Goal: Transaction & Acquisition: Purchase product/service

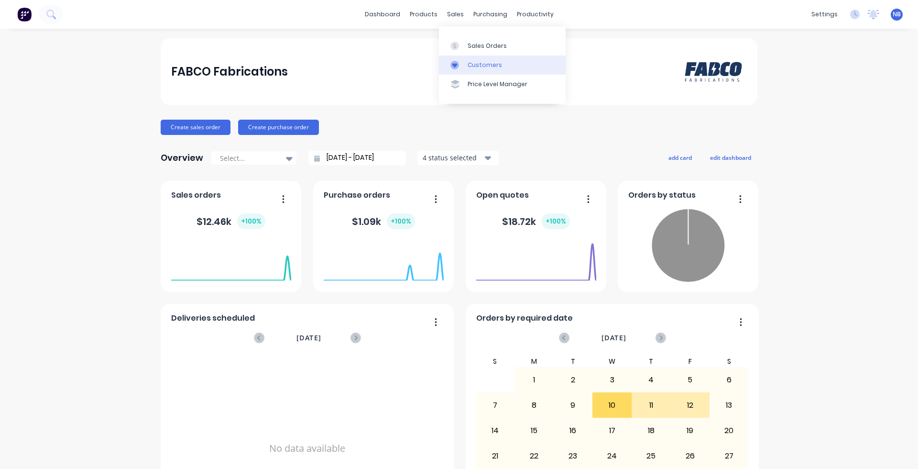
click at [482, 66] on div "Customers" at bounding box center [485, 65] width 34 height 9
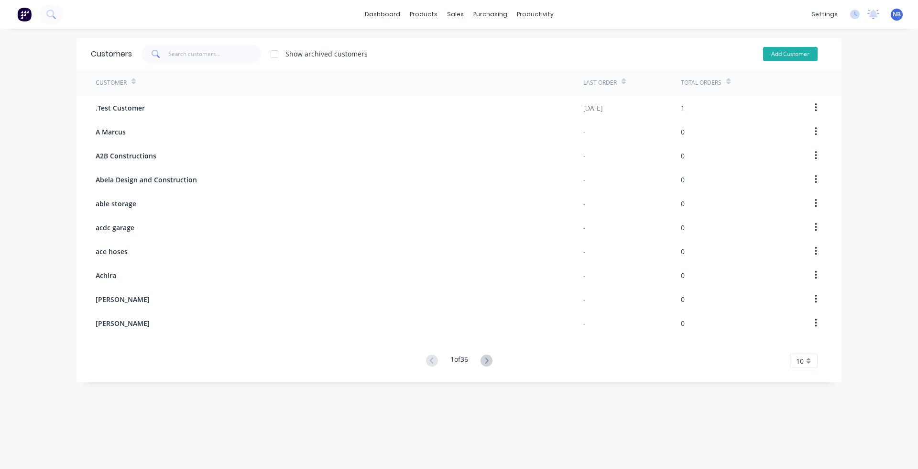
click at [722, 57] on button "Add Customer" at bounding box center [790, 54] width 55 height 14
select select "AU"
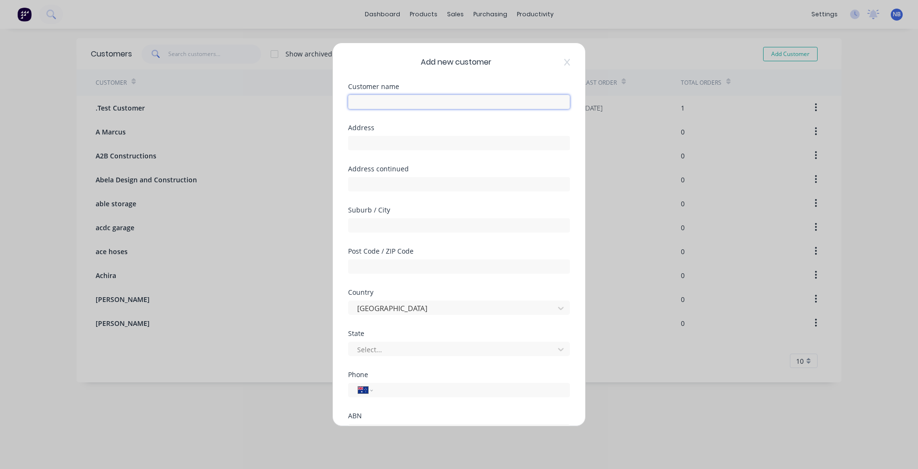
click at [428, 101] on input "text" at bounding box center [459, 102] width 222 height 14
paste input "[PERSON_NAME] Silapurem"
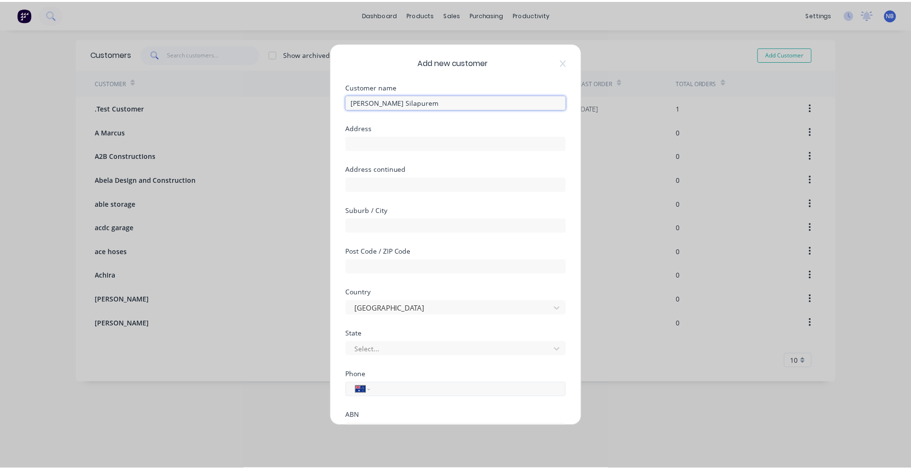
scroll to position [84, 0]
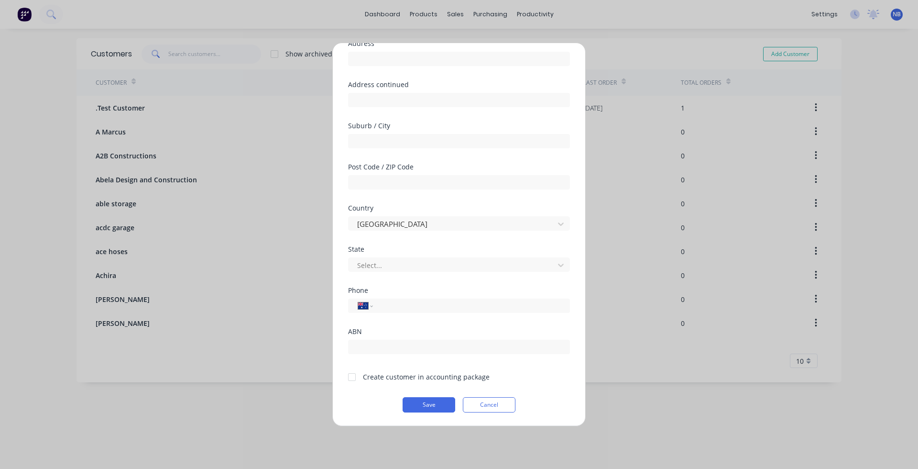
type input "[PERSON_NAME] Silapurem"
click at [375, 371] on form "Customer name Madhusudan Silapurem Address Address continued Suburb / City Post…" at bounding box center [459, 205] width 222 height 413
click at [374, 371] on div "Create customer in accounting package" at bounding box center [426, 377] width 127 height 10
click at [356, 371] on div at bounding box center [351, 376] width 19 height 19
click at [450, 371] on div "Add new customer Customer name Madhusudan Silapurem Address Address continued S…" at bounding box center [459, 234] width 252 height 383
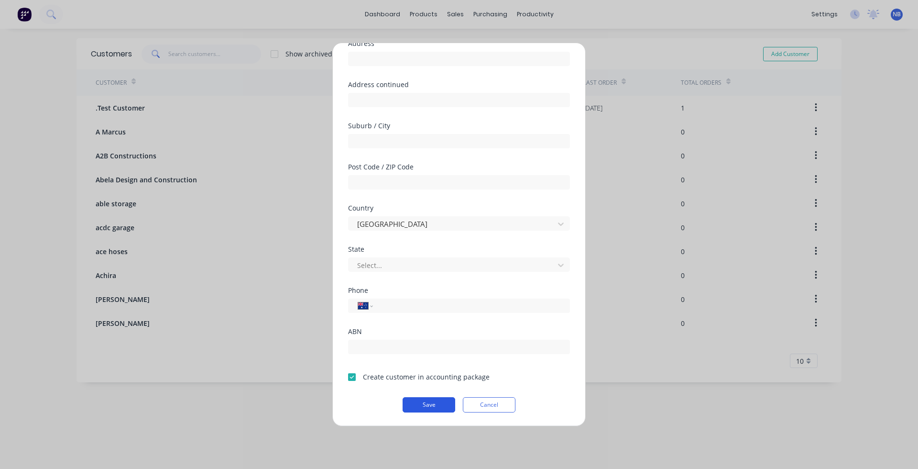
click at [445, 371] on button "Save" at bounding box center [429, 404] width 53 height 15
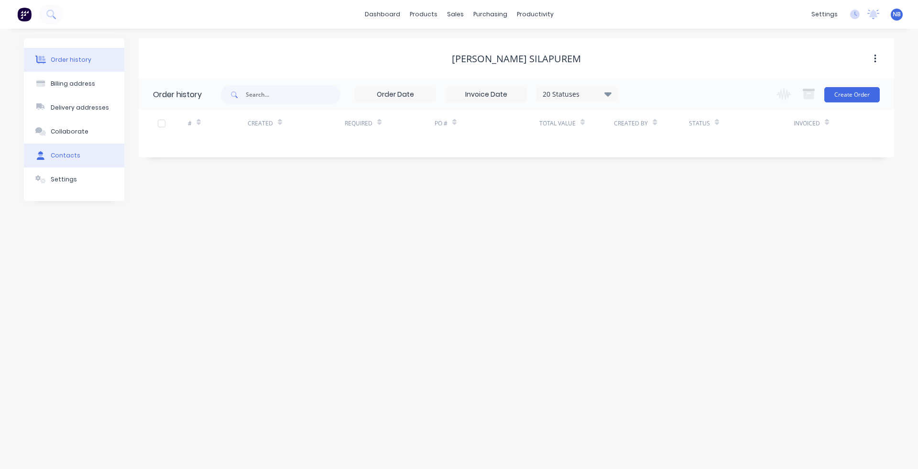
click at [84, 152] on button "Contacts" at bounding box center [74, 155] width 100 height 24
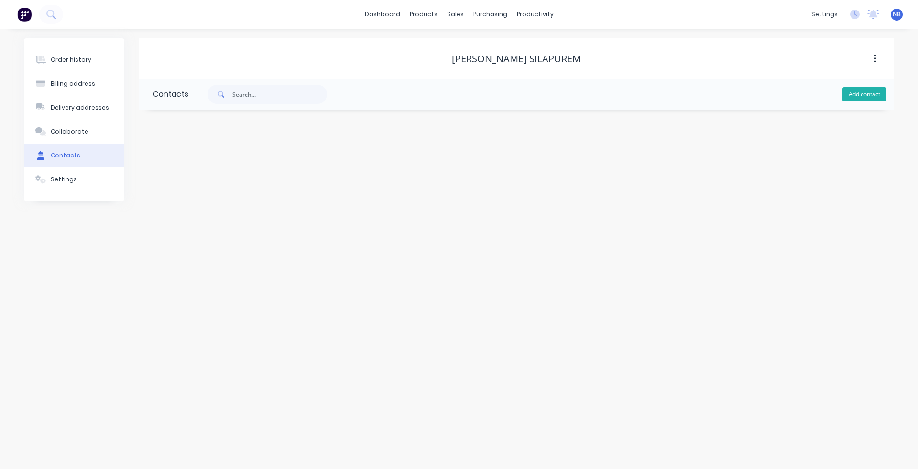
click at [722, 88] on button "Add contact" at bounding box center [865, 94] width 44 height 14
select select "AU"
paste input "[PERSON_NAME] Silapurem"
type input "[PERSON_NAME] Silapurem"
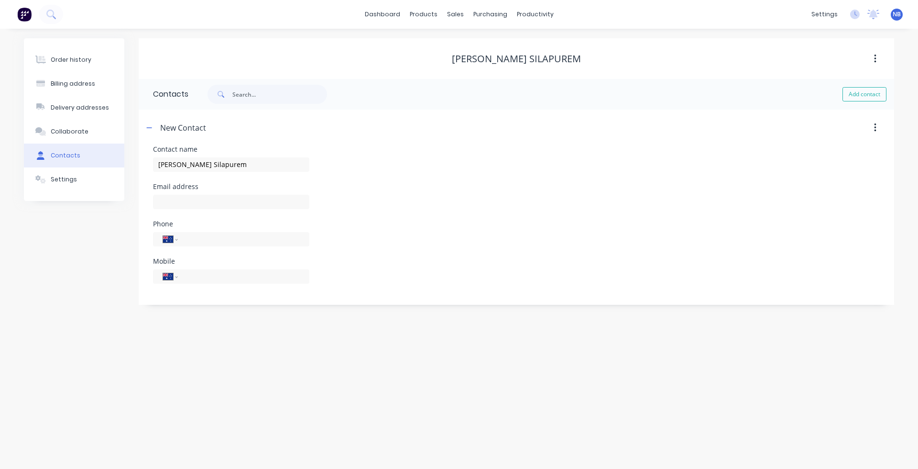
click at [195, 222] on div "Phone" at bounding box center [231, 223] width 156 height 7
select select "AU"
paste input "[EMAIL_ADDRESS][DOMAIN_NAME]"
type input "[EMAIL_ADDRESS][DOMAIN_NAME]"
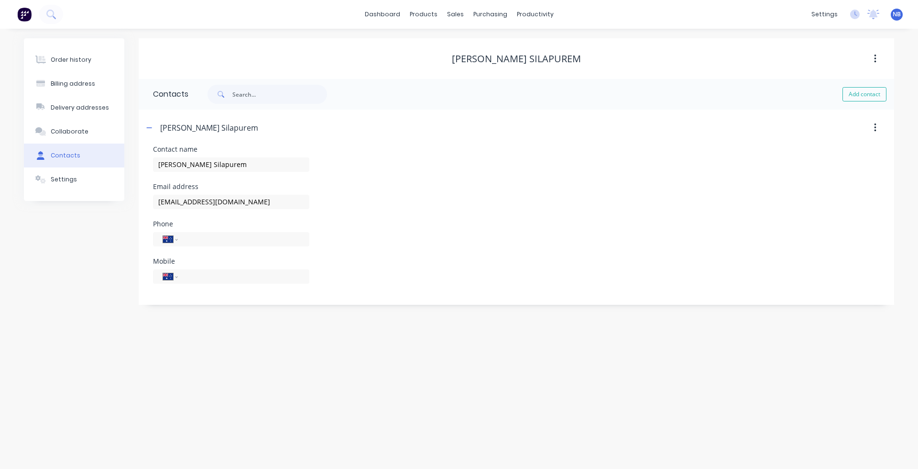
drag, startPoint x: 495, startPoint y: 180, endPoint x: 457, endPoint y: 183, distance: 37.9
click at [495, 181] on div "Contact name Madhusudan Silapurem" at bounding box center [516, 164] width 727 height 37
type input "0415 262 455"
click at [99, 87] on button "Billing address" at bounding box center [74, 84] width 100 height 24
select select "AU"
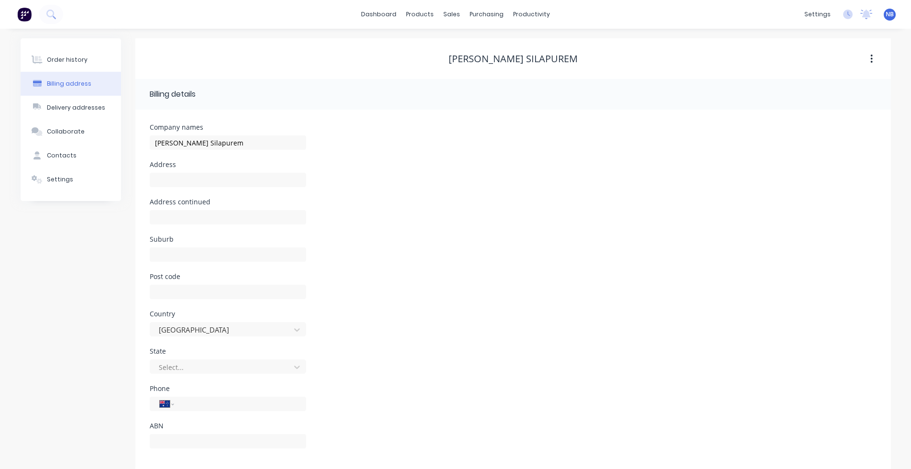
click at [86, 44] on div "Order history Billing address Delivery addresses Collaborate Contacts Settings" at bounding box center [71, 119] width 100 height 163
click at [92, 62] on button "Order history" at bounding box center [71, 60] width 100 height 24
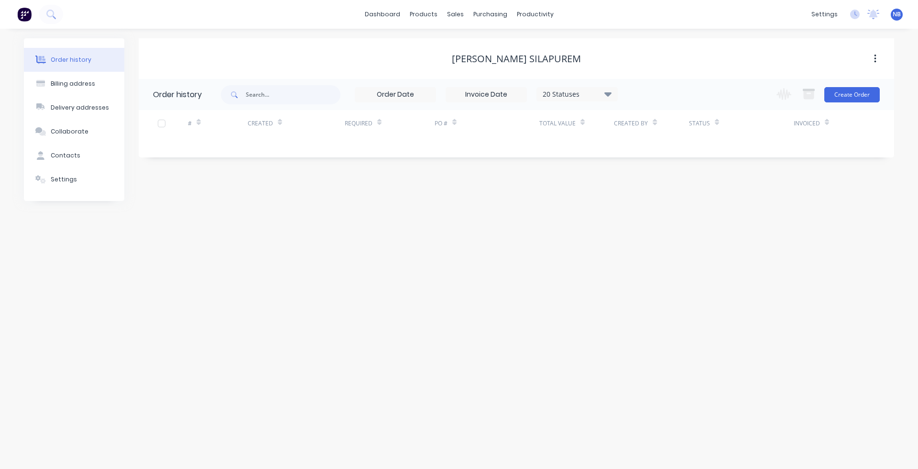
click at [722, 104] on div "Change order status Submitted Waiting on Client Measure Drawing Order Material …" at bounding box center [825, 94] width 109 height 31
click at [722, 98] on button "Create Order" at bounding box center [851, 94] width 55 height 15
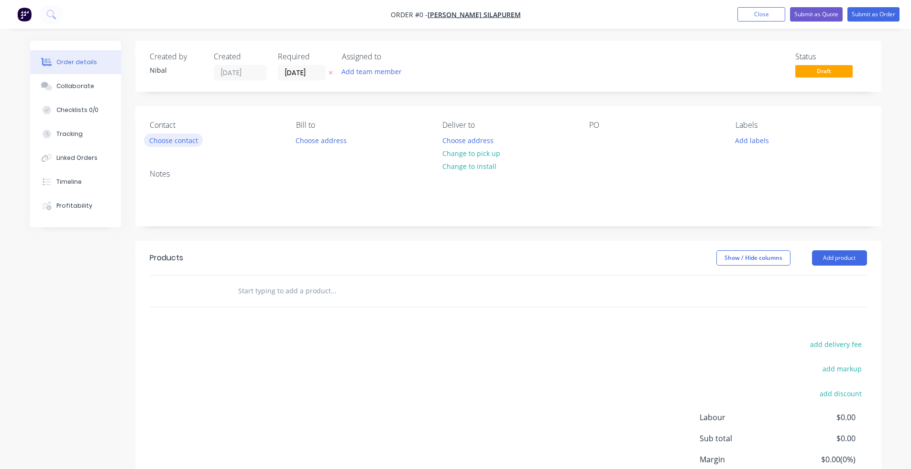
click at [164, 141] on button "Choose contact" at bounding box center [173, 139] width 59 height 13
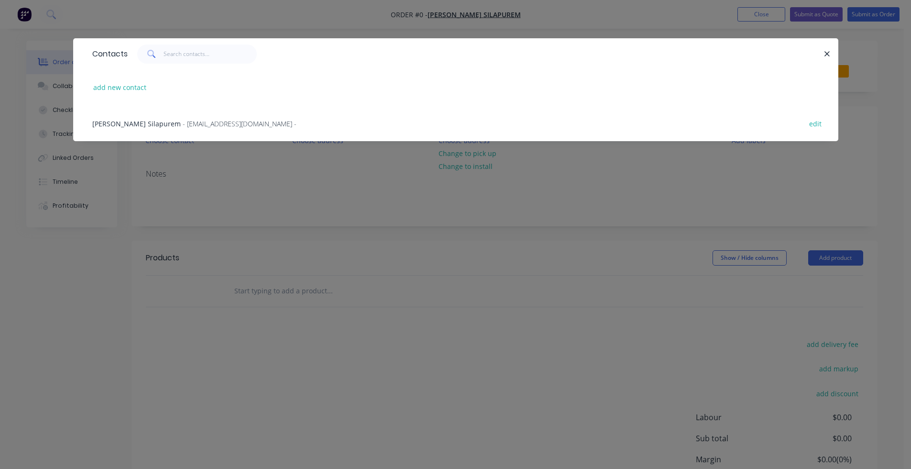
click at [165, 120] on span "[PERSON_NAME] Silapurem" at bounding box center [136, 123] width 88 height 9
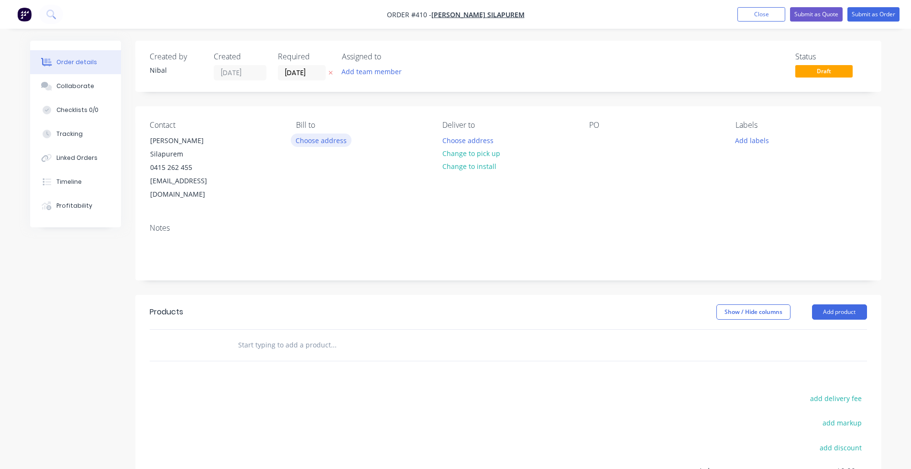
click at [320, 142] on button "Choose address" at bounding box center [321, 139] width 61 height 13
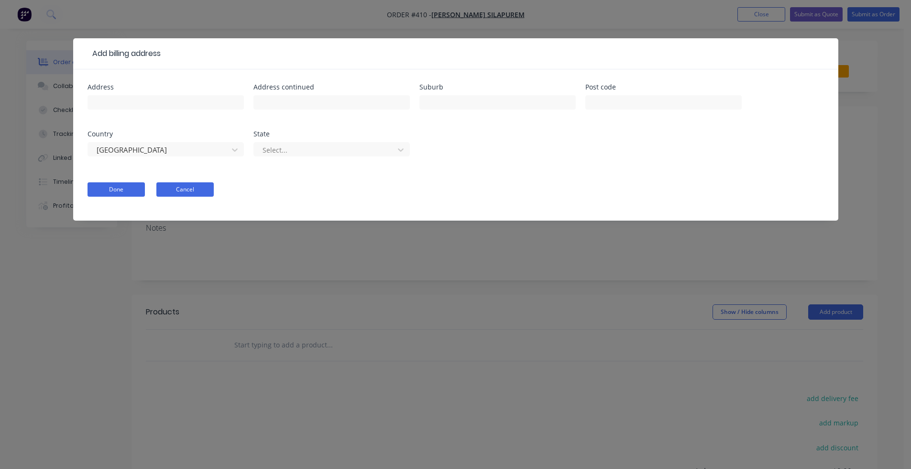
click at [173, 187] on button "Cancel" at bounding box center [184, 189] width 57 height 14
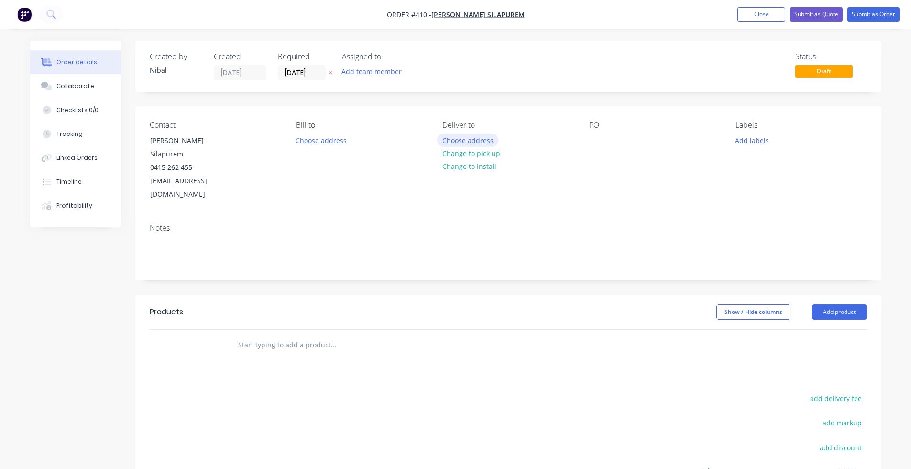
click at [462, 139] on button "Choose address" at bounding box center [467, 139] width 61 height 13
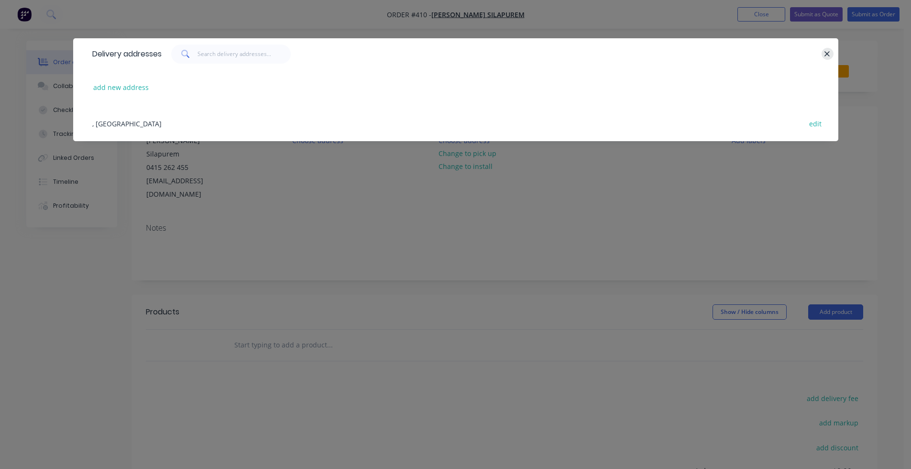
click at [722, 52] on icon "button" at bounding box center [827, 54] width 6 height 9
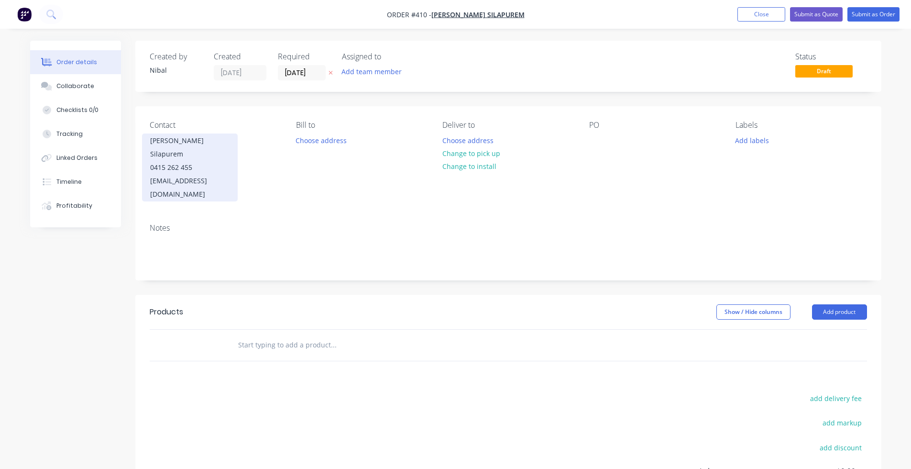
click at [166, 161] on div "0415 262 455" at bounding box center [189, 167] width 79 height 13
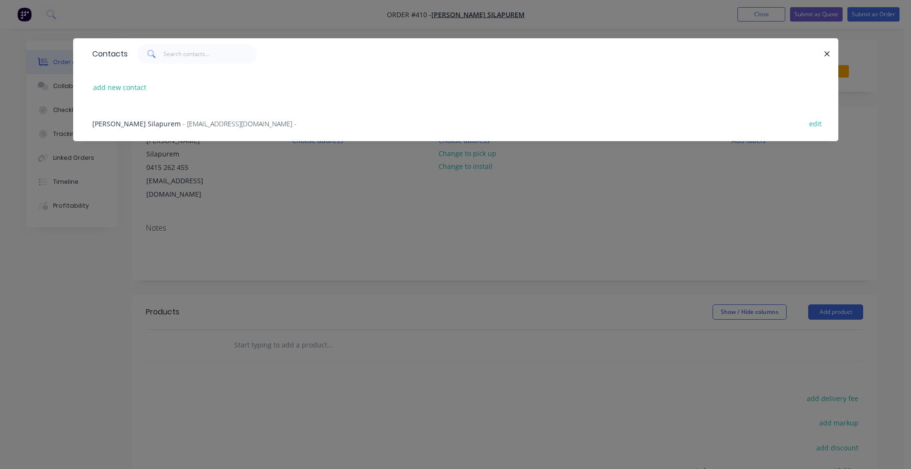
click at [195, 120] on span "- madisil25@gmail.com -" at bounding box center [240, 123] width 114 height 9
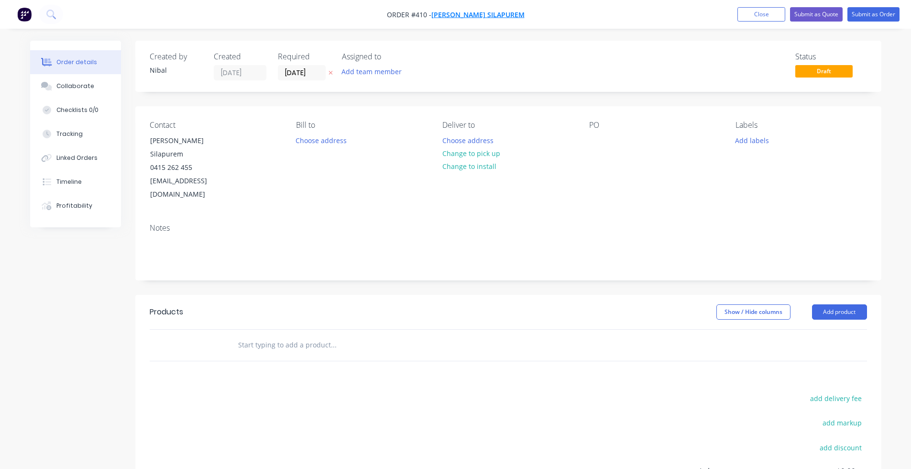
click at [450, 11] on span "[PERSON_NAME] Silapurem" at bounding box center [477, 14] width 93 height 9
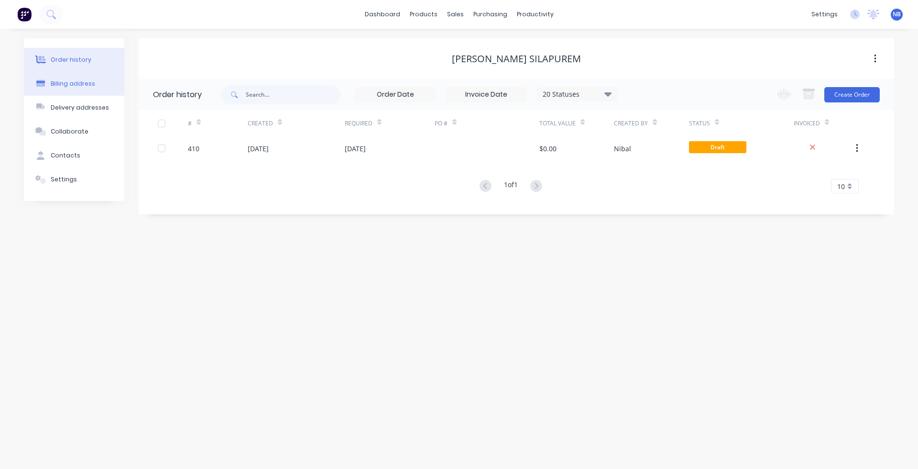
click at [64, 83] on div "Billing address" at bounding box center [73, 83] width 44 height 9
select select "AU"
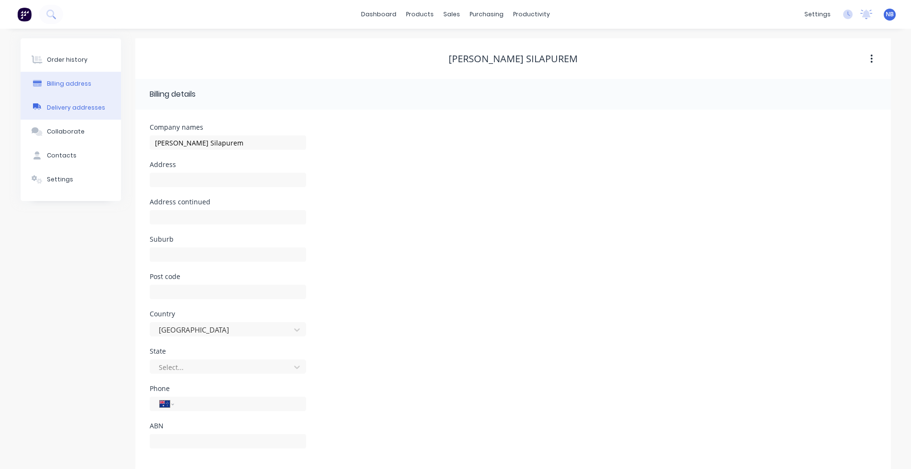
click at [81, 108] on div "Delivery addresses" at bounding box center [76, 107] width 58 height 9
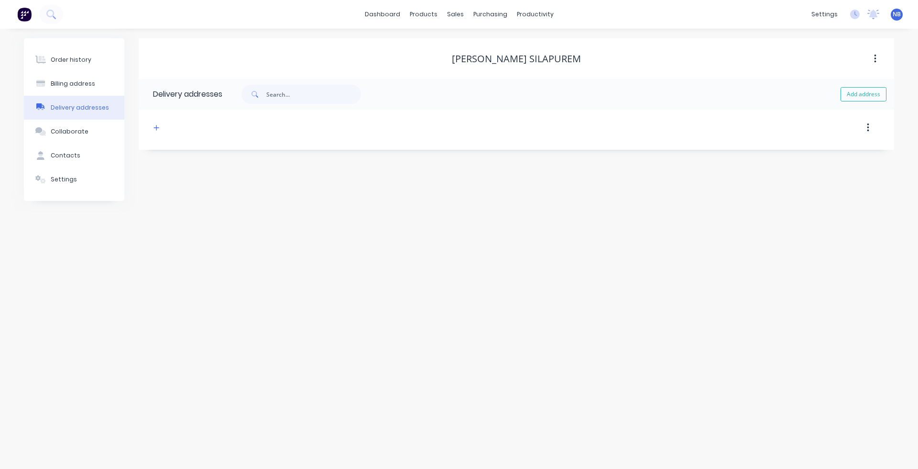
drag, startPoint x: 107, startPoint y: 127, endPoint x: 107, endPoint y: 118, distance: 9.6
click at [107, 127] on button "Collaborate" at bounding box center [74, 132] width 100 height 24
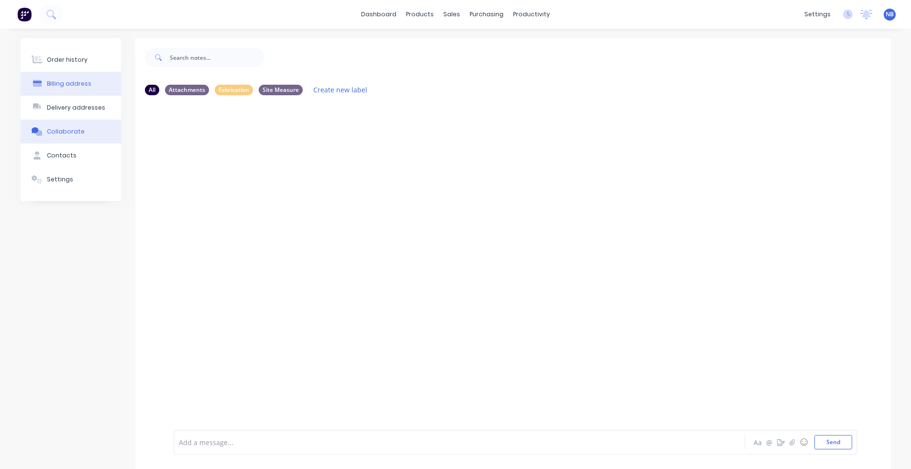
click at [97, 90] on button "Billing address" at bounding box center [71, 84] width 100 height 24
select select "AU"
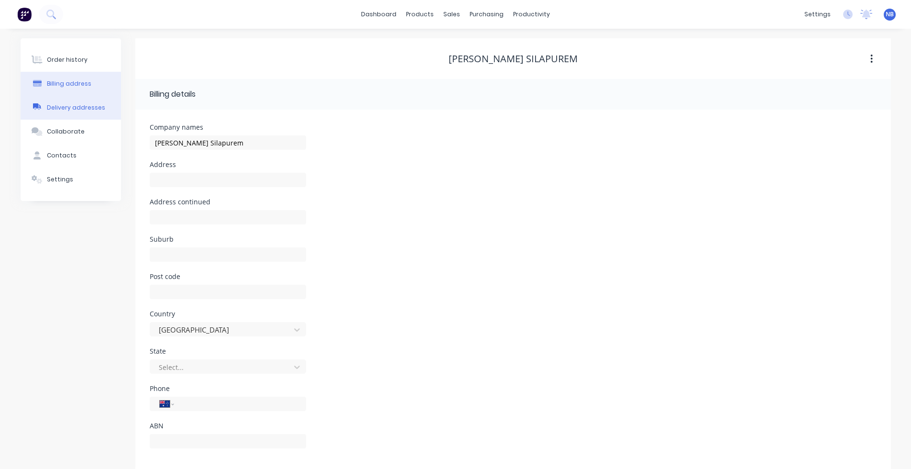
click at [89, 104] on div "Delivery addresses" at bounding box center [76, 107] width 58 height 9
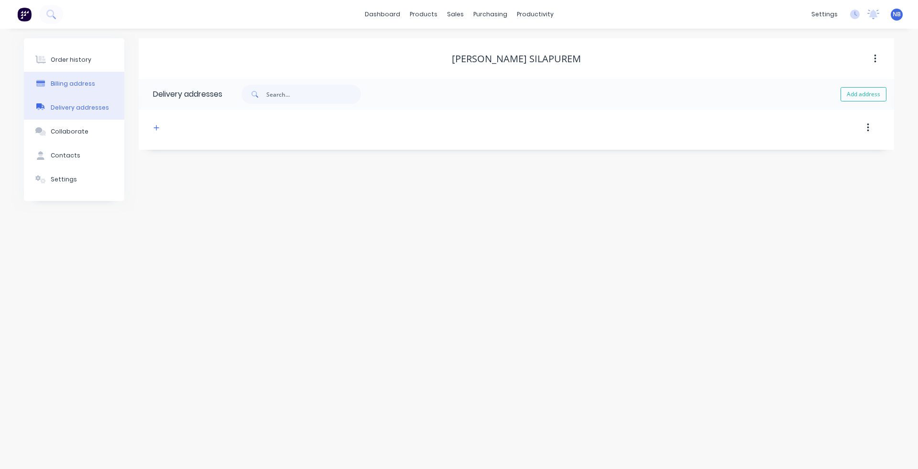
click at [75, 88] on button "Billing address" at bounding box center [74, 84] width 100 height 24
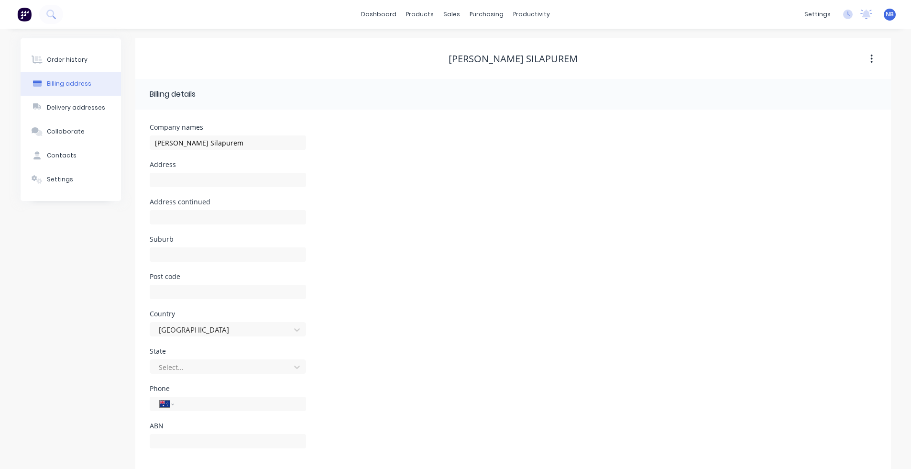
click at [197, 198] on div "Address continued" at bounding box center [228, 201] width 156 height 7
type input "Craigieburn"
click at [64, 136] on button "Collaborate" at bounding box center [71, 132] width 100 height 24
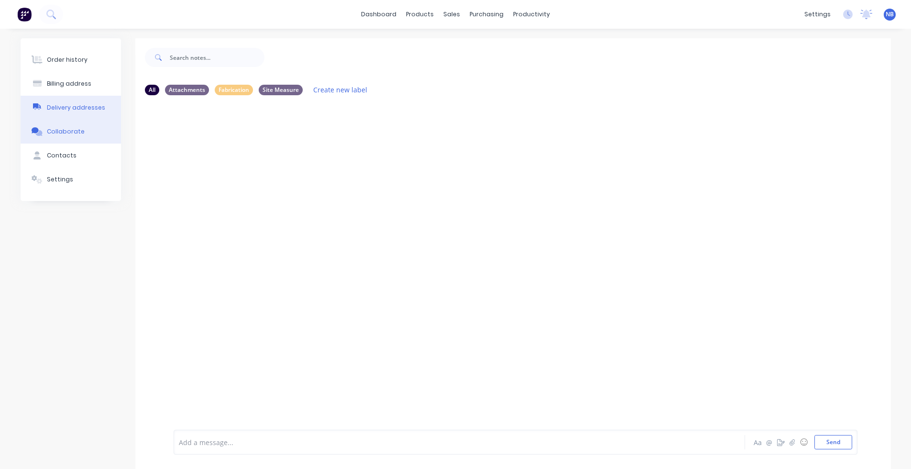
click at [71, 109] on div "Delivery addresses" at bounding box center [76, 107] width 58 height 9
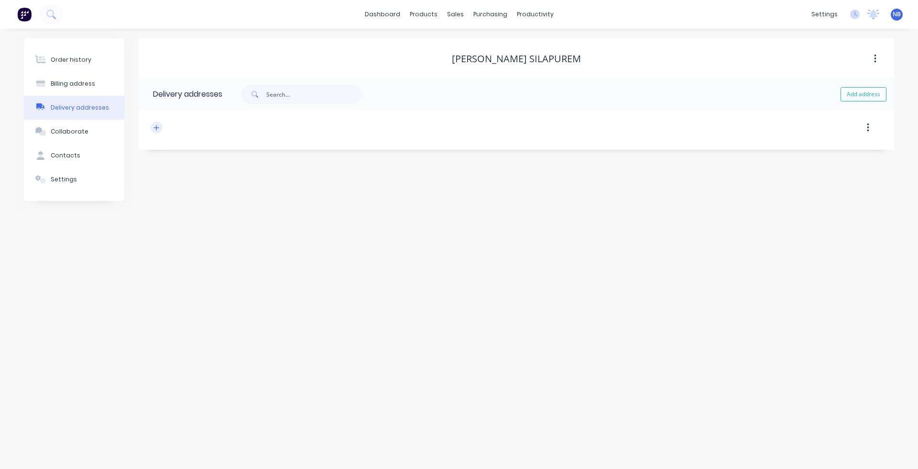
click at [162, 127] on div at bounding box center [427, 127] width 552 height 17
click at [158, 126] on icon "button" at bounding box center [156, 127] width 6 height 7
click at [212, 225] on div "Suburb" at bounding box center [238, 223] width 156 height 7
click at [213, 247] on div at bounding box center [238, 244] width 156 height 28
type input "Craigieburn"
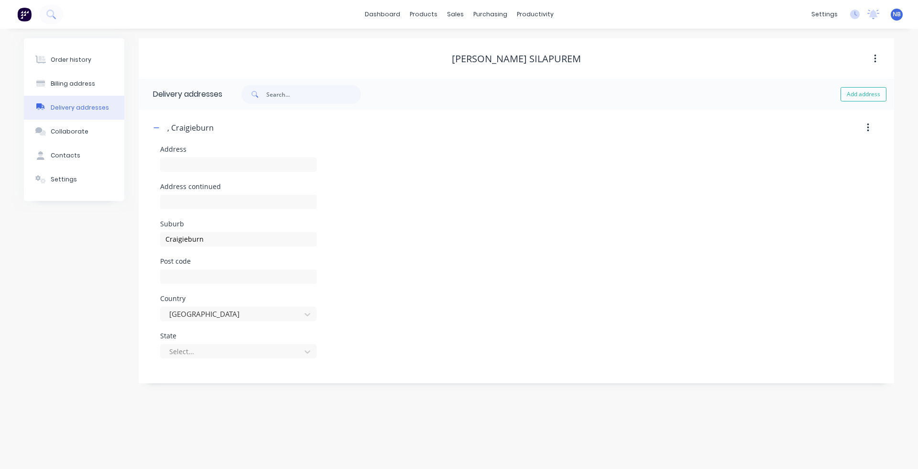
click at [603, 204] on div "Address continued" at bounding box center [516, 201] width 712 height 37
click at [77, 66] on button "Order history" at bounding box center [74, 60] width 100 height 24
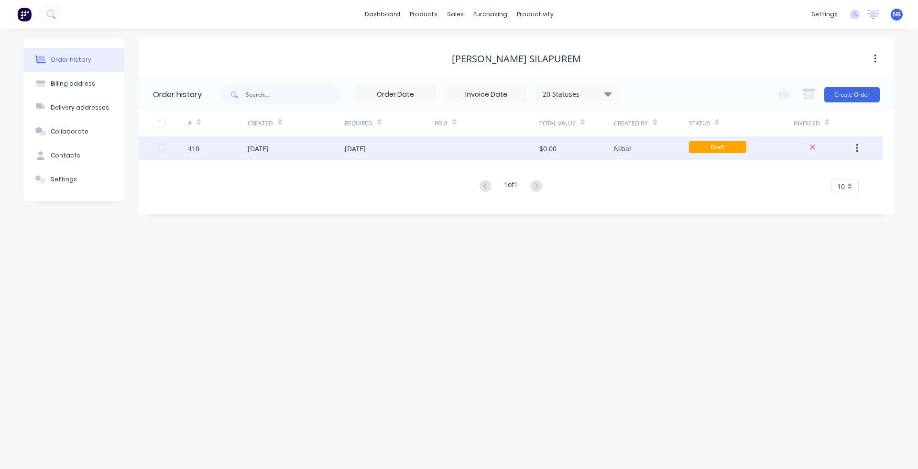
click at [366, 150] on div "[DATE]" at bounding box center [355, 148] width 21 height 10
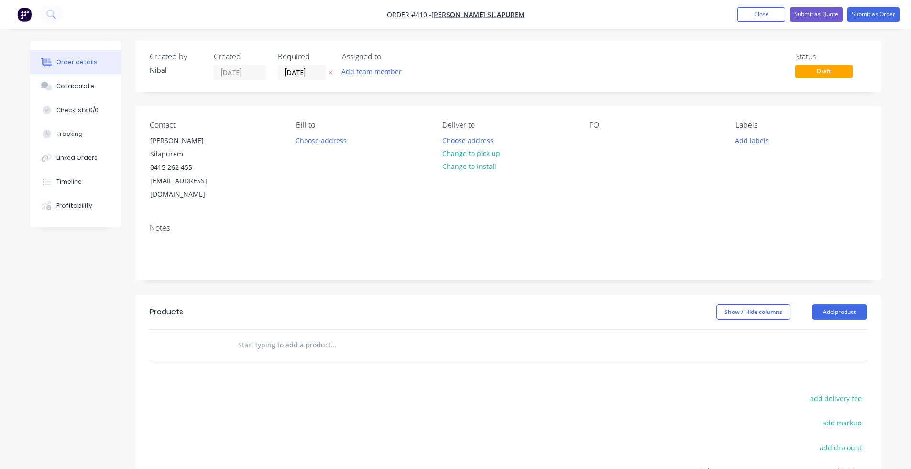
scroll to position [51, 0]
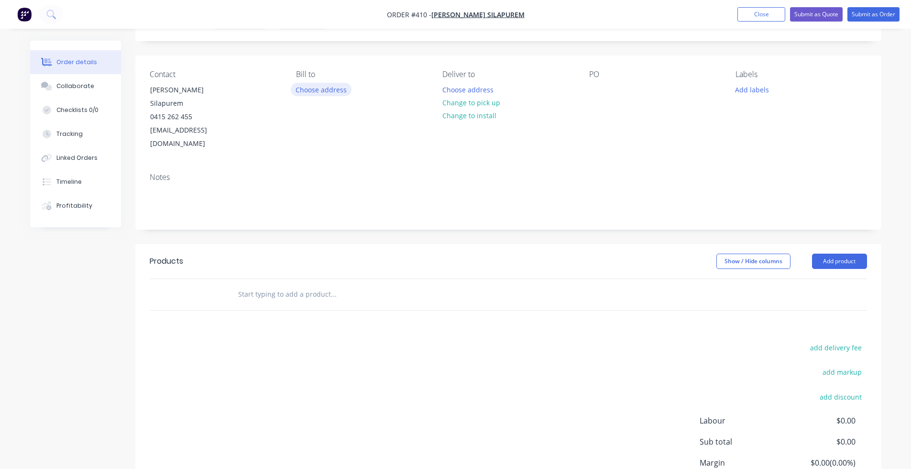
click at [336, 87] on button "Choose address" at bounding box center [321, 89] width 61 height 13
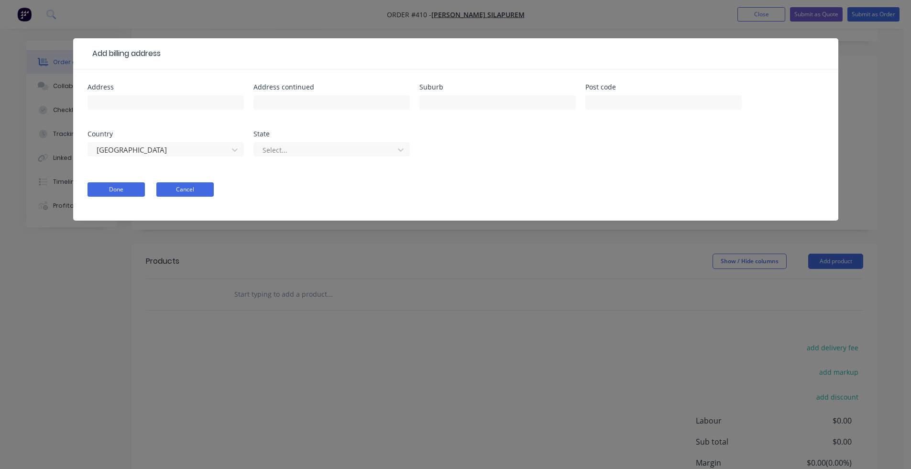
click at [178, 190] on button "Cancel" at bounding box center [184, 189] width 57 height 14
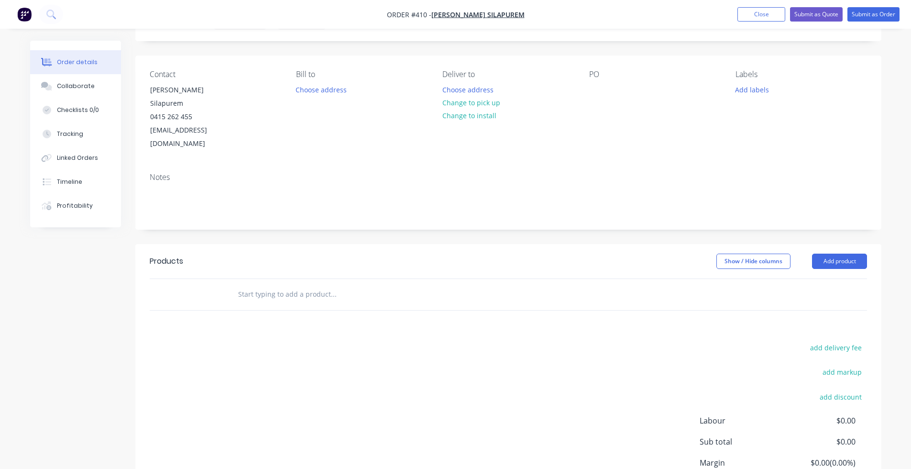
click at [471, 79] on div "Deliver to" at bounding box center [507, 74] width 131 height 9
click at [471, 86] on button "Choose address" at bounding box center [467, 89] width 61 height 13
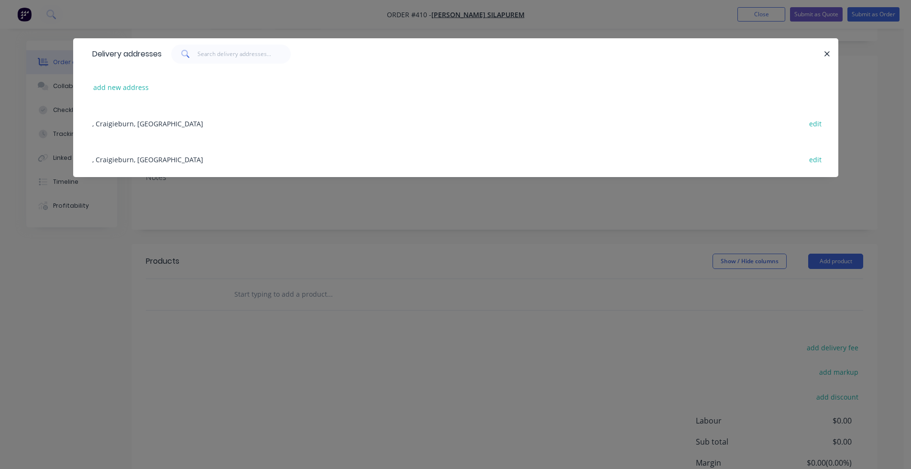
click at [490, 233] on div "Delivery addresses add new address , Craigieburn, Australia edit , Craigieburn,…" at bounding box center [455, 234] width 911 height 469
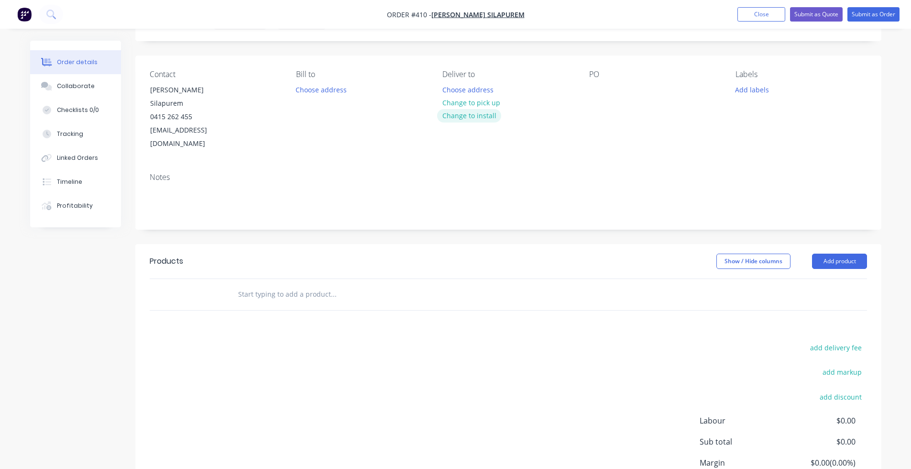
click at [465, 112] on button "Change to install" at bounding box center [469, 115] width 64 height 13
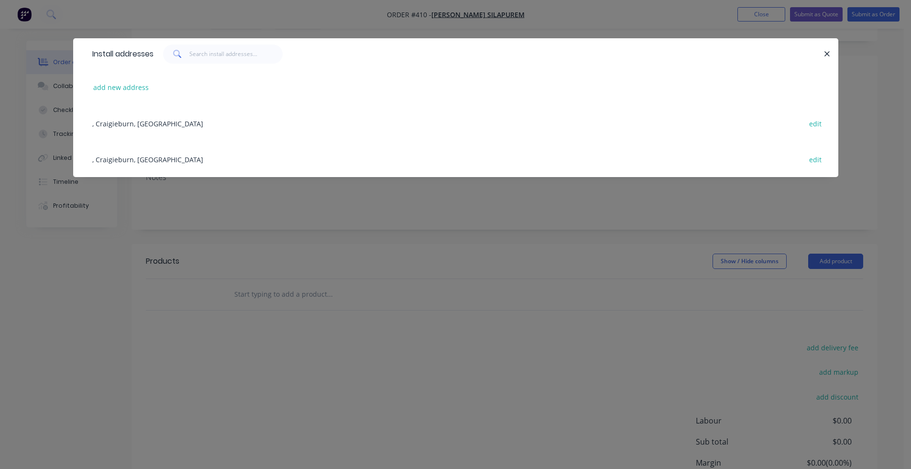
click at [171, 152] on div ", Craigieburn, Australia edit" at bounding box center [456, 159] width 736 height 36
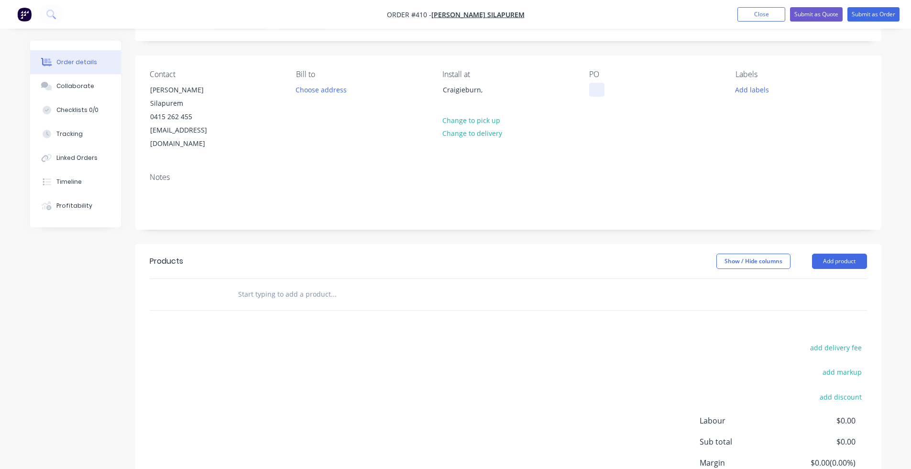
click at [599, 92] on div at bounding box center [596, 90] width 15 height 14
click at [648, 244] on header "Products Show / Hide columns Add product" at bounding box center [508, 261] width 746 height 34
click at [722, 253] on button "Add product" at bounding box center [839, 260] width 55 height 15
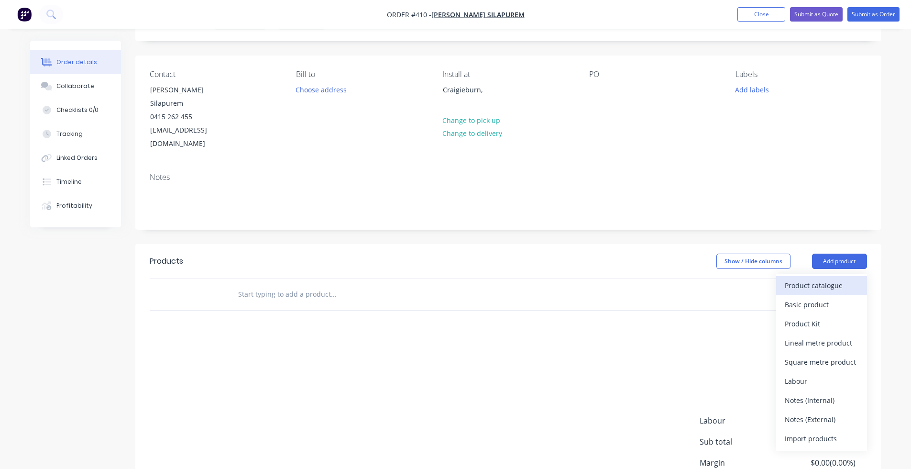
click at [722, 278] on div "Product catalogue" at bounding box center [822, 285] width 74 height 14
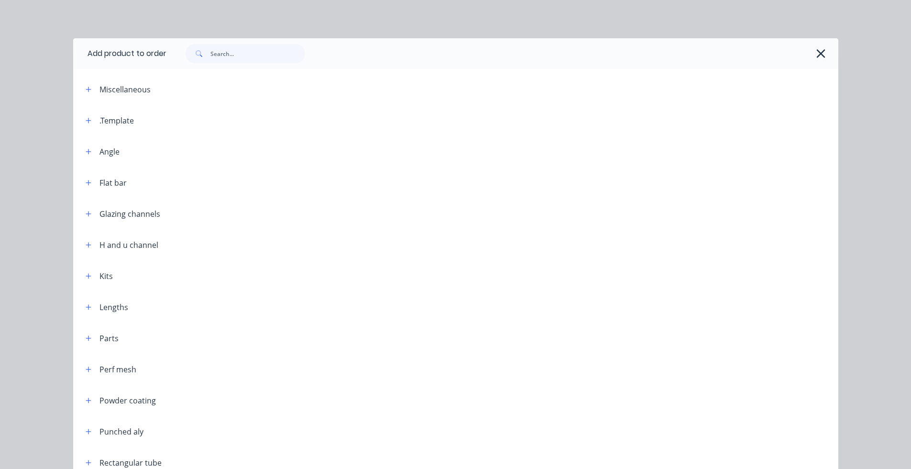
scroll to position [46, 0]
click at [80, 110] on header ".Template" at bounding box center [455, 120] width 765 height 31
click at [87, 123] on icon "button" at bounding box center [89, 120] width 6 height 7
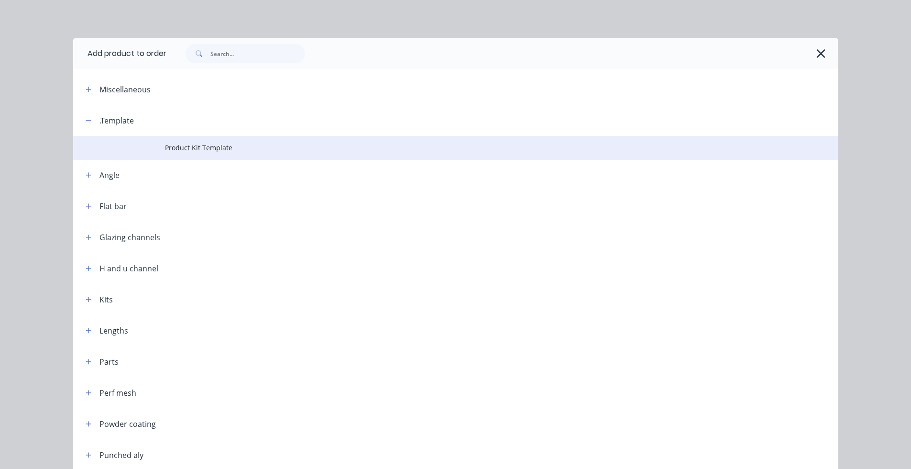
click at [127, 148] on td at bounding box center [119, 148] width 92 height 24
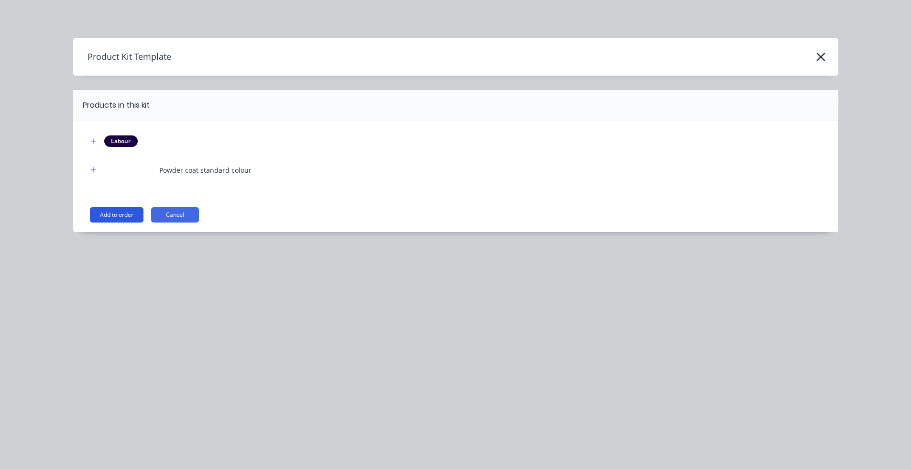
click at [134, 213] on button "Add to order" at bounding box center [117, 214] width 54 height 15
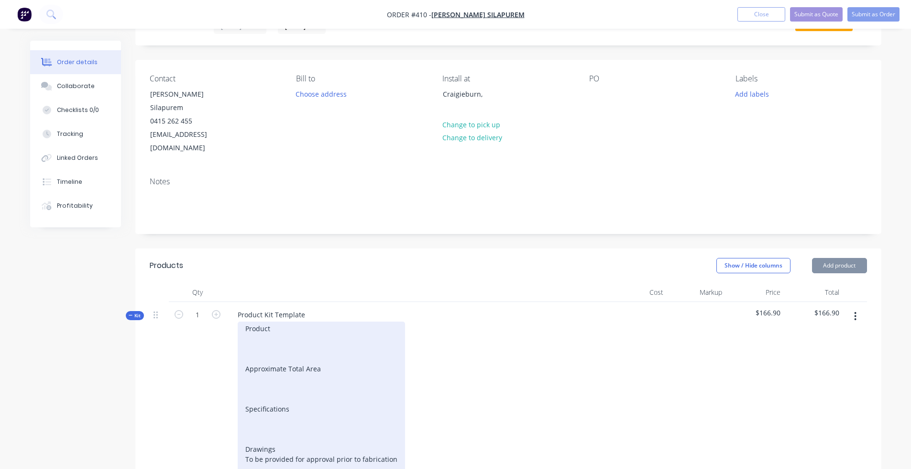
type input "$23.00"
type input "30"
type input "$29.90"
type input "$50.00"
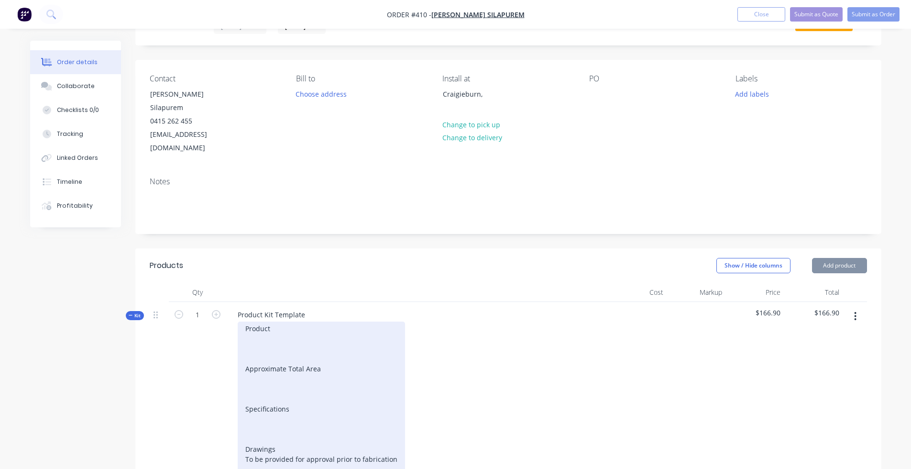
type input "100"
type input "$100.00"
type input "$29.00"
type input "27.59"
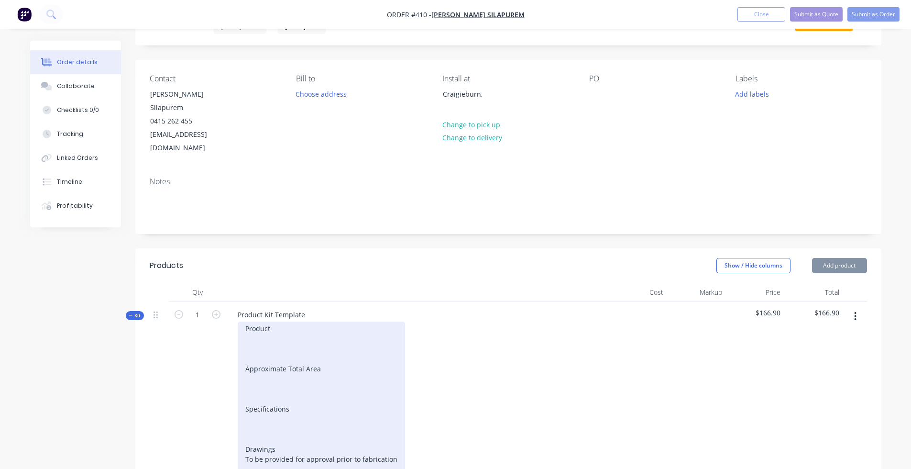
type input "$37.00"
type input "$35.00"
type input "85"
type input "$64.75"
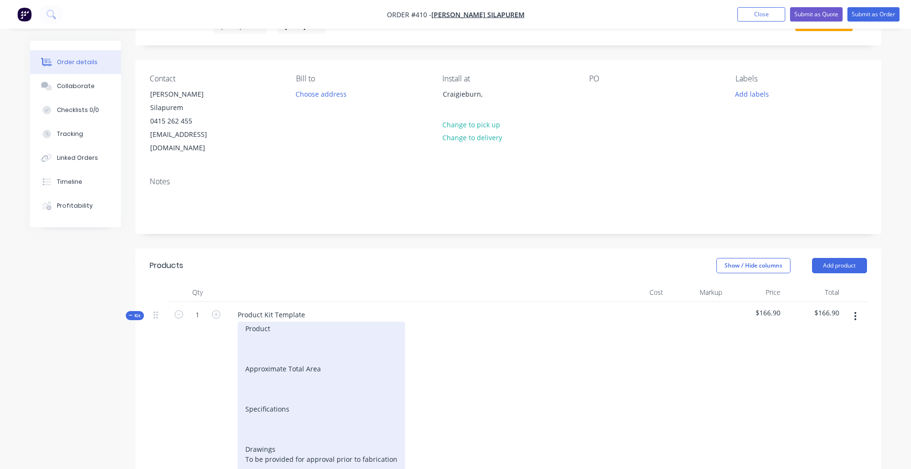
scroll to position [94, 0]
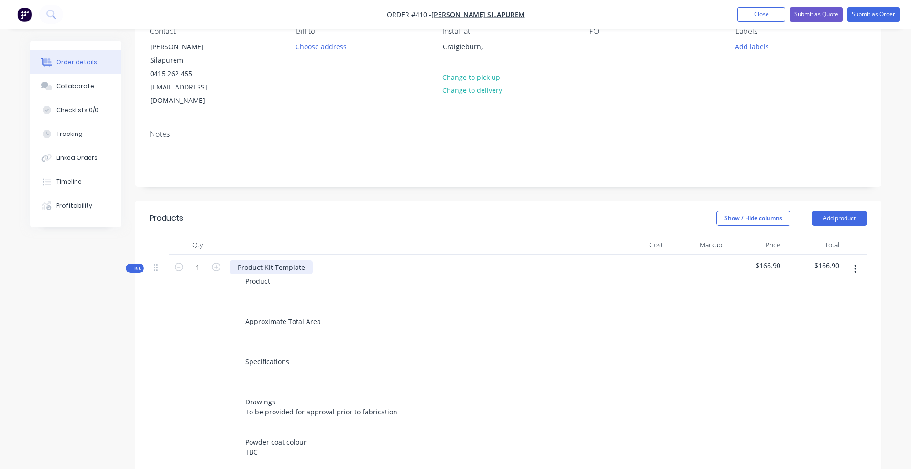
click at [265, 260] on div "Product Kit Template" at bounding box center [271, 267] width 83 height 14
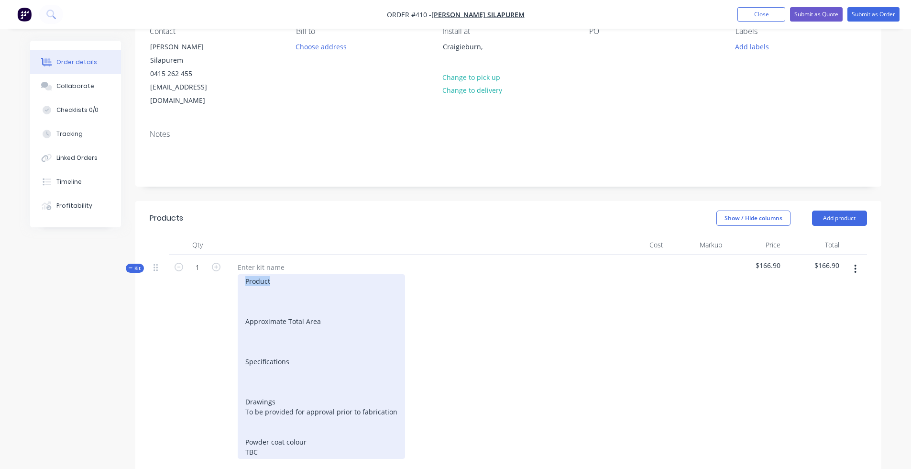
drag, startPoint x: 288, startPoint y: 248, endPoint x: 275, endPoint y: 264, distance: 20.4
click at [285, 274] on div "Product Approximate Total Area Specifications Drawings To be provided for appro…" at bounding box center [321, 366] width 167 height 185
click at [275, 274] on div "Product Approximate Total Area Specifications Drawings To be provided for appro…" at bounding box center [321, 366] width 167 height 185
click at [295, 299] on div "Product Aluminium sliding gate Approximate Total Area Specifications Drawings T…" at bounding box center [321, 366] width 167 height 185
click at [289, 349] on div "Product Aluminium sliding gate Approximate Total Area 5400w x 1100h Specificati…" at bounding box center [321, 366] width 167 height 185
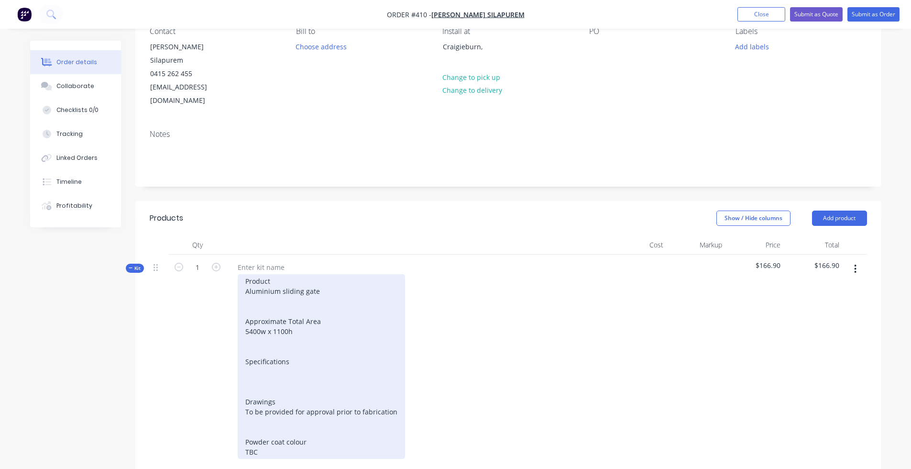
click at [293, 341] on div "Product Aluminium sliding gate Approximate Total Area 5400w x 1100h Specificati…" at bounding box center [321, 366] width 167 height 185
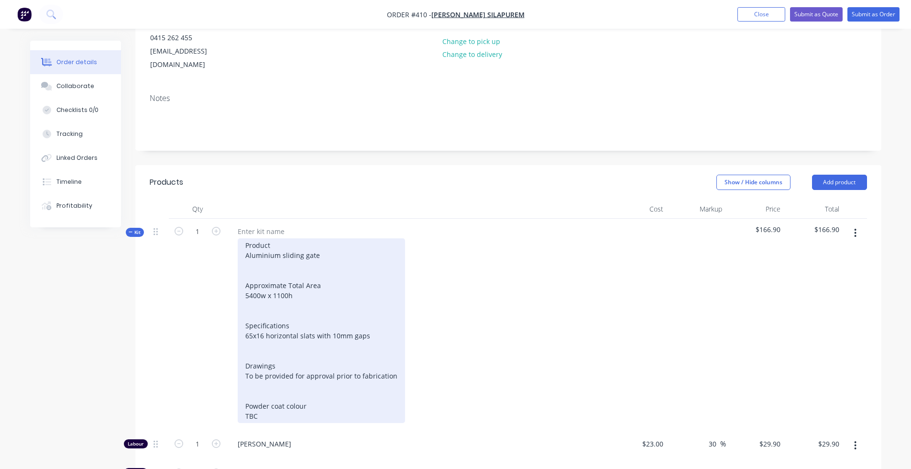
scroll to position [144, 0]
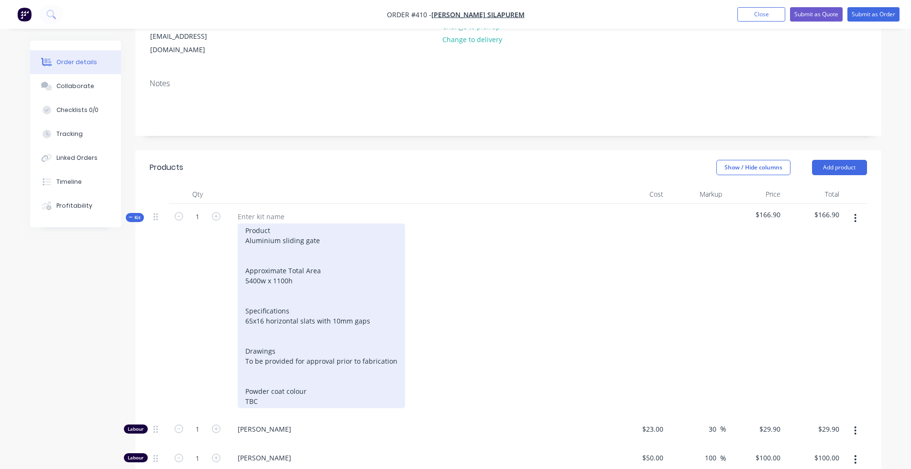
click at [292, 305] on div "Product Aluminium sliding gate Approximate Total Area 5400w x 1100h Specificati…" at bounding box center [321, 315] width 167 height 185
click at [377, 295] on div "Product Aluminium sliding gate Approximate Total Area 5400w x 1100h Specificati…" at bounding box center [321, 315] width 167 height 185
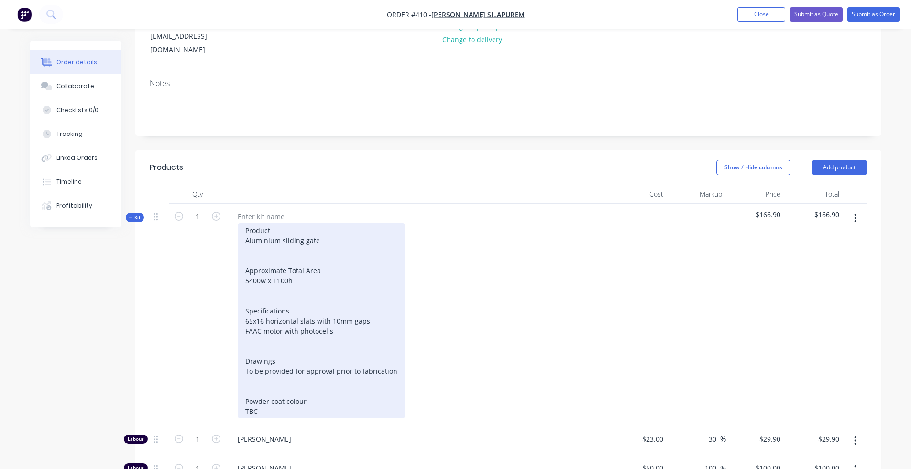
click at [297, 303] on div "Product Aluminium sliding gate Approximate Total Area 5400w x 1100h Specificati…" at bounding box center [321, 320] width 167 height 195
click at [376, 334] on div "Product Aluminium sliding gate Approximate Total Area 5400w x 1100h Specificati…" at bounding box center [321, 320] width 167 height 195
click at [348, 345] on div "Product Aluminium sliding gate Approximate Total Area 5400w x 1100h Specificati…" at bounding box center [321, 320] width 167 height 195
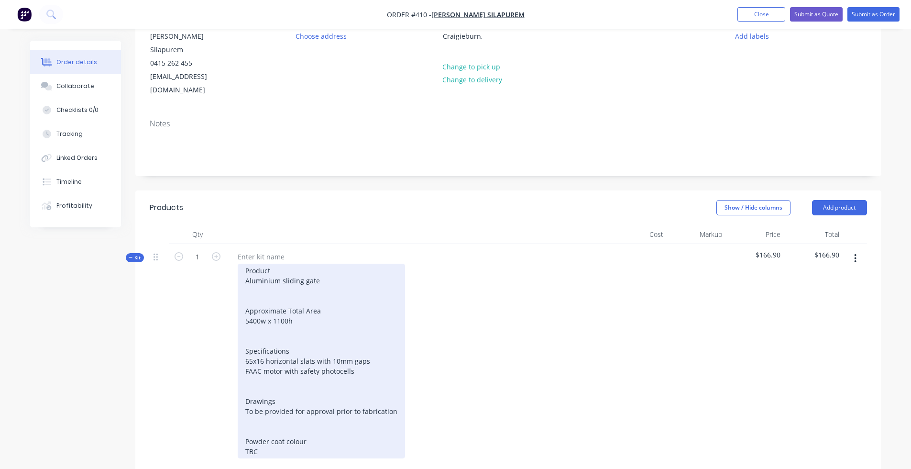
scroll to position [66, 0]
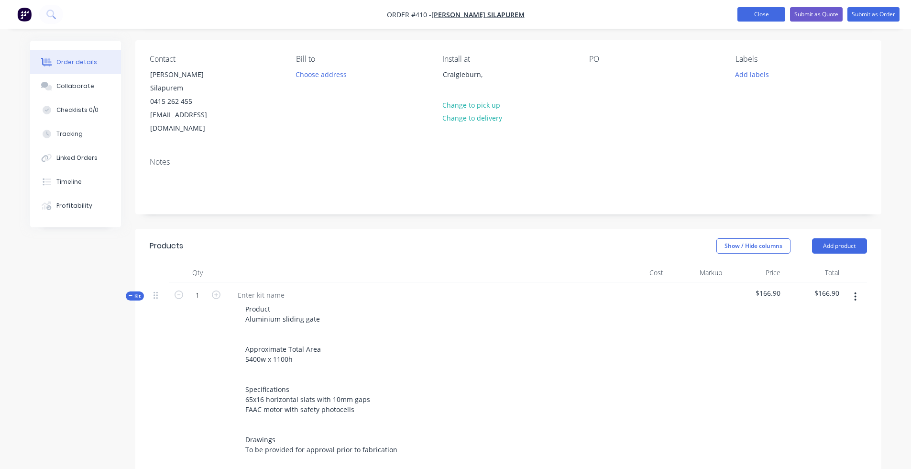
click at [722, 15] on button "Close" at bounding box center [761, 14] width 48 height 14
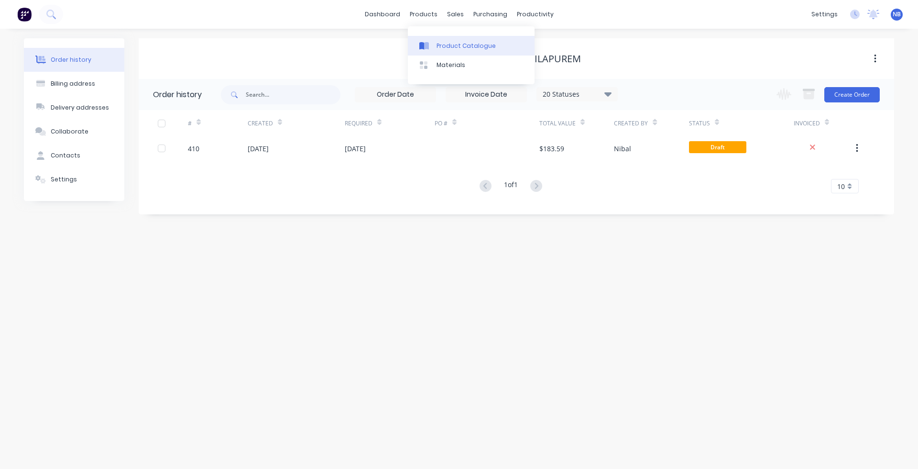
click at [435, 40] on link "Product Catalogue" at bounding box center [471, 45] width 127 height 19
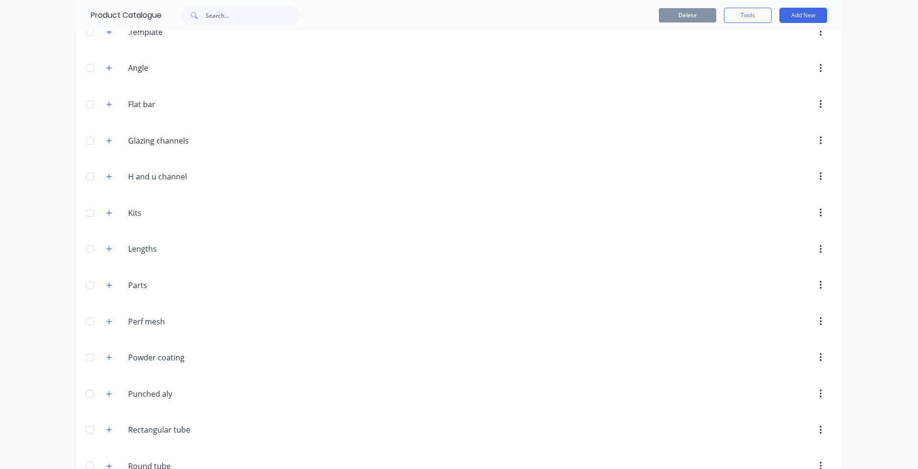
scroll to position [98, 0]
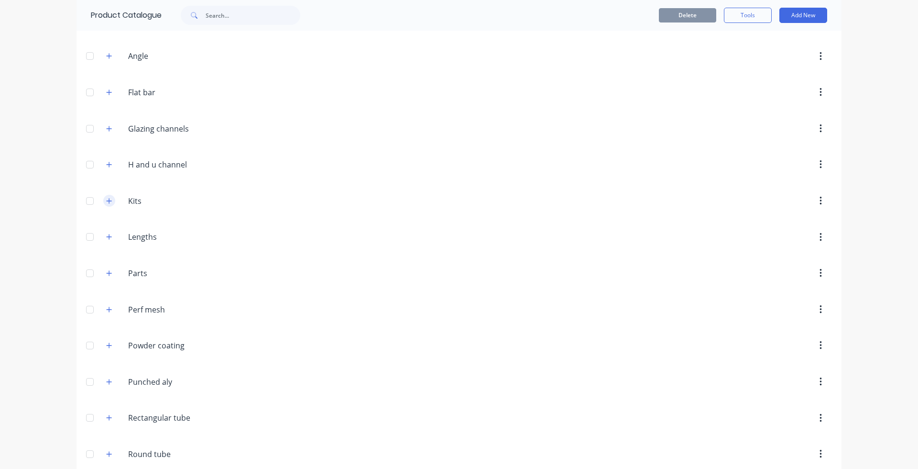
click at [109, 196] on span at bounding box center [109, 201] width 12 height 12
click at [109, 200] on button "button" at bounding box center [109, 201] width 12 height 12
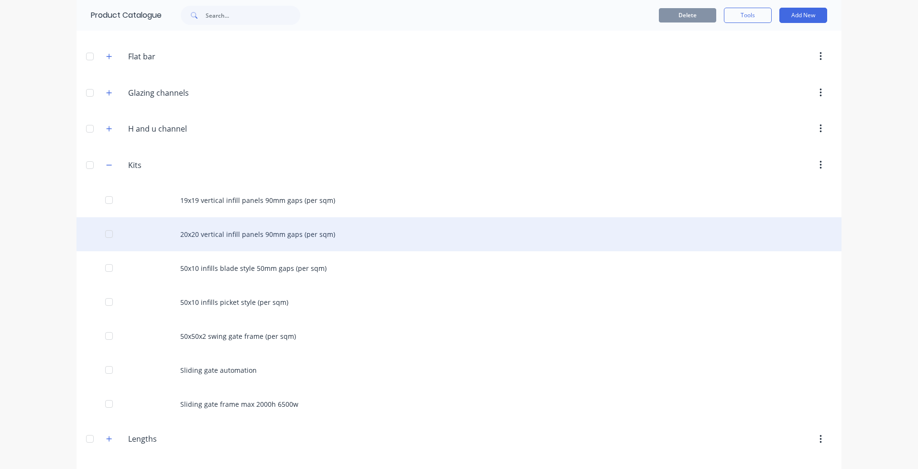
scroll to position [149, 0]
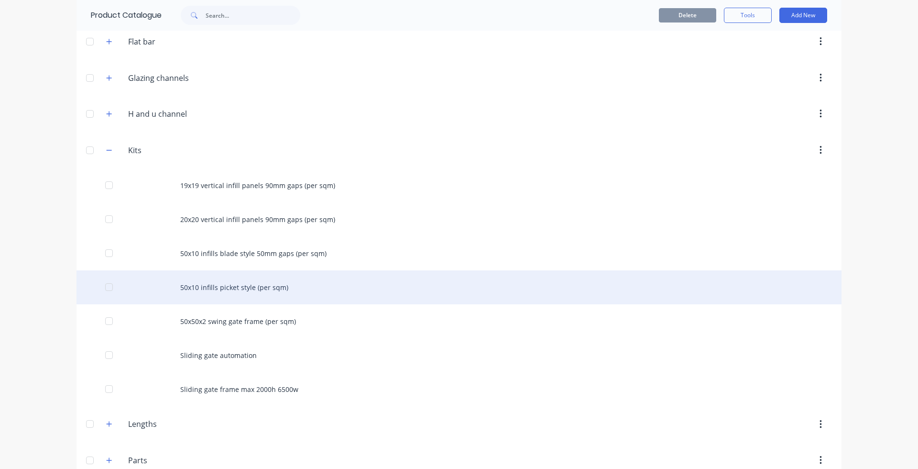
click at [276, 293] on div "50x10 infills picket style (per sqm)" at bounding box center [459, 287] width 765 height 34
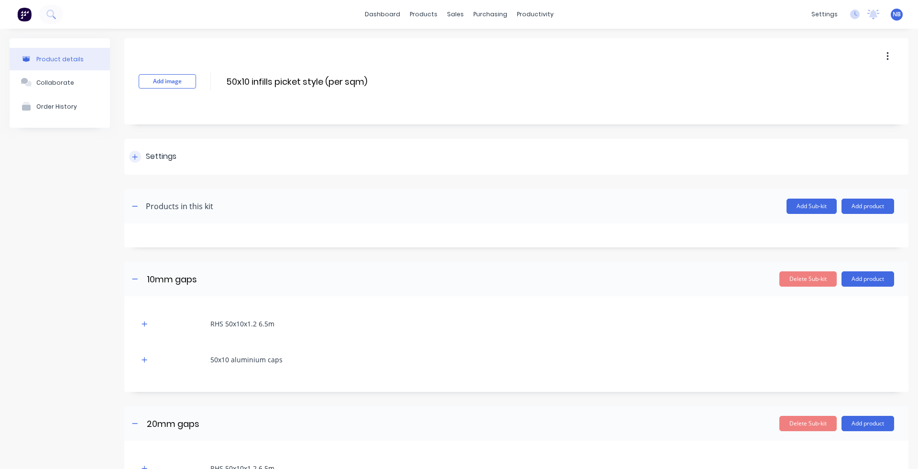
drag, startPoint x: 114, startPoint y: 141, endPoint x: 124, endPoint y: 148, distance: 12.3
click at [114, 141] on div "Product details Collaborate Order History Add image 50x10 infills picket style …" at bounding box center [459, 309] width 899 height 542
click at [137, 155] on icon at bounding box center [135, 156] width 6 height 7
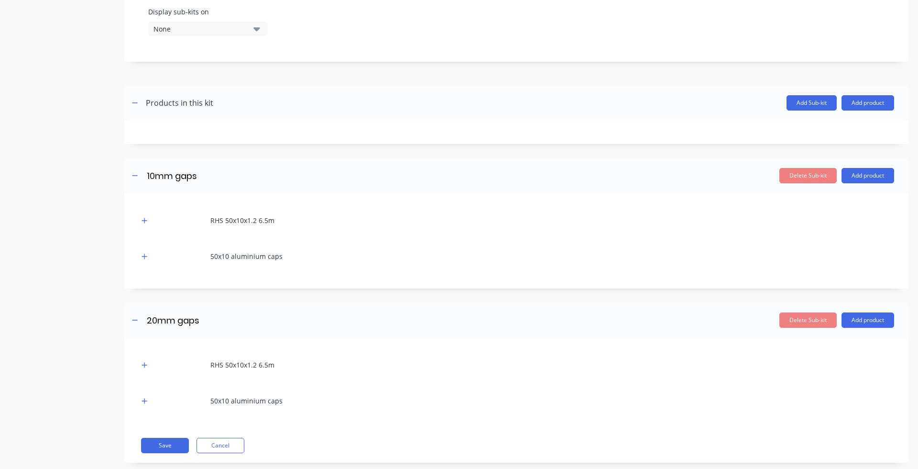
scroll to position [409, 0]
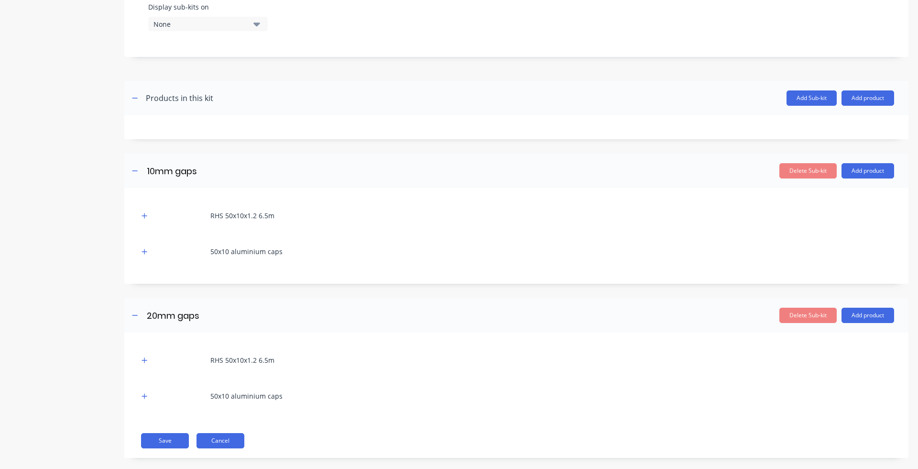
click at [234, 371] on button "Cancel" at bounding box center [221, 440] width 48 height 15
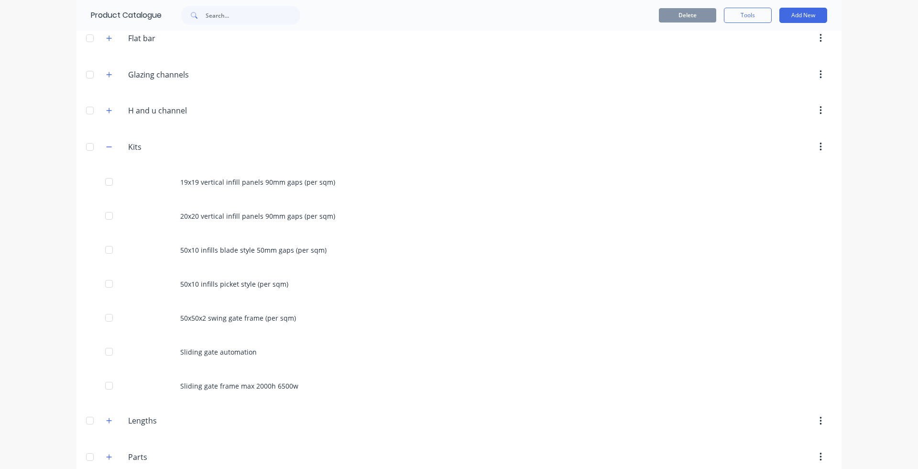
scroll to position [203, 0]
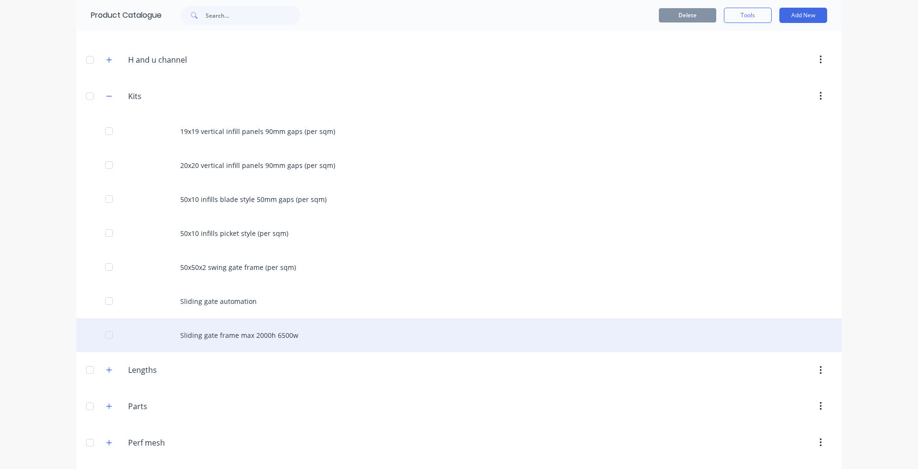
click at [275, 341] on div "Sliding gate frame max 2000h 6500w" at bounding box center [459, 335] width 765 height 34
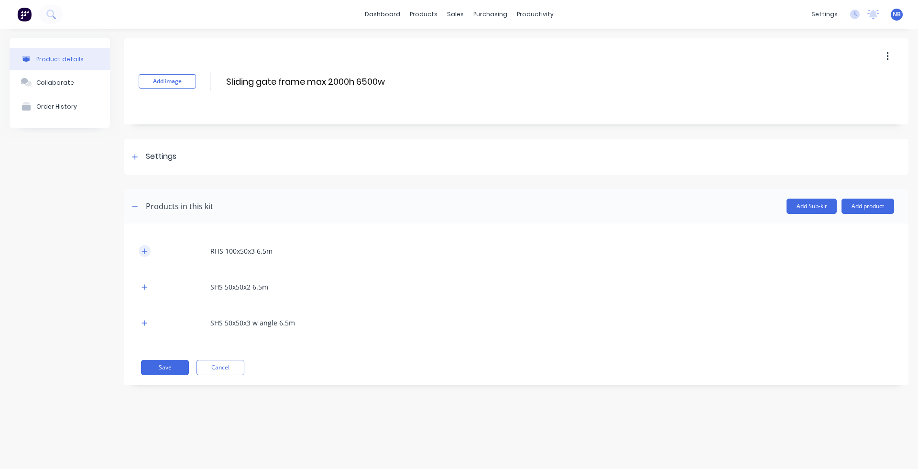
click at [145, 249] on icon "button" at bounding box center [145, 251] width 6 height 7
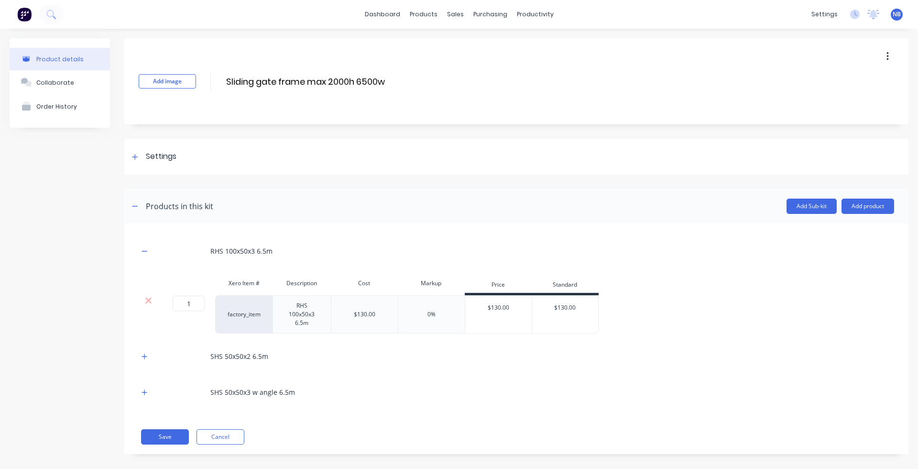
scroll to position [9, 0]
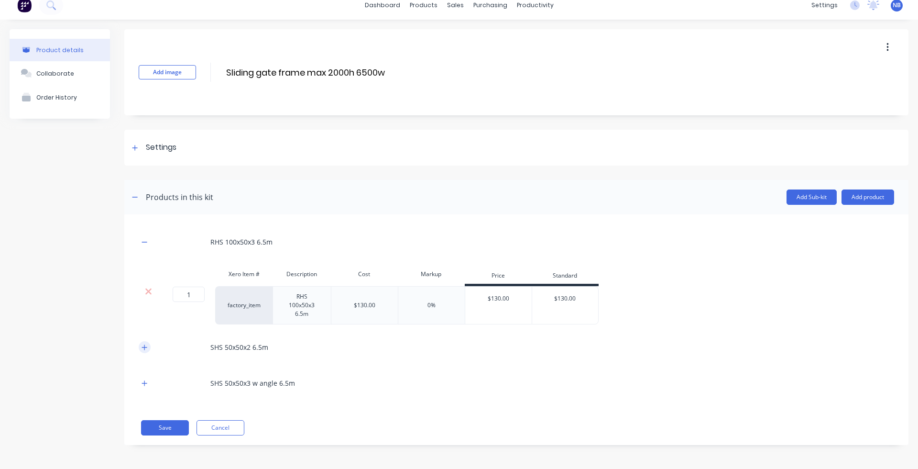
click at [142, 344] on icon "button" at bounding box center [145, 347] width 6 height 7
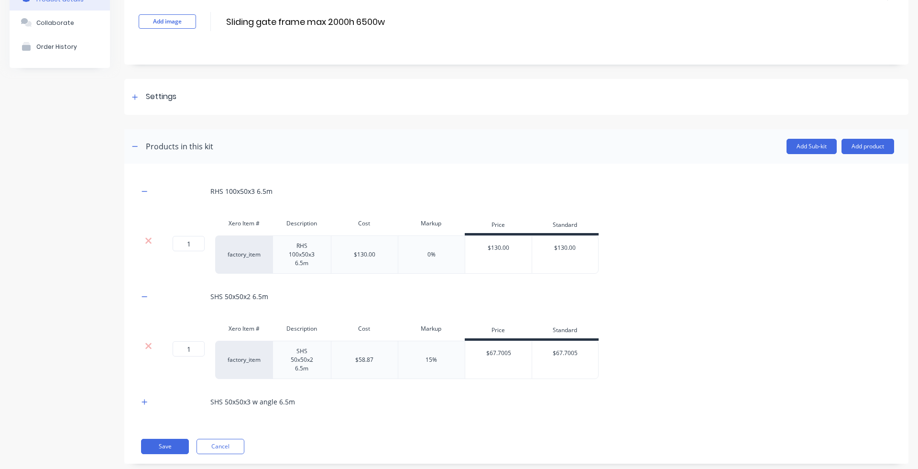
scroll to position [70, 0]
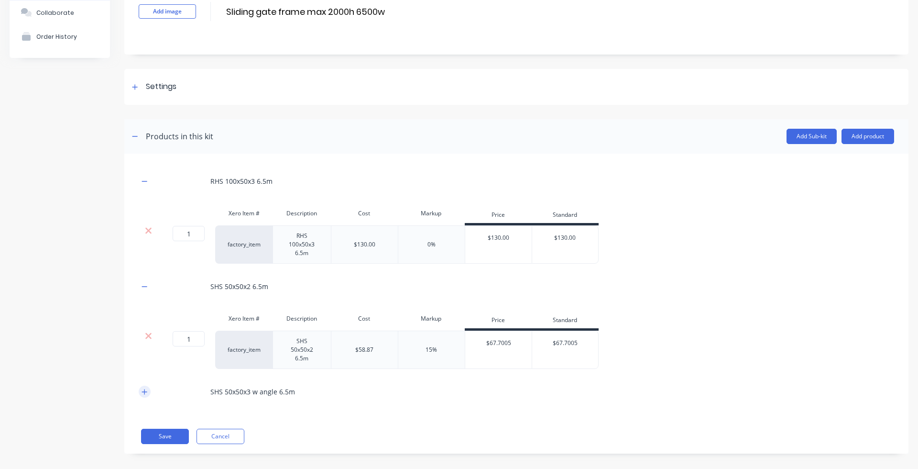
click at [143, 371] on button "button" at bounding box center [145, 391] width 12 height 12
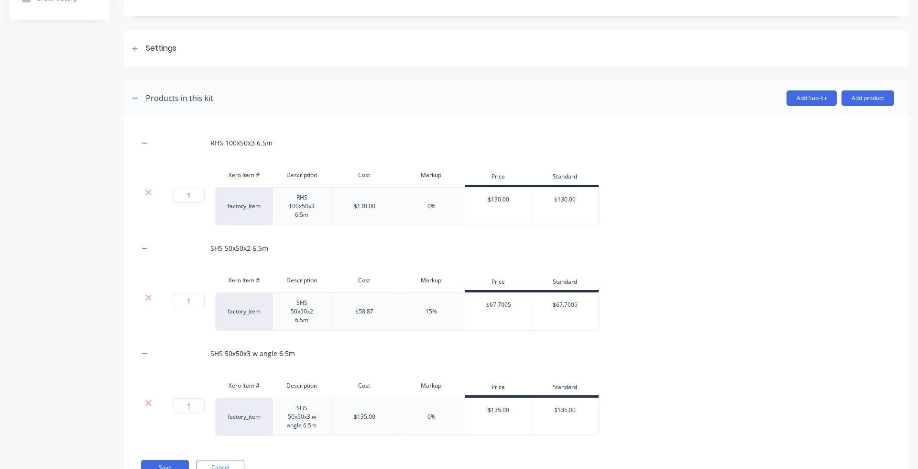
scroll to position [139, 0]
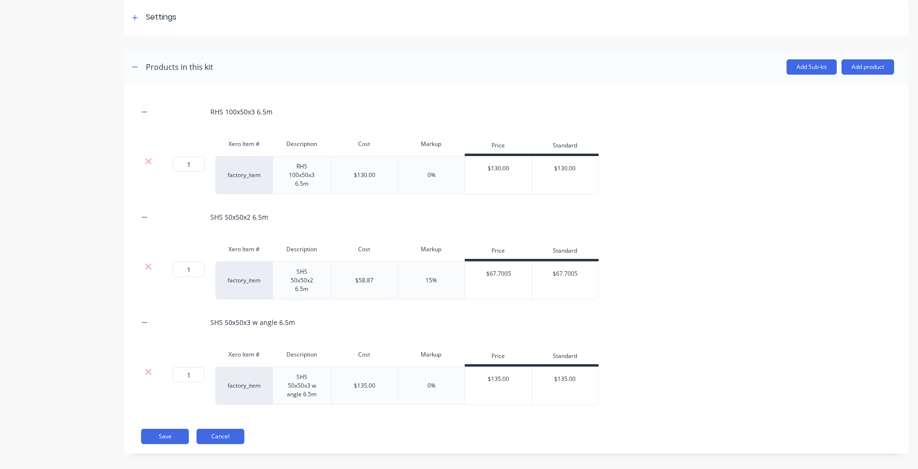
click at [237, 371] on button "Cancel" at bounding box center [221, 435] width 48 height 15
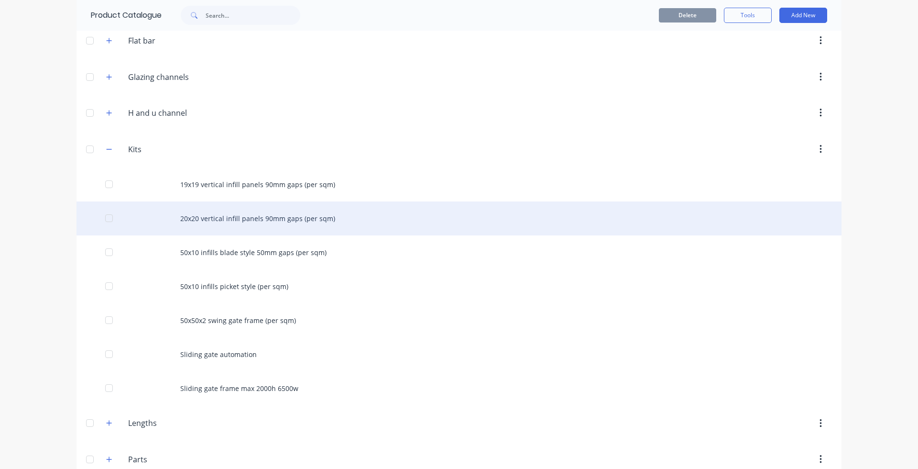
scroll to position [162, 0]
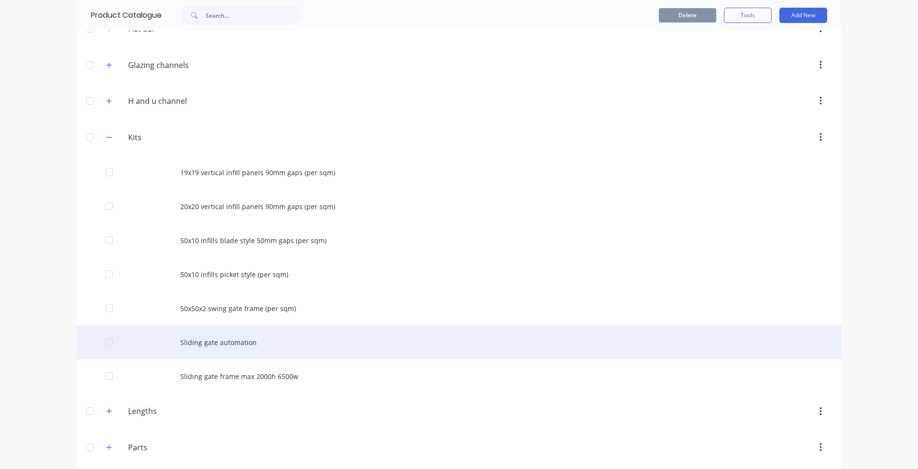
click at [204, 345] on div "Sliding gate automation" at bounding box center [459, 342] width 765 height 34
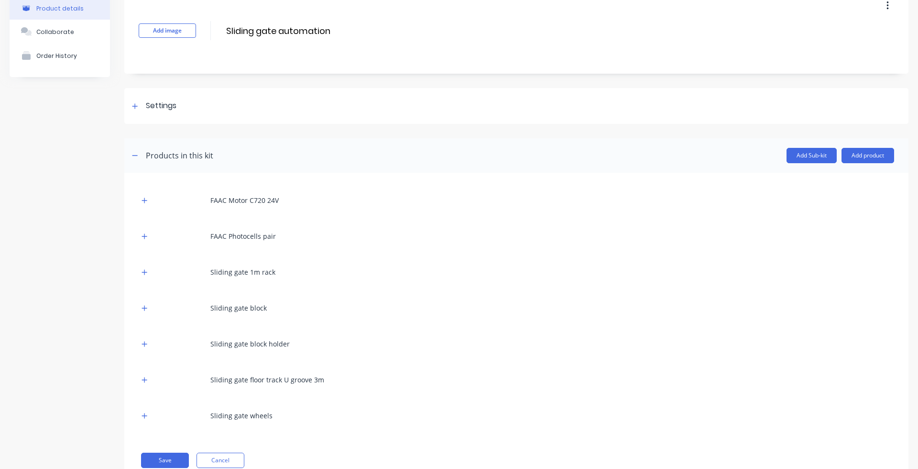
scroll to position [83, 0]
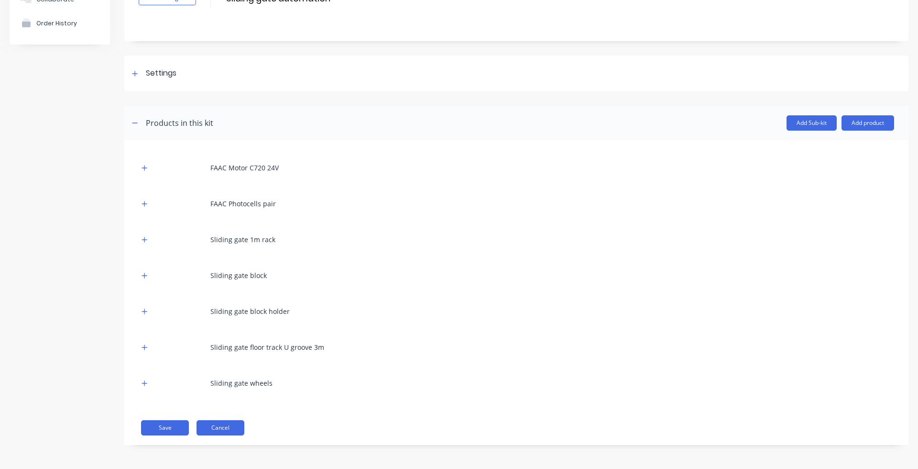
click at [230, 371] on button "Cancel" at bounding box center [221, 427] width 48 height 15
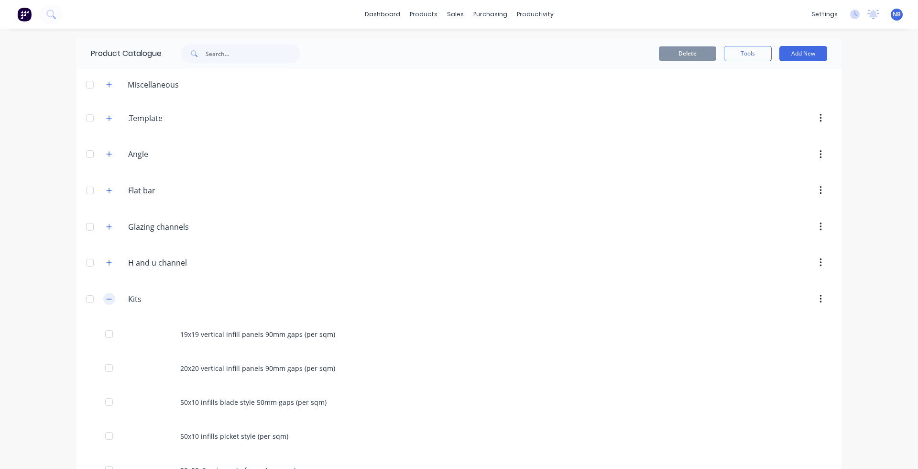
click at [108, 303] on button "button" at bounding box center [109, 299] width 12 height 12
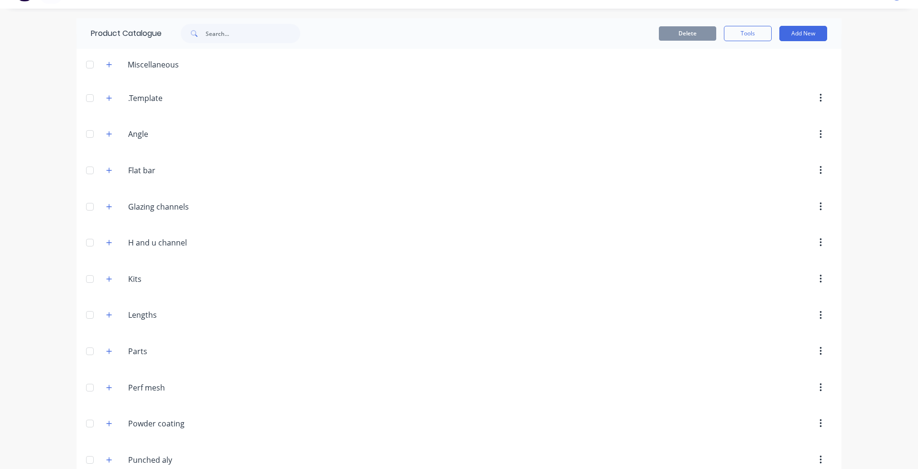
scroll to position [6, 0]
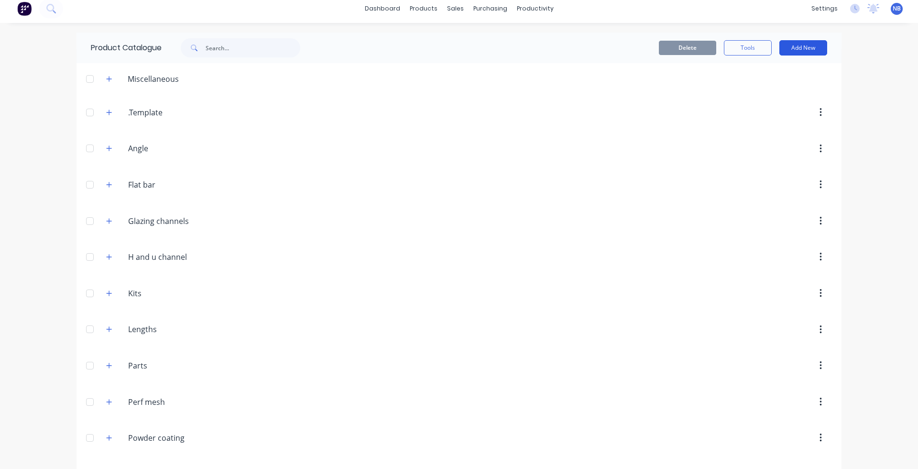
click at [722, 41] on button "Add New" at bounding box center [803, 47] width 48 height 15
click at [722, 108] on div "Product Kit" at bounding box center [782, 111] width 74 height 14
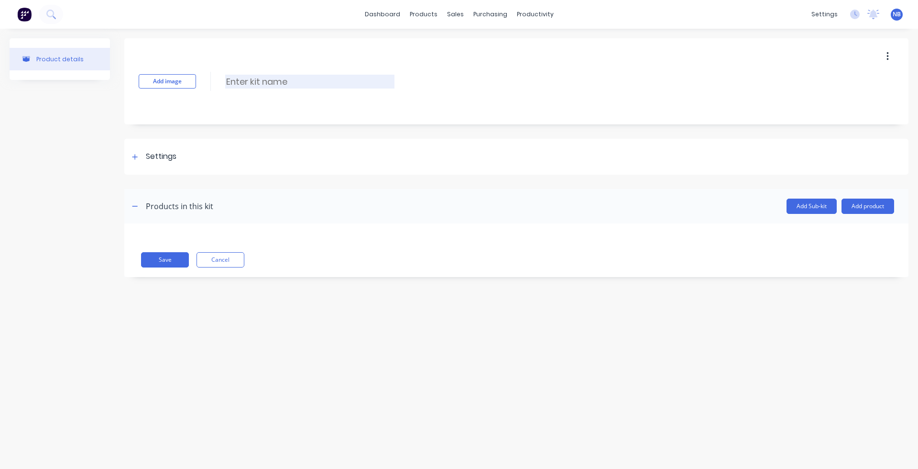
click at [263, 82] on input at bounding box center [309, 82] width 169 height 14
type input "H"
click at [232, 264] on button "Cancel" at bounding box center [221, 259] width 48 height 15
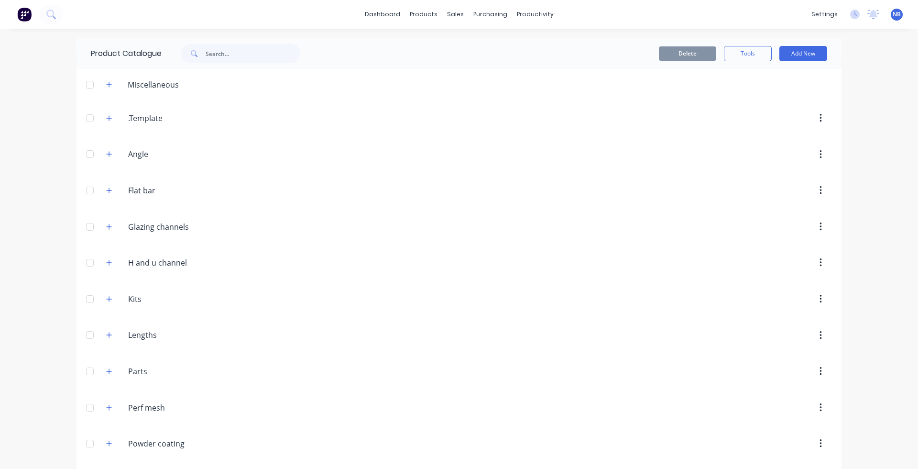
scroll to position [42, 0]
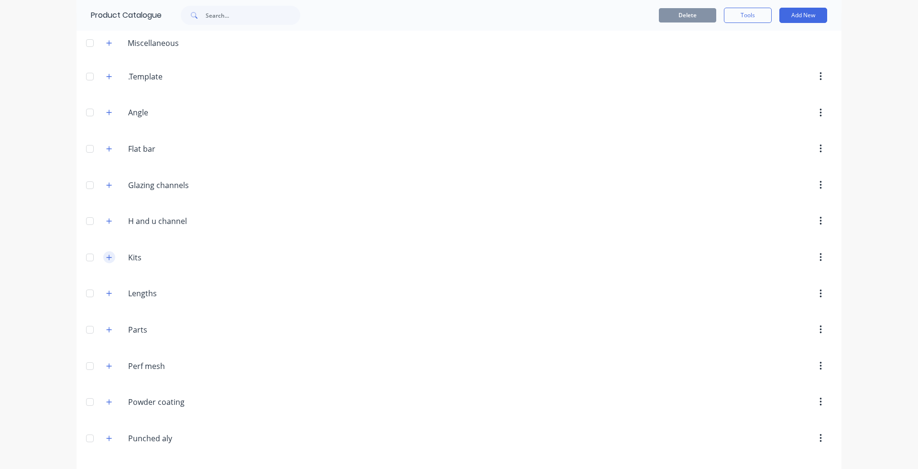
click at [106, 263] on button "button" at bounding box center [109, 257] width 12 height 12
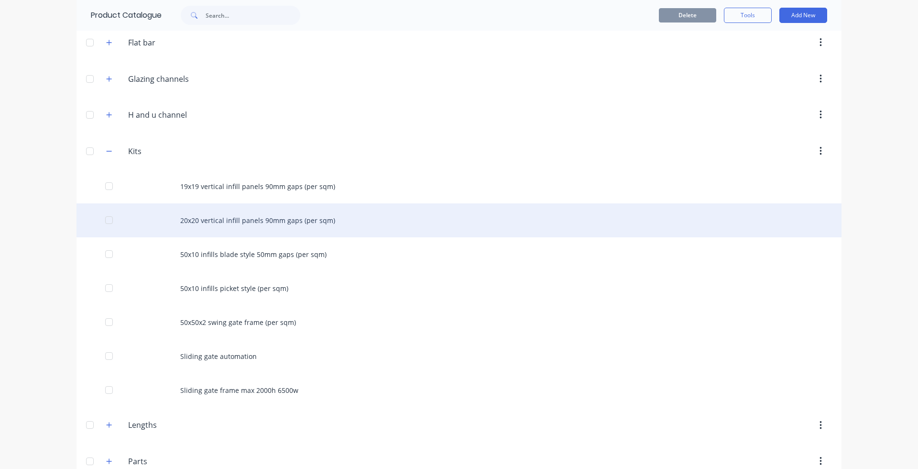
scroll to position [153, 0]
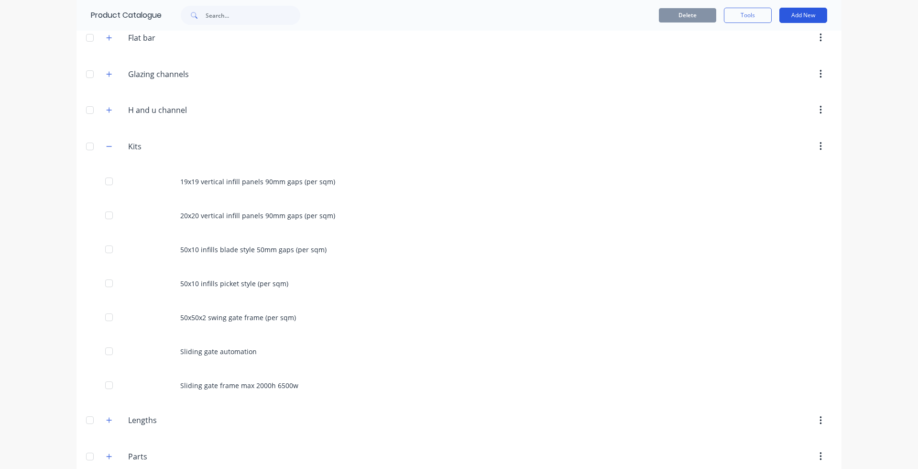
click at [722, 14] on button "Add New" at bounding box center [803, 15] width 48 height 15
click at [722, 80] on div "Product Kit" at bounding box center [782, 78] width 74 height 14
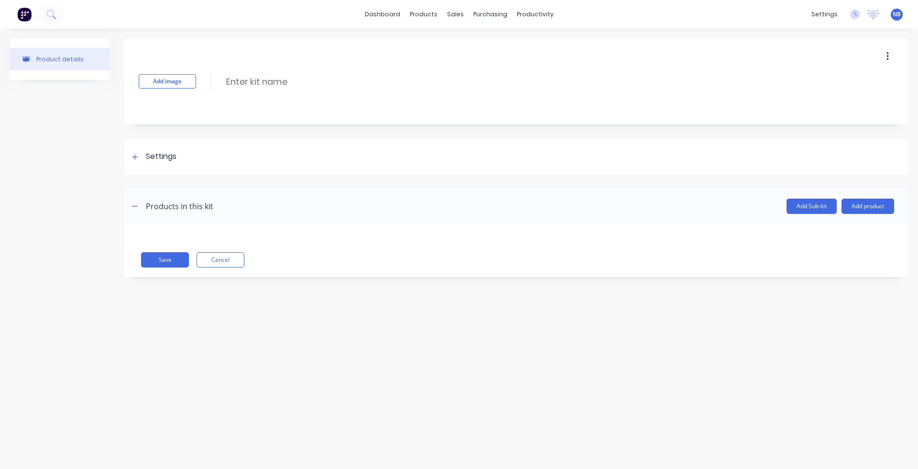
click at [296, 116] on div "Add image Enter kit name" at bounding box center [516, 81] width 784 height 86
click at [294, 88] on input at bounding box center [309, 82] width 169 height 14
type input "65x16 infills 10mm gaps (per sqm)"
click at [137, 147] on div "Settings" at bounding box center [516, 157] width 784 height 36
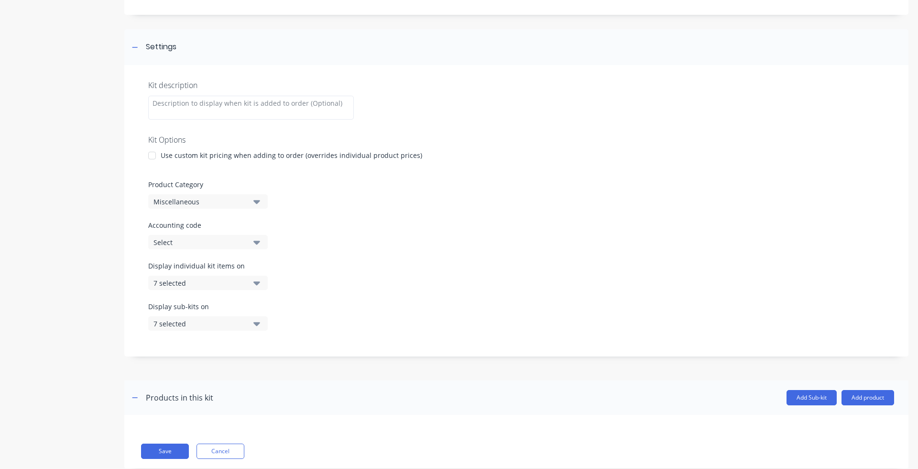
scroll to position [110, 0]
click at [223, 202] on div "Miscellaneous" at bounding box center [199, 201] width 93 height 10
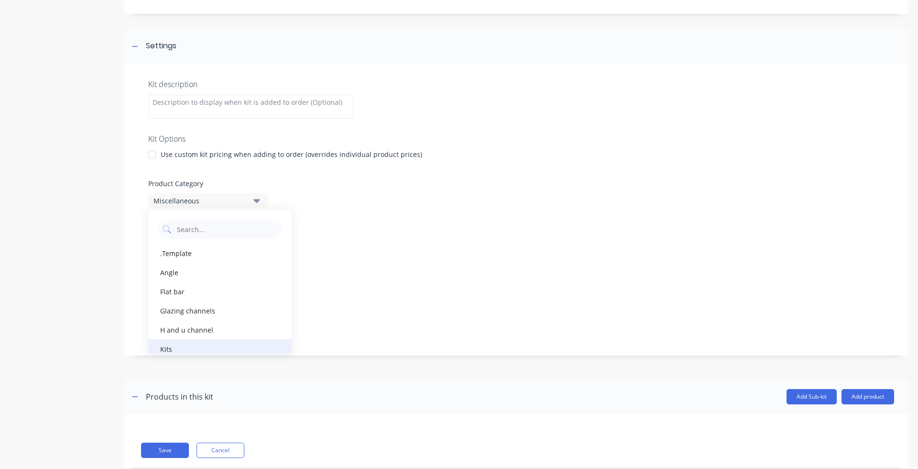
click at [200, 348] on div "Kits" at bounding box center [219, 348] width 143 height 19
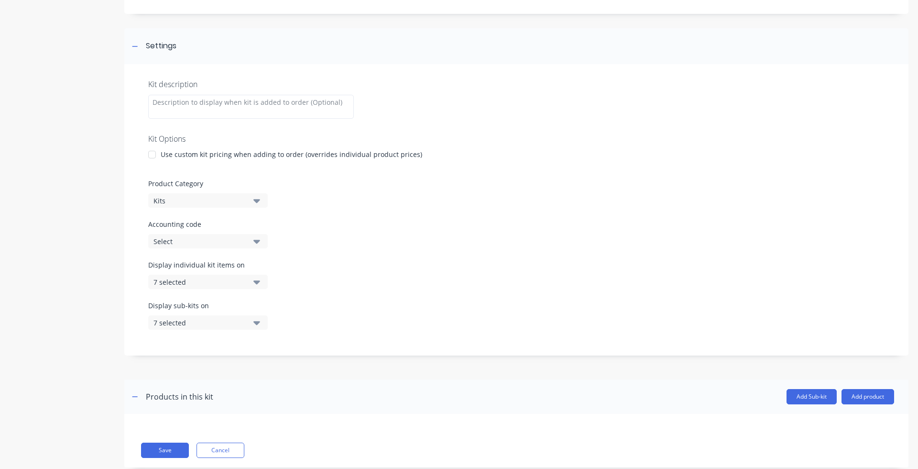
click at [218, 244] on div "Select" at bounding box center [199, 241] width 93 height 10
drag, startPoint x: 444, startPoint y: 214, endPoint x: 431, endPoint y: 218, distance: 13.6
click at [444, 214] on div "Kit description Kit Options Use custom kit pricing when adding to order (overri…" at bounding box center [516, 209] width 784 height 291
click at [202, 284] on div "7 selected" at bounding box center [199, 282] width 93 height 10
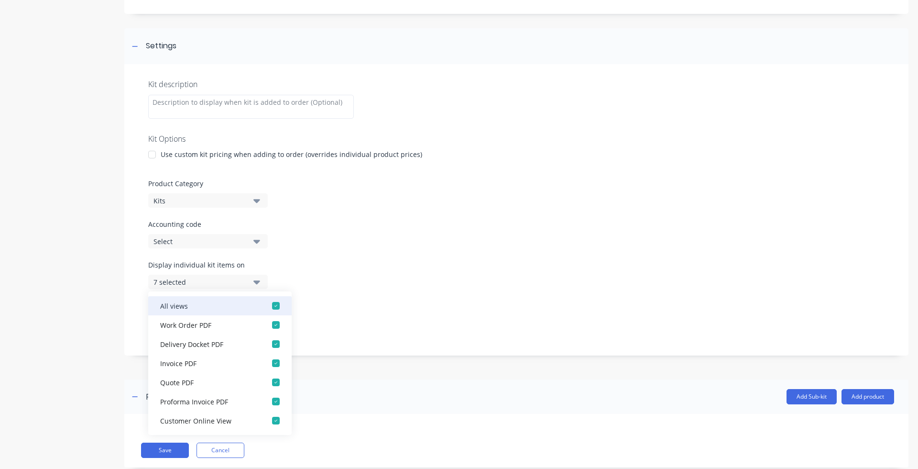
click at [266, 306] on div "button" at bounding box center [275, 305] width 19 height 19
click at [378, 277] on div "Display individual kit items on None" at bounding box center [516, 280] width 736 height 41
click at [336, 273] on div "Display individual kit items on None" at bounding box center [516, 280] width 736 height 41
click at [270, 261] on div "Display individual kit items on None" at bounding box center [516, 280] width 736 height 41
click at [248, 276] on button "None" at bounding box center [208, 281] width 120 height 14
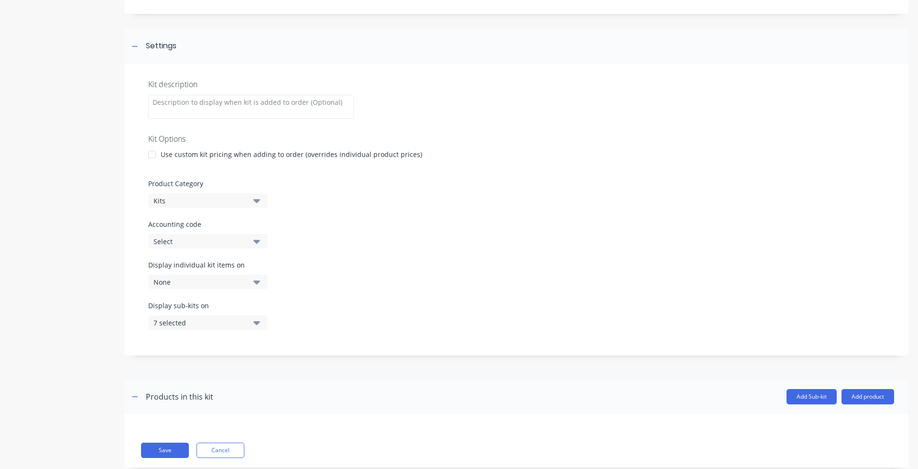
click at [235, 318] on div "7 selected" at bounding box center [199, 322] width 93 height 10
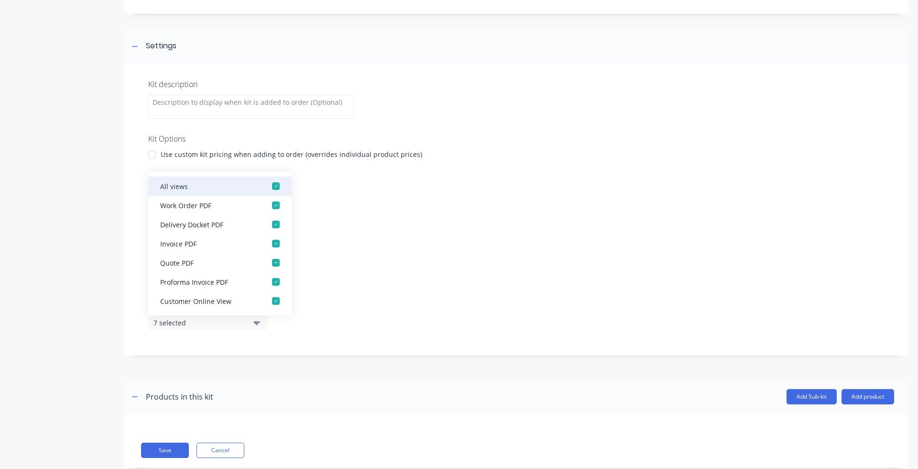
click at [269, 188] on div "button" at bounding box center [275, 185] width 19 height 19
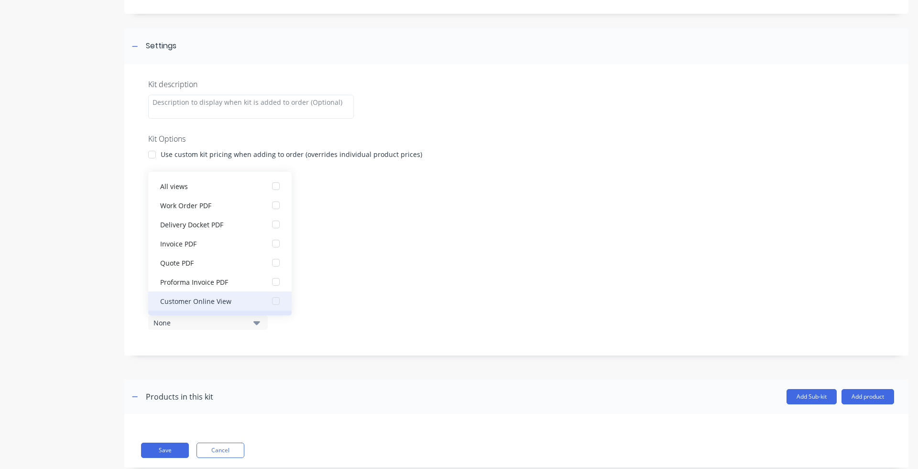
click at [258, 312] on button "Accounting Package" at bounding box center [219, 319] width 143 height 19
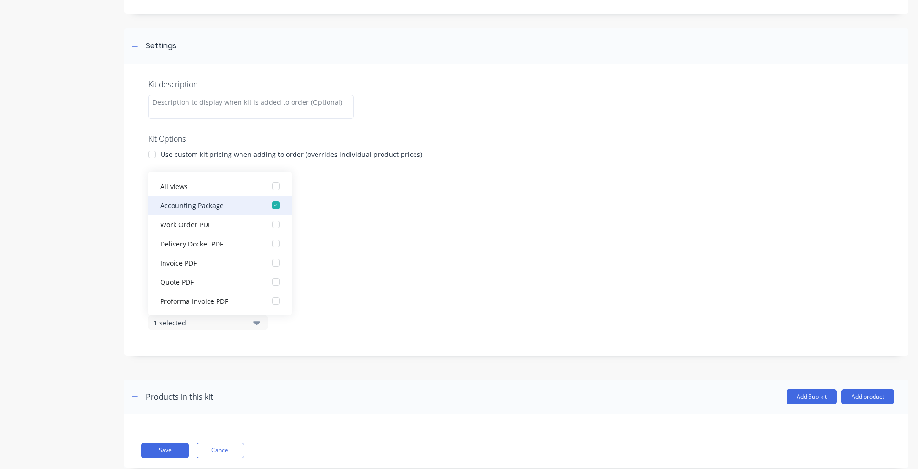
click at [272, 207] on div "button" at bounding box center [275, 205] width 19 height 19
click at [243, 322] on div "None" at bounding box center [199, 322] width 93 height 10
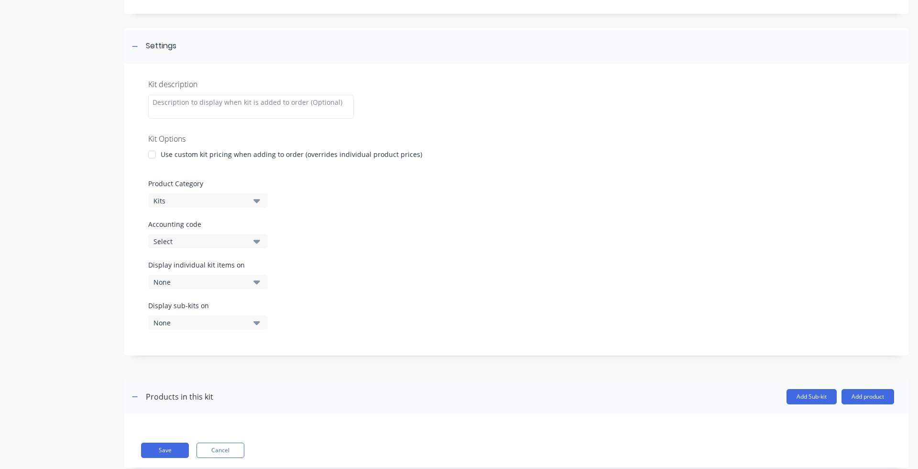
scroll to position [133, 0]
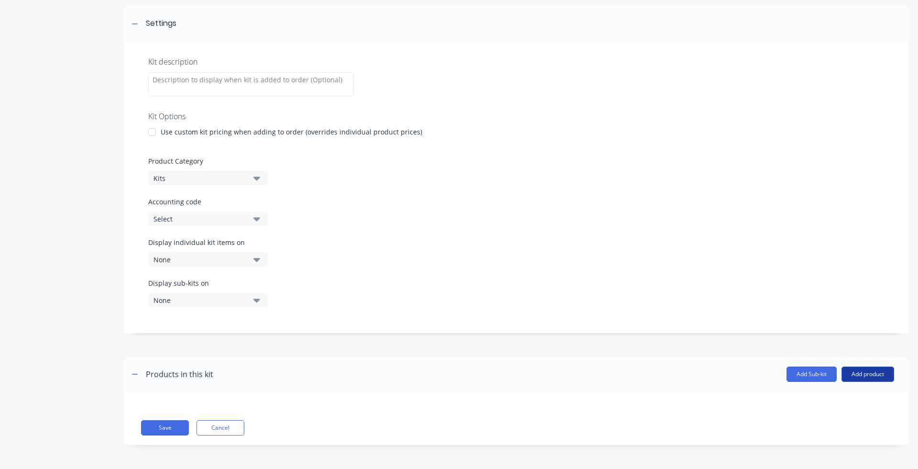
click at [722, 371] on button "Add product" at bounding box center [868, 373] width 53 height 15
click at [611, 371] on div "Add Sub-kit Add product Product catalogue Labour Notes (Internal) Notes (Extern…" at bounding box center [553, 373] width 681 height 15
click at [168, 371] on button "Save" at bounding box center [165, 427] width 48 height 15
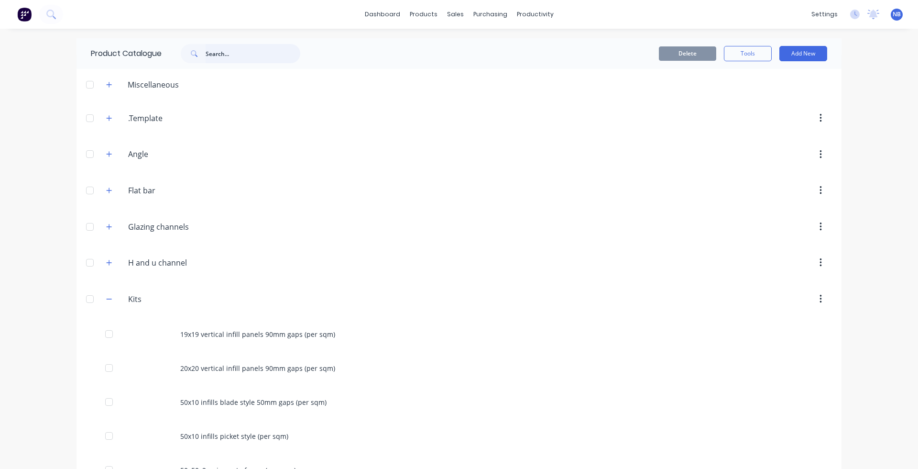
click at [236, 49] on input "text" at bounding box center [253, 53] width 95 height 19
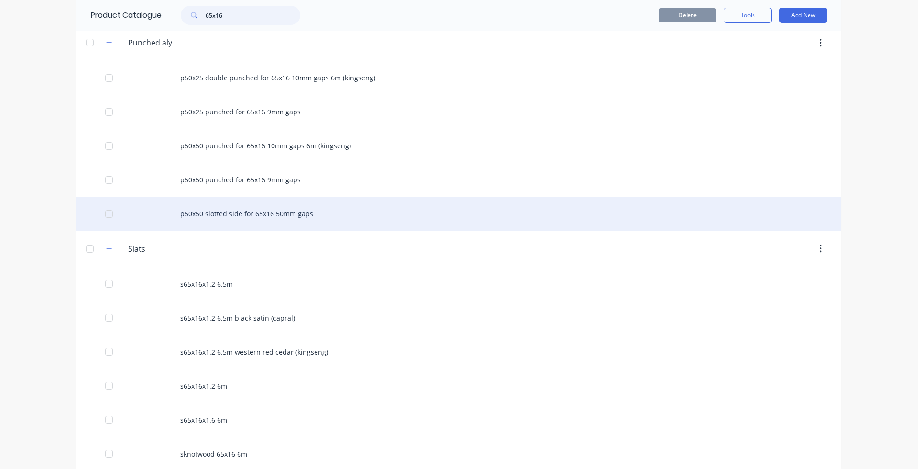
scroll to position [126, 0]
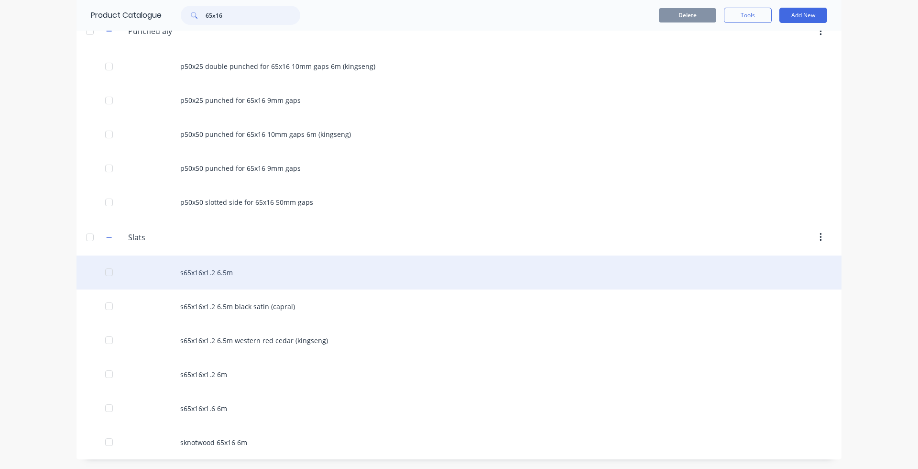
type input "65x16"
click at [254, 271] on div "s65x16x1.2 6.5m" at bounding box center [459, 272] width 765 height 34
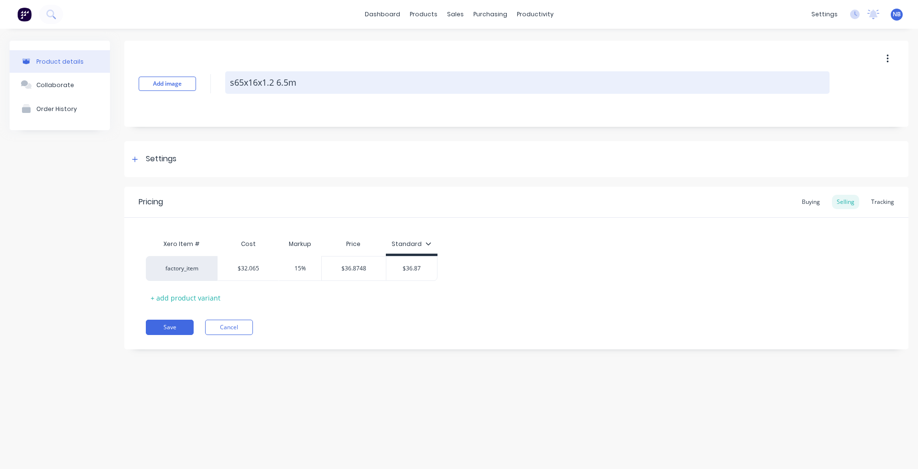
click at [232, 85] on textarea "s65x16x1.2 6.5m" at bounding box center [527, 82] width 604 height 22
type textarea "x"
type textarea "65x16x1.2 6.5m"
type textarea "x"
type textarea "R65x16x1.2 6.5m"
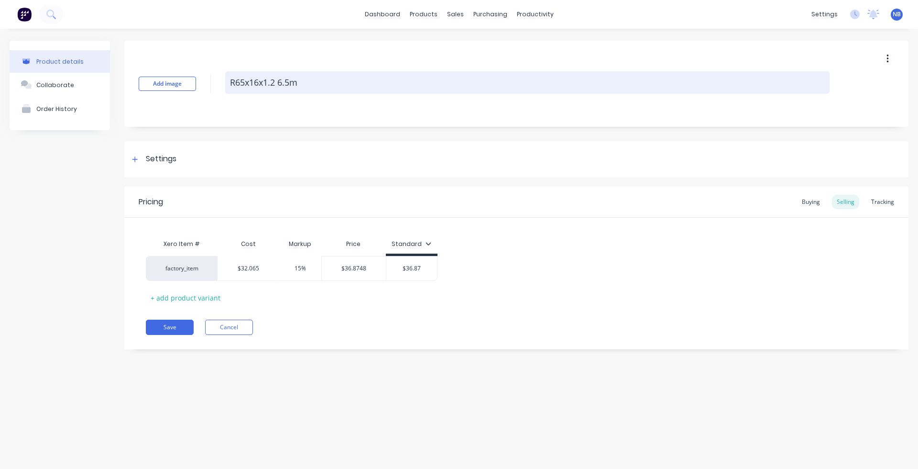
type textarea "x"
type textarea "RH65x16x1.2 6.5m"
type textarea "x"
type textarea "RHS65x16x1.2 6.5m"
type textarea "x"
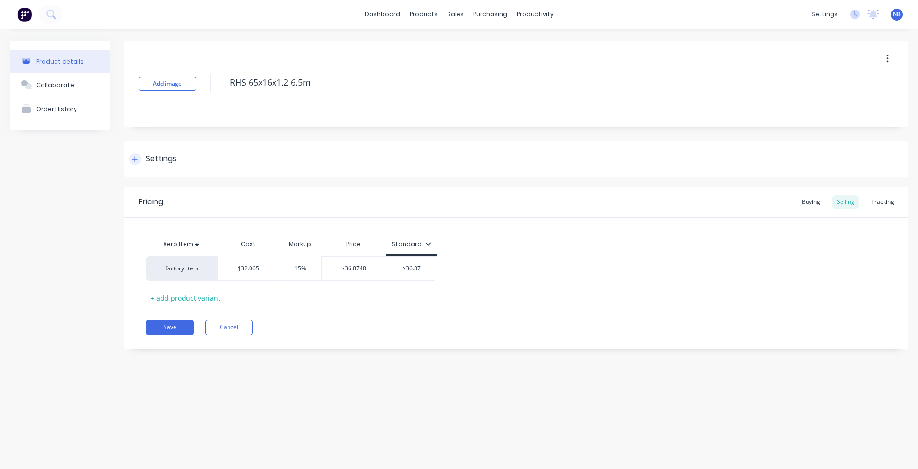
type textarea "RHS 65x16x1.2 6.5m"
type textarea "x"
type textarea "s65x16x1.2 6.5m"
type textarea "x"
type textarea "RHS 65x16x1.2 6.5m"
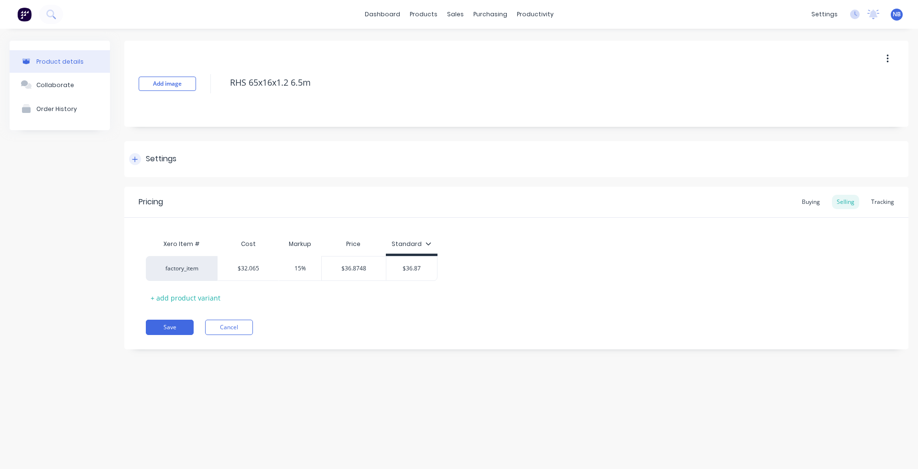
click at [146, 163] on div "Settings" at bounding box center [161, 159] width 31 height 12
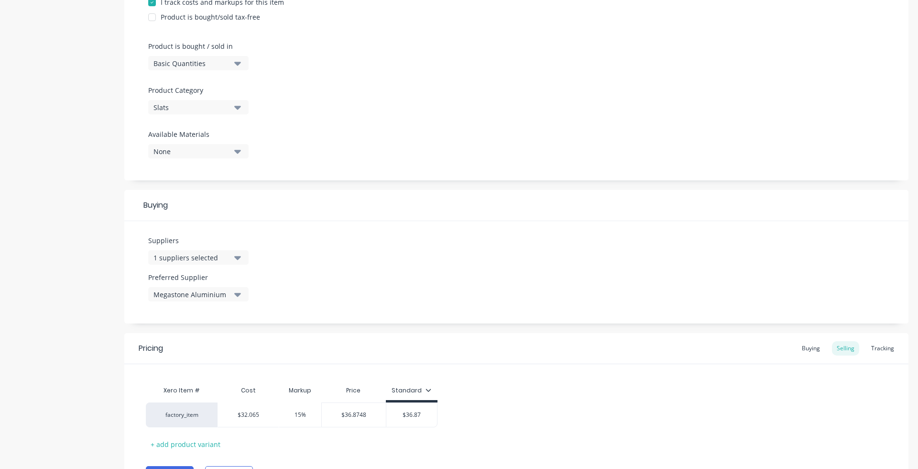
scroll to position [262, 0]
click at [225, 258] on div "1 suppliers selected" at bounding box center [191, 256] width 77 height 10
click at [186, 278] on input "text" at bounding box center [226, 283] width 101 height 19
type input "kings"
click at [207, 315] on button "kingseng" at bounding box center [219, 307] width 143 height 19
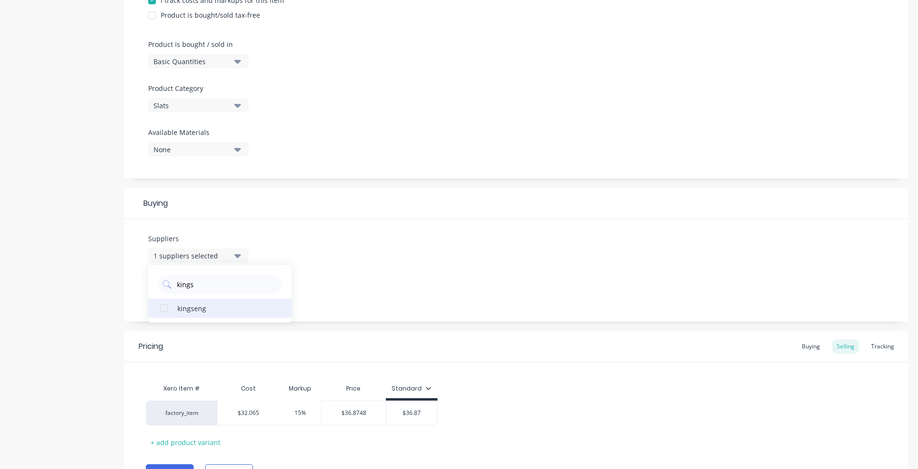
type textarea "x"
click at [482, 319] on div "Suppliers 2 suppliers selected kings kingseng Preferred Supplier Megastone Alum…" at bounding box center [516, 270] width 784 height 102
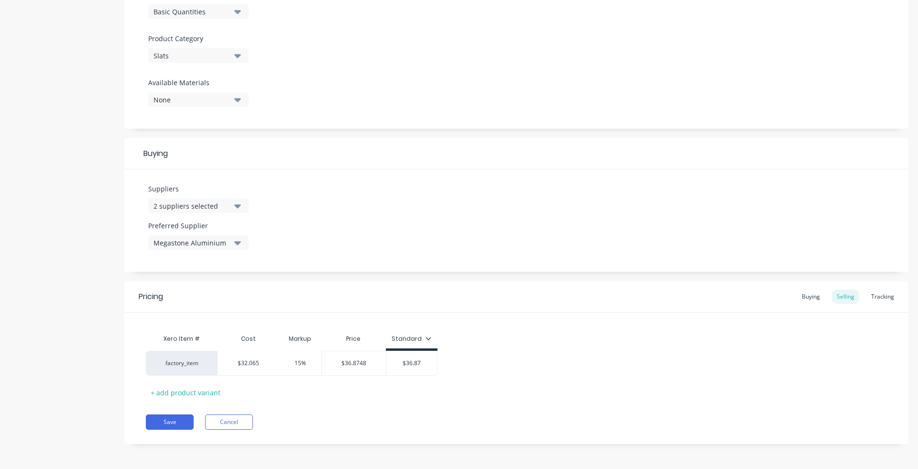
scroll to position [312, 0]
click at [241, 241] on button "Megastone Aluminium" at bounding box center [198, 241] width 100 height 14
click at [229, 273] on Supplier "text" at bounding box center [226, 270] width 101 height 19
click at [275, 193] on div "Suppliers 2 suppliers selected kings Preferred Supplier Megastone Aluminium Meg…" at bounding box center [516, 219] width 784 height 102
click at [235, 203] on icon "button" at bounding box center [237, 204] width 7 height 11
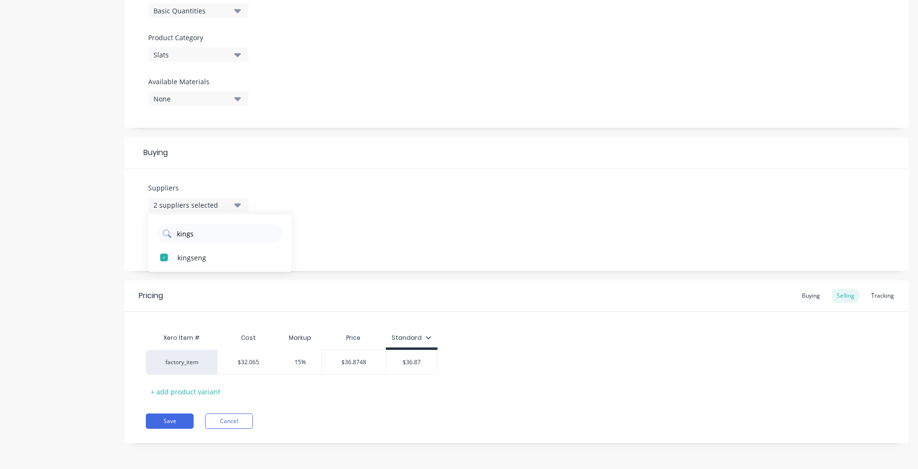
drag, startPoint x: 218, startPoint y: 231, endPoint x: 211, endPoint y: 231, distance: 7.2
click at [211, 231] on input "kings" at bounding box center [226, 233] width 101 height 19
drag, startPoint x: 237, startPoint y: 241, endPoint x: 112, endPoint y: 224, distance: 126.0
click at [112, 224] on div "Product details Collaborate Order History Add image RHS 65x16x1.2 6.5m Settings…" at bounding box center [459, 92] width 899 height 729
click at [191, 194] on div "Suppliers 2 suppliers selected" at bounding box center [198, 197] width 100 height 29
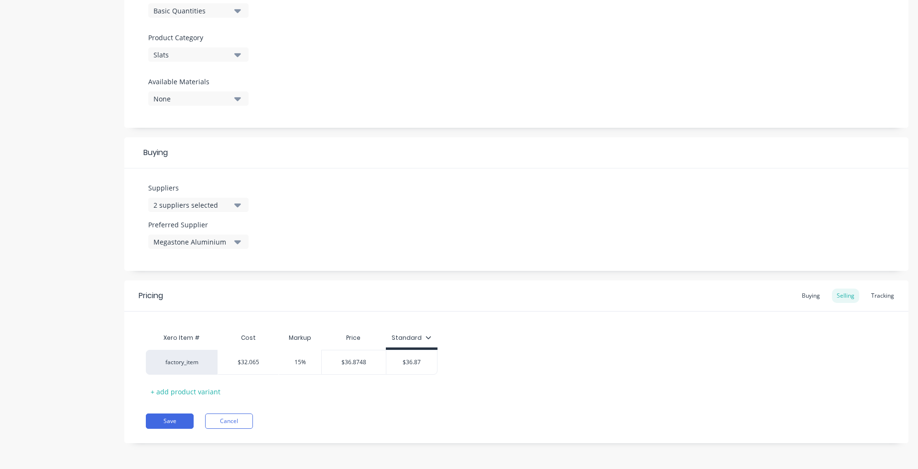
click at [194, 210] on button "2 suppliers selected" at bounding box center [198, 204] width 100 height 14
drag, startPoint x: 193, startPoint y: 235, endPoint x: 161, endPoint y: 229, distance: 33.1
click at [161, 229] on div "kings" at bounding box center [220, 233] width 124 height 19
type input "capral"
click at [171, 270] on div "capral Capral" at bounding box center [219, 242] width 143 height 57
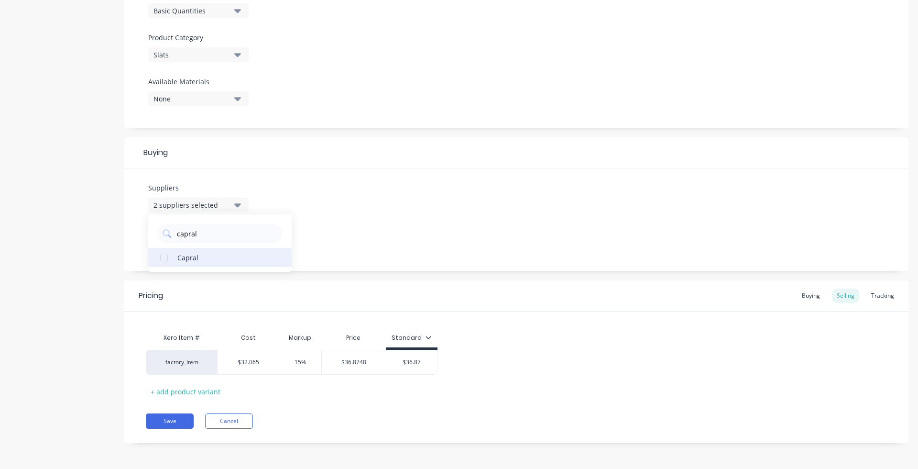
click at [178, 258] on div "Capral" at bounding box center [225, 257] width 96 height 10
type textarea "x"
click at [465, 232] on div "Suppliers 3 suppliers selected capral Capral Preferred Supplier Megastone Alumi…" at bounding box center [516, 219] width 784 height 102
click at [722, 289] on div "Buying" at bounding box center [811, 295] width 28 height 14
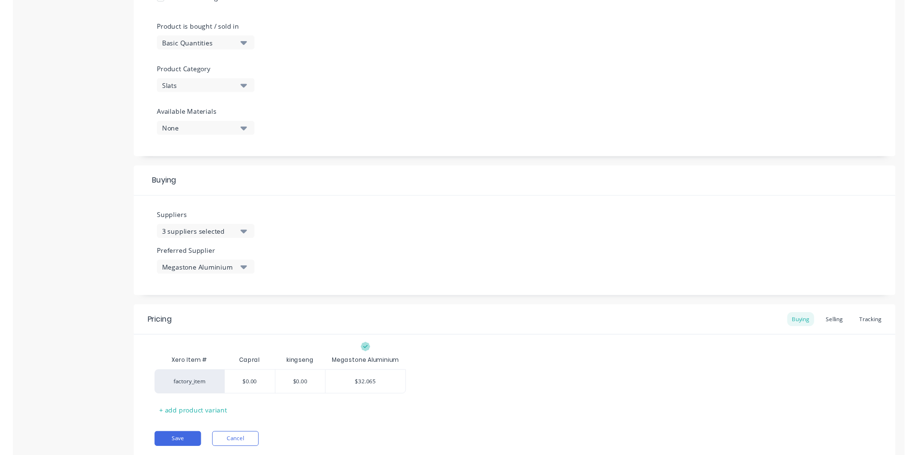
scroll to position [310, 0]
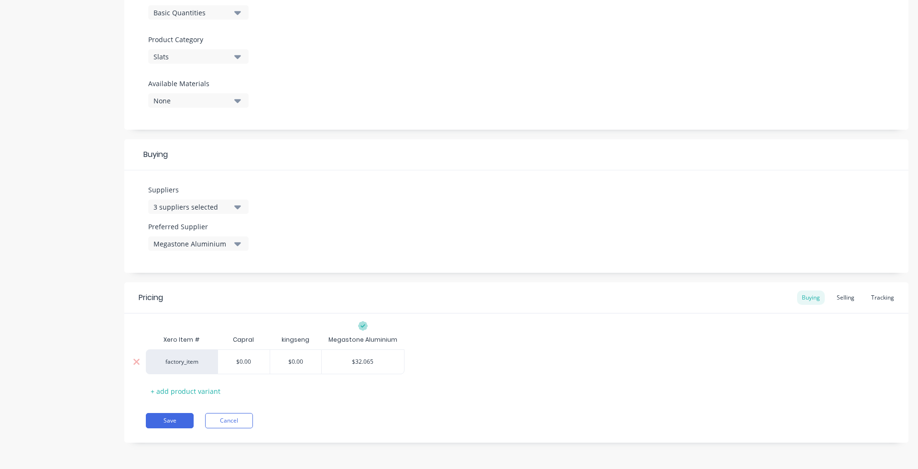
type input "$0.00"
click at [251, 363] on input "$0.00" at bounding box center [244, 361] width 52 height 9
drag, startPoint x: 255, startPoint y: 365, endPoint x: 220, endPoint y: 360, distance: 35.3
click at [220, 360] on input "$0.00" at bounding box center [244, 361] width 52 height 9
type input "$32.065"
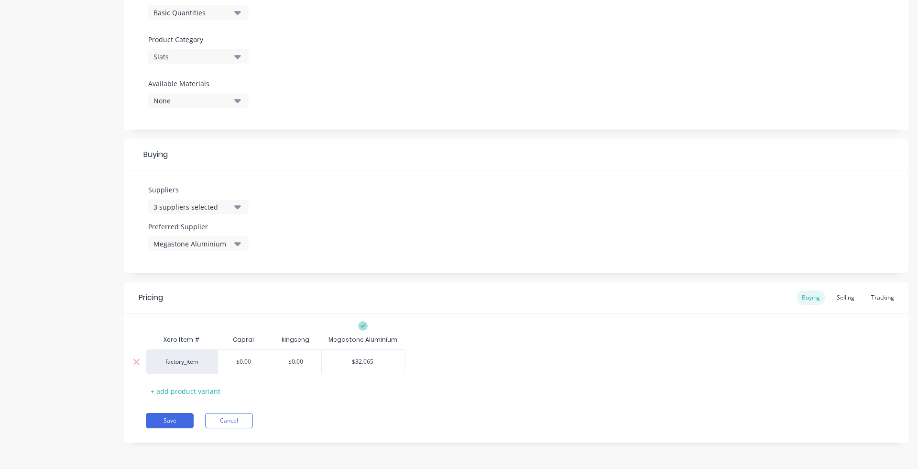
click at [372, 359] on input "$32.065" at bounding box center [363, 361] width 82 height 9
type input "$0.00"
drag, startPoint x: 301, startPoint y: 364, endPoint x: 292, endPoint y: 361, distance: 9.9
click at [292, 361] on input "$0.00" at bounding box center [296, 361] width 52 height 9
type textarea "x"
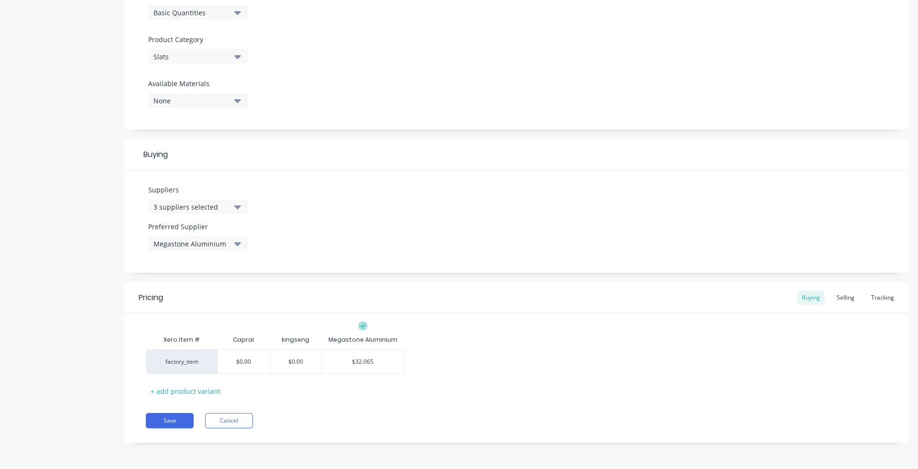
type input "$2"
type textarea "x"
type input "$26"
type textarea "x"
type input "$26."
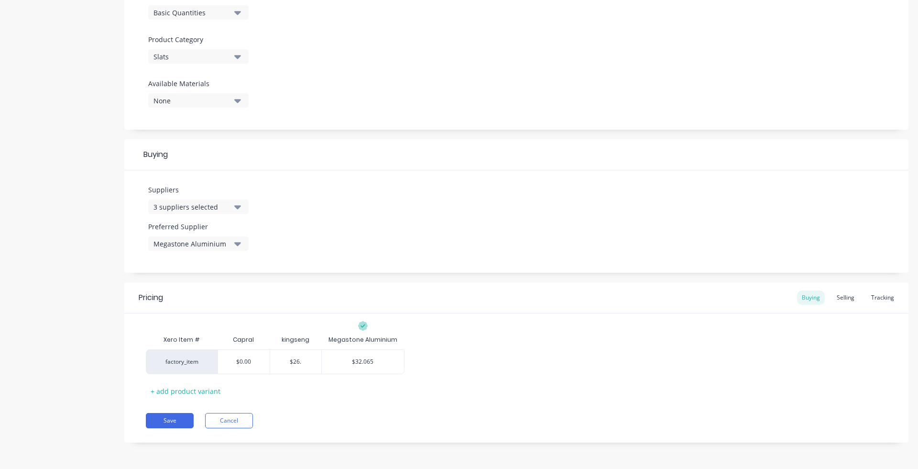
type textarea "x"
type input "$26.3"
type textarea "x"
type input "$26.33"
click at [525, 349] on div "Xero Item # Capral kingseng Megastone Aluminium factory_item $0.00 $0.00 $26.33…" at bounding box center [516, 364] width 741 height 68
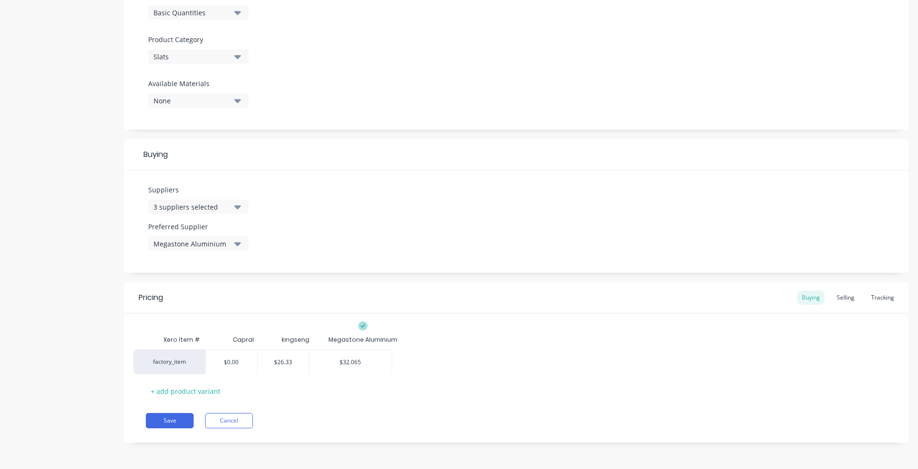
drag, startPoint x: 260, startPoint y: 357, endPoint x: 241, endPoint y: 357, distance: 18.7
click at [241, 357] on div "factory_item $0.00 $0.00 $26.33 $26.33 $32.065 $32.065" at bounding box center [516, 361] width 741 height 25
click at [367, 359] on input "$32.065" at bounding box center [363, 361] width 82 height 9
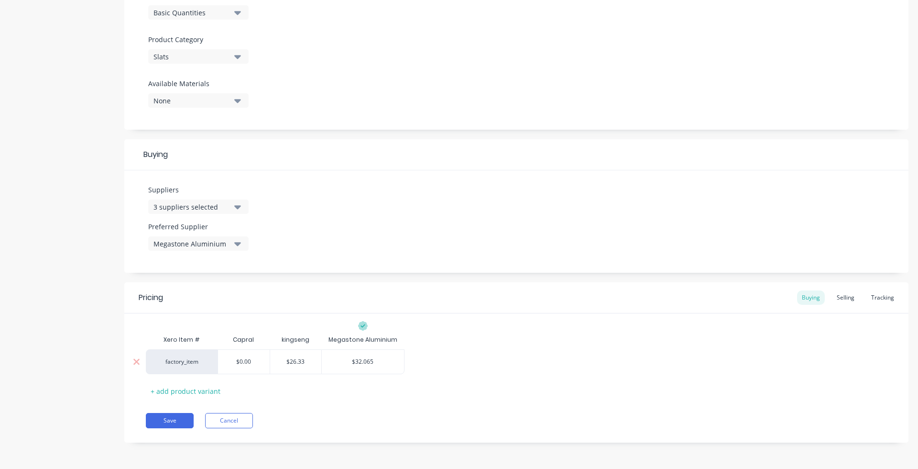
type textarea "x"
type input "$2"
type textarea "x"
type input "$26"
type textarea "x"
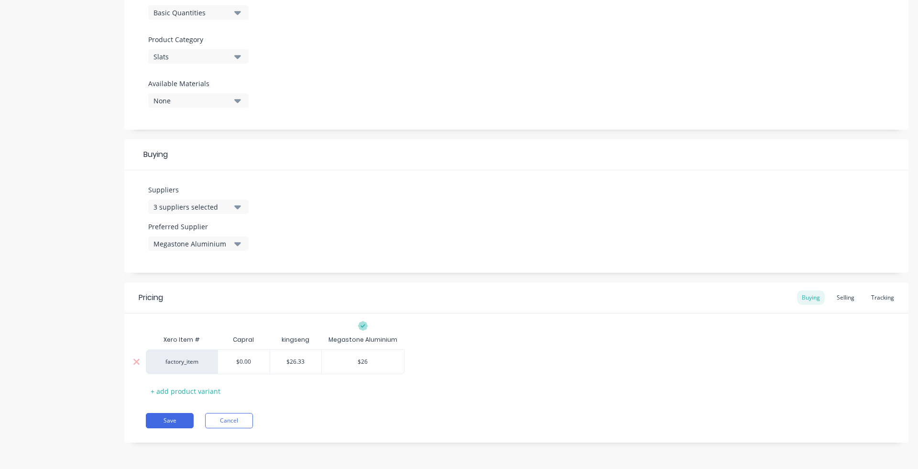
type input "$26."
type textarea "x"
type input "$26.3"
type textarea "x"
type input "$26.33"
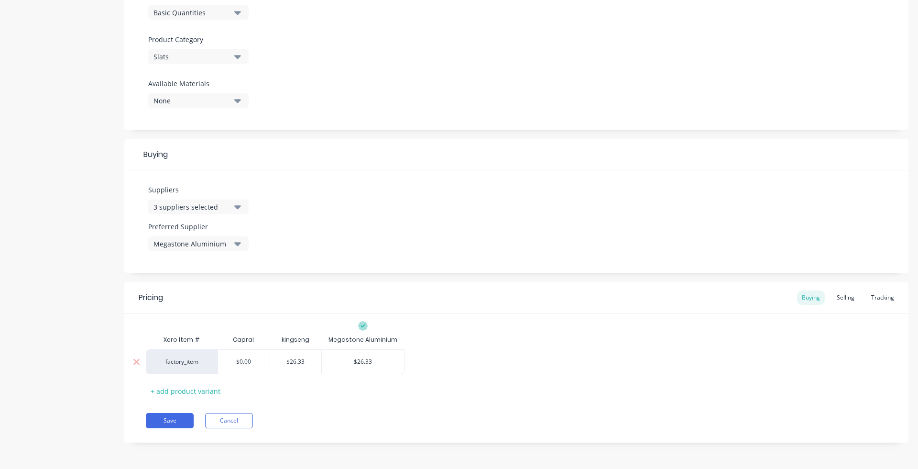
click at [246, 361] on input "$0.00" at bounding box center [244, 361] width 52 height 9
click at [245, 361] on input "$0.00" at bounding box center [244, 361] width 52 height 9
type textarea "x"
type input "$2"
type textarea "x"
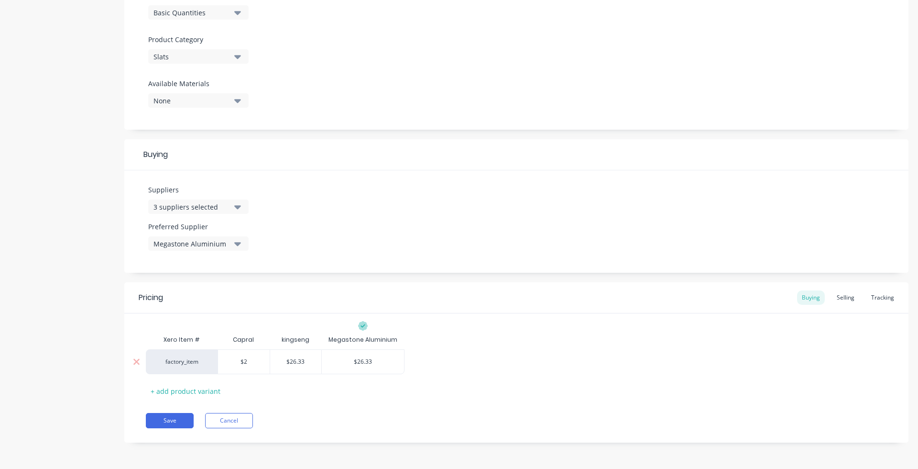
type input "$26"
type textarea "x"
type input "$26."
type textarea "x"
type input "$26.3"
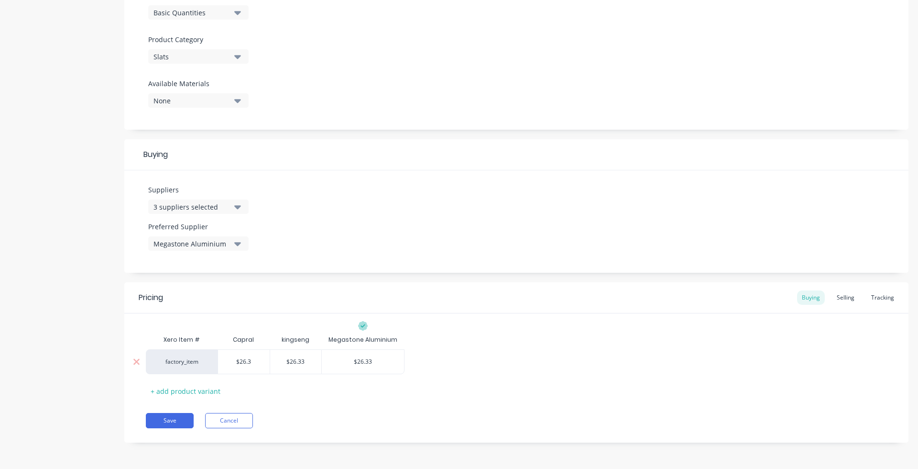
type textarea "x"
type input "$26.33"
click at [467, 332] on div "Xero Item # Capral kingseng Megastone Aluminium factory_item $26.33 $26.33 $26.…" at bounding box center [516, 364] width 741 height 68
type textarea "x"
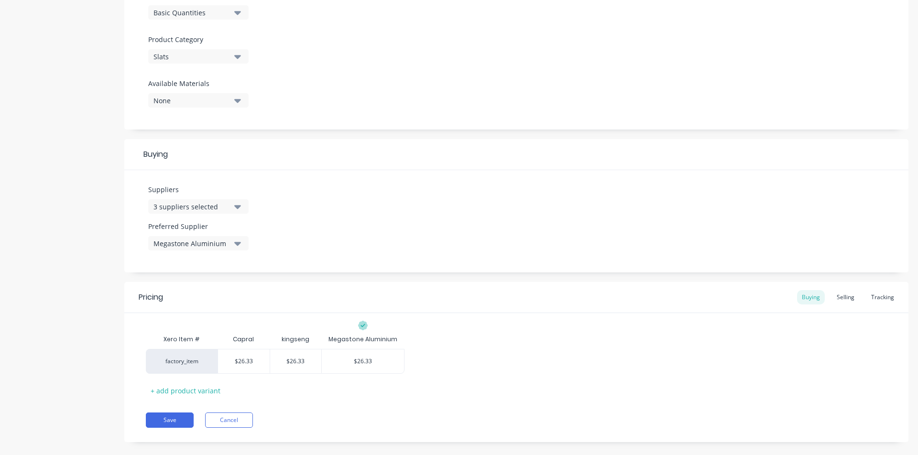
click at [218, 209] on div "3 suppliers selected" at bounding box center [191, 207] width 77 height 10
drag, startPoint x: 197, startPoint y: 236, endPoint x: 155, endPoint y: 226, distance: 42.8
click at [155, 226] on div "capral" at bounding box center [219, 233] width 143 height 24
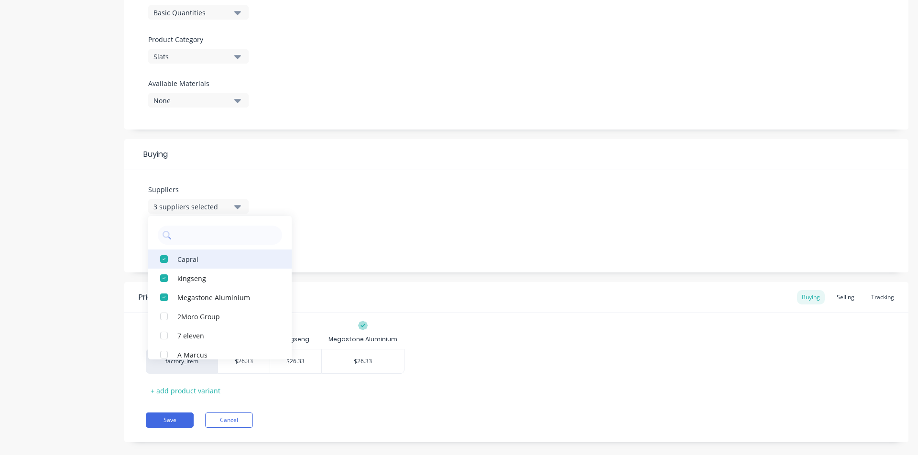
click at [163, 258] on div "button" at bounding box center [163, 259] width 19 height 19
type textarea "x"
click at [351, 208] on div "Suppliers 2 suppliers selected kingseng Megastone Aluminium 2Moro Group 7 eleve…" at bounding box center [516, 221] width 784 height 102
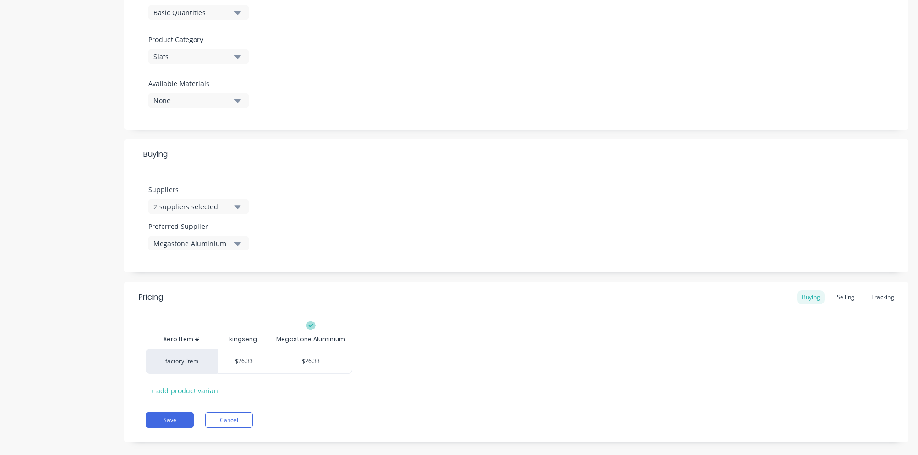
scroll to position [324, 0]
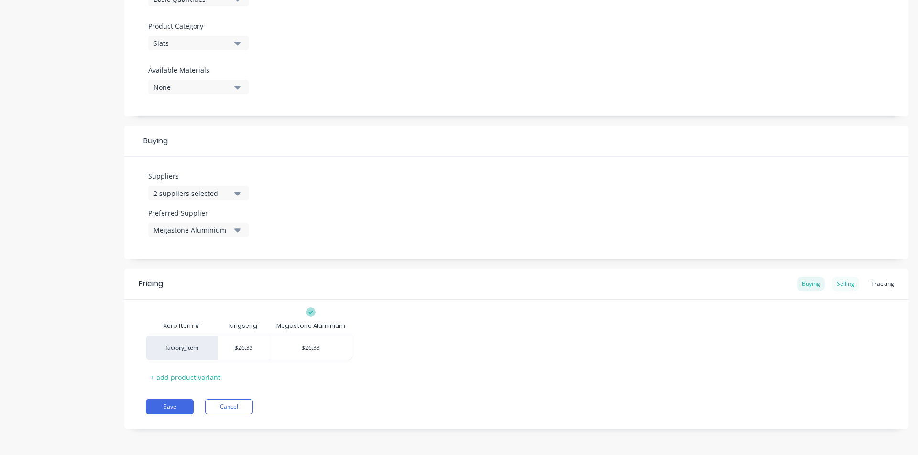
click at [722, 280] on div "Selling" at bounding box center [845, 284] width 27 height 14
click at [722, 279] on div "Buying" at bounding box center [811, 284] width 28 height 14
click at [319, 353] on div "$26.33" at bounding box center [311, 348] width 82 height 24
type input "$26.33"
click at [312, 344] on input "$26.33" at bounding box center [311, 348] width 82 height 9
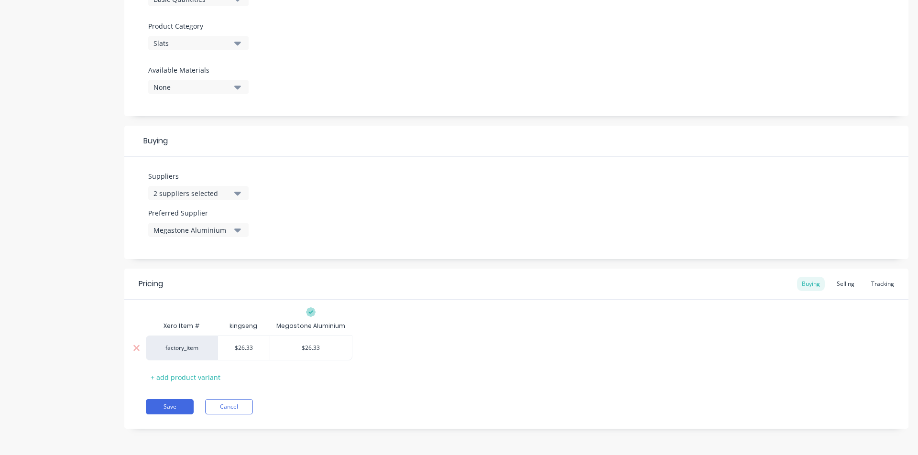
click at [312, 344] on input "$26.33" at bounding box center [311, 348] width 82 height 9
drag, startPoint x: 330, startPoint y: 352, endPoint x: 300, endPoint y: 345, distance: 30.9
click at [300, 345] on input "$26.33" at bounding box center [311, 348] width 82 height 9
click at [722, 281] on div "Selling" at bounding box center [845, 284] width 27 height 14
click at [239, 355] on div "$32.065" at bounding box center [248, 351] width 60 height 24
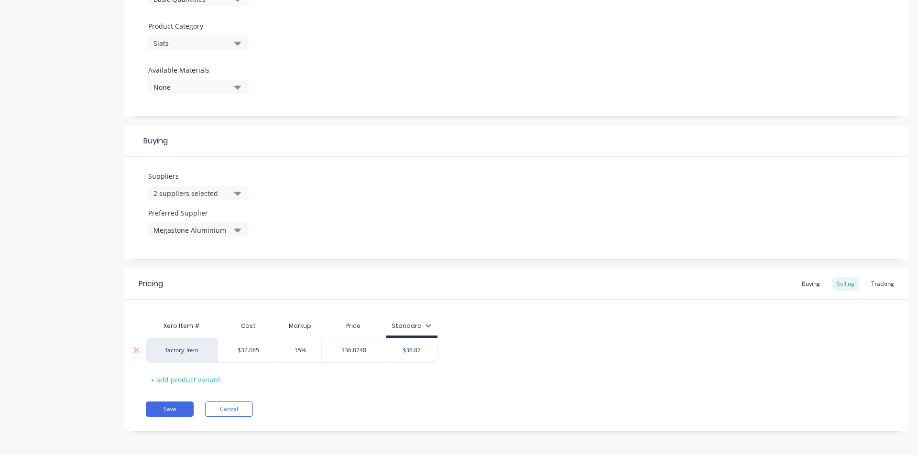
type input "$32.065"
drag, startPoint x: 250, startPoint y: 350, endPoint x: 236, endPoint y: 347, distance: 13.8
click at [237, 347] on input "$32.065" at bounding box center [248, 350] width 60 height 9
paste input "26.33"
type textarea "x"
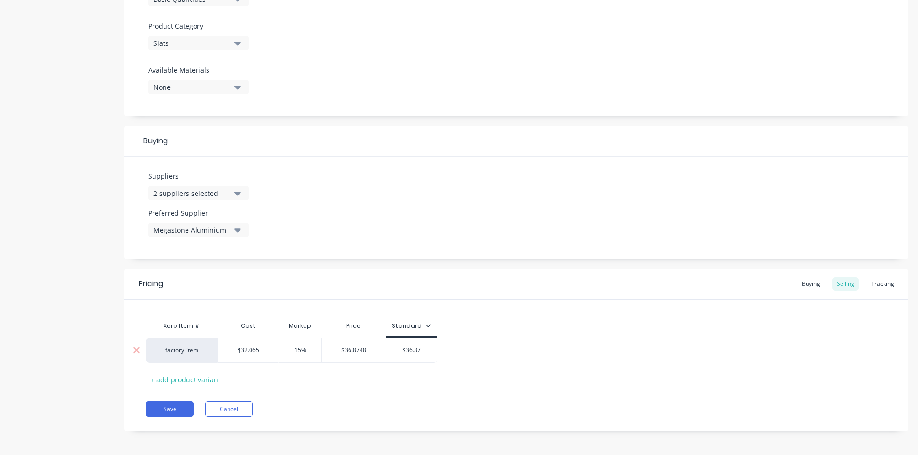
type input "$26.33065"
drag, startPoint x: 267, startPoint y: 350, endPoint x: 209, endPoint y: 348, distance: 58.4
click at [209, 348] on div "factory_item $26.3307 $26.33065 15% $30.2803 $36.87" at bounding box center [293, 350] width 295 height 25
paste input "text"
type textarea "x"
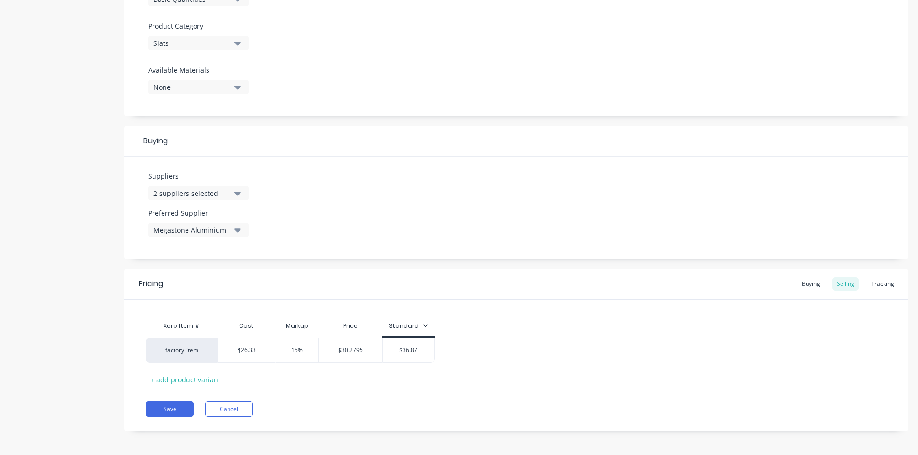
type input "$26.33"
click at [301, 371] on div "Xero Item # Cost Markup Price Standard factory_item $26.33 $26.33 15% $30.2795 …" at bounding box center [516, 352] width 741 height 71
click at [243, 352] on input "$26.33" at bounding box center [246, 350] width 57 height 9
type input "$30.2795"
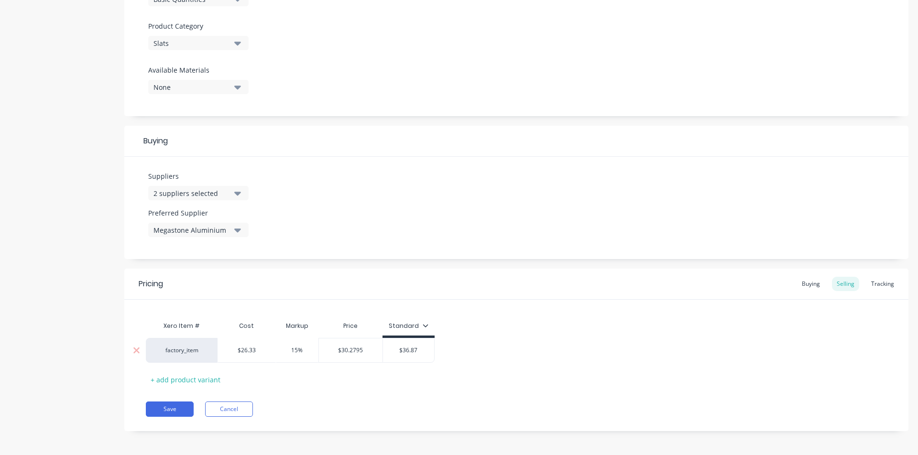
click at [355, 350] on input "$30.2795" at bounding box center [351, 350] width 64 height 9
click at [407, 346] on div "$36.87" at bounding box center [408, 351] width 51 height 24
type input "$36.87"
click at [408, 348] on input "$36.87" at bounding box center [408, 350] width 51 height 9
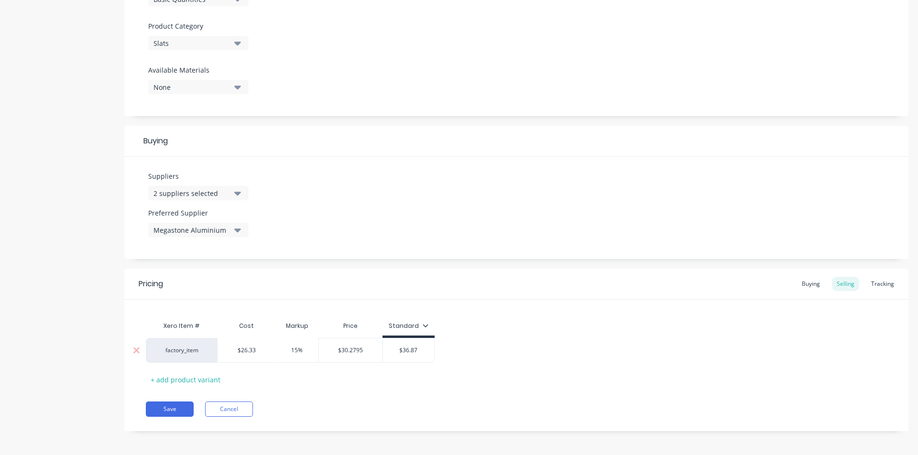
click at [408, 348] on input "$36.87" at bounding box center [408, 350] width 51 height 9
paste input "30.2795"
type textarea "x"
type input "$36 30.2795 87"
drag, startPoint x: 439, startPoint y: 348, endPoint x: 320, endPoint y: 343, distance: 119.6
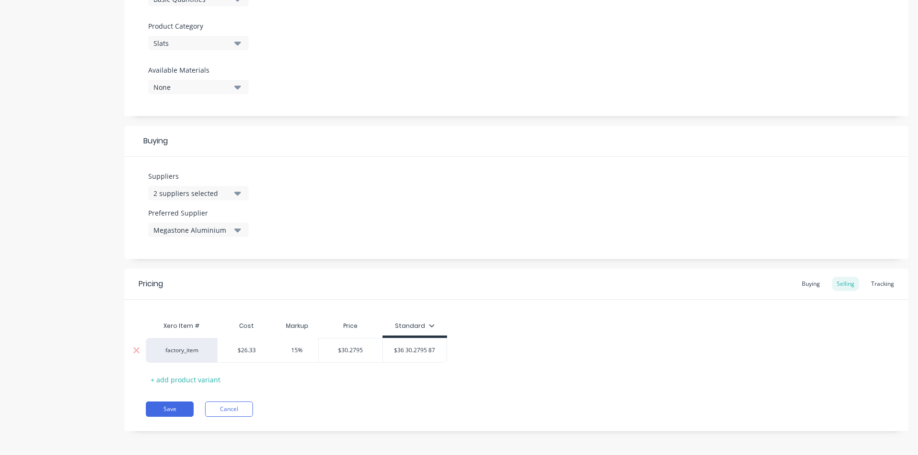
click at [320, 343] on div "factory_item $26.33 $26.33 15% $30.2795 $30.2795 $3,630.2796 $36 30.2795 87" at bounding box center [296, 350] width 301 height 25
paste input "30.2795"
type textarea "x"
type input "30.2795"
click at [536, 369] on div "Xero Item # Cost Markup Price Standard factory_item $26.33 $26.33 15% $30.2795 …" at bounding box center [516, 352] width 741 height 71
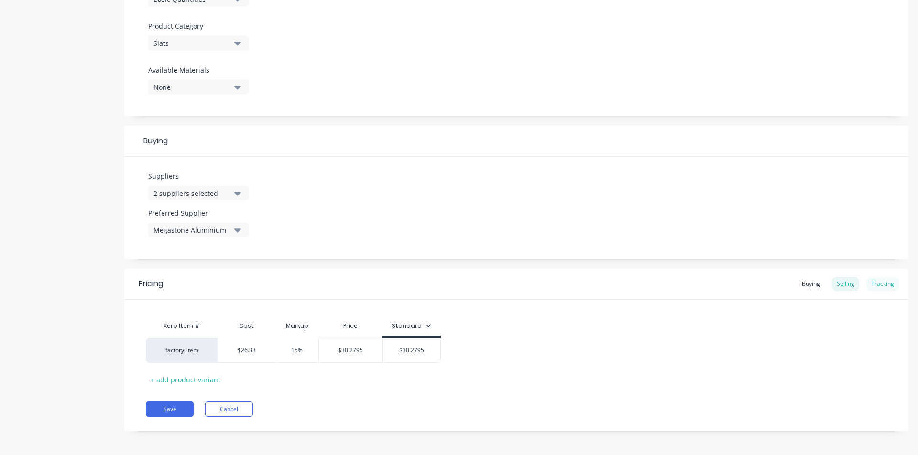
click at [722, 283] on div "Tracking" at bounding box center [882, 284] width 33 height 14
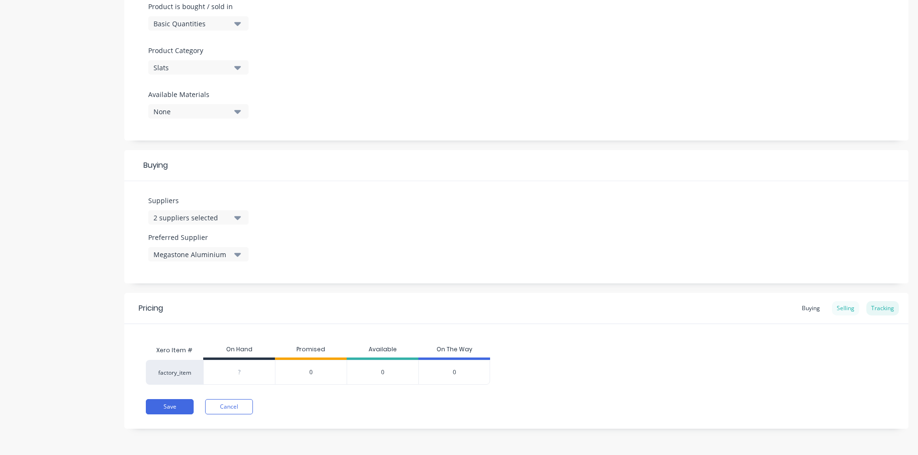
click at [722, 311] on div "Selling" at bounding box center [845, 308] width 27 height 14
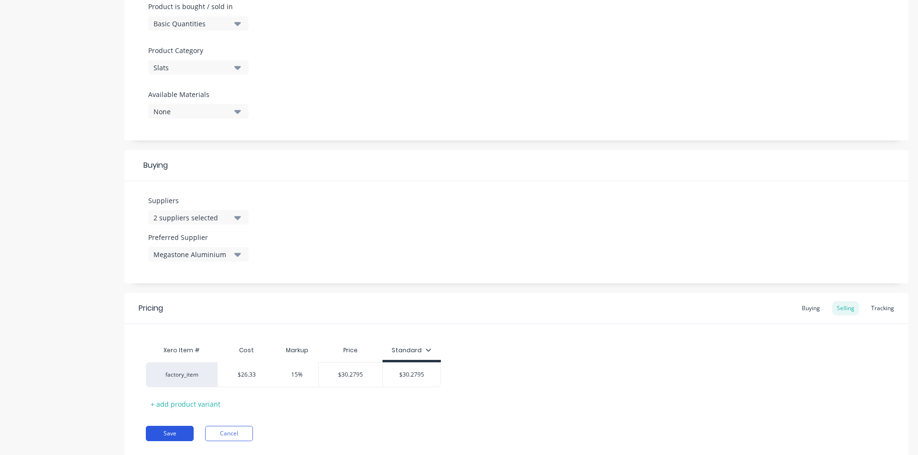
click at [175, 371] on button "Save" at bounding box center [170, 433] width 48 height 15
type textarea "x"
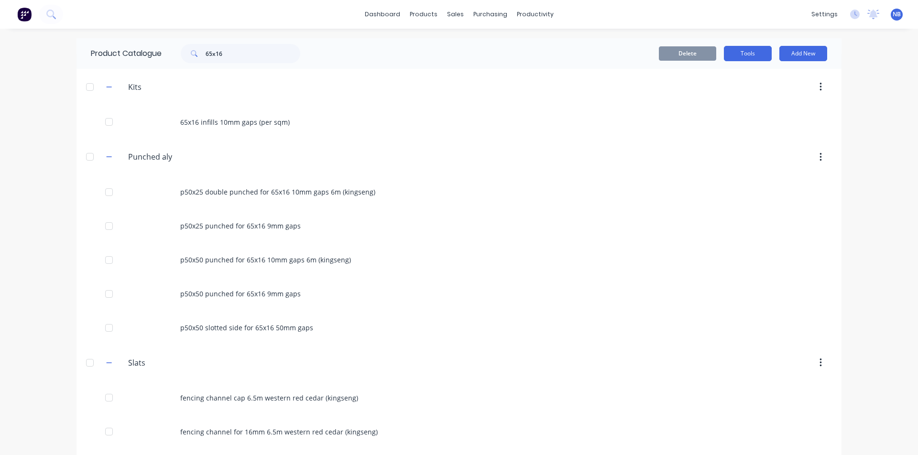
click at [722, 54] on button "Tools" at bounding box center [748, 53] width 48 height 15
click at [714, 93] on div "Stocktake" at bounding box center [726, 97] width 74 height 14
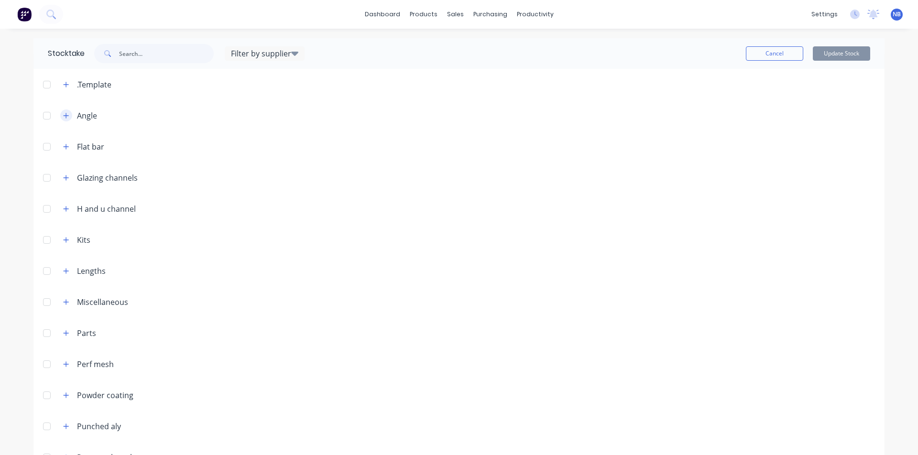
click at [60, 117] on button "button" at bounding box center [66, 115] width 12 height 12
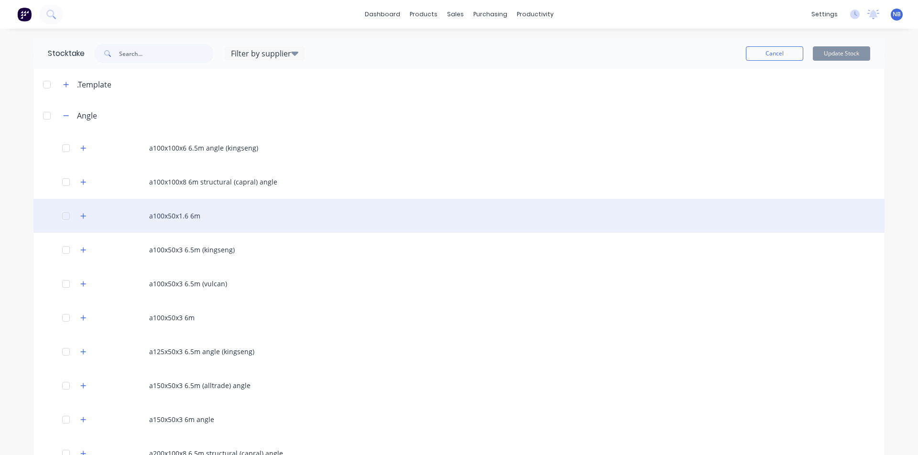
scroll to position [51, 0]
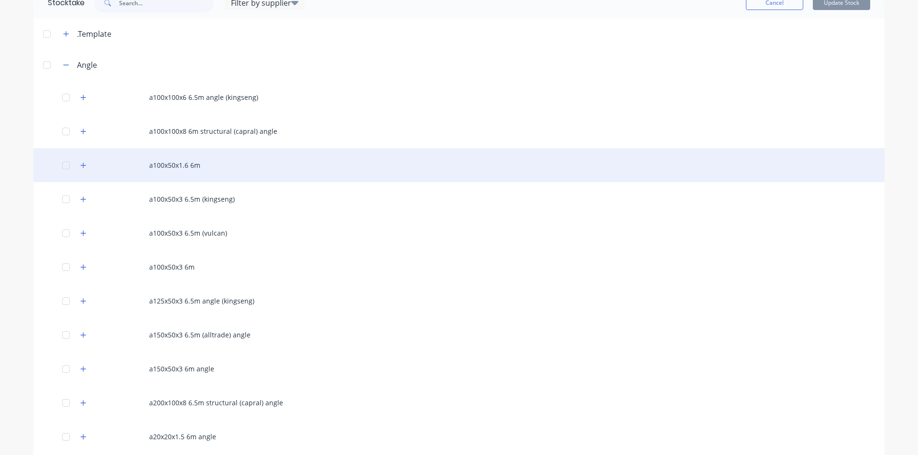
click at [192, 172] on div "a100x50x1.6 6m" at bounding box center [458, 165] width 851 height 34
click at [77, 164] on button "button" at bounding box center [83, 165] width 12 height 12
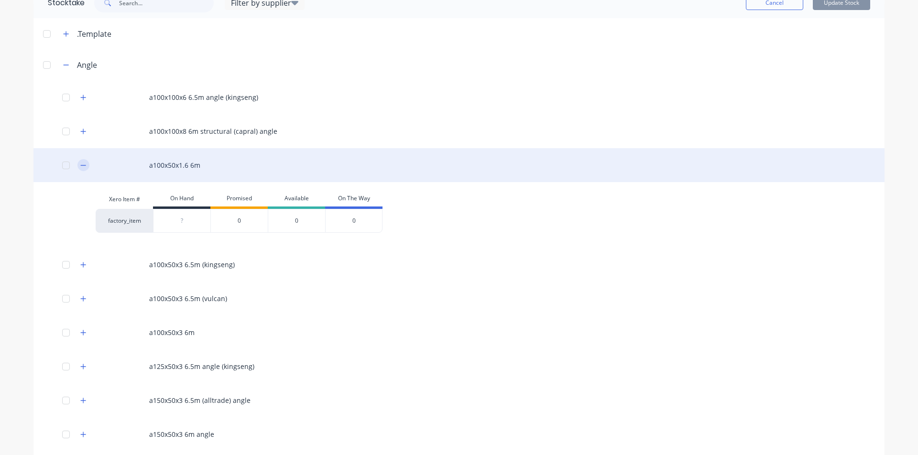
click at [77, 164] on button "button" at bounding box center [83, 165] width 12 height 12
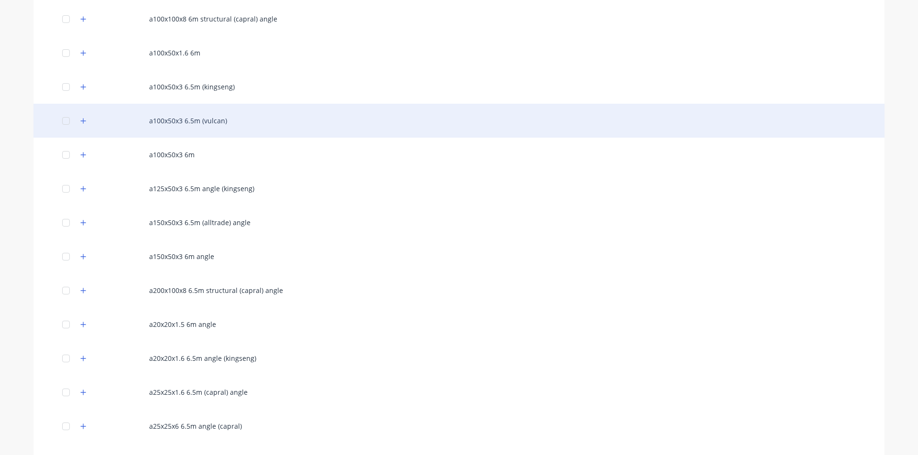
scroll to position [116, 0]
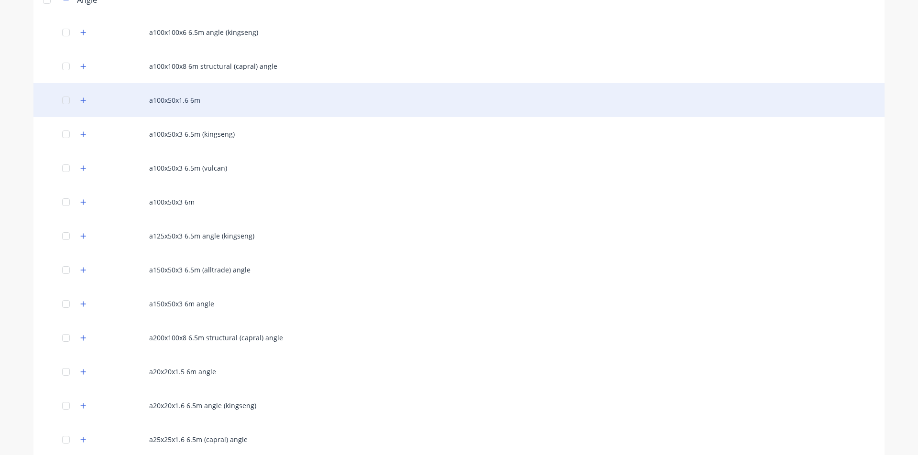
drag, startPoint x: 81, startPoint y: 100, endPoint x: 90, endPoint y: 105, distance: 10.1
click at [81, 100] on icon "button" at bounding box center [83, 100] width 5 height 5
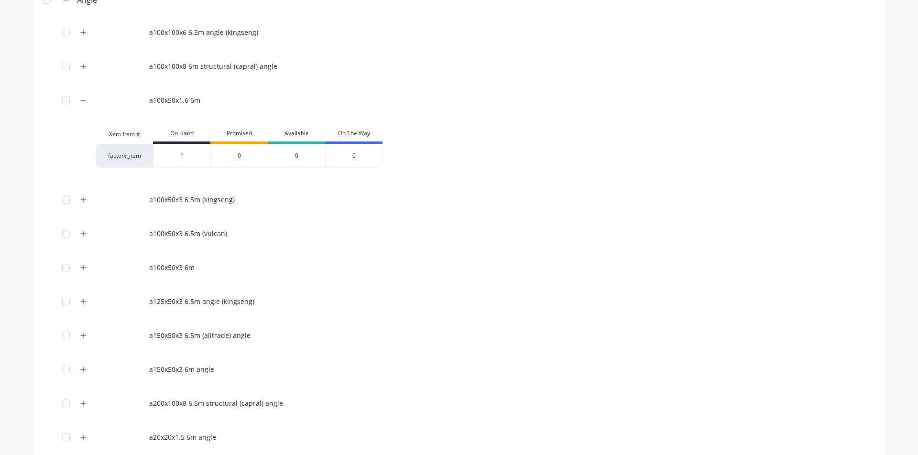
type input "0"
click at [188, 154] on input "0" at bounding box center [181, 156] width 57 height 9
click at [241, 154] on div "0" at bounding box center [238, 156] width 57 height 24
click at [295, 160] on div "0" at bounding box center [296, 156] width 57 height 24
click at [359, 156] on div "0" at bounding box center [353, 156] width 57 height 24
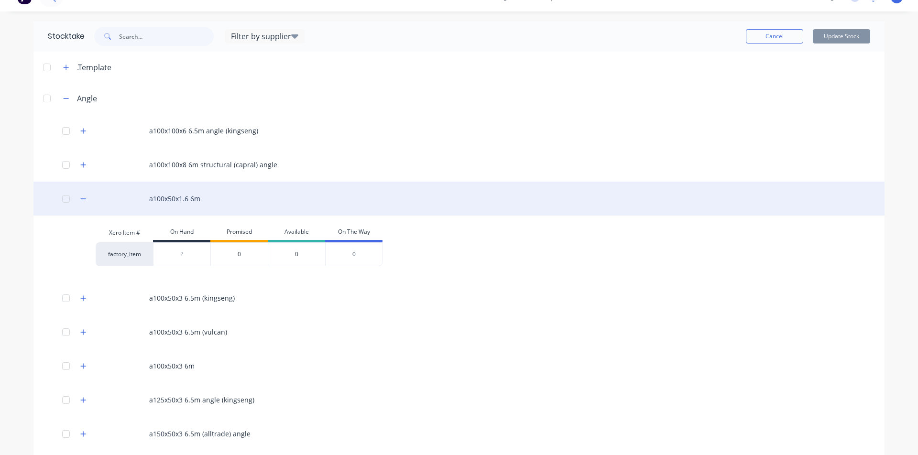
scroll to position [14, 0]
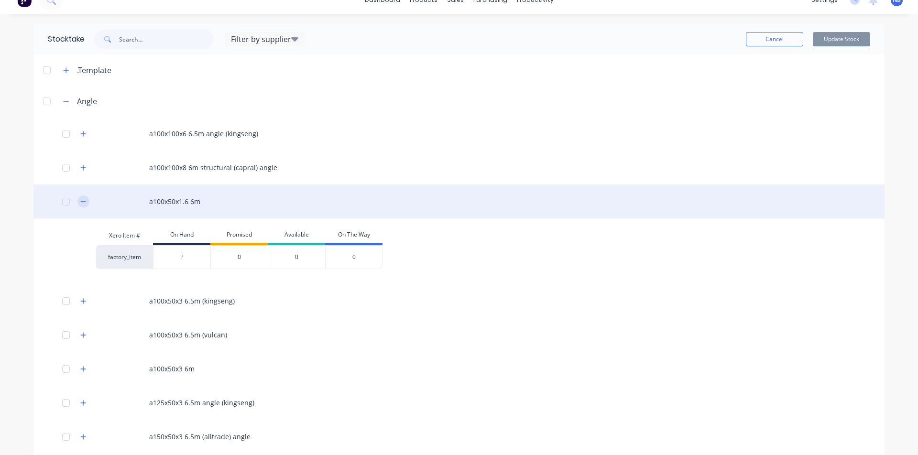
click at [82, 201] on icon "button" at bounding box center [83, 201] width 6 height 7
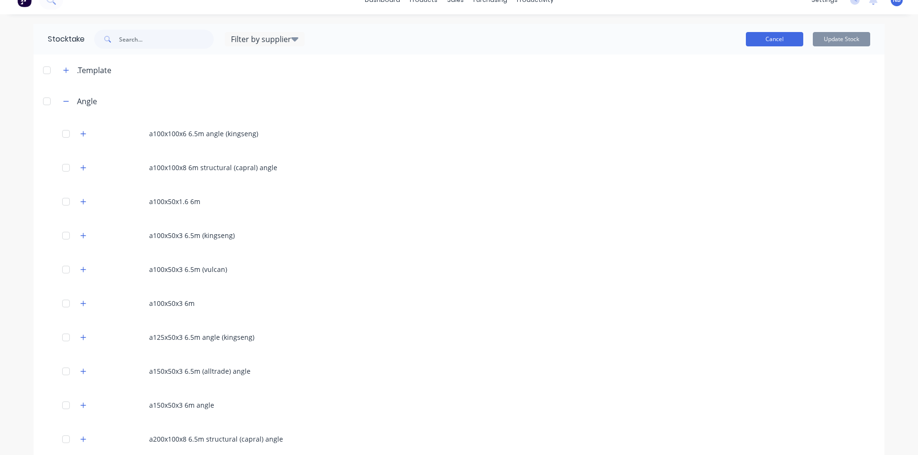
click at [722, 38] on button "Cancel" at bounding box center [774, 39] width 57 height 14
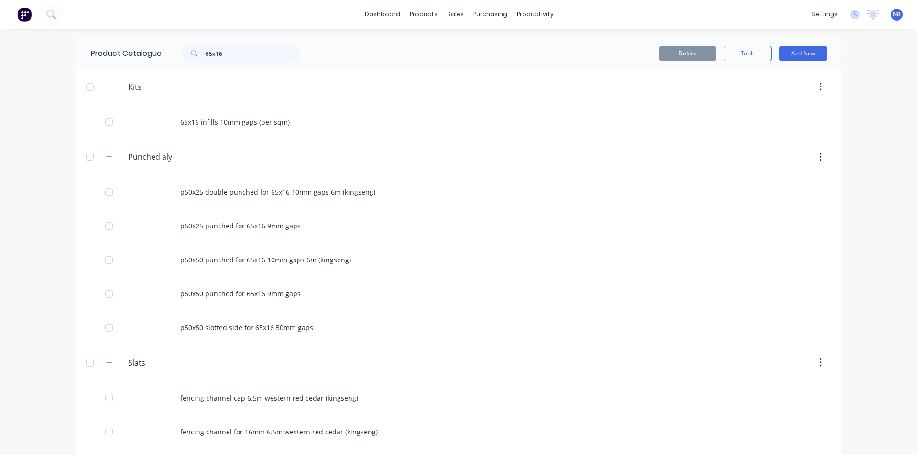
drag, startPoint x: 227, startPoint y: 46, endPoint x: 207, endPoint y: 52, distance: 20.9
click at [203, 47] on div "Product Catalogue 65x16" at bounding box center [201, 53] width 248 height 31
drag, startPoint x: 239, startPoint y: 56, endPoint x: 160, endPoint y: 43, distance: 79.6
click at [167, 43] on div "Product Catalogue 65x16" at bounding box center [201, 53] width 248 height 31
type input "50x3"
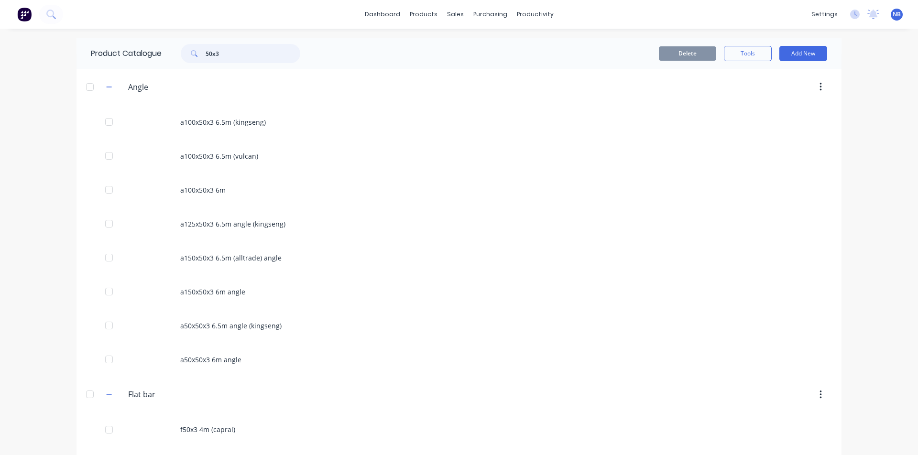
drag, startPoint x: 231, startPoint y: 49, endPoint x: 190, endPoint y: 41, distance: 41.9
click at [180, 41] on div "Product Catalogue 50x3" at bounding box center [201, 53] width 248 height 31
click at [210, 49] on input "50x3" at bounding box center [253, 53] width 95 height 19
click at [210, 50] on input "50x3" at bounding box center [253, 53] width 95 height 19
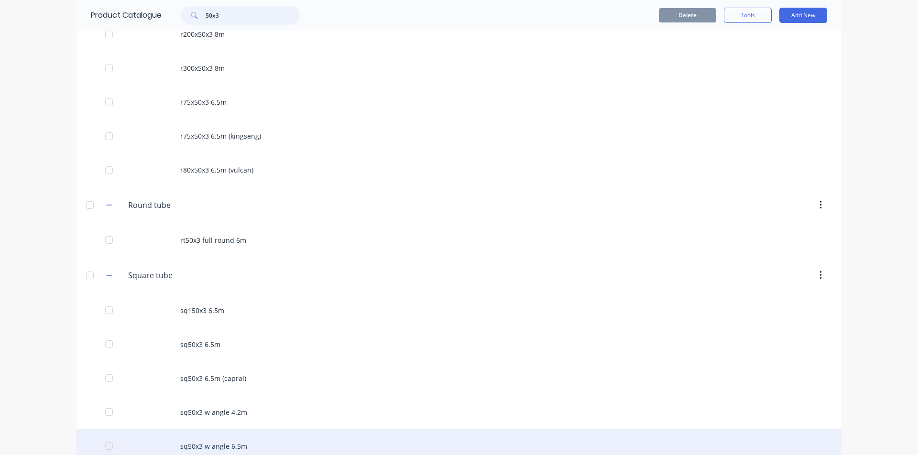
scroll to position [689, 0]
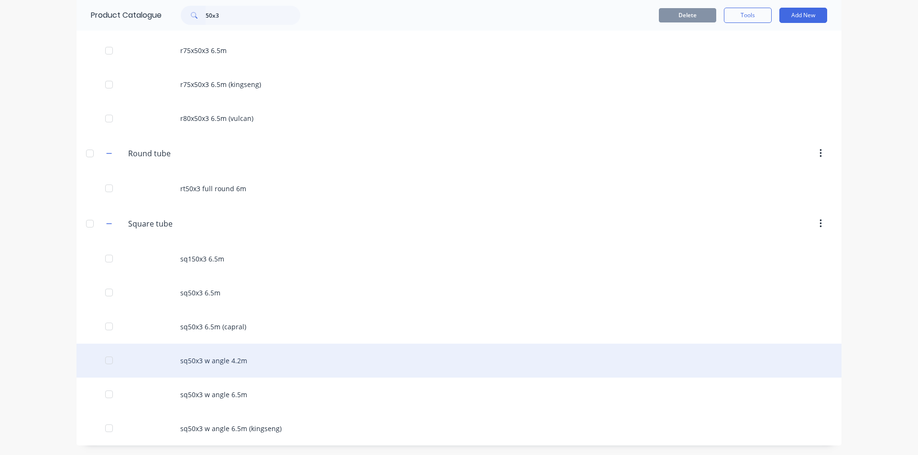
click at [235, 361] on div "sq50x3 w angle 4.2m" at bounding box center [459, 361] width 765 height 34
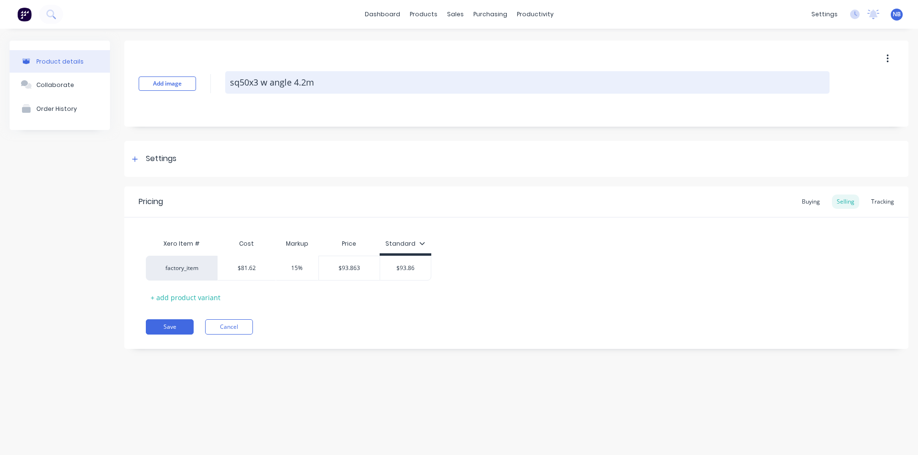
click at [239, 83] on textarea "sq50x3 w angle 4.2m" at bounding box center [527, 82] width 604 height 22
type textarea "x"
type textarea "s50x3 w angle 4.2m"
type textarea "x"
type textarea "50x3 w angle 4.2m"
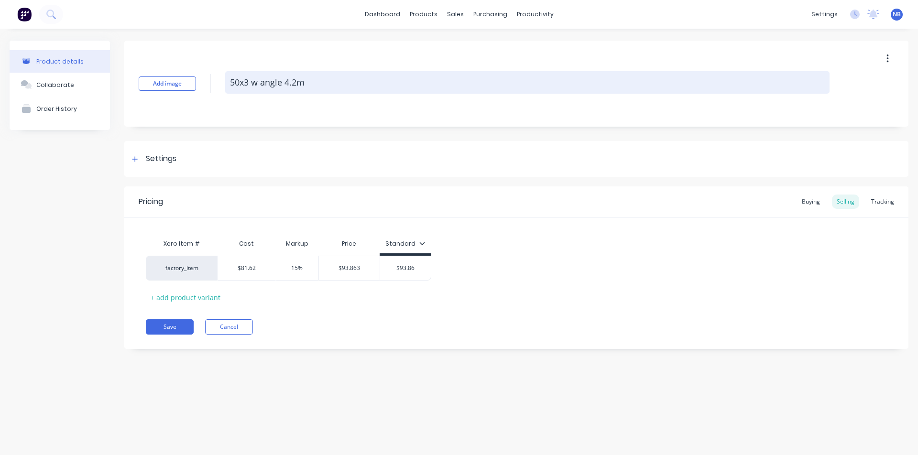
type textarea "x"
type textarea "S50x3 w angle 4.2m"
type textarea "x"
type textarea "SH50x3 w angle 4.2m"
type textarea "x"
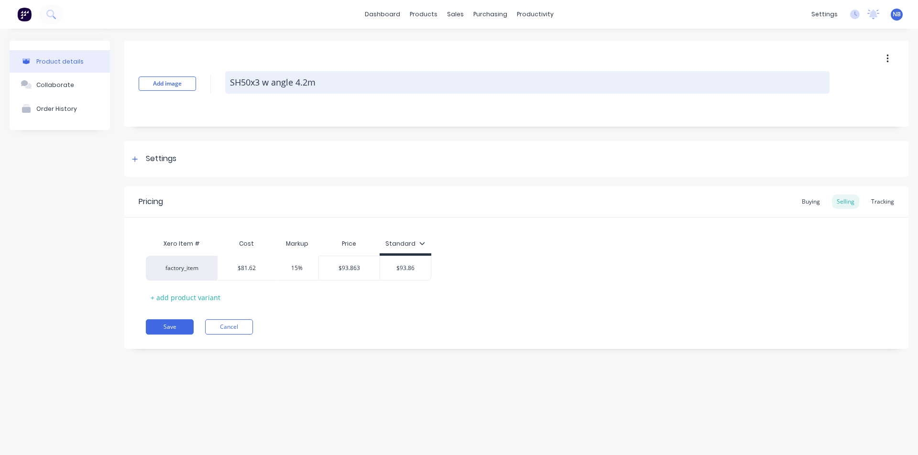
type textarea "SHS50x3 w angle 4.2m"
type textarea "x"
click at [339, 83] on textarea "SHS 50x3 w angle 4.2m" at bounding box center [527, 82] width 604 height 22
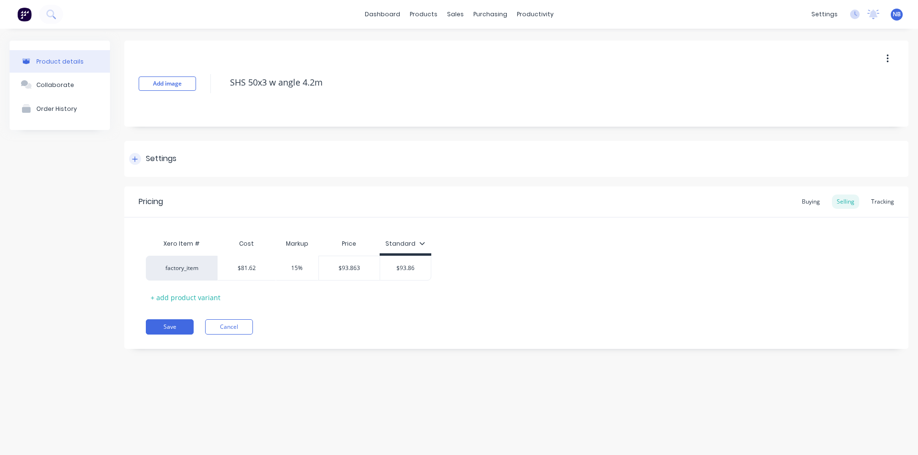
type textarea "SHS 50x3 w angle 4.2m"
type textarea "x"
type textarea "sq50x3 w angle 4.2m"
type textarea "x"
type textarea "SHS 50x3 w angle 4.2m"
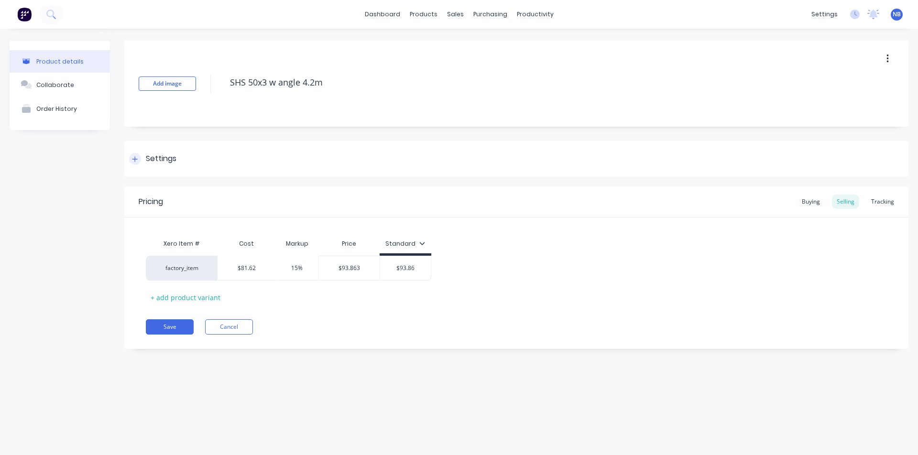
click at [137, 154] on div at bounding box center [135, 159] width 12 height 12
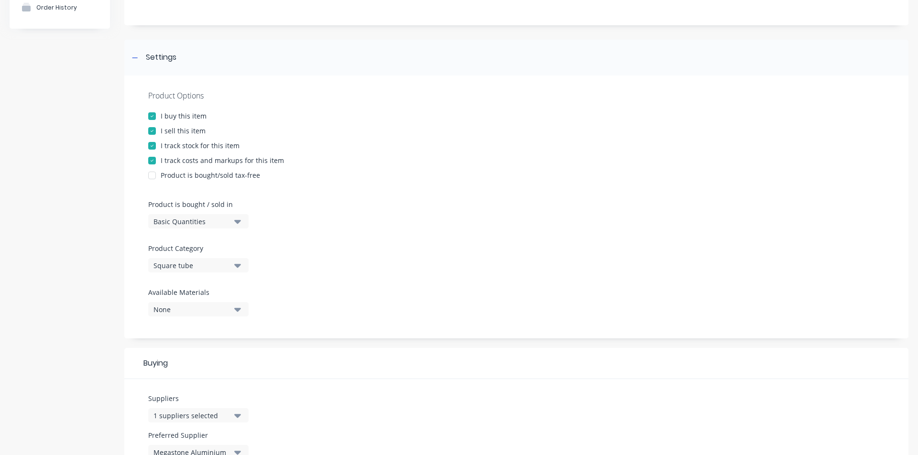
scroll to position [152, 0]
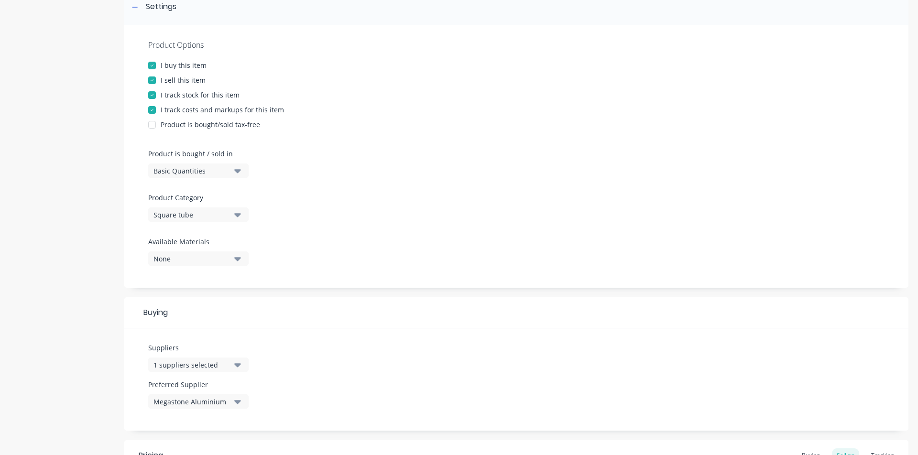
click at [234, 365] on icon "button" at bounding box center [237, 365] width 7 height 11
click at [223, 230] on input "text" at bounding box center [226, 233] width 101 height 19
type input "king"
click at [164, 257] on div "button" at bounding box center [163, 257] width 19 height 19
type textarea "x"
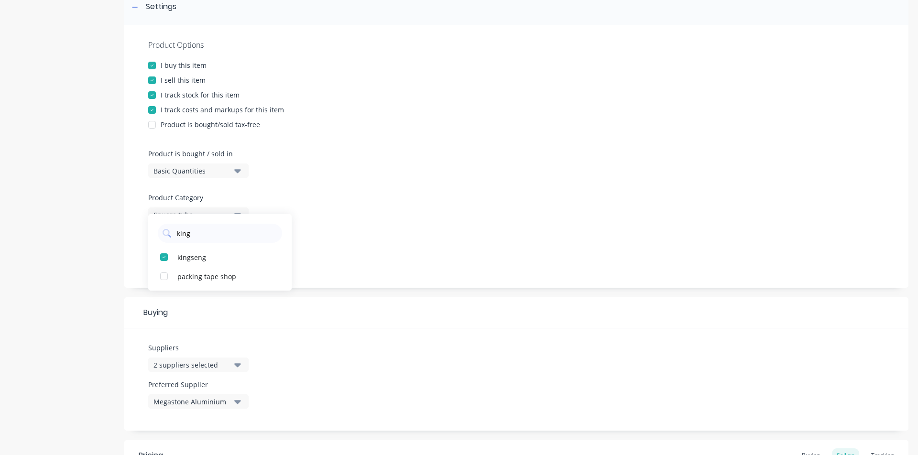
type input "king"
click at [456, 240] on div "Product Options I buy this item I sell this item I track stock for this item I …" at bounding box center [516, 156] width 784 height 263
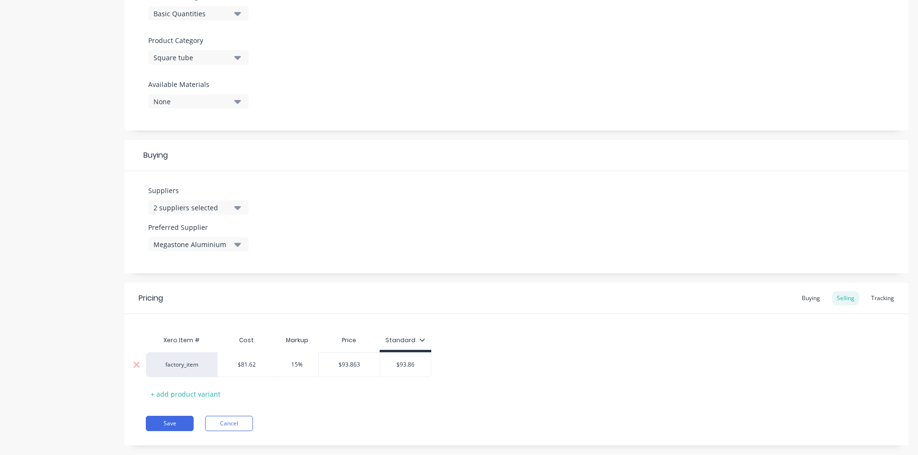
scroll to position [326, 0]
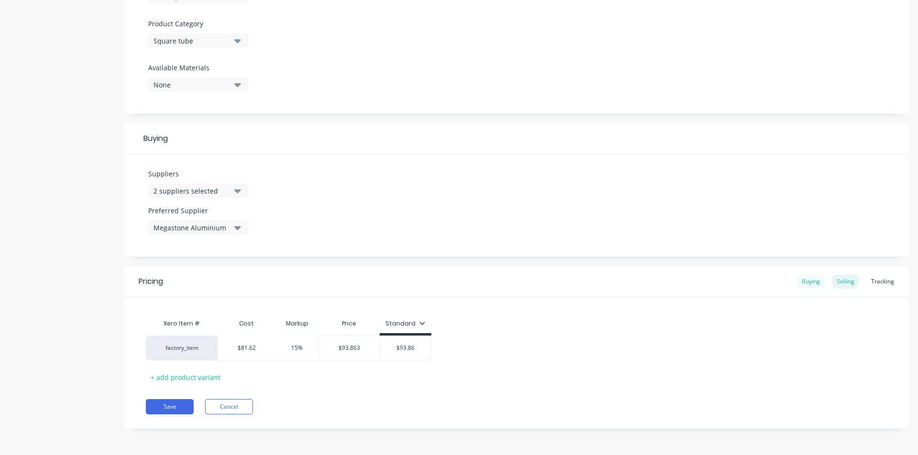
click at [722, 281] on div "Buying" at bounding box center [811, 281] width 28 height 14
type input "$81.62"
click at [306, 347] on input "$81.62" at bounding box center [311, 348] width 82 height 9
drag, startPoint x: 321, startPoint y: 347, endPoint x: 300, endPoint y: 341, distance: 21.7
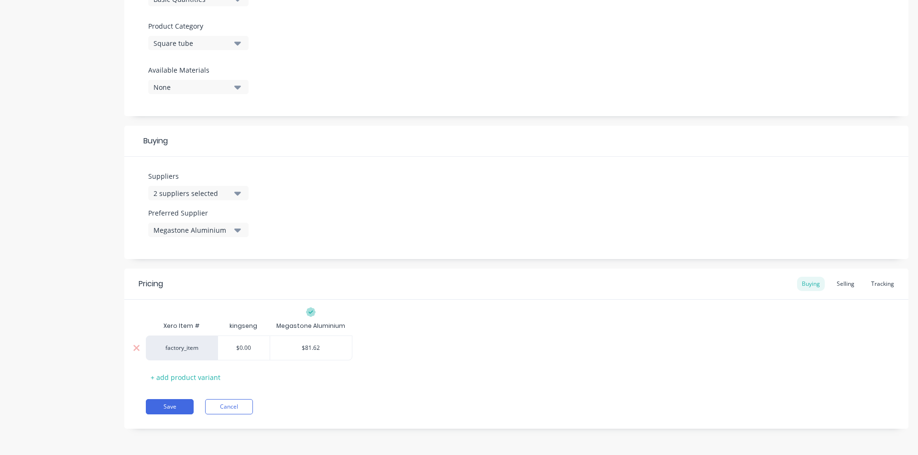
click at [300, 341] on div "$81.62 $81.62" at bounding box center [311, 348] width 82 height 24
drag, startPoint x: 242, startPoint y: 339, endPoint x: 247, endPoint y: 343, distance: 6.8
click at [242, 339] on div "$0.00" at bounding box center [244, 348] width 52 height 24
type input "$0.00"
click at [248, 344] on input "$0.00" at bounding box center [244, 348] width 52 height 9
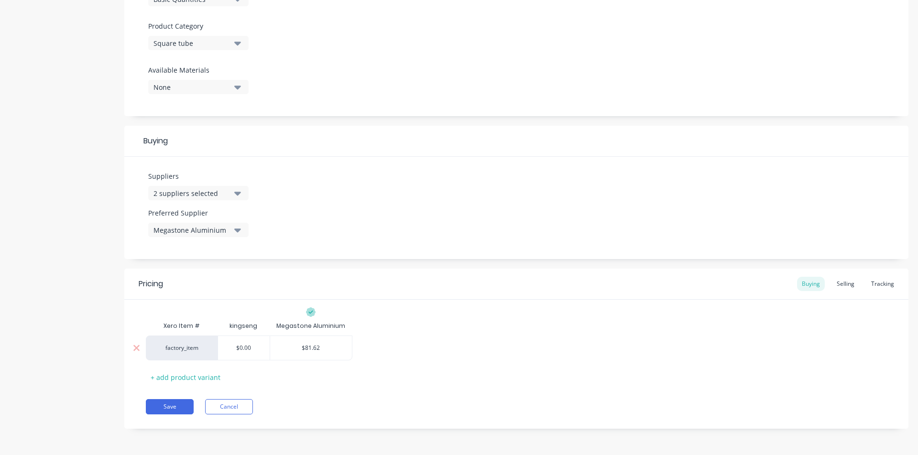
drag, startPoint x: 253, startPoint y: 350, endPoint x: 223, endPoint y: 341, distance: 31.3
click at [223, 341] on div "$0.00 $0.00" at bounding box center [244, 348] width 52 height 24
paste input "81.62"
type textarea "x"
type input "$81.62"
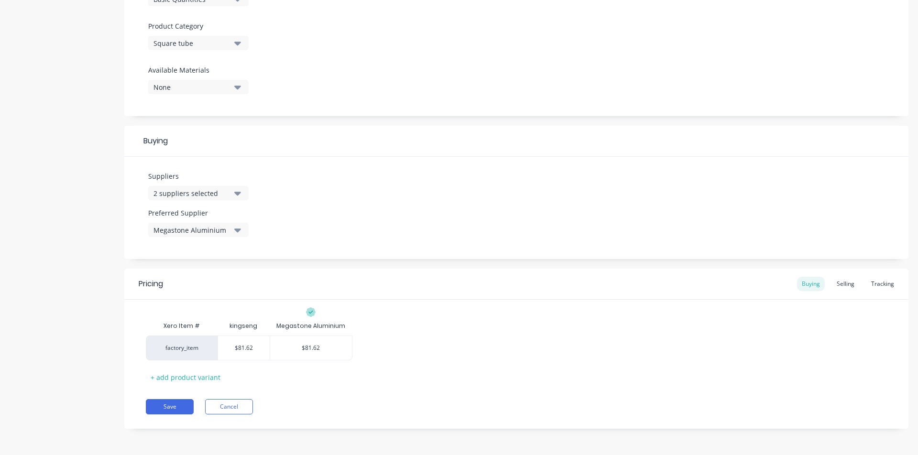
click at [503, 359] on div "factory_item $81.62 $81.62 $81.62 $81.62" at bounding box center [516, 348] width 741 height 25
click at [722, 278] on div "Selling" at bounding box center [845, 284] width 27 height 14
click at [202, 229] on div "Megastone Aluminium" at bounding box center [191, 230] width 77 height 10
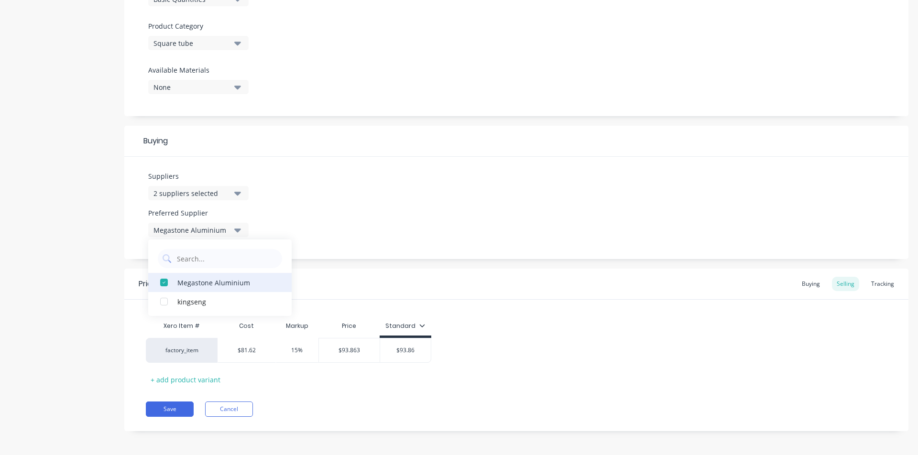
click at [200, 284] on div "Megastone Aluminium" at bounding box center [225, 282] width 96 height 10
drag, startPoint x: 507, startPoint y: 247, endPoint x: 517, endPoint y: 241, distance: 11.4
click at [507, 247] on div "Suppliers 2 suppliers selected king Preferred Supplier None kingseng Megastone …" at bounding box center [516, 208] width 784 height 102
drag, startPoint x: 875, startPoint y: 285, endPoint x: 868, endPoint y: 282, distance: 7.7
click at [722, 285] on div "Tracking" at bounding box center [882, 284] width 33 height 14
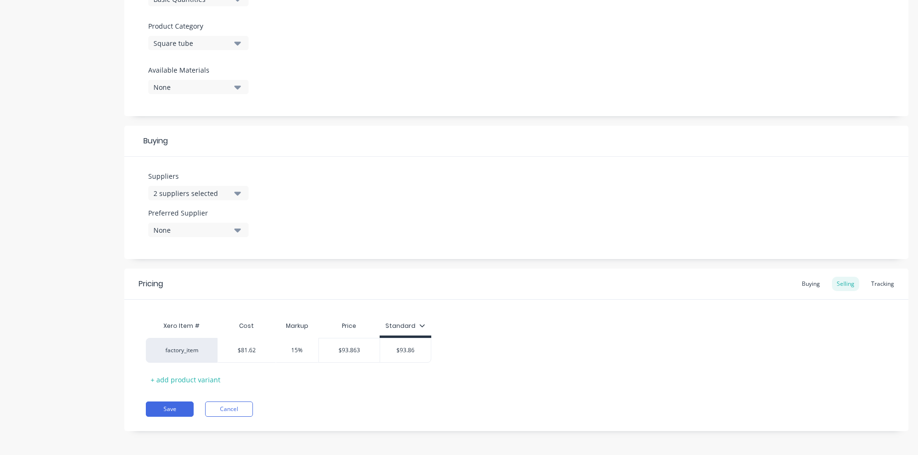
scroll to position [299, 0]
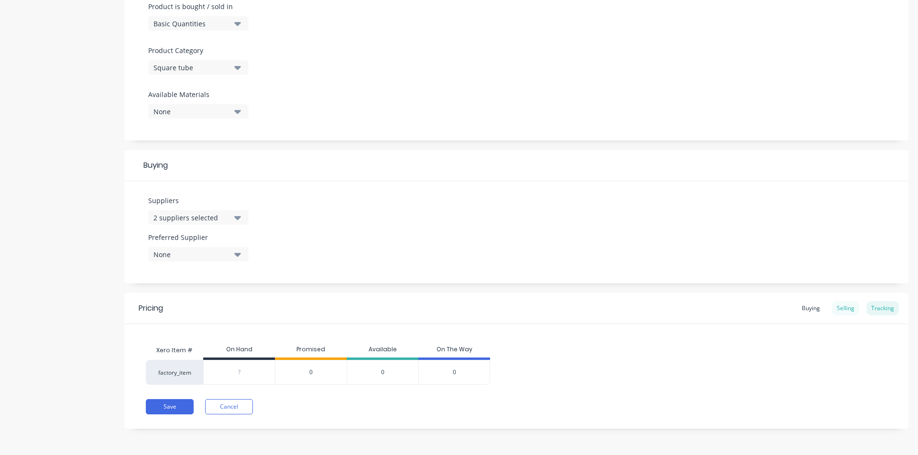
click at [722, 302] on div "Selling" at bounding box center [845, 308] width 27 height 14
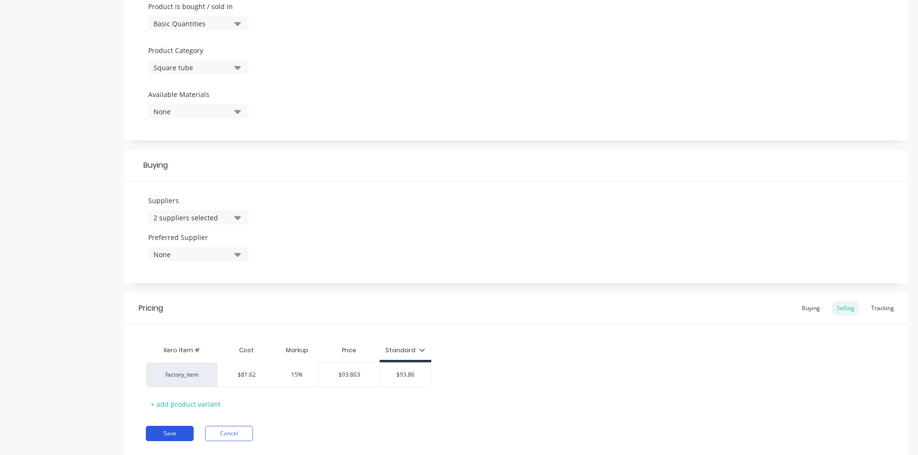
click at [164, 371] on button "Save" at bounding box center [170, 433] width 48 height 15
type textarea "x"
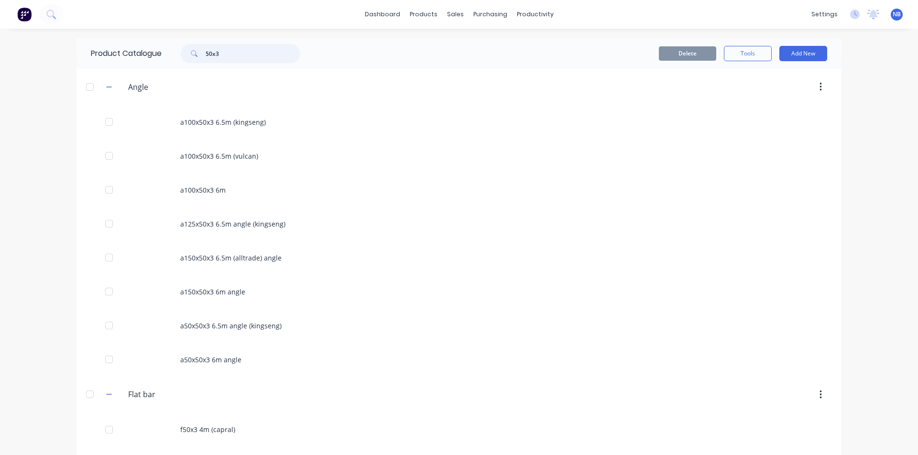
drag, startPoint x: 225, startPoint y: 52, endPoint x: 219, endPoint y: 52, distance: 5.3
click at [219, 52] on input "50x3" at bounding box center [253, 53] width 95 height 19
type input "50x3"
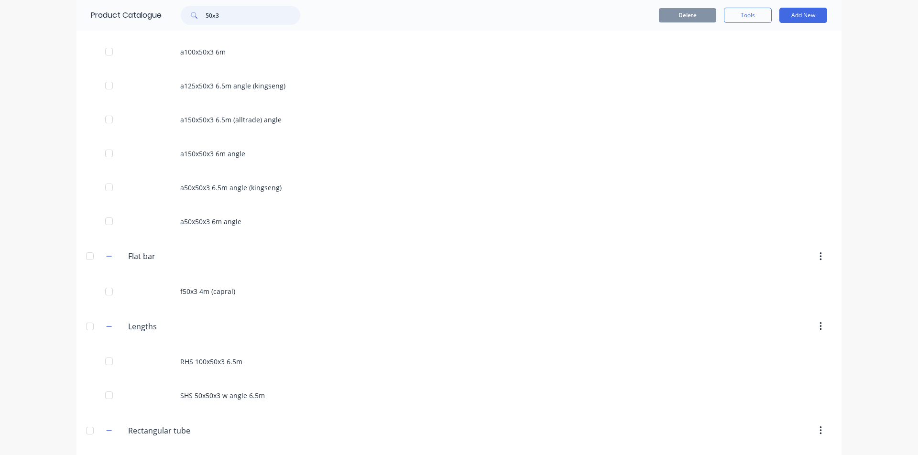
scroll to position [689, 0]
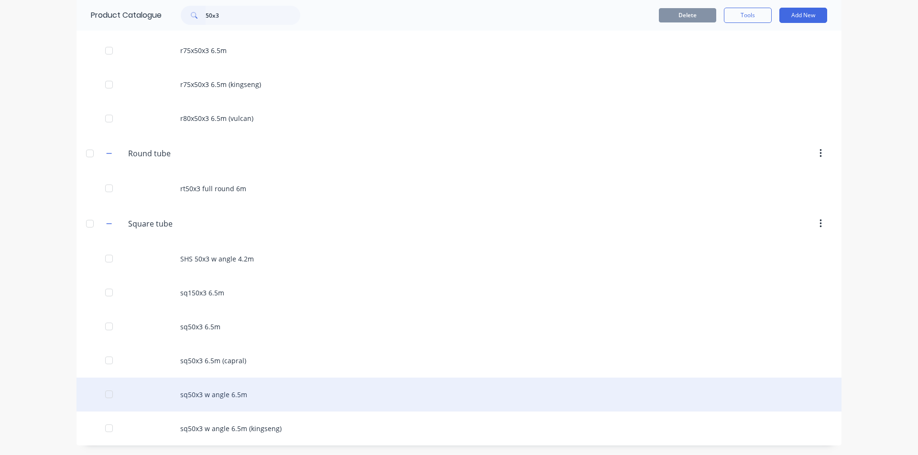
click at [246, 371] on div "sq50x3 w angle 6.5m" at bounding box center [459, 395] width 765 height 34
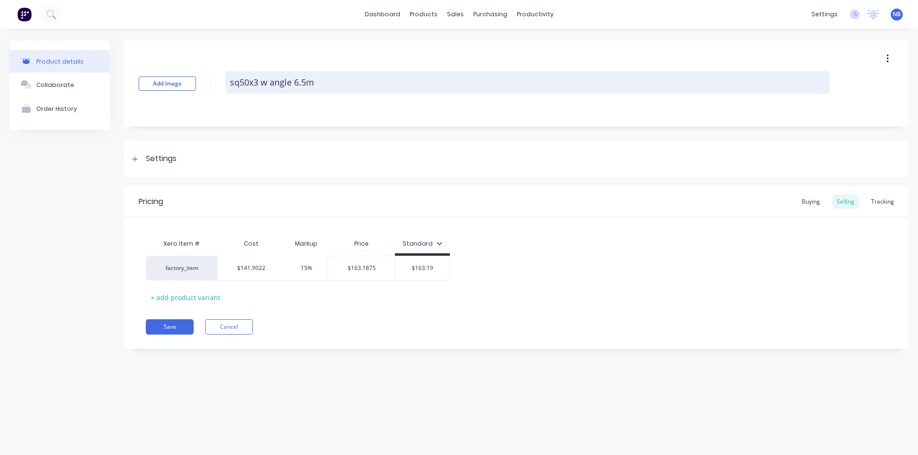
drag, startPoint x: 246, startPoint y: 81, endPoint x: 237, endPoint y: 84, distance: 9.5
click at [243, 83] on textarea "sq50x3 w angle 6.5m" at bounding box center [527, 82] width 604 height 22
click at [237, 83] on textarea "sq50x3 w angle 6.5m" at bounding box center [527, 82] width 604 height 22
type textarea "x"
type textarea "s50x3 w angle 6.5m"
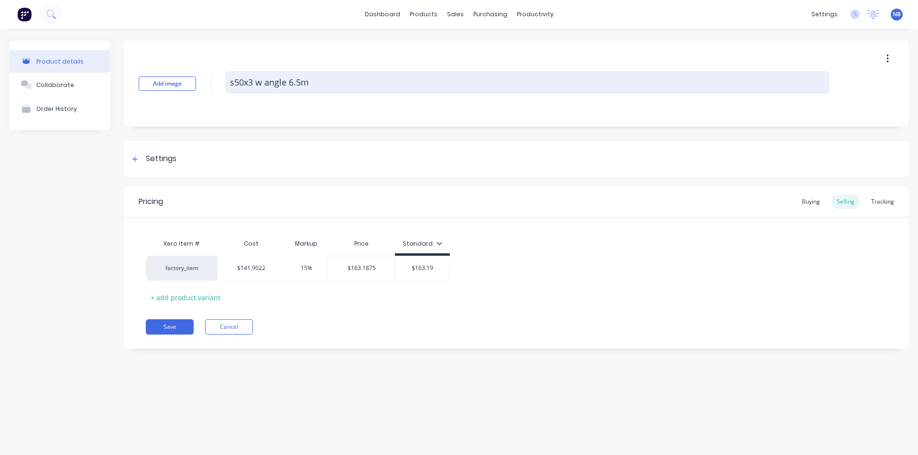
type textarea "x"
type textarea "50x3 w angle 6.5m"
type textarea "x"
type textarea "S50x3 w angle 6.5m"
type textarea "x"
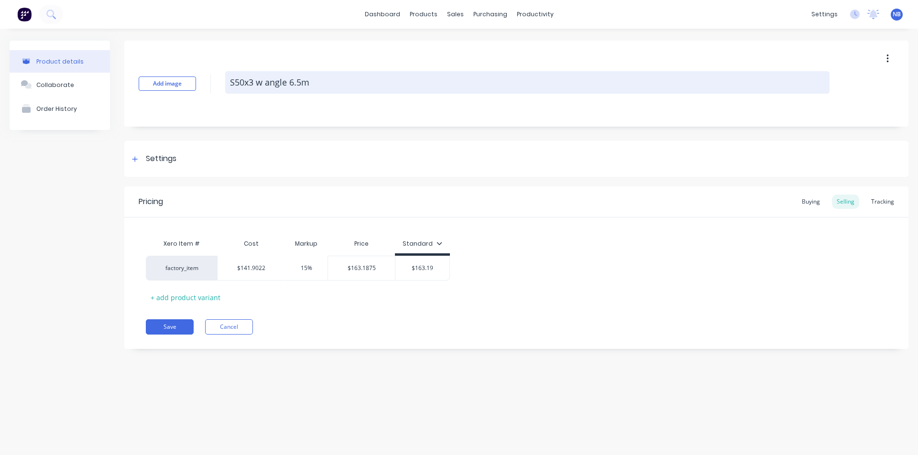
type textarea "SH50x3 w angle 6.5m"
type textarea "x"
type textarea "SHS50x3 w angle 6.5m"
type textarea "x"
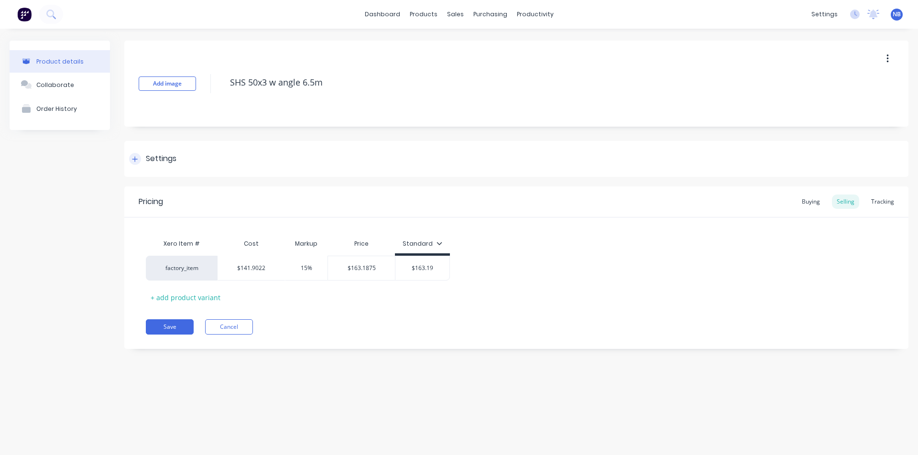
type textarea "SHS 50x3 w angle 6.5m"
type textarea "x"
type textarea "sq50x3 w angle 6.5m"
type textarea "x"
type textarea "SHS 50x3 w angle 6.5m"
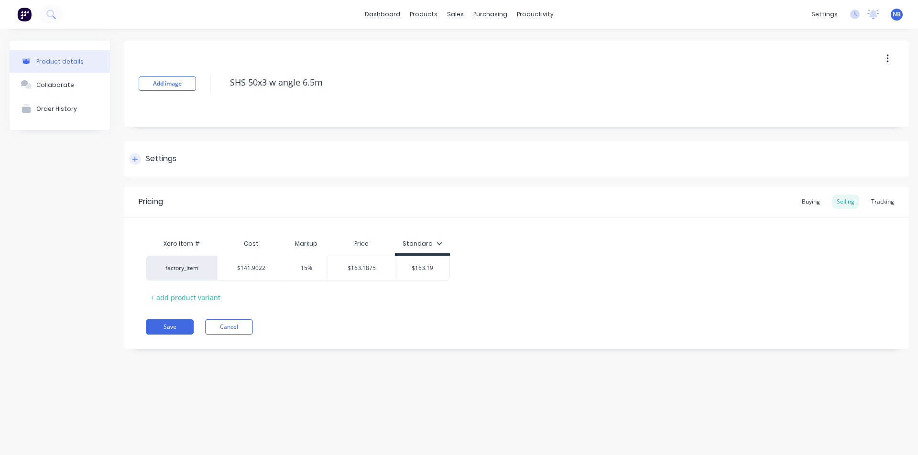
click at [140, 158] on div at bounding box center [135, 159] width 12 height 12
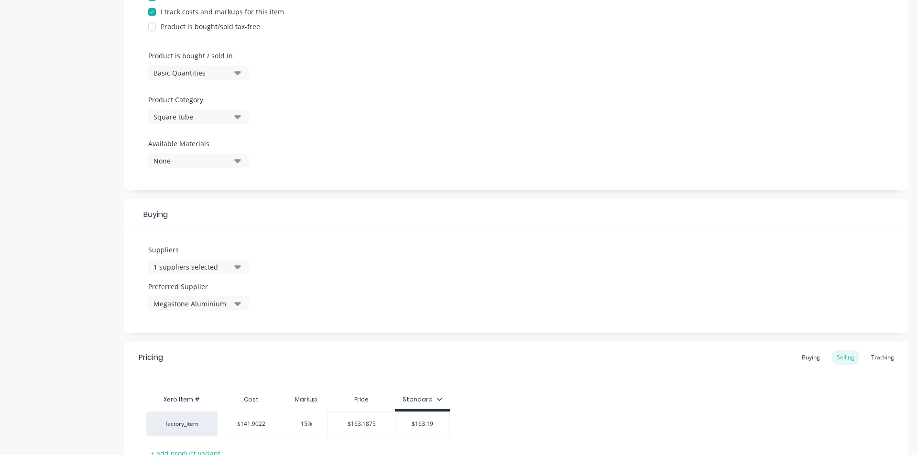
scroll to position [271, 0]
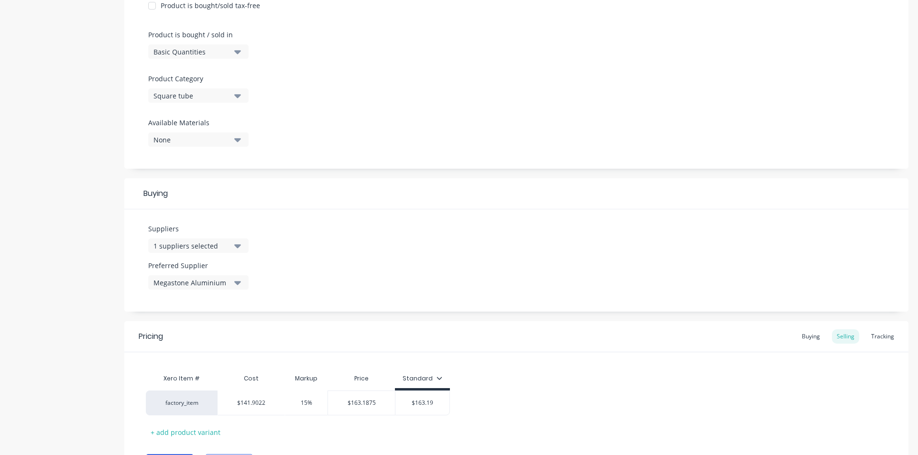
click at [210, 251] on button "1 suppliers selected" at bounding box center [198, 246] width 100 height 14
drag, startPoint x: 203, startPoint y: 282, endPoint x: 208, endPoint y: 288, distance: 7.8
click at [203, 282] on input "text" at bounding box center [226, 274] width 101 height 19
type input "king"
click at [217, 302] on div "kingseng" at bounding box center [225, 298] width 96 height 10
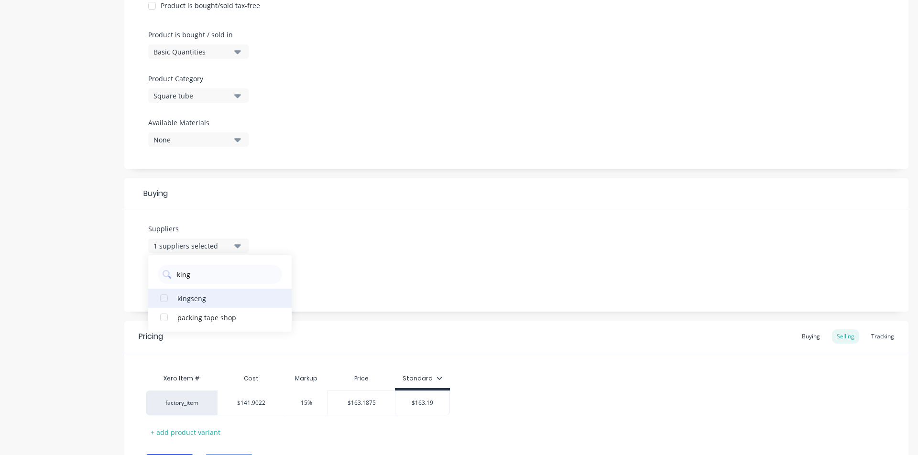
type textarea "x"
click at [455, 278] on div "Suppliers 2 suppliers selected king kingseng packing tape shop Preferred Suppli…" at bounding box center [516, 260] width 784 height 102
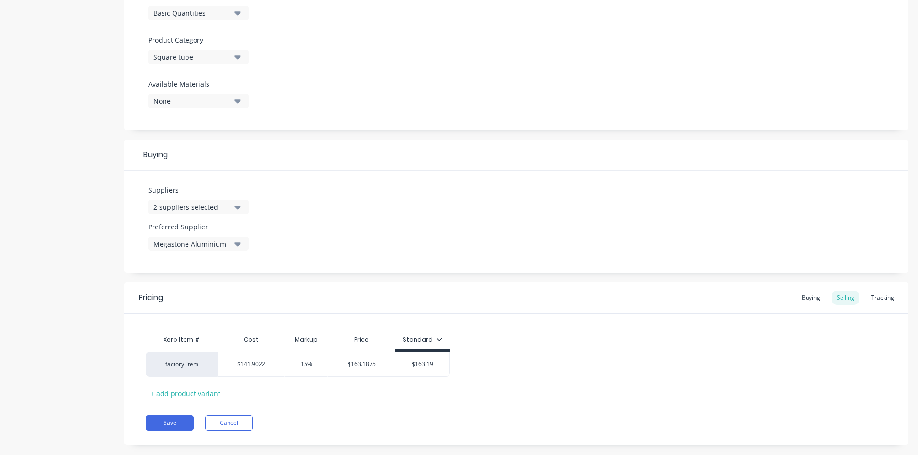
scroll to position [322, 0]
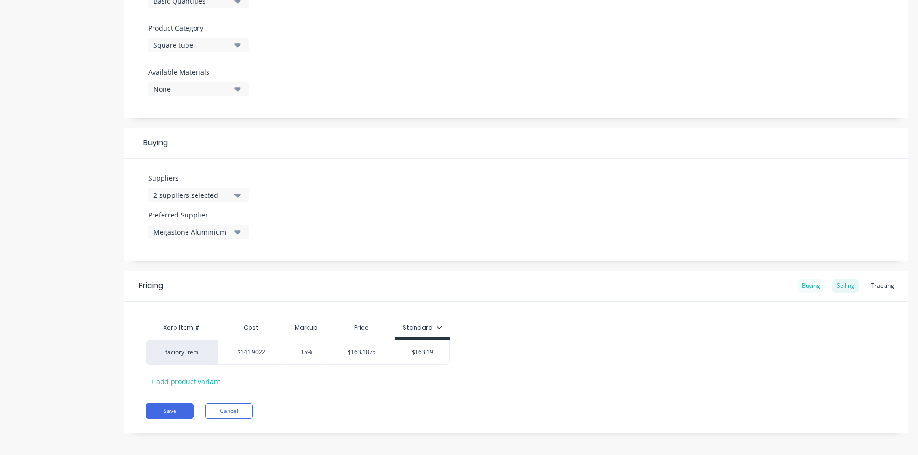
click at [722, 288] on div "Buying" at bounding box center [811, 286] width 28 height 14
type input "$0.00"
click at [250, 346] on input "$0.00" at bounding box center [244, 350] width 52 height 9
type input "$141.9022"
click at [299, 350] on input "$141.9022" at bounding box center [311, 350] width 82 height 9
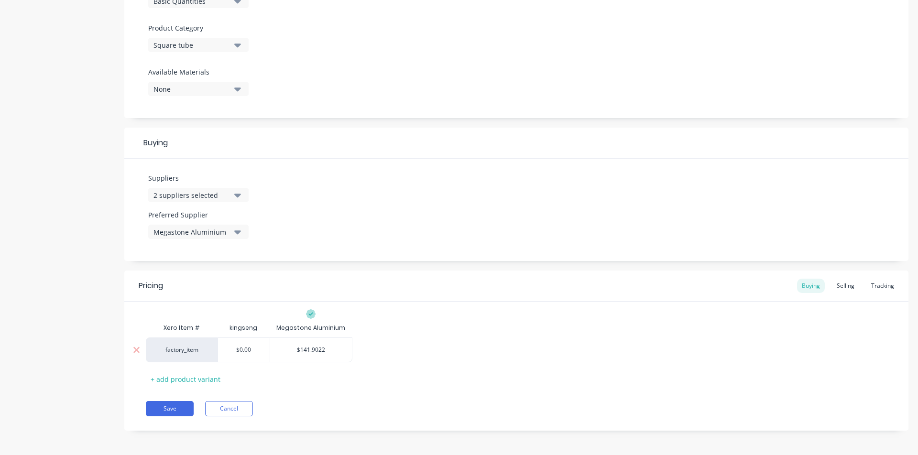
click at [304, 349] on input "$141.9022" at bounding box center [311, 350] width 82 height 9
click at [242, 353] on input "$0.00" at bounding box center [244, 350] width 52 height 9
drag, startPoint x: 253, startPoint y: 348, endPoint x: 222, endPoint y: 344, distance: 31.8
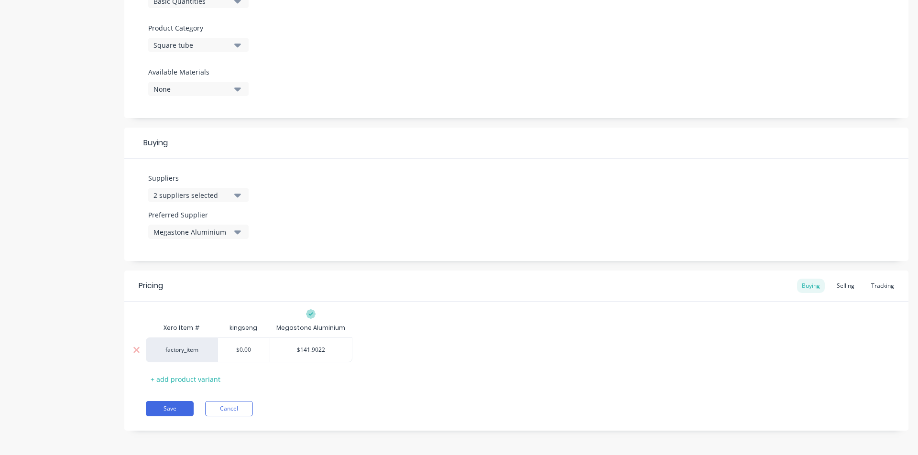
click at [222, 344] on div "$0.00 $0.00" at bounding box center [244, 350] width 52 height 24
paste input "141.9022"
type textarea "x"
type input "141.9022"
drag, startPoint x: 474, startPoint y: 374, endPoint x: 437, endPoint y: 375, distance: 36.8
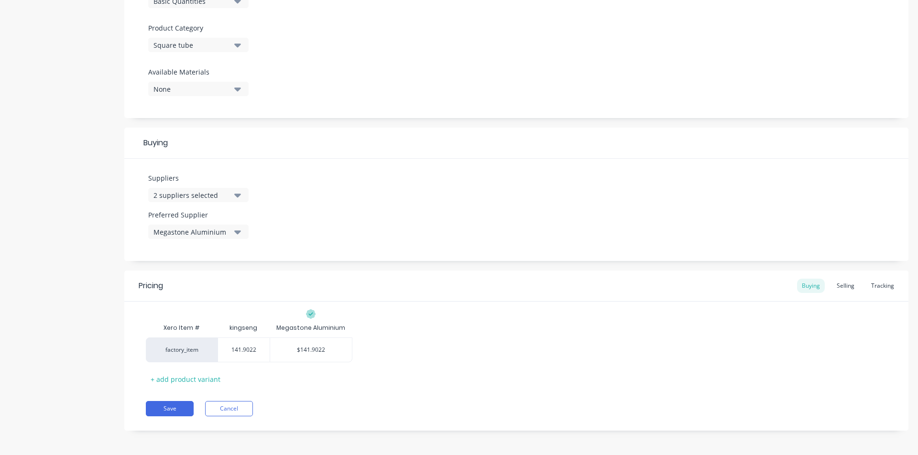
click at [474, 371] on div "Xero Item # kingseng Megastone Aluminium factory_item $141.9022 141.9022 $141.9…" at bounding box center [516, 352] width 741 height 68
click at [722, 288] on div "Selling" at bounding box center [845, 286] width 27 height 14
click at [722, 284] on div "Buying" at bounding box center [811, 286] width 28 height 14
click at [722, 286] on div "Selling" at bounding box center [845, 286] width 27 height 14
click at [722, 286] on div "Buying" at bounding box center [811, 286] width 28 height 14
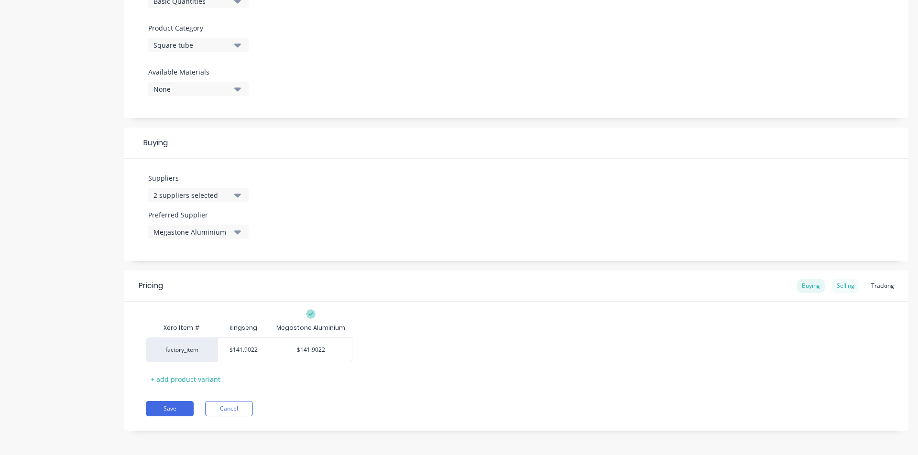
click at [722, 283] on div "Selling" at bounding box center [845, 286] width 27 height 14
click at [722, 289] on div "Tracking" at bounding box center [882, 286] width 33 height 14
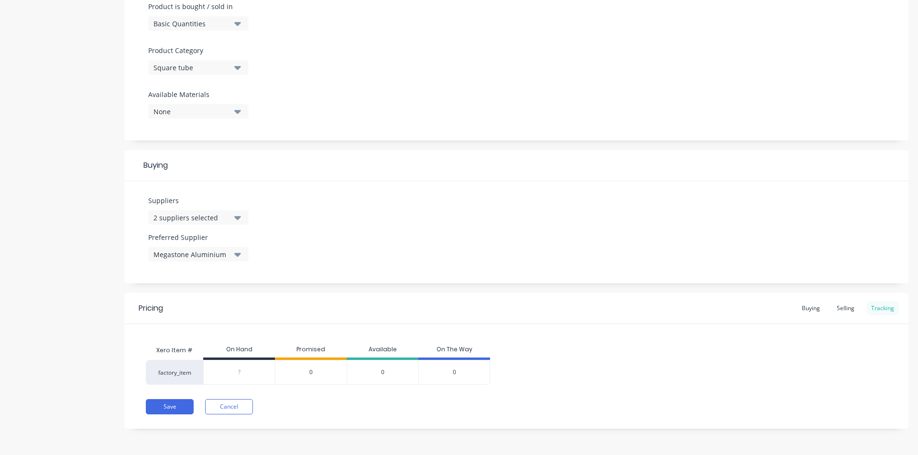
scroll to position [299, 0]
click at [164, 371] on button "Save" at bounding box center [170, 406] width 48 height 15
type textarea "x"
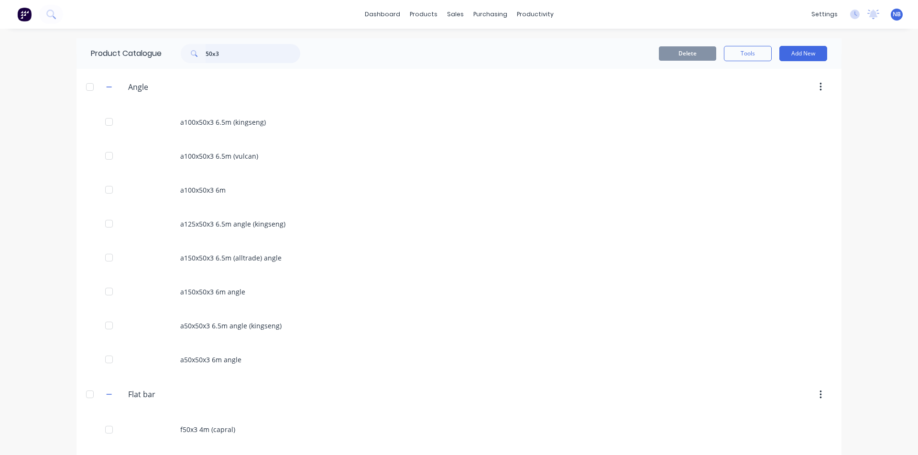
click at [221, 46] on input "50x3" at bounding box center [253, 53] width 95 height 19
click at [224, 51] on input "50x3" at bounding box center [253, 53] width 95 height 19
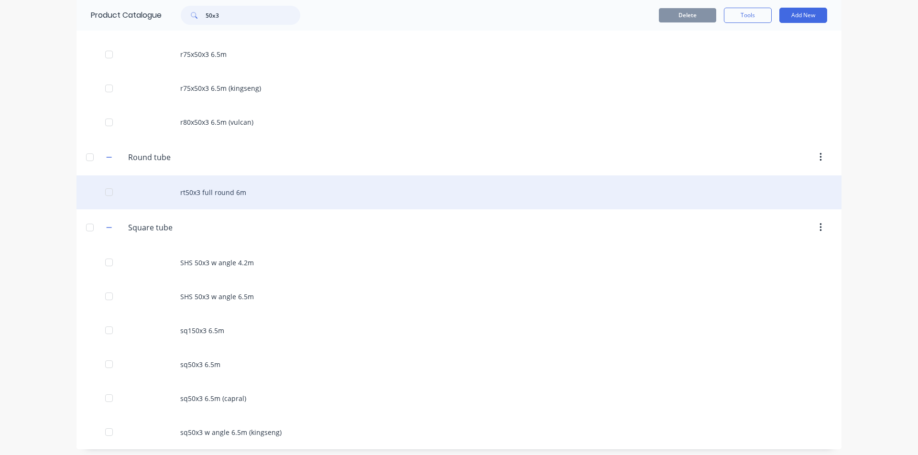
scroll to position [689, 0]
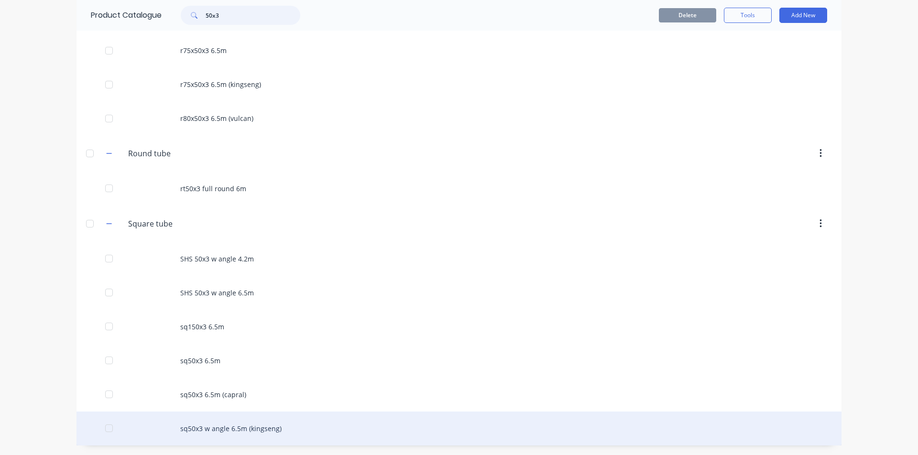
click at [102, 371] on div at bounding box center [108, 428] width 19 height 19
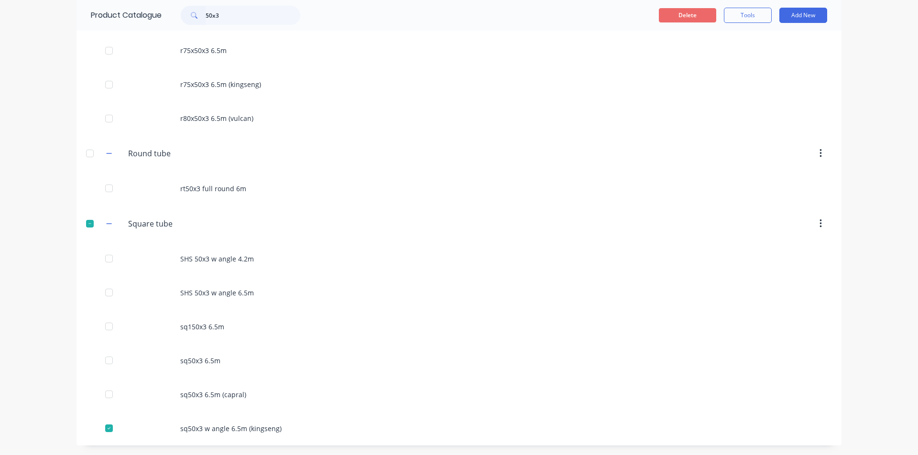
click at [674, 11] on button "Delete" at bounding box center [687, 15] width 57 height 14
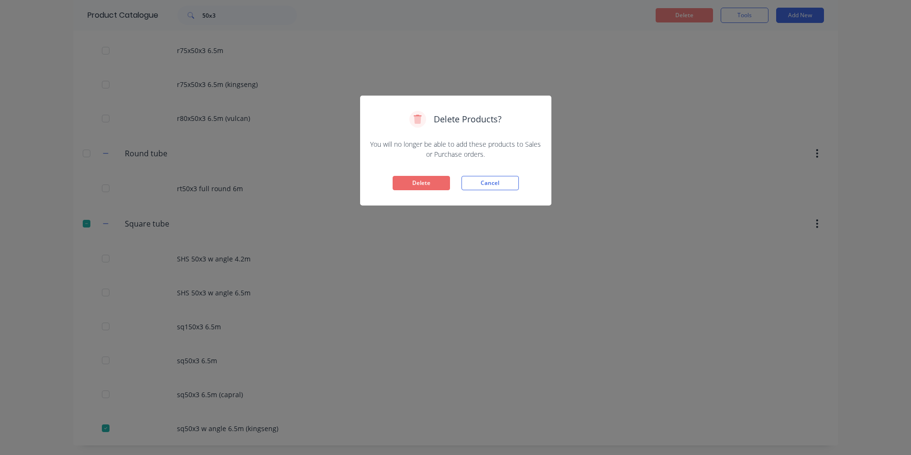
click at [428, 185] on button "Delete" at bounding box center [421, 183] width 57 height 14
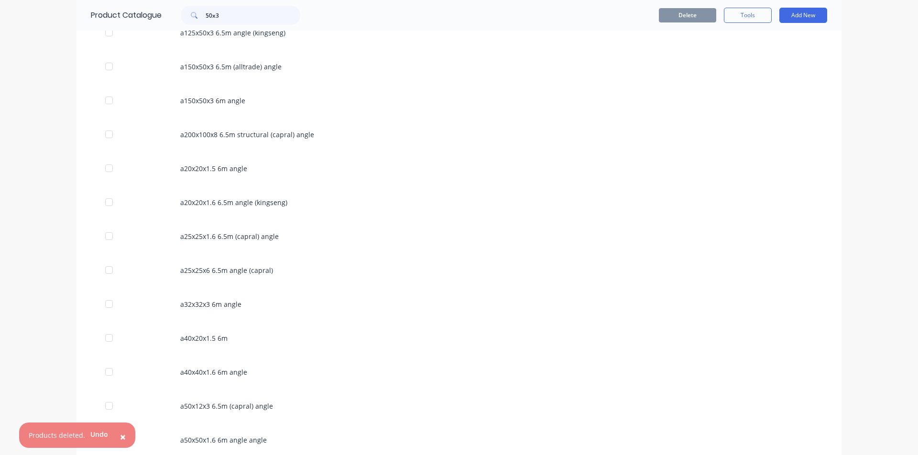
scroll to position [0, 0]
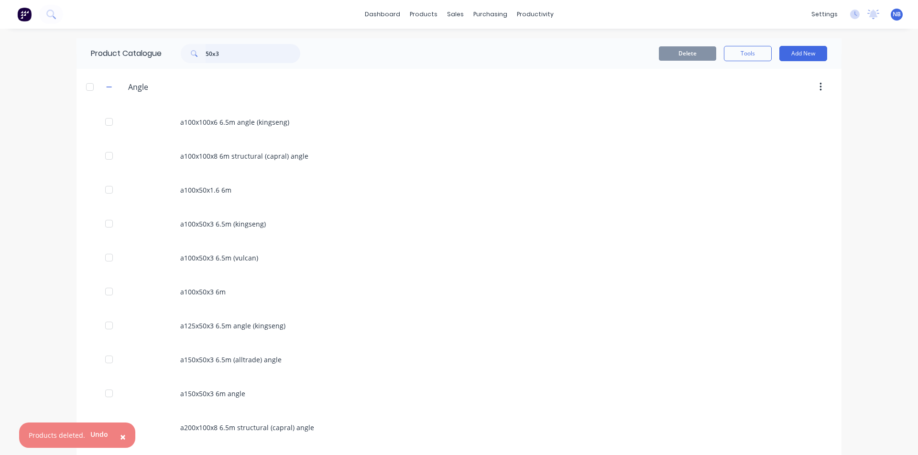
click at [224, 47] on input "50x3" at bounding box center [253, 53] width 95 height 19
click at [226, 50] on input "50x3" at bounding box center [253, 53] width 95 height 19
type input "50x3"
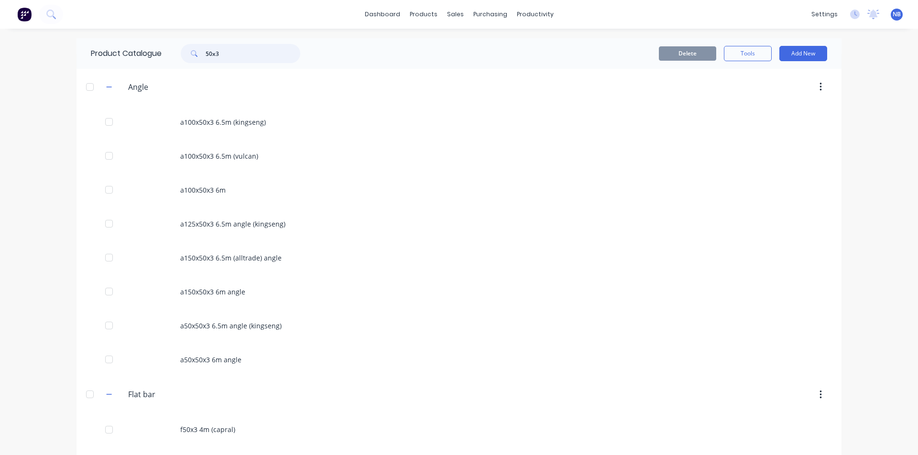
scroll to position [655, 0]
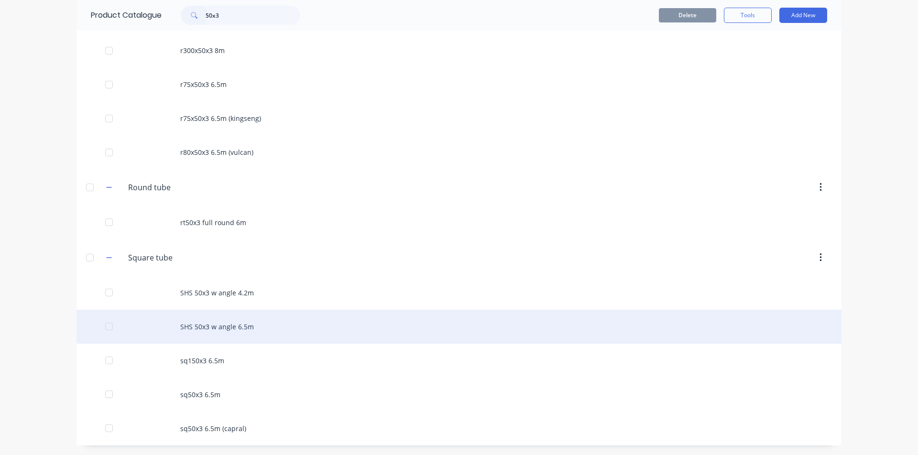
click at [250, 321] on div "SHS 50x3 w angle 6.5m" at bounding box center [459, 327] width 765 height 34
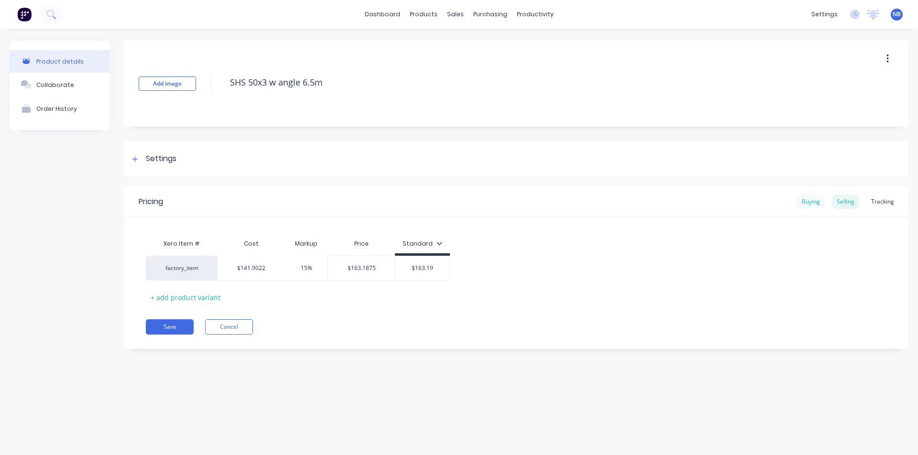
click at [722, 204] on div "Buying" at bounding box center [811, 202] width 28 height 14
click at [722, 197] on div "Selling" at bounding box center [845, 202] width 27 height 14
click at [215, 328] on button "Cancel" at bounding box center [229, 326] width 48 height 15
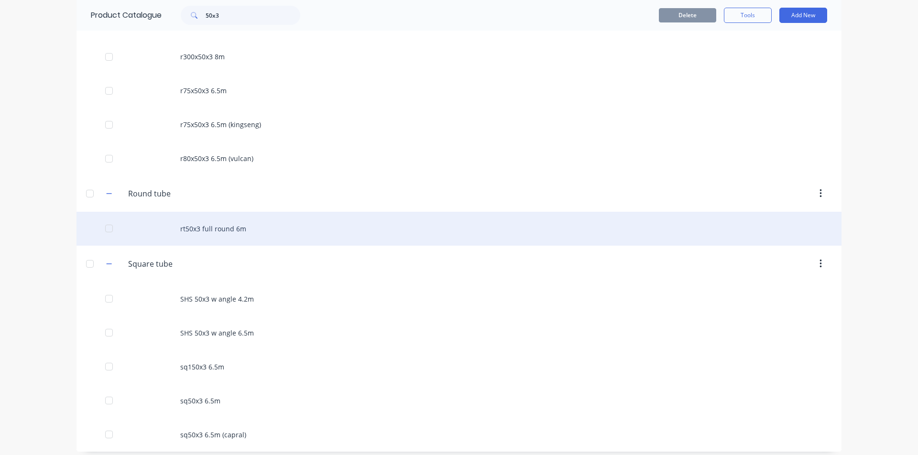
scroll to position [655, 0]
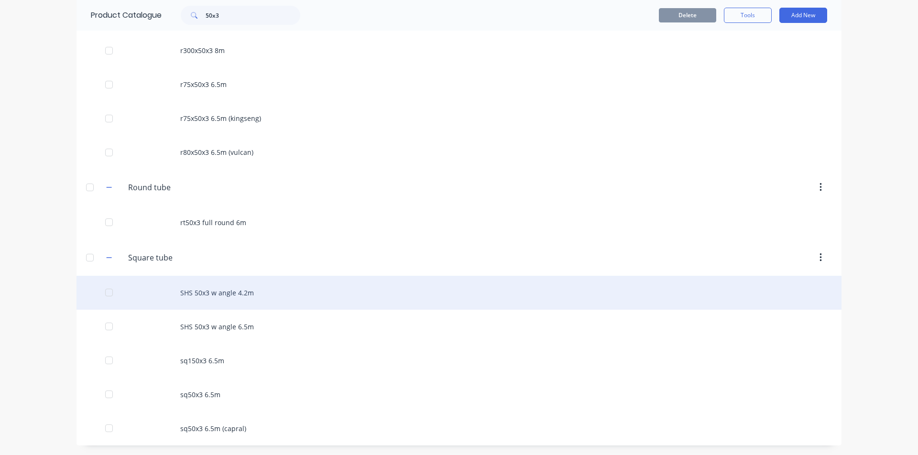
click at [241, 295] on div "SHS 50x3 w angle 4.2m" at bounding box center [459, 293] width 765 height 34
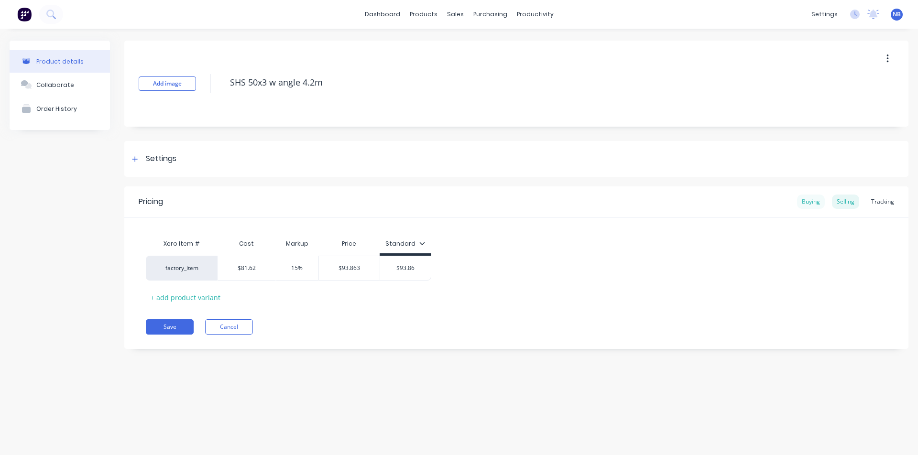
click at [722, 200] on div "Buying" at bounding box center [811, 202] width 28 height 14
click at [722, 201] on div "Selling" at bounding box center [845, 202] width 27 height 14
click at [722, 209] on div "Pricing Buying Selling Tracking" at bounding box center [516, 201] width 784 height 31
click at [722, 207] on div "Pricing Buying Selling Tracking" at bounding box center [516, 201] width 784 height 31
click at [722, 204] on div "Buying" at bounding box center [811, 202] width 28 height 14
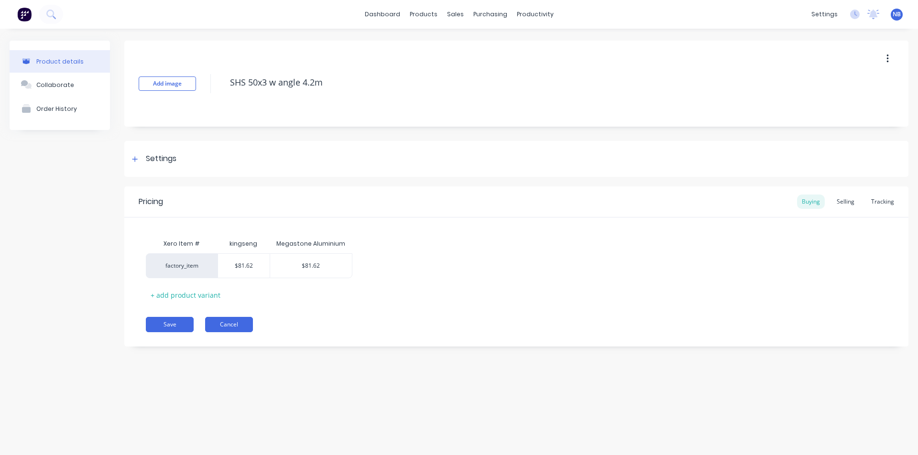
drag, startPoint x: 232, startPoint y: 315, endPoint x: 235, endPoint y: 319, distance: 4.9
click at [233, 317] on div "Pricing Buying Selling Tracking Xero Item # kingseng Megastone Aluminium factor…" at bounding box center [516, 266] width 784 height 160
click at [236, 321] on button "Cancel" at bounding box center [229, 324] width 48 height 15
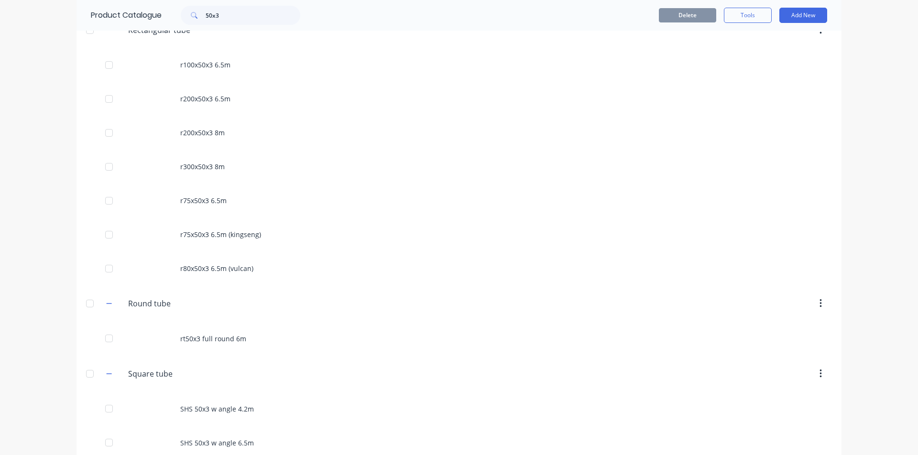
scroll to position [655, 0]
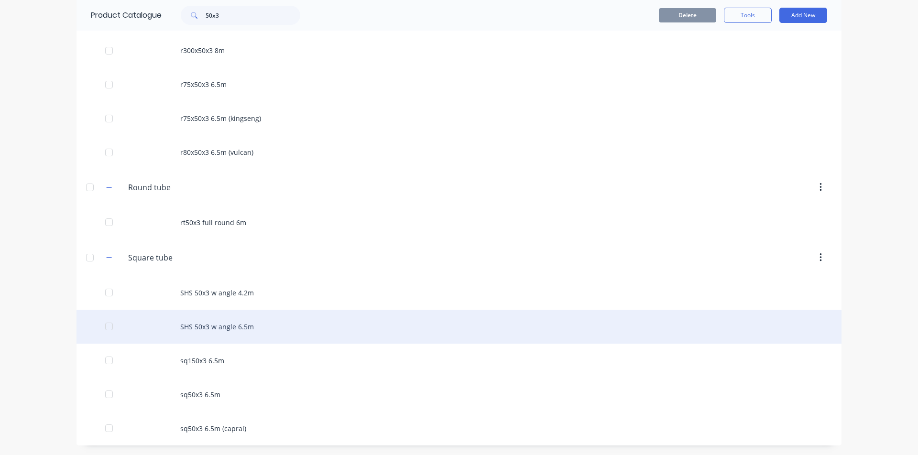
click at [232, 329] on div "SHS 50x3 w angle 6.5m" at bounding box center [459, 327] width 765 height 34
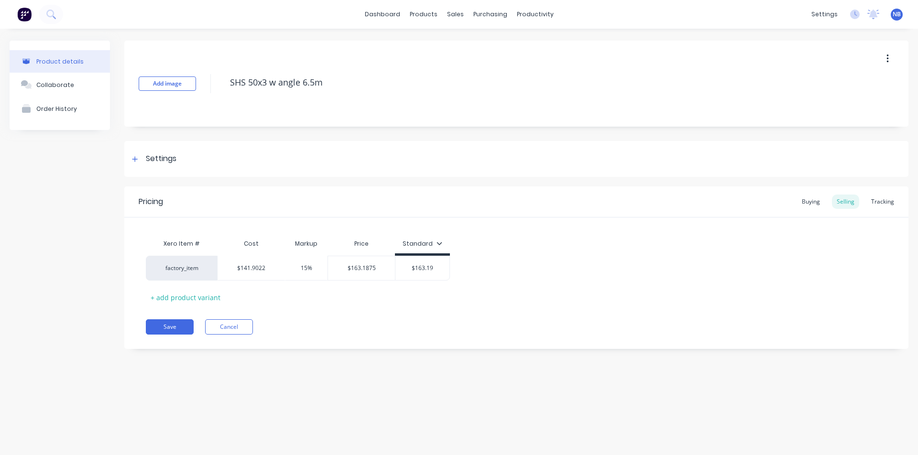
click at [722, 209] on div "Pricing Buying Selling Tracking" at bounding box center [516, 201] width 784 height 31
click at [722, 205] on div "Buying" at bounding box center [811, 202] width 28 height 14
drag, startPoint x: 130, startPoint y: 161, endPoint x: 166, endPoint y: 202, distance: 55.2
click at [130, 161] on div at bounding box center [135, 159] width 12 height 12
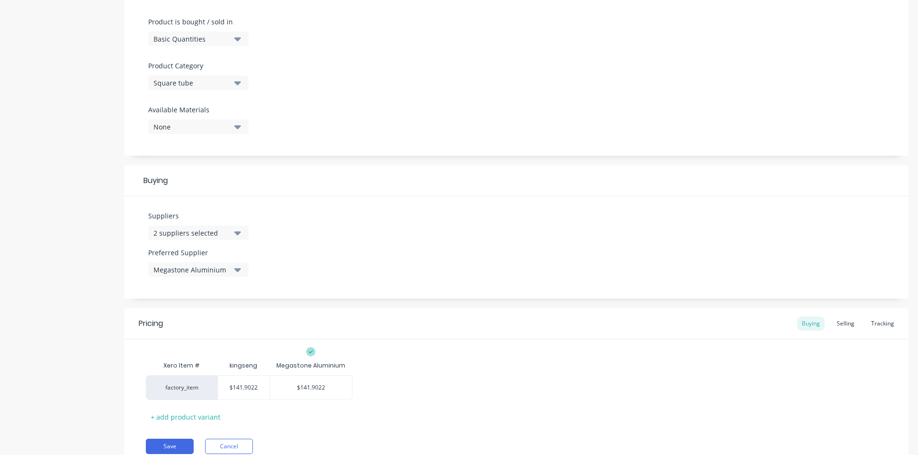
scroll to position [289, 0]
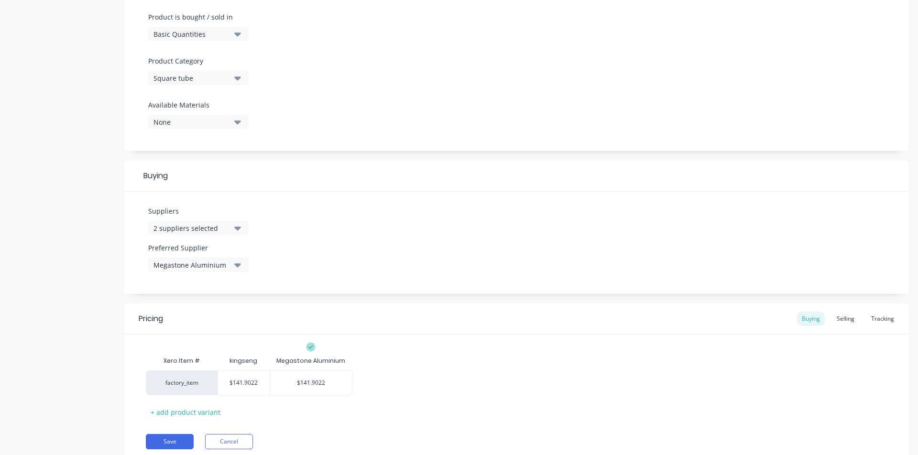
click at [232, 265] on button "Megastone Aluminium" at bounding box center [198, 265] width 100 height 14
click at [170, 315] on div "button" at bounding box center [163, 317] width 19 height 19
drag, startPoint x: 378, startPoint y: 248, endPoint x: 226, endPoint y: 375, distance: 198.2
click at [378, 248] on div "Suppliers 2 suppliers selected Preferred Supplier None kingseng Megastone Alumi…" at bounding box center [516, 243] width 784 height 102
click at [180, 371] on button "Save" at bounding box center [170, 441] width 48 height 15
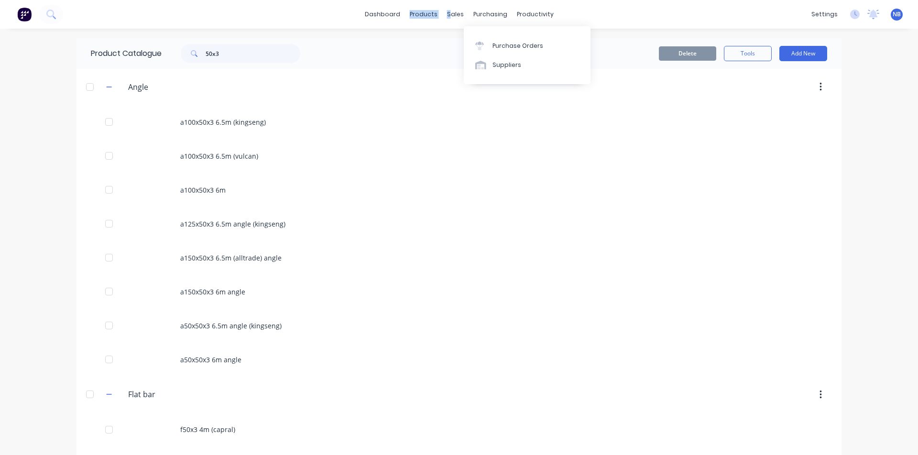
click at [454, 22] on div "dashboard products sales purchasing productivity dashboard products Product Cat…" at bounding box center [459, 14] width 918 height 29
drag, startPoint x: 468, startPoint y: 47, endPoint x: 471, endPoint y: 53, distance: 6.5
click at [468, 47] on div "Sales Orders" at bounding box center [487, 46] width 39 height 9
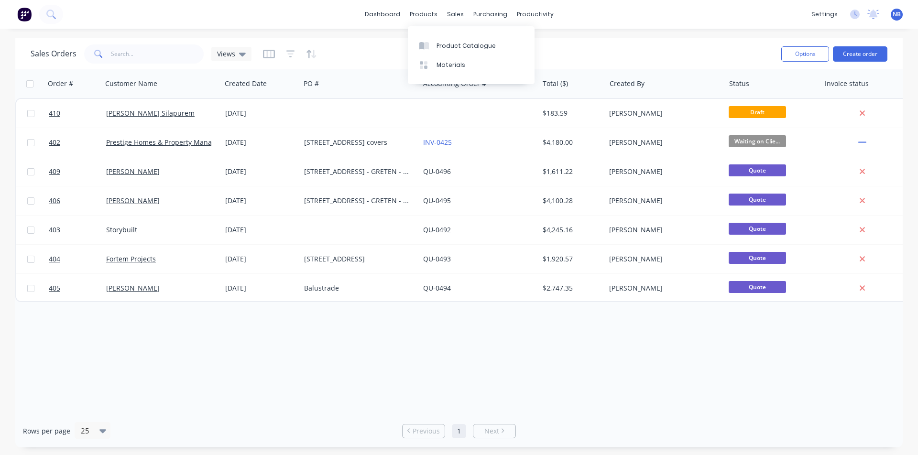
click at [442, 35] on div "Product Catalogue Materials" at bounding box center [471, 55] width 127 height 58
click at [445, 42] on div "Product Catalogue" at bounding box center [466, 46] width 59 height 9
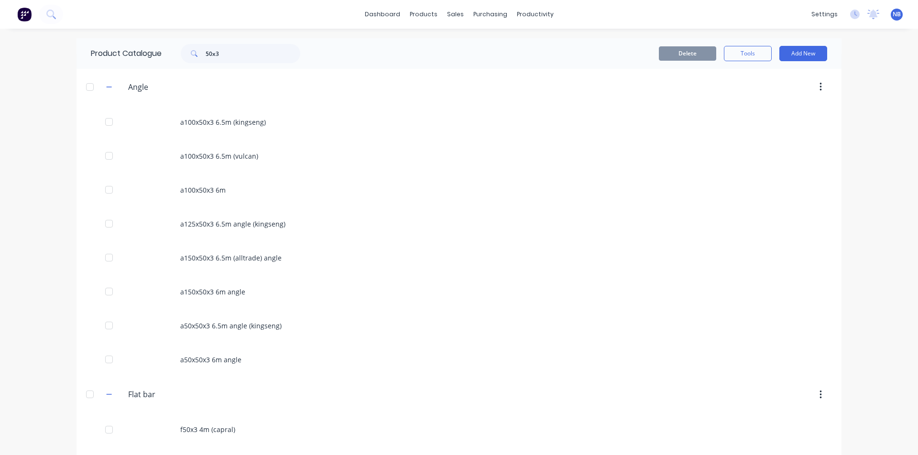
click at [105, 98] on header "Angle Angle" at bounding box center [459, 87] width 765 height 36
click at [105, 92] on button "button" at bounding box center [109, 87] width 12 height 12
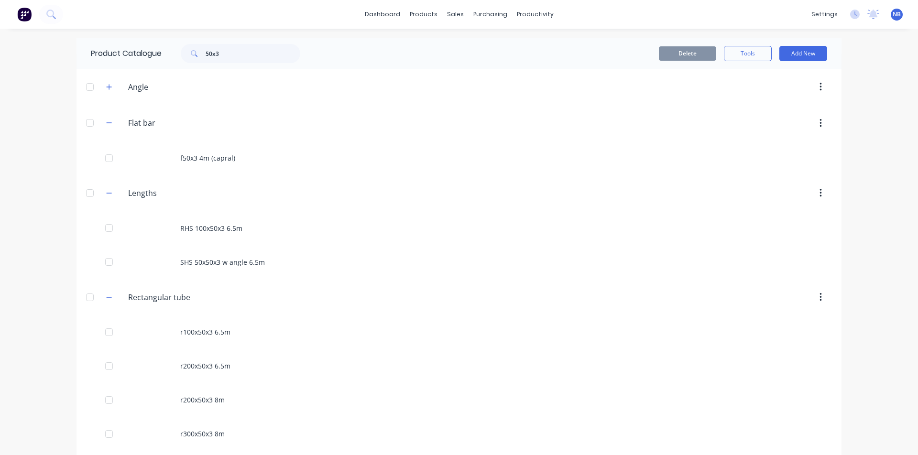
click at [112, 121] on div "Flat.bar Flat bar" at bounding box center [173, 123] width 150 height 17
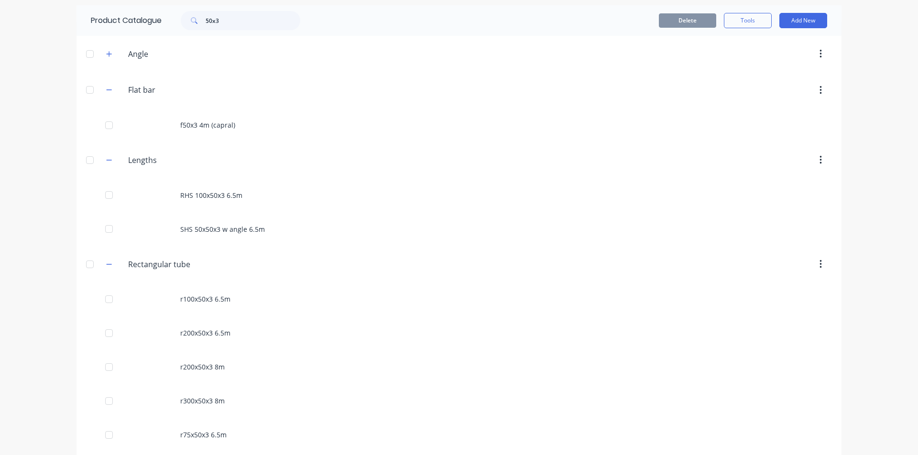
scroll to position [51, 0]
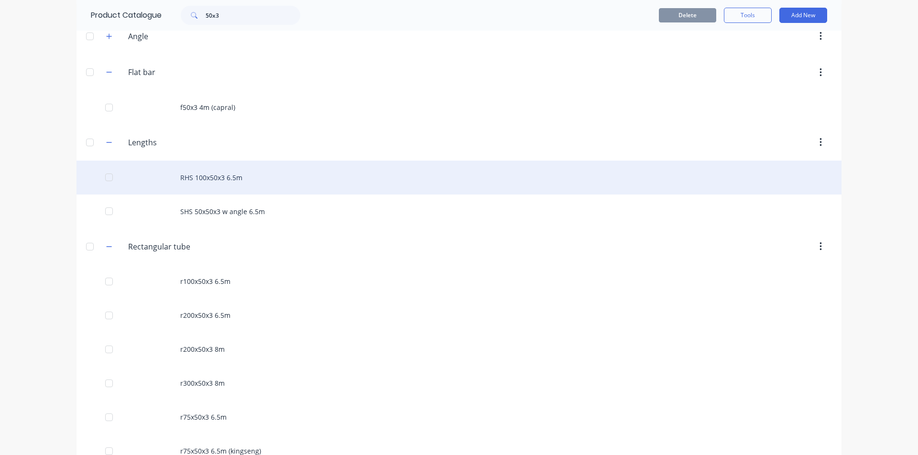
click at [219, 179] on div "RHS 100x50x3 6.5m" at bounding box center [459, 178] width 765 height 34
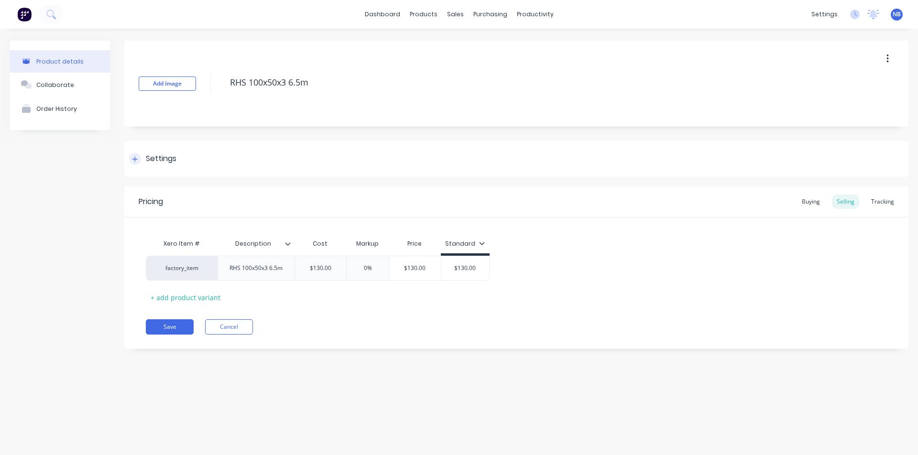
click at [133, 156] on icon at bounding box center [135, 159] width 6 height 7
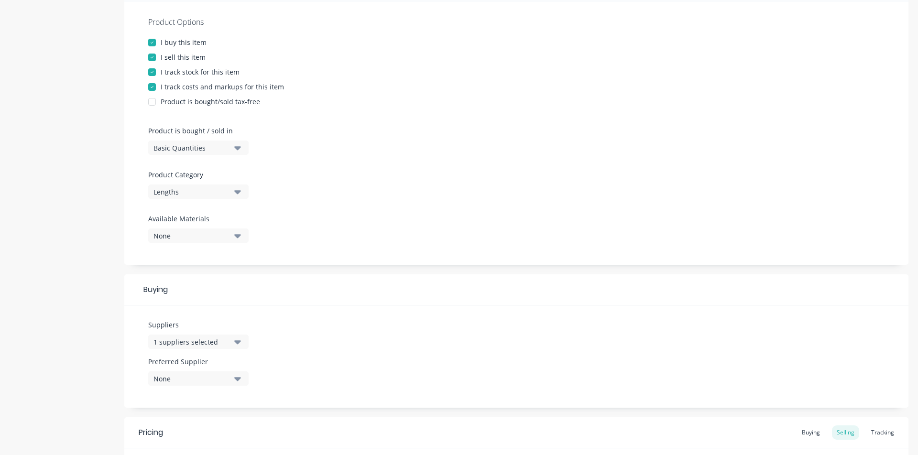
scroll to position [176, 0]
click at [213, 195] on div "Lengths" at bounding box center [191, 191] width 77 height 10
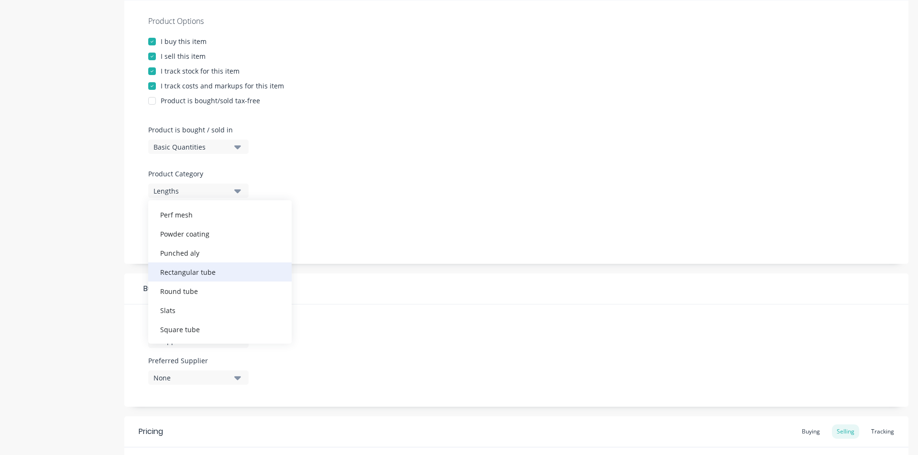
scroll to position [182, 0]
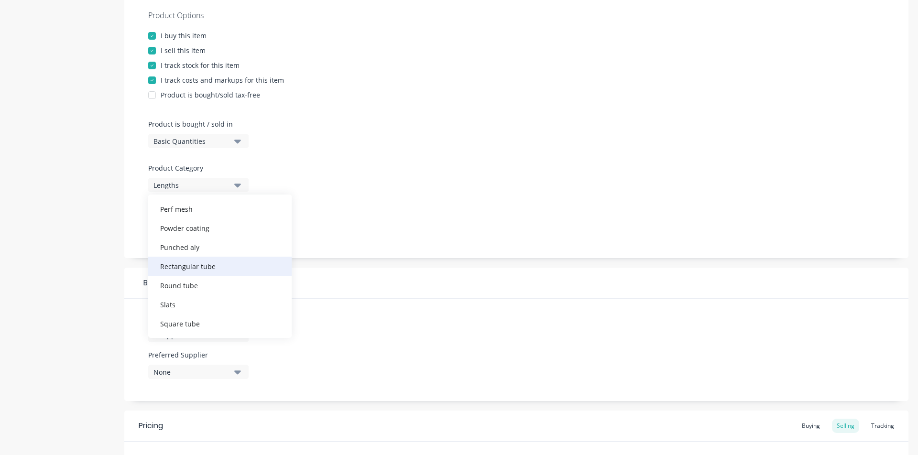
click at [217, 269] on div "Rectangular tube" at bounding box center [219, 266] width 143 height 19
type textarea "x"
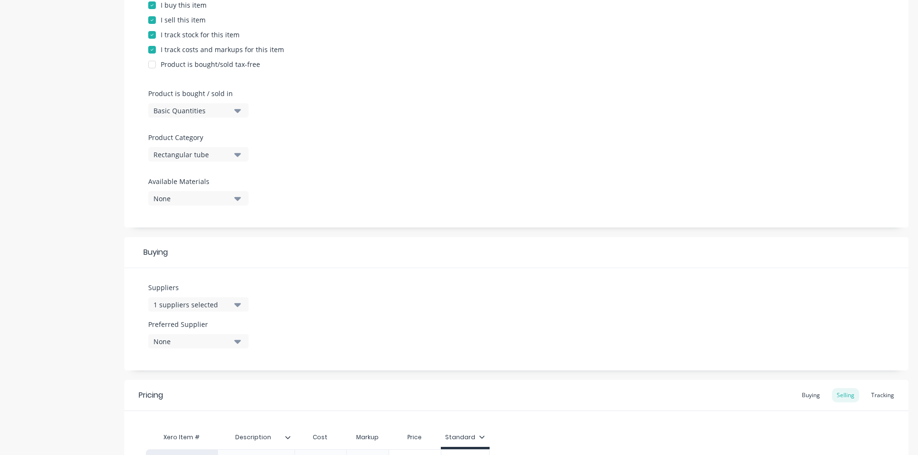
scroll to position [244, 0]
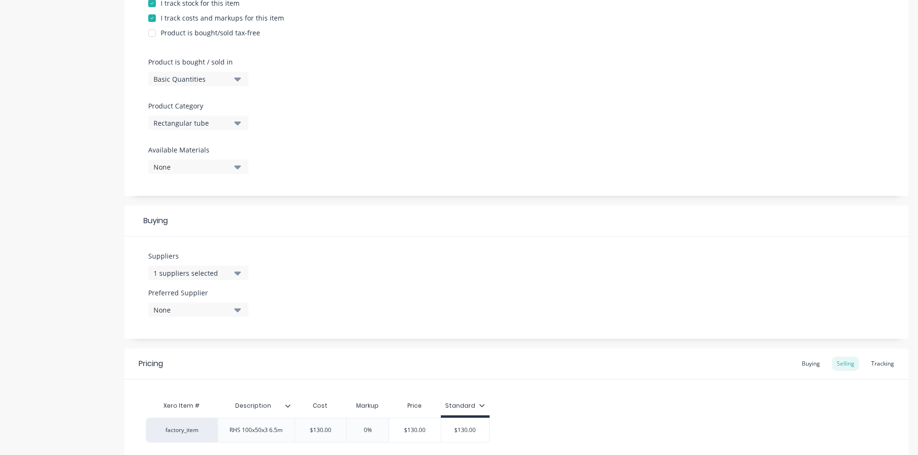
click at [225, 275] on div "1 suppliers selected" at bounding box center [191, 273] width 77 height 10
click at [213, 302] on input "text" at bounding box center [226, 301] width 101 height 19
type input "king"
click at [220, 326] on div "kingseng" at bounding box center [225, 325] width 96 height 10
type textarea "x"
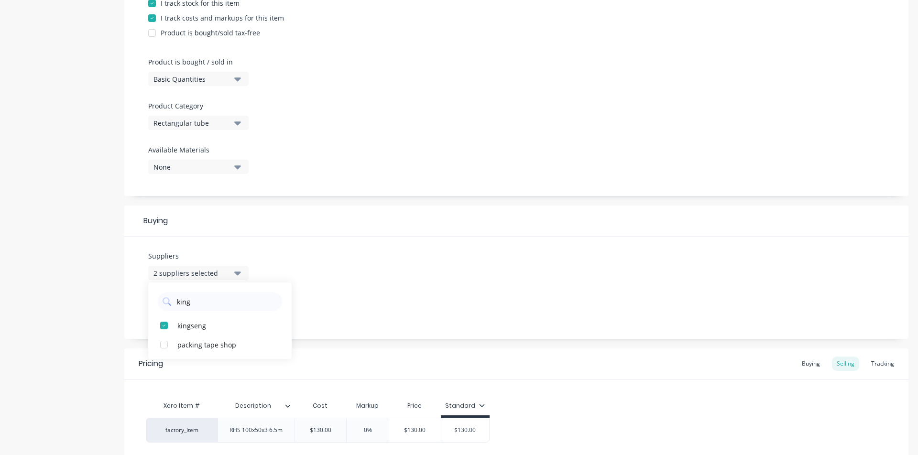
click at [458, 257] on div "Suppliers 2 suppliers selected king kingseng packing tape shop Preferred Suppli…" at bounding box center [516, 288] width 784 height 102
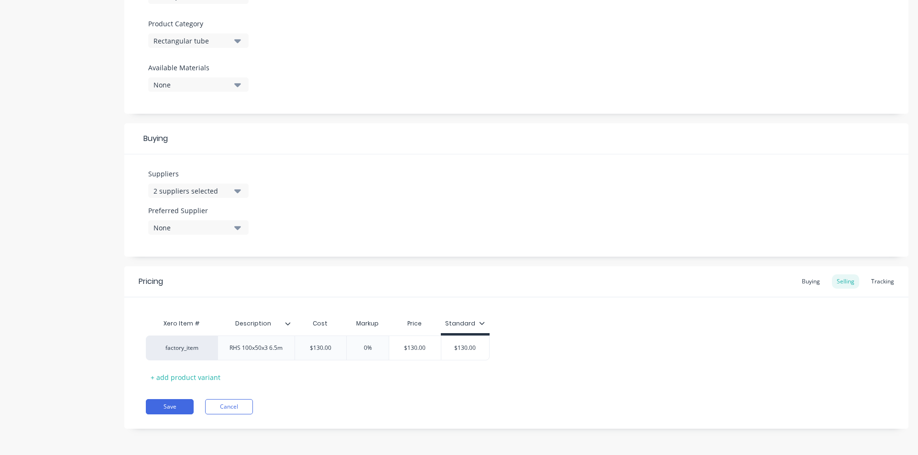
click at [225, 189] on div "2 suppliers selected" at bounding box center [191, 191] width 77 height 10
drag, startPoint x: 210, startPoint y: 220, endPoint x: 153, endPoint y: 218, distance: 57.4
click at [153, 217] on div "king" at bounding box center [219, 217] width 143 height 24
click at [398, 205] on div "Suppliers 2 suppliers selected king kingseng packing tape shop Preferred Suppli…" at bounding box center [516, 205] width 784 height 102
click at [365, 348] on input "0%" at bounding box center [368, 348] width 48 height 9
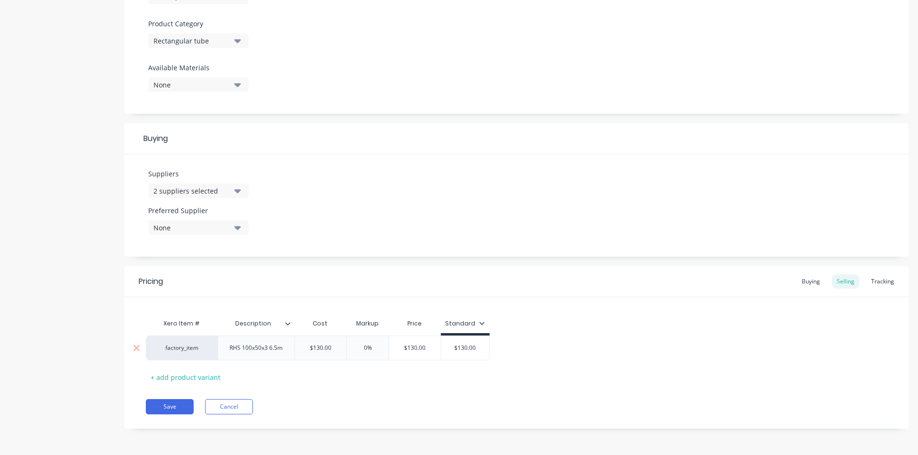
click at [368, 349] on input "0%" at bounding box center [368, 348] width 48 height 9
type input "%"
type textarea "x"
type input "1%"
type textarea "x"
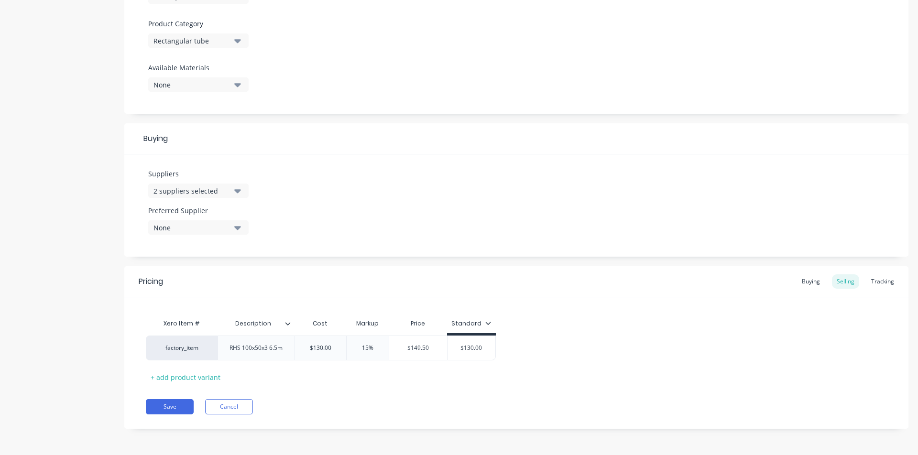
type input "15%"
click at [532, 368] on div "Xero Item # Description Cost Markup Price Standard factory_item RHS 100x50x3 6.…" at bounding box center [516, 349] width 741 height 71
type input "$149.50"
click at [424, 345] on input "$149.50" at bounding box center [418, 348] width 58 height 9
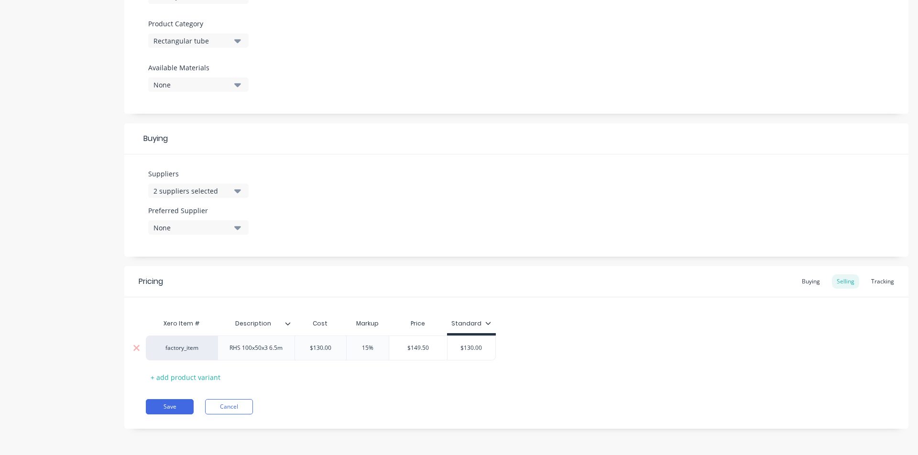
type input "$130.00"
click at [480, 350] on input "$130.00" at bounding box center [472, 348] width 48 height 9
click at [480, 348] on input "$130.00" at bounding box center [472, 348] width 48 height 9
paste input "49.5"
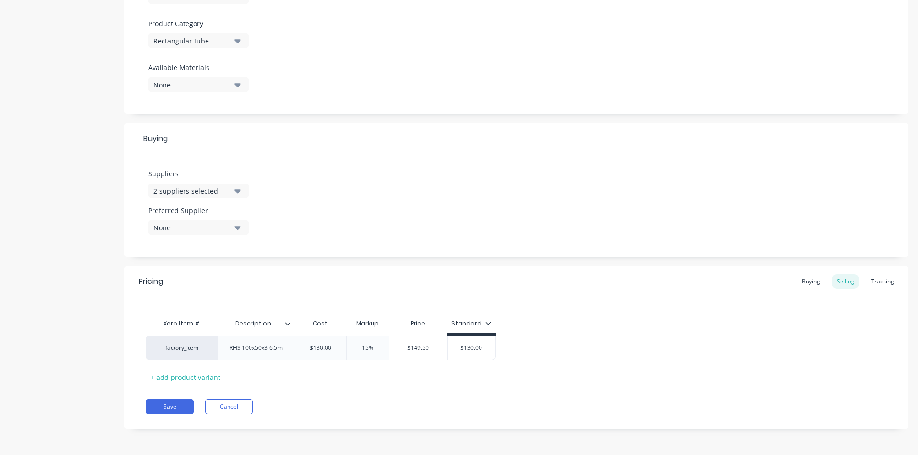
type textarea "x"
type input "$149.50"
click at [544, 352] on div "factory_item RHS 100x50x3 6.5m $130.00 15% 15% $149.50 $149.50 $149.50 $149.50" at bounding box center [516, 348] width 741 height 25
click at [722, 284] on div "Buying" at bounding box center [811, 281] width 28 height 14
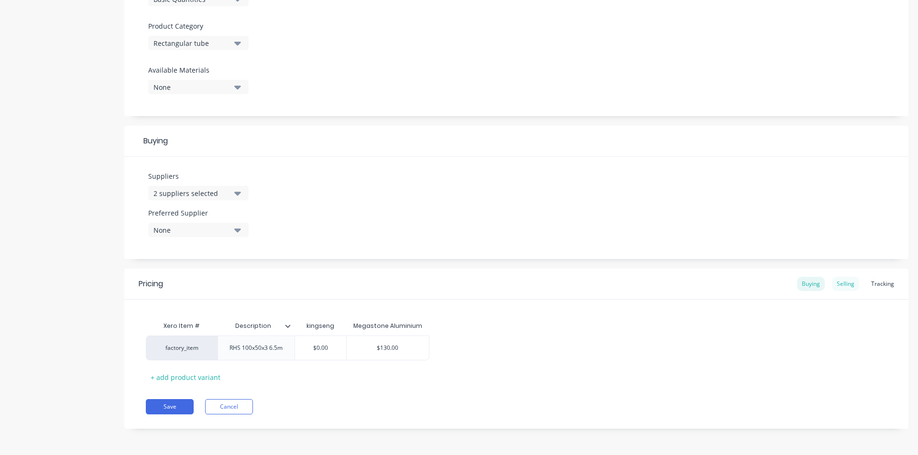
click at [722, 284] on div "Selling" at bounding box center [845, 284] width 27 height 14
click at [722, 286] on div "Pricing Buying Selling Tracking" at bounding box center [516, 284] width 784 height 31
drag, startPoint x: 796, startPoint y: 284, endPoint x: 790, endPoint y: 288, distance: 7.8
click at [722, 284] on div "Buying" at bounding box center [811, 284] width 28 height 14
type input "$0.00"
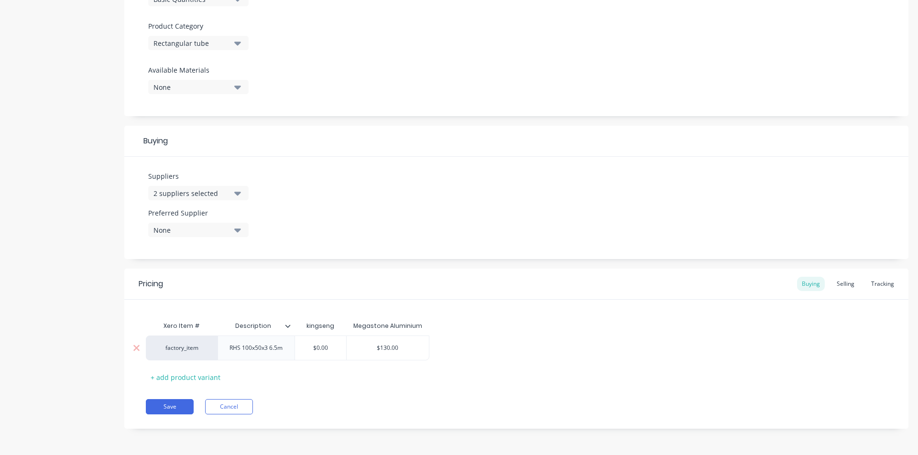
click at [322, 346] on input "$0.00" at bounding box center [321, 348] width 52 height 9
drag, startPoint x: 330, startPoint y: 346, endPoint x: 305, endPoint y: 342, distance: 26.1
click at [306, 342] on div "$0.00 $0.00" at bounding box center [321, 348] width 52 height 24
type textarea "x"
type input "1"
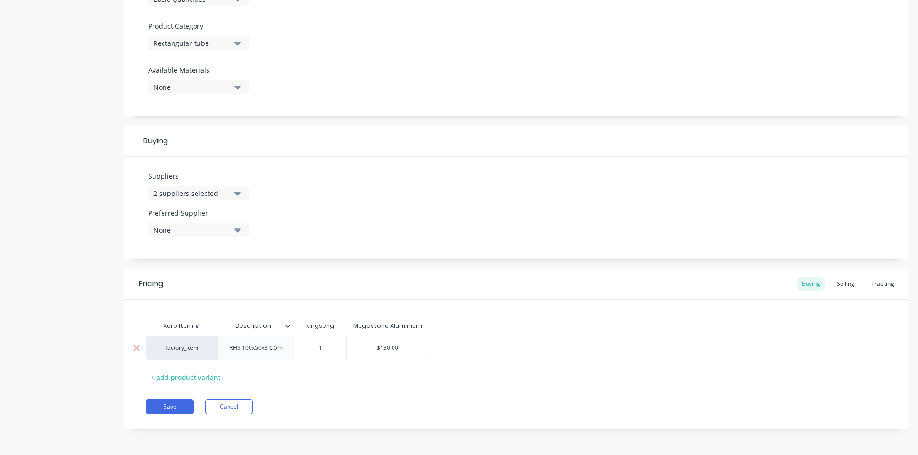
type textarea "x"
type input "13"
type textarea "x"
type input "130"
click at [482, 371] on div "Xero Item # Description kingseng Megastone Aluminium factory_item RHS 100x50x3 …" at bounding box center [516, 351] width 741 height 68
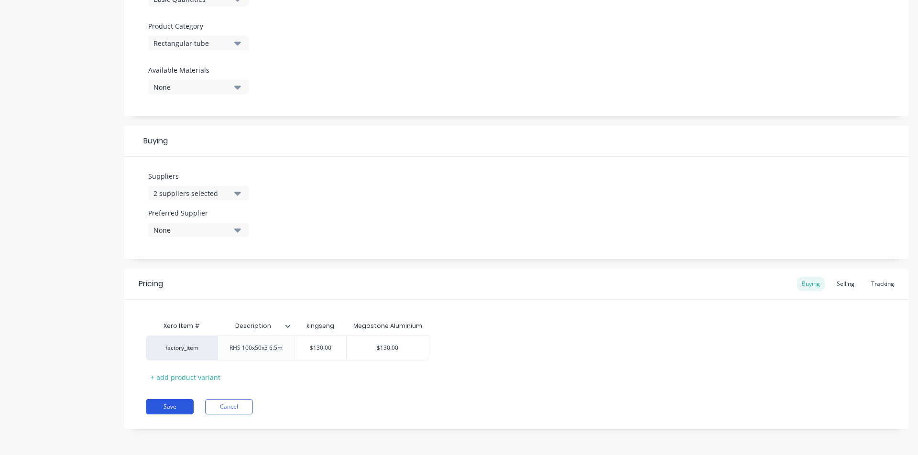
click at [172, 371] on button "Save" at bounding box center [170, 406] width 48 height 15
type textarea "x"
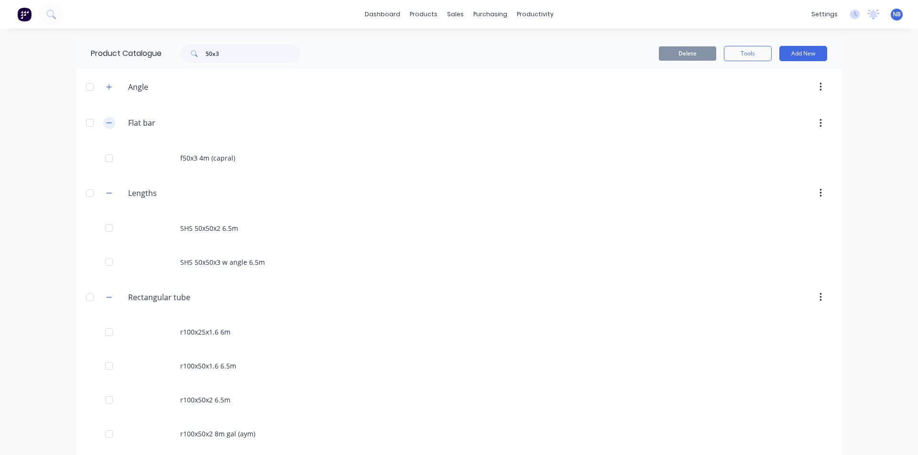
click at [103, 117] on span at bounding box center [109, 123] width 12 height 12
click at [108, 127] on button "button" at bounding box center [109, 123] width 12 height 12
click at [107, 148] on header "Lengths Lengths" at bounding box center [459, 159] width 765 height 36
click at [109, 156] on icon "button" at bounding box center [109, 159] width 6 height 7
click at [108, 195] on icon "button" at bounding box center [109, 195] width 6 height 7
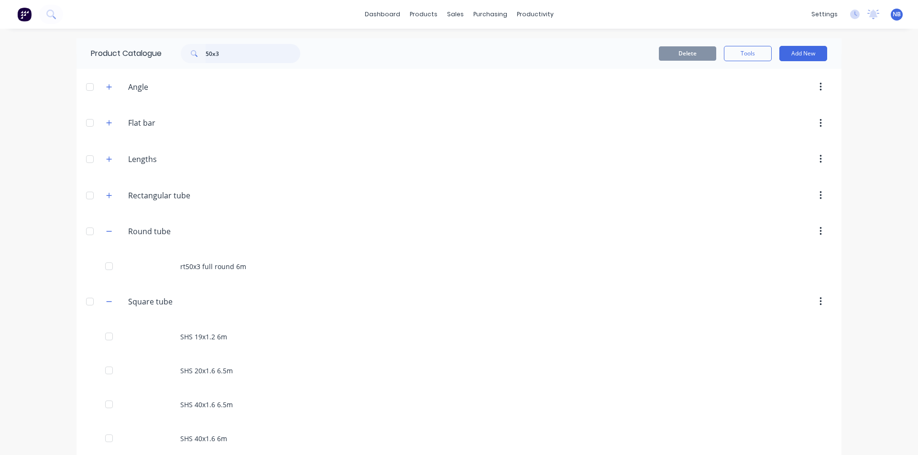
drag, startPoint x: 256, startPoint y: 54, endPoint x: 80, endPoint y: 27, distance: 178.0
click at [87, 28] on div "dashboard products sales purchasing productivity dashboard products Product Cat…" at bounding box center [459, 227] width 918 height 455
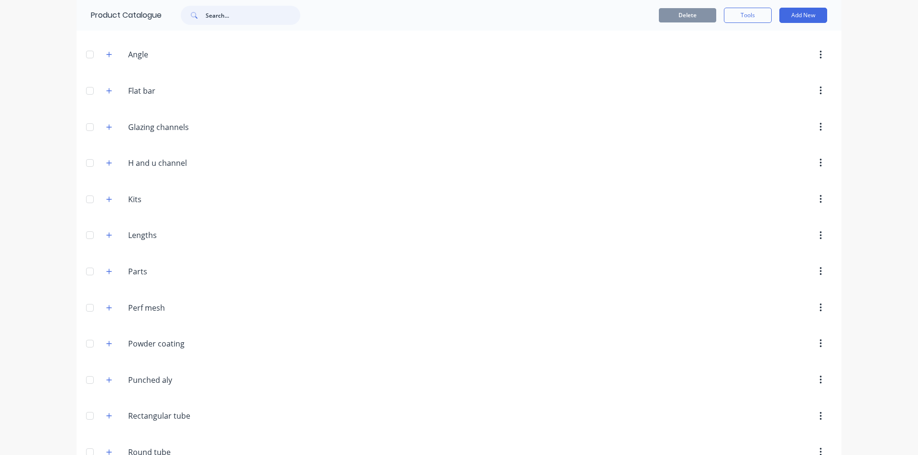
scroll to position [101, 0]
click at [109, 270] on button "button" at bounding box center [109, 269] width 12 height 12
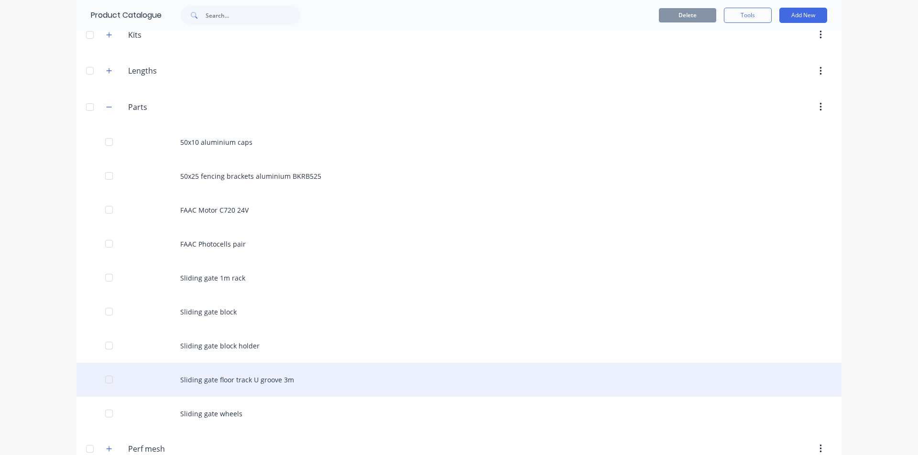
scroll to position [315, 0]
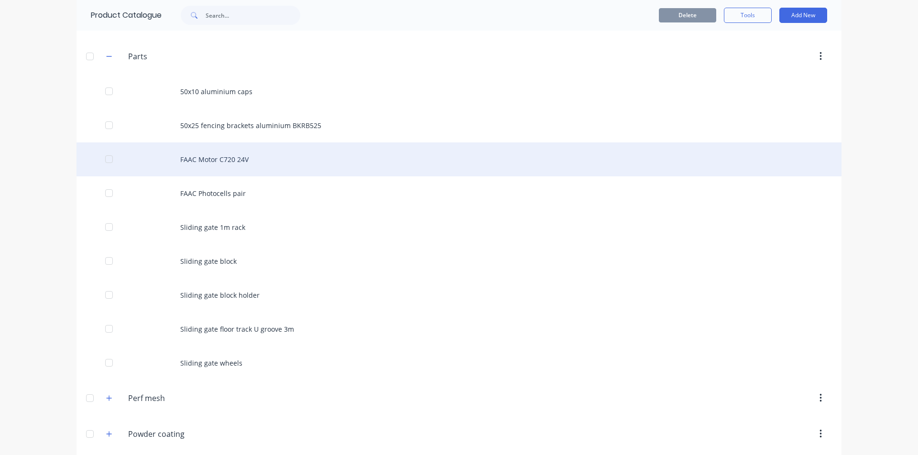
click at [256, 166] on div "FAAC Motor C720 24V" at bounding box center [459, 159] width 765 height 34
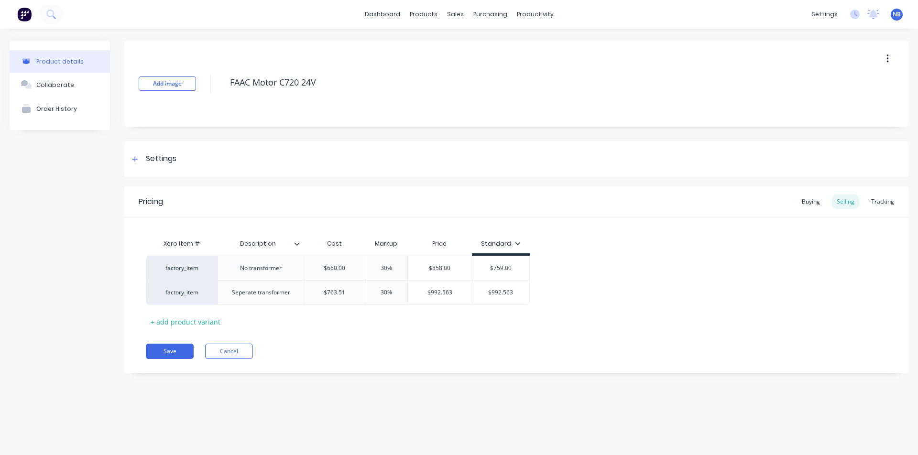
type textarea "x"
drag, startPoint x: 130, startPoint y: 160, endPoint x: 133, endPoint y: 166, distance: 6.4
click at [130, 160] on div at bounding box center [135, 159] width 12 height 12
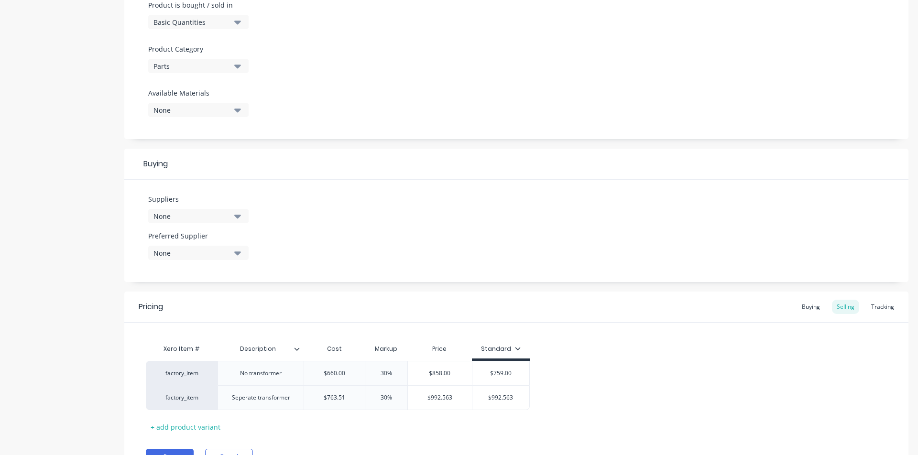
scroll to position [325, 0]
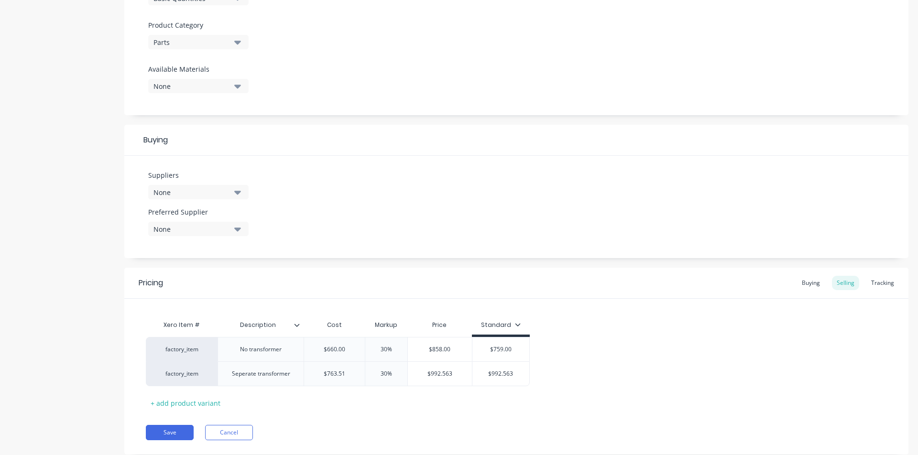
click at [234, 185] on div "Suppliers None" at bounding box center [198, 184] width 100 height 29
click at [236, 191] on icon "button" at bounding box center [237, 192] width 7 height 11
click at [206, 231] on div "2Moro Group 7 eleven A Marcus a&k forklift ab bolts and nuts ac laser Access fa…" at bounding box center [219, 273] width 143 height 143
click at [209, 225] on input "text" at bounding box center [226, 220] width 101 height 19
type input "globa"
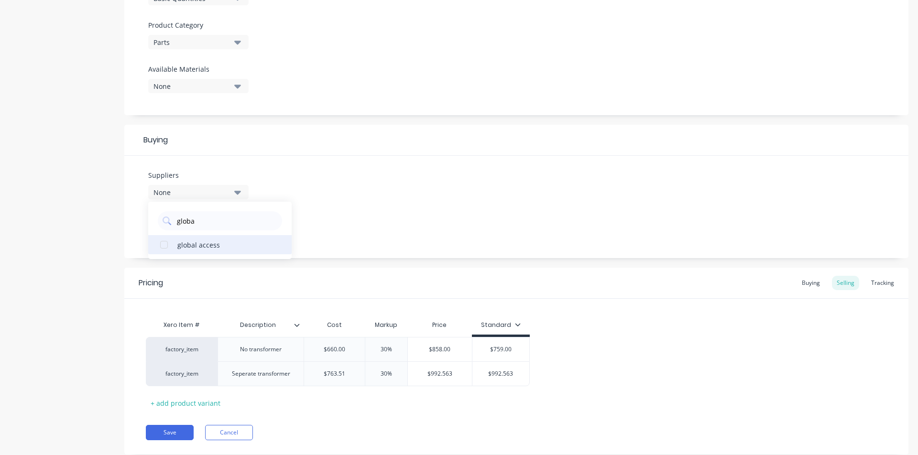
click at [164, 245] on div "button" at bounding box center [163, 244] width 19 height 19
type textarea "x"
type input "globa"
click at [373, 197] on div "Suppliers 1 suppliers selected globa global access Preferred Supplier None" at bounding box center [516, 207] width 784 height 102
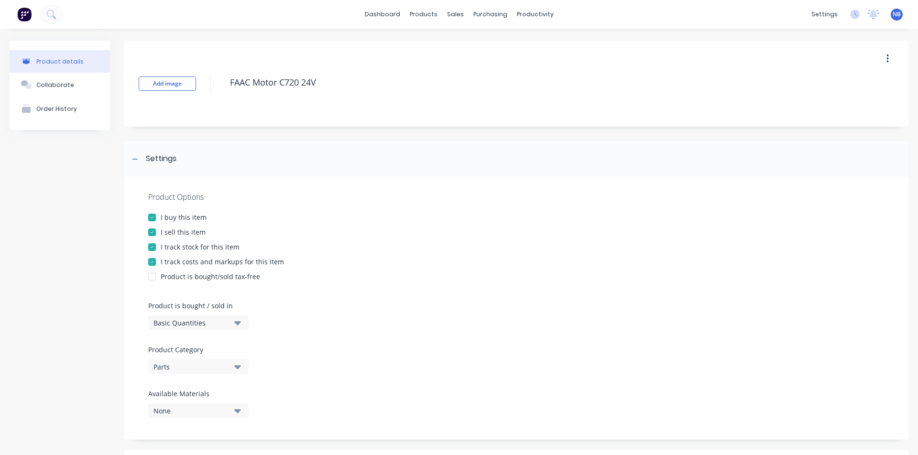
scroll to position [350, 0]
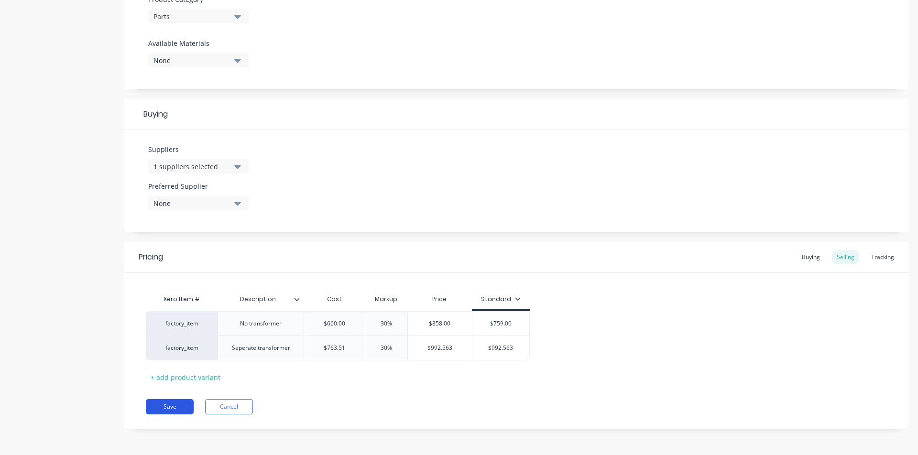
click at [161, 371] on button "Save" at bounding box center [170, 406] width 48 height 15
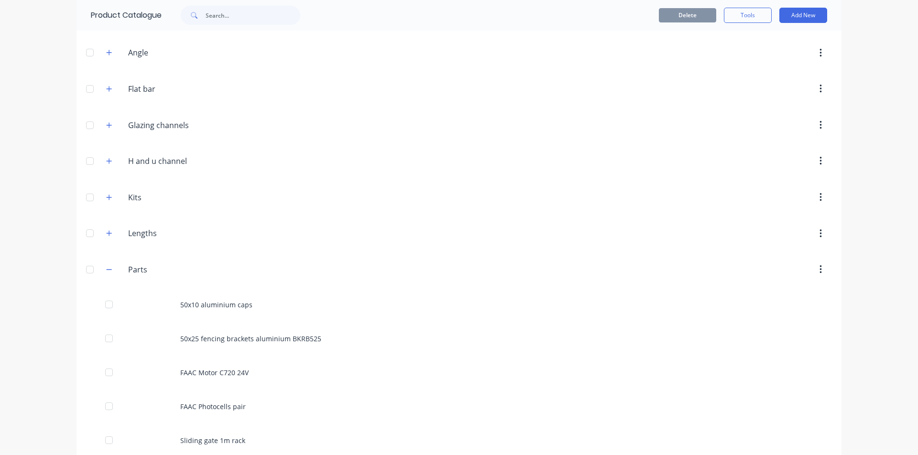
scroll to position [152, 0]
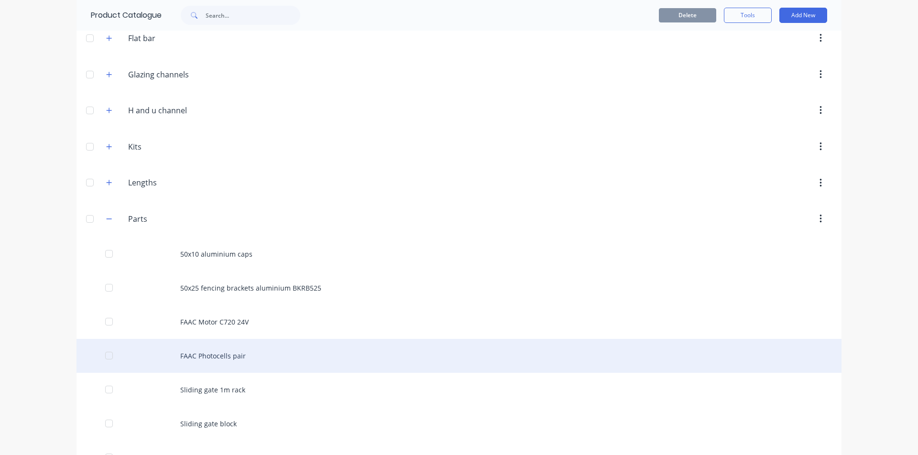
click at [236, 359] on div "FAAC Photocells pair" at bounding box center [459, 356] width 765 height 34
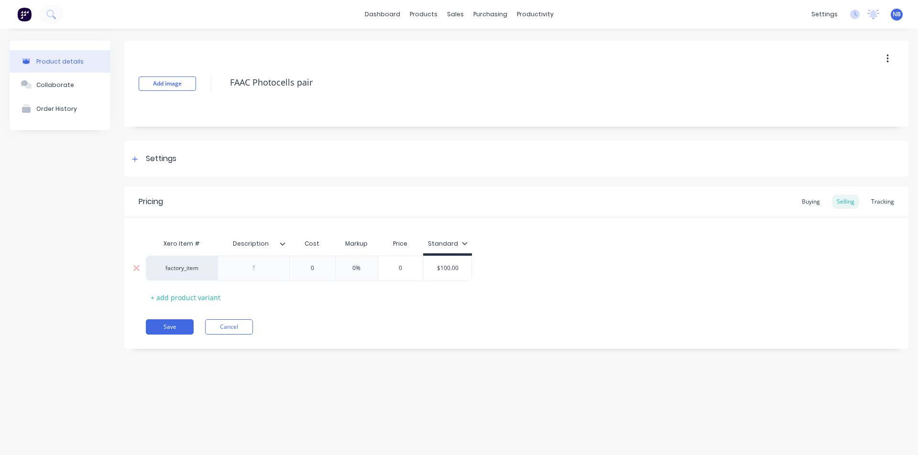
type textarea "x"
click at [136, 161] on icon at bounding box center [135, 159] width 6 height 7
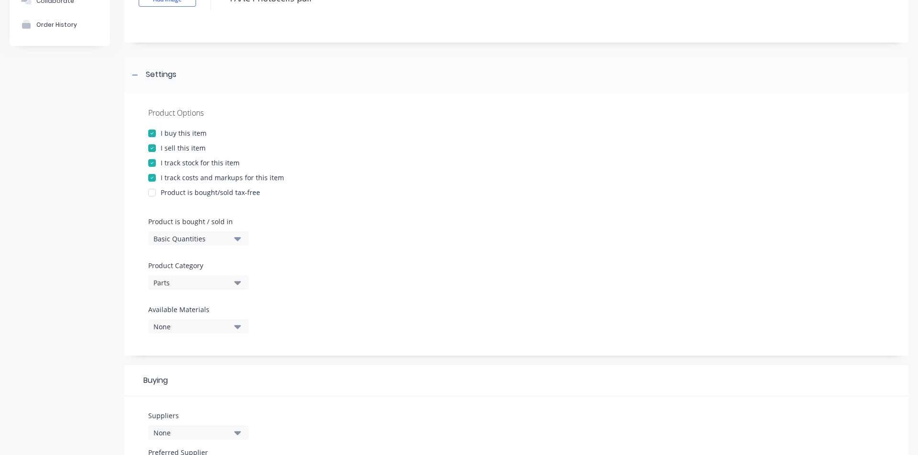
scroll to position [201, 0]
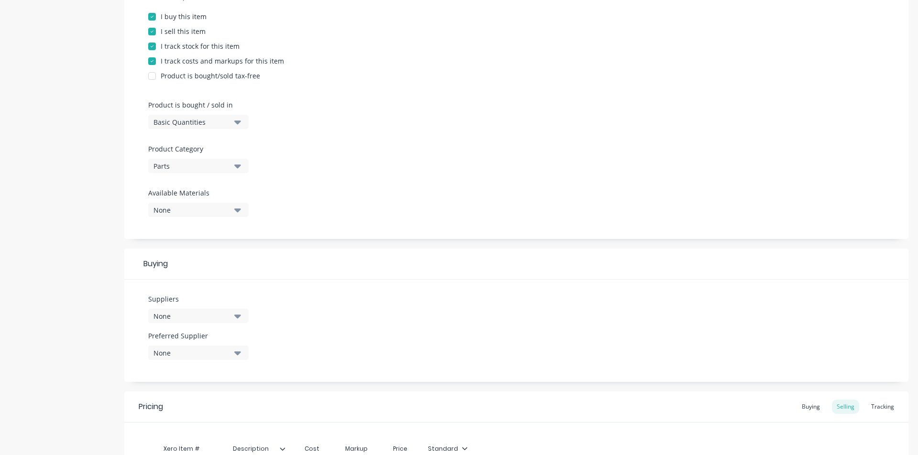
click at [227, 316] on div "None" at bounding box center [191, 316] width 77 height 10
click at [221, 190] on input "text" at bounding box center [226, 184] width 101 height 19
type input "glo"
click at [178, 210] on div "global access" at bounding box center [225, 208] width 96 height 10
type textarea "x"
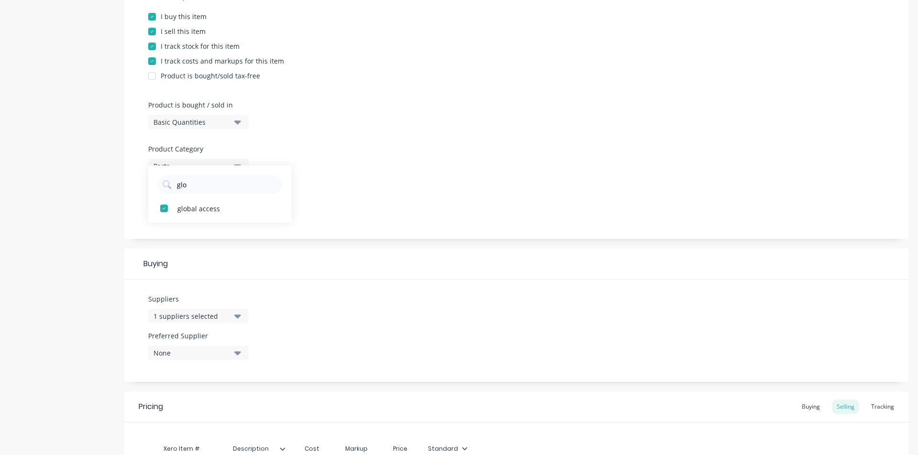
click at [331, 239] on div "Product Options I buy this item I sell this item I track stock for this item I …" at bounding box center [516, 107] width 784 height 263
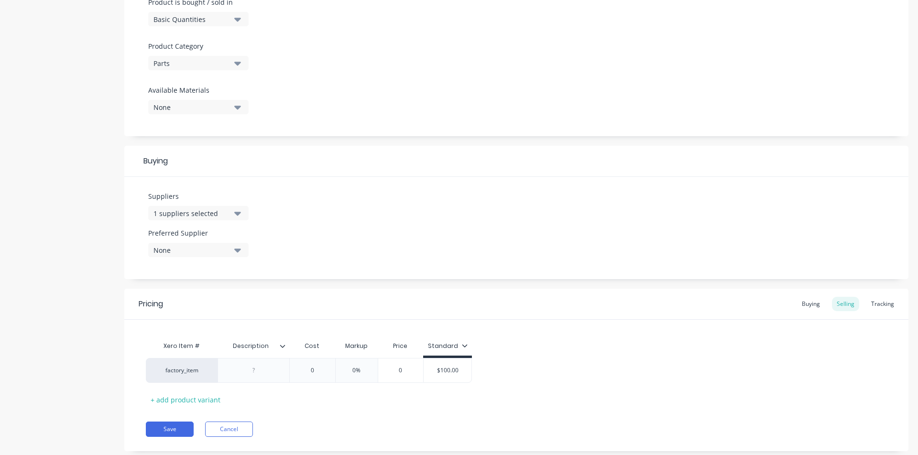
scroll to position [312, 0]
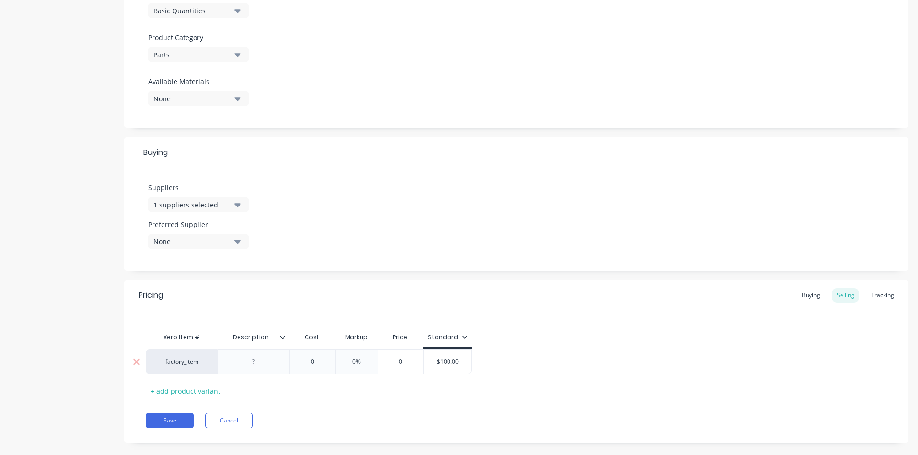
type input "0"
click at [317, 364] on input "0" at bounding box center [312, 362] width 48 height 9
type textarea "x"
type input "1"
type textarea "x"
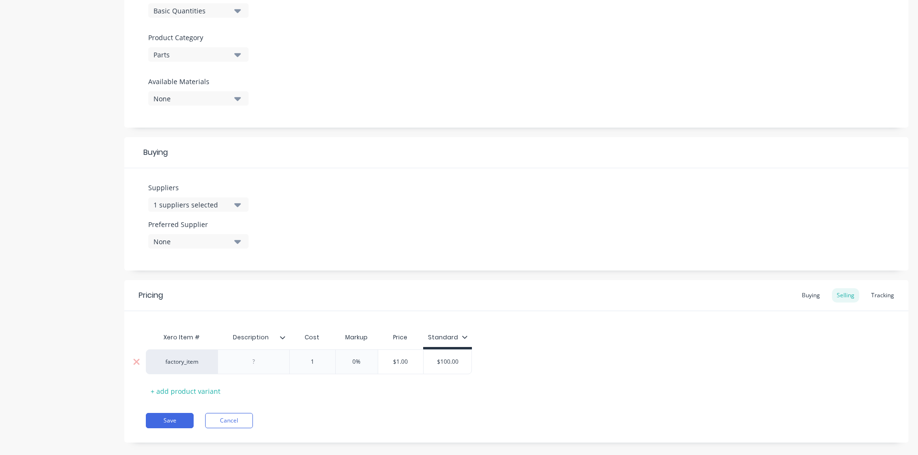
type input "10"
type textarea "x"
click at [364, 366] on div "0%" at bounding box center [363, 362] width 48 height 24
type input "100"
type input "0"
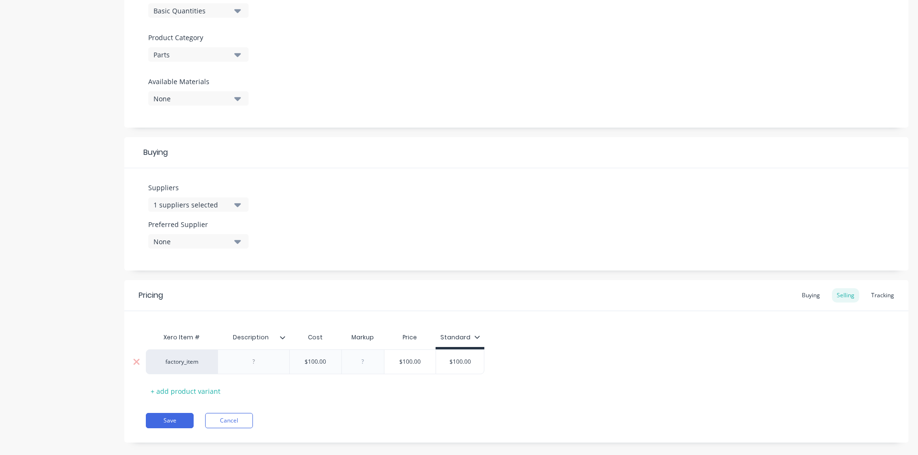
type textarea "x"
type input "1"
type textarea "x"
type input "13"
type textarea "x"
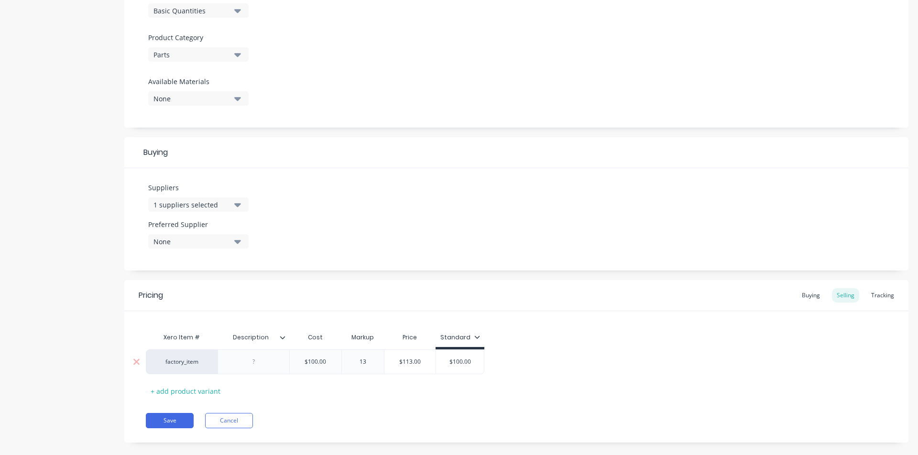
type input "1"
type textarea "x"
click at [471, 371] on div "Xero Item # Description Cost Markup Price Standard factory_item $100.00 100 30%…" at bounding box center [516, 363] width 741 height 71
click at [410, 357] on div "$130.00" at bounding box center [410, 362] width 52 height 24
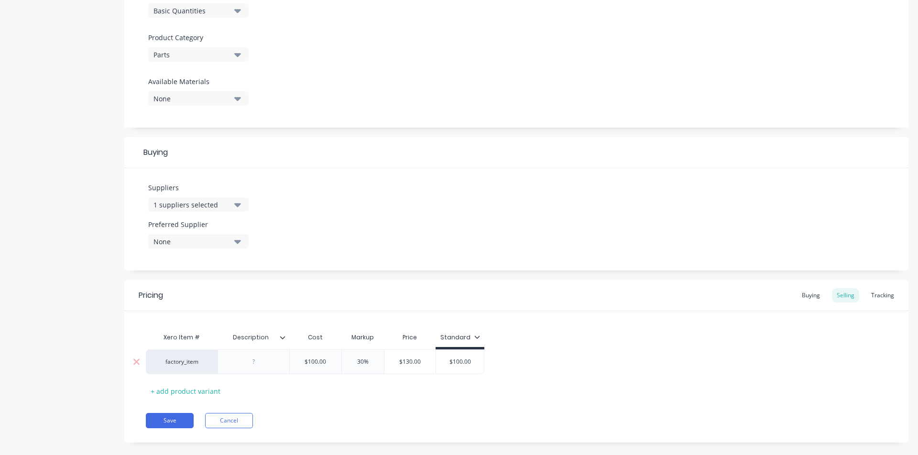
click at [413, 359] on input "$130.00" at bounding box center [410, 362] width 52 height 9
click at [406, 361] on input "$130.00" at bounding box center [410, 362] width 52 height 9
click at [418, 362] on input "$130.00" at bounding box center [410, 362] width 52 height 9
click at [356, 364] on input "30%" at bounding box center [363, 362] width 48 height 9
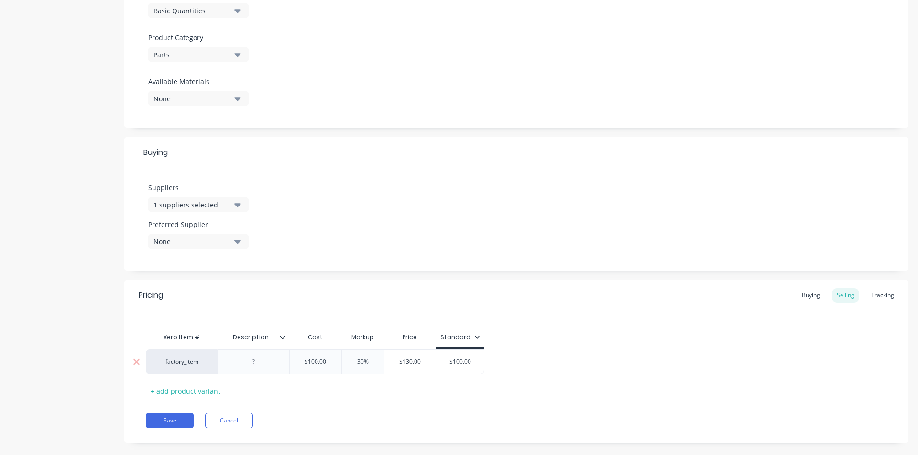
click at [407, 361] on input "$130.00" at bounding box center [410, 362] width 52 height 9
drag, startPoint x: 427, startPoint y: 361, endPoint x: 365, endPoint y: 355, distance: 61.5
click at [366, 355] on div "factory_item $100.00 100 30% 30% $130.00 $130.00 $100.00" at bounding box center [315, 362] width 339 height 25
click at [462, 362] on input "$100.00" at bounding box center [460, 362] width 48 height 9
drag, startPoint x: 474, startPoint y: 362, endPoint x: 425, endPoint y: 356, distance: 49.2
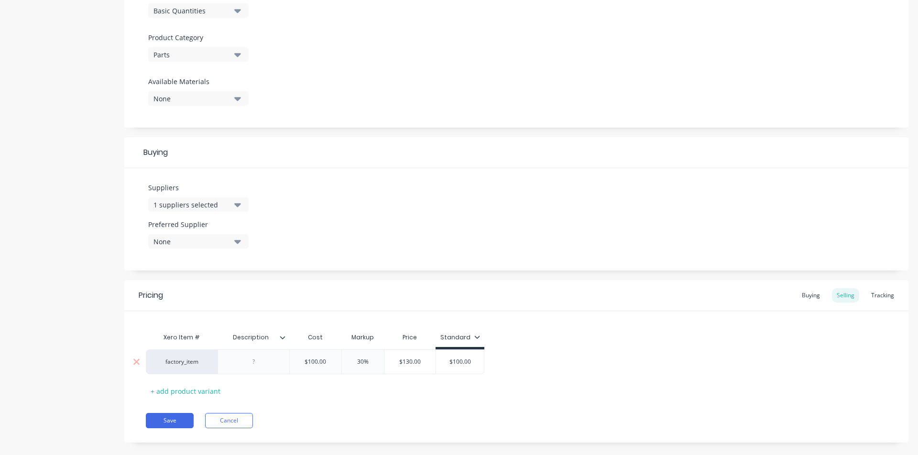
click at [425, 356] on div "factory_item $100.00 100 30% 30% $130.00 $130.00 $100.00 $100.00" at bounding box center [315, 362] width 339 height 25
paste input "3"
drag, startPoint x: 475, startPoint y: 388, endPoint x: 391, endPoint y: 410, distance: 87.4
click at [475, 371] on div "Xero Item # Description Cost Markup Price Standard factory_item $100.00 100 30%…" at bounding box center [516, 363] width 741 height 71
click at [174, 371] on button "Save" at bounding box center [170, 420] width 48 height 15
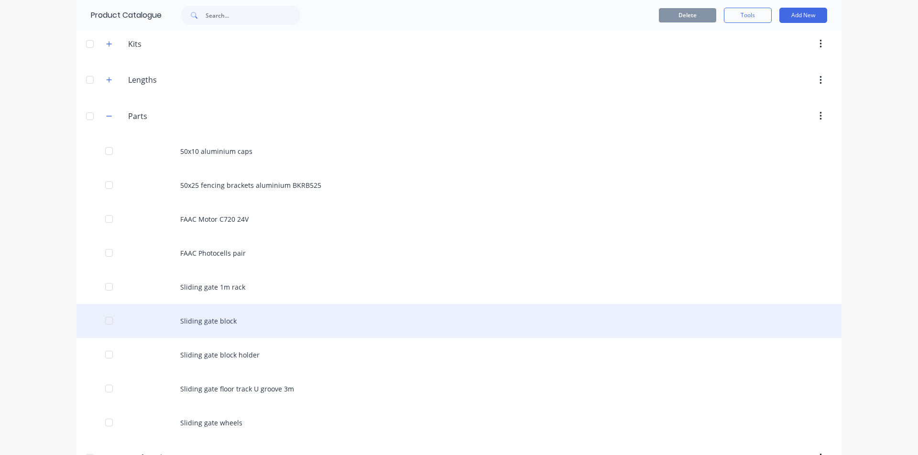
scroll to position [273, 0]
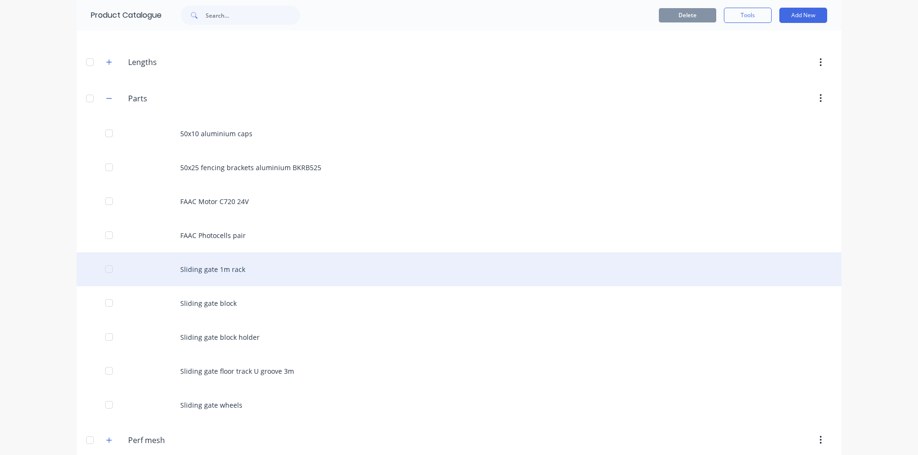
click at [262, 267] on div "Sliding gate 1m rack" at bounding box center [459, 269] width 765 height 34
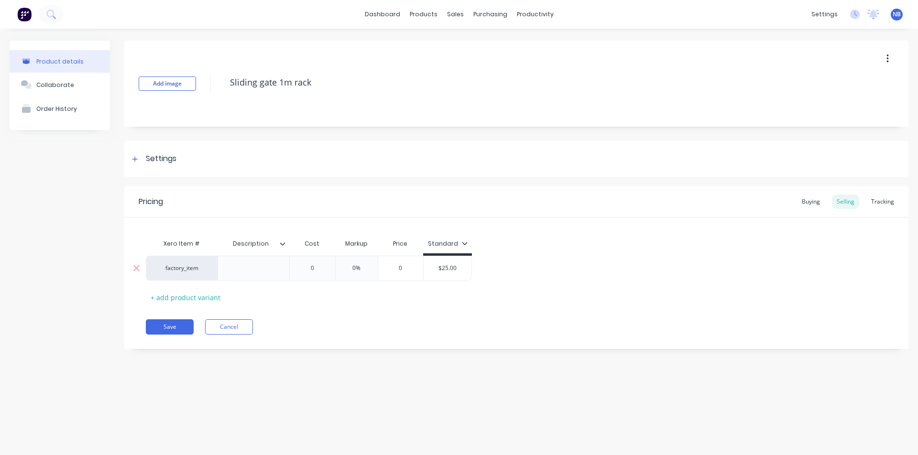
click at [307, 269] on input "0" at bounding box center [312, 268] width 48 height 9
click at [360, 277] on div "0%" at bounding box center [360, 268] width 48 height 24
click at [358, 269] on input "0%" at bounding box center [360, 268] width 48 height 9
click at [434, 301] on div "Xero Item # Description Cost Markup Price Standard factory_item $20.00 20 30% 3…" at bounding box center [516, 269] width 741 height 71
click at [420, 271] on input "$26.00" at bounding box center [405, 268] width 48 height 9
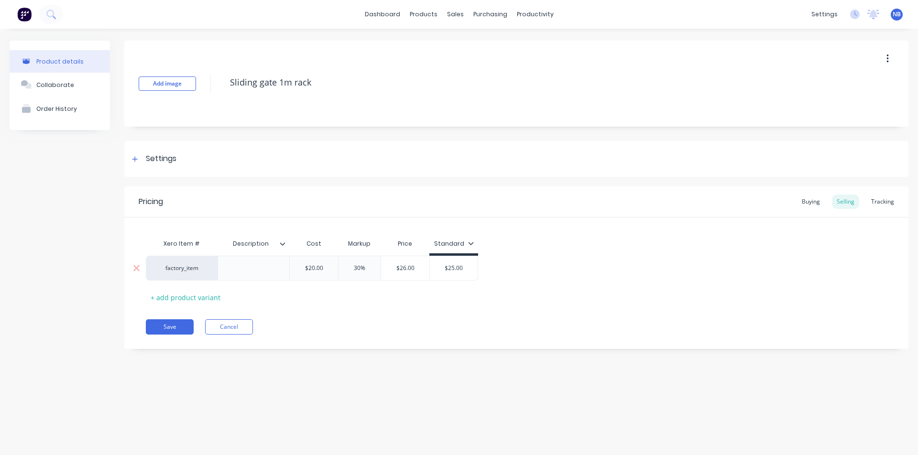
drag, startPoint x: 417, startPoint y: 271, endPoint x: 382, endPoint y: 267, distance: 36.0
click at [386, 267] on input "$26.00" at bounding box center [405, 268] width 48 height 9
click at [467, 265] on input "$25.00" at bounding box center [454, 268] width 48 height 9
drag, startPoint x: 467, startPoint y: 265, endPoint x: 414, endPoint y: 266, distance: 52.6
click at [414, 266] on div "factory_item $20.00 20 30% 30% $26.00 $26.00 $25.00 $25.00" at bounding box center [312, 268] width 332 height 25
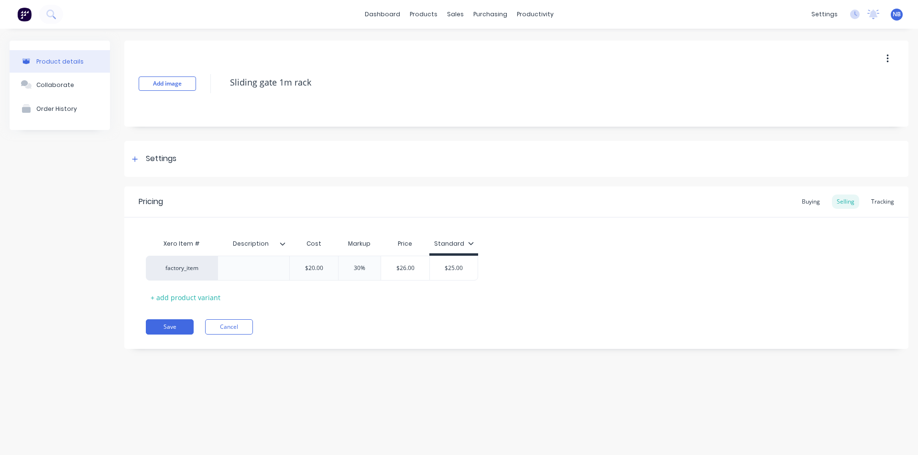
paste input "6"
click at [483, 326] on div "Save Cancel" at bounding box center [527, 326] width 763 height 15
click at [135, 157] on icon at bounding box center [135, 159] width 6 height 7
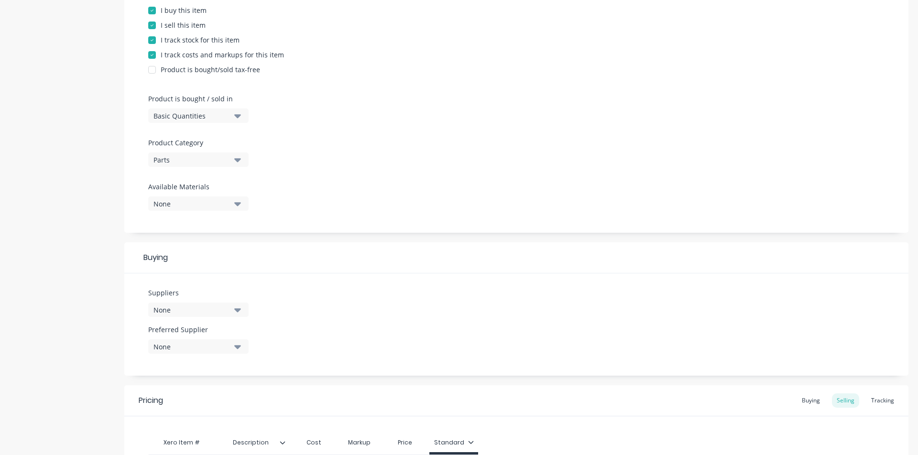
scroll to position [222, 0]
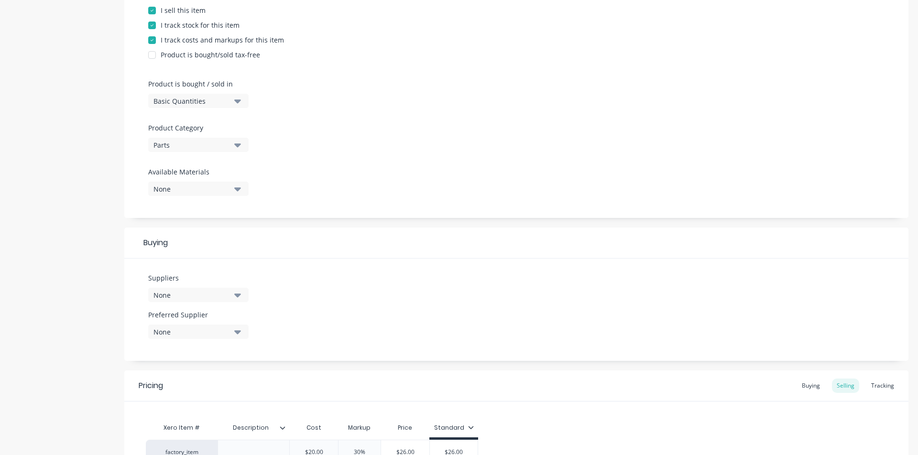
click at [206, 293] on div "None" at bounding box center [191, 295] width 77 height 10
click at [242, 324] on input "text" at bounding box center [226, 323] width 101 height 19
click at [223, 350] on div "global access" at bounding box center [225, 347] width 96 height 10
click at [248, 267] on div "Suppliers 1 suppliers selected globa global access Preferred Supplier None" at bounding box center [516, 310] width 784 height 102
click at [211, 302] on div "Suppliers 1 suppliers selected" at bounding box center [198, 291] width 100 height 37
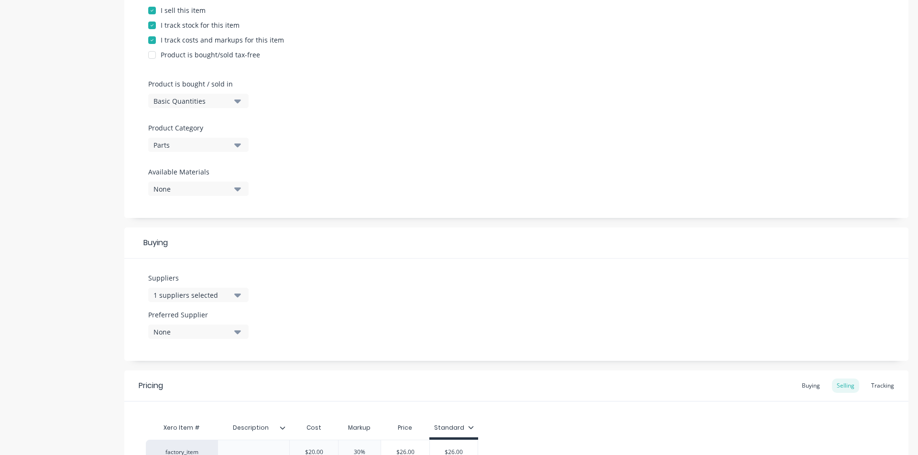
click at [215, 298] on div "1 suppliers selected" at bounding box center [191, 295] width 77 height 10
drag, startPoint x: 213, startPoint y: 332, endPoint x: 136, endPoint y: 317, distance: 78.5
click at [136, 317] on div "Suppliers 1 suppliers selected globa global access Preferred Supplier None" at bounding box center [516, 310] width 784 height 102
click at [182, 304] on div "Suppliers 1 suppliers selected" at bounding box center [198, 291] width 100 height 37
drag, startPoint x: 183, startPoint y: 295, endPoint x: 184, endPoint y: 304, distance: 8.7
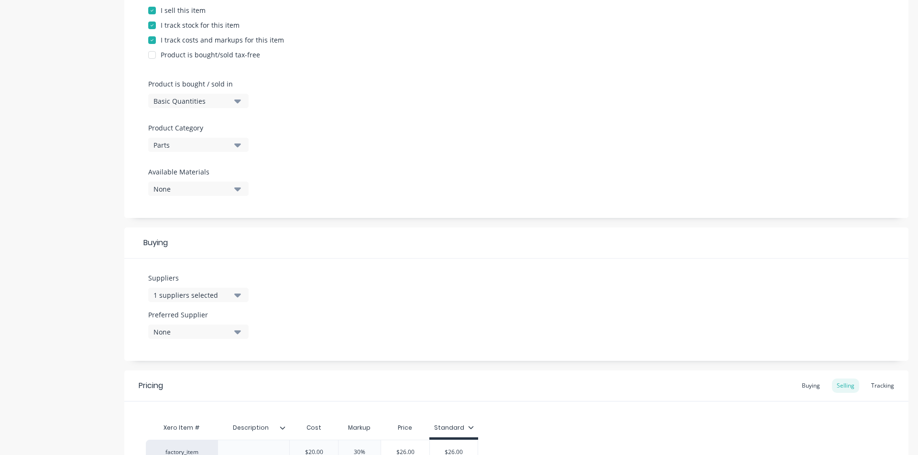
click at [184, 294] on div "1 suppliers selected" at bounding box center [191, 295] width 77 height 10
drag, startPoint x: 194, startPoint y: 326, endPoint x: 170, endPoint y: 317, distance: 26.0
click at [170, 317] on div "globa" at bounding box center [220, 323] width 124 height 19
click at [187, 350] on div "Tigerlink" at bounding box center [225, 347] width 96 height 10
click at [435, 317] on div "Suppliers 2 suppliers selected tiger Tigerlink Preferred Supplier None" at bounding box center [516, 310] width 784 height 102
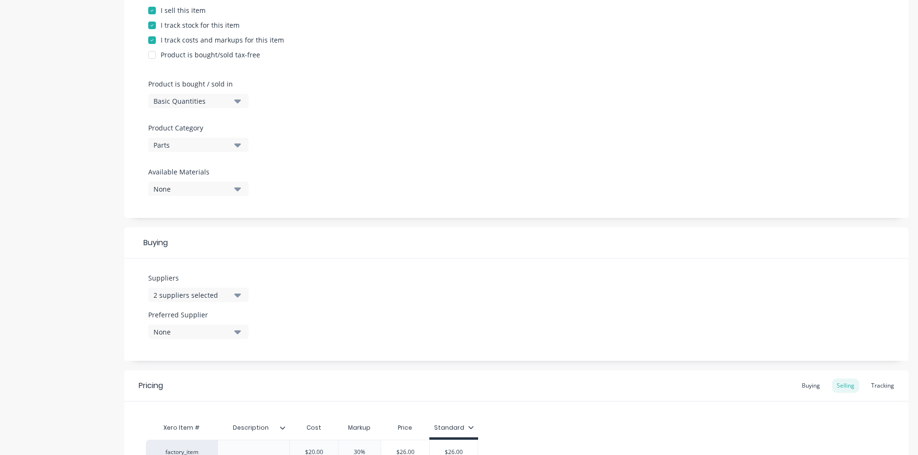
scroll to position [326, 0]
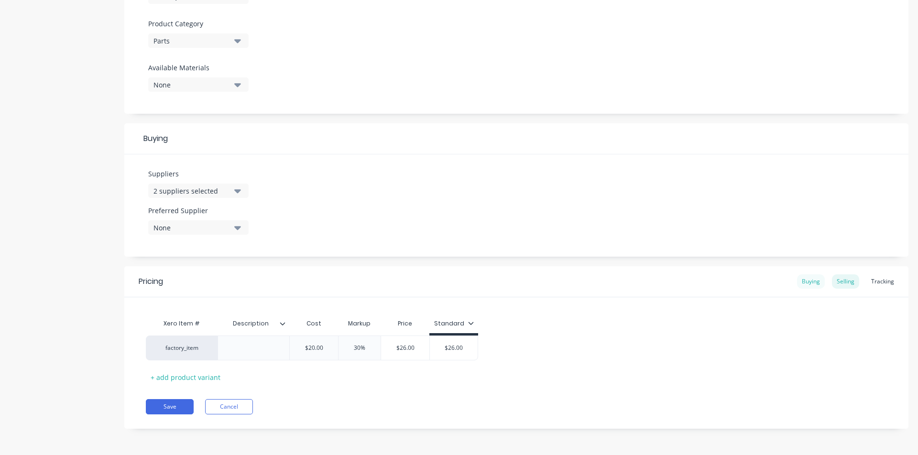
click at [722, 278] on div "Buying" at bounding box center [811, 281] width 28 height 14
drag, startPoint x: 330, startPoint y: 350, endPoint x: 304, endPoint y: 348, distance: 26.3
click at [299, 348] on input "$0.00" at bounding box center [322, 348] width 64 height 9
click at [588, 371] on div "Save Cancel" at bounding box center [527, 406] width 763 height 15
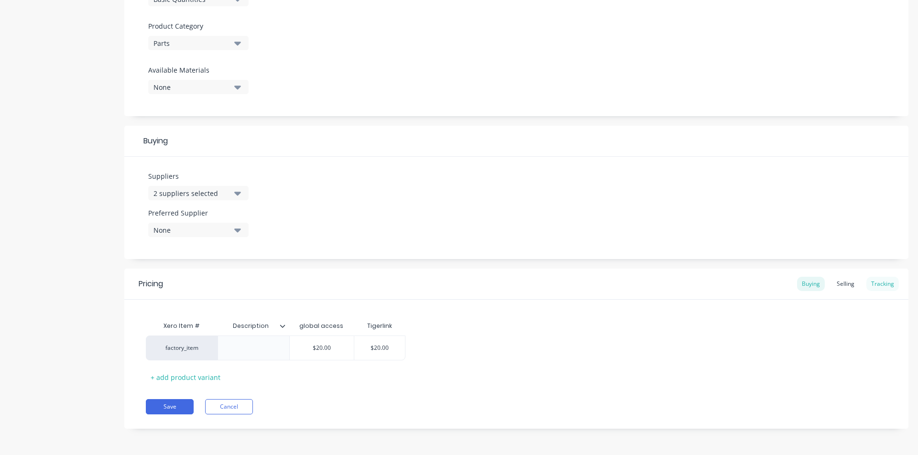
click at [722, 281] on div "Tracking" at bounding box center [882, 284] width 33 height 14
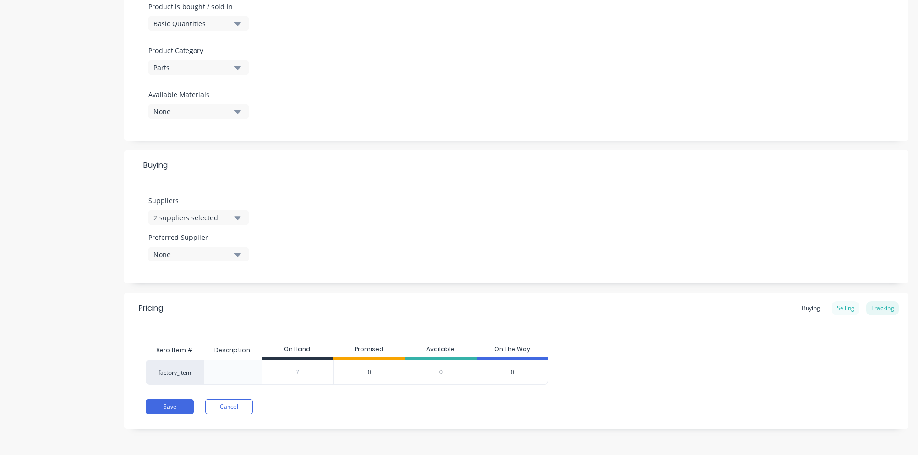
click at [722, 309] on div "Selling" at bounding box center [845, 308] width 27 height 14
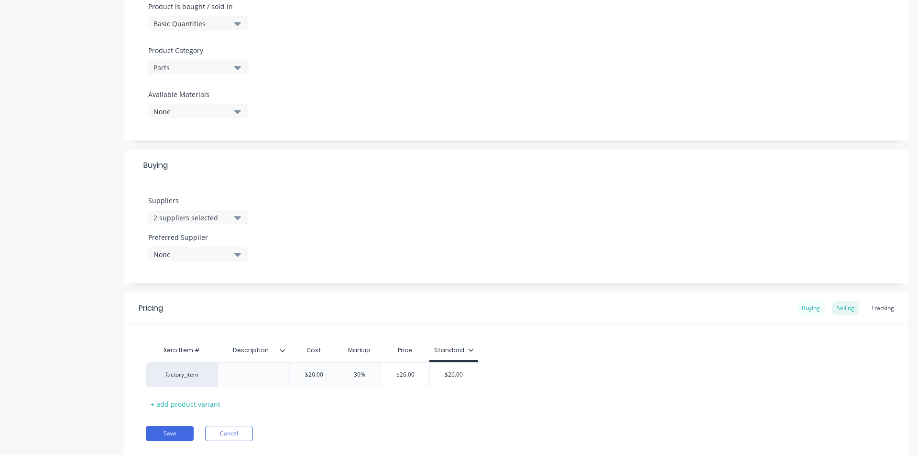
click at [722, 313] on div "Buying" at bounding box center [811, 308] width 28 height 14
click at [177, 371] on button "Save" at bounding box center [170, 431] width 48 height 15
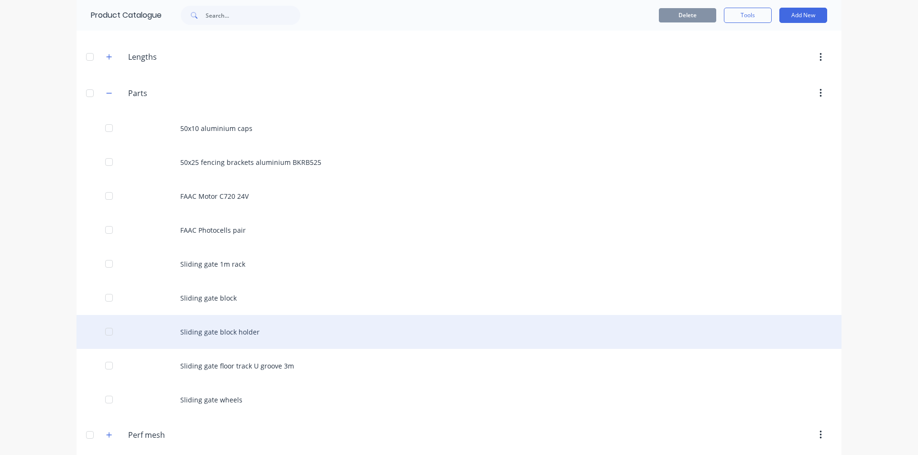
scroll to position [292, 0]
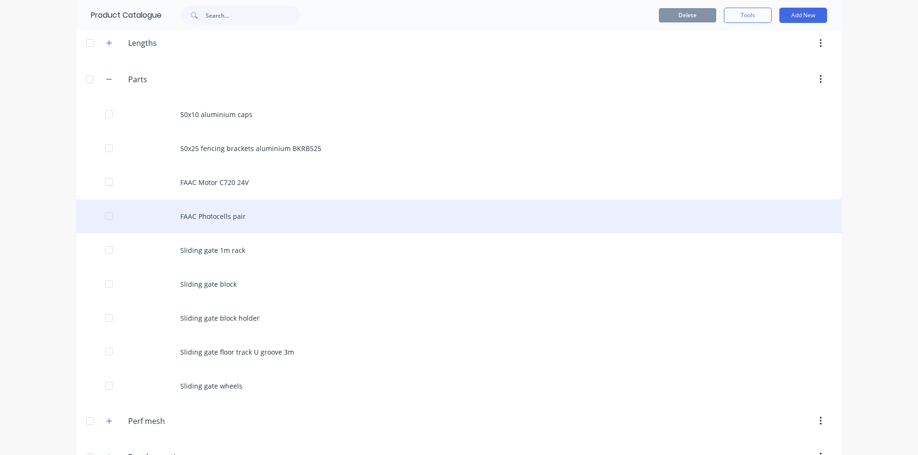
click at [220, 220] on div "FAAC Photocells pair" at bounding box center [459, 216] width 765 height 34
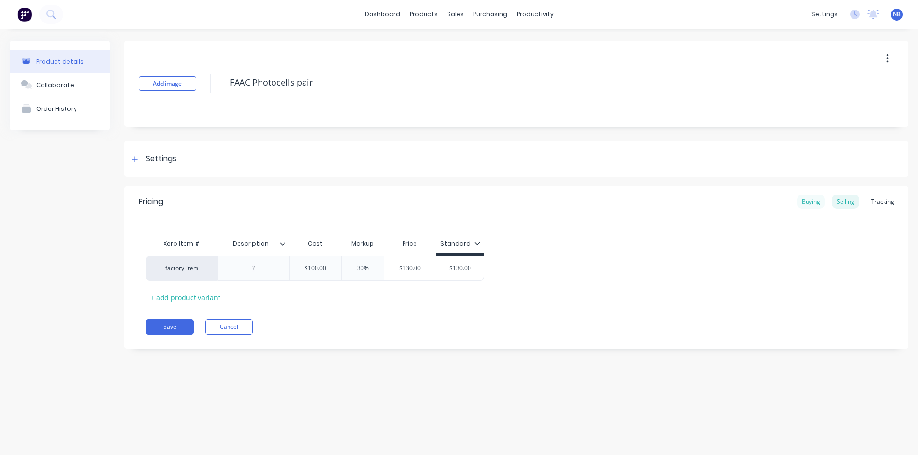
click at [722, 202] on div "Buying" at bounding box center [811, 202] width 28 height 14
click at [722, 201] on div "Buying" at bounding box center [811, 202] width 28 height 14
click at [722, 202] on div "Buying" at bounding box center [811, 202] width 28 height 14
click at [722, 198] on div "Buying Selling Tracking" at bounding box center [848, 202] width 102 height 14
click at [722, 198] on div "Selling" at bounding box center [845, 202] width 27 height 14
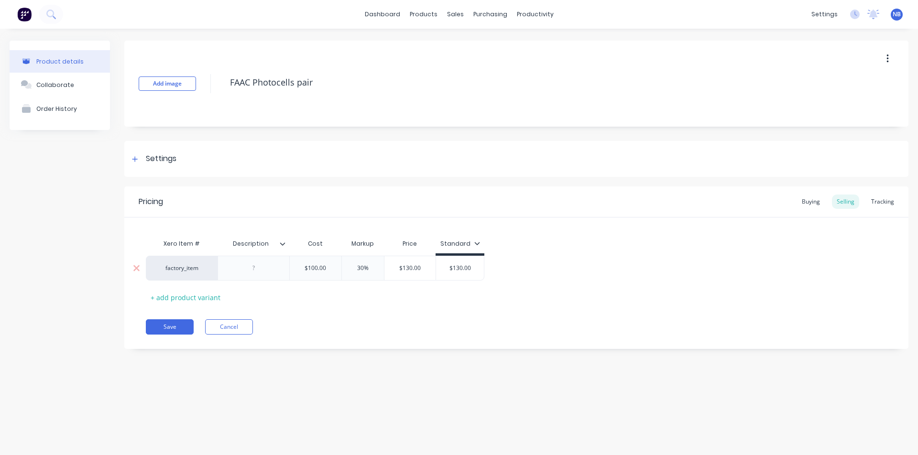
click at [321, 268] on input "$100.00" at bounding box center [316, 268] width 52 height 9
click at [722, 200] on div "Buying" at bounding box center [811, 202] width 28 height 14
click at [331, 265] on input "$0.00" at bounding box center [322, 266] width 64 height 9
drag, startPoint x: 331, startPoint y: 269, endPoint x: 300, endPoint y: 265, distance: 30.9
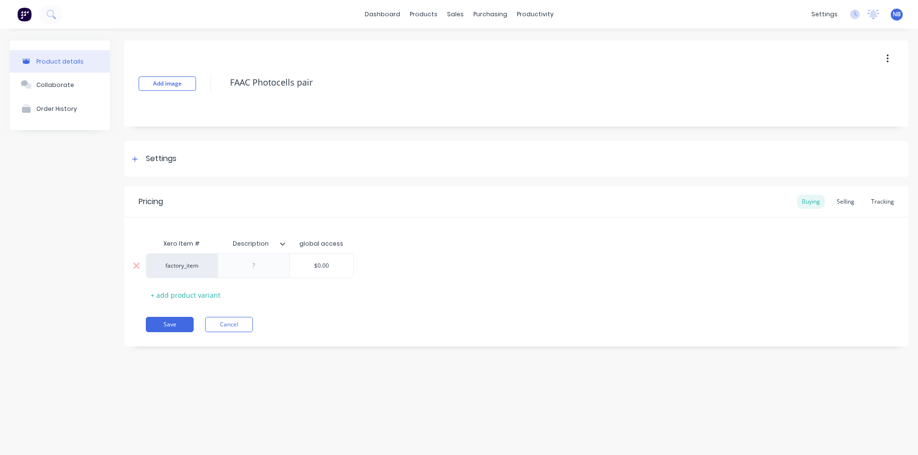
click at [300, 265] on input "$0.00" at bounding box center [322, 266] width 64 height 9
paste input "10"
click at [185, 320] on button "Save" at bounding box center [170, 324] width 48 height 15
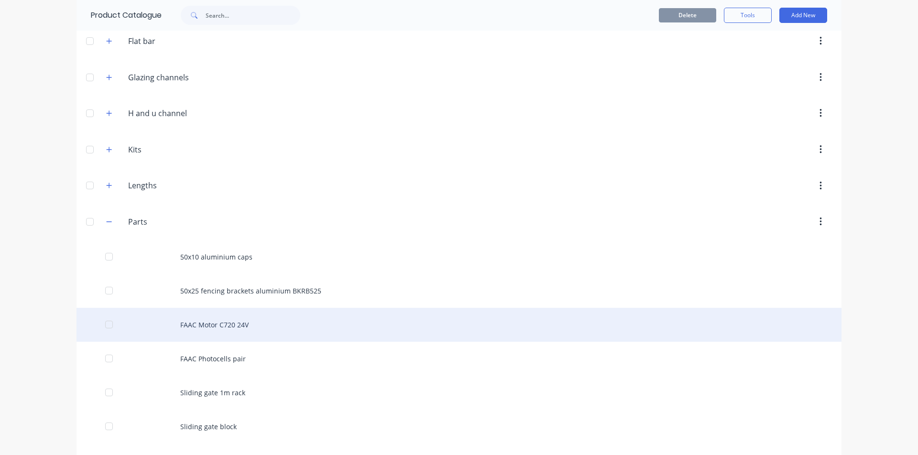
scroll to position [200, 0]
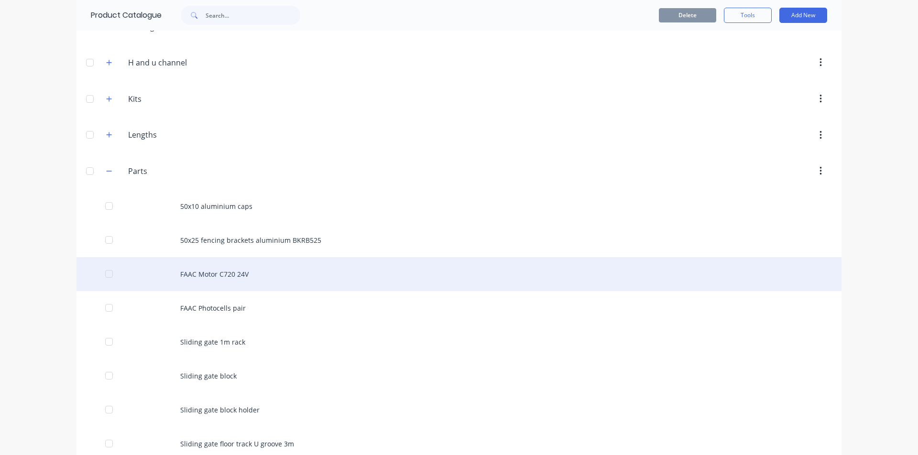
click at [233, 278] on div "FAAC Motor C720 24V" at bounding box center [459, 274] width 765 height 34
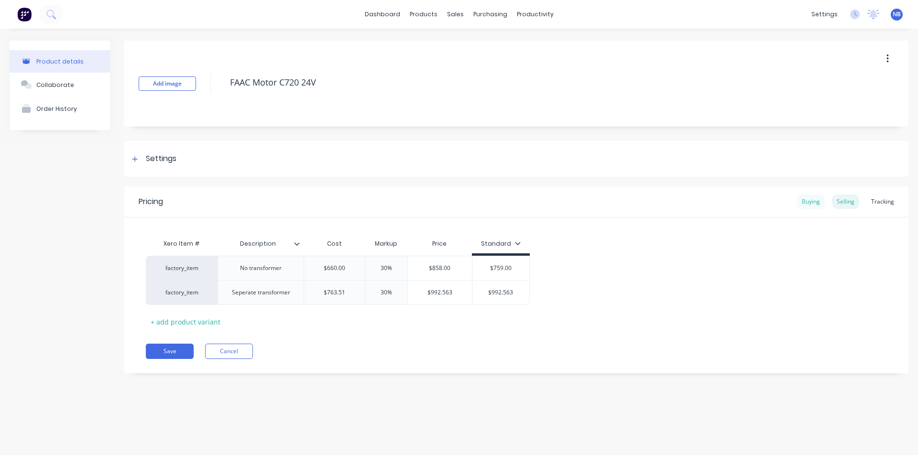
click at [722, 202] on div "Buying" at bounding box center [811, 202] width 28 height 14
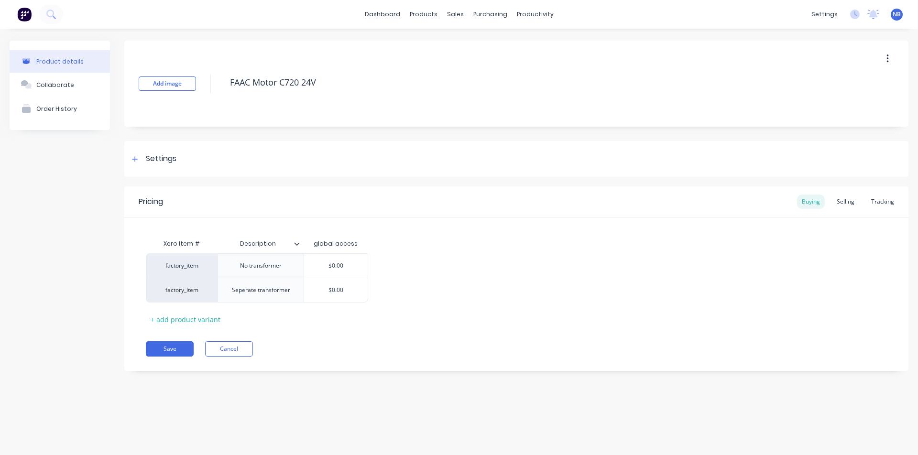
click at [722, 204] on div "Buying Selling Tracking" at bounding box center [848, 202] width 102 height 14
click at [722, 203] on div "Selling" at bounding box center [845, 202] width 27 height 14
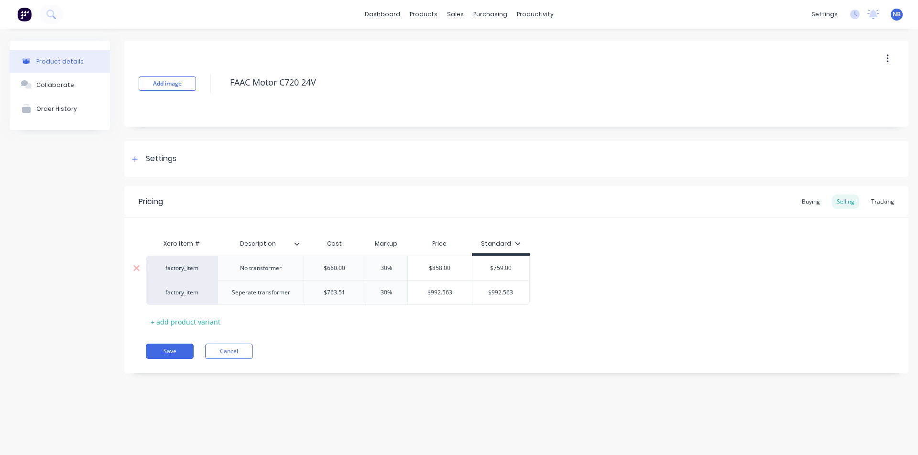
click at [339, 267] on input "$660.00" at bounding box center [334, 268] width 61 height 9
click at [722, 201] on div "Buying" at bounding box center [811, 202] width 28 height 14
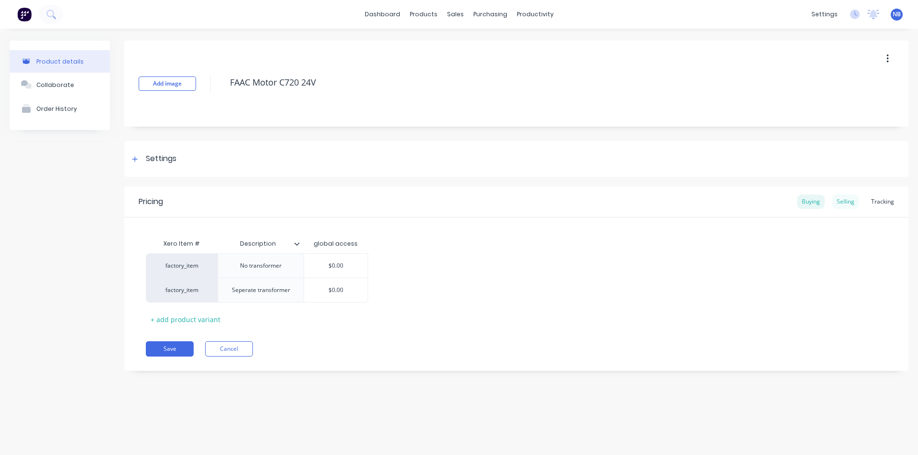
click at [722, 207] on div "Selling" at bounding box center [845, 202] width 27 height 14
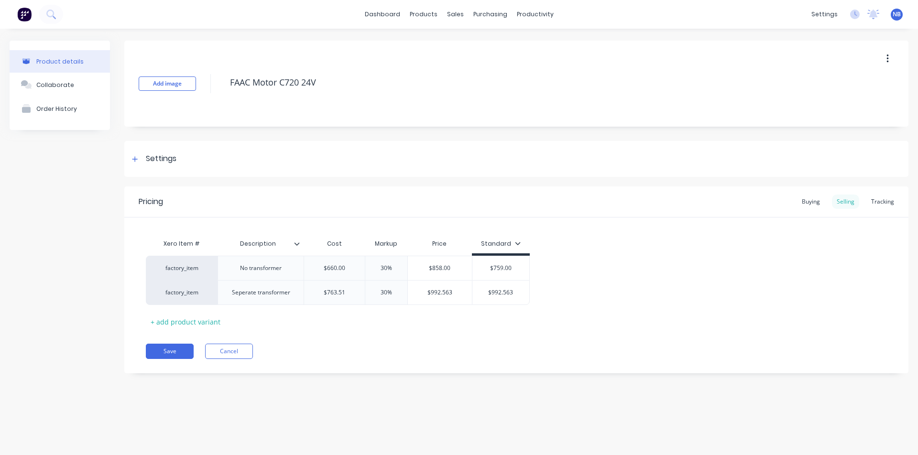
click at [722, 208] on div "Selling" at bounding box center [845, 202] width 27 height 14
click at [722, 202] on div "Buying" at bounding box center [811, 202] width 28 height 14
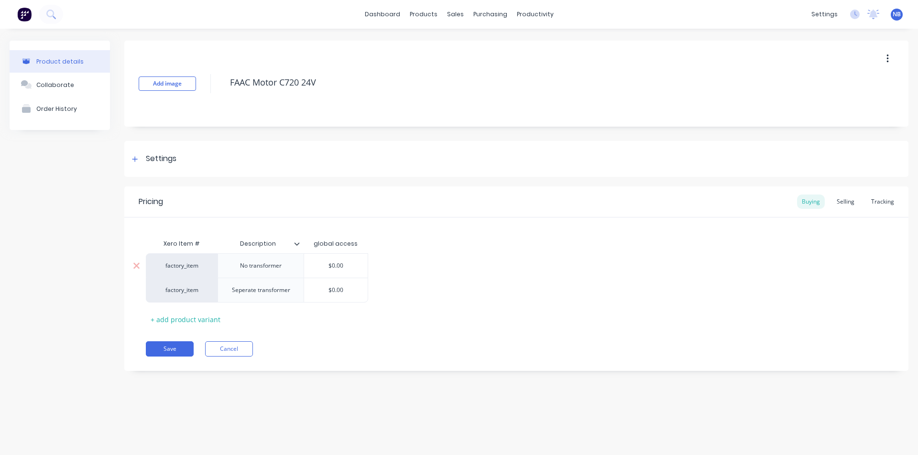
drag, startPoint x: 330, startPoint y: 263, endPoint x: 327, endPoint y: 259, distance: 5.8
click at [316, 261] on div "$0.00 $0.00" at bounding box center [336, 266] width 64 height 24
paste input "66"
click at [722, 207] on div "Selling" at bounding box center [845, 202] width 27 height 14
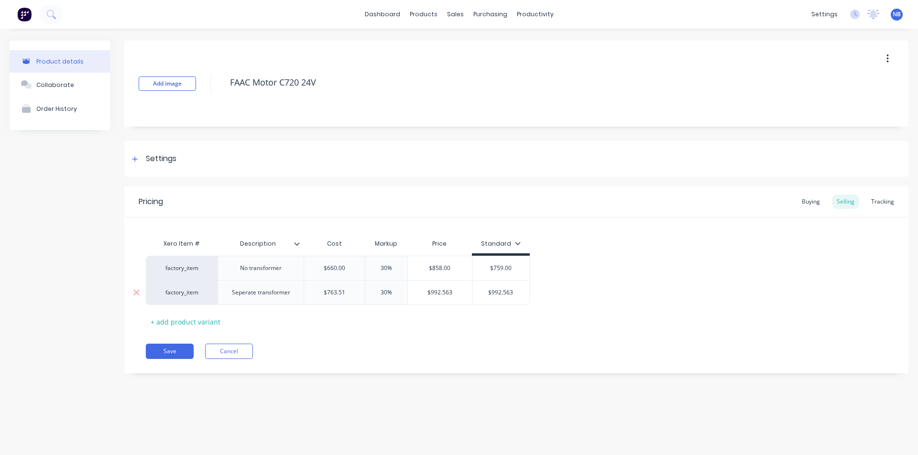
click at [340, 290] on input "$763.51" at bounding box center [334, 292] width 61 height 9
drag, startPoint x: 351, startPoint y: 293, endPoint x: 294, endPoint y: 286, distance: 57.8
click at [294, 286] on div "factory_item Seperate transformer $763.51 $763.51 30% $992.563 $992.563" at bounding box center [338, 292] width 384 height 25
click at [722, 204] on div "Buying" at bounding box center [811, 202] width 28 height 14
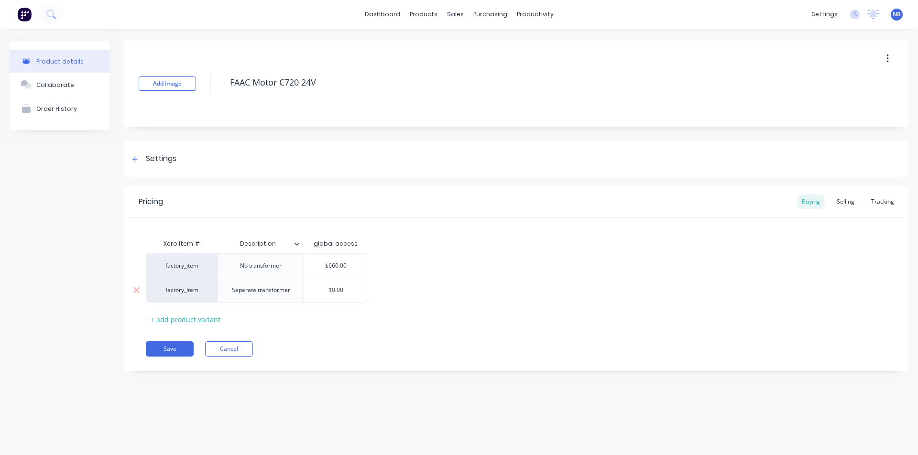
click at [346, 291] on input "$0.00" at bounding box center [336, 290] width 64 height 9
drag, startPoint x: 332, startPoint y: 293, endPoint x: 297, endPoint y: 288, distance: 35.7
click at [297, 288] on div "factory_item Seperate transformer $0.00 $0.00" at bounding box center [257, 290] width 222 height 25
paste input "763.51"
click at [148, 351] on div "Pricing Buying Selling Tracking Xero Item # Description global access factory_i…" at bounding box center [516, 278] width 784 height 185
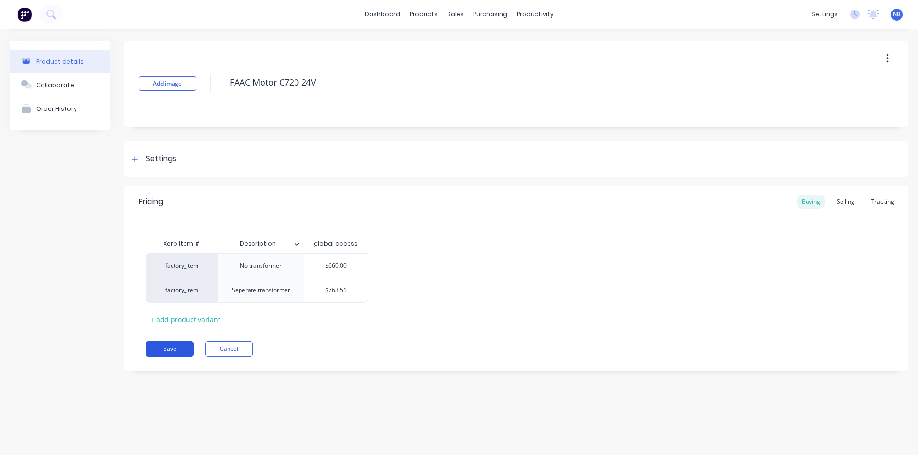
click at [153, 350] on button "Save" at bounding box center [170, 348] width 48 height 15
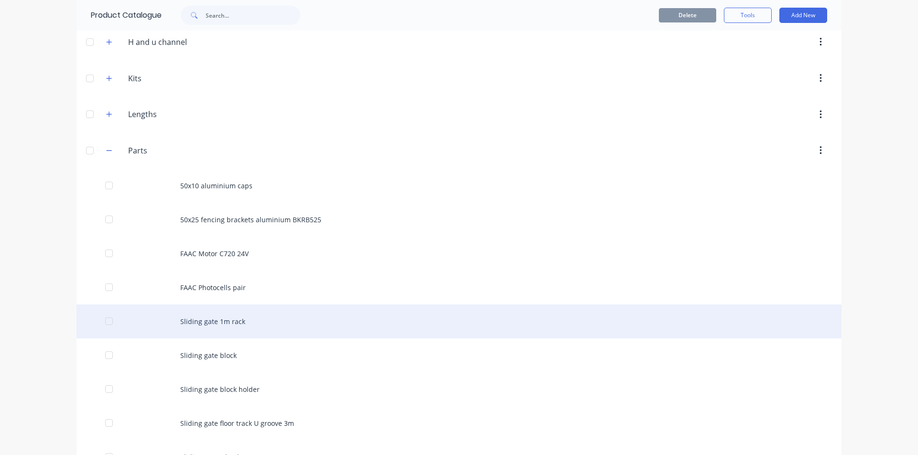
scroll to position [271, 0]
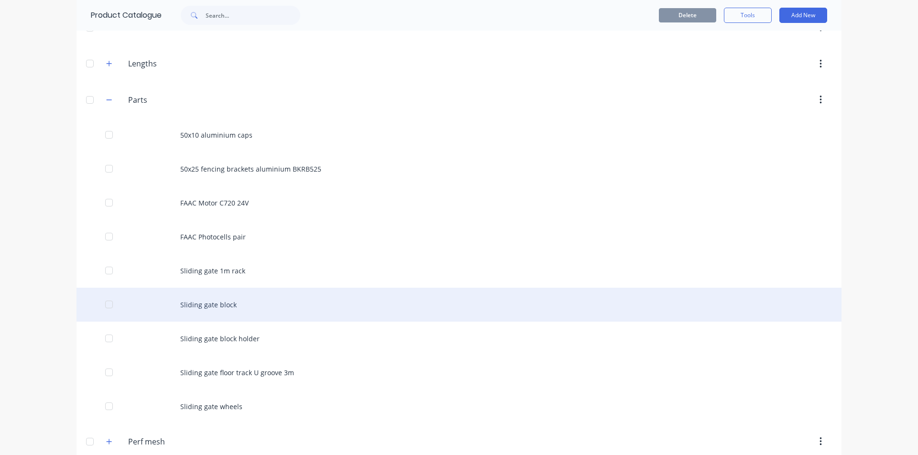
click at [255, 315] on div "Sliding gate block" at bounding box center [459, 305] width 765 height 34
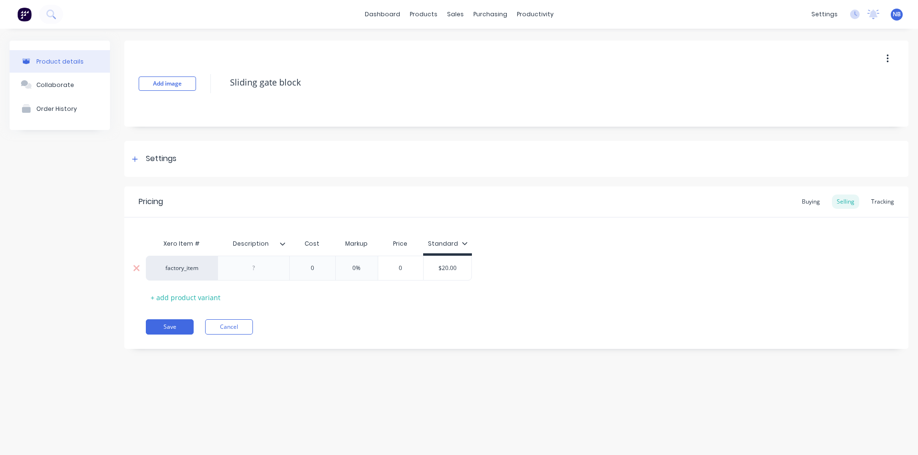
drag, startPoint x: 318, startPoint y: 269, endPoint x: 278, endPoint y: 261, distance: 41.0
click at [279, 261] on div "factory_item 0 0 0% 0 $20.00" at bounding box center [309, 268] width 326 height 25
drag, startPoint x: 468, startPoint y: 264, endPoint x: 441, endPoint y: 264, distance: 26.8
click at [442, 264] on input "$20.00" at bounding box center [454, 268] width 48 height 9
drag, startPoint x: 810, startPoint y: 197, endPoint x: 764, endPoint y: 227, distance: 55.0
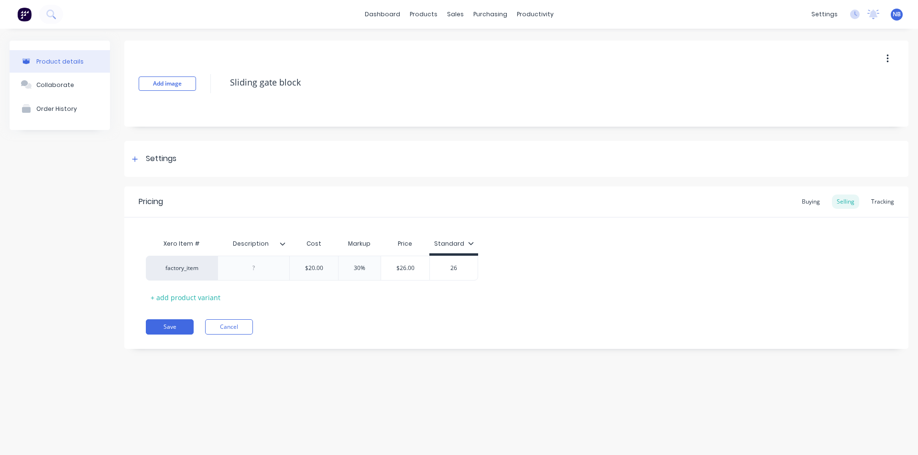
click at [722, 198] on div "Buying" at bounding box center [811, 202] width 28 height 14
click at [173, 164] on div "Settings" at bounding box center [516, 159] width 784 height 36
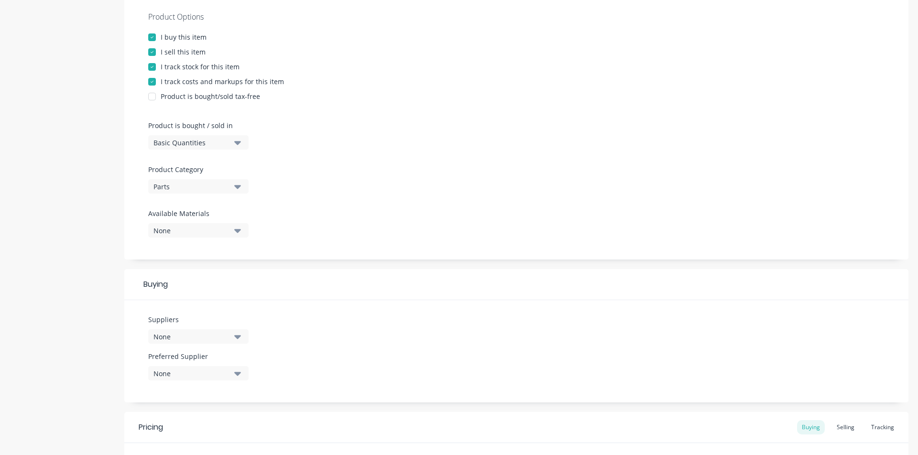
scroll to position [181, 0]
click at [195, 341] on button "None" at bounding box center [198, 335] width 100 height 14
click at [215, 191] on div at bounding box center [219, 202] width 143 height 24
click at [212, 204] on input "text" at bounding box center [226, 204] width 101 height 19
click at [209, 231] on div "global access" at bounding box center [225, 228] width 96 height 10
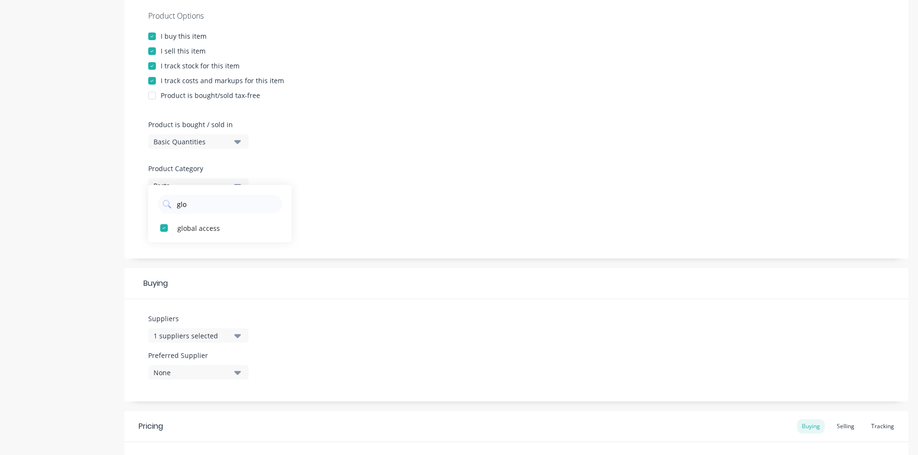
drag, startPoint x: 208, startPoint y: 204, endPoint x: 114, endPoint y: 189, distance: 94.4
click at [114, 189] on div "Product details Collaborate Order History Add image Sliding gate block Settings…" at bounding box center [459, 222] width 899 height 726
click at [190, 338] on div "1 suppliers selected" at bounding box center [191, 336] width 77 height 10
drag, startPoint x: 198, startPoint y: 372, endPoint x: 138, endPoint y: 355, distance: 61.9
click at [138, 355] on div "Suppliers 1 suppliers selected glo global access Preferred Supplier None" at bounding box center [516, 350] width 784 height 102
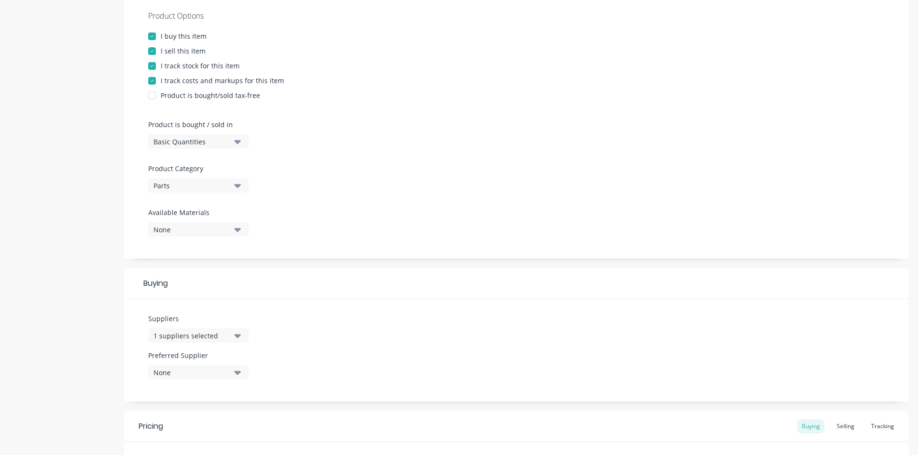
click at [207, 331] on div "1 suppliers selected" at bounding box center [191, 336] width 77 height 10
drag, startPoint x: 195, startPoint y: 363, endPoint x: 162, endPoint y: 356, distance: 33.8
click at [162, 356] on div "glo" at bounding box center [220, 364] width 124 height 19
click at [171, 371] on div "button" at bounding box center [163, 388] width 19 height 19
click at [506, 346] on div "Suppliers 2 suppliers selected tiger Tigerlink Preferred Supplier None" at bounding box center [516, 350] width 784 height 102
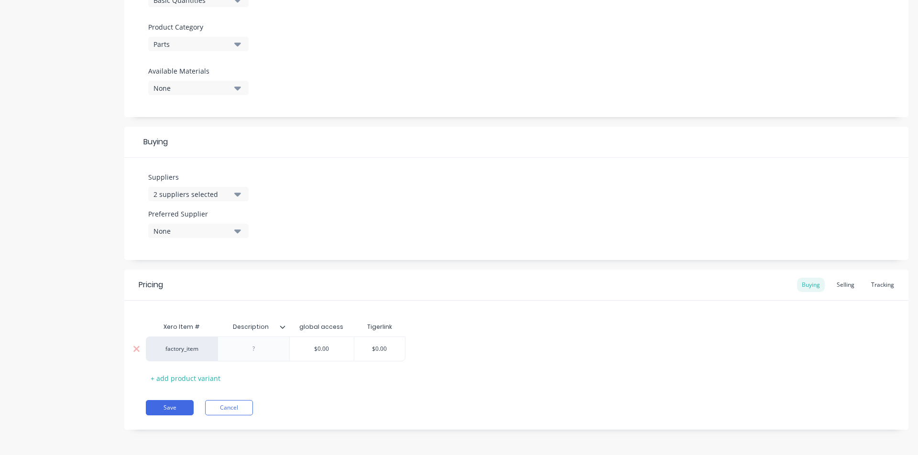
scroll to position [324, 0]
click at [327, 345] on input "$0.00" at bounding box center [322, 348] width 64 height 9
click at [722, 283] on div "Selling" at bounding box center [845, 284] width 27 height 14
click at [722, 285] on div "Buying" at bounding box center [811, 284] width 28 height 14
drag, startPoint x: 340, startPoint y: 345, endPoint x: 231, endPoint y: 344, distance: 109.0
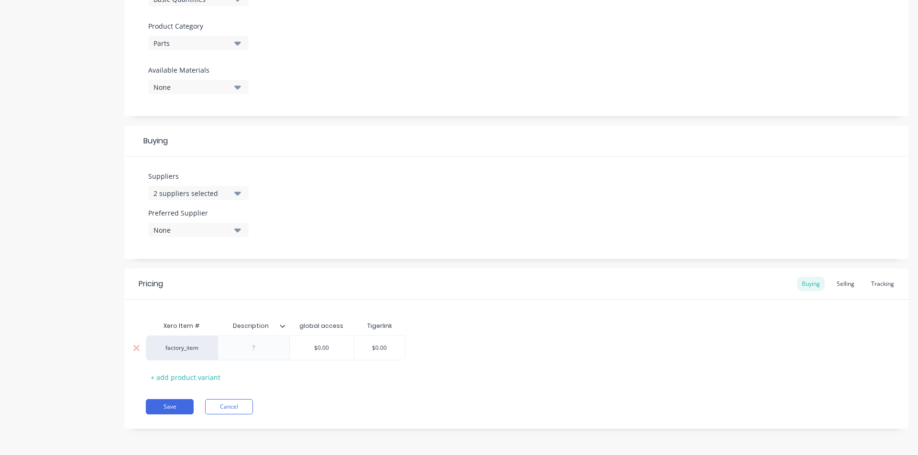
click at [232, 344] on div "factory_item $0.00 $0.00 $0.00" at bounding box center [276, 348] width 260 height 25
drag, startPoint x: 261, startPoint y: 388, endPoint x: 246, endPoint y: 390, distance: 15.0
click at [261, 371] on div "Pricing Buying Selling Tracking Xero Item # Description global access Tigerlink…" at bounding box center [516, 349] width 784 height 160
click at [178, 371] on button "Save" at bounding box center [170, 406] width 48 height 15
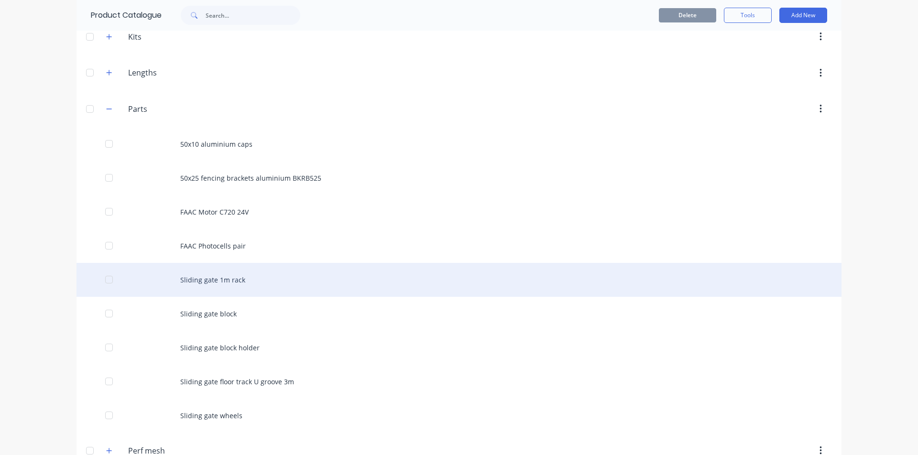
scroll to position [313, 0]
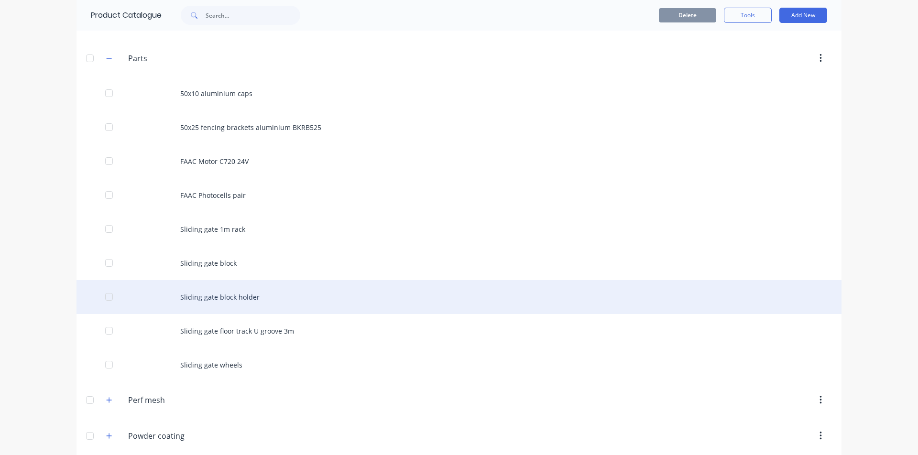
click at [258, 290] on div "Sliding gate block holder" at bounding box center [459, 297] width 765 height 34
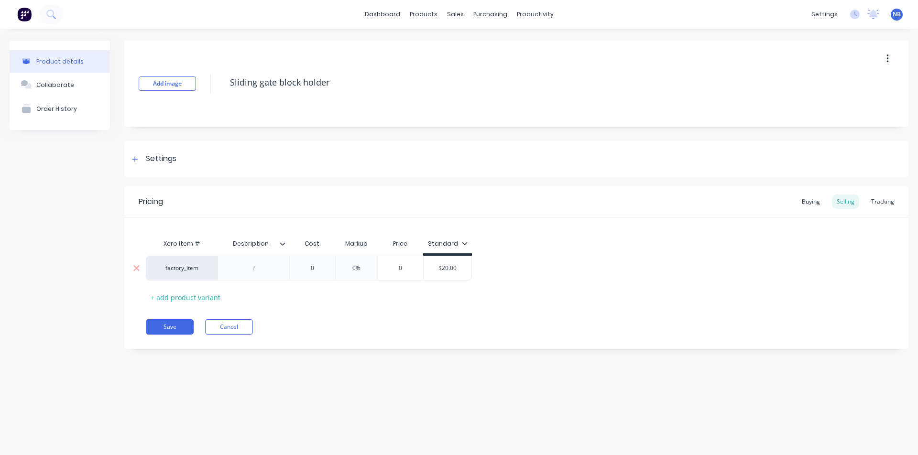
drag, startPoint x: 317, startPoint y: 264, endPoint x: 274, endPoint y: 268, distance: 44.2
click at [274, 268] on div "factory_item 0 0 0% 0 $20.00" at bounding box center [309, 268] width 326 height 25
click at [458, 268] on input "$20.00" at bounding box center [454, 268] width 48 height 9
click at [722, 198] on div "Pricing Buying Selling Tracking" at bounding box center [516, 201] width 784 height 31
click at [722, 199] on div "Buying" at bounding box center [811, 202] width 28 height 14
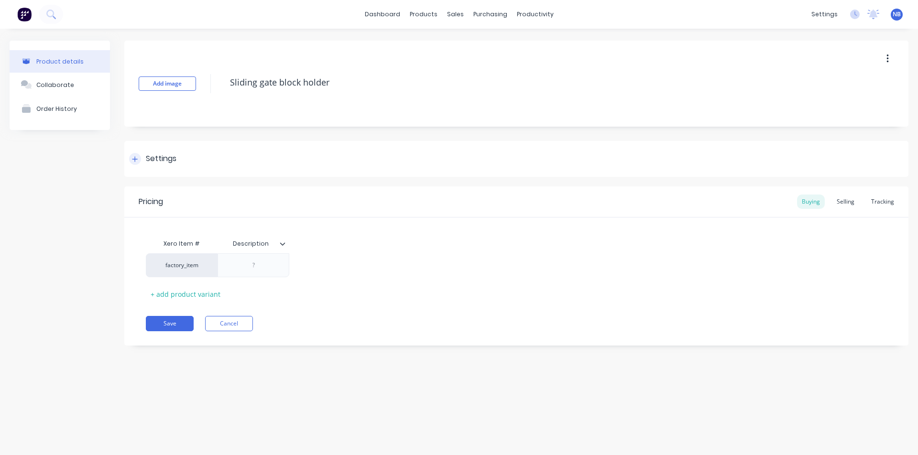
click at [164, 150] on div "Settings" at bounding box center [516, 159] width 784 height 36
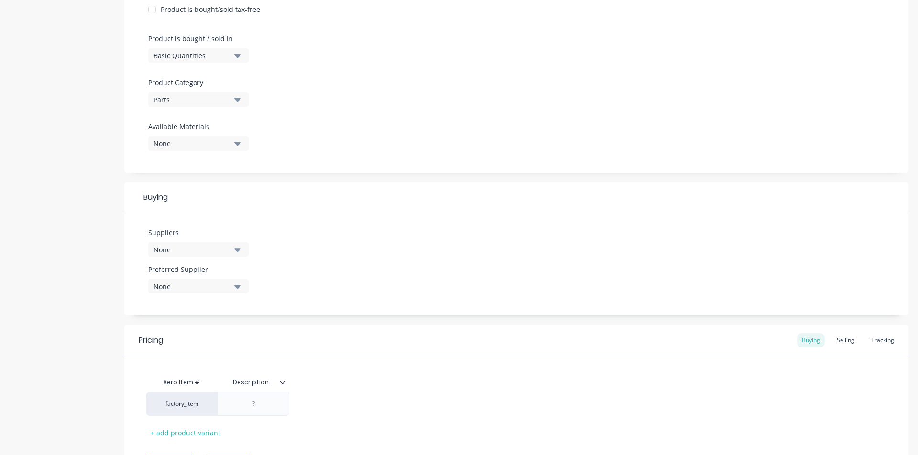
scroll to position [273, 0]
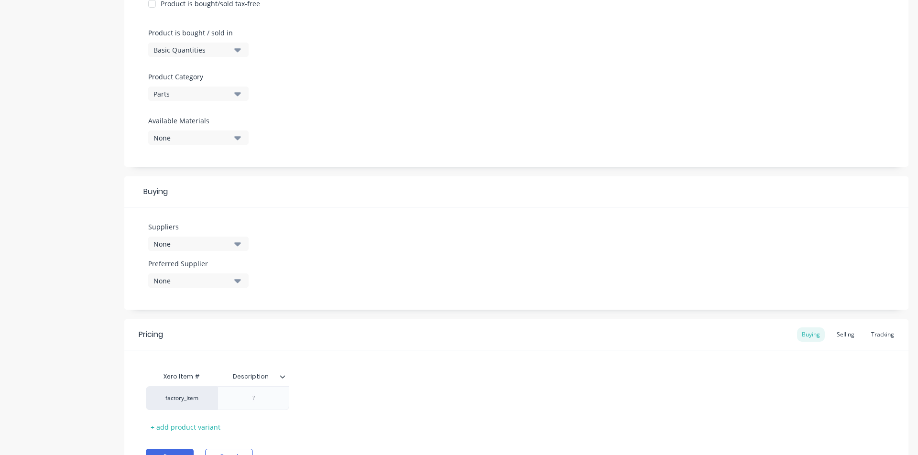
drag, startPoint x: 209, startPoint y: 253, endPoint x: 220, endPoint y: 246, distance: 13.1
click at [210, 253] on div "Suppliers None" at bounding box center [198, 240] width 100 height 37
click at [221, 246] on div "None" at bounding box center [191, 244] width 77 height 10
click at [210, 268] on input "text" at bounding box center [226, 272] width 101 height 19
click at [232, 303] on button "Tigerlink" at bounding box center [219, 296] width 143 height 19
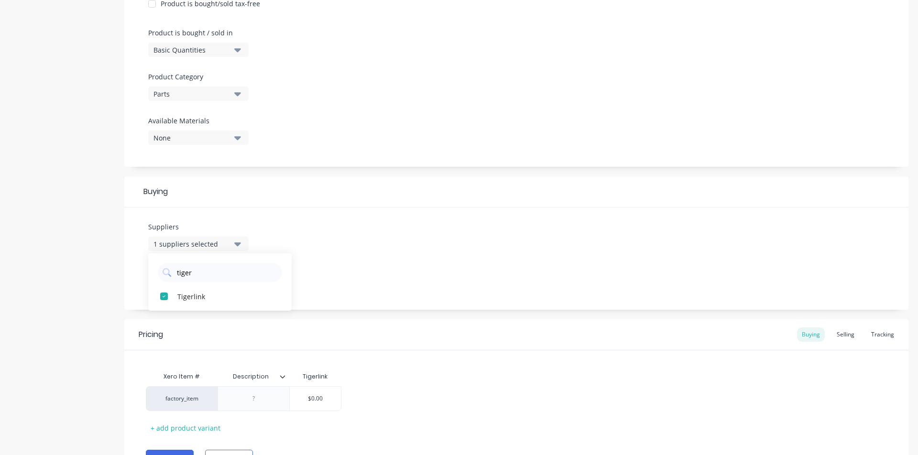
click at [418, 307] on div "Suppliers 1 suppliers selected tiger Tigerlink Preferred Supplier None" at bounding box center [516, 259] width 784 height 102
click at [196, 251] on div "Suppliers 1 suppliers selected" at bounding box center [198, 240] width 100 height 37
click at [207, 234] on div "Suppliers 1 suppliers selected" at bounding box center [198, 236] width 100 height 29
click at [203, 249] on div "1 suppliers selected" at bounding box center [191, 244] width 77 height 10
drag, startPoint x: 195, startPoint y: 275, endPoint x: 83, endPoint y: 252, distance: 114.3
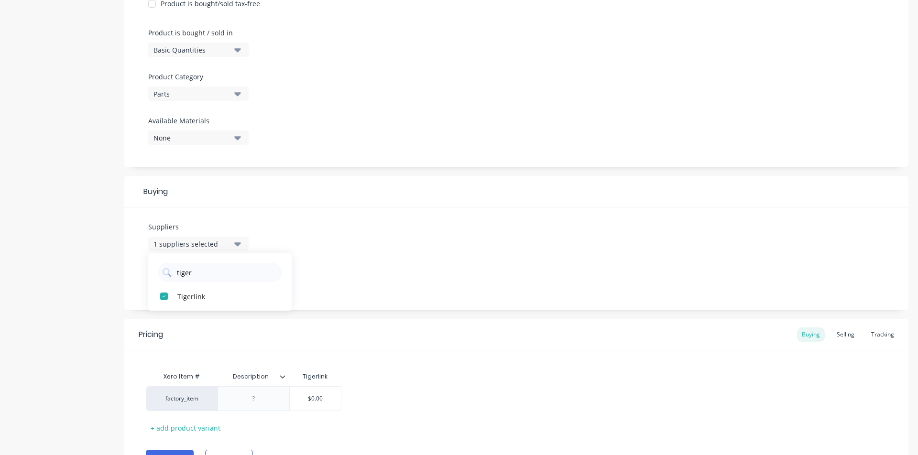
click at [83, 252] on div "Product details Collaborate Order History Add image Sliding gate block holder S…" at bounding box center [459, 131] width 899 height 726
drag, startPoint x: 188, startPoint y: 245, endPoint x: 184, endPoint y: 251, distance: 6.9
click at [188, 245] on div "1 suppliers selected" at bounding box center [191, 244] width 77 height 10
click at [182, 273] on input "tiger" at bounding box center [226, 272] width 101 height 19
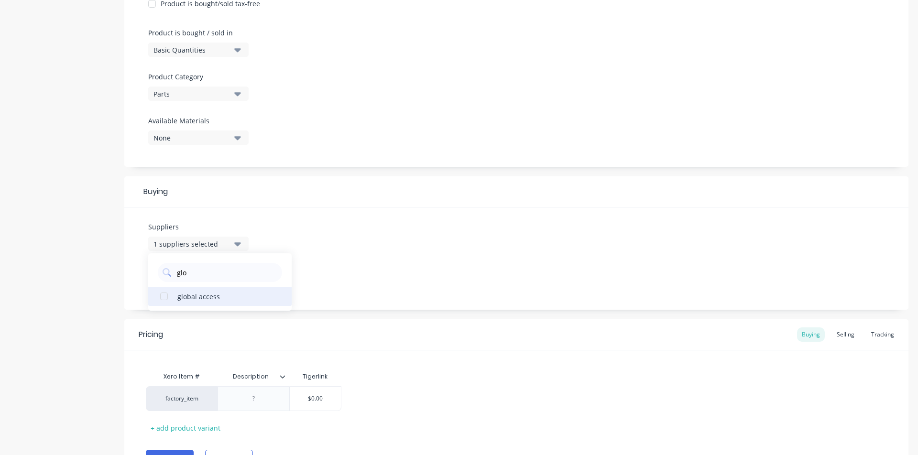
click at [216, 290] on button "global access" at bounding box center [219, 296] width 143 height 19
click at [494, 293] on div "Suppliers 2 suppliers selected glo global access Preferred Supplier None" at bounding box center [516, 259] width 784 height 102
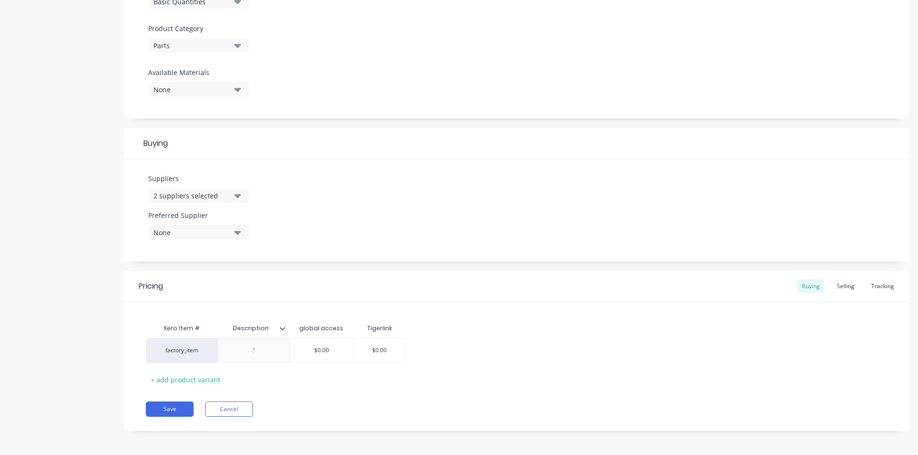
scroll to position [324, 0]
drag, startPoint x: 328, startPoint y: 353, endPoint x: 284, endPoint y: 342, distance: 45.2
click at [284, 342] on div "factory_item $0.00 $0.00" at bounding box center [516, 348] width 741 height 25
click at [312, 345] on input "$0.00" at bounding box center [322, 348] width 64 height 9
drag, startPoint x: 330, startPoint y: 347, endPoint x: 300, endPoint y: 344, distance: 30.2
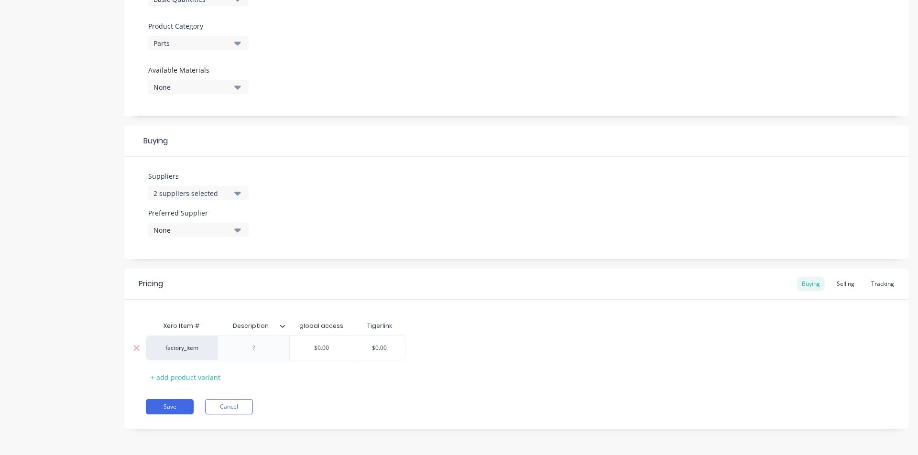
click at [300, 344] on input "$0.00" at bounding box center [322, 348] width 64 height 9
click at [436, 303] on div "Xero Item # Description global access Tigerlink factory_item $20.00 20 $20.00 2…" at bounding box center [516, 342] width 784 height 85
click at [722, 281] on div "Selling" at bounding box center [845, 284] width 27 height 14
click at [164, 371] on button "Save" at bounding box center [170, 409] width 48 height 15
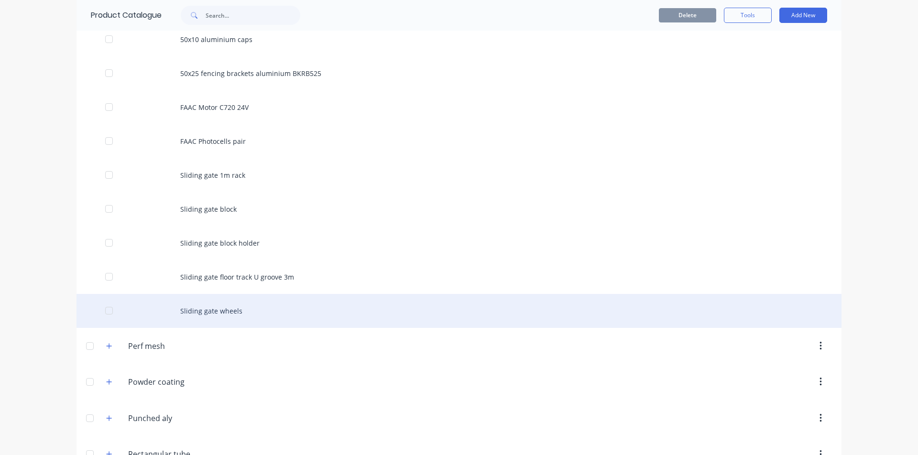
scroll to position [425, 0]
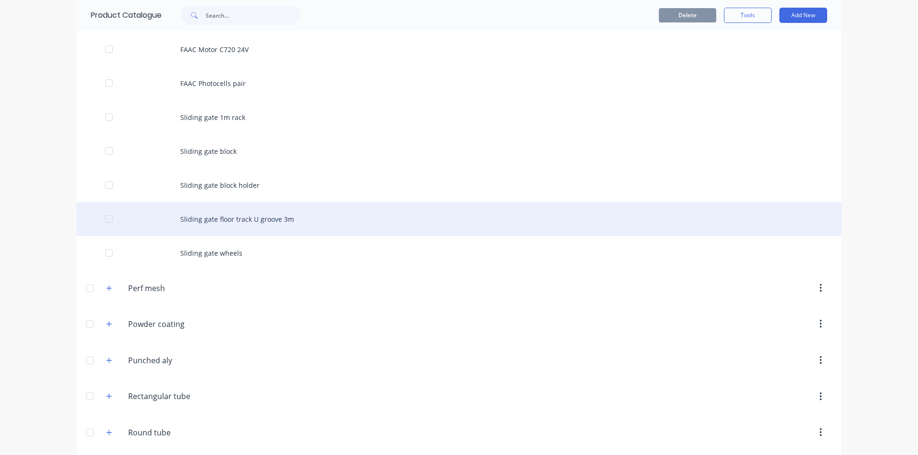
click at [252, 224] on div "Sliding gate floor track U groove 3m" at bounding box center [459, 219] width 765 height 34
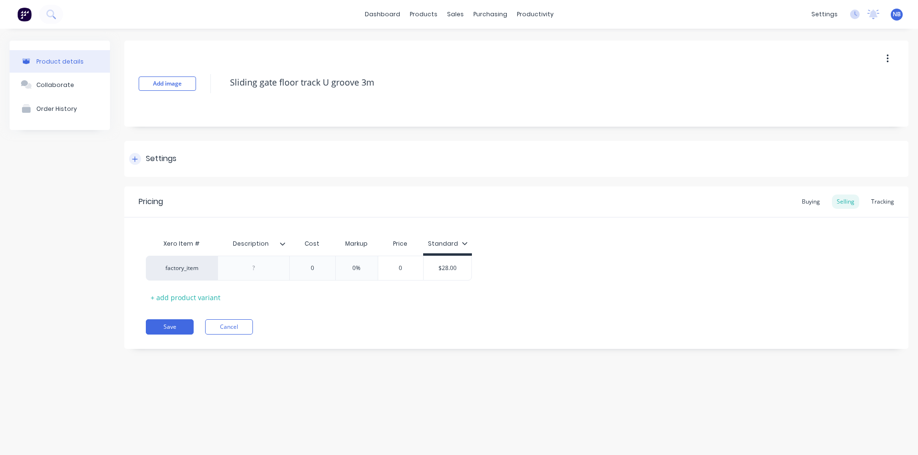
click at [132, 164] on div at bounding box center [135, 159] width 12 height 12
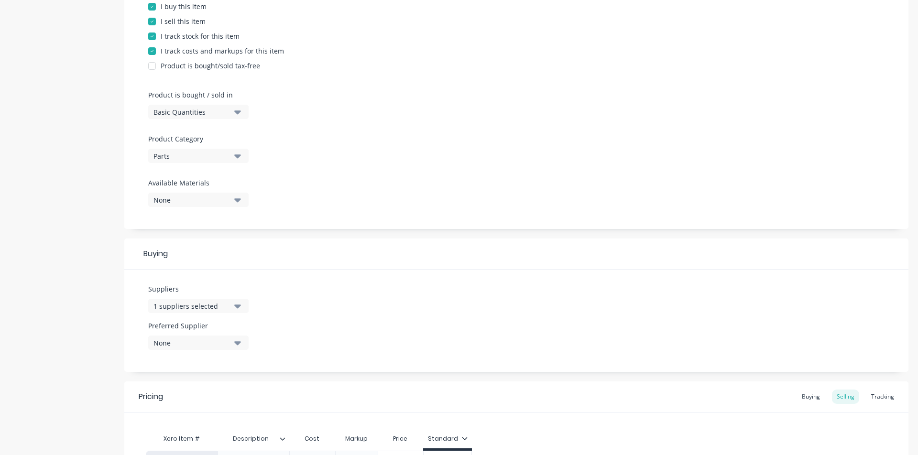
scroll to position [262, 0]
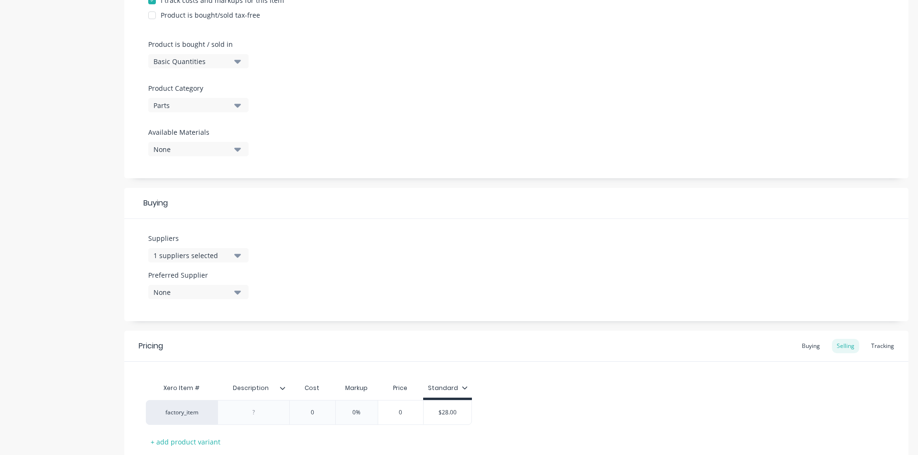
click at [216, 260] on div "1 suppliers selected" at bounding box center [191, 256] width 77 height 10
click at [202, 286] on input "text" at bounding box center [226, 283] width 101 height 19
click at [194, 311] on div "global access" at bounding box center [225, 308] width 96 height 10
click at [470, 285] on div "Suppliers 2 suppliers selected glob global access Preferred Supplier None" at bounding box center [516, 270] width 784 height 102
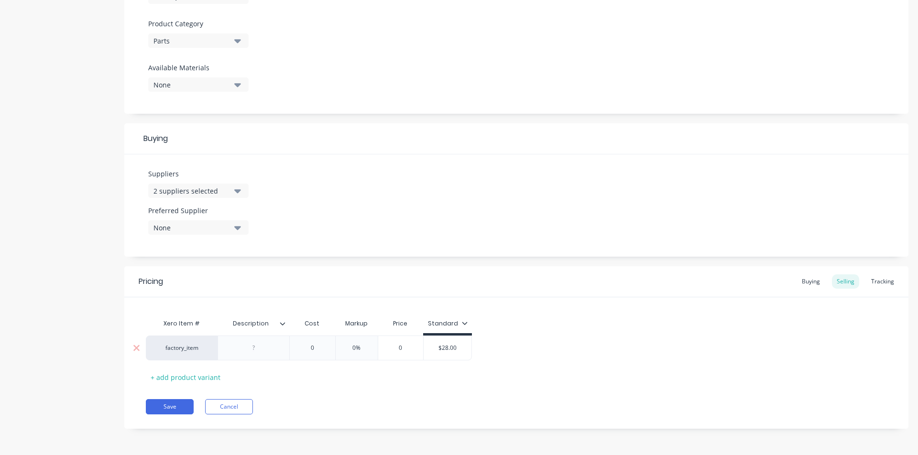
click at [318, 351] on input "0" at bounding box center [312, 348] width 48 height 9
click at [451, 346] on input "$28.00" at bounding box center [448, 348] width 48 height 9
click at [452, 346] on input "$28.00" at bounding box center [448, 348] width 48 height 9
click at [317, 351] on input "0" at bounding box center [312, 348] width 48 height 9
paste input "39"
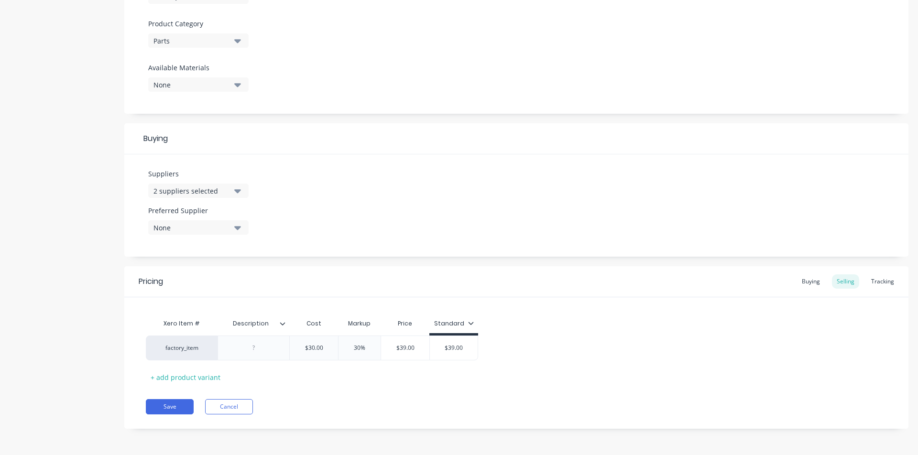
click at [513, 355] on div "factory_item $30.00 30 30% 30 $39.00 $39.00 $39.00 $39.00" at bounding box center [516, 348] width 741 height 25
drag, startPoint x: 832, startPoint y: 277, endPoint x: 820, endPoint y: 278, distance: 12.0
click at [722, 277] on div "Selling" at bounding box center [845, 281] width 27 height 14
click at [722, 278] on div "Buying" at bounding box center [811, 281] width 28 height 14
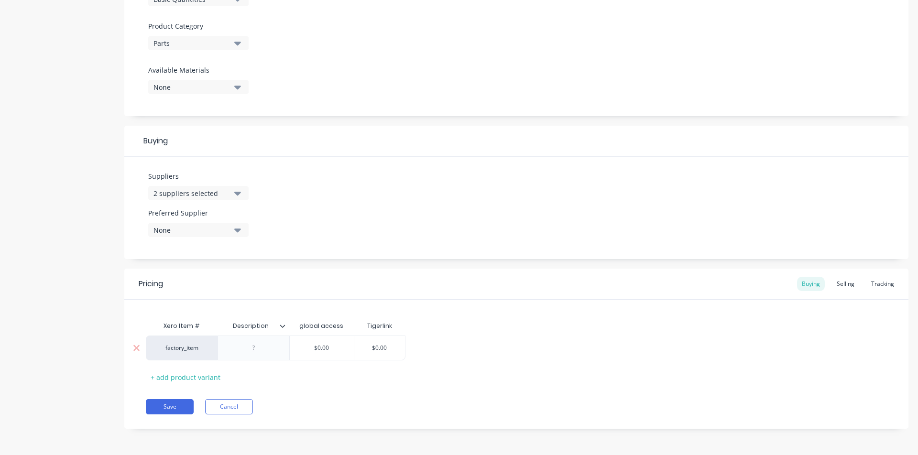
drag, startPoint x: 340, startPoint y: 349, endPoint x: 329, endPoint y: 350, distance: 11.1
click at [296, 346] on div "factory_item $0.00 $0.00 $0.00" at bounding box center [276, 348] width 260 height 25
click at [722, 275] on div "Pricing Buying Selling Tracking" at bounding box center [516, 284] width 784 height 31
click at [722, 288] on div "Selling" at bounding box center [845, 284] width 27 height 14
click at [722, 284] on div "Buying" at bounding box center [811, 284] width 28 height 14
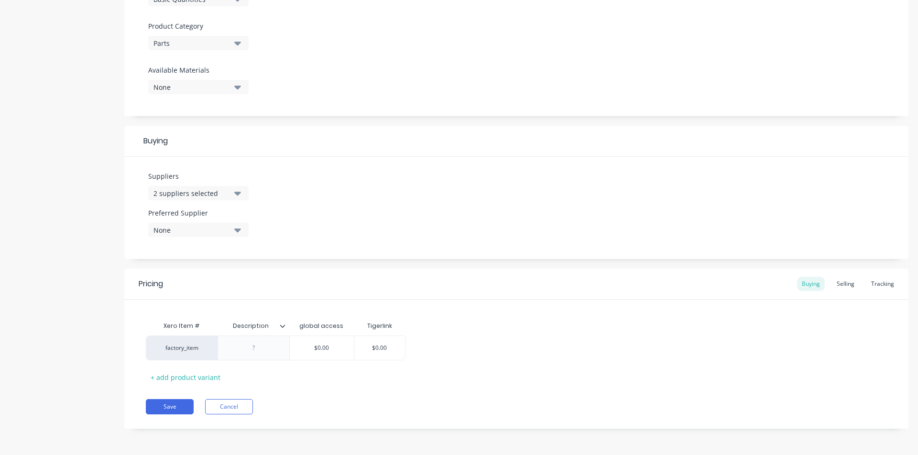
drag, startPoint x: 350, startPoint y: 350, endPoint x: 252, endPoint y: 328, distance: 100.7
click at [250, 328] on div "Xero Item # Description global access Tigerlink factory_item $0.00 $0.00 $0.00 …" at bounding box center [516, 351] width 741 height 68
click at [299, 371] on div "Pricing Buying Selling Tracking Xero Item # Description global access Tigerlink…" at bounding box center [516, 349] width 784 height 160
click at [186, 371] on button "Save" at bounding box center [170, 406] width 48 height 15
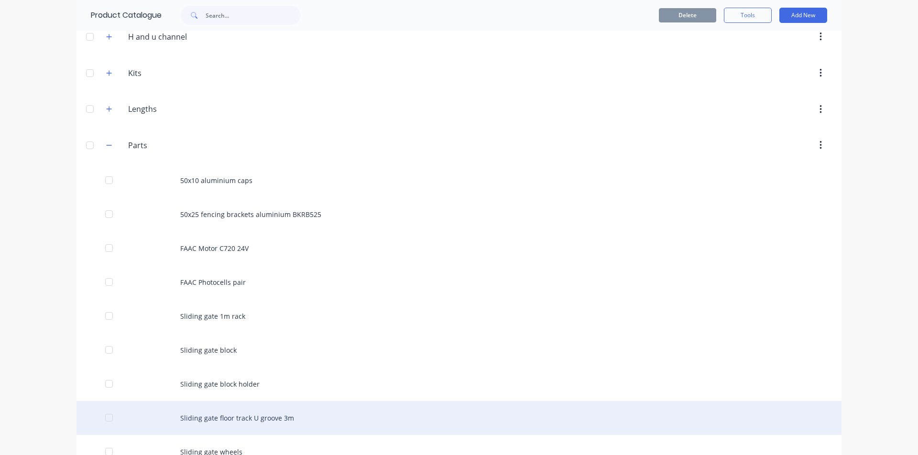
scroll to position [274, 0]
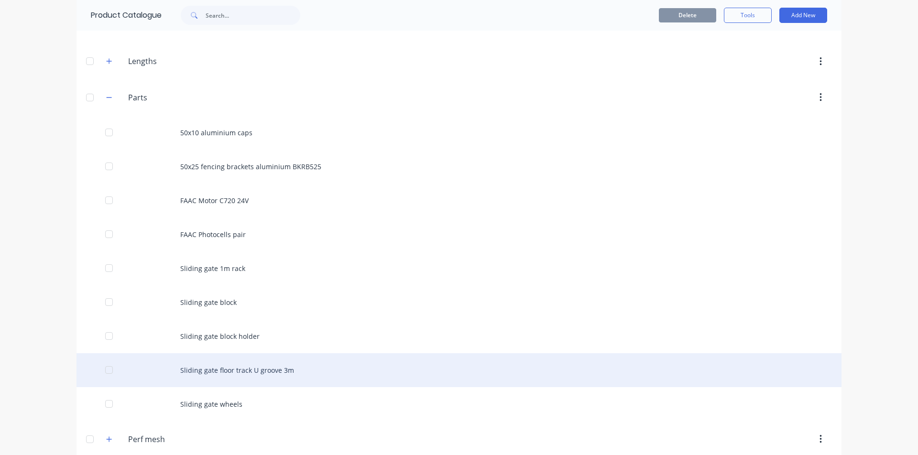
click at [322, 371] on div "Sliding gate floor track U groove 3m" at bounding box center [459, 370] width 765 height 34
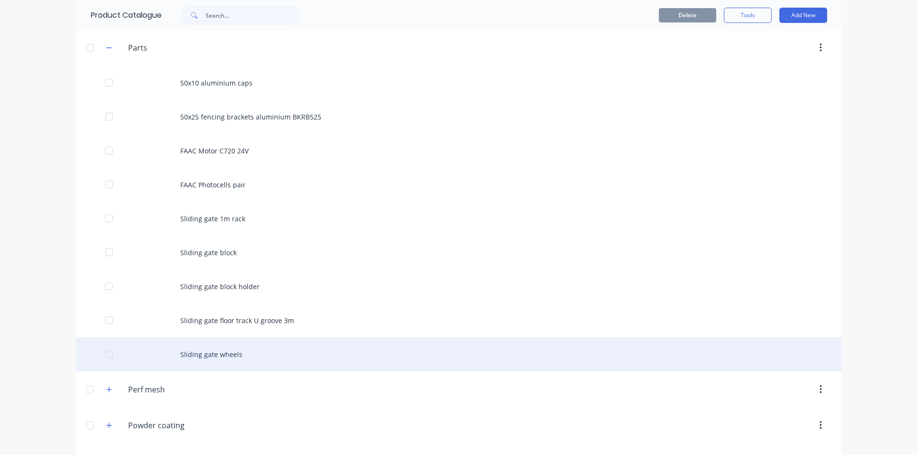
scroll to position [328, 0]
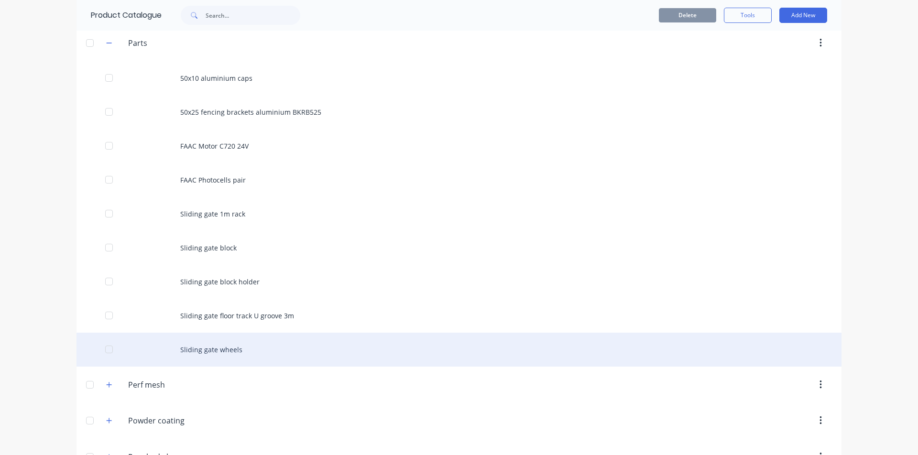
click at [266, 350] on div "Sliding gate wheels" at bounding box center [459, 350] width 765 height 34
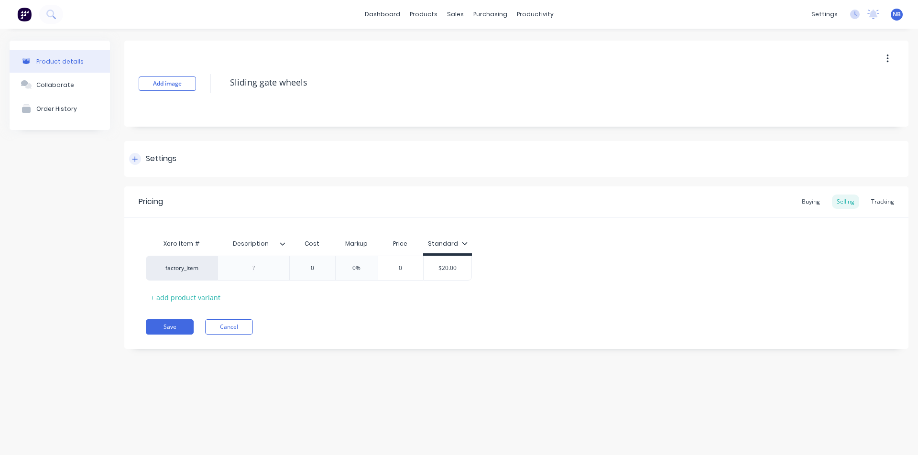
click at [143, 156] on div "Settings" at bounding box center [152, 159] width 47 height 12
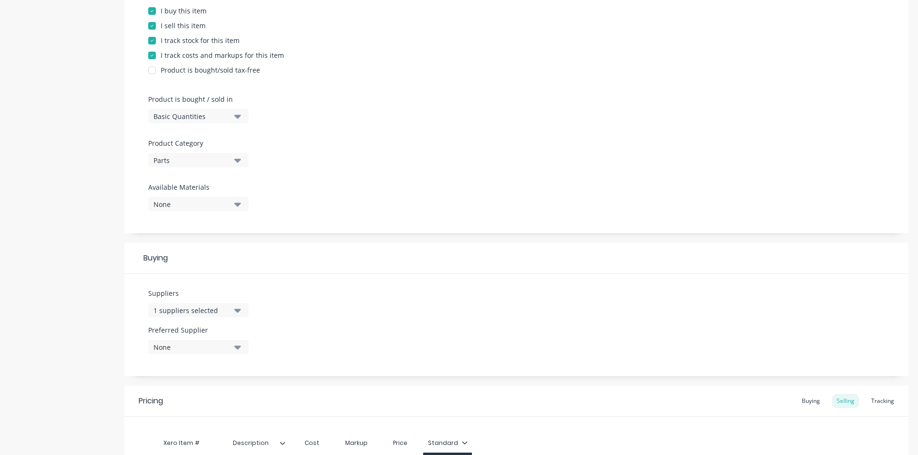
scroll to position [221, 0]
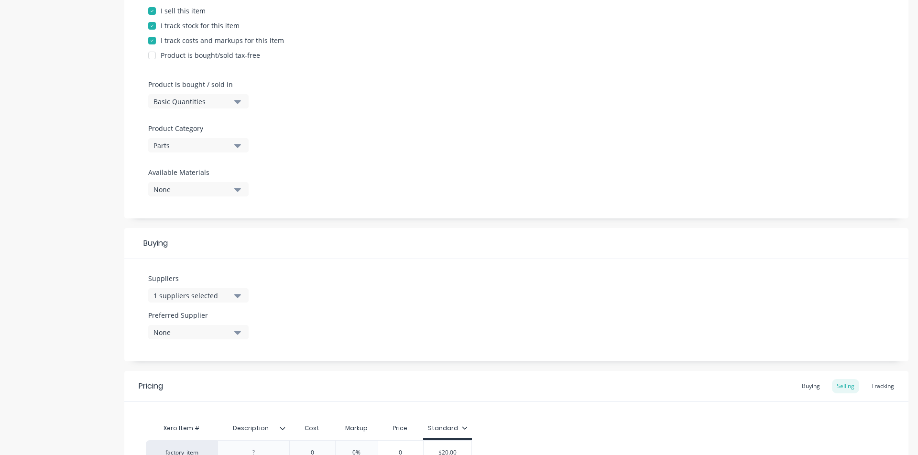
click at [232, 296] on button "1 suppliers selected" at bounding box center [198, 295] width 100 height 14
click at [233, 326] on input "text" at bounding box center [226, 324] width 101 height 19
click at [214, 344] on div "global access" at bounding box center [225, 348] width 96 height 10
click at [491, 319] on div "Suppliers 2 suppliers selected glob global access Preferred Supplier None" at bounding box center [516, 310] width 784 height 102
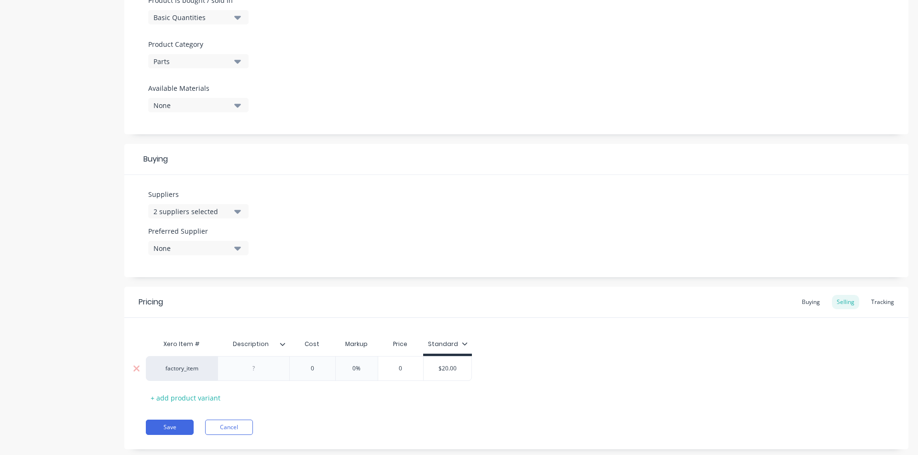
scroll to position [326, 0]
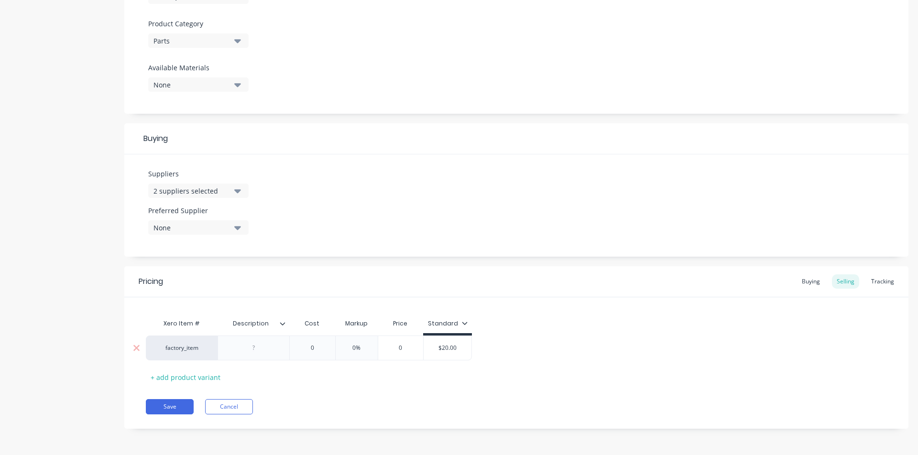
click at [449, 349] on input "$20.00" at bounding box center [448, 348] width 48 height 9
click at [320, 350] on input "0" at bounding box center [312, 348] width 48 height 9
drag, startPoint x: 333, startPoint y: 348, endPoint x: 296, endPoint y: 343, distance: 37.6
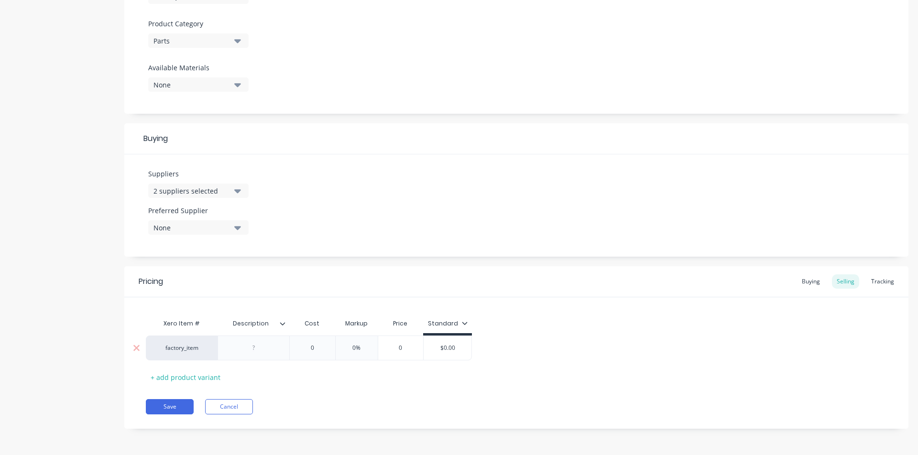
click at [296, 343] on div "factory_item 0 0 0% 0% 0 $0.00" at bounding box center [309, 348] width 326 height 25
paste input "$20.00"
drag, startPoint x: 321, startPoint y: 348, endPoint x: 261, endPoint y: 336, distance: 61.5
click at [261, 336] on div "factory_item 0 0 $20.00 $20.000% $20.00 $0.00" at bounding box center [310, 348] width 329 height 25
paste input "$20.0"
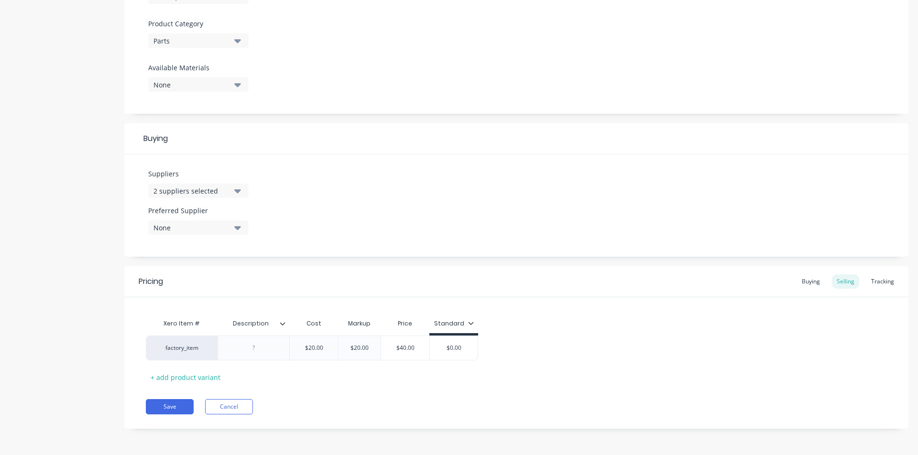
drag, startPoint x: 370, startPoint y: 350, endPoint x: 323, endPoint y: 335, distance: 49.0
click at [323, 335] on div "Xero Item # Description Cost Markup Price Standard factory_item $20.00 $20.00 $…" at bounding box center [516, 349] width 741 height 71
paste input "26"
click at [592, 347] on div "factory_item $20.00 $20.00 30% 30 $26.00 $26.00 $26.00 $26.00" at bounding box center [516, 348] width 741 height 25
click at [722, 285] on div "Buying" at bounding box center [811, 281] width 28 height 14
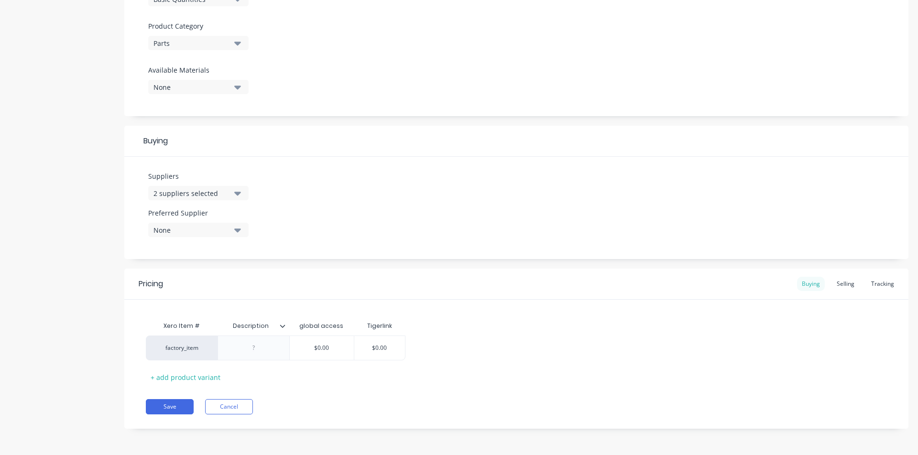
scroll to position [324, 0]
click at [722, 282] on div "Selling" at bounding box center [845, 284] width 27 height 14
drag, startPoint x: 803, startPoint y: 289, endPoint x: 621, endPoint y: 319, distance: 184.7
click at [722, 288] on div "Buying" at bounding box center [811, 284] width 28 height 14
click at [335, 352] on input "$0.00" at bounding box center [322, 348] width 64 height 9
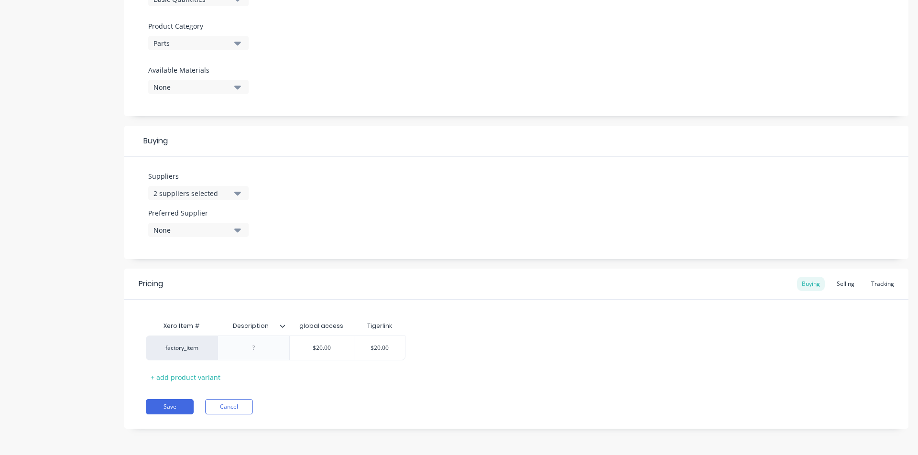
drag, startPoint x: 360, startPoint y: 381, endPoint x: 335, endPoint y: 384, distance: 24.6
click at [360, 371] on div "Xero Item # Description global access Tigerlink factory_item $20.00 20 $20.00 2…" at bounding box center [516, 351] width 741 height 68
click at [186, 371] on button "Save" at bounding box center [170, 406] width 48 height 15
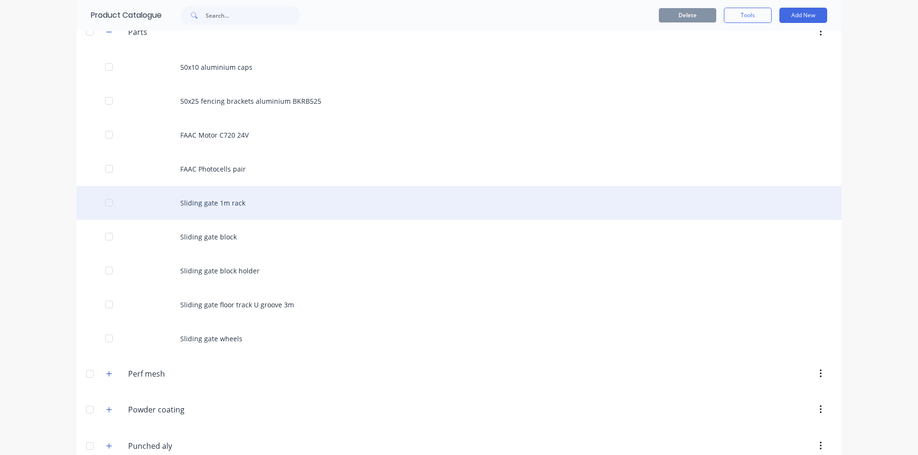
scroll to position [364, 0]
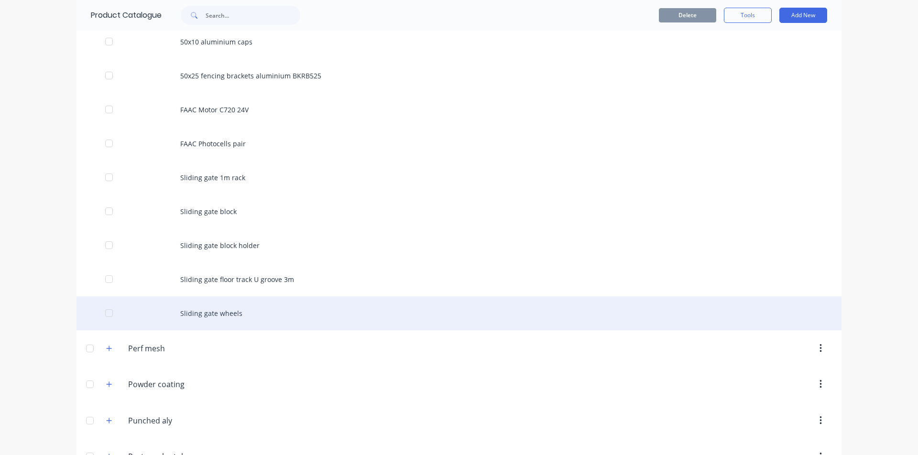
click at [342, 317] on div "Sliding gate wheels" at bounding box center [459, 313] width 765 height 34
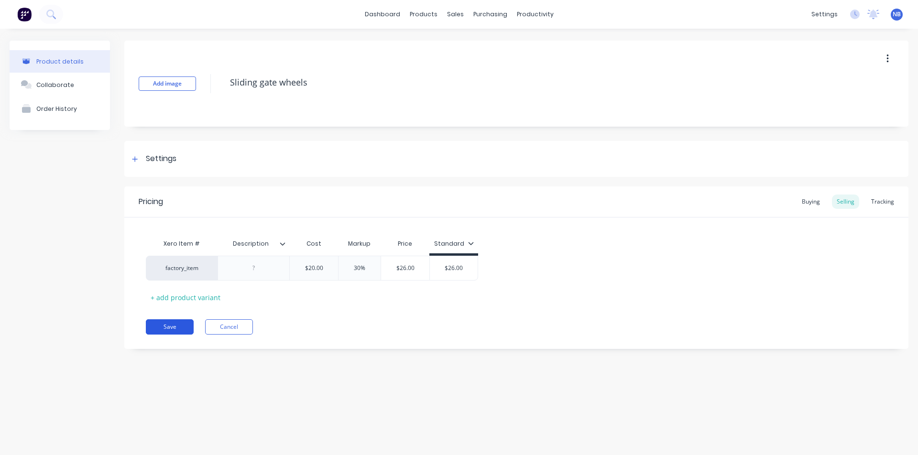
click at [174, 334] on button "Save" at bounding box center [170, 326] width 48 height 15
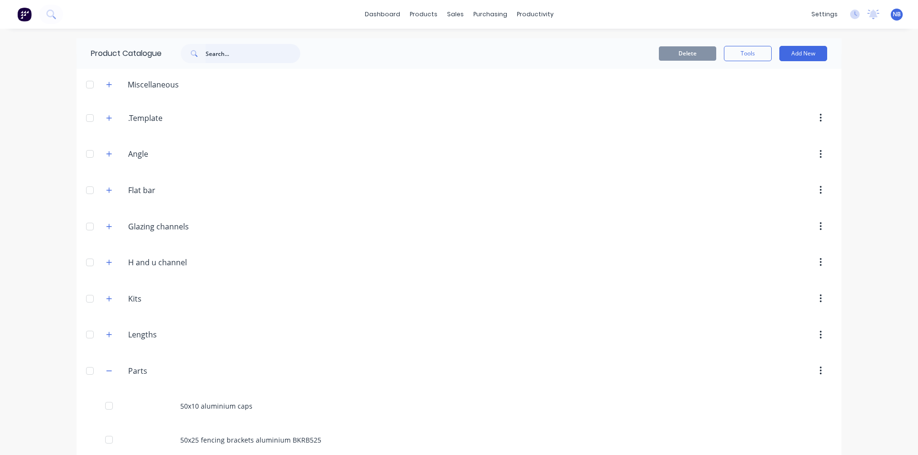
click at [231, 47] on input "text" at bounding box center [253, 53] width 95 height 19
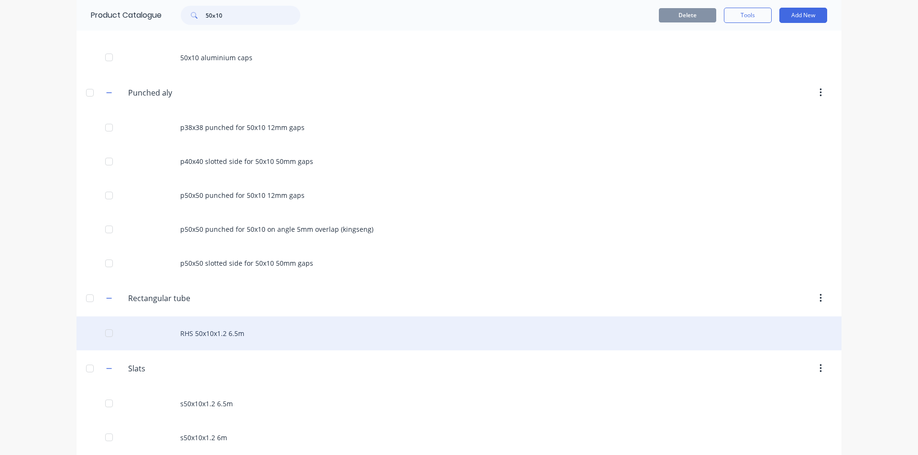
scroll to position [350, 0]
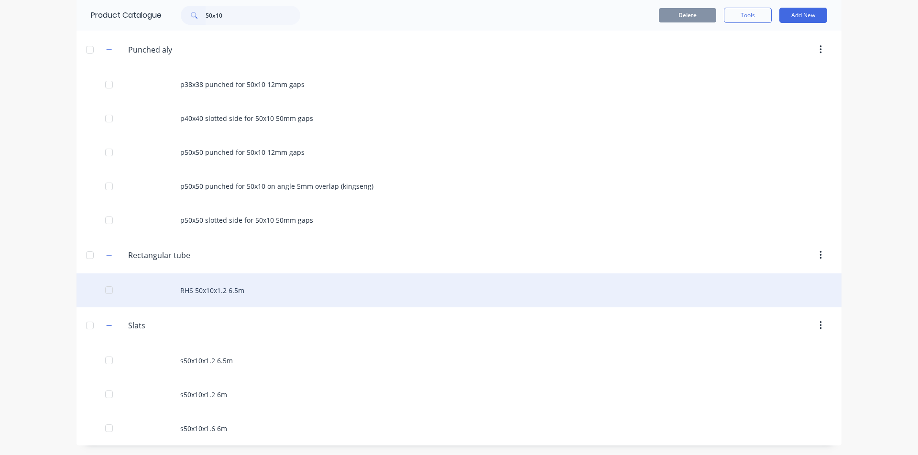
click at [249, 297] on div "RHS 50x10x1.2 6.5m" at bounding box center [459, 291] width 765 height 34
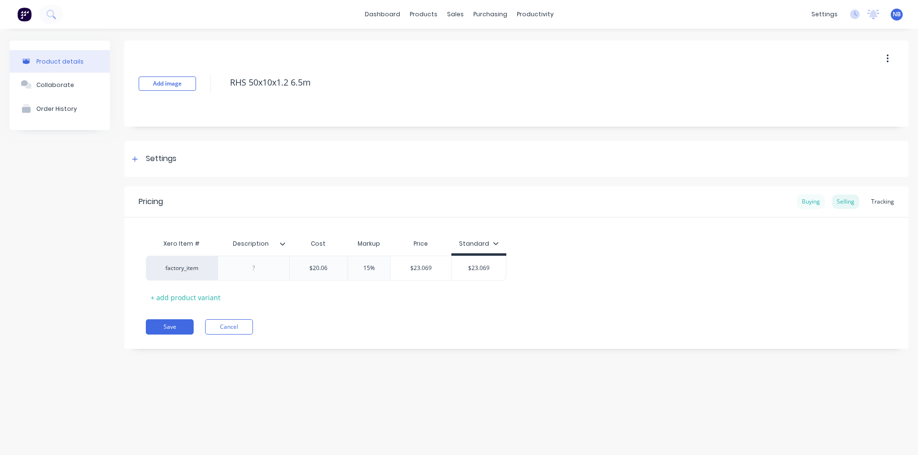
click at [722, 195] on div "Buying" at bounding box center [811, 202] width 28 height 14
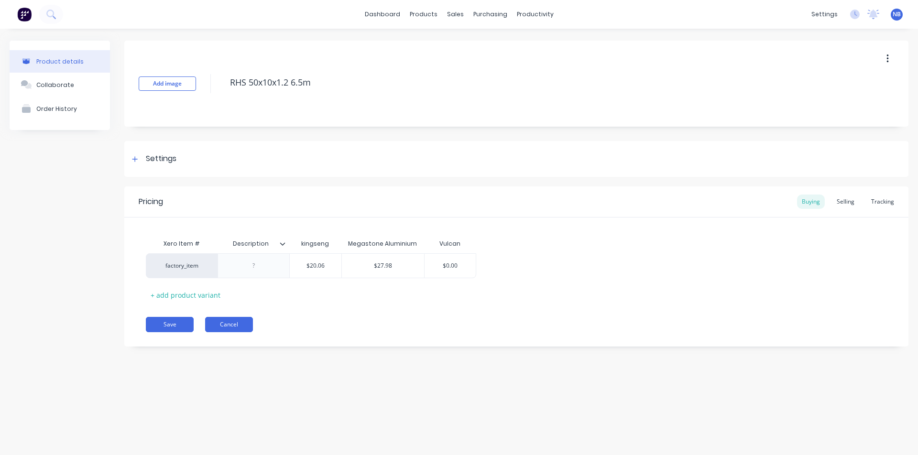
click at [230, 326] on button "Cancel" at bounding box center [229, 324] width 48 height 15
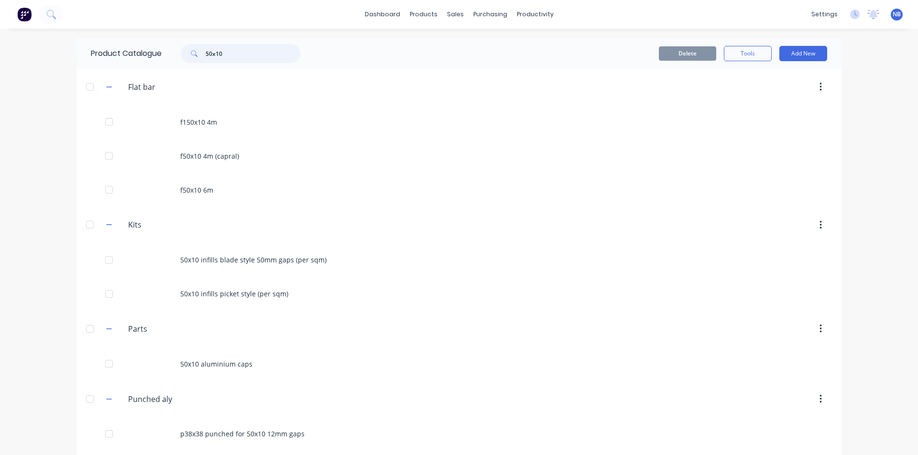
drag, startPoint x: 270, startPoint y: 53, endPoint x: 93, endPoint y: 42, distance: 177.3
click at [97, 41] on div "Product Catalogue 50x10" at bounding box center [201, 53] width 248 height 31
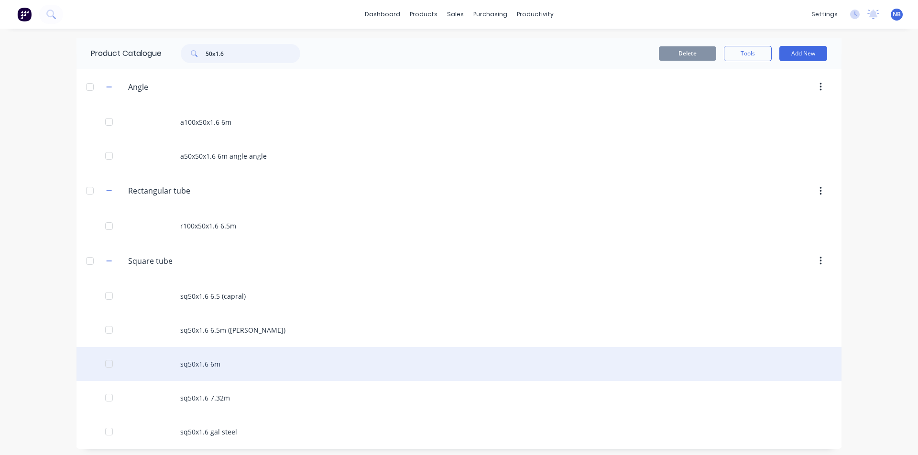
scroll to position [3, 0]
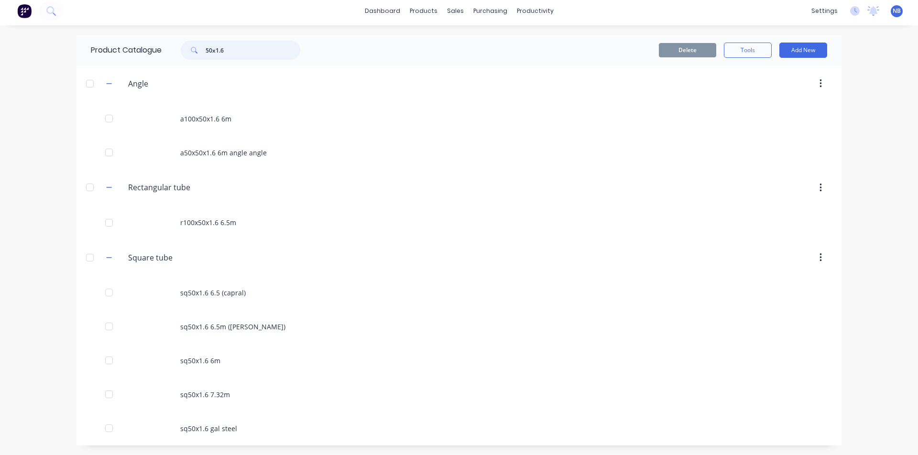
drag, startPoint x: 228, startPoint y: 52, endPoint x: 164, endPoint y: 34, distance: 66.8
click at [164, 34] on div "dashboard products sales purchasing productivity dashboard products Product Cat…" at bounding box center [459, 227] width 918 height 455
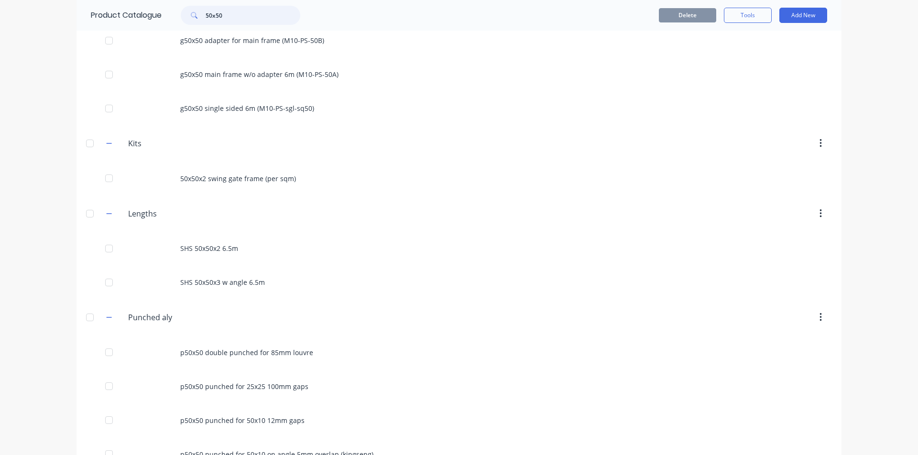
scroll to position [0, 0]
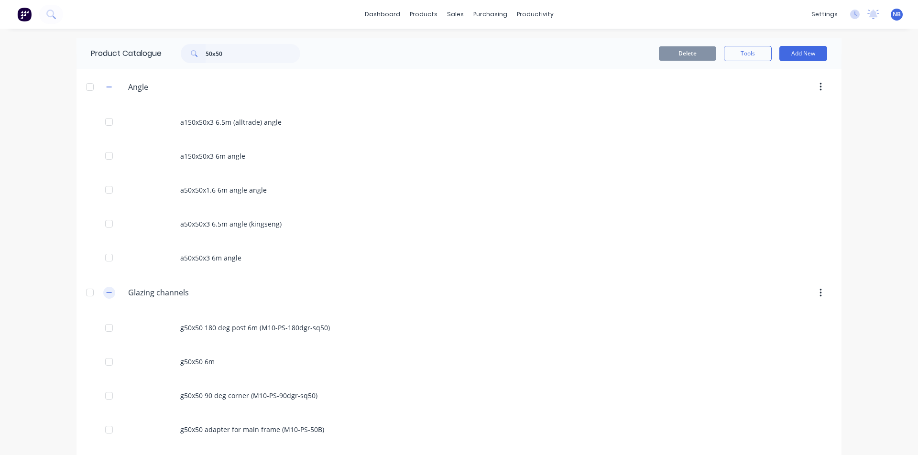
click at [109, 295] on button "button" at bounding box center [109, 293] width 12 height 12
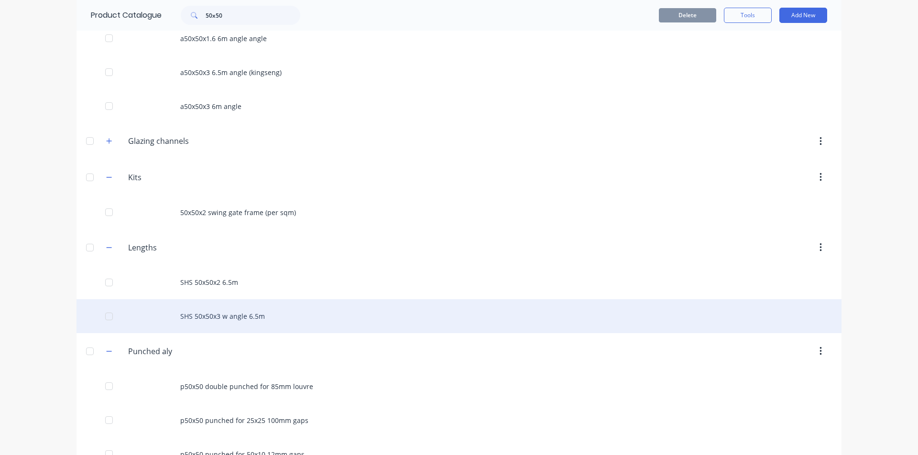
scroll to position [164, 0]
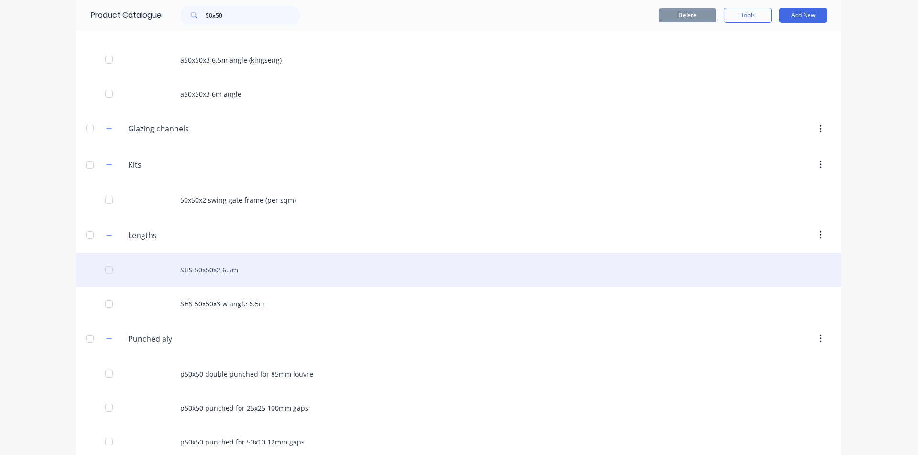
click at [185, 276] on div "SHS 50x50x2 6.5m" at bounding box center [459, 270] width 765 height 34
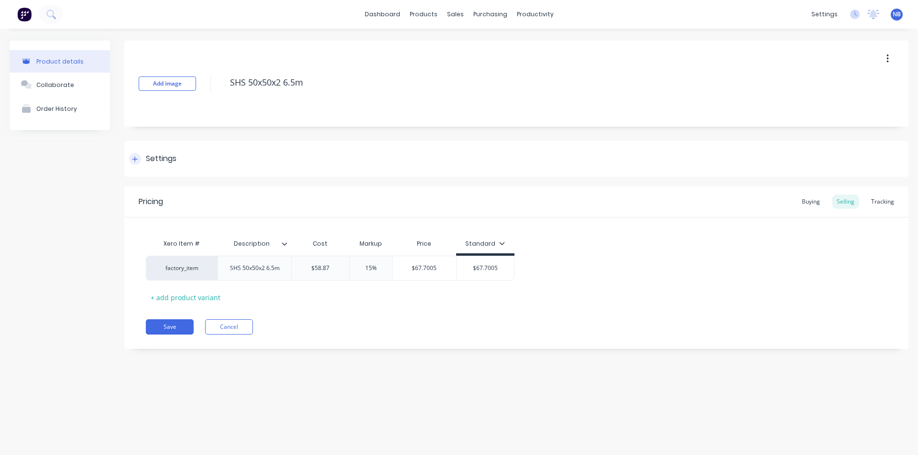
click at [135, 157] on icon at bounding box center [134, 158] width 5 height 5
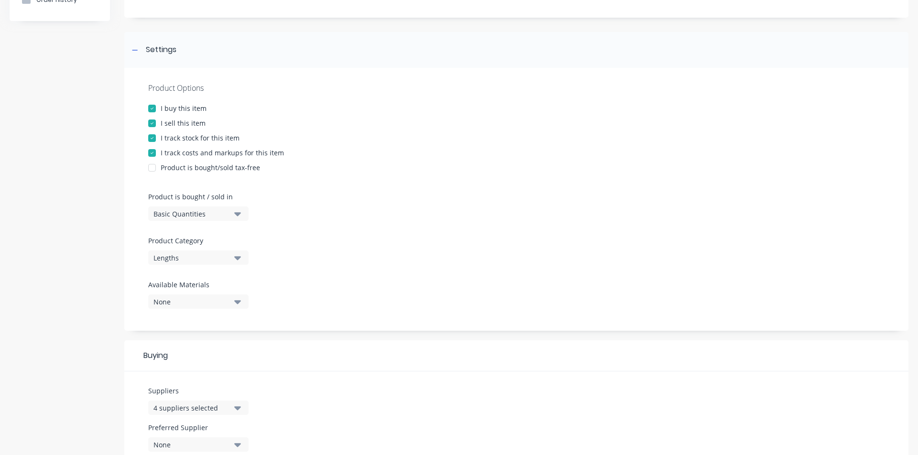
scroll to position [110, 0]
click at [211, 263] on button "Lengths" at bounding box center [198, 257] width 100 height 14
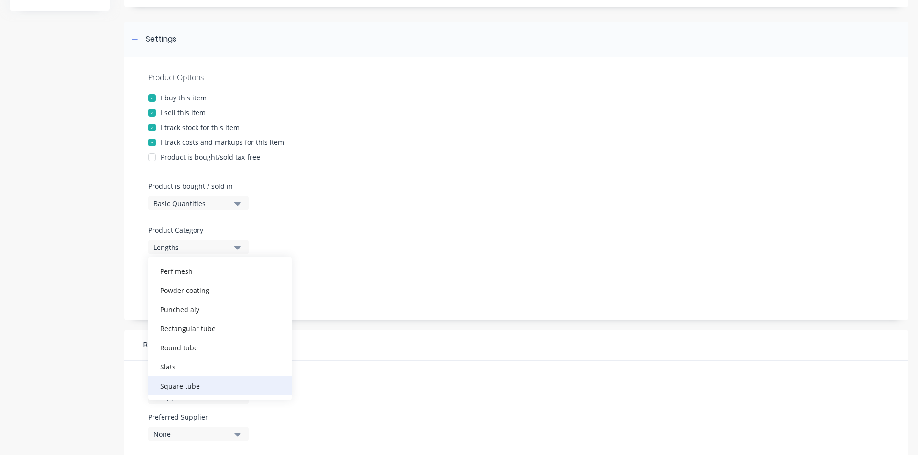
click at [194, 371] on div "Square tube" at bounding box center [219, 385] width 143 height 19
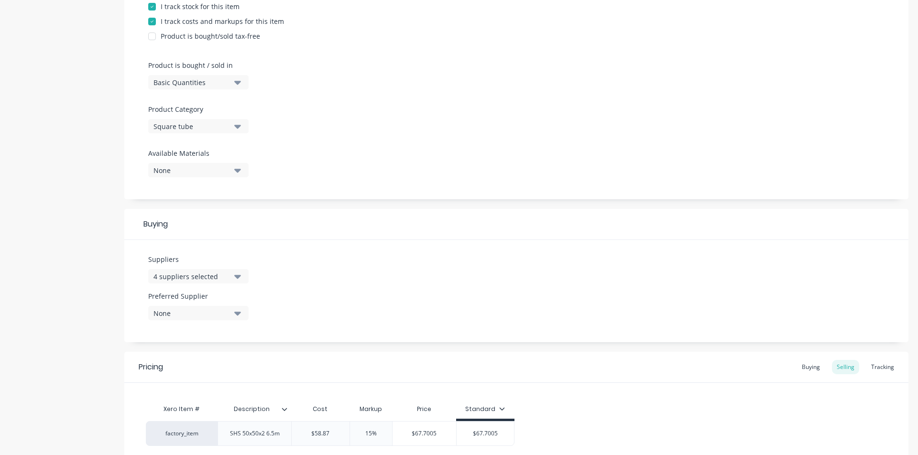
scroll to position [326, 0]
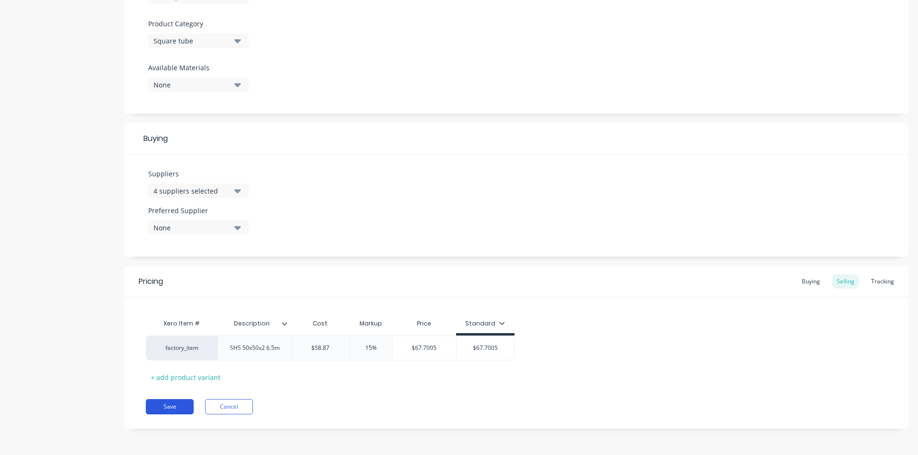
click at [188, 371] on button "Save" at bounding box center [170, 406] width 48 height 15
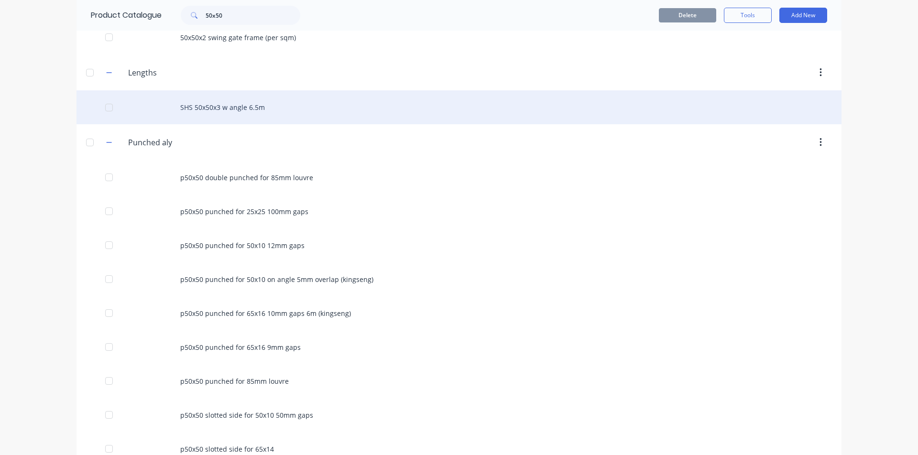
scroll to position [357, 0]
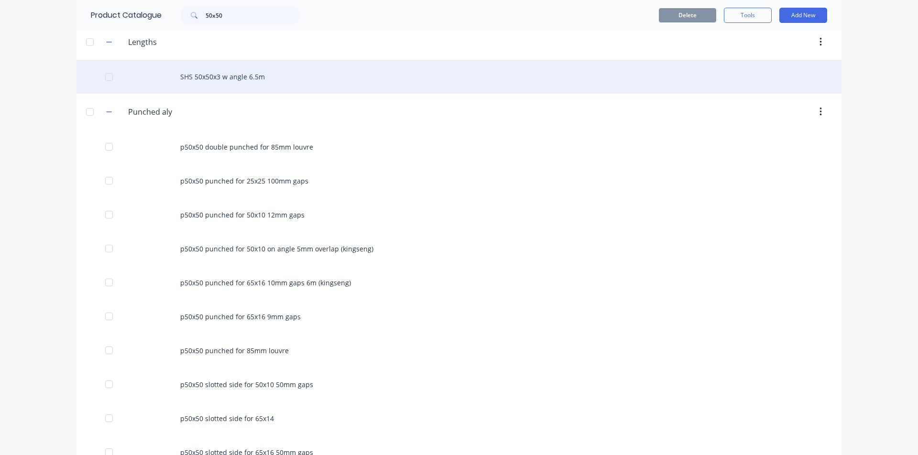
click at [210, 75] on div "SHS 50x50x3 w angle 6.5m" at bounding box center [459, 77] width 765 height 34
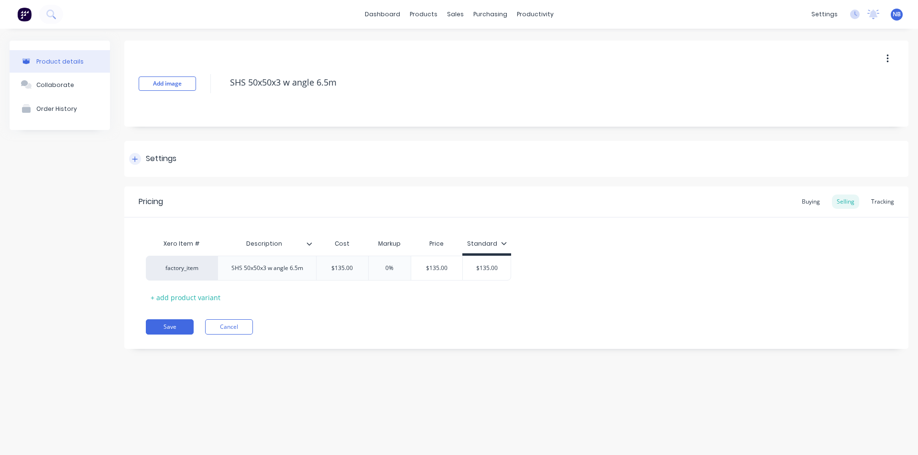
click at [139, 155] on div at bounding box center [135, 159] width 12 height 12
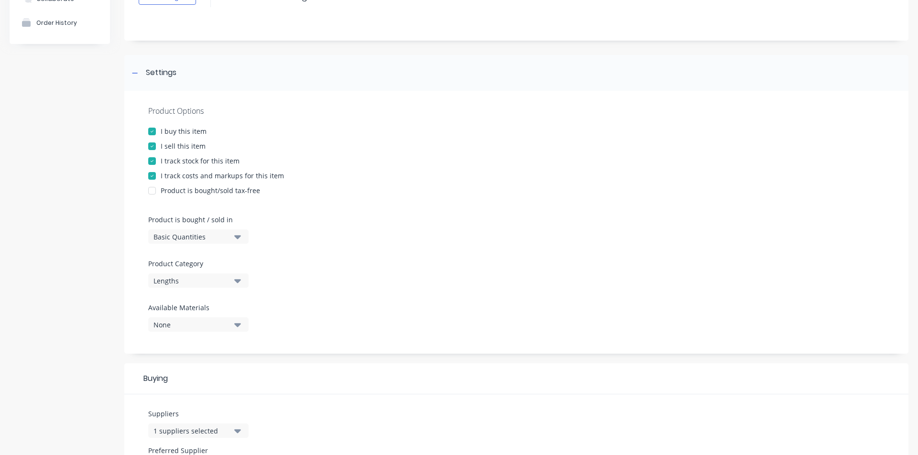
scroll to position [191, 0]
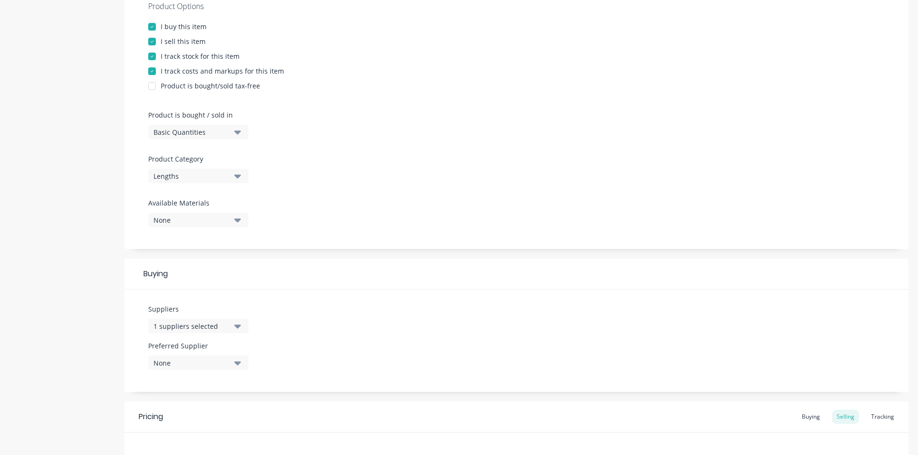
click at [196, 178] on div "Lengths" at bounding box center [191, 176] width 77 height 10
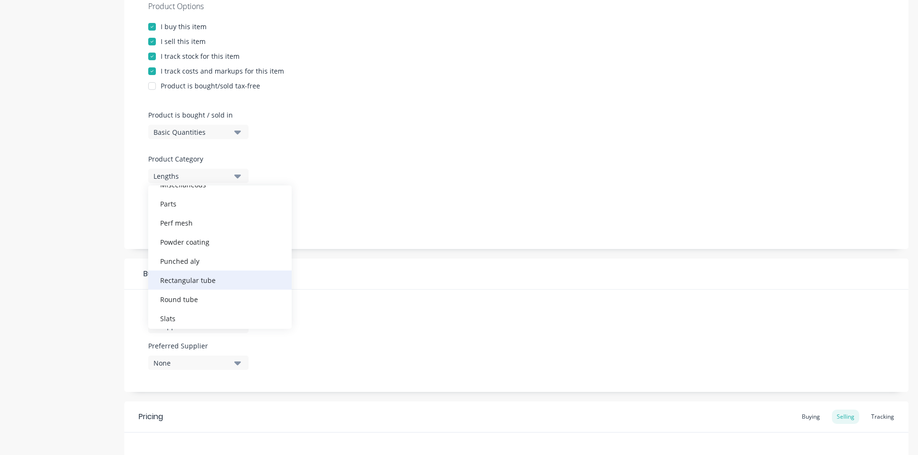
scroll to position [326, 0]
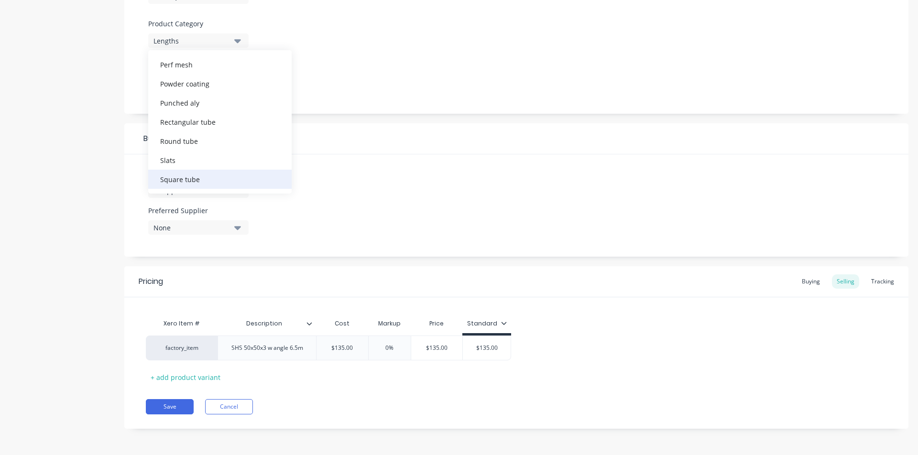
click at [197, 175] on div "Square tube" at bounding box center [219, 179] width 143 height 19
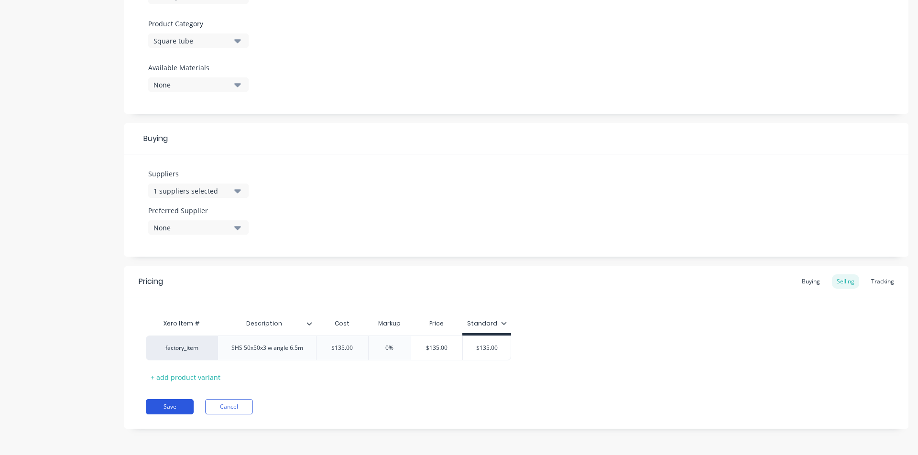
click at [168, 371] on button "Save" at bounding box center [170, 406] width 48 height 15
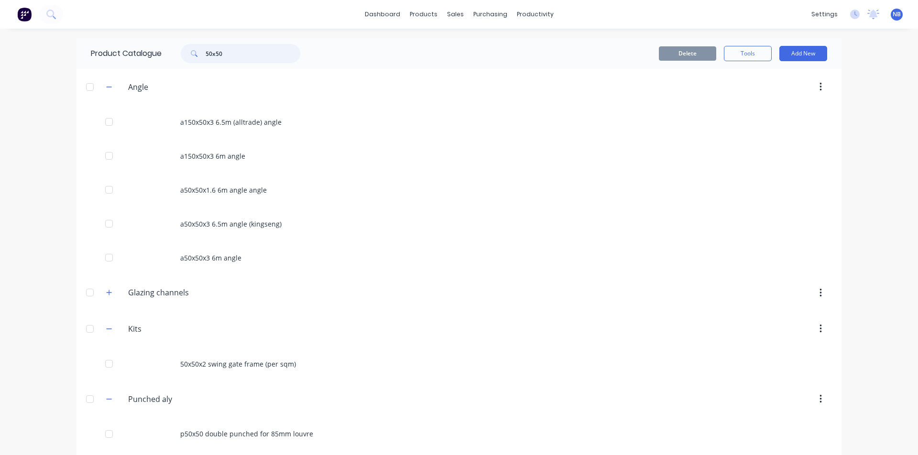
drag, startPoint x: 249, startPoint y: 52, endPoint x: 236, endPoint y: 52, distance: 13.4
click at [236, 52] on input "50x50" at bounding box center [253, 53] width 95 height 19
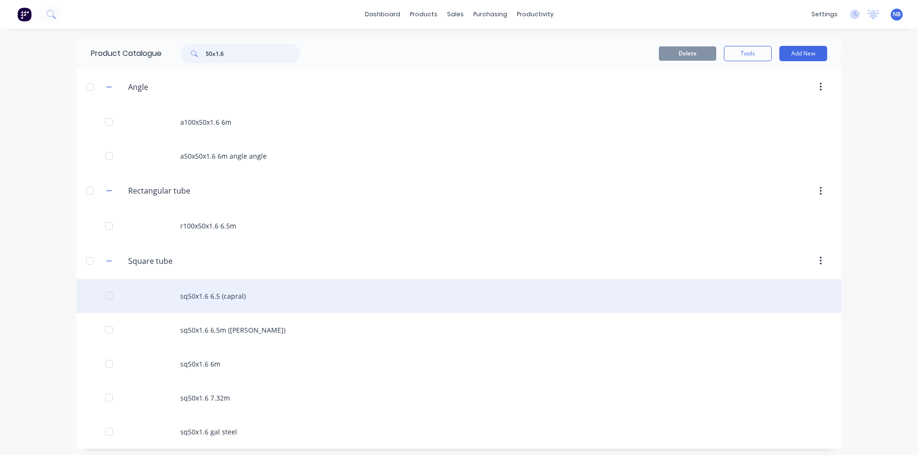
scroll to position [3, 0]
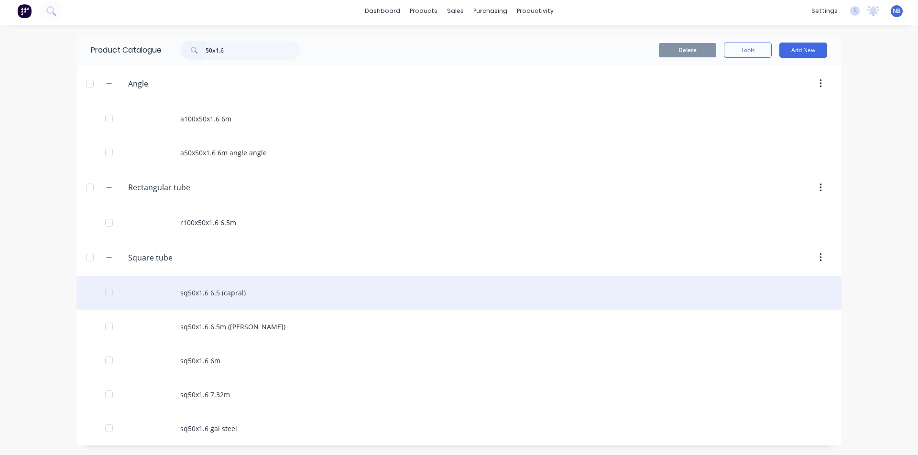
click at [192, 298] on div "sq50x1.6 6.5 (capral)" at bounding box center [459, 293] width 765 height 34
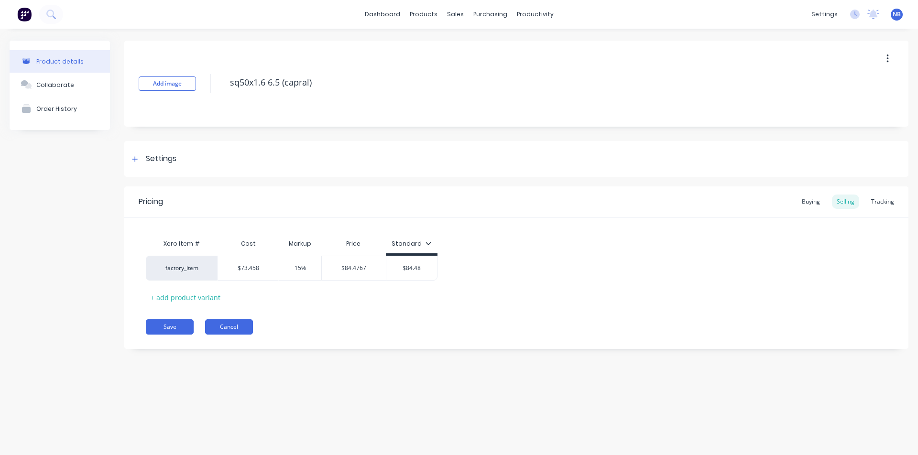
click at [234, 326] on button "Cancel" at bounding box center [229, 326] width 48 height 15
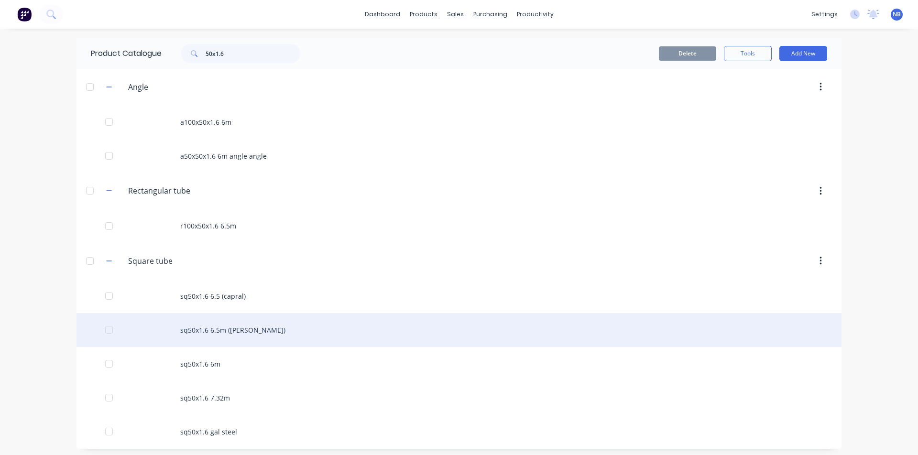
scroll to position [3, 0]
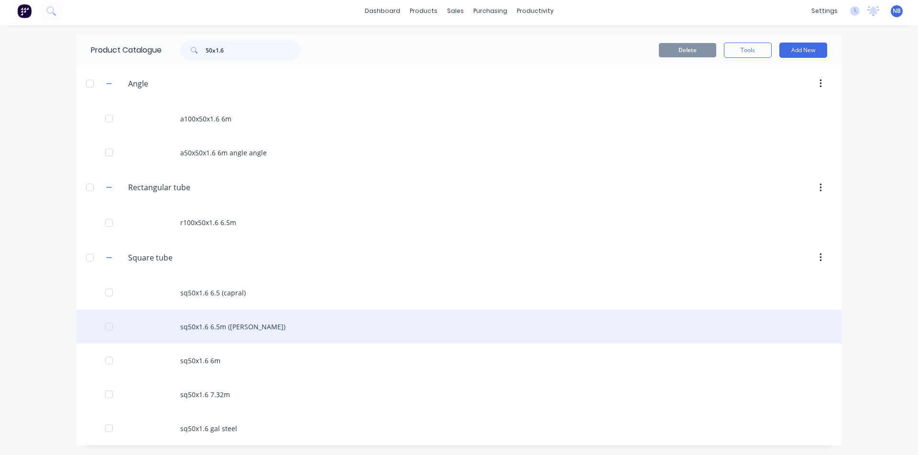
click at [249, 332] on div "sq50x1.6 6.5m (kingseng)" at bounding box center [459, 327] width 765 height 34
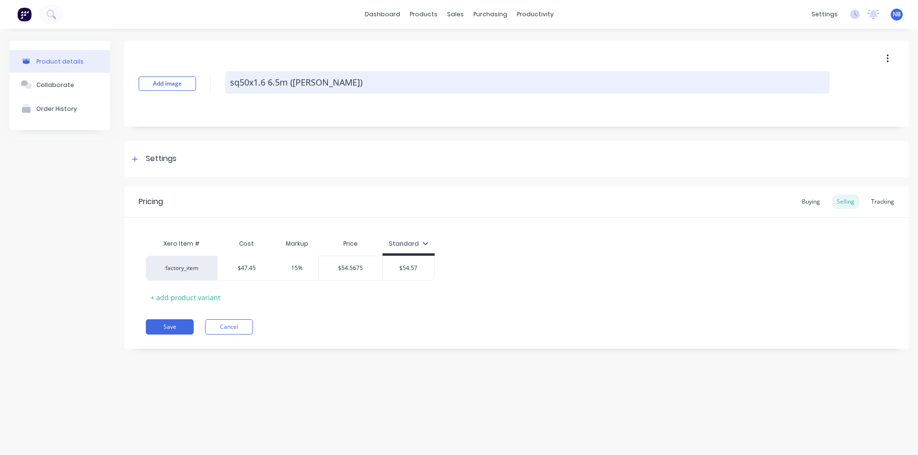
click at [257, 89] on textarea "sq50x1.6 6.5m (kingseng)" at bounding box center [527, 82] width 604 height 22
click at [237, 84] on textarea "sq50x1.6 6.5m (kingseng)" at bounding box center [527, 82] width 604 height 22
click at [239, 84] on textarea "sq50x1.6 6.5m (kingseng)" at bounding box center [527, 82] width 604 height 22
click at [304, 87] on textarea "SHS 50x1.6 6.5m (kingseng)" at bounding box center [527, 82] width 604 height 22
click at [262, 81] on textarea "SHS 50x1.6 6.5m (kingseng)" at bounding box center [527, 82] width 604 height 22
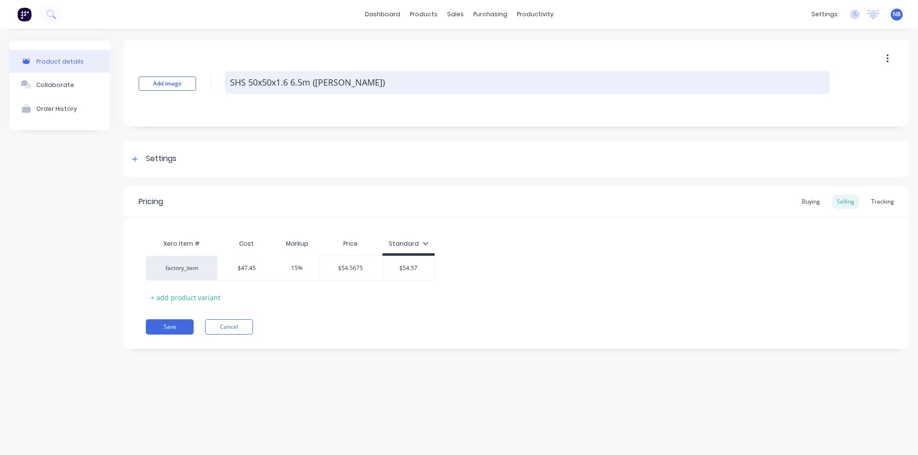
drag, startPoint x: 405, startPoint y: 75, endPoint x: 353, endPoint y: 78, distance: 51.7
click at [353, 78] on textarea "SHS 50x50x1.6 6.5m (kingseng)" at bounding box center [527, 82] width 604 height 22
click at [354, 79] on textarea "SHS 50x50x1.6 6.5m (kingseng)" at bounding box center [527, 82] width 604 height 22
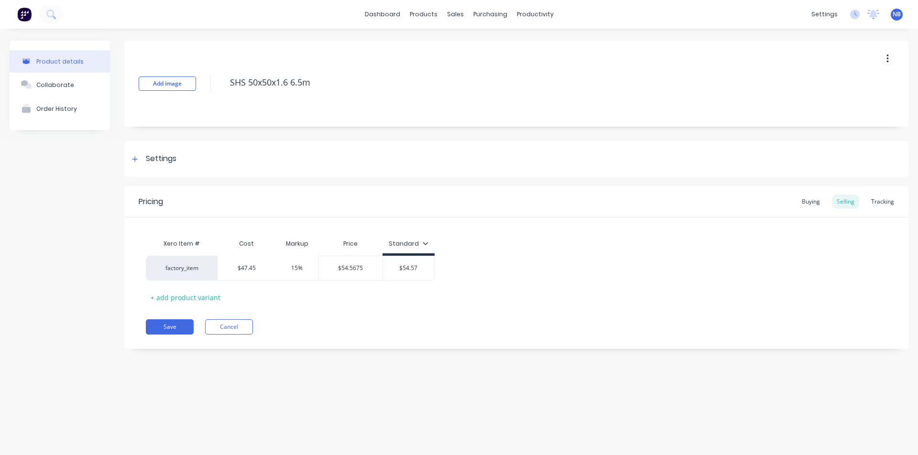
drag, startPoint x: 378, startPoint y: 359, endPoint x: 380, endPoint y: 365, distance: 6.5
click at [379, 363] on div "Add image SHS 50x50x1.6 6.5m Settings Product Options I buy this item I sell th…" at bounding box center [516, 202] width 784 height 323
click at [138, 152] on div "Settings" at bounding box center [516, 159] width 784 height 36
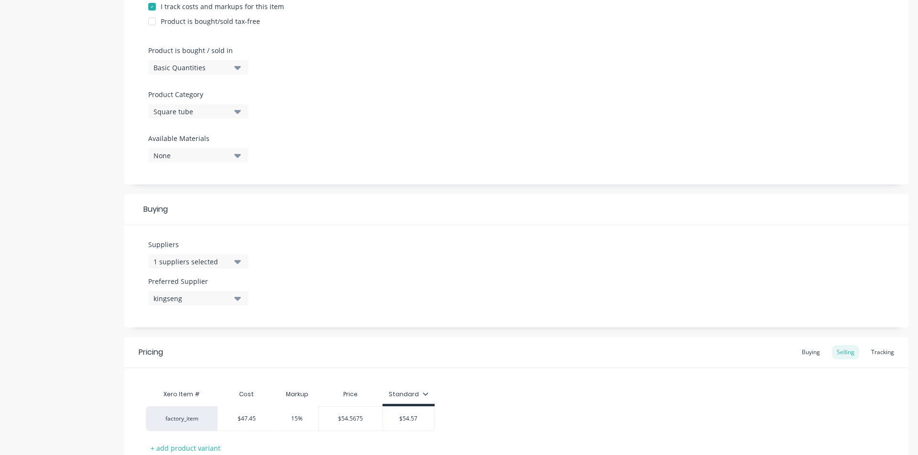
scroll to position [265, 0]
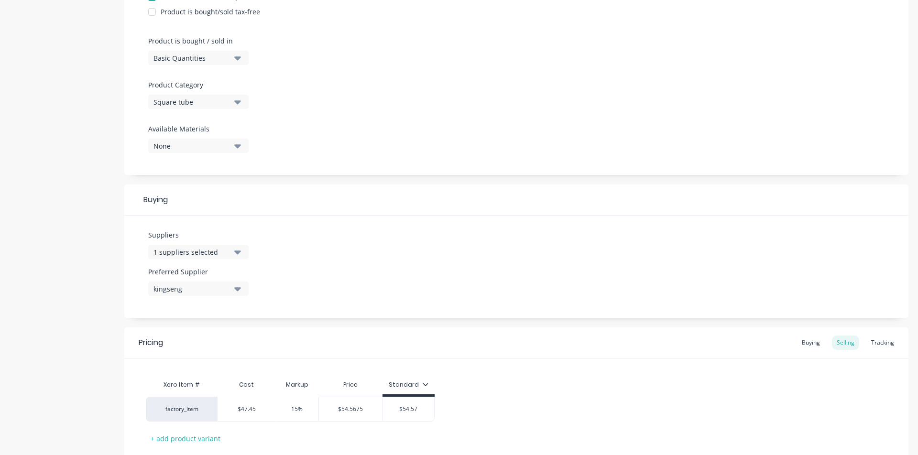
click at [219, 252] on div "1 suppliers selected" at bounding box center [191, 252] width 77 height 10
click at [219, 283] on input "text" at bounding box center [226, 280] width 101 height 19
drag, startPoint x: 219, startPoint y: 283, endPoint x: 164, endPoint y: 304, distance: 58.7
click at [163, 303] on div "button" at bounding box center [163, 304] width 19 height 19
click at [333, 285] on div "Suppliers 2 suppliers selected car Capral Preferred Supplier kingseng" at bounding box center [516, 267] width 784 height 102
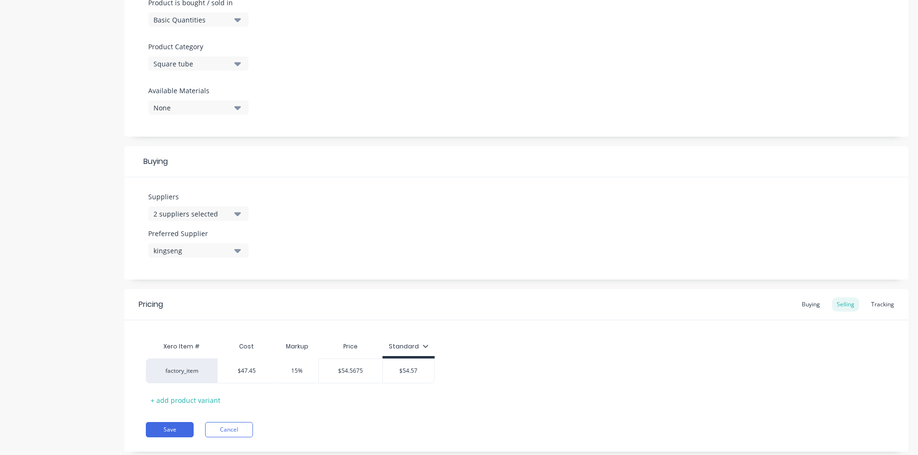
scroll to position [326, 0]
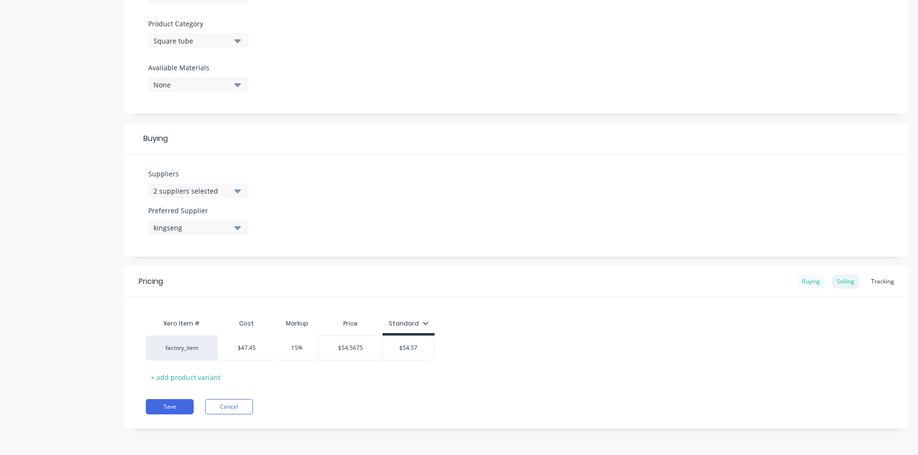
click at [722, 279] on div "Buying" at bounding box center [811, 281] width 28 height 14
click at [247, 343] on div "$0.00" at bounding box center [244, 348] width 52 height 24
drag, startPoint x: 228, startPoint y: 347, endPoint x: 204, endPoint y: 344, distance: 23.6
click at [205, 344] on div "factory_item $0.00 $0.00 $47.45" at bounding box center [233, 348] width 175 height 25
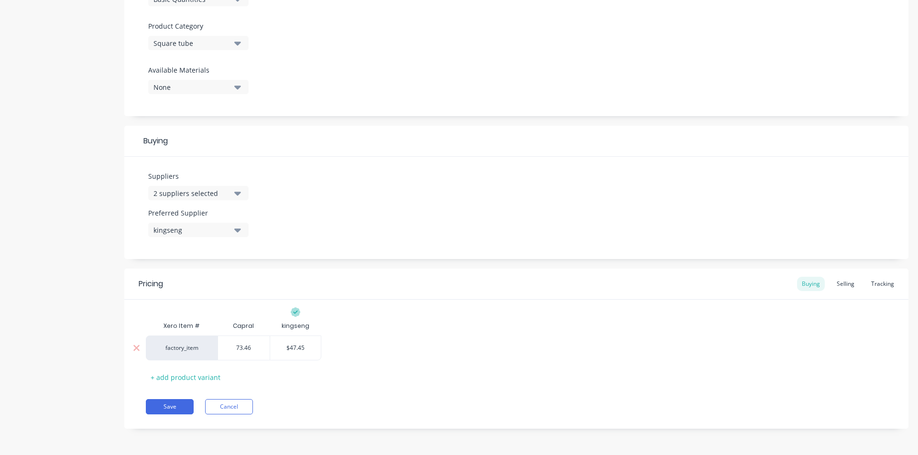
click at [365, 371] on div "Save Cancel" at bounding box center [527, 406] width 763 height 15
click at [722, 287] on div "Selling" at bounding box center [845, 284] width 27 height 14
click at [722, 281] on div "Buying" at bounding box center [811, 284] width 28 height 14
click at [722, 282] on div "Selling" at bounding box center [845, 284] width 27 height 14
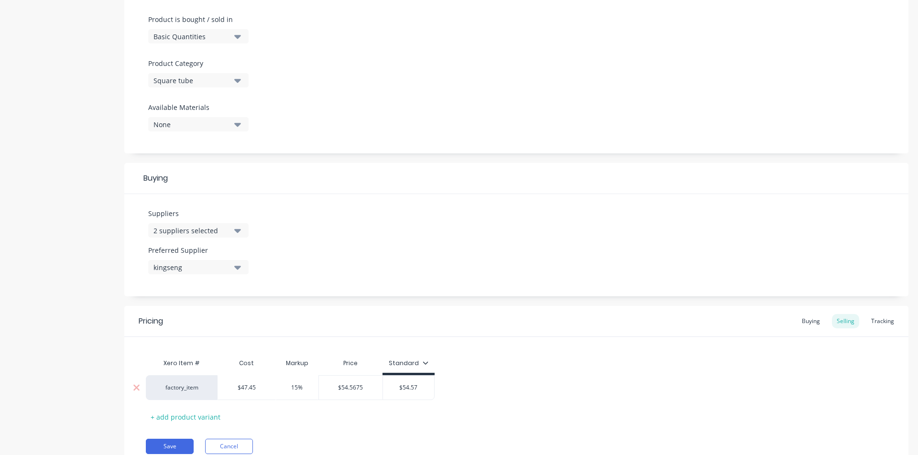
scroll to position [326, 0]
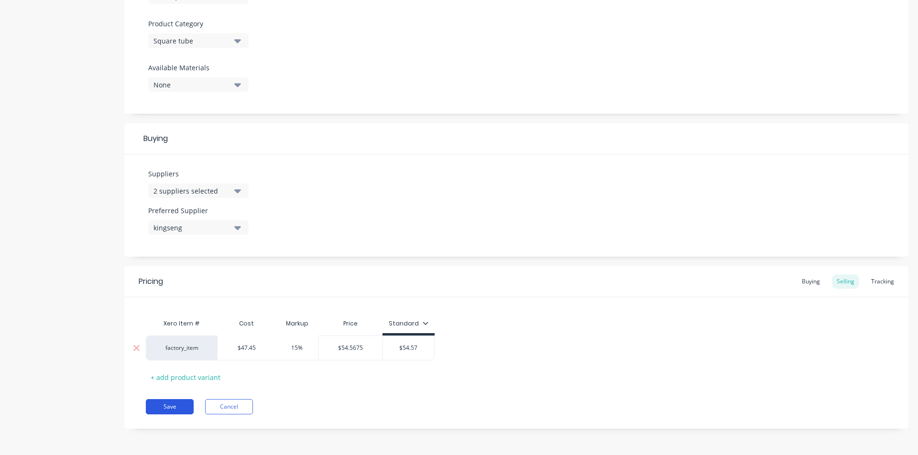
click at [159, 371] on button "Save" at bounding box center [170, 406] width 48 height 15
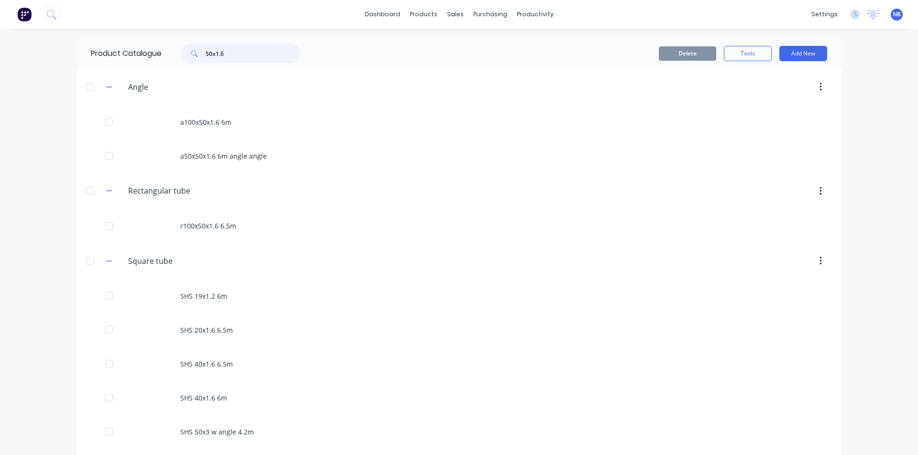
click at [243, 55] on input "50x1.6" at bounding box center [253, 53] width 95 height 19
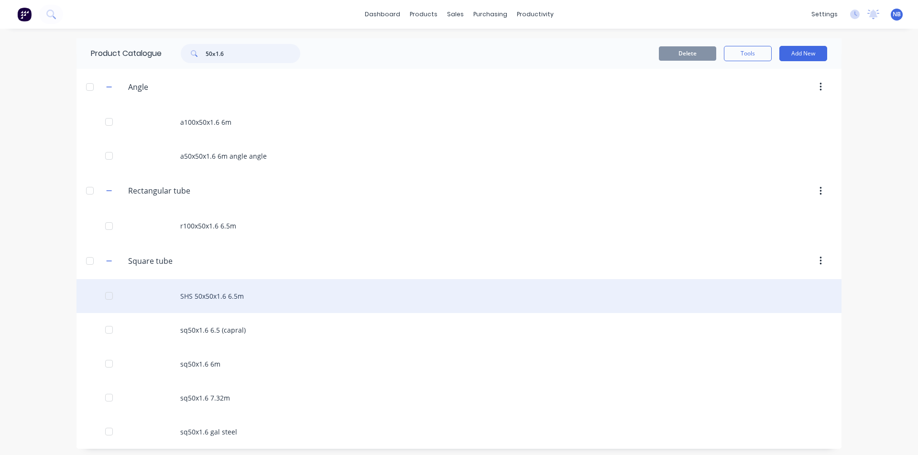
scroll to position [3, 0]
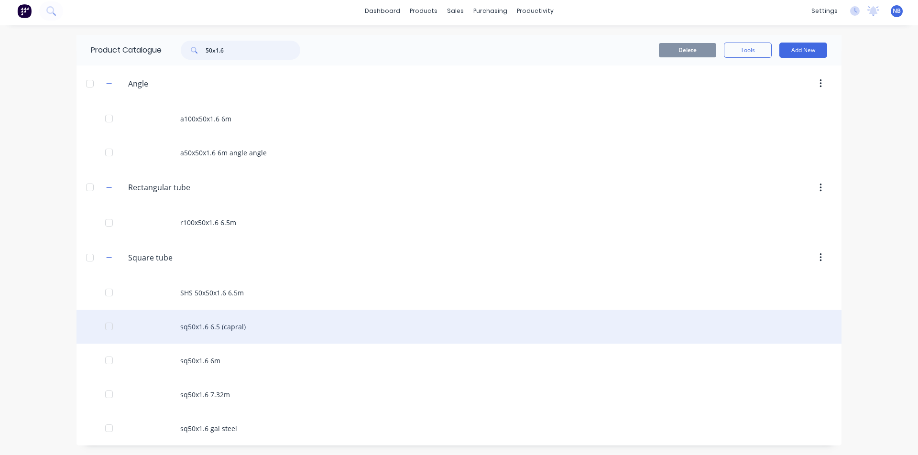
click at [100, 326] on div at bounding box center [108, 326] width 19 height 19
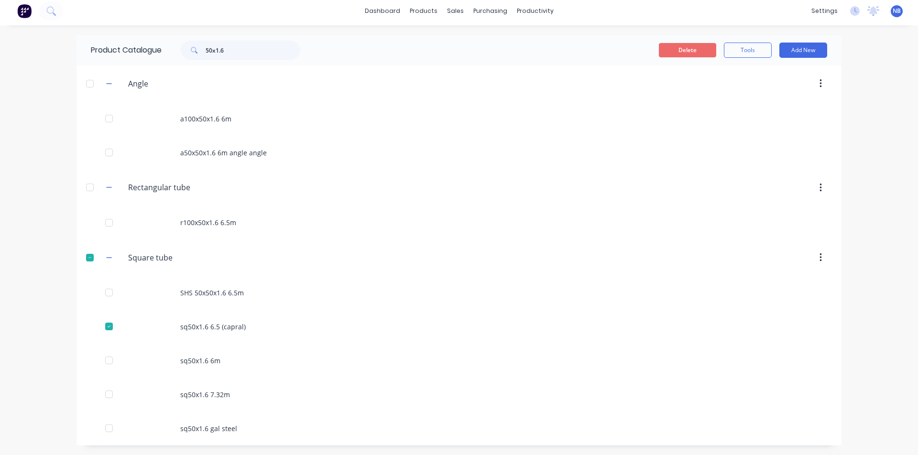
click at [668, 49] on button "Delete" at bounding box center [687, 50] width 57 height 14
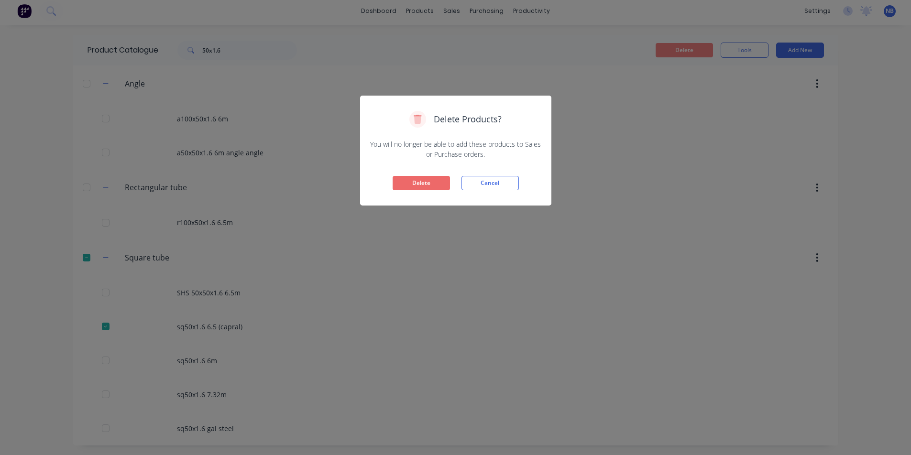
click at [416, 185] on button "Delete" at bounding box center [421, 183] width 57 height 14
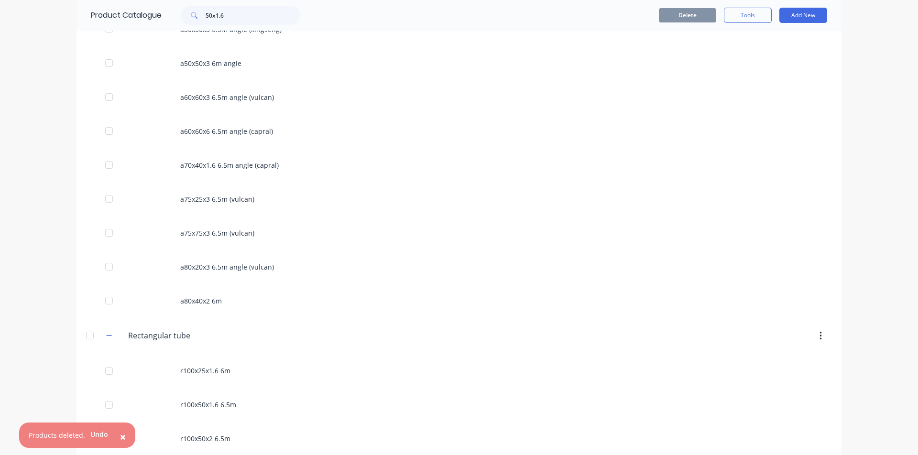
scroll to position [0, 0]
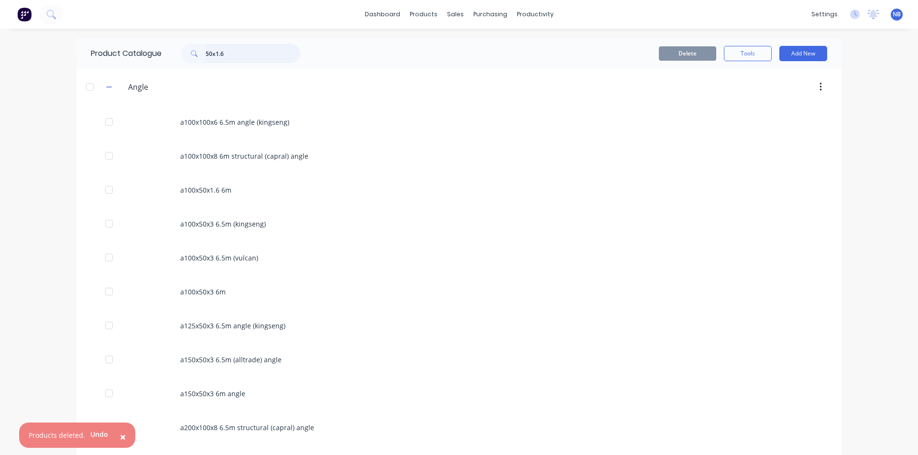
click at [253, 51] on input "50x1.6" at bounding box center [253, 53] width 95 height 19
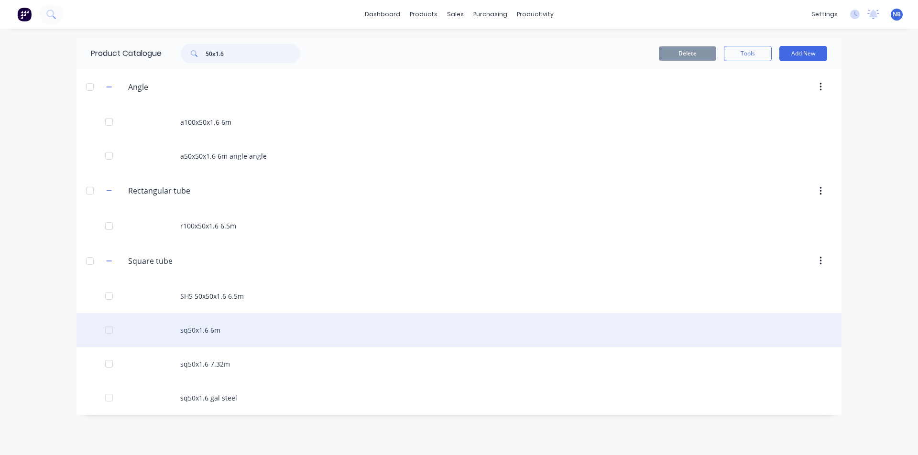
click at [109, 331] on div at bounding box center [108, 329] width 19 height 19
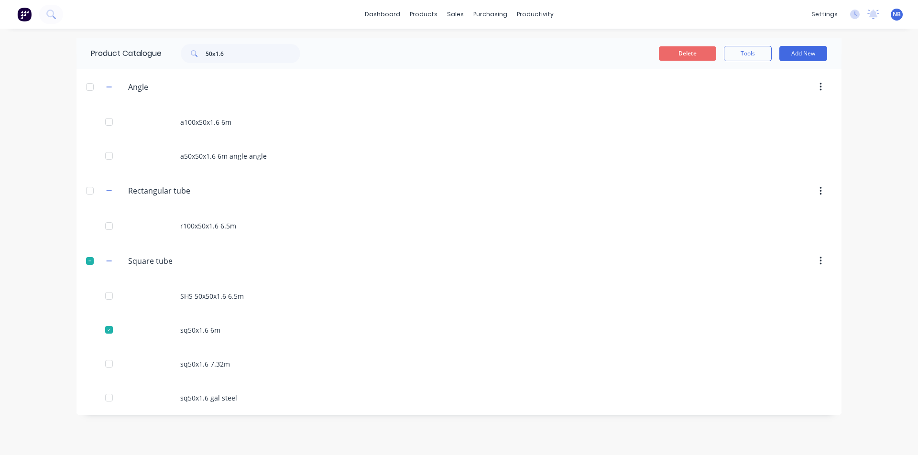
click at [684, 48] on button "Delete" at bounding box center [687, 53] width 57 height 14
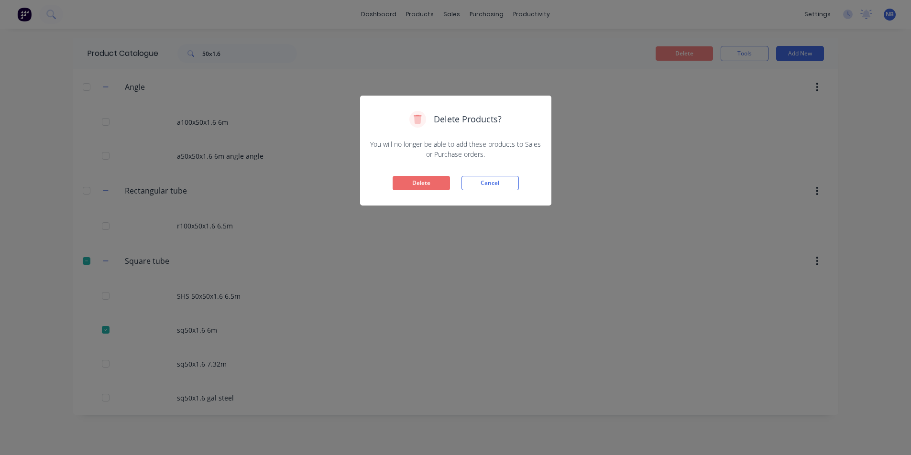
click at [429, 185] on button "Delete" at bounding box center [421, 183] width 57 height 14
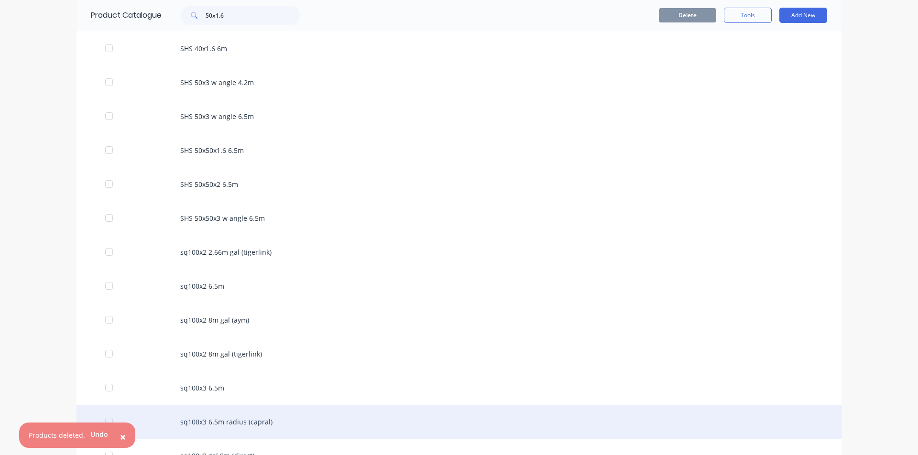
scroll to position [2432, 0]
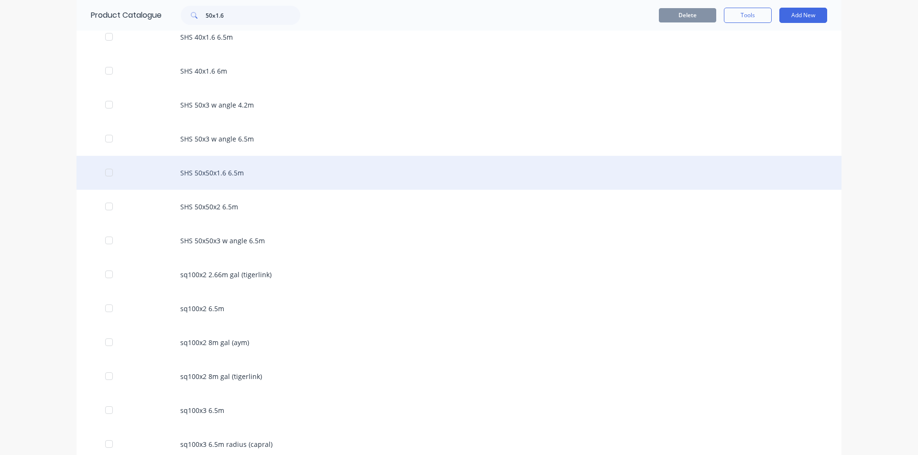
click at [241, 170] on div "SHS 50x50x1.6 6.5m" at bounding box center [459, 173] width 765 height 34
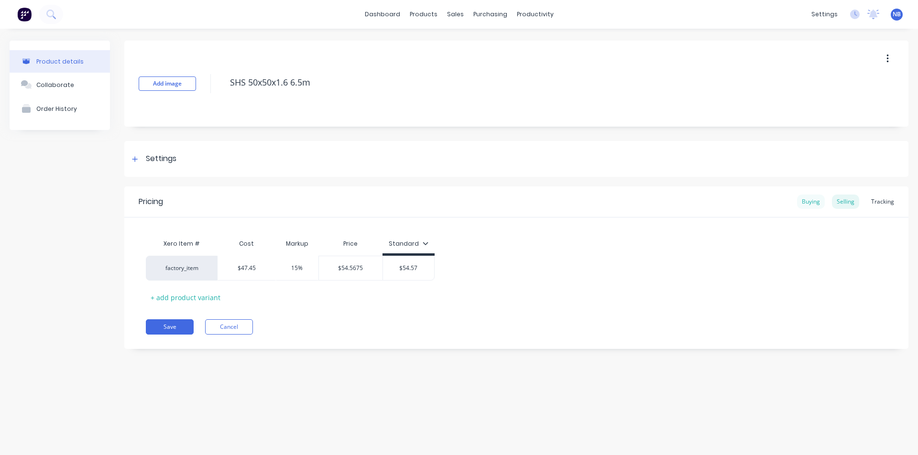
click at [722, 201] on div "Buying" at bounding box center [811, 202] width 28 height 14
click at [303, 266] on input "$47.45" at bounding box center [295, 266] width 51 height 9
click at [423, 366] on div "Product details Collaborate Order History Add image SHS 50x50x1.6 6.5m Settings…" at bounding box center [459, 232] width 918 height 407
click at [722, 196] on div "Selling" at bounding box center [845, 202] width 27 height 14
click at [173, 324] on button "Save" at bounding box center [170, 326] width 48 height 15
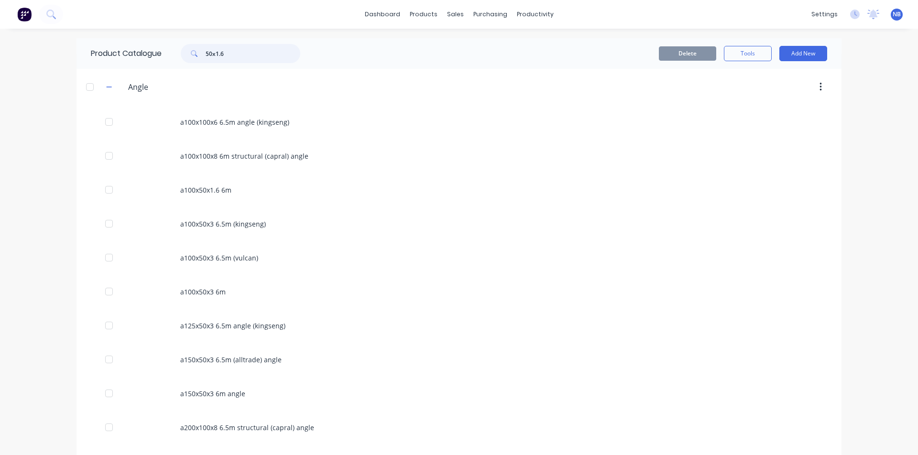
click at [247, 56] on input "50x1.6" at bounding box center [253, 53] width 95 height 19
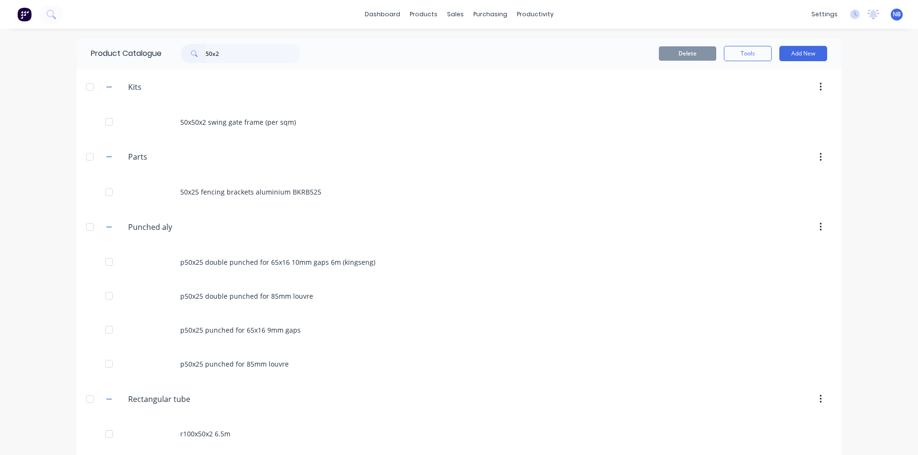
click at [98, 227] on div "Punched.aly Punched aly" at bounding box center [173, 227] width 150 height 17
click at [103, 227] on button "button" at bounding box center [109, 227] width 12 height 12
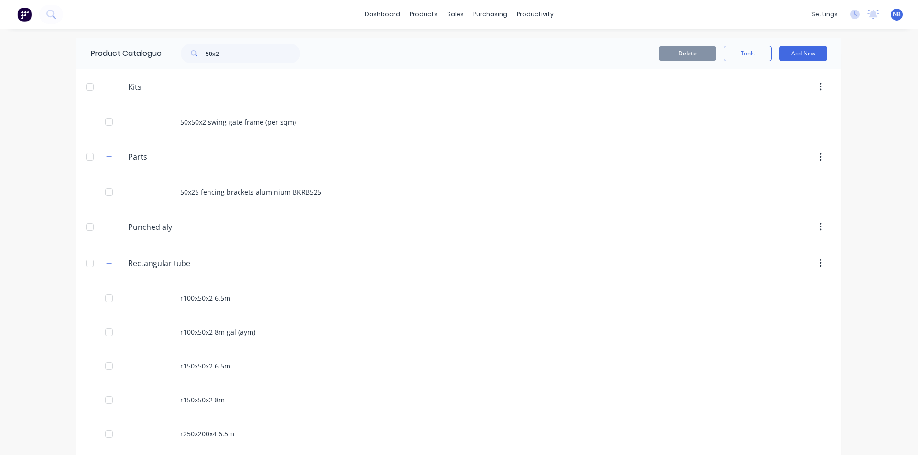
click at [104, 151] on span at bounding box center [109, 157] width 12 height 12
click at [106, 154] on icon "button" at bounding box center [109, 156] width 6 height 7
click at [106, 232] on icon "button" at bounding box center [109, 229] width 6 height 7
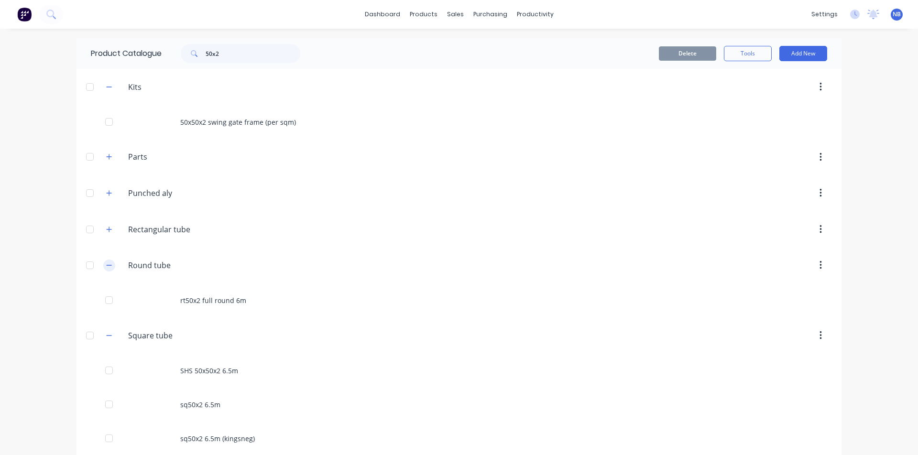
click at [108, 266] on icon "button" at bounding box center [109, 265] width 6 height 7
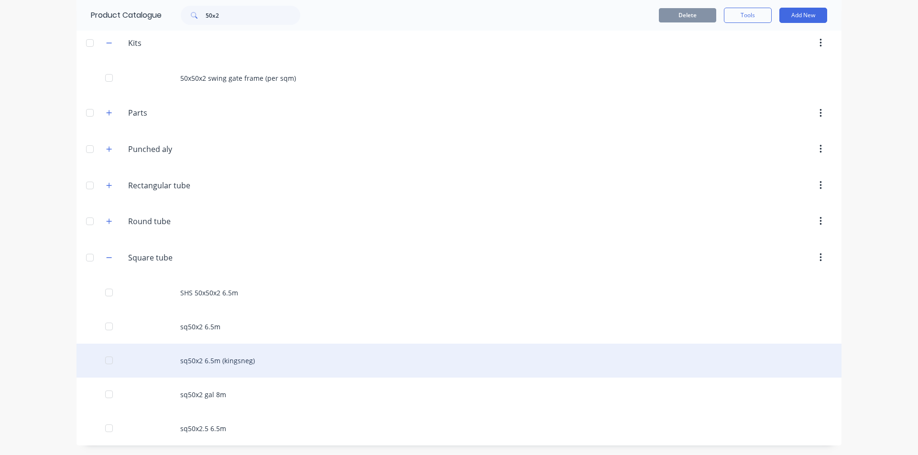
drag, startPoint x: 103, startPoint y: 362, endPoint x: 289, endPoint y: 358, distance: 185.6
click at [104, 362] on div at bounding box center [108, 360] width 19 height 19
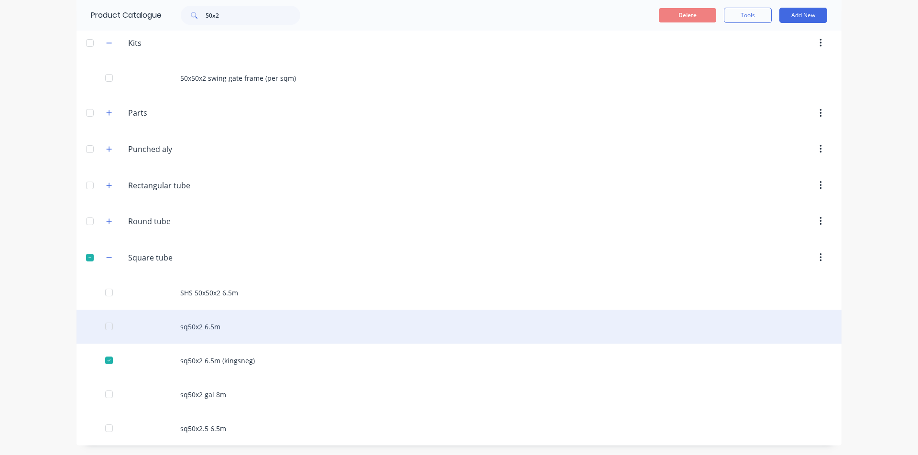
click at [108, 330] on div at bounding box center [108, 326] width 19 height 19
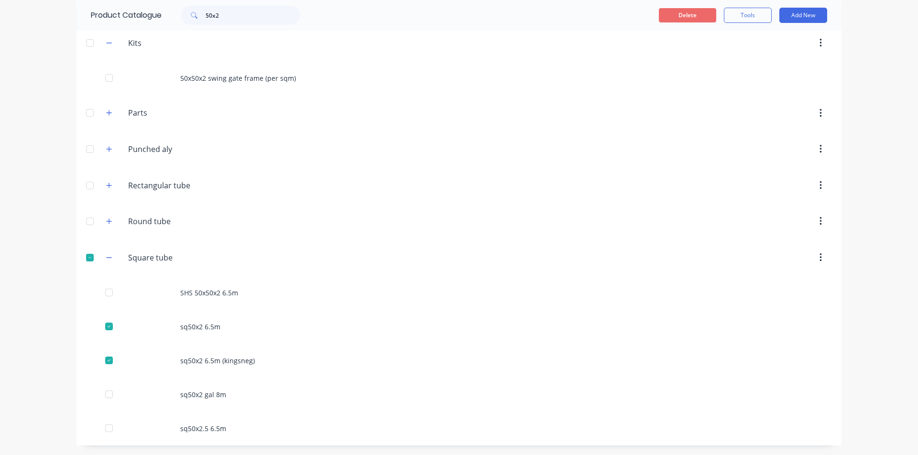
click at [693, 15] on button "Delete" at bounding box center [687, 15] width 57 height 14
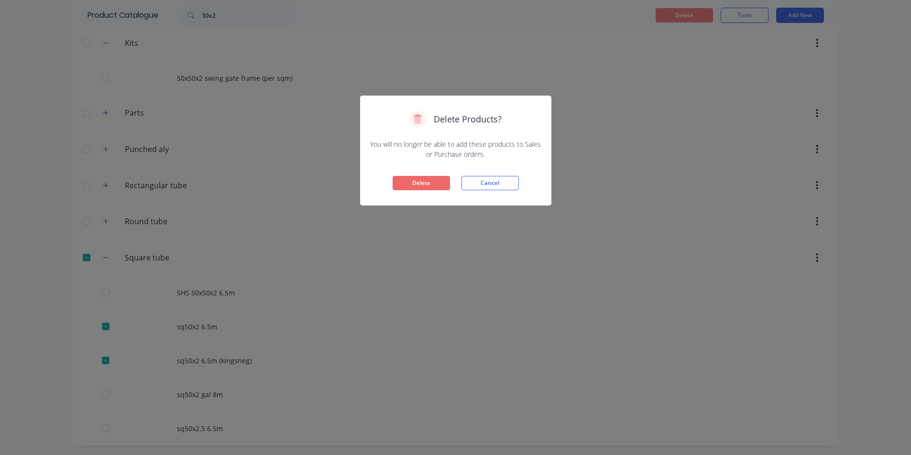
click at [423, 184] on button "Delete" at bounding box center [421, 183] width 57 height 14
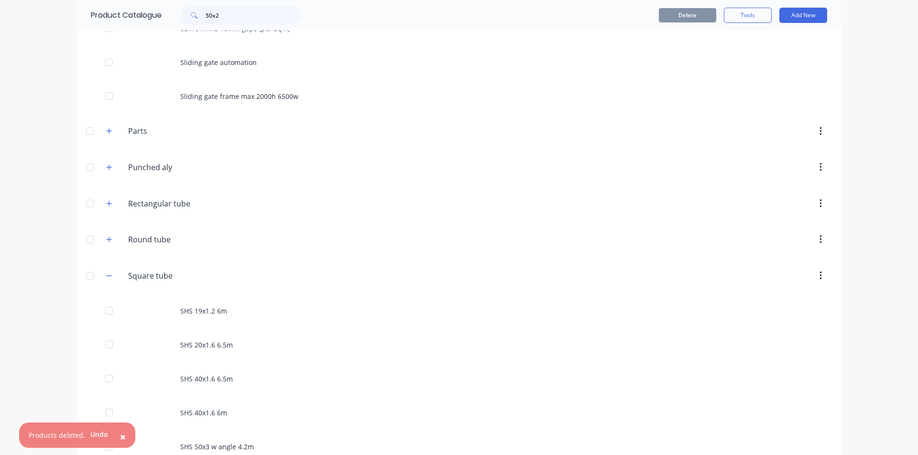
scroll to position [0, 0]
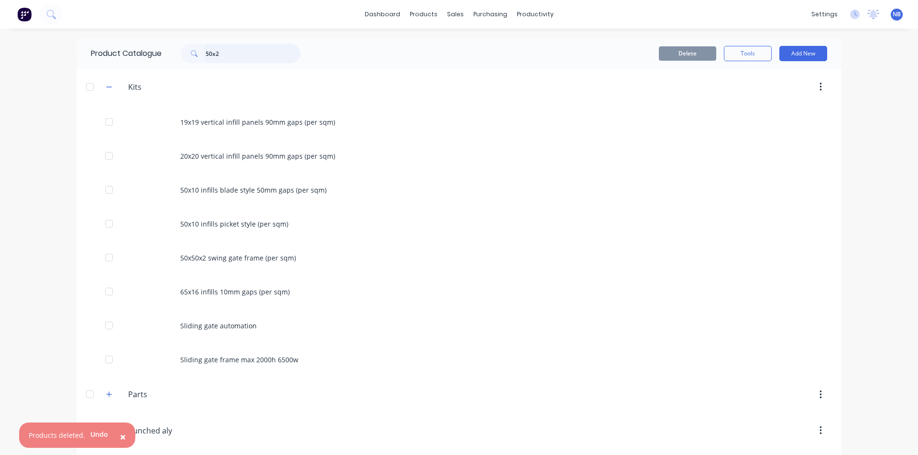
click at [235, 59] on input "50x2" at bounding box center [253, 53] width 95 height 19
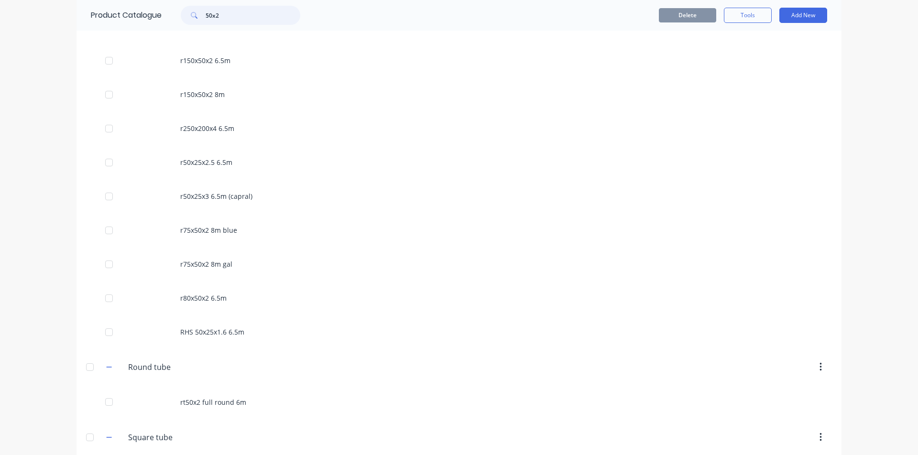
scroll to position [553, 0]
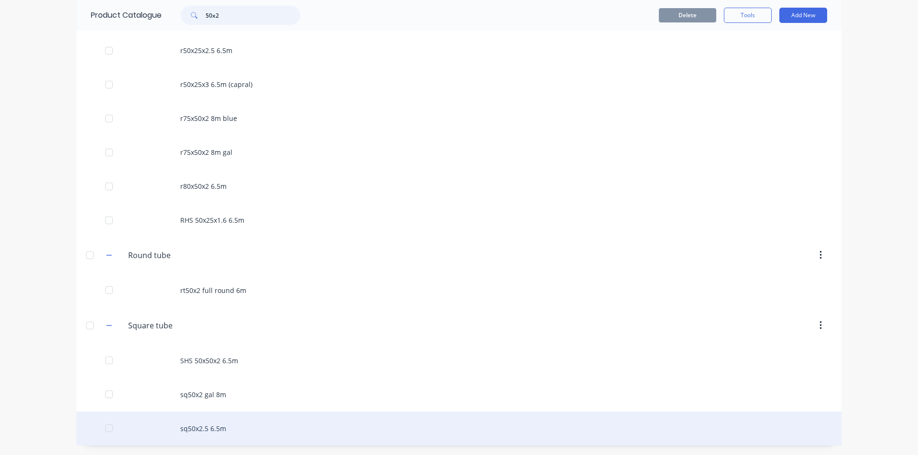
click at [105, 371] on div at bounding box center [108, 428] width 19 height 19
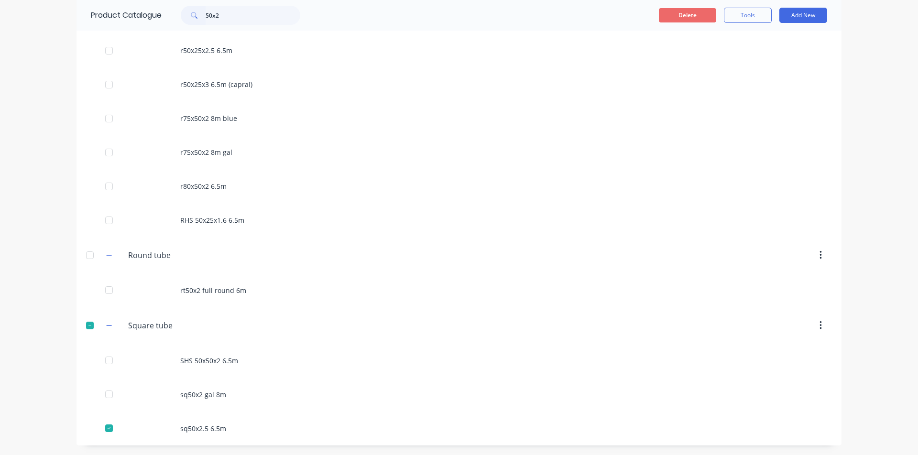
click at [702, 20] on button "Delete" at bounding box center [687, 15] width 57 height 14
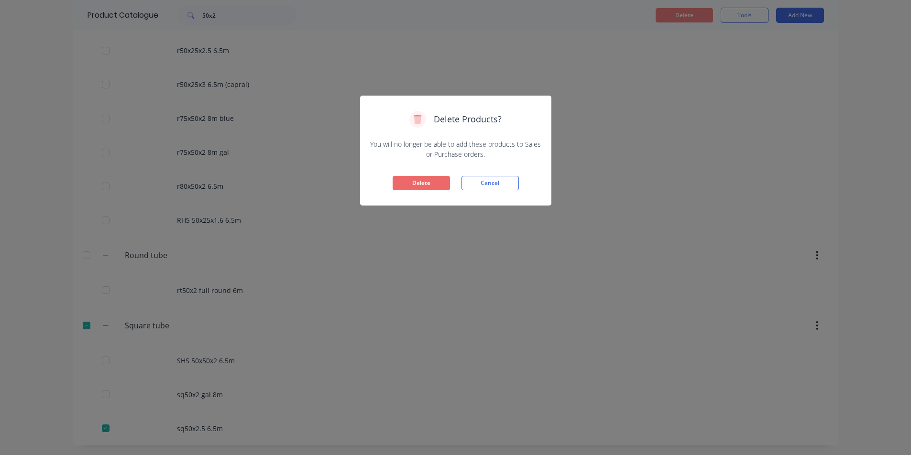
click at [416, 187] on button "Delete" at bounding box center [421, 183] width 57 height 14
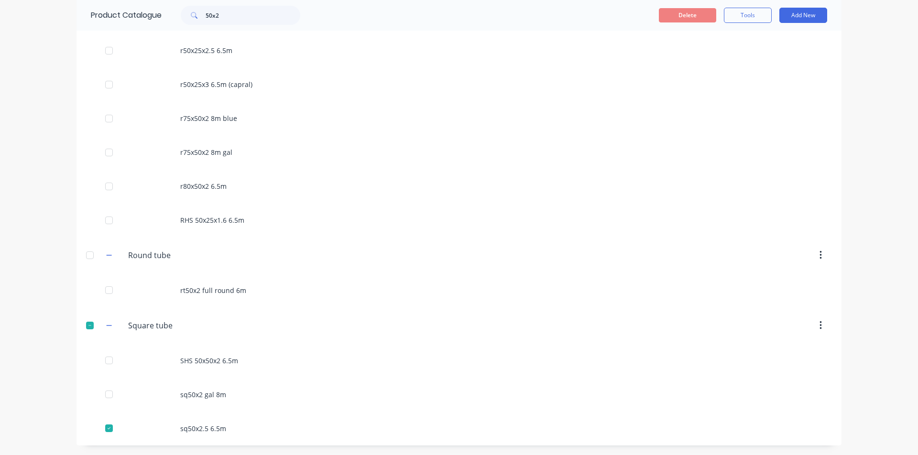
scroll to position [0, 0]
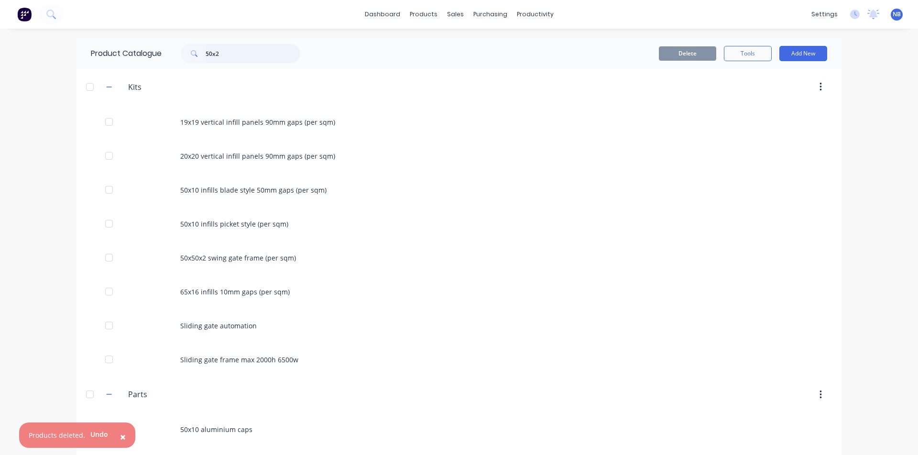
click at [235, 55] on input "50x2" at bounding box center [253, 53] width 95 height 19
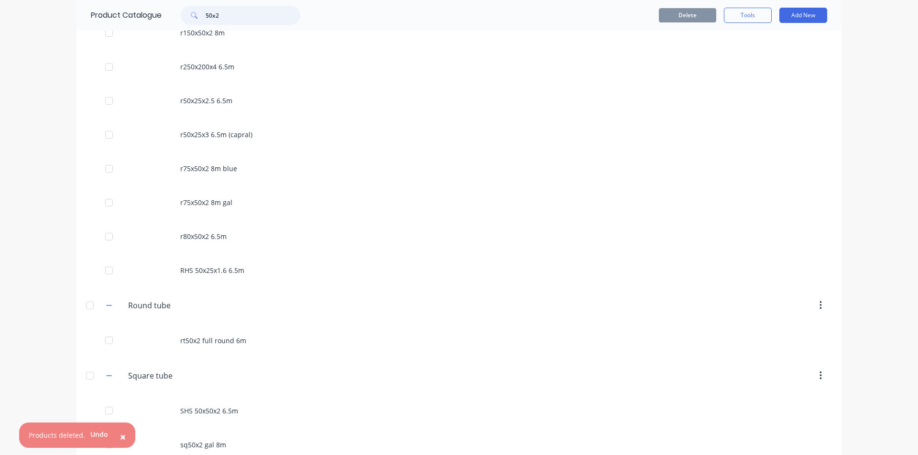
scroll to position [519, 0]
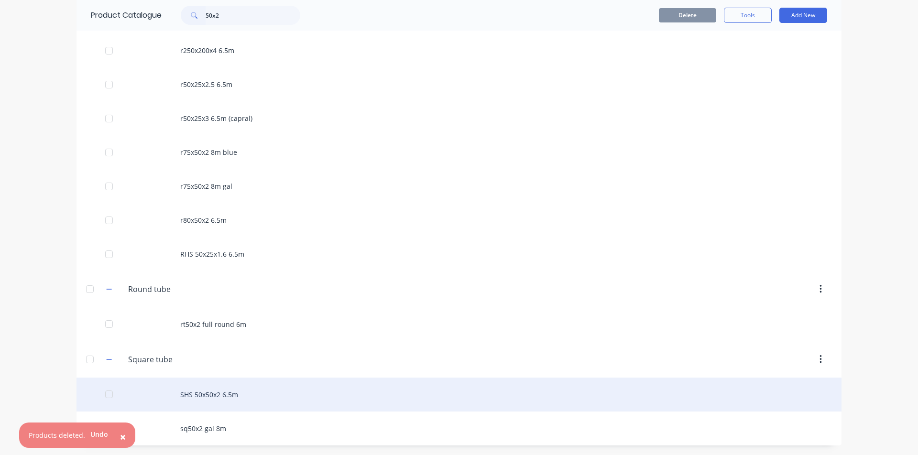
click at [229, 371] on div "SHS 50x50x2 6.5m" at bounding box center [459, 395] width 765 height 34
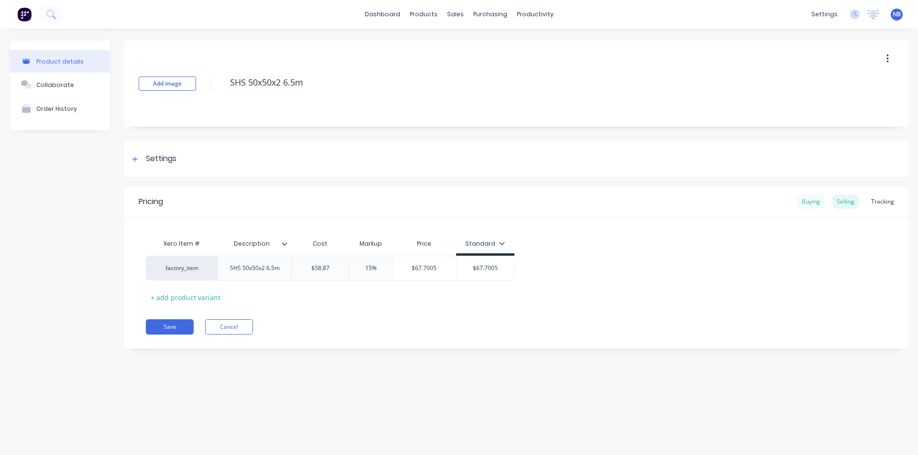
click at [722, 207] on div "Buying" at bounding box center [811, 202] width 28 height 14
click at [722, 204] on div "Buying" at bounding box center [811, 202] width 28 height 14
click at [722, 204] on div "Selling" at bounding box center [845, 202] width 27 height 14
click at [722, 202] on div "Buying" at bounding box center [811, 202] width 28 height 14
click at [376, 266] on input "$58.87" at bounding box center [370, 266] width 52 height 9
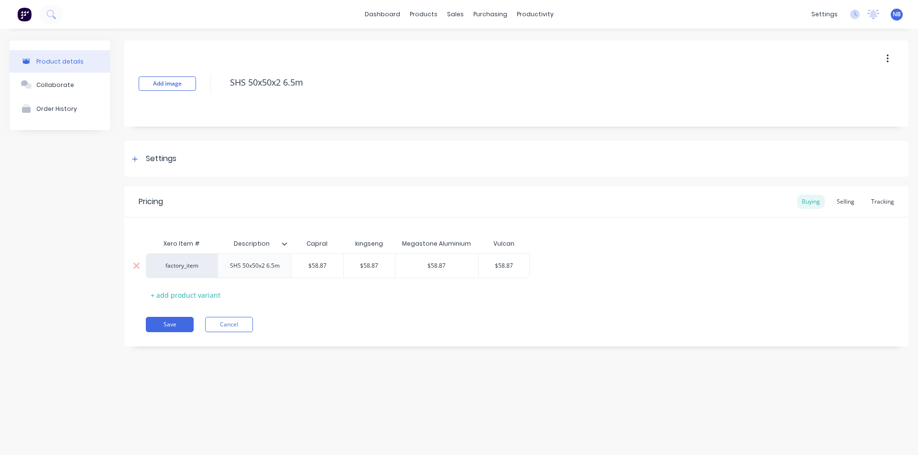
drag, startPoint x: 380, startPoint y: 267, endPoint x: 363, endPoint y: 262, distance: 17.5
click at [363, 261] on div "$58.87 $58.87" at bounding box center [370, 266] width 52 height 24
click at [427, 348] on div "Add image SHS 50x50x2 6.5m Settings Product Options I buy this item I sell this…" at bounding box center [516, 201] width 784 height 320
click at [722, 202] on div "Selling" at bounding box center [845, 202] width 27 height 14
click at [179, 321] on button "Save" at bounding box center [170, 326] width 48 height 15
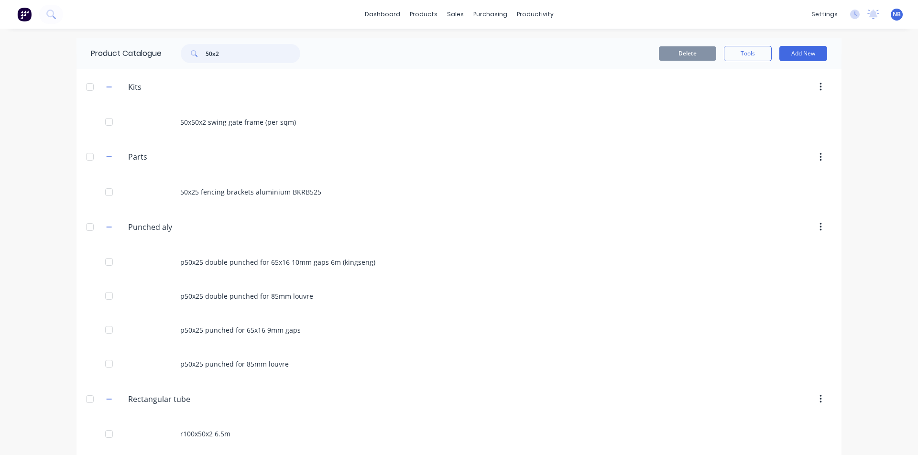
drag, startPoint x: 244, startPoint y: 56, endPoint x: 171, endPoint y: 37, distance: 75.6
click at [171, 37] on div "dashboard products sales purchasing productivity dashboard products Product Cat…" at bounding box center [459, 227] width 918 height 455
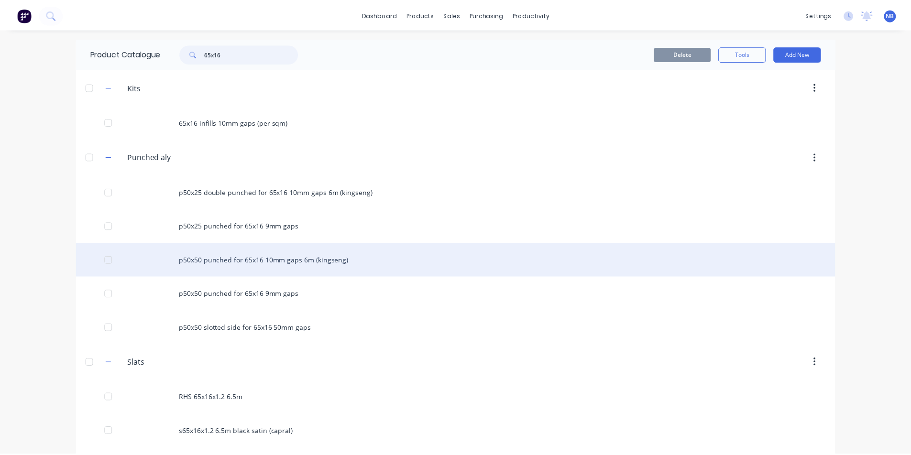
scroll to position [139, 0]
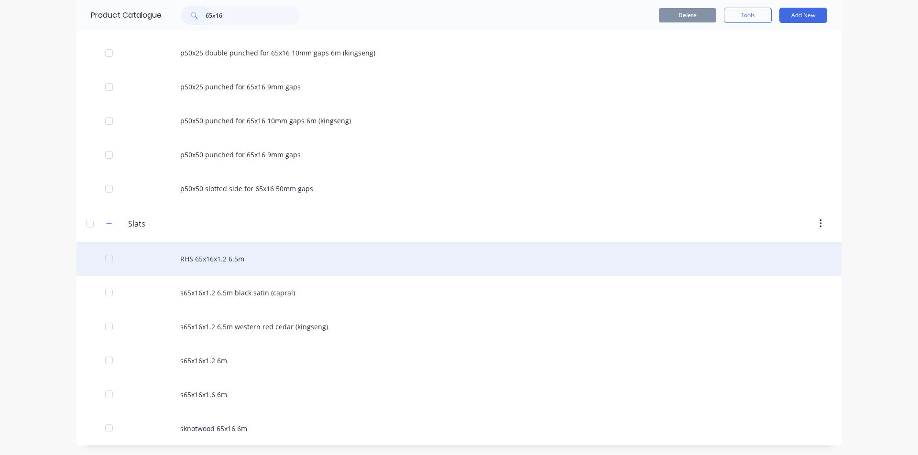
click at [258, 258] on div "RHS 65x16x1.2 6.5m" at bounding box center [459, 259] width 765 height 34
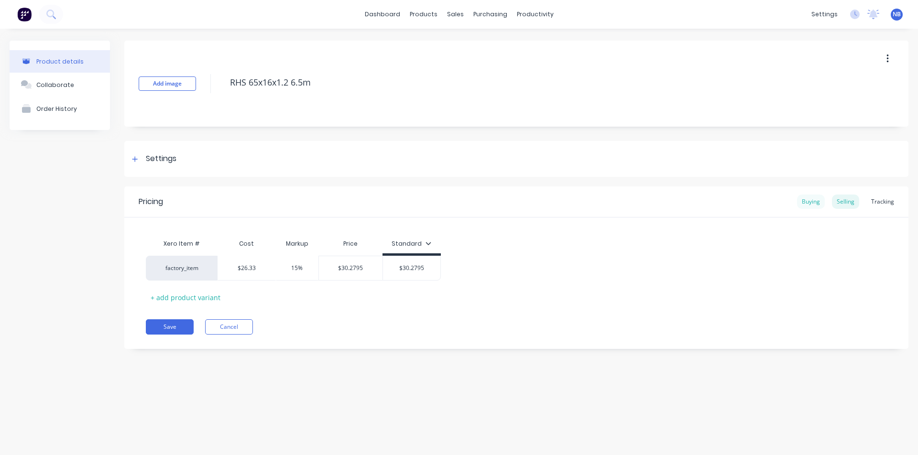
click at [722, 200] on div "Buying" at bounding box center [811, 202] width 28 height 14
click at [722, 202] on div "Selling" at bounding box center [845, 202] width 27 height 14
click at [216, 329] on button "Cancel" at bounding box center [229, 326] width 48 height 15
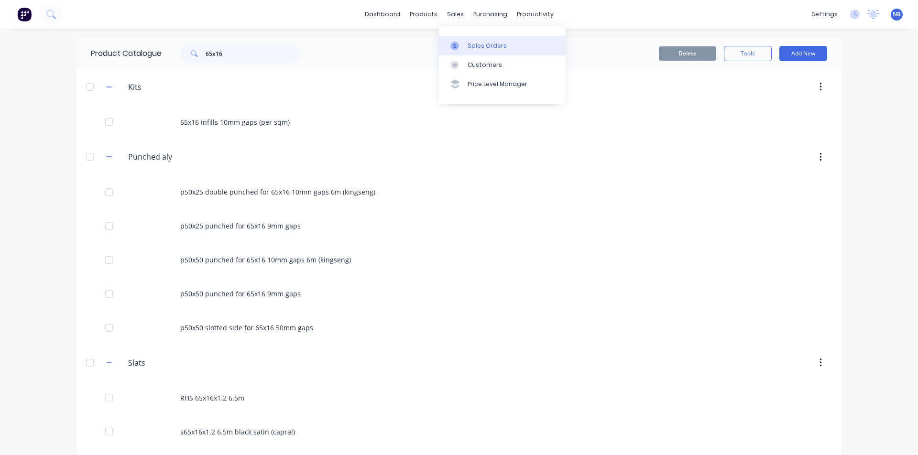
click at [460, 44] on div at bounding box center [457, 46] width 14 height 9
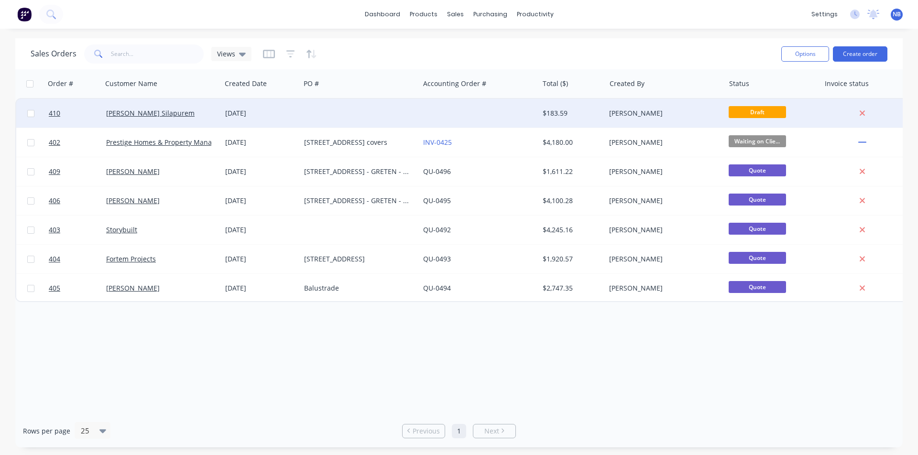
click at [285, 122] on div "[DATE]" at bounding box center [260, 113] width 79 height 29
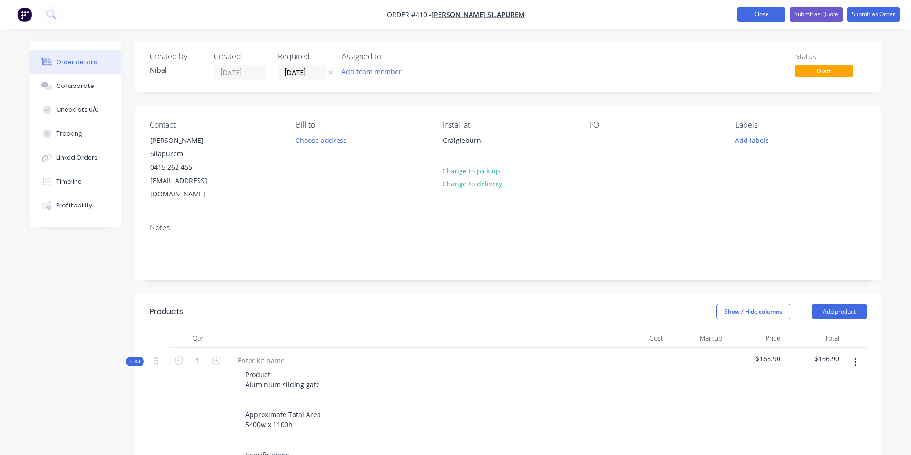
drag, startPoint x: 769, startPoint y: 16, endPoint x: 763, endPoint y: 16, distance: 6.7
click at [722, 16] on button "Close" at bounding box center [761, 14] width 48 height 14
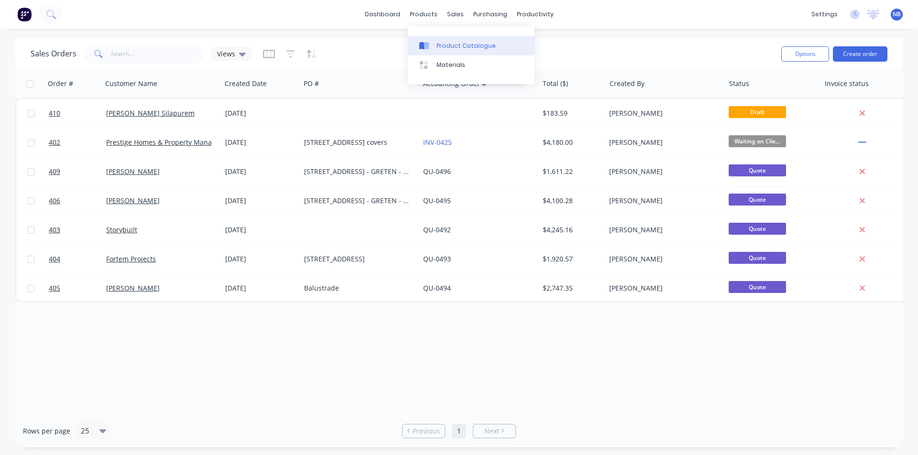
click at [439, 50] on link "Product Catalogue" at bounding box center [471, 45] width 127 height 19
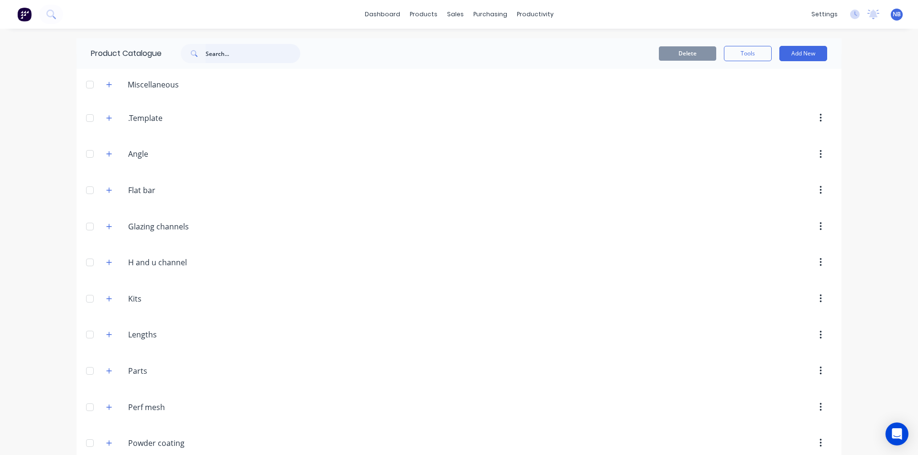
drag, startPoint x: 232, startPoint y: 55, endPoint x: 196, endPoint y: 57, distance: 35.9
click at [196, 57] on div at bounding box center [241, 53] width 120 height 19
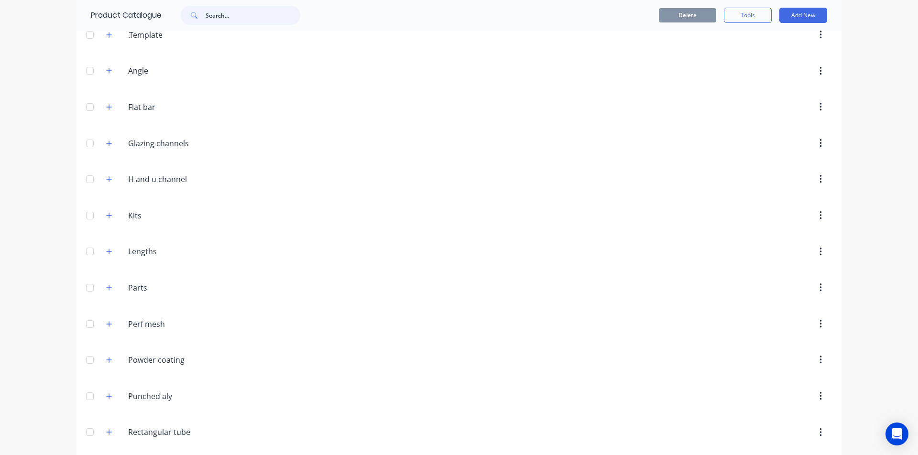
scroll to position [98, 0]
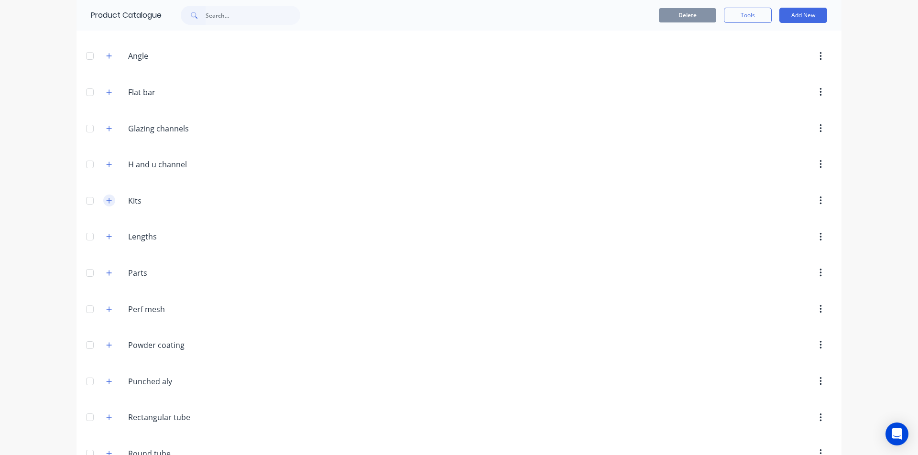
click at [110, 199] on button "button" at bounding box center [109, 201] width 12 height 12
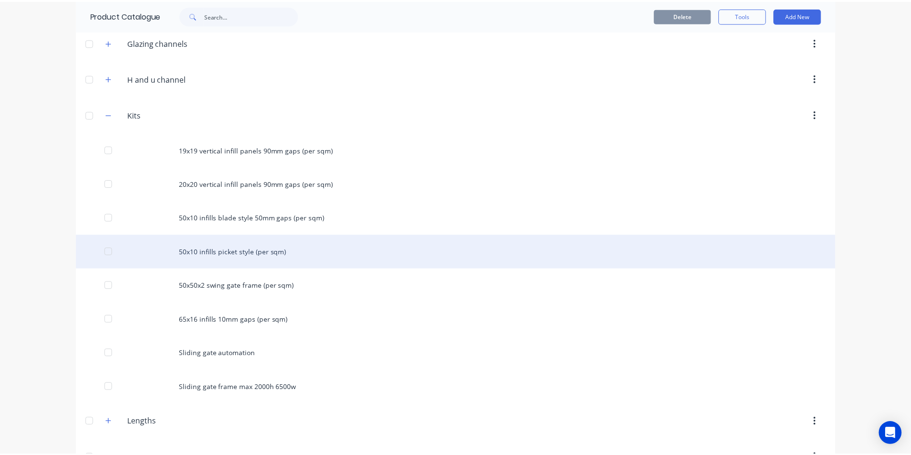
scroll to position [196, 0]
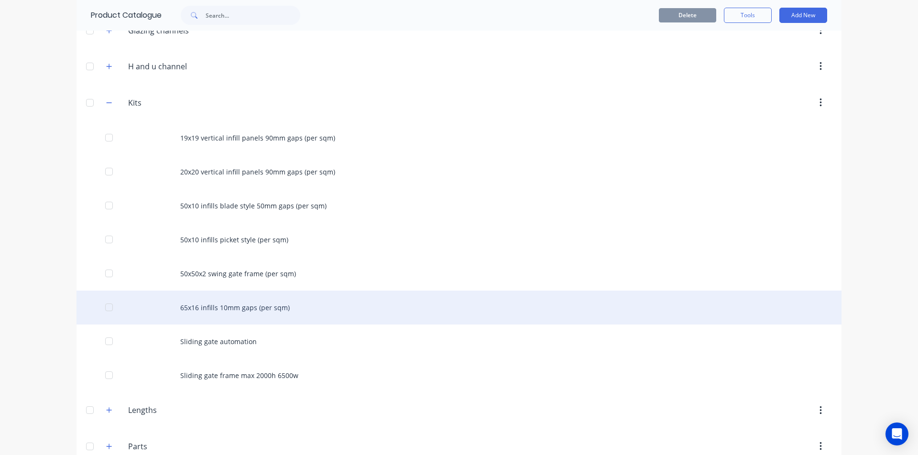
click at [245, 301] on div "65x16 infills 10mm gaps (per sqm)" at bounding box center [459, 308] width 765 height 34
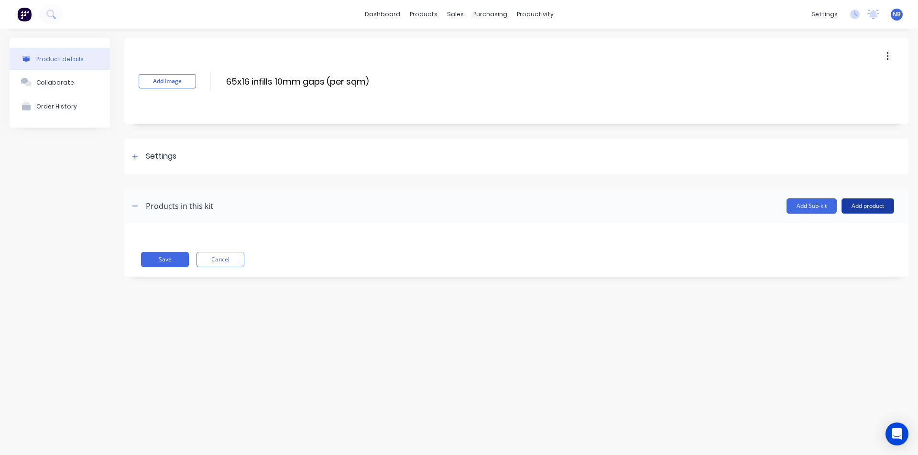
click at [864, 201] on button "Add product" at bounding box center [868, 205] width 53 height 15
click at [832, 233] on div "Product catalogue" at bounding box center [849, 231] width 74 height 14
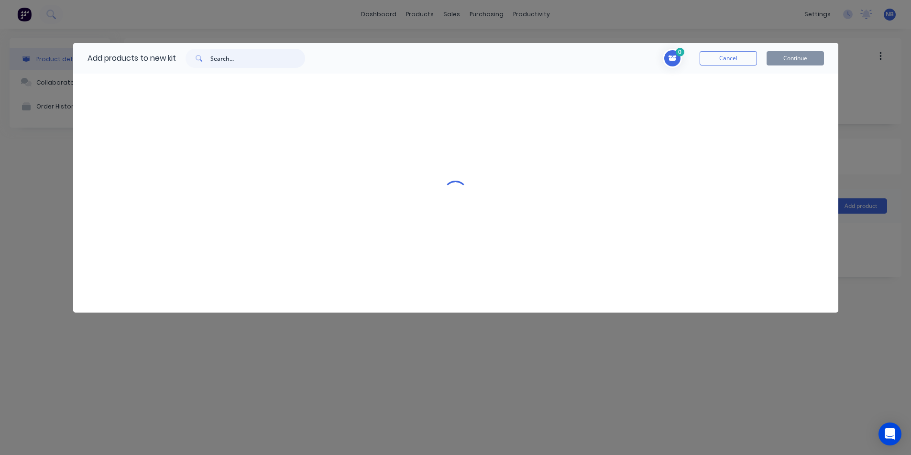
click at [220, 60] on input "text" at bounding box center [257, 58] width 95 height 19
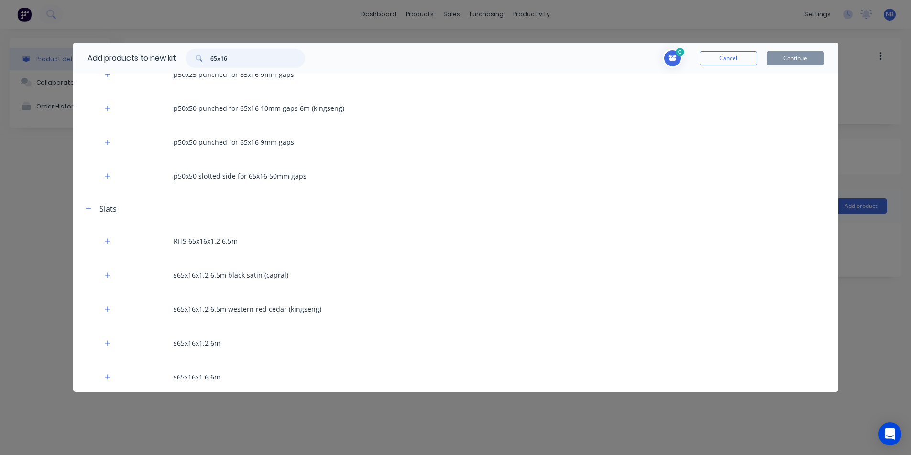
scroll to position [48, 0]
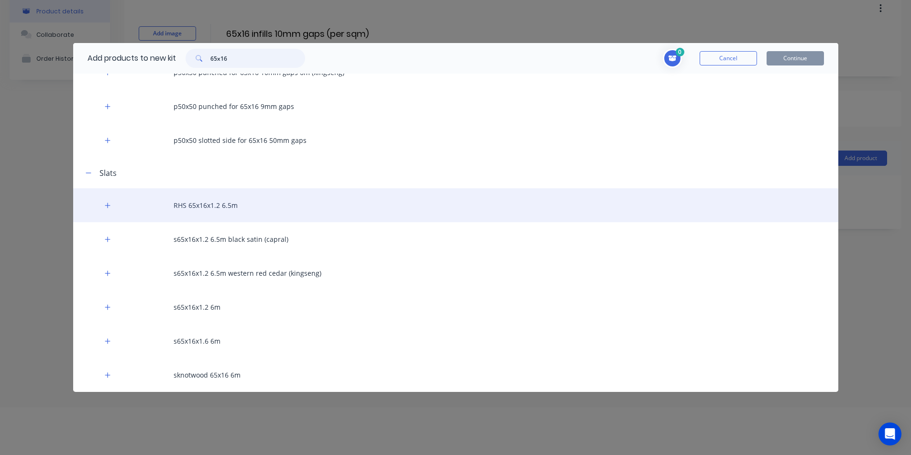
type input "65x16"
click at [230, 205] on div "RHS 65x16x1.2 6.5m" at bounding box center [455, 205] width 765 height 34
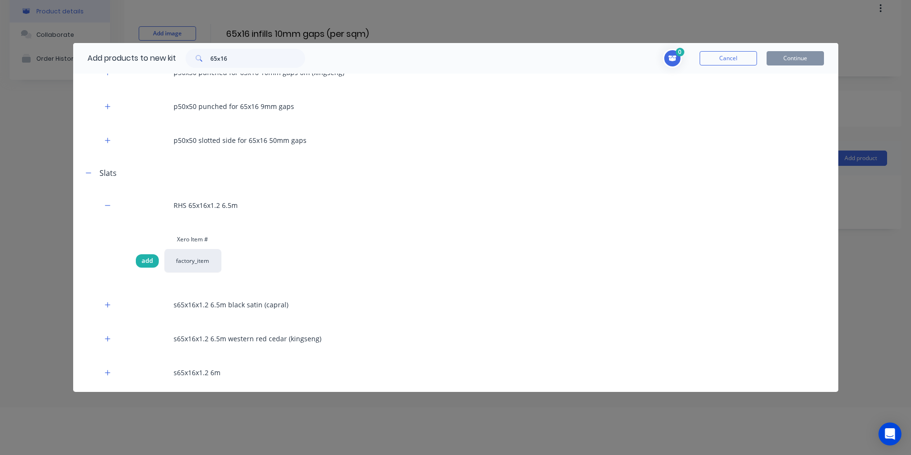
click at [150, 260] on span "add" at bounding box center [147, 261] width 11 height 10
click at [789, 59] on button "Continue" at bounding box center [794, 58] width 57 height 14
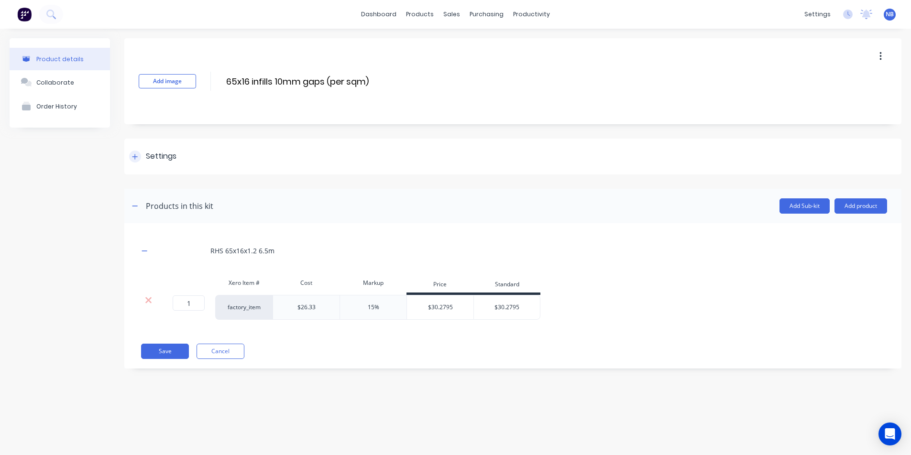
scroll to position [0, 0]
click at [190, 301] on input "1" at bounding box center [189, 302] width 32 height 15
drag, startPoint x: 181, startPoint y: 304, endPoint x: 166, endPoint y: 306, distance: 15.5
click at [180, 304] on input "1" at bounding box center [189, 302] width 32 height 15
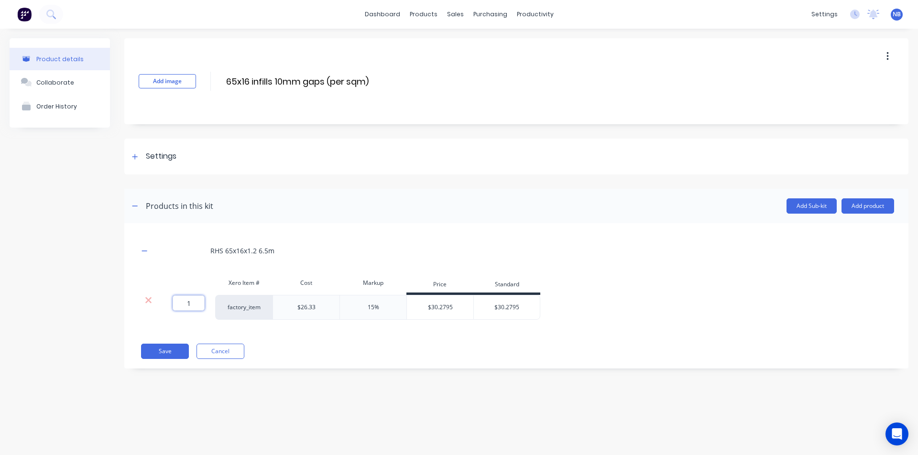
type input "3"
click at [103, 329] on div "Product details Collaborate Order History" at bounding box center [60, 210] width 100 height 345
click at [155, 359] on div "RHS 65x16x1.2 6.5m Xero Item # Cost Markup Price Standard 3 3 ? factory_item $2…" at bounding box center [516, 295] width 784 height 145
click at [176, 352] on button "Save" at bounding box center [165, 351] width 48 height 15
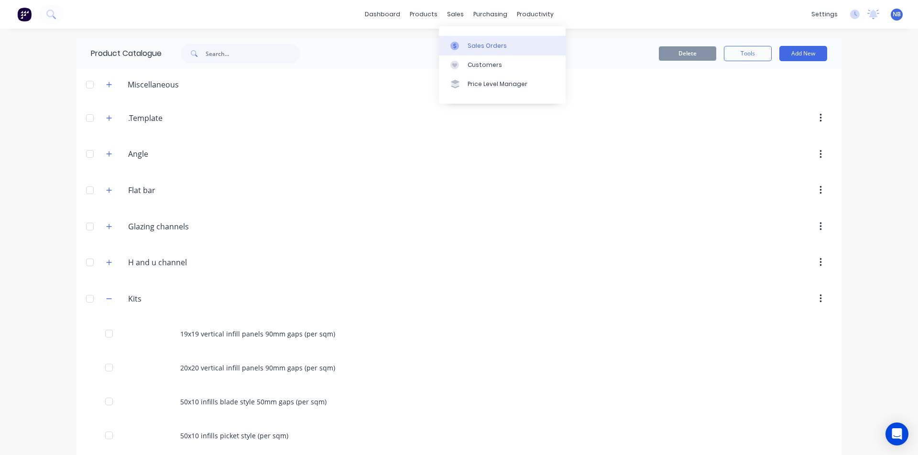
click at [463, 41] on link "Sales Orders" at bounding box center [502, 45] width 127 height 19
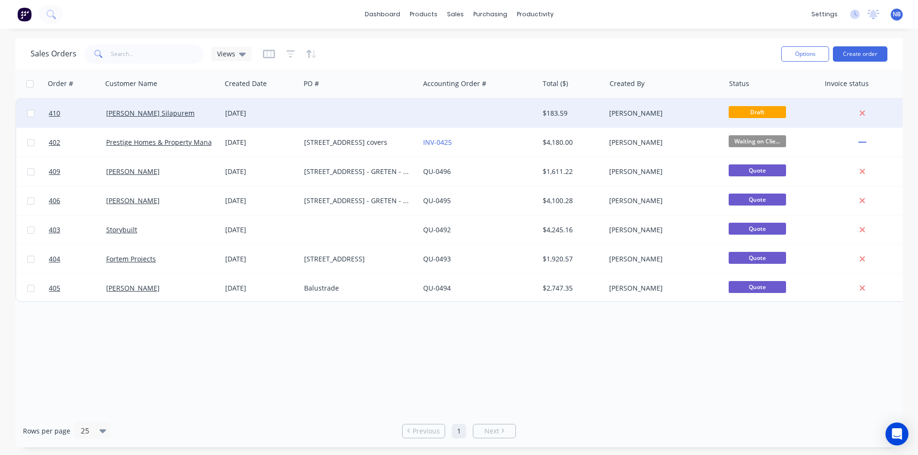
click at [204, 108] on div "[PERSON_NAME] Silapurem" at bounding box center [161, 113] width 119 height 29
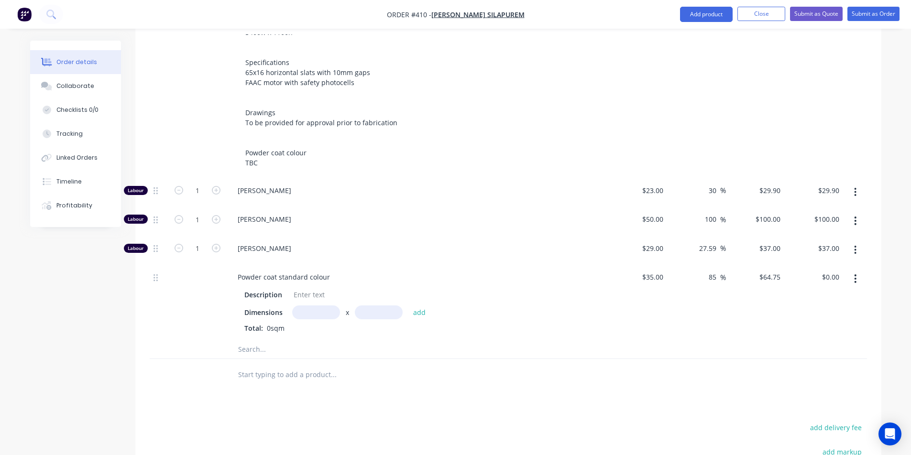
scroll to position [394, 0]
click at [314, 304] on input "text" at bounding box center [316, 311] width 48 height 14
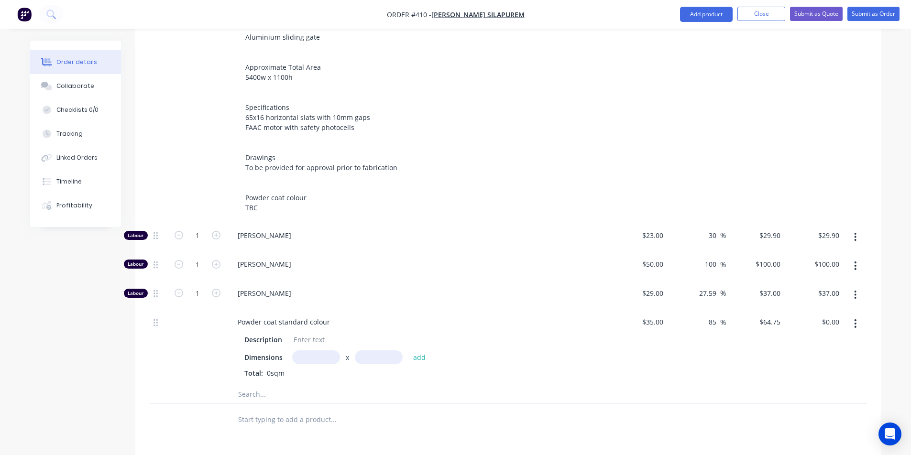
scroll to position [347, 0]
click at [214, 261] on icon "button" at bounding box center [216, 265] width 9 height 9
type input "2"
type input "$200.00"
click at [214, 261] on icon "button" at bounding box center [216, 265] width 9 height 9
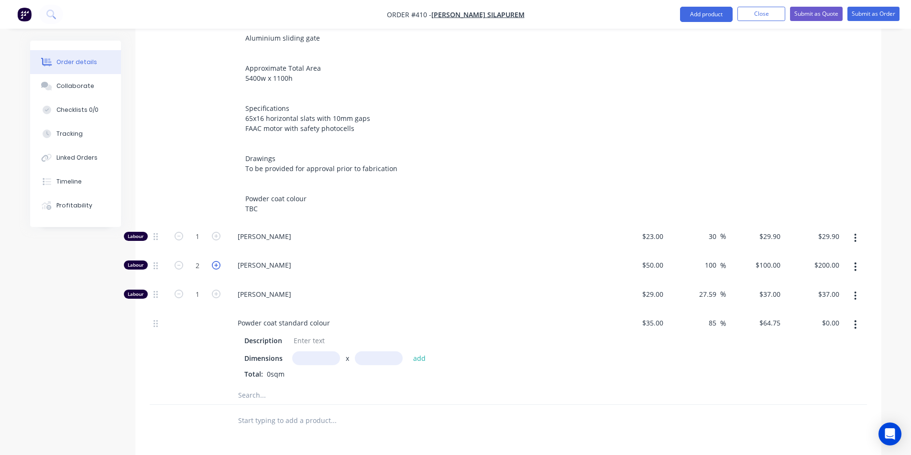
type input "3"
type input "$300.00"
click at [214, 261] on icon "button" at bounding box center [216, 265] width 9 height 9
type input "4"
type input "$400.00"
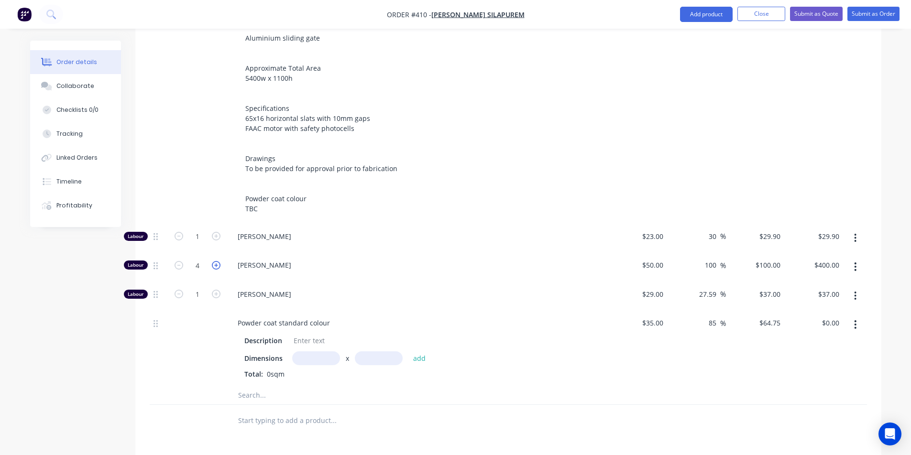
click at [217, 261] on icon "button" at bounding box center [216, 265] width 9 height 9
type input "5"
type input "$500.00"
click at [218, 290] on icon "button" at bounding box center [216, 294] width 9 height 9
type input "2"
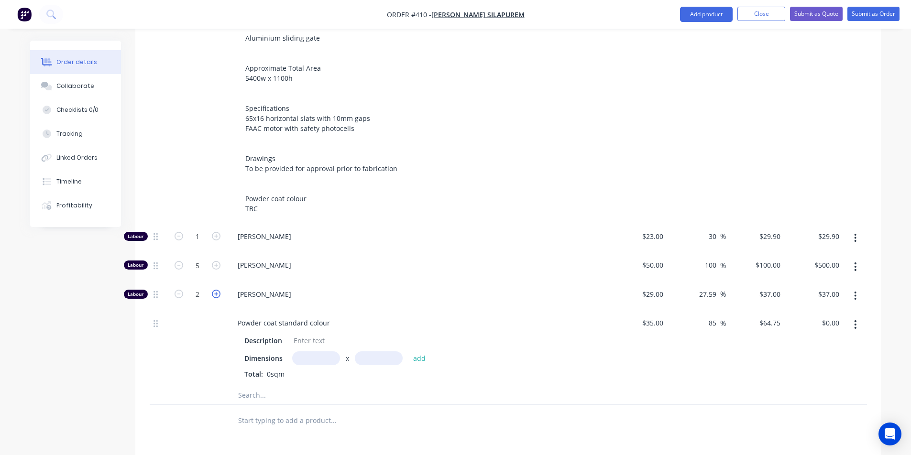
type input "$74.00"
click at [218, 290] on icon "button" at bounding box center [216, 294] width 9 height 9
type input "3"
type input "$111.00"
click at [218, 290] on icon "button" at bounding box center [216, 294] width 9 height 9
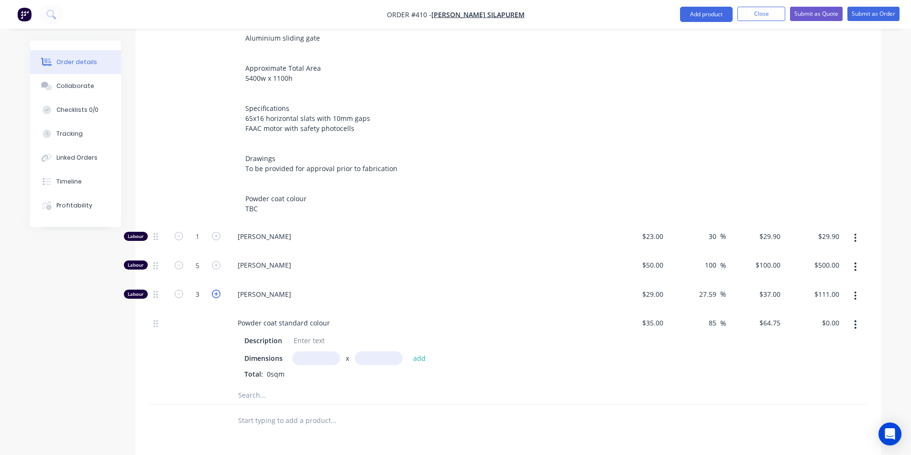
type input "4"
type input "$148.00"
click at [218, 290] on icon "button" at bounding box center [216, 294] width 9 height 9
type input "5"
type input "$185.00"
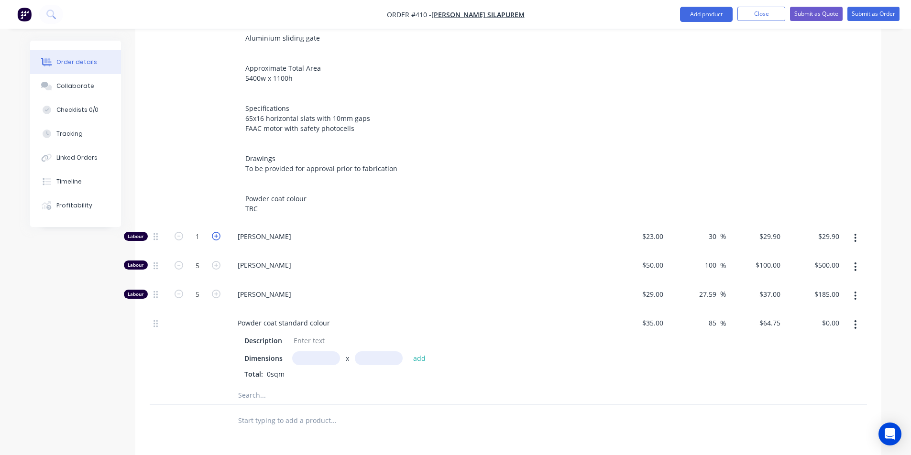
click at [217, 232] on icon "button" at bounding box center [216, 236] width 9 height 9
type input "2"
type input "$59.80"
click at [217, 232] on icon "button" at bounding box center [216, 236] width 9 height 9
type input "3"
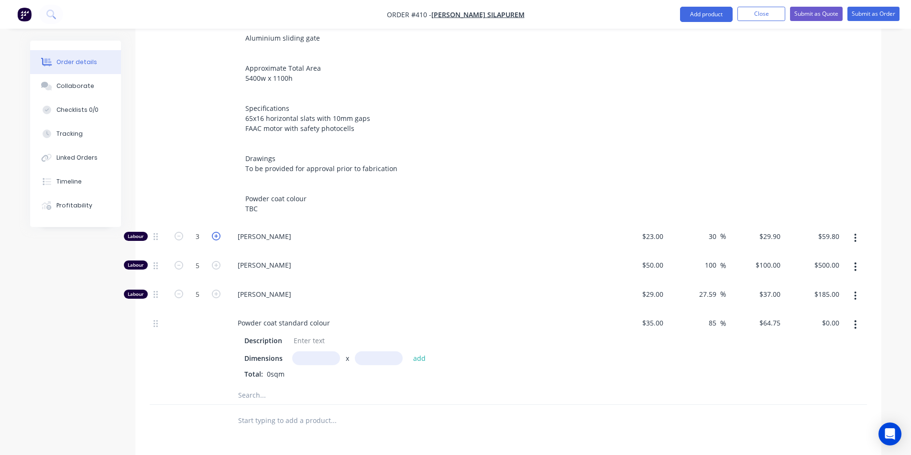
type input "$89.70"
click at [217, 232] on icon "button" at bounding box center [216, 236] width 9 height 9
type input "4"
type input "$119.60"
click at [217, 232] on icon "button" at bounding box center [216, 236] width 9 height 9
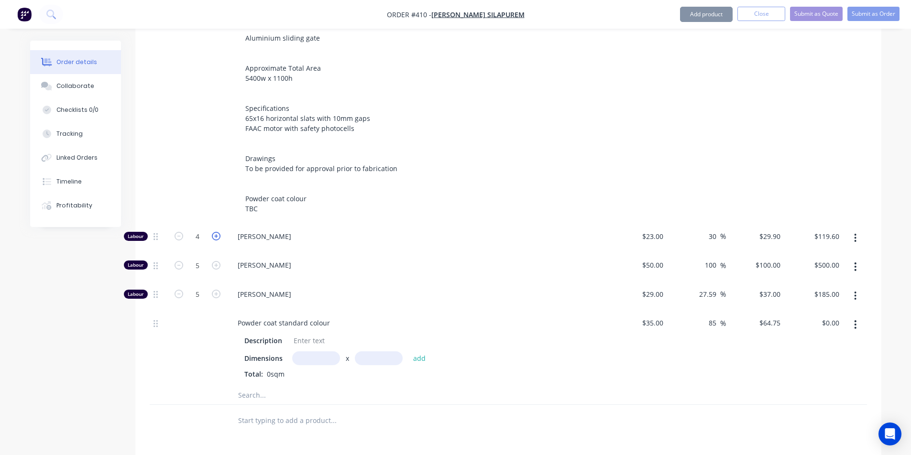
type input "5"
type input "$149.50"
click at [216, 232] on icon "button" at bounding box center [216, 236] width 9 height 9
type input "6"
type input "$179.40"
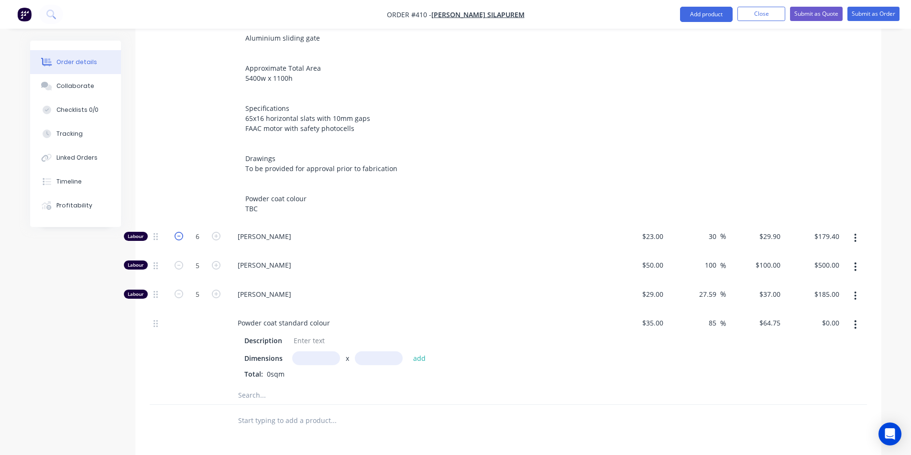
click at [176, 232] on icon "button" at bounding box center [179, 236] width 9 height 9
type input "5"
type input "$149.50"
click at [176, 232] on icon "button" at bounding box center [179, 236] width 9 height 9
type input "4"
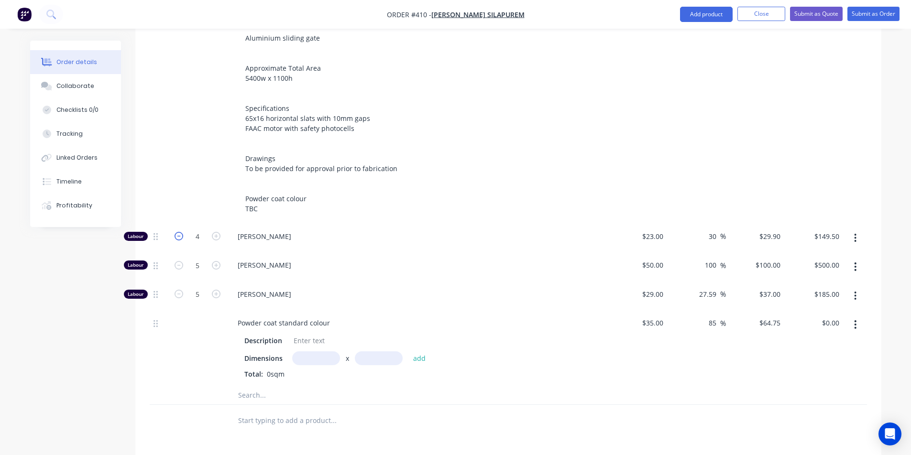
type input "$119.60"
click at [176, 232] on icon "button" at bounding box center [179, 236] width 9 height 9
type input "3"
type input "$89.70"
click at [218, 232] on icon "button" at bounding box center [216, 236] width 9 height 9
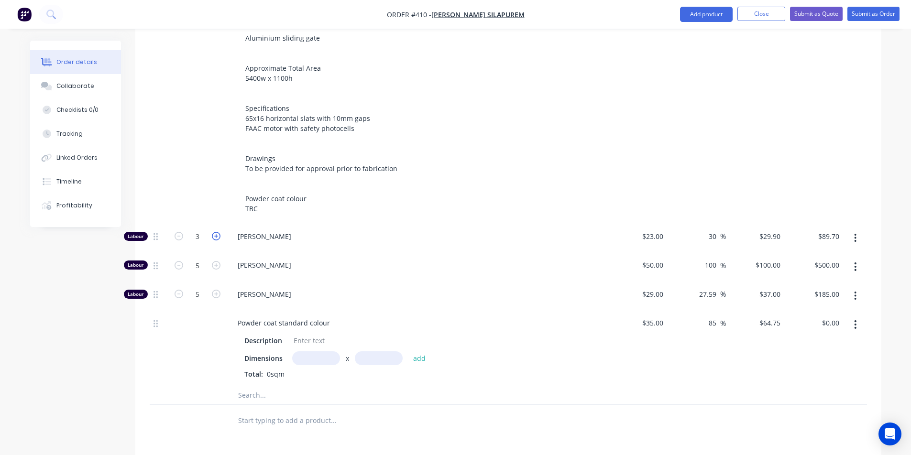
type input "4"
type input "$119.60"
click at [219, 290] on icon "button" at bounding box center [216, 294] width 9 height 9
type input "6"
type input "$222.00"
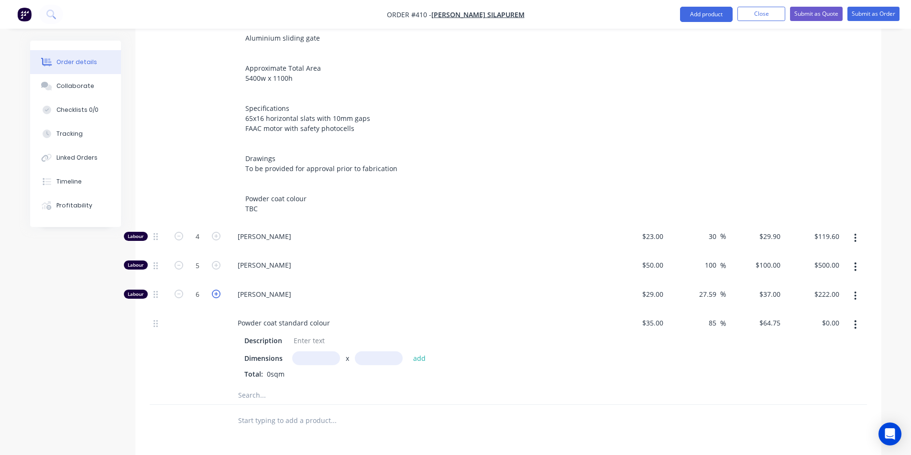
click at [219, 290] on icon "button" at bounding box center [216, 294] width 9 height 9
type input "7"
type input "$259.00"
click at [219, 261] on icon "button" at bounding box center [216, 265] width 9 height 9
type input "6"
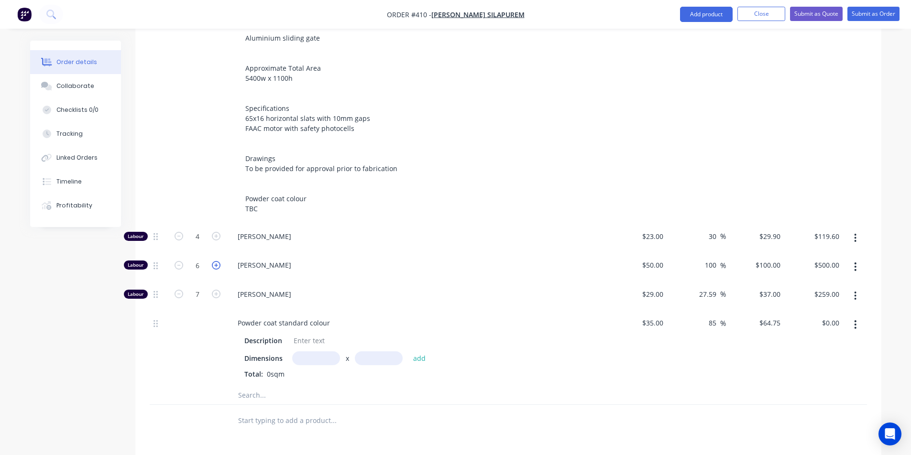
type input "$600.00"
click at [219, 261] on icon "button" at bounding box center [216, 265] width 9 height 9
type input "7"
type input "$700.00"
click at [219, 261] on icon "button" at bounding box center [216, 265] width 9 height 9
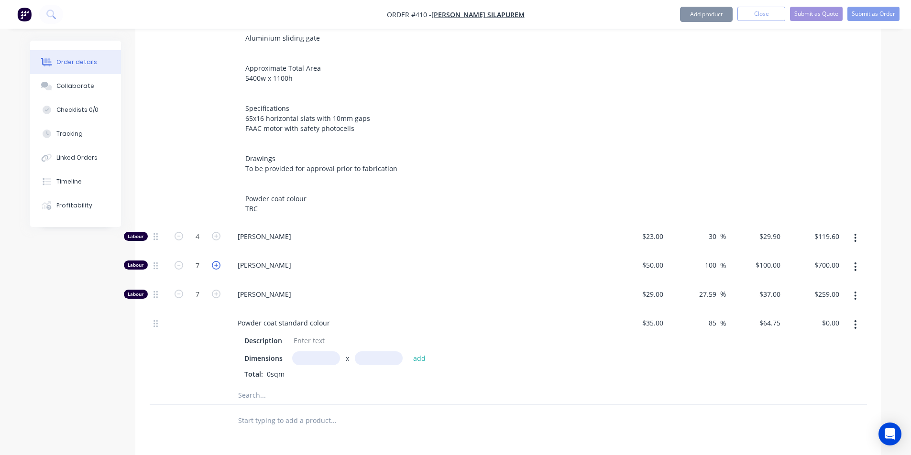
type input "8"
type input "$800.00"
click at [219, 261] on icon "button" at bounding box center [216, 265] width 9 height 9
type input "9"
type input "$900.00"
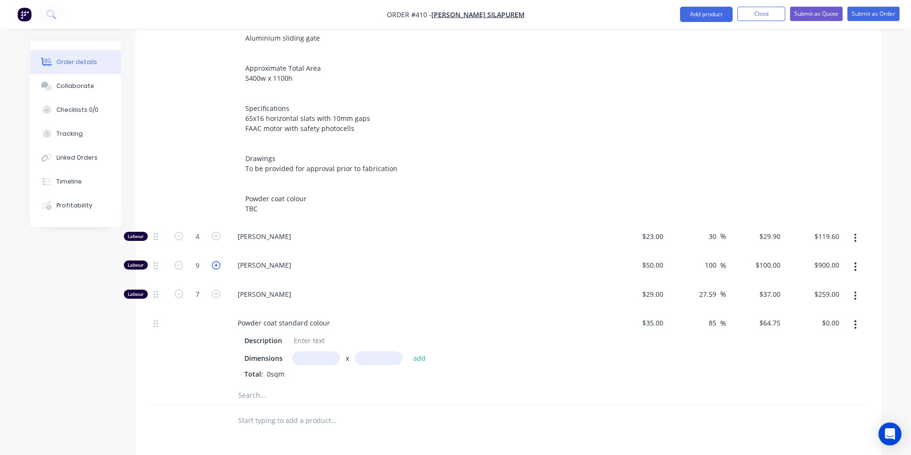
click at [219, 261] on icon "button" at bounding box center [216, 265] width 9 height 9
type input "10"
type input "$1,000.00"
click at [219, 261] on icon "button" at bounding box center [216, 265] width 9 height 9
type input "11"
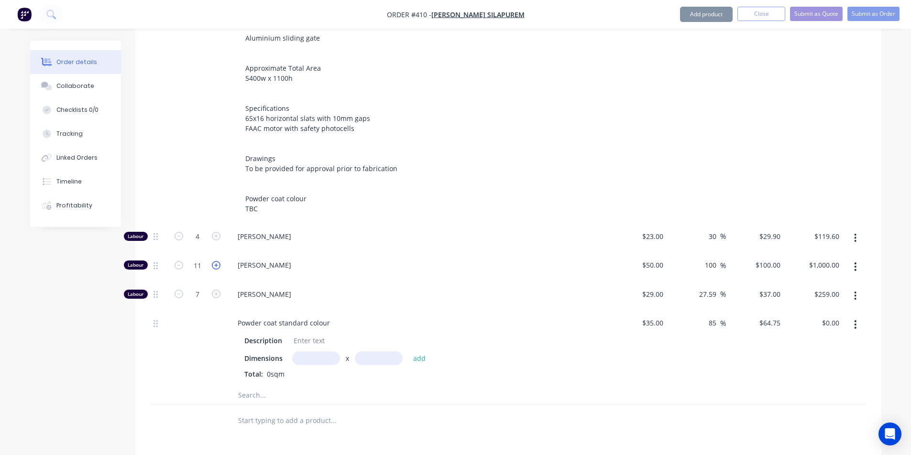
type input "$1,100.00"
click at [219, 261] on icon "button" at bounding box center [216, 265] width 9 height 9
type input "12"
type input "$1,200.00"
click at [219, 232] on icon "button" at bounding box center [216, 236] width 9 height 9
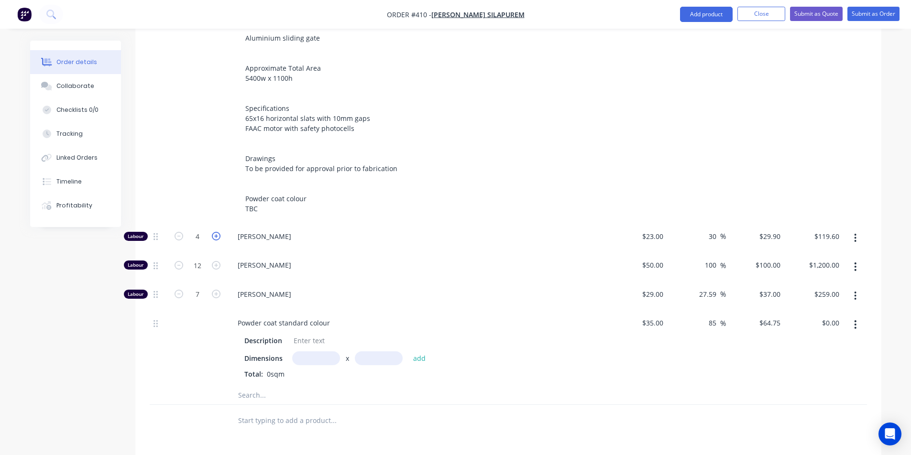
type input "5"
type input "$149.50"
click at [219, 232] on icon "button" at bounding box center [216, 236] width 9 height 9
type input "6"
type input "$179.40"
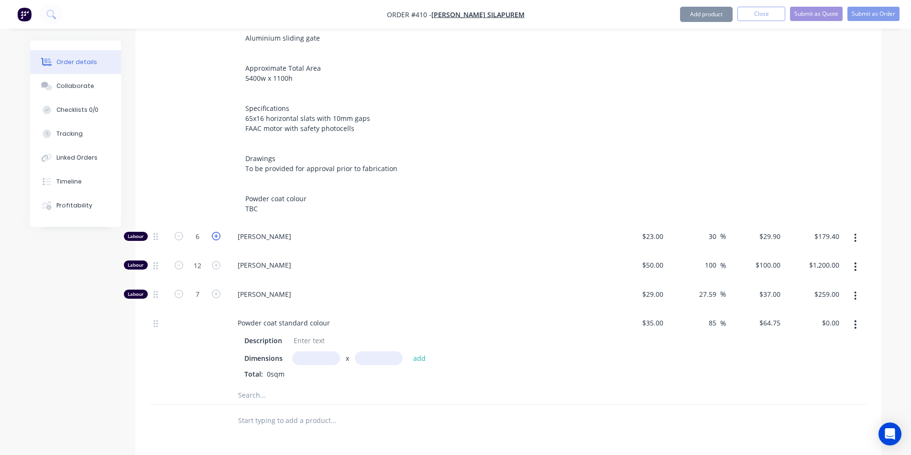
click at [219, 232] on icon "button" at bounding box center [216, 236] width 9 height 9
type input "7"
type input "$209.30"
click at [219, 232] on icon "button" at bounding box center [216, 236] width 9 height 9
type input "8"
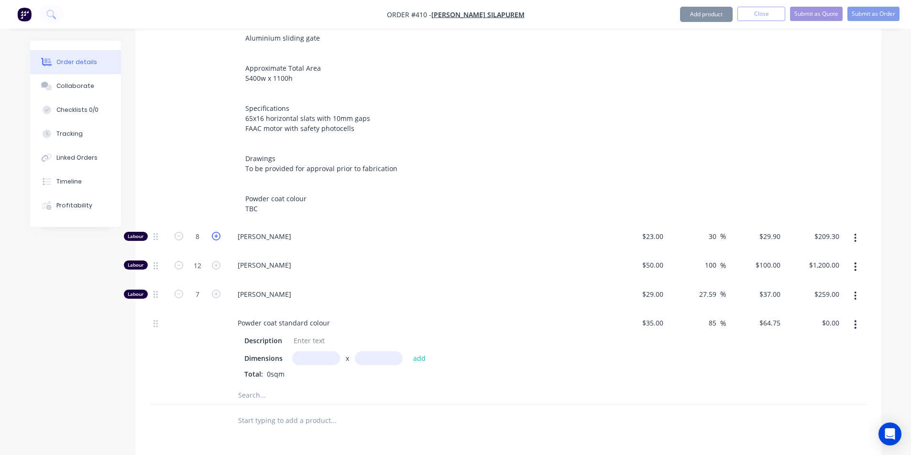
type input "$239.20"
click at [219, 232] on icon "button" at bounding box center [216, 236] width 9 height 9
type input "9"
type input "$269.10"
click at [219, 232] on icon "button" at bounding box center [216, 236] width 9 height 9
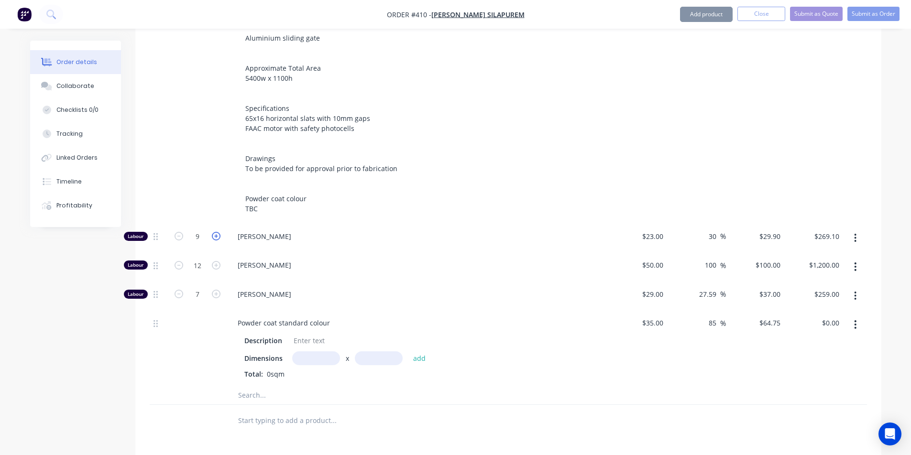
type input "10"
type input "$299.00"
click at [219, 232] on icon "button" at bounding box center [216, 236] width 9 height 9
type input "11"
type input "$328.90"
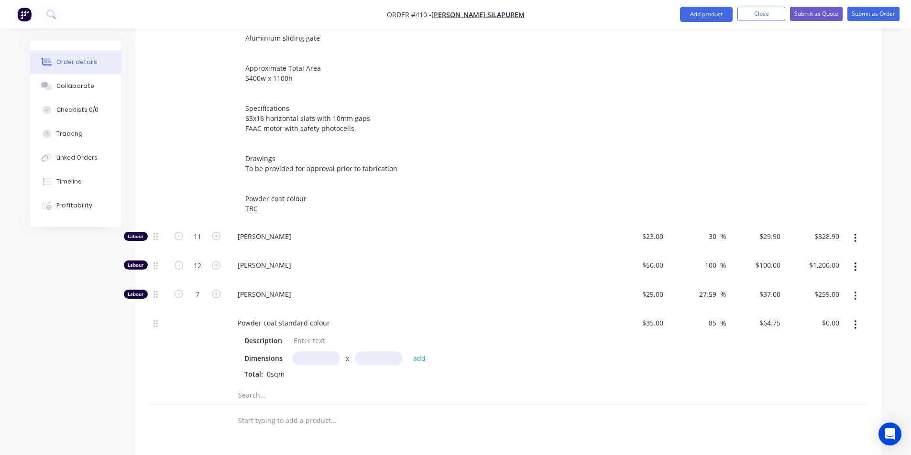
click at [306, 351] on input "text" at bounding box center [316, 358] width 48 height 14
type input "5400m"
type input "1100m"
click at [425, 352] on button "add" at bounding box center [419, 358] width 22 height 13
click at [305, 371] on icon "button" at bounding box center [308, 375] width 6 height 9
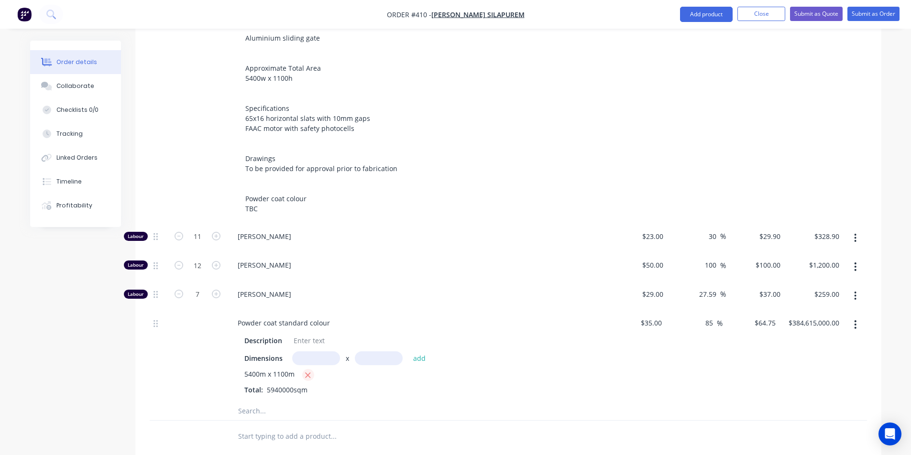
type input "$0.00"
click at [306, 351] on input "text" at bounding box center [316, 358] width 48 height 14
type input "5.4m"
type input "1.1"
click at [419, 352] on button "add" at bounding box center [419, 358] width 22 height 13
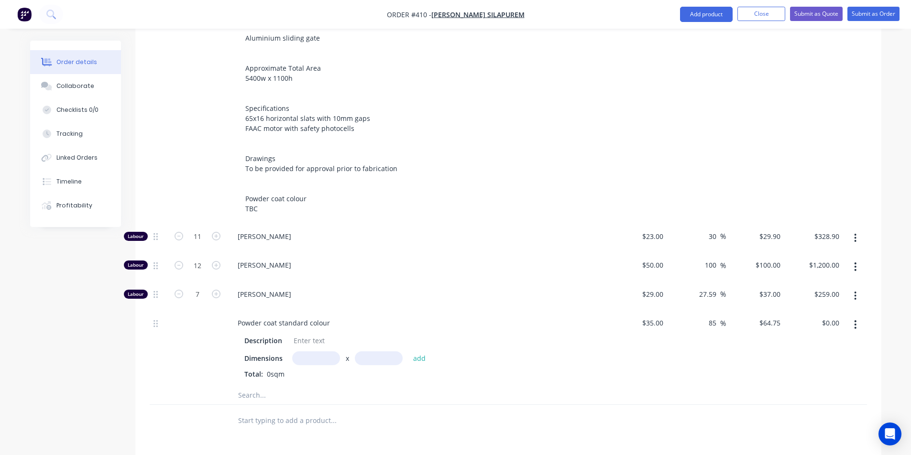
type input "$384.62"
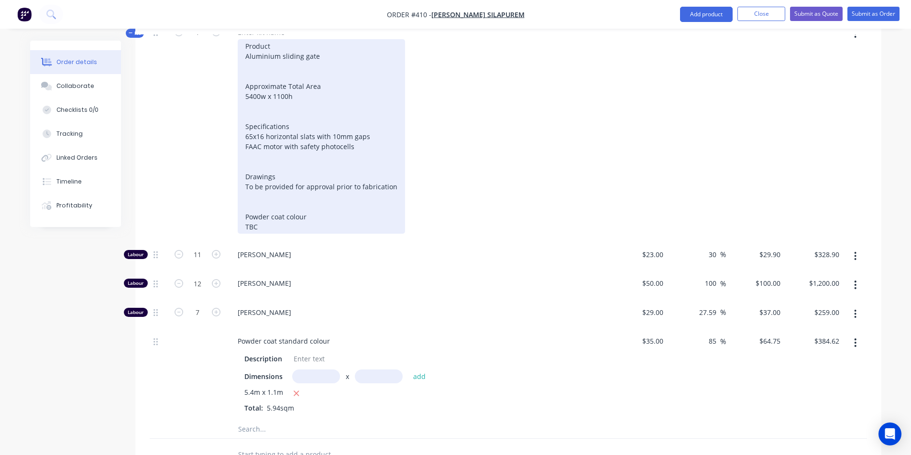
scroll to position [343, 0]
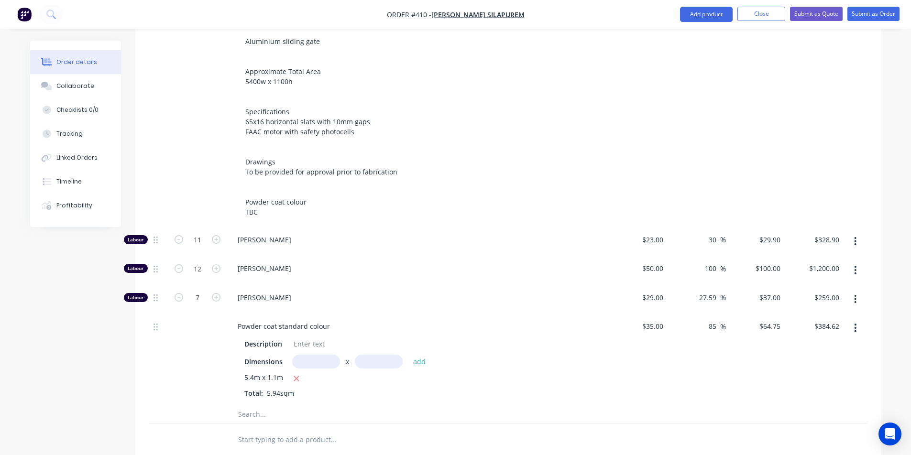
click at [285, 405] on input "text" at bounding box center [333, 414] width 191 height 19
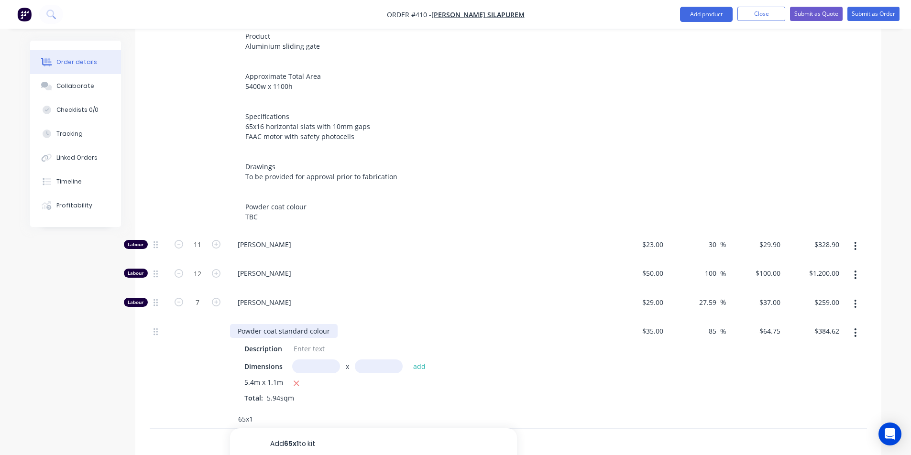
scroll to position [560, 0]
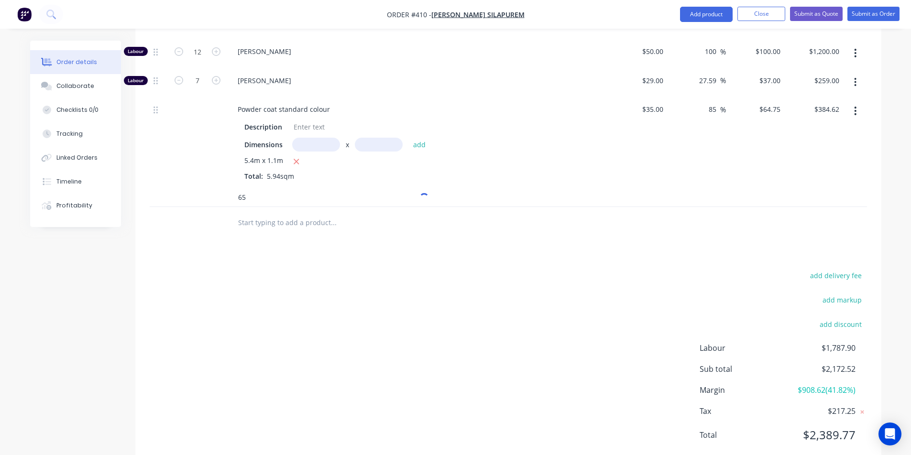
type input "6"
click at [331, 213] on input "text" at bounding box center [333, 222] width 191 height 19
type input "65"
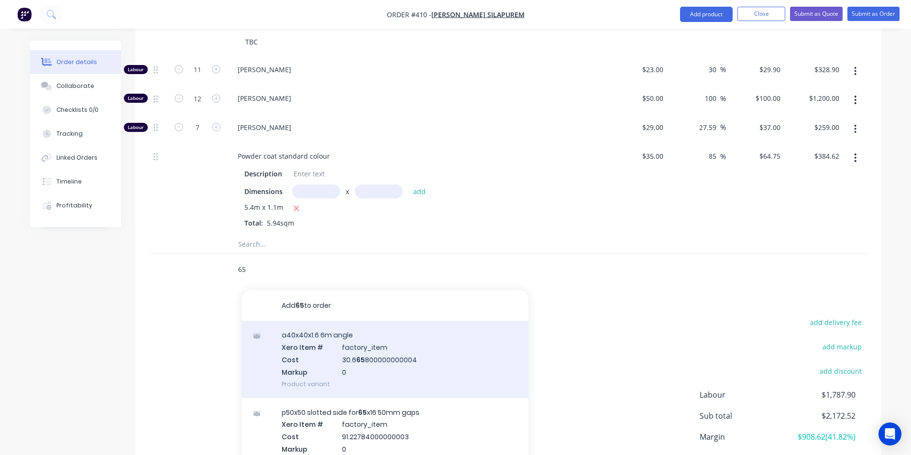
scroll to position [503, 0]
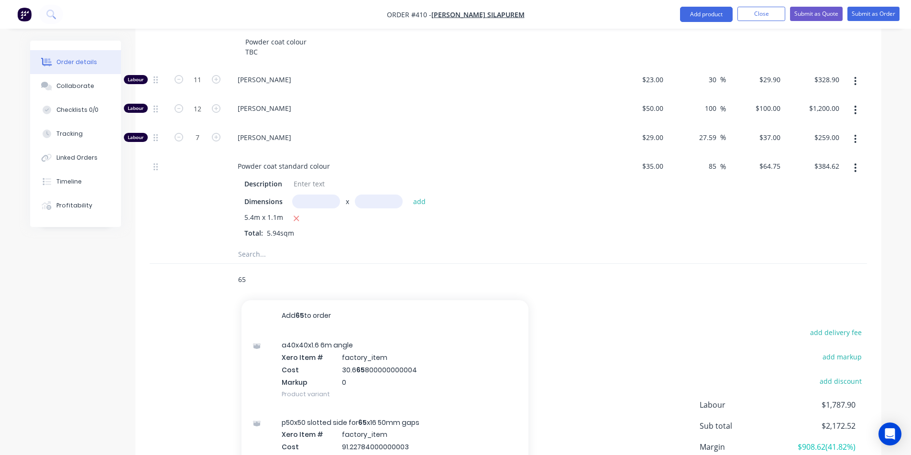
drag, startPoint x: 345, startPoint y: 252, endPoint x: 149, endPoint y: 251, distance: 196.0
click at [150, 264] on div "65 Add 65 to order a40x40x1.6 6m angle Xero Item # factory_item Cost 30.6 65 80…" at bounding box center [508, 279] width 717 height 31
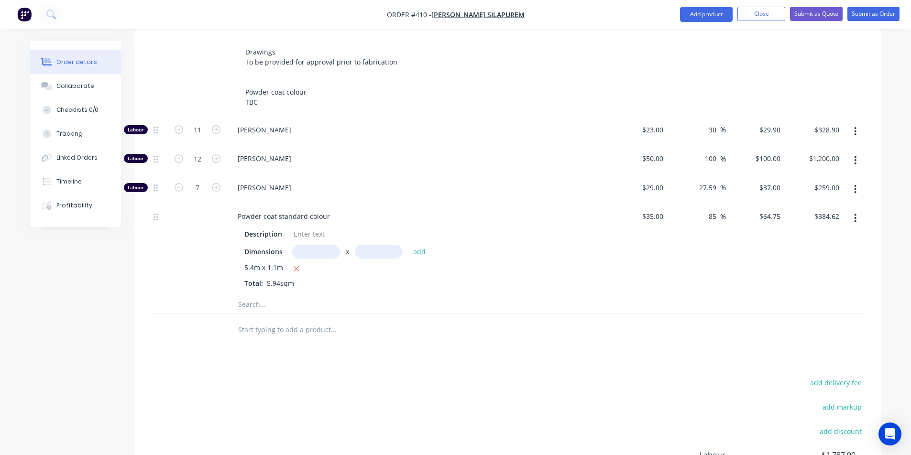
scroll to position [457, 0]
click at [705, 14] on button "Add product" at bounding box center [706, 14] width 53 height 15
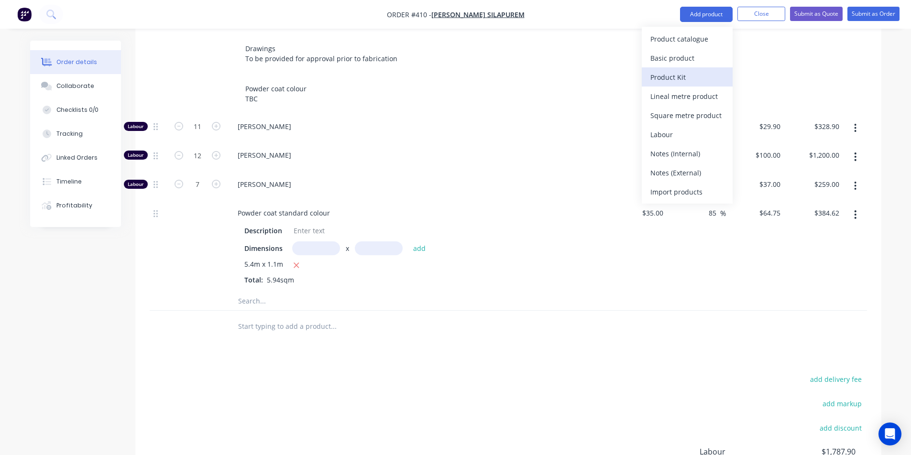
click at [695, 75] on div "Product Kit" at bounding box center [687, 77] width 74 height 14
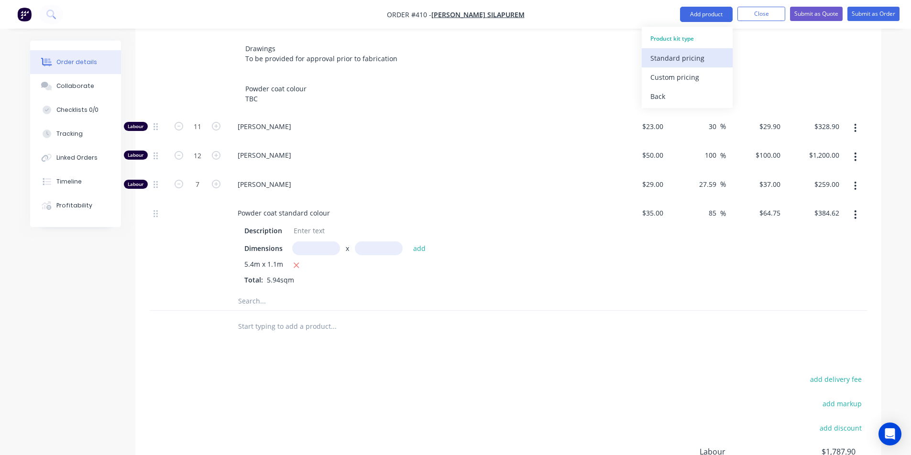
click at [700, 63] on div "Standard pricing" at bounding box center [687, 58] width 74 height 14
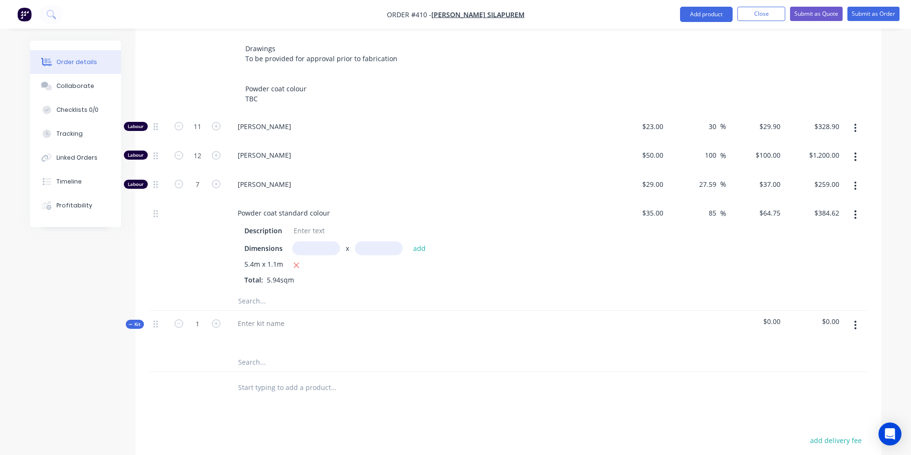
click at [863, 317] on button "button" at bounding box center [855, 325] width 22 height 17
click at [812, 420] on div "Delete" at bounding box center [822, 427] width 74 height 14
click at [691, 2] on nav "Order #410 - [PERSON_NAME] Silapurem Add product Close Submit as Quote Submit a…" at bounding box center [455, 14] width 911 height 29
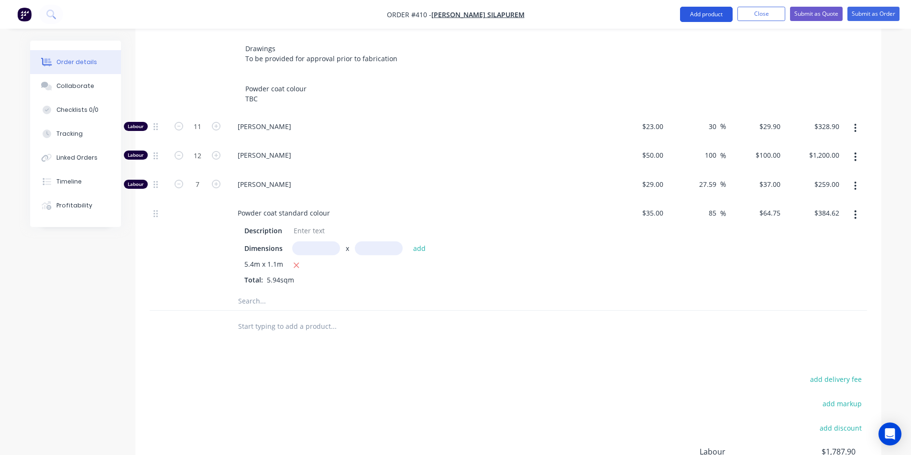
click at [695, 12] on button "Add product" at bounding box center [706, 14] width 53 height 15
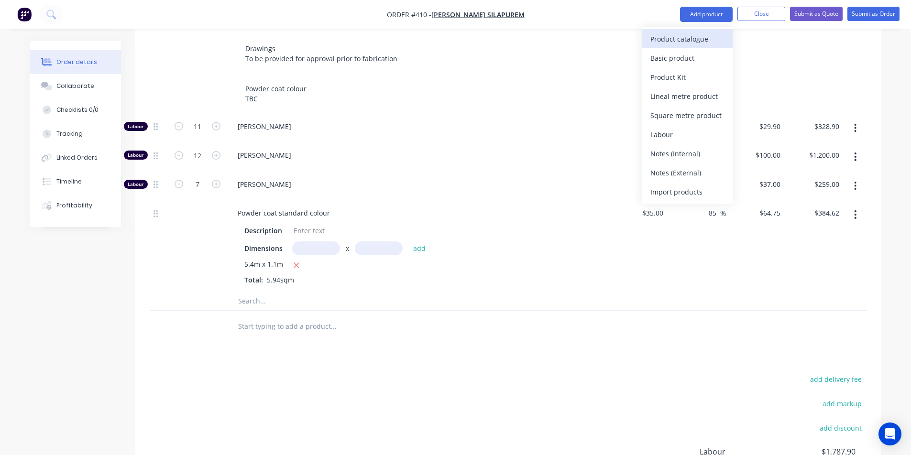
click at [697, 45] on div "Product catalogue" at bounding box center [687, 39] width 74 height 14
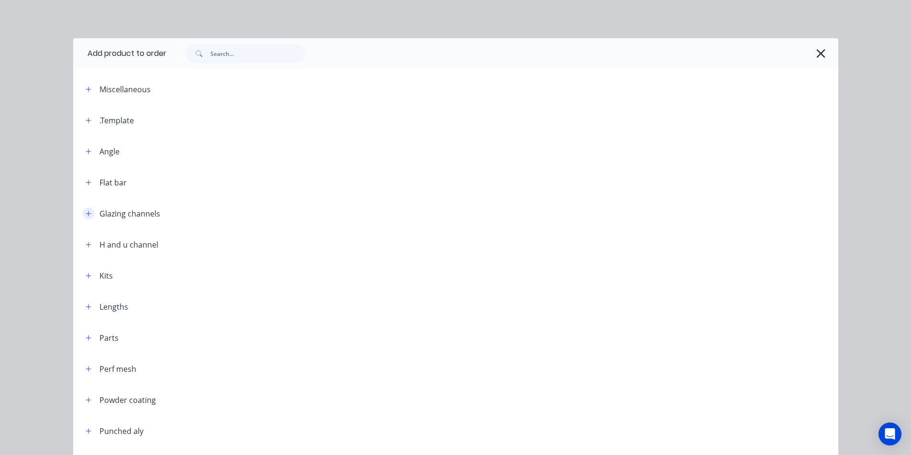
scroll to position [0, 0]
click at [87, 274] on icon "button" at bounding box center [89, 276] width 6 height 7
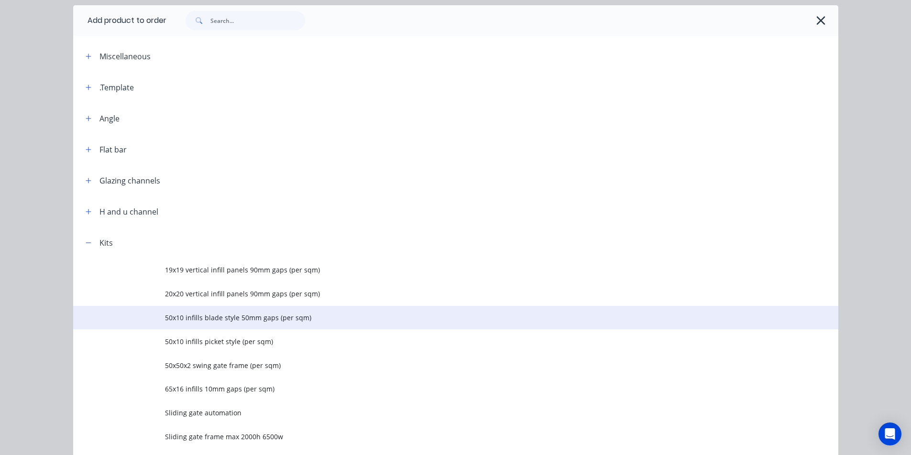
scroll to position [47, 0]
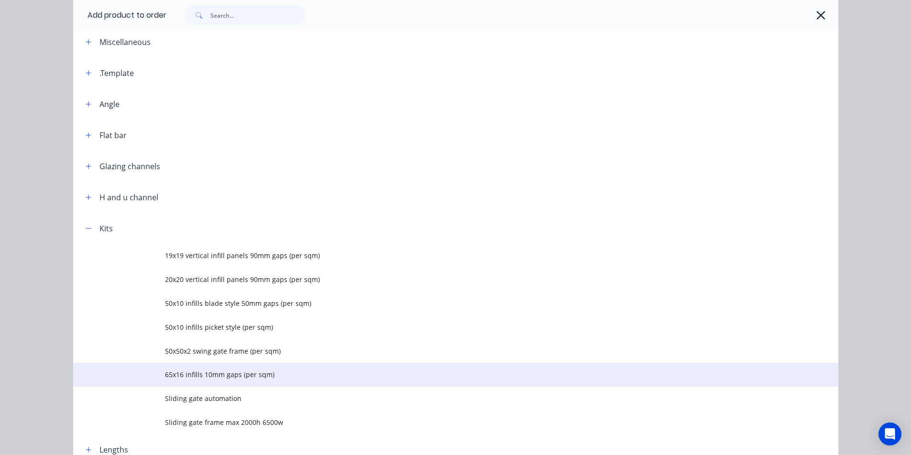
click at [240, 376] on span "65x16 infills 10mm gaps (per sqm)" at bounding box center [434, 375] width 538 height 10
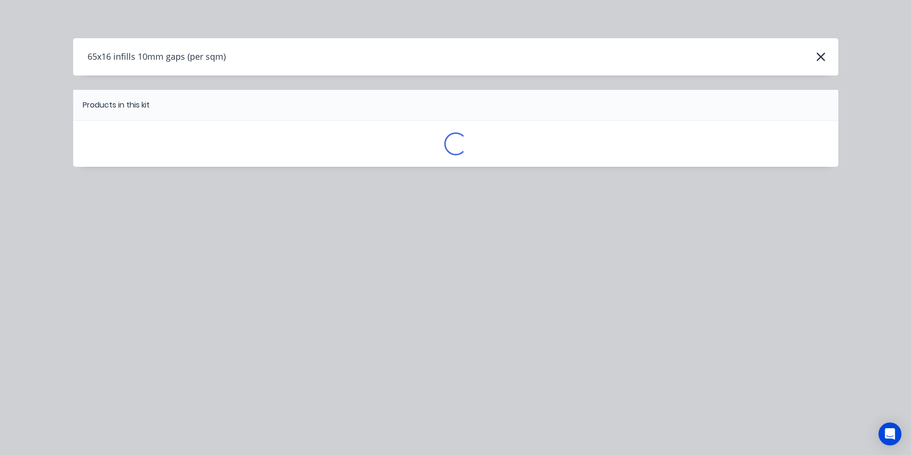
scroll to position [0, 0]
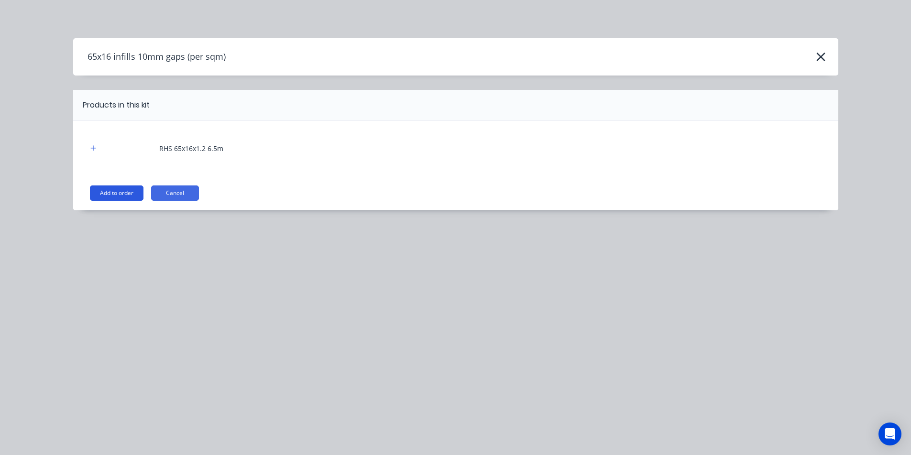
click at [125, 198] on button "Add to order" at bounding box center [117, 193] width 54 height 15
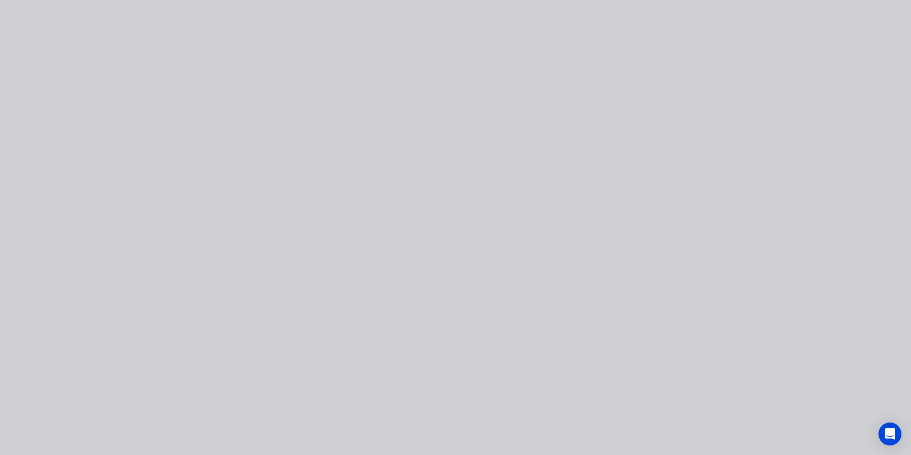
type input "$26.33"
type input "15"
type input "$30.2795"
type input "$90.84"
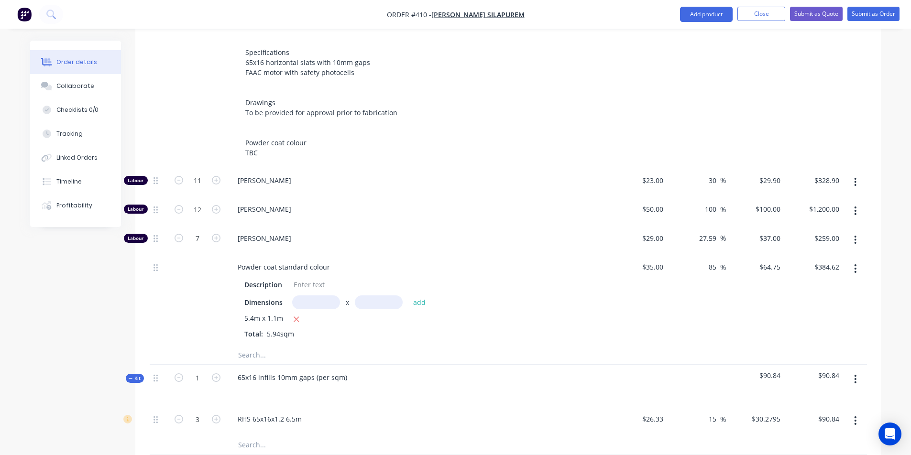
scroll to position [417, 0]
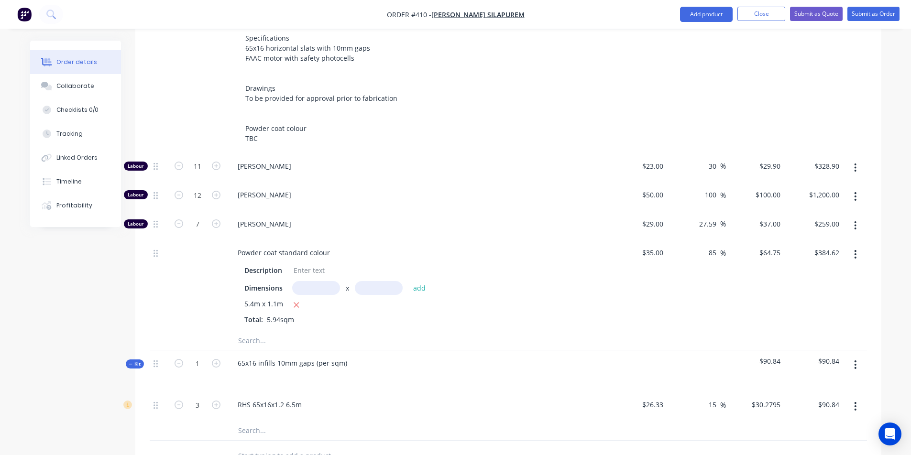
click at [138, 360] on div "Kit" at bounding box center [135, 364] width 18 height 9
click at [216, 359] on icon "button" at bounding box center [216, 363] width 9 height 9
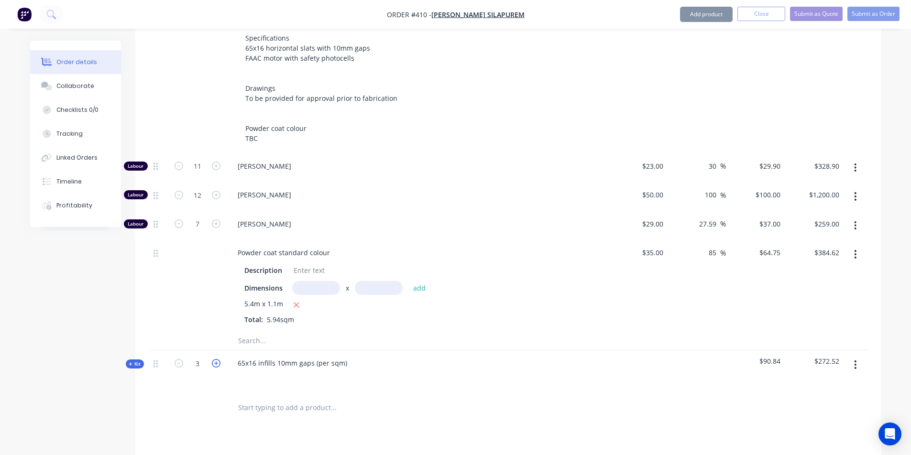
click at [216, 359] on icon "button" at bounding box center [216, 363] width 9 height 9
type input "6"
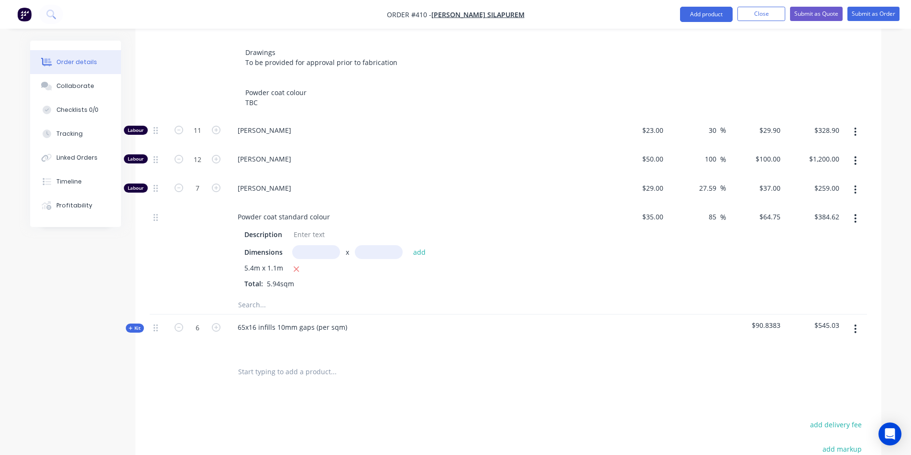
scroll to position [468, 0]
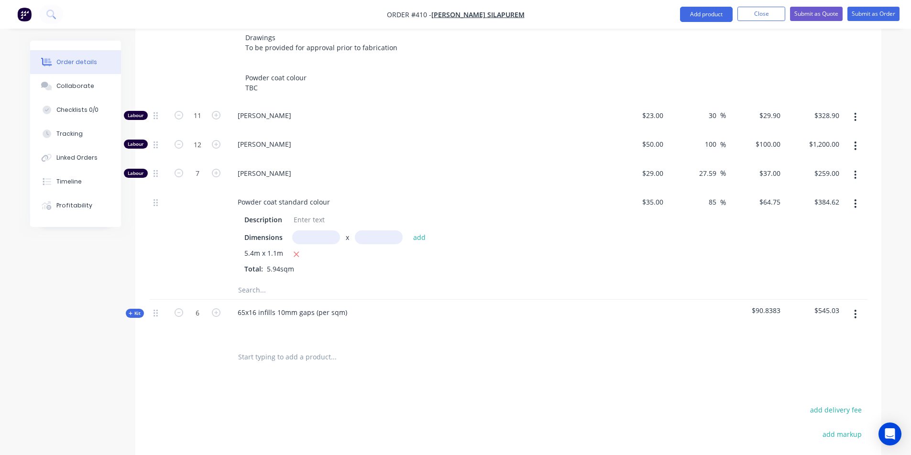
click at [315, 347] on input "text" at bounding box center [333, 356] width 191 height 19
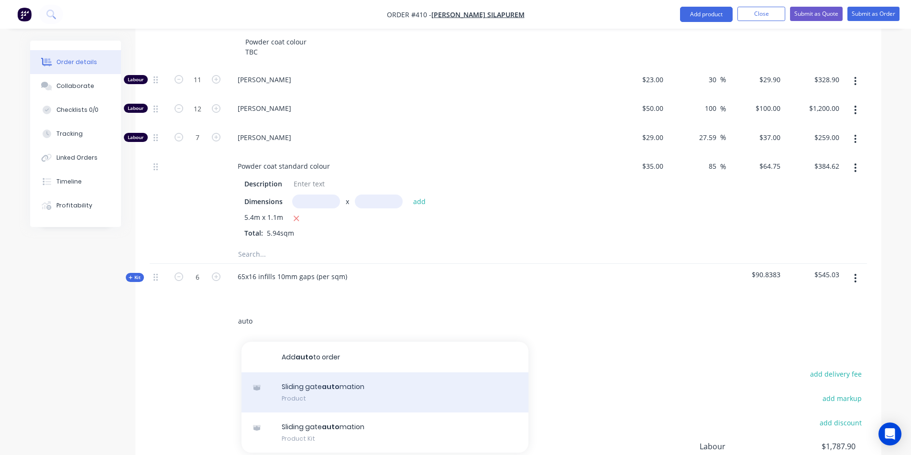
scroll to position [518, 0]
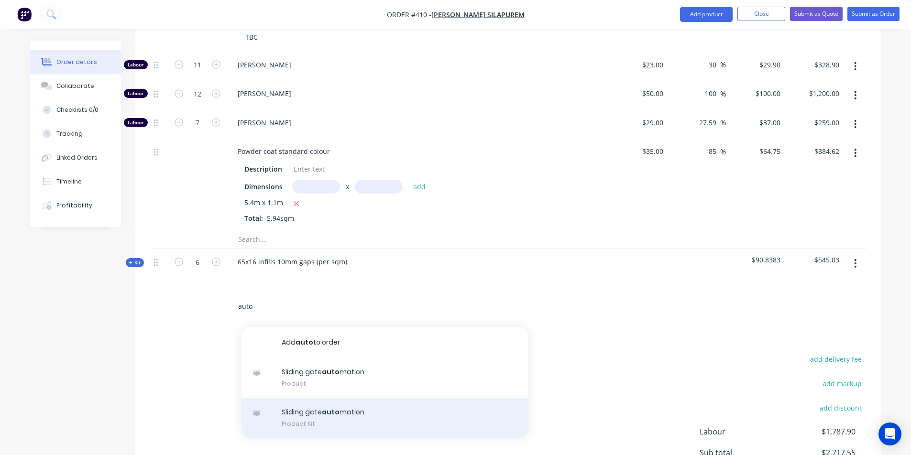
type input "auto"
click at [391, 398] on div "Sliding gate auto mation Product Kit" at bounding box center [384, 418] width 287 height 40
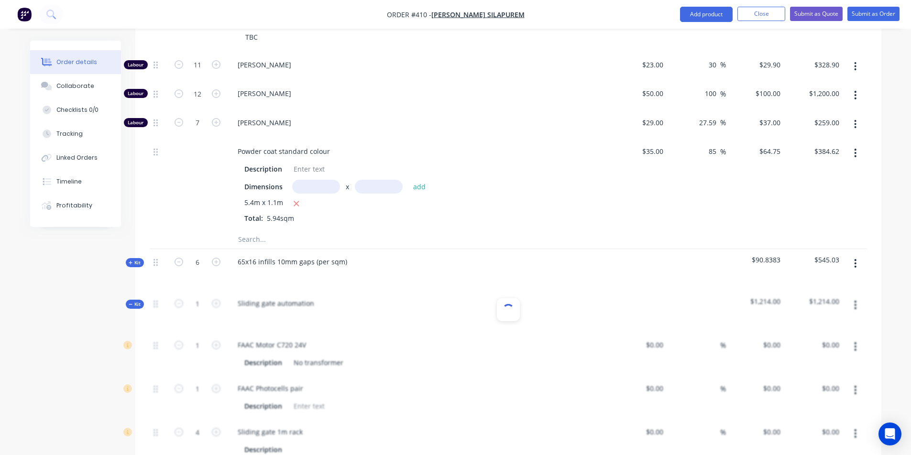
type input "$660.00"
type input "15"
type input "$759.00"
type input "$100.00"
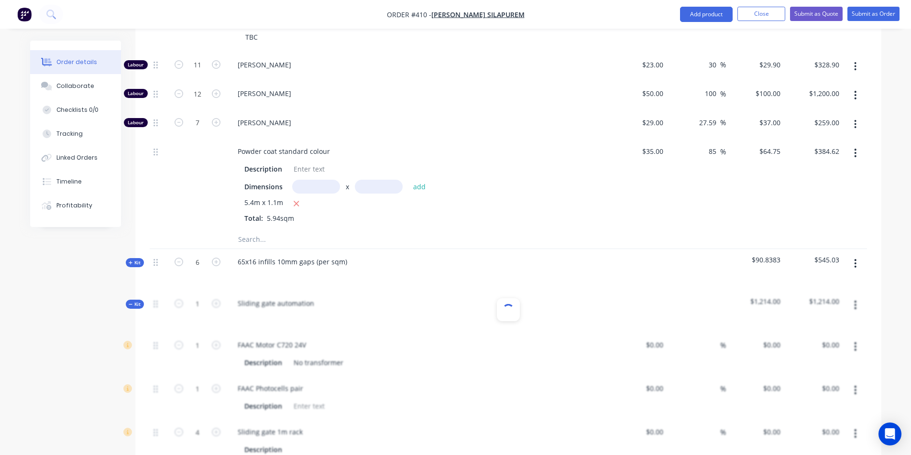
type input "30"
type input "$130.00"
type input "$20.00"
type input "30"
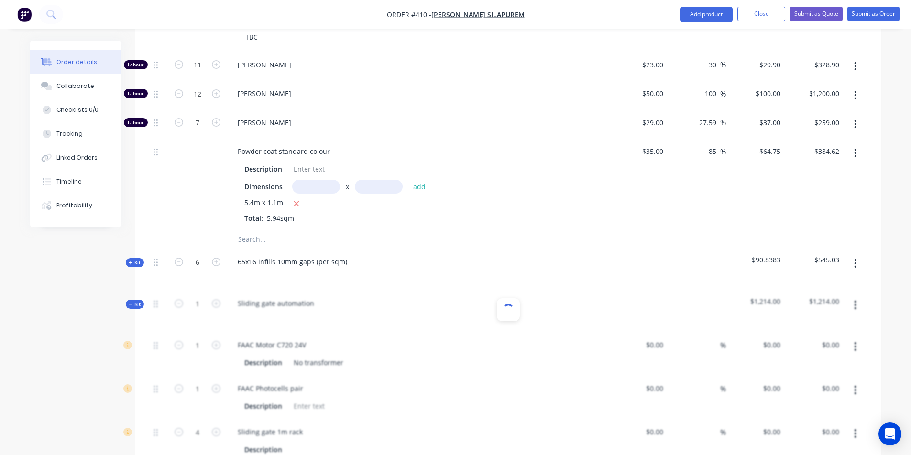
type input "$26.00"
type input "$104.00"
type input "$20.00"
type input "30"
type input "$26.00"
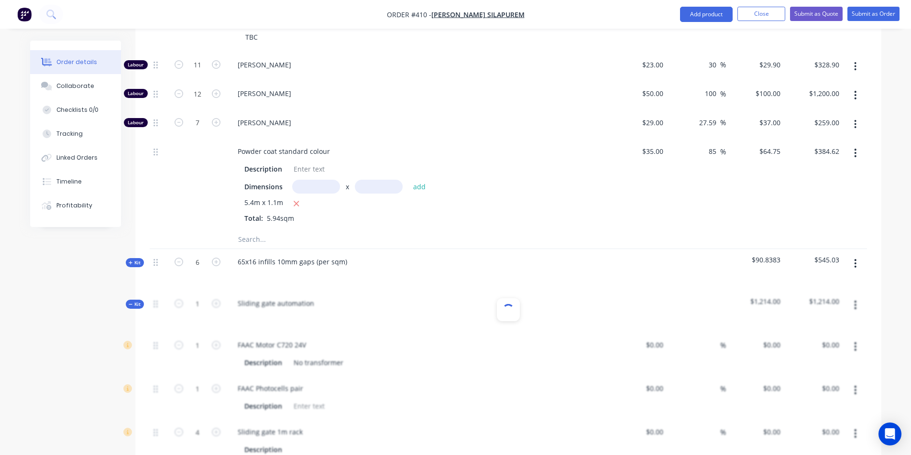
type input "$26.00"
type input "$20.00"
type input "30"
type input "$26.00"
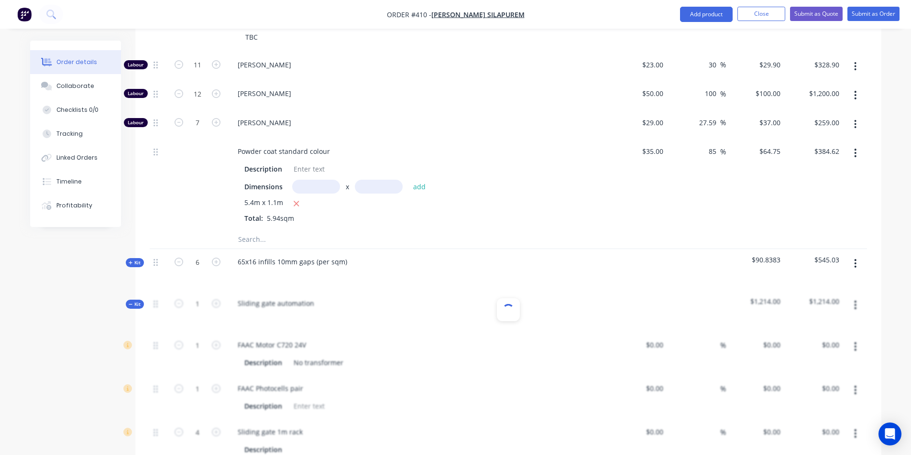
type input "$30.00"
type input "30"
type input "$39.00"
type input "$117.00"
type input "$20.00"
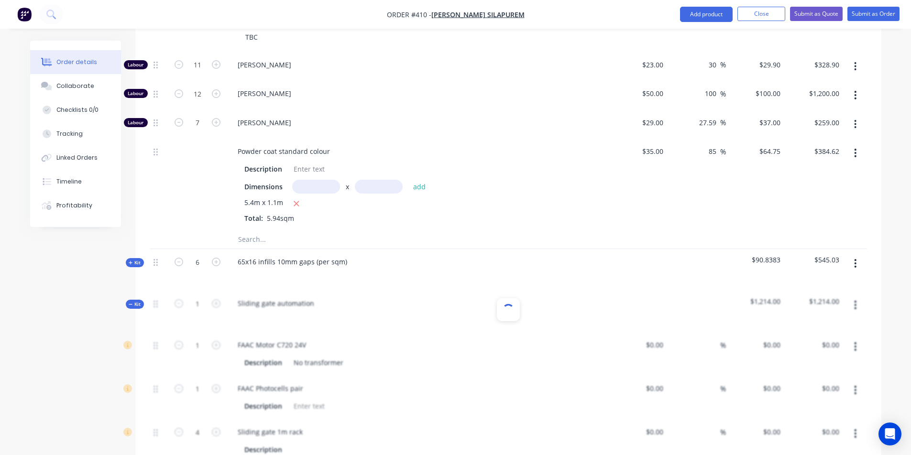
type input "30"
type input "$26.00"
type input "$52.00"
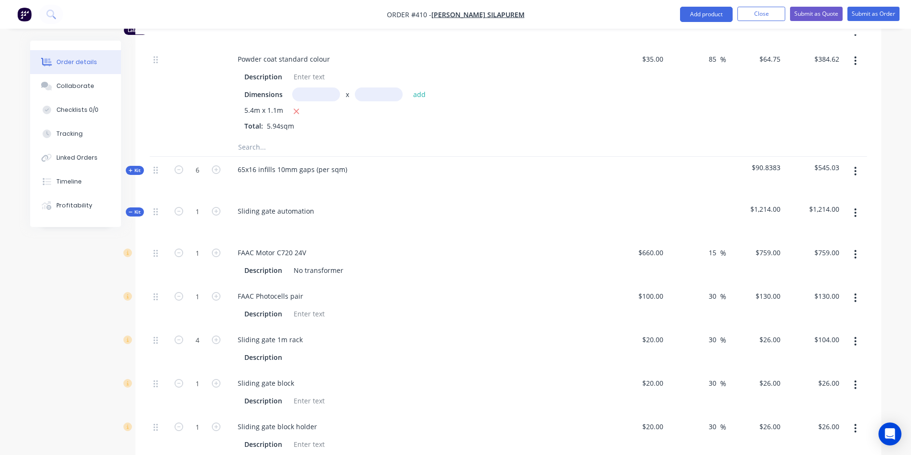
scroll to position [605, 0]
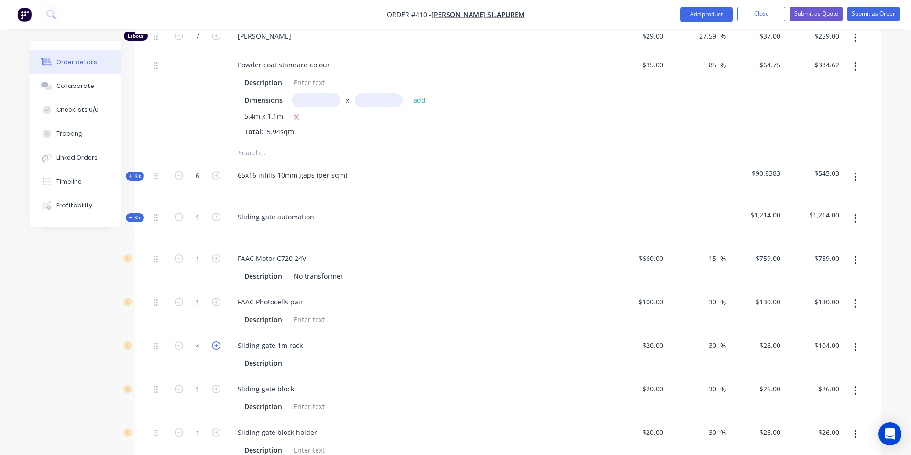
click at [218, 341] on icon "button" at bounding box center [216, 345] width 9 height 9
type input "5"
type input "$130.00"
click at [218, 341] on icon "button" at bounding box center [216, 345] width 9 height 9
type input "6"
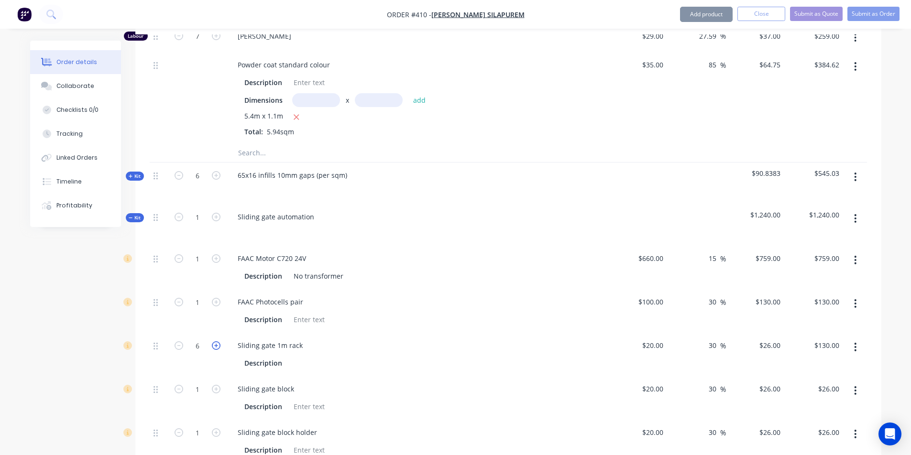
type input "$156.00"
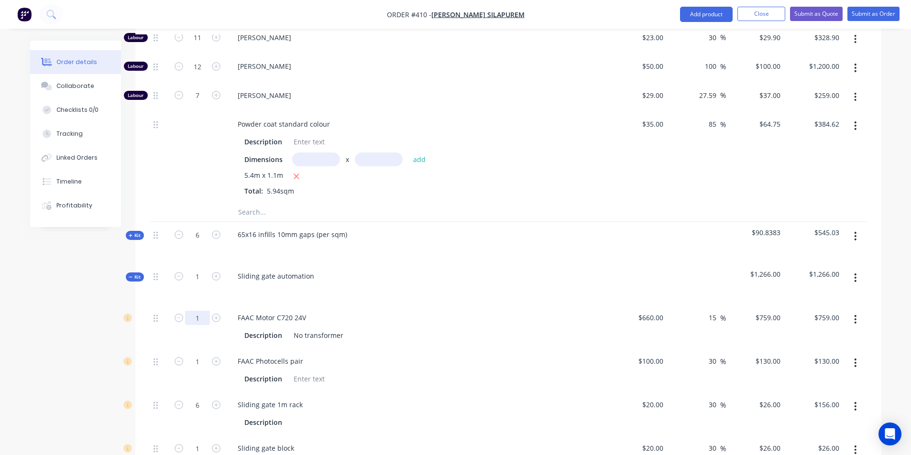
scroll to position [521, 0]
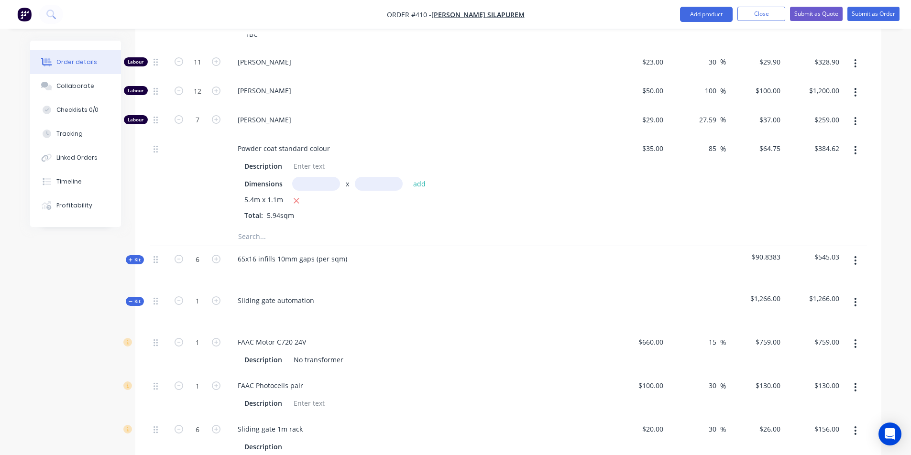
click at [136, 298] on span "Kit" at bounding box center [135, 301] width 12 height 7
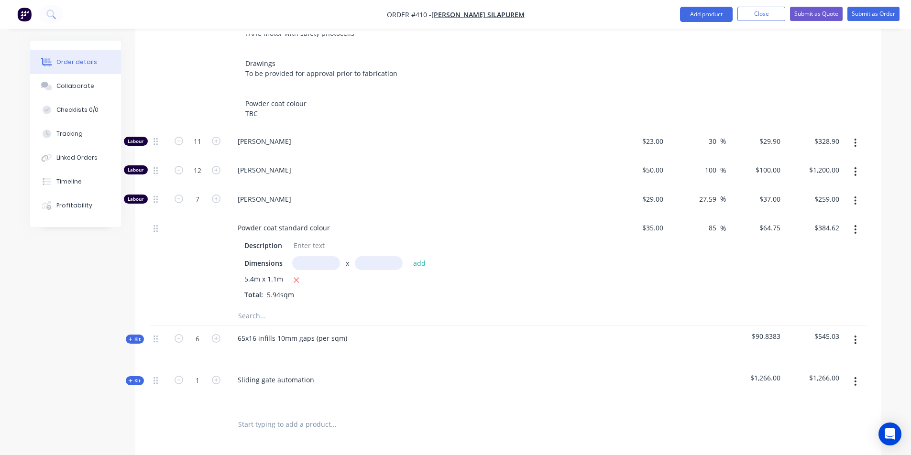
scroll to position [456, 0]
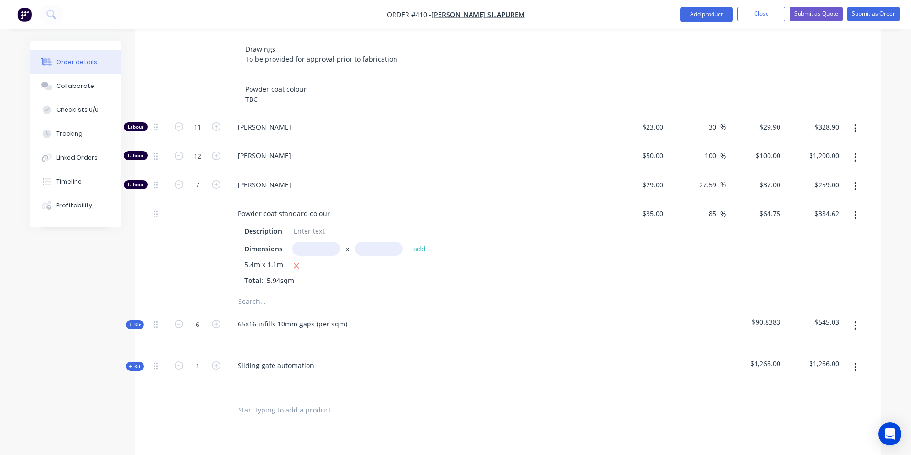
click at [298, 400] on input "text" at bounding box center [333, 409] width 191 height 19
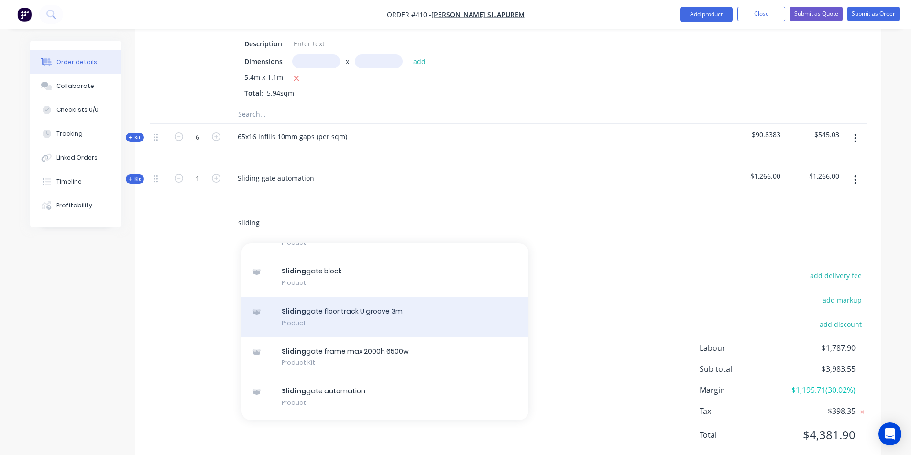
scroll to position [330, 0]
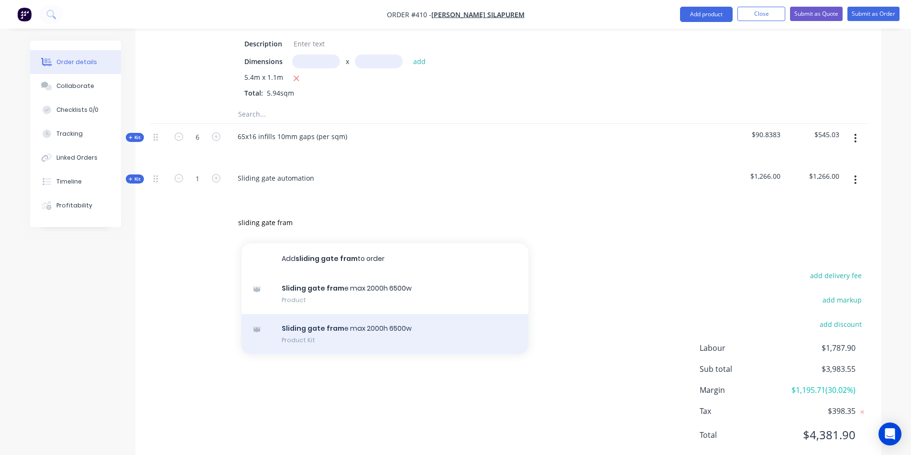
type input "sliding gate fram"
click at [390, 314] on div "Sliding gate fram e max 2000h 6500w Product Kit" at bounding box center [384, 334] width 287 height 40
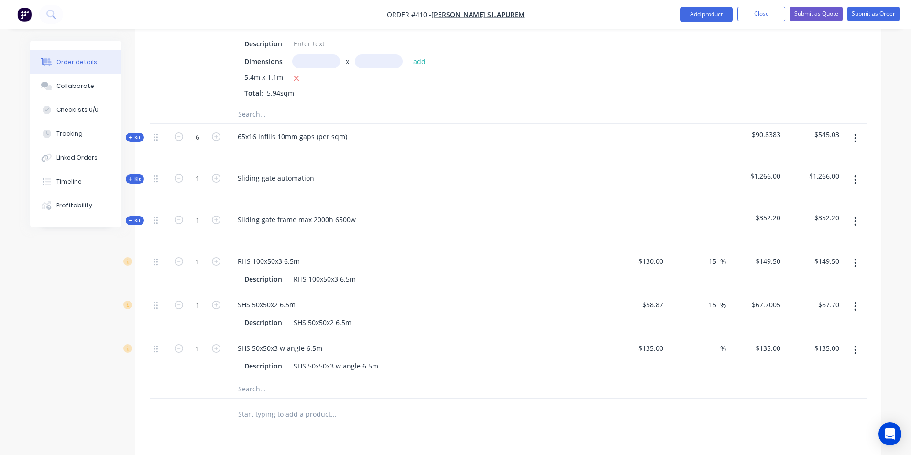
click at [135, 217] on span "Kit" at bounding box center [135, 220] width 12 height 7
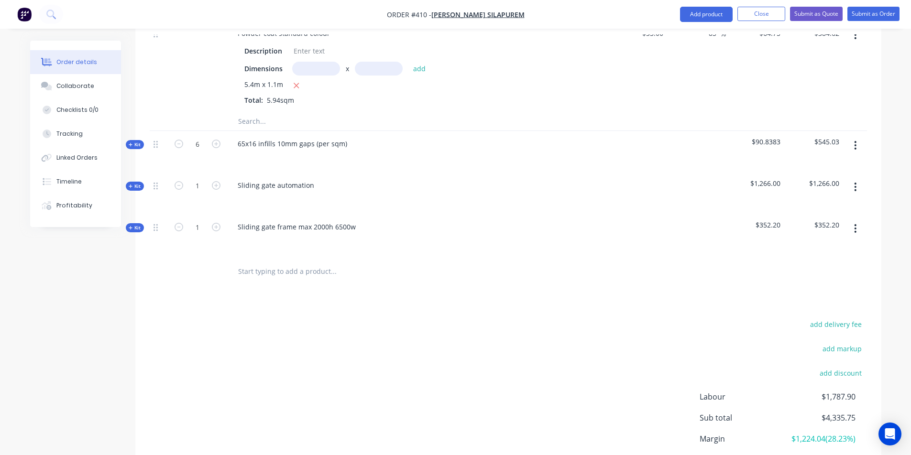
scroll to position [574, 0]
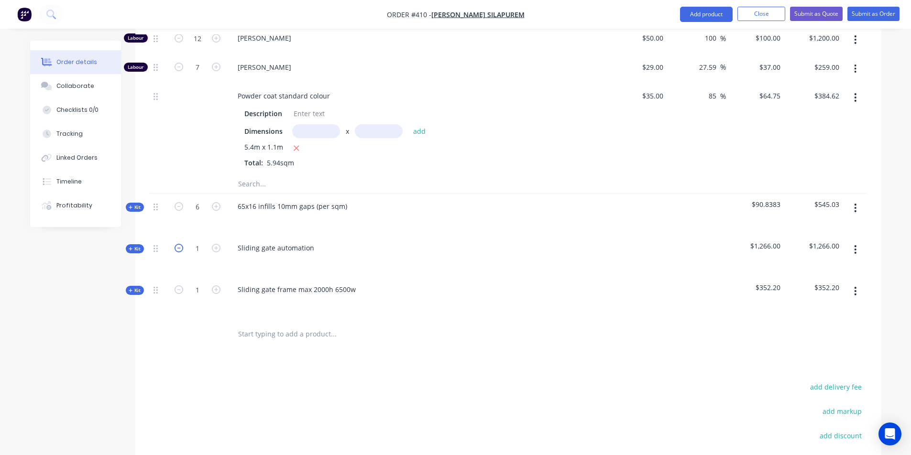
click at [177, 244] on icon "button" at bounding box center [179, 248] width 9 height 9
drag, startPoint x: 201, startPoint y: 222, endPoint x: 188, endPoint y: 219, distance: 13.2
click at [189, 241] on input "1" at bounding box center [197, 248] width 25 height 14
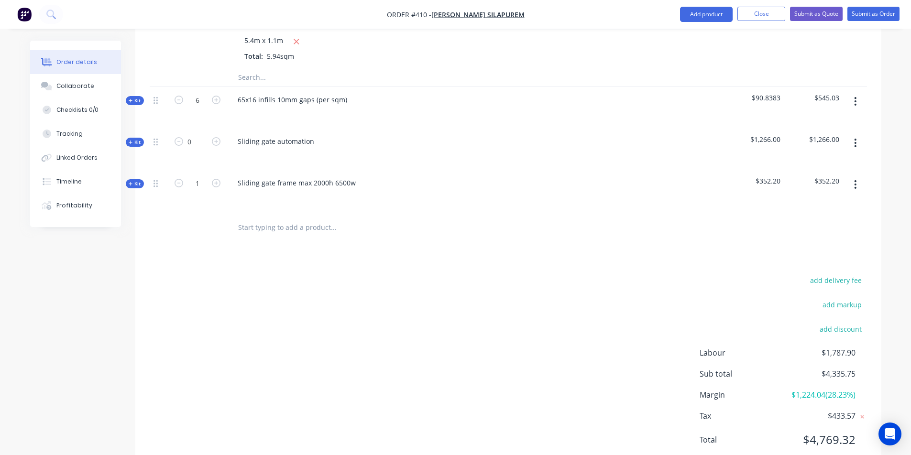
scroll to position [633, 0]
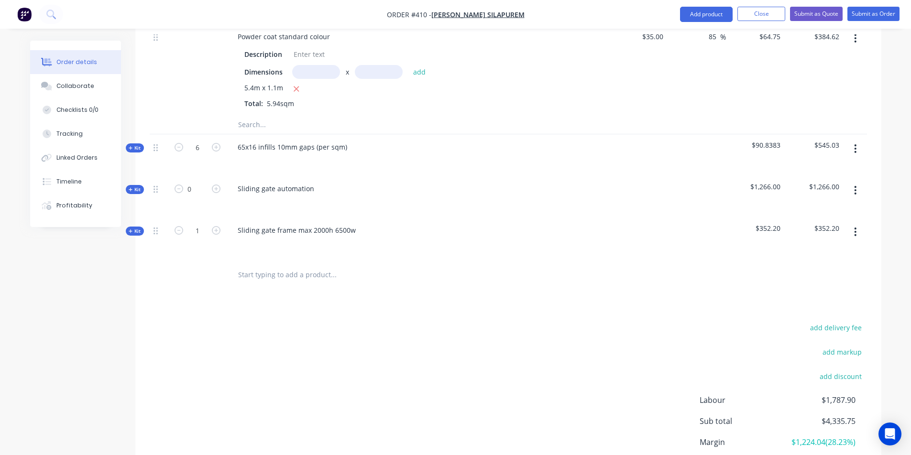
click at [136, 186] on span "Kit" at bounding box center [135, 189] width 12 height 7
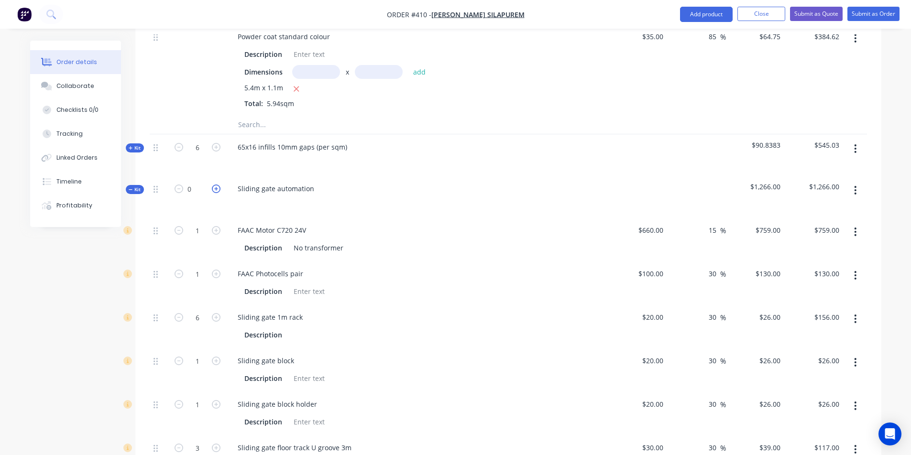
click at [217, 185] on icon "button" at bounding box center [216, 189] width 9 height 9
click at [215, 185] on icon "button" at bounding box center [216, 189] width 9 height 9
click at [189, 182] on input "0" at bounding box center [197, 189] width 25 height 14
drag, startPoint x: 194, startPoint y: 161, endPoint x: 174, endPoint y: 161, distance: 20.1
click at [175, 181] on form "0" at bounding box center [198, 188] width 50 height 14
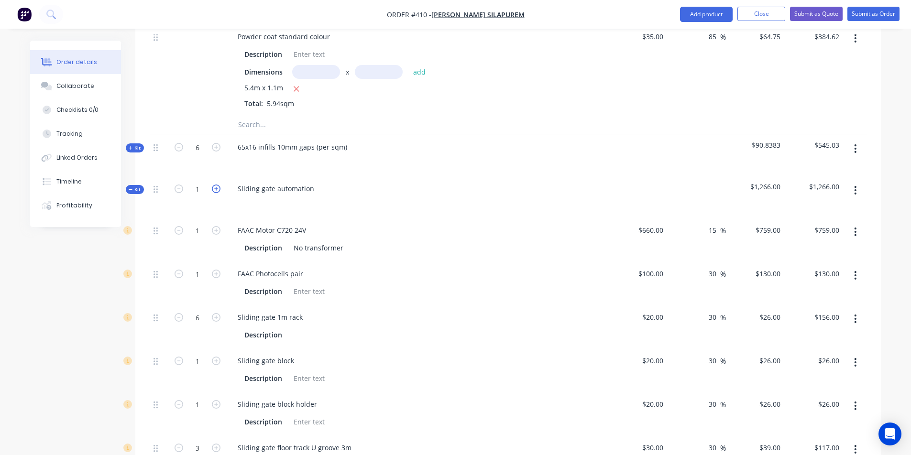
click at [213, 185] on icon "button" at bounding box center [216, 189] width 9 height 9
type input "2"
type input "12"
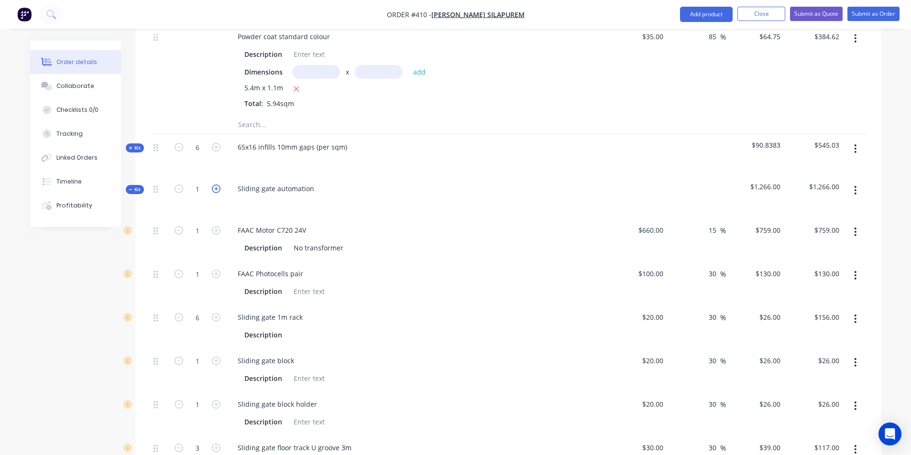
type input "2"
type input "6"
type input "4"
type input "$1,518.00"
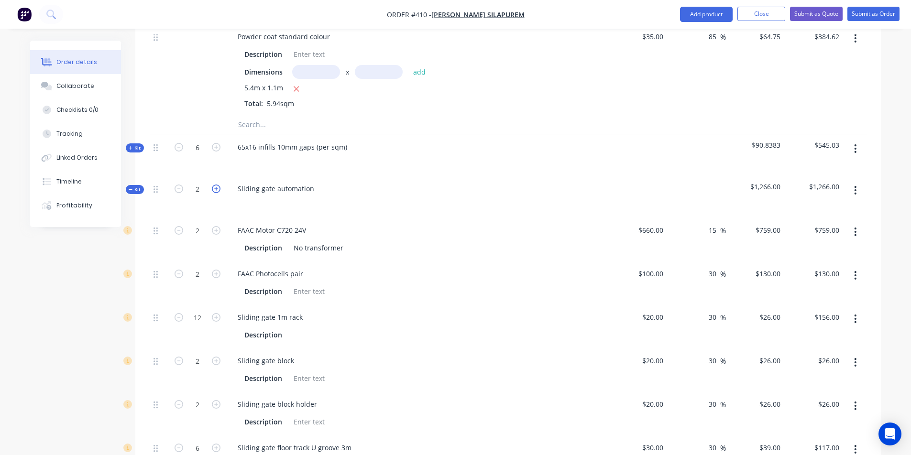
type input "$260.00"
type input "$312.00"
type input "$52.00"
type input "$234.00"
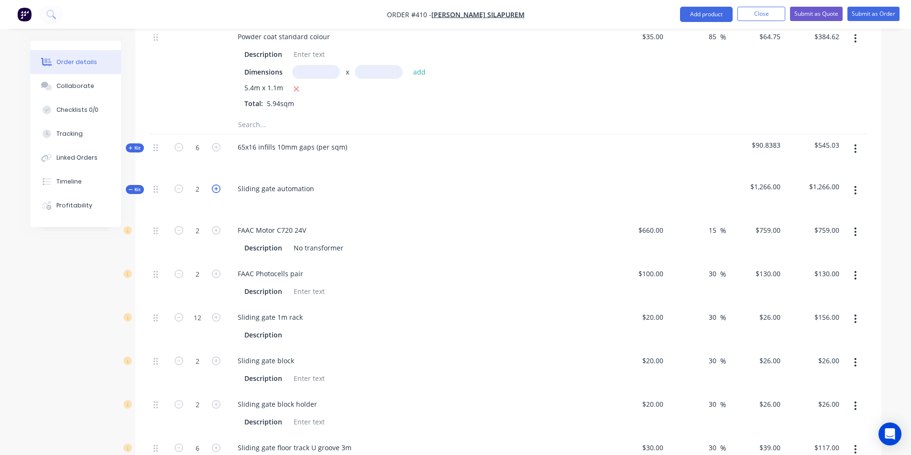
type input "$104.00"
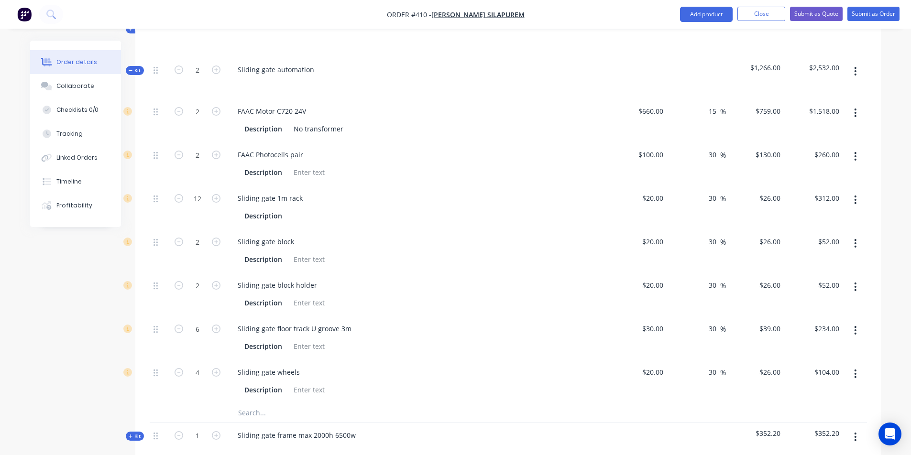
scroll to position [724, 0]
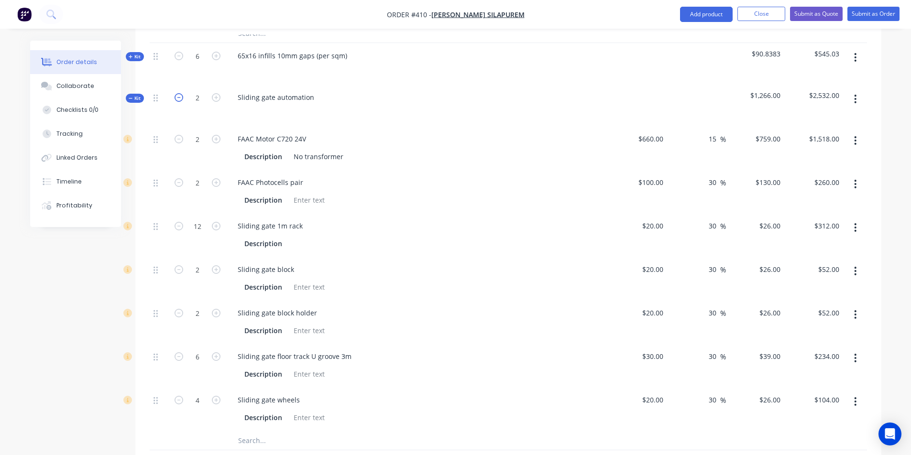
click at [178, 93] on icon "button" at bounding box center [179, 97] width 9 height 9
type input "1"
type input "6"
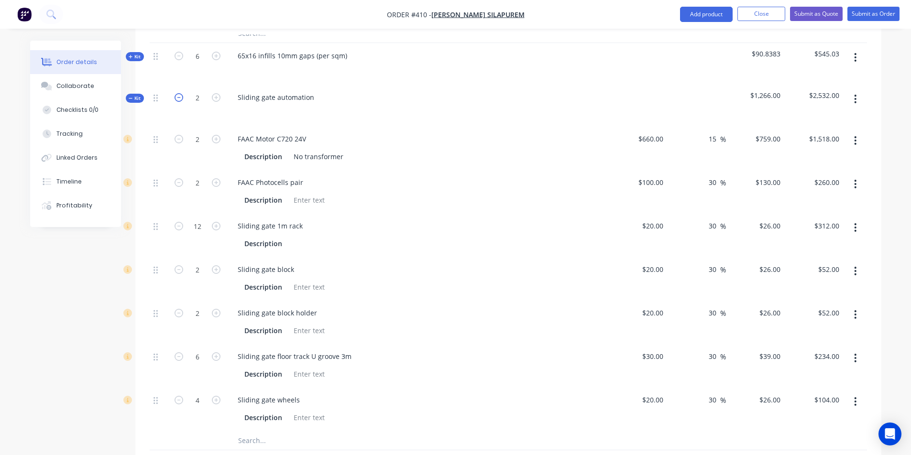
type input "1"
type input "3"
type input "2"
type input "$759.00"
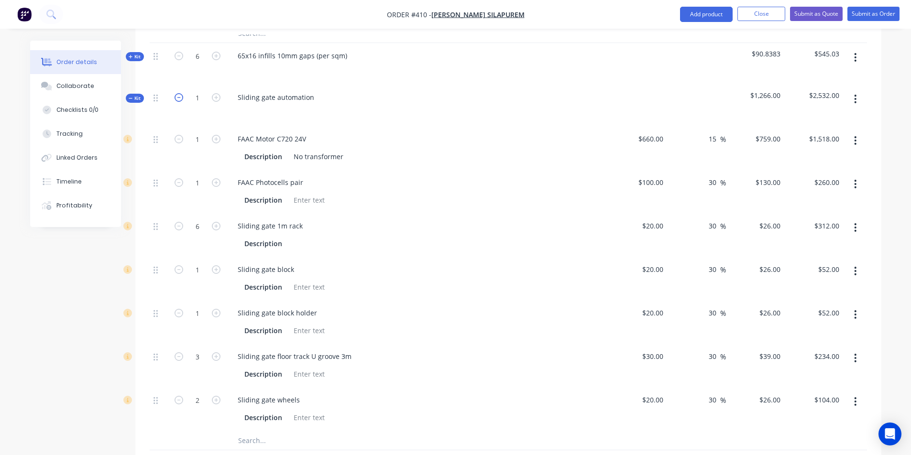
type input "$130.00"
type input "$156.00"
type input "$26.00"
type input "$117.00"
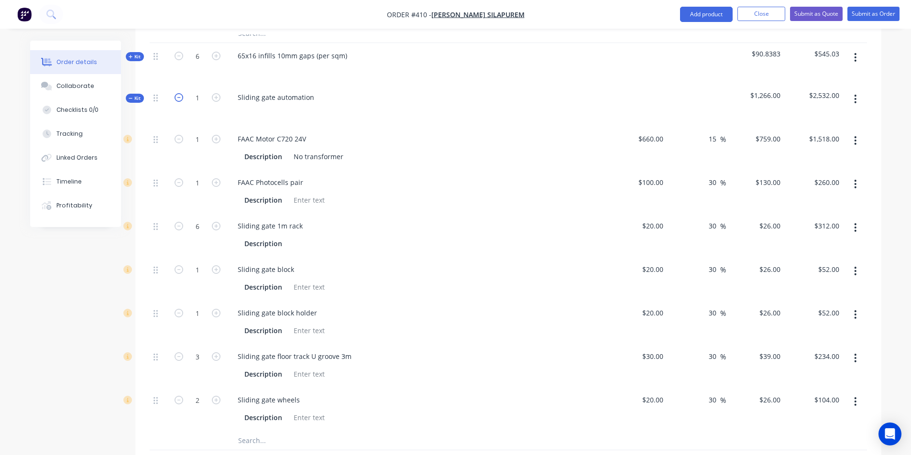
type input "$52.00"
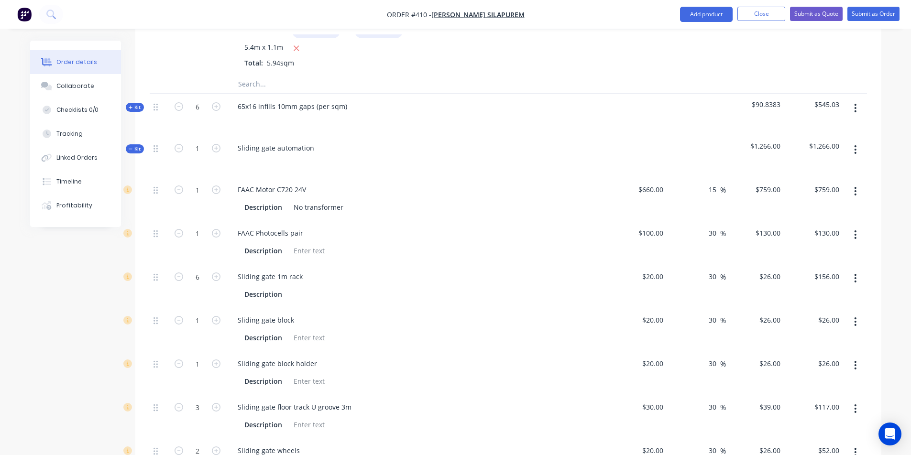
scroll to position [721, 0]
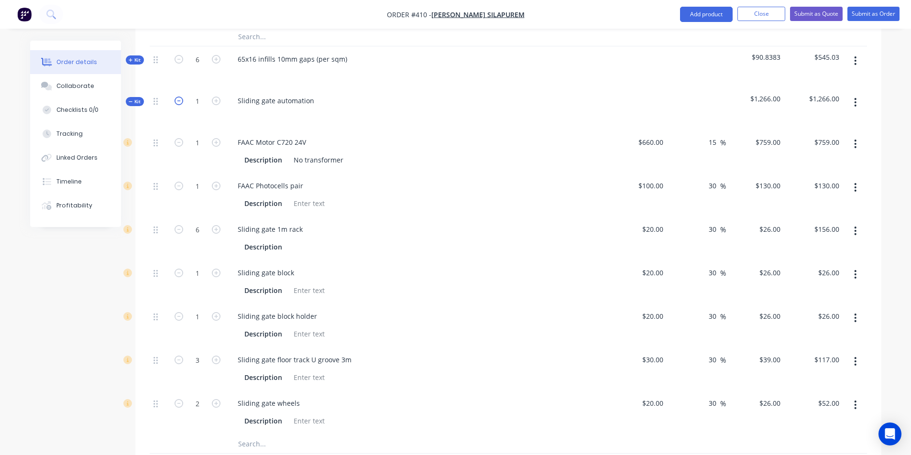
click at [178, 97] on icon "button" at bounding box center [179, 101] width 9 height 9
click at [201, 94] on input "1" at bounding box center [197, 101] width 25 height 14
click at [850, 94] on button "button" at bounding box center [855, 102] width 22 height 17
click at [828, 178] on div "Delete" at bounding box center [822, 185] width 74 height 14
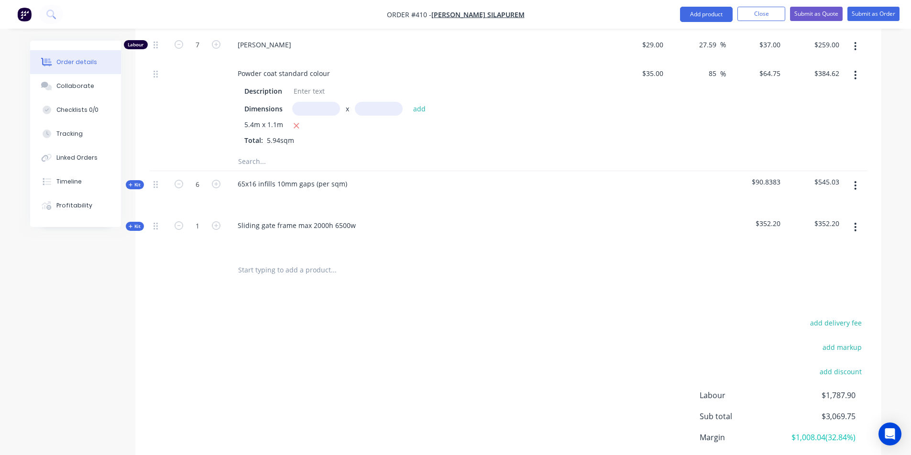
scroll to position [605, 0]
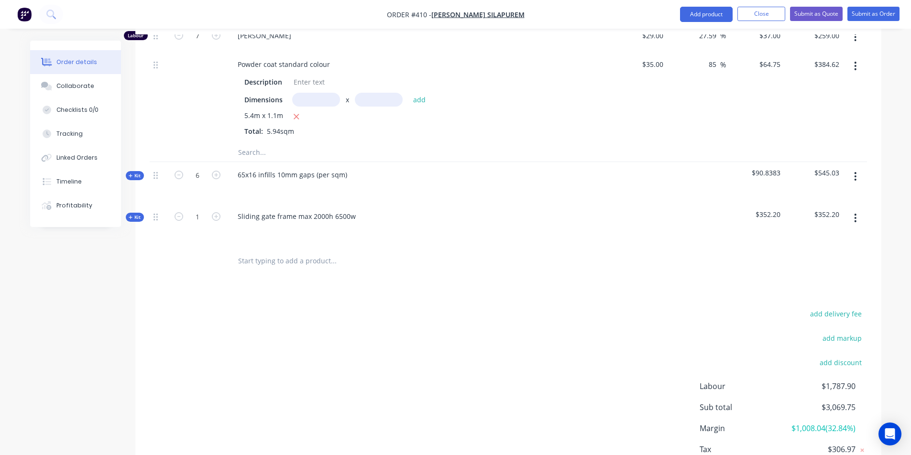
click at [292, 251] on input "text" at bounding box center [333, 260] width 191 height 19
type input "automa"
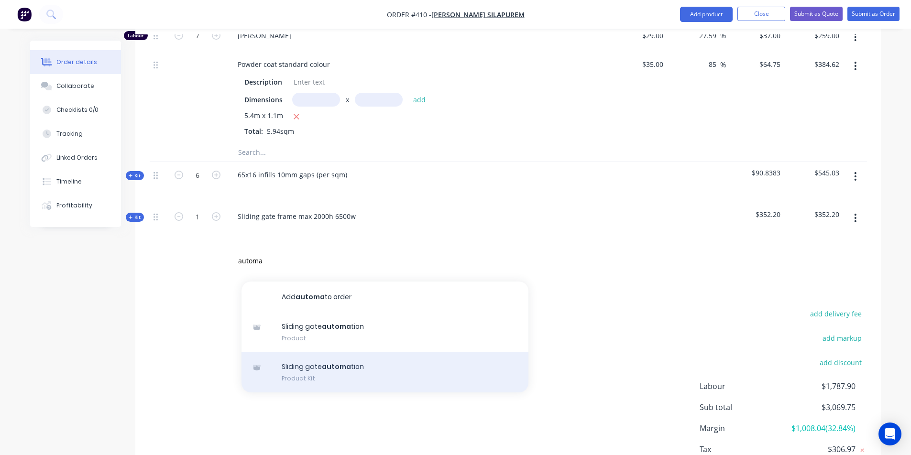
drag, startPoint x: 291, startPoint y: 229, endPoint x: 315, endPoint y: 352, distance: 125.8
click at [315, 352] on div "Sliding gate automa tion Product Kit" at bounding box center [384, 372] width 287 height 40
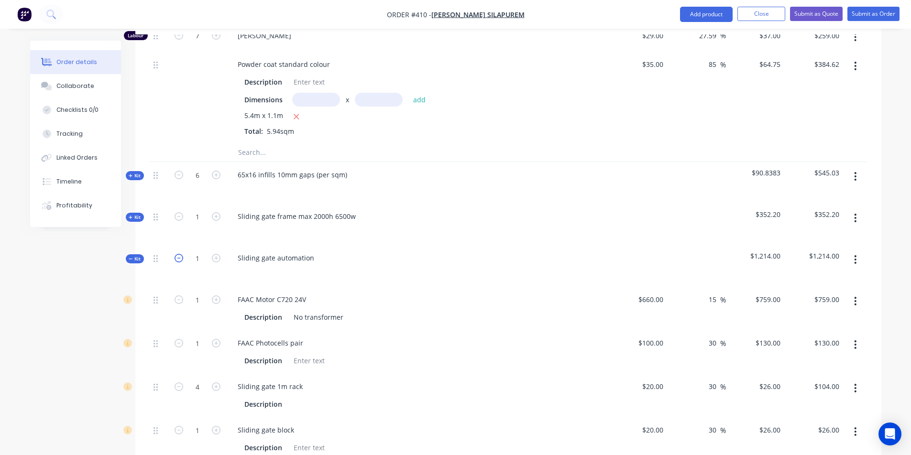
click at [177, 254] on icon "button" at bounding box center [179, 258] width 9 height 9
click at [134, 255] on span "Kit" at bounding box center [135, 258] width 12 height 7
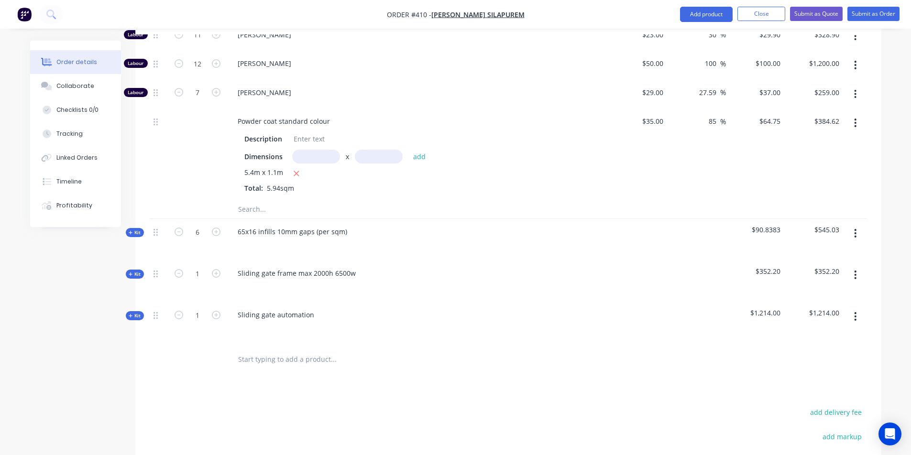
scroll to position [564, 0]
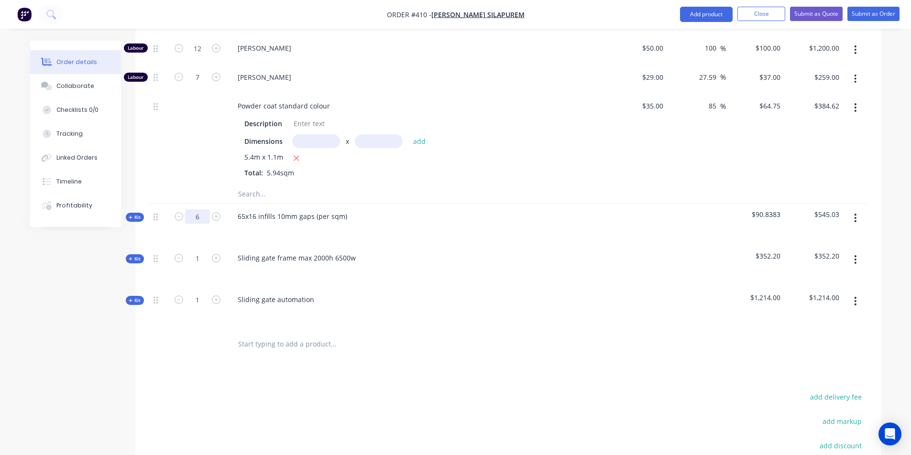
click at [198, 209] on input "6" at bounding box center [197, 216] width 25 height 14
drag, startPoint x: 198, startPoint y: 189, endPoint x: 189, endPoint y: 189, distance: 9.1
click at [189, 209] on input "6" at bounding box center [197, 216] width 25 height 14
type input "4"
type input "5.94"
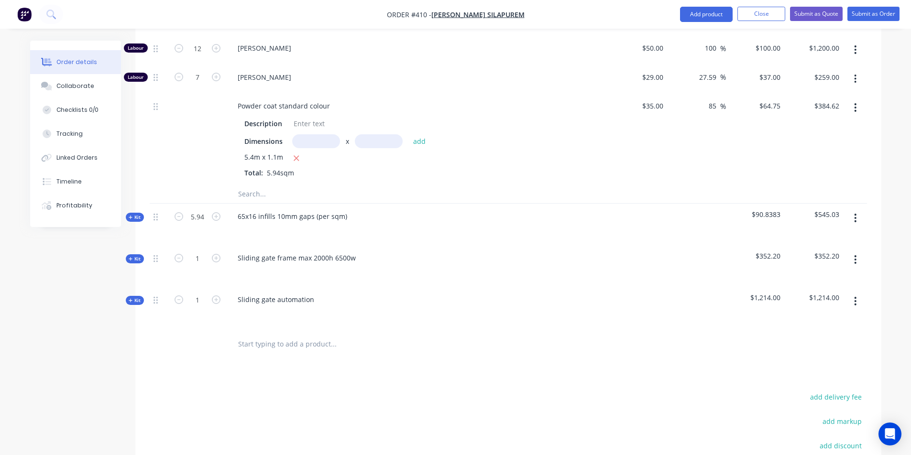
click at [360, 349] on div "Products Show / Hide columns Add product Qty Cost Markup Price Total Kit 1 Prod…" at bounding box center [508, 160] width 746 height 859
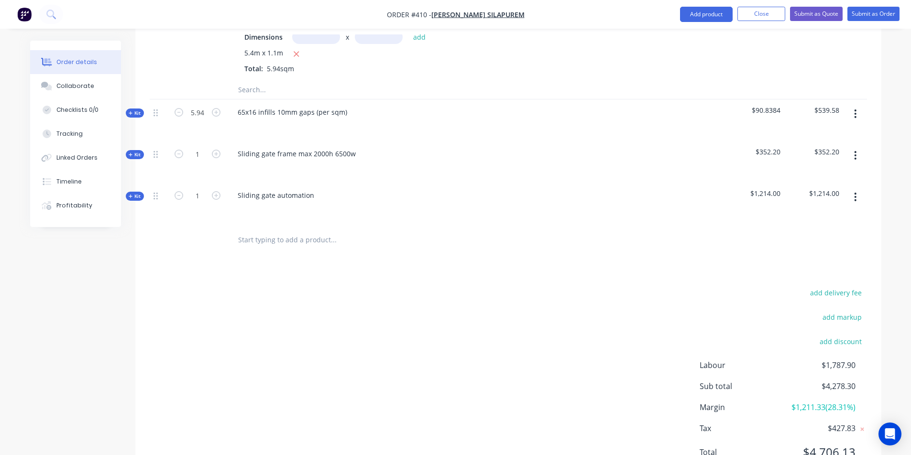
scroll to position [675, 0]
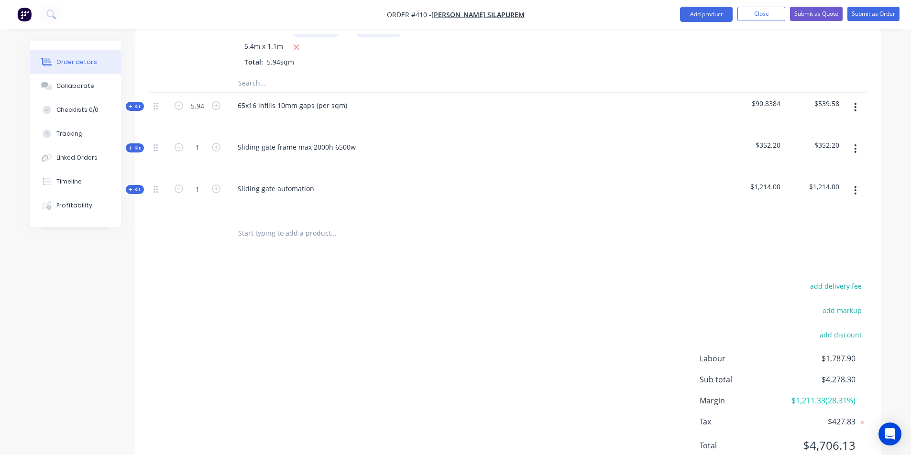
click at [834, 437] on span "$4,706.13" at bounding box center [819, 445] width 71 height 17
click at [568, 238] on div "Products Show / Hide columns Add product Qty Cost Markup Price Total Kit 1 Prod…" at bounding box center [508, 49] width 746 height 859
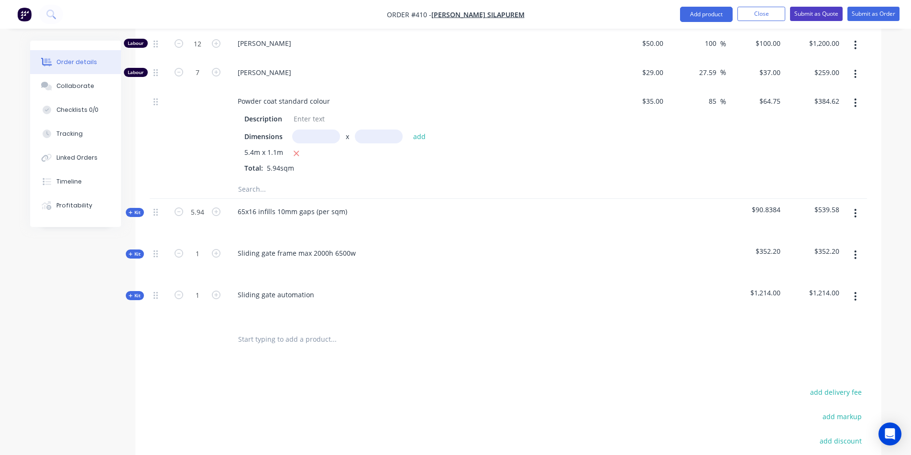
scroll to position [518, 0]
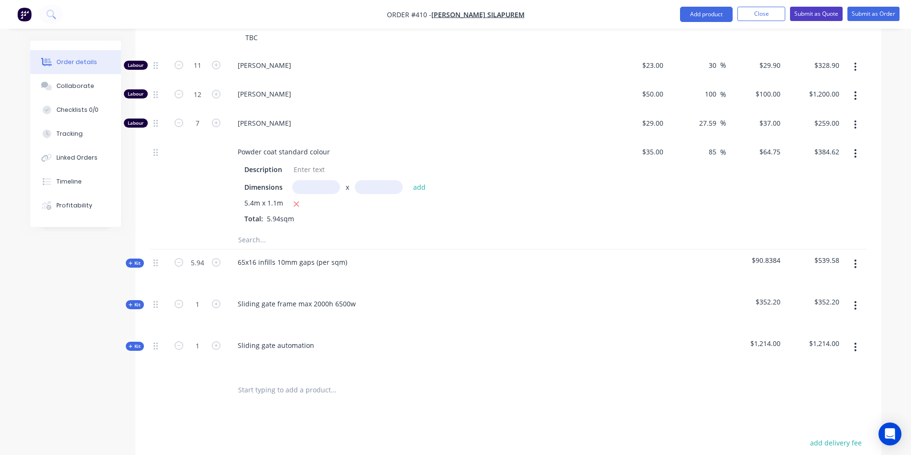
click at [826, 12] on button "Submit as Quote" at bounding box center [816, 14] width 53 height 14
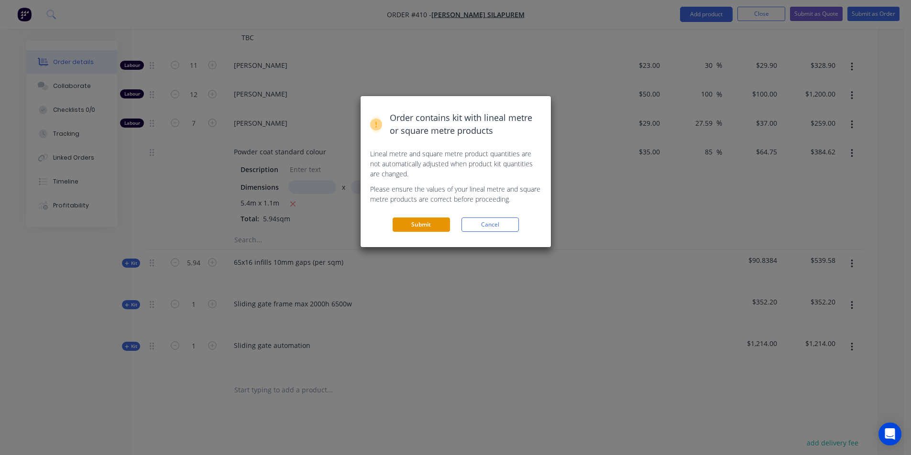
click at [427, 230] on button "Submit" at bounding box center [421, 225] width 57 height 14
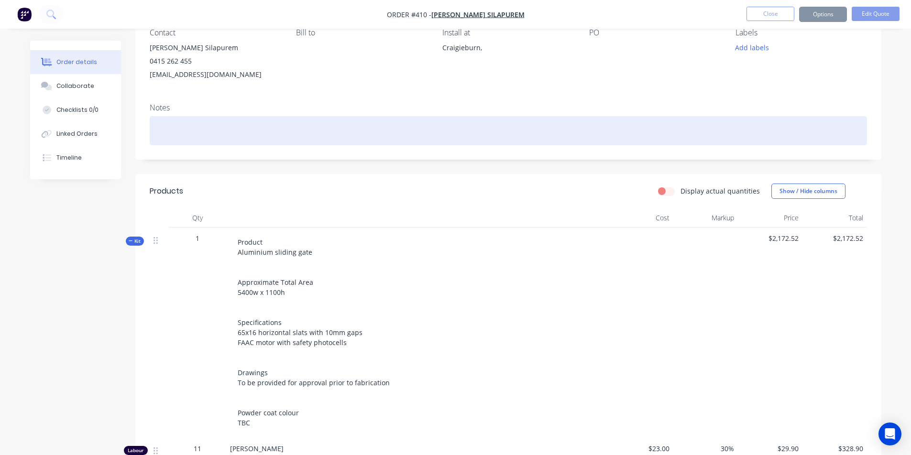
scroll to position [81, 0]
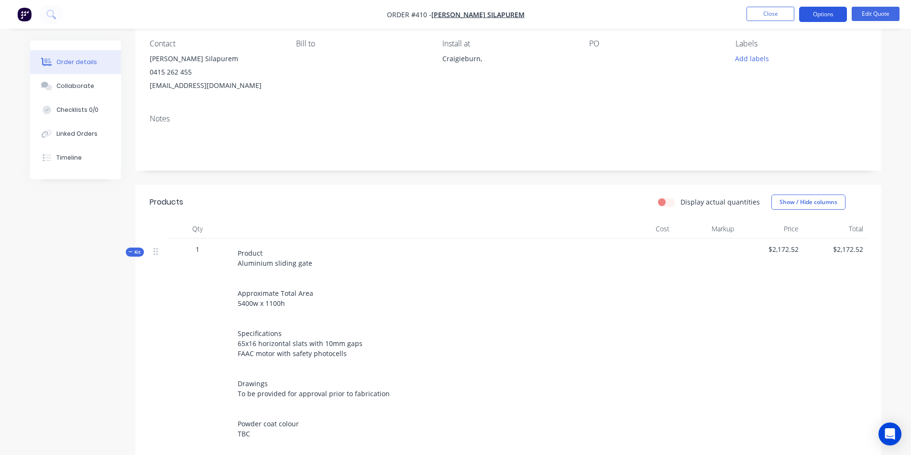
click at [817, 14] on button "Options" at bounding box center [823, 14] width 48 height 15
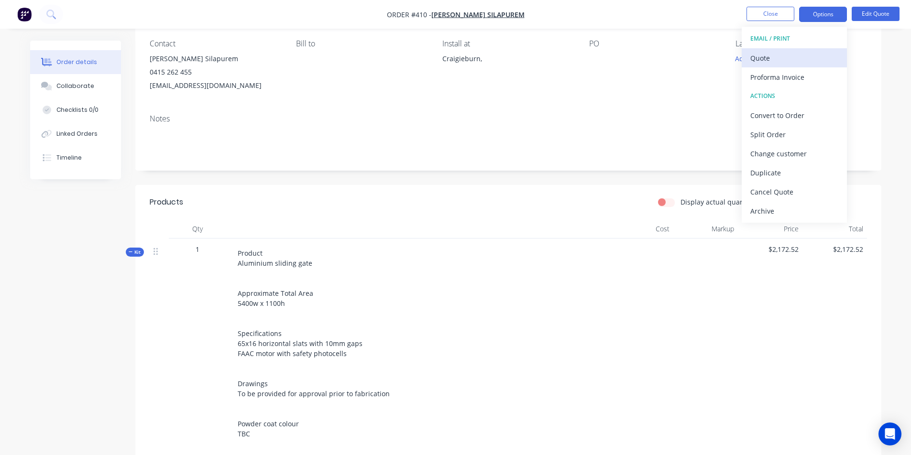
click at [812, 55] on div "Quote" at bounding box center [794, 58] width 88 height 14
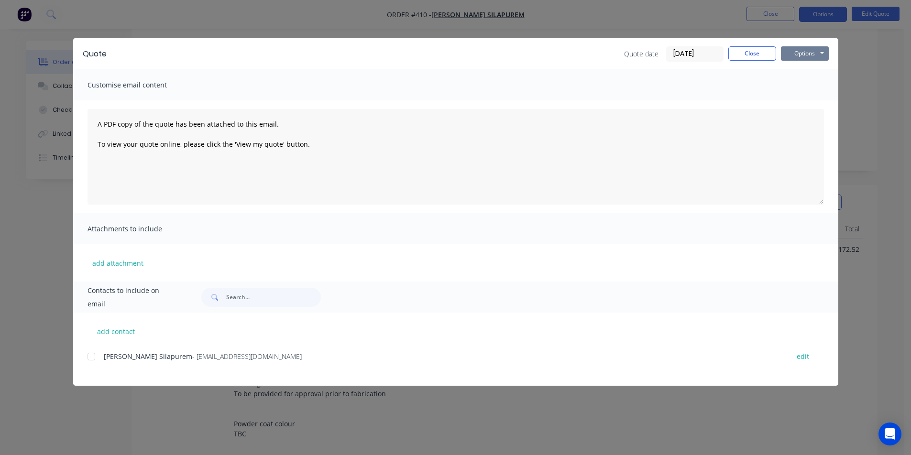
click at [797, 55] on button "Options" at bounding box center [805, 53] width 48 height 14
click at [810, 74] on button "Preview" at bounding box center [811, 71] width 61 height 16
click at [746, 52] on button "Close" at bounding box center [752, 53] width 48 height 14
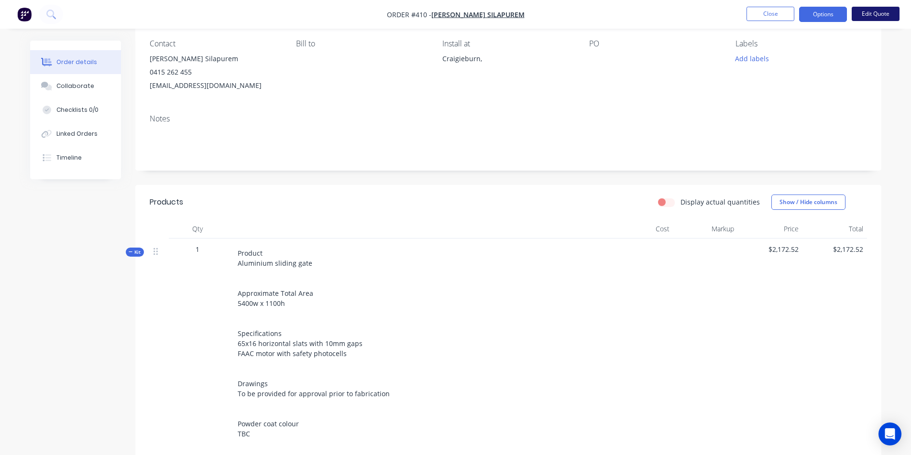
click at [857, 18] on button "Edit Quote" at bounding box center [876, 14] width 48 height 14
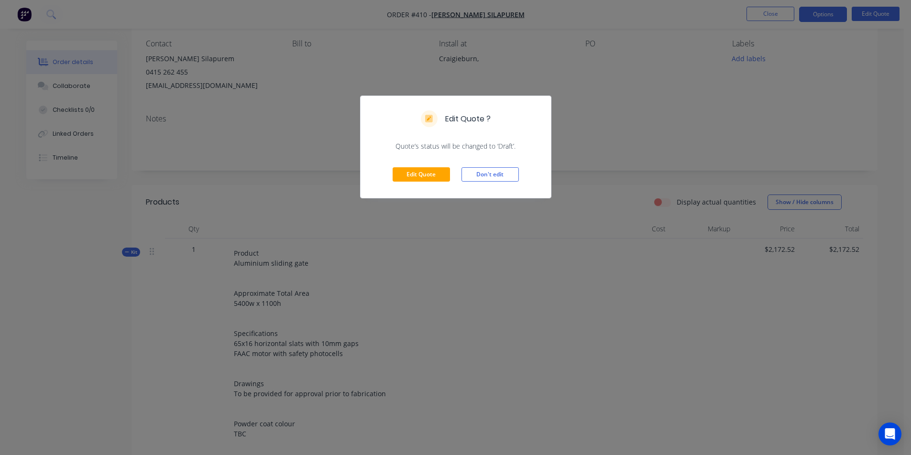
click at [417, 189] on div "Edit Quote Don't edit" at bounding box center [456, 174] width 190 height 47
click at [424, 176] on button "Edit Quote" at bounding box center [421, 174] width 57 height 14
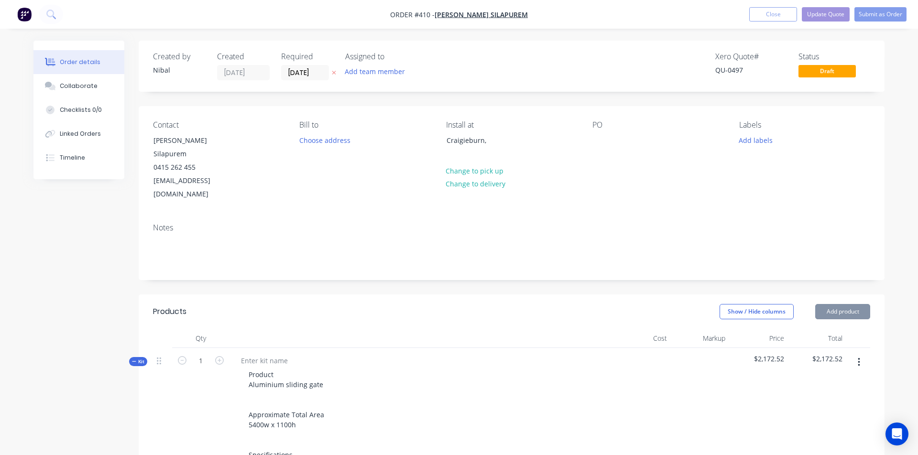
type input "$23.00"
type input "30"
type input "$29.90"
type input "$328.90"
type input "$50.00"
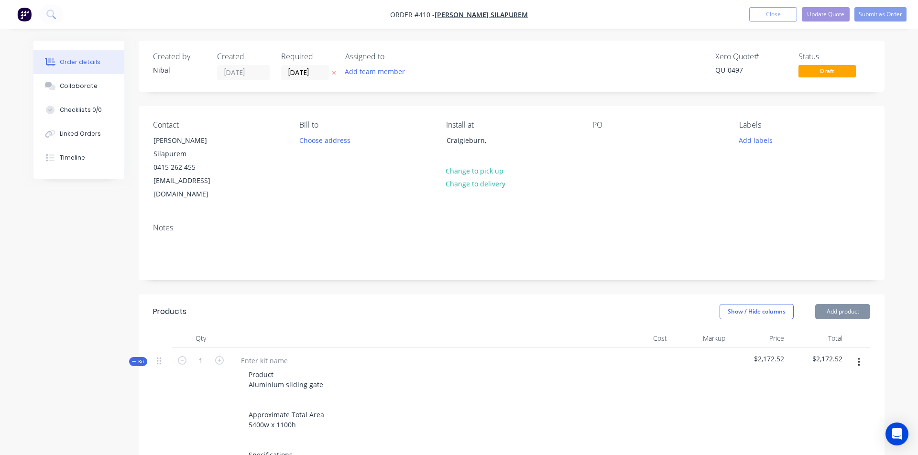
type input "100"
type input "$100.00"
type input "$1,200.00"
type input "$29.00"
type input "27.59"
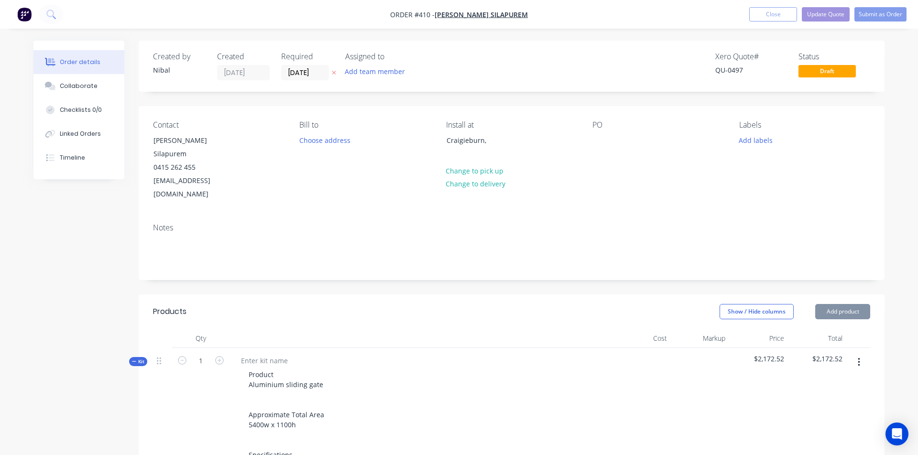
type input "$37.00"
type input "$259.00"
type input "$35.00"
type input "85"
type input "$64.75"
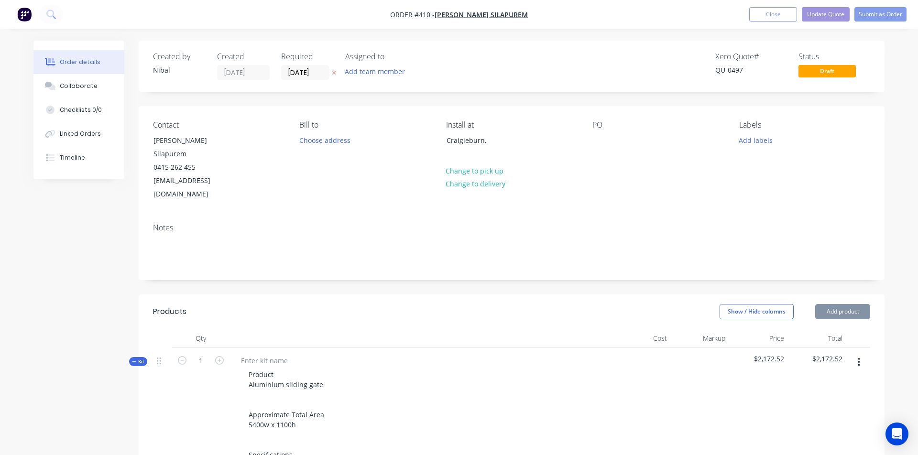
type input "$384.62"
type input "$26.33"
type input "15"
type input "$30.2795"
type input "$539.58"
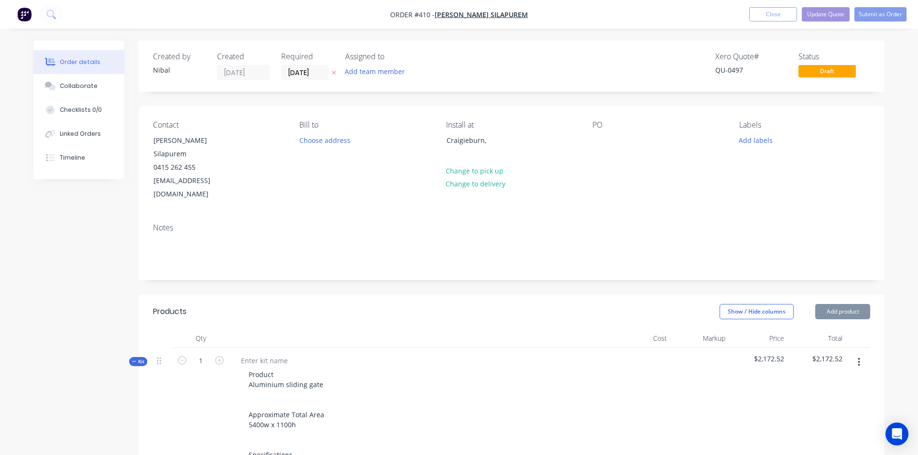
type input "$130.00"
type input "15"
type input "$149.50"
type input "$58.87"
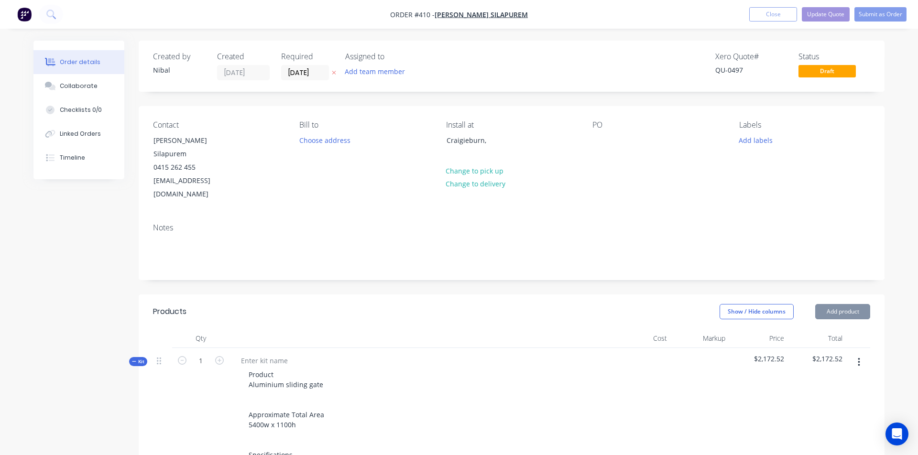
type input "15"
type input "$67.7005"
type input "$67.70"
type input "$135.00"
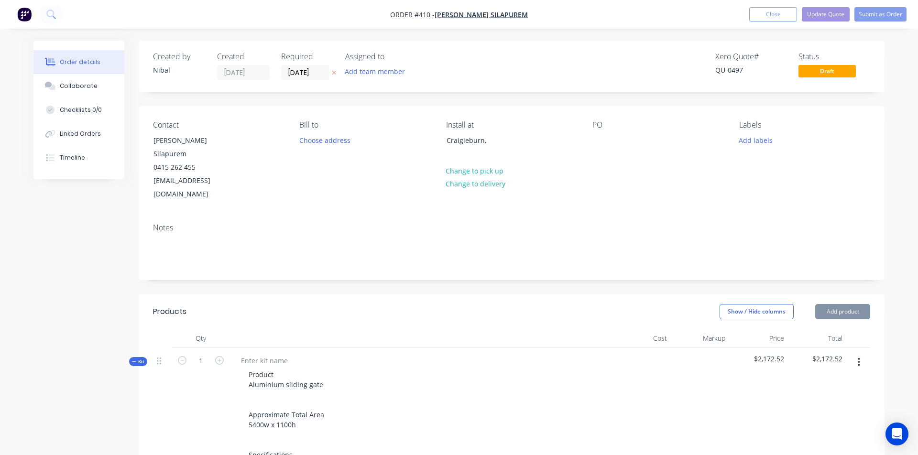
type input "$135.00"
type input "$660.00"
type input "15"
type input "$759.00"
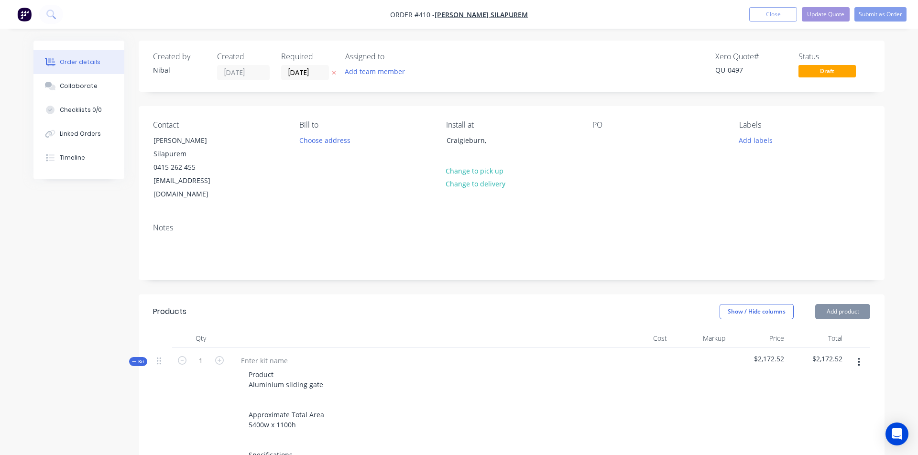
type input "$100.00"
type input "30"
type input "$130.00"
type input "$20.00"
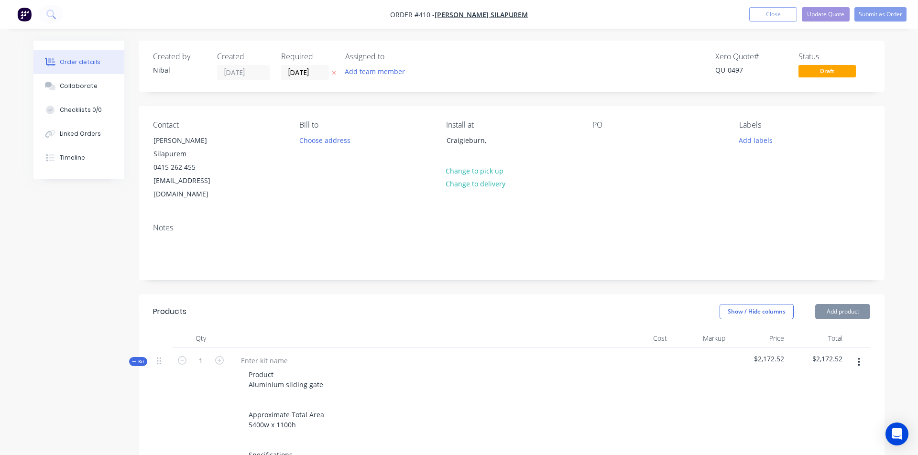
type input "30"
type input "$26.00"
type input "$104.00"
click at [767, 304] on button "Show / Hide columns" at bounding box center [753, 311] width 74 height 15
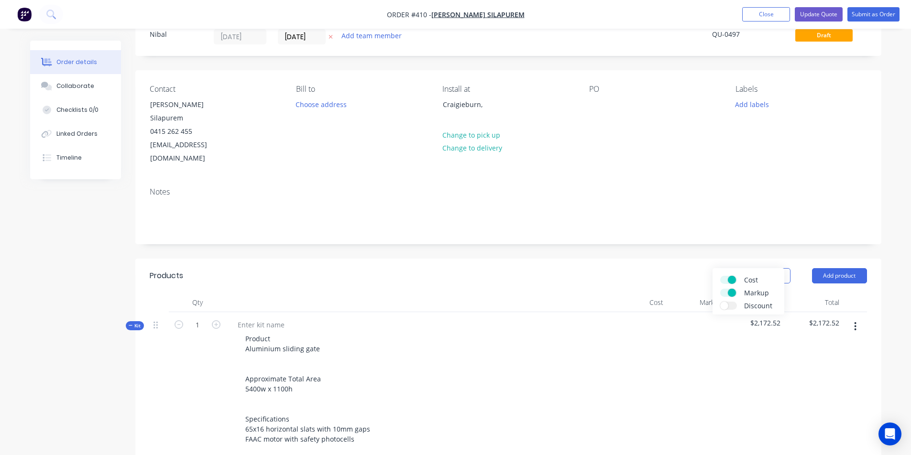
scroll to position [51, 0]
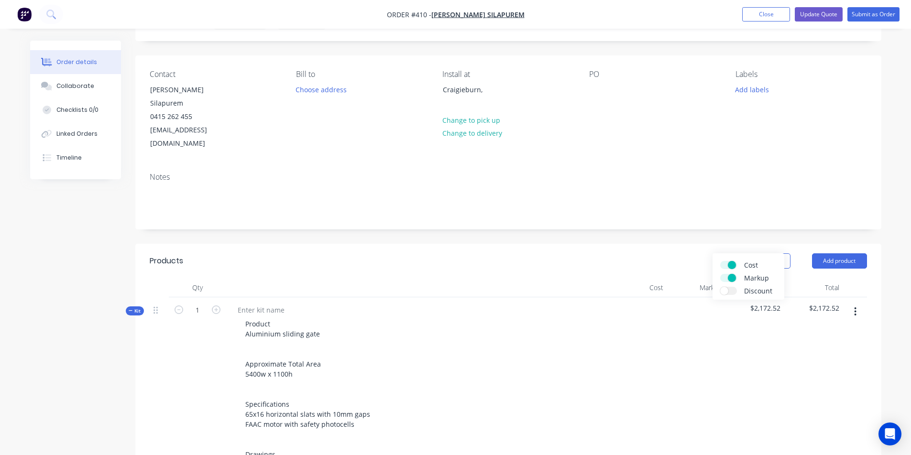
click at [734, 279] on span at bounding box center [732, 278] width 8 height 8
click at [720, 274] on input "Markup" at bounding box center [720, 274] width 0 height 0
click at [724, 278] on span at bounding box center [724, 278] width 8 height 8
click at [720, 274] on input "Markup" at bounding box center [720, 274] width 0 height 0
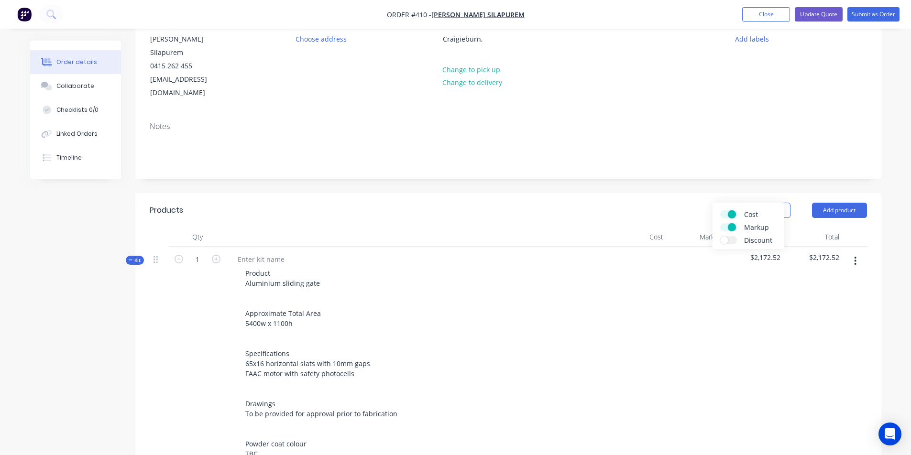
scroll to position [163, 0]
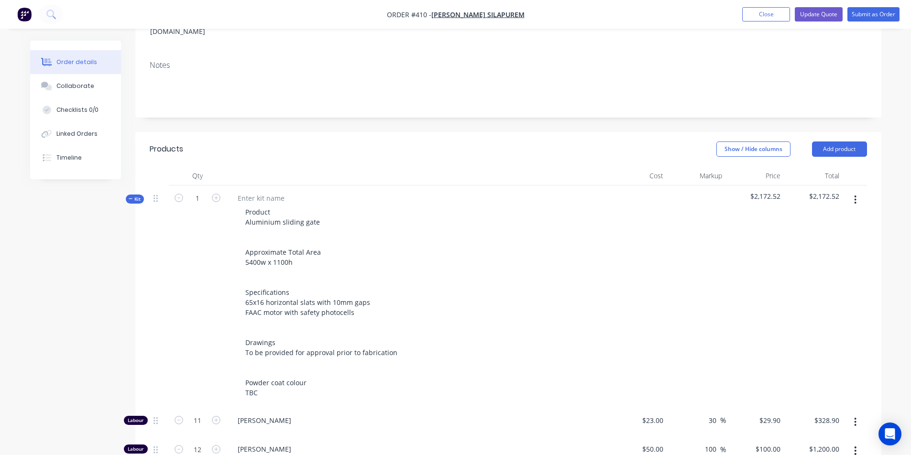
click at [699, 276] on div at bounding box center [696, 297] width 59 height 222
click at [750, 142] on button "Show / Hide columns" at bounding box center [753, 149] width 74 height 15
click at [735, 154] on span at bounding box center [732, 153] width 8 height 8
click at [720, 149] on input "Cost" at bounding box center [720, 149] width 0 height 0
click at [794, 250] on div "$2,172.52" at bounding box center [812, 297] width 62 height 222
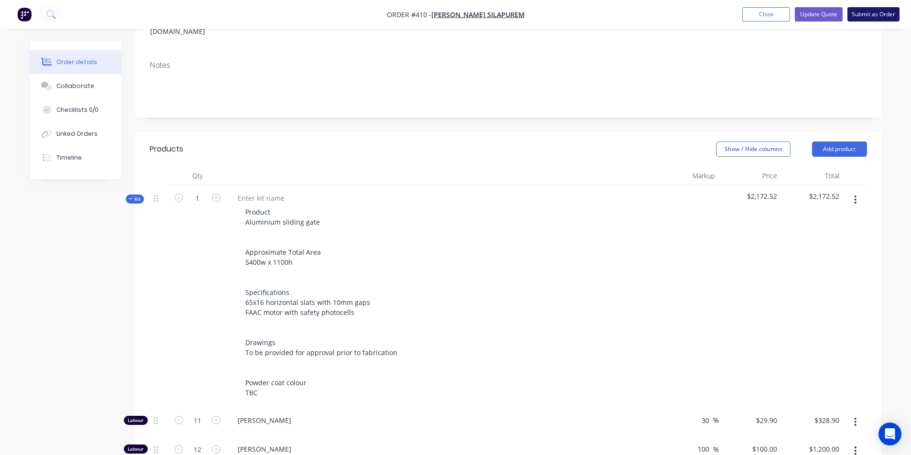
click at [865, 13] on button "Submit as Order" at bounding box center [873, 14] width 52 height 14
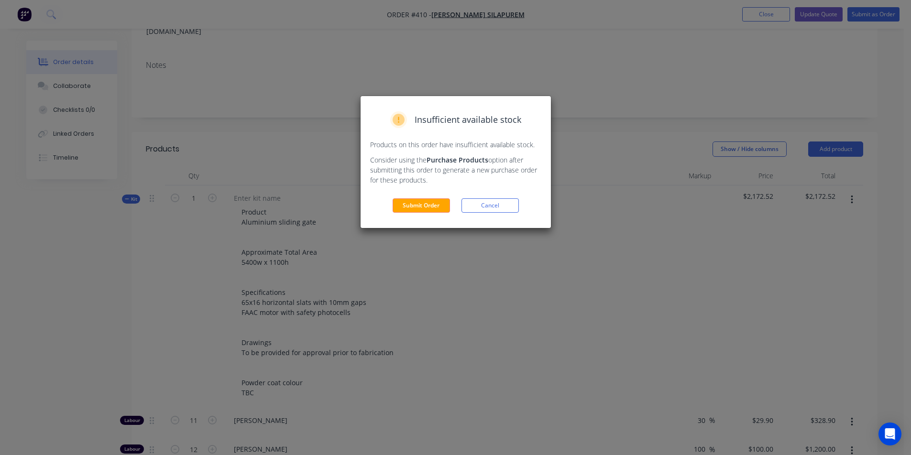
drag, startPoint x: 506, startPoint y: 204, endPoint x: 513, endPoint y: 202, distance: 7.6
click at [506, 204] on button "Cancel" at bounding box center [489, 205] width 57 height 14
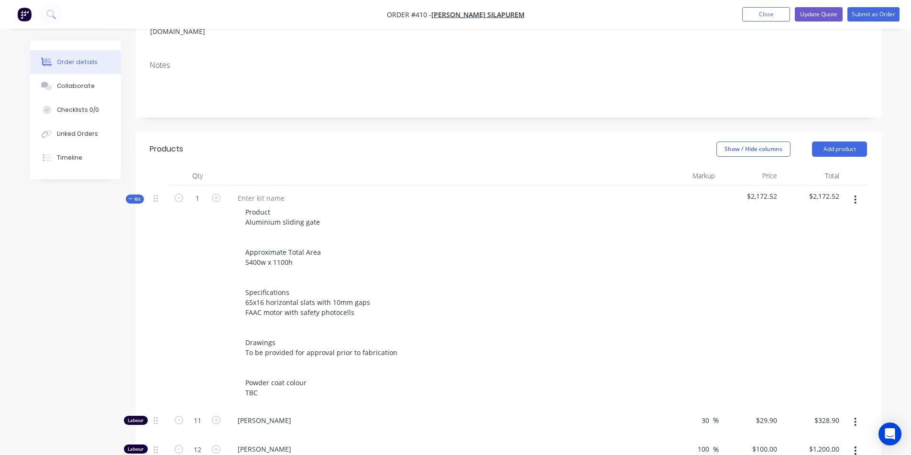
click at [821, 28] on nav "Order #410 - [PERSON_NAME] Silapurem Add product Close Update Quote Submit as O…" at bounding box center [455, 14] width 911 height 29
click at [822, 13] on button "Update Quote" at bounding box center [819, 14] width 48 height 14
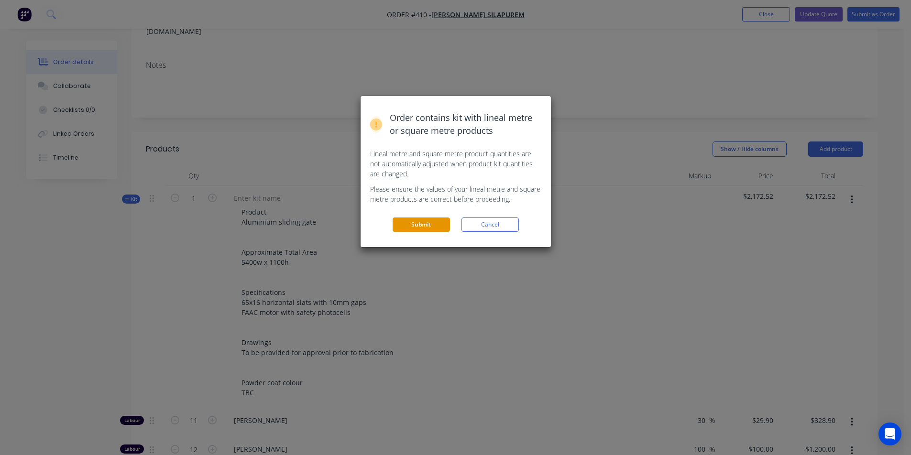
click at [445, 231] on button "Submit" at bounding box center [421, 225] width 57 height 14
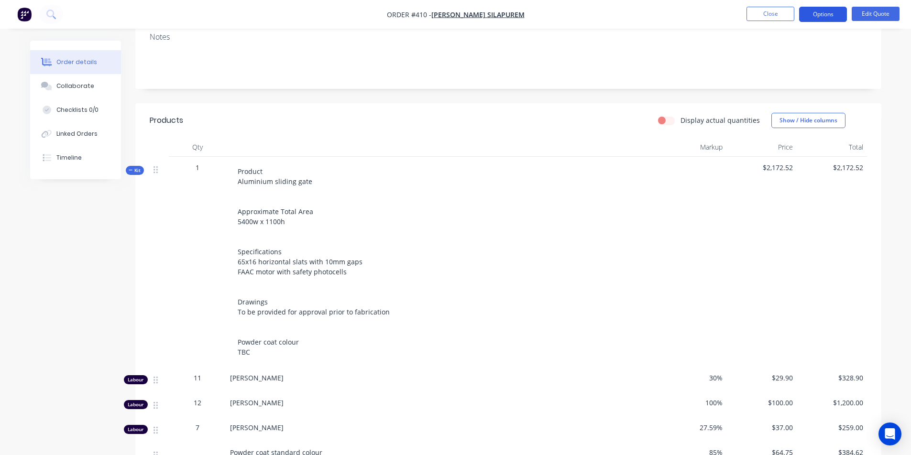
click at [840, 15] on button "Options" at bounding box center [823, 14] width 48 height 15
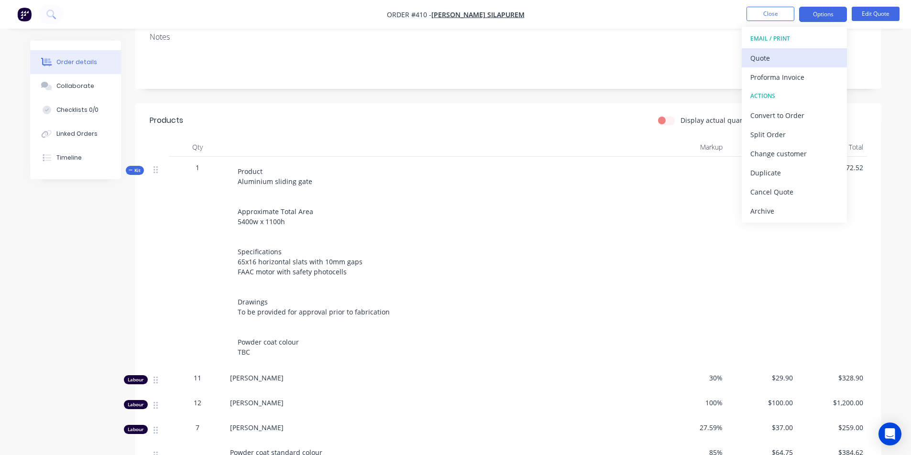
click at [770, 57] on div "Quote" at bounding box center [794, 58] width 88 height 14
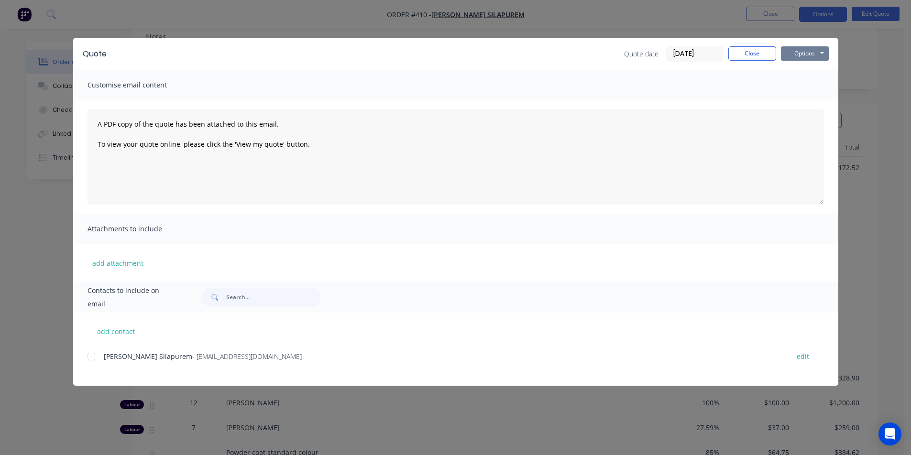
click at [810, 55] on button "Options" at bounding box center [805, 53] width 48 height 14
click at [806, 73] on button "Preview" at bounding box center [811, 71] width 61 height 16
click at [743, 55] on button "Close" at bounding box center [752, 53] width 48 height 14
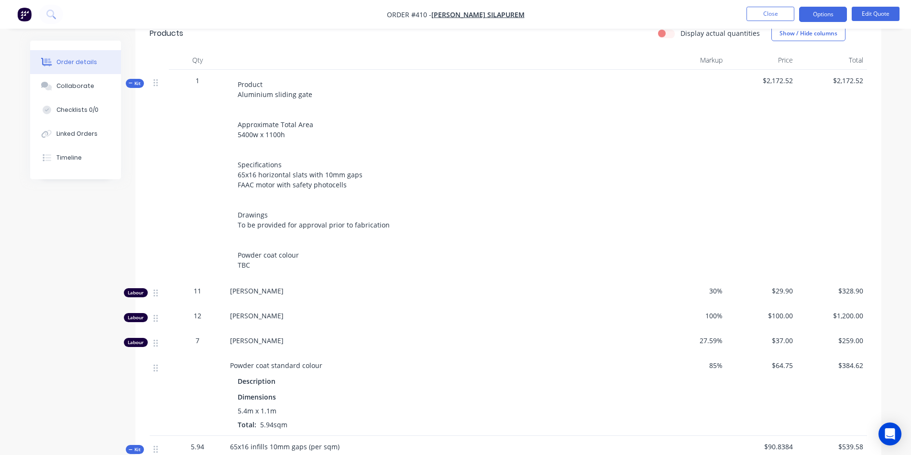
scroll to position [267, 0]
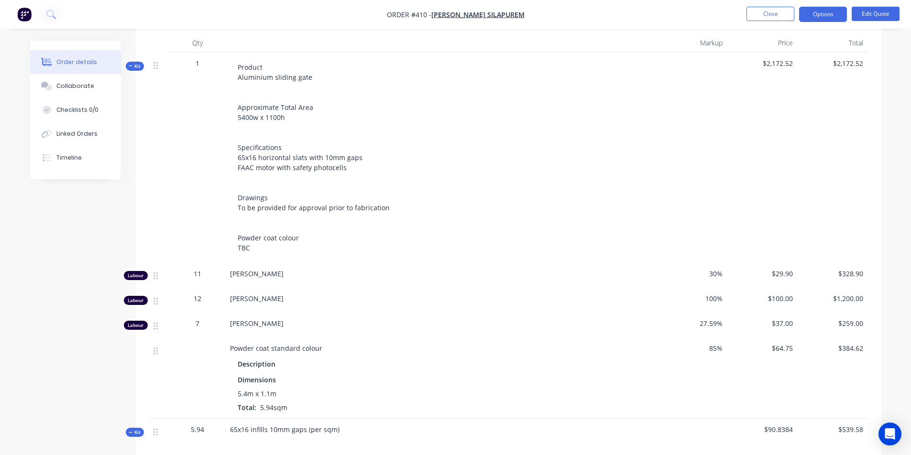
click at [297, 195] on div "Product Aluminium sliding gate Approximate Total Area 5400w x 1100h Specificati…" at bounding box center [441, 157] width 423 height 198
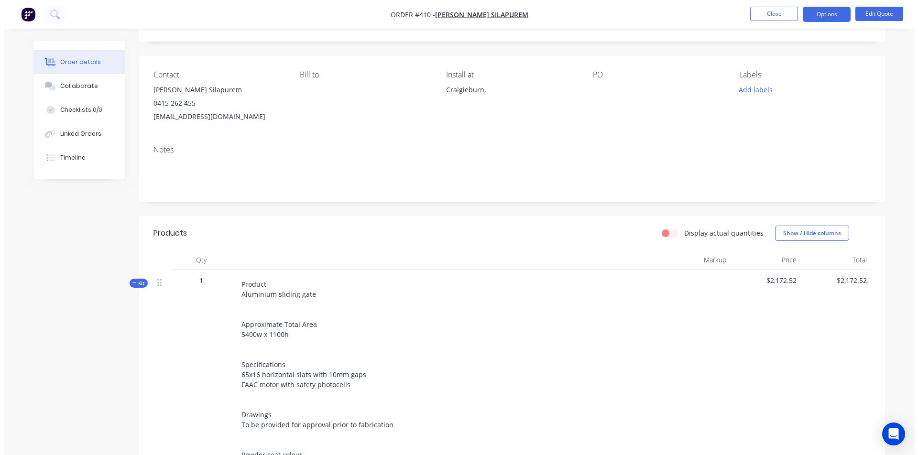
scroll to position [0, 0]
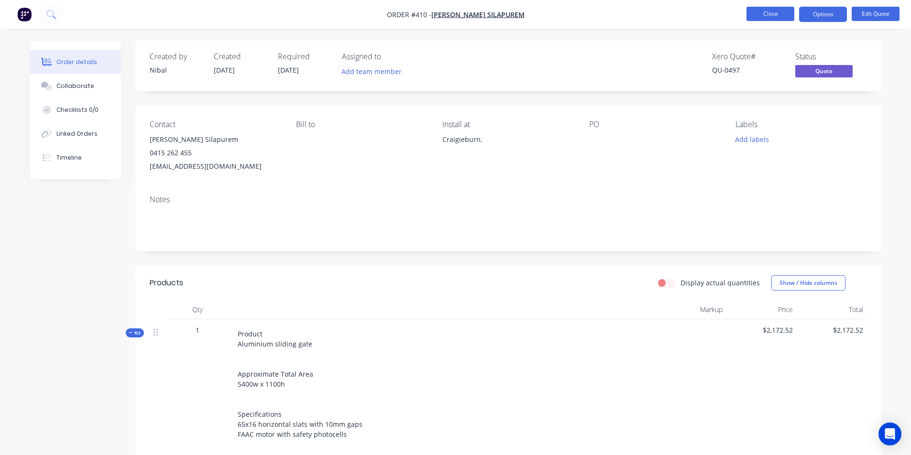
click at [773, 19] on button "Close" at bounding box center [770, 14] width 48 height 14
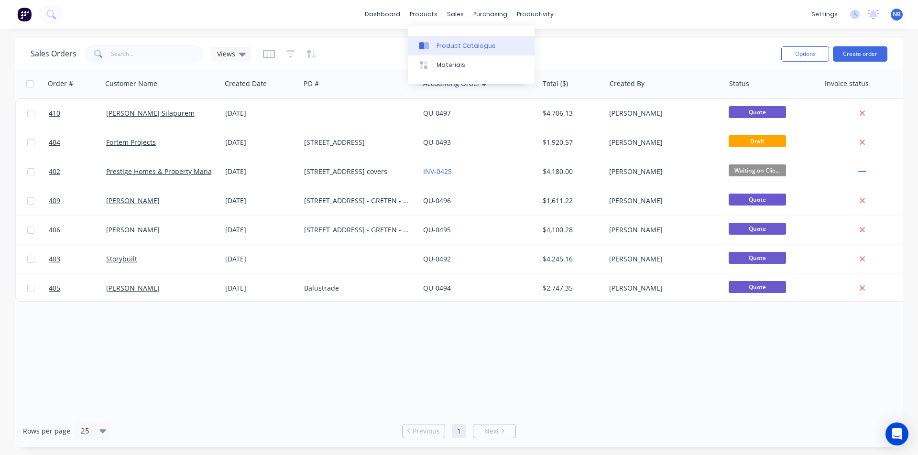
click at [441, 42] on div "Product Catalogue" at bounding box center [466, 46] width 59 height 9
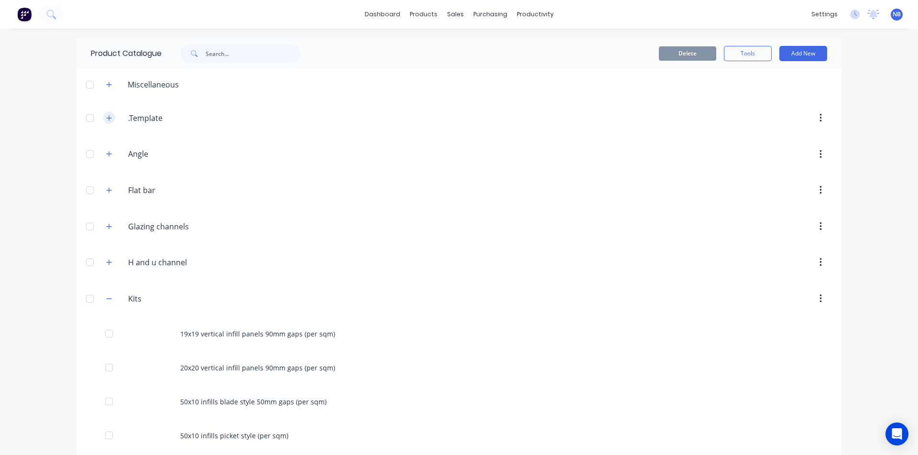
click at [108, 119] on icon "button" at bounding box center [109, 118] width 6 height 7
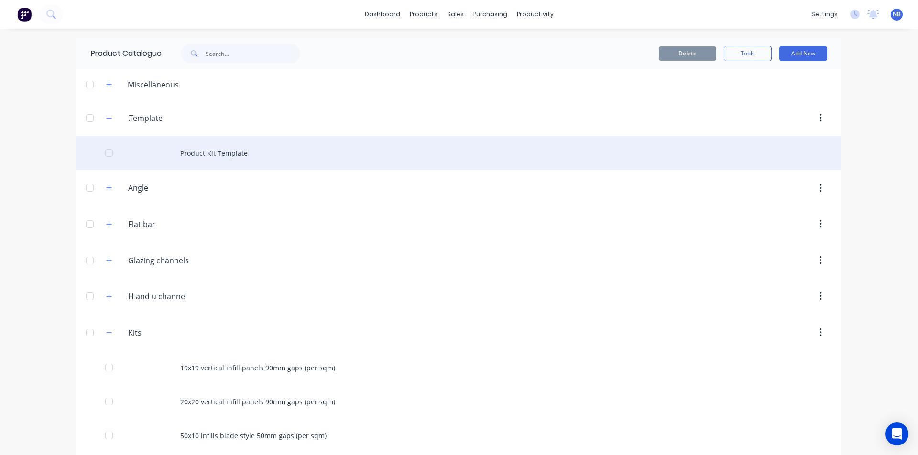
click at [188, 153] on div "Product Kit Template" at bounding box center [459, 153] width 765 height 34
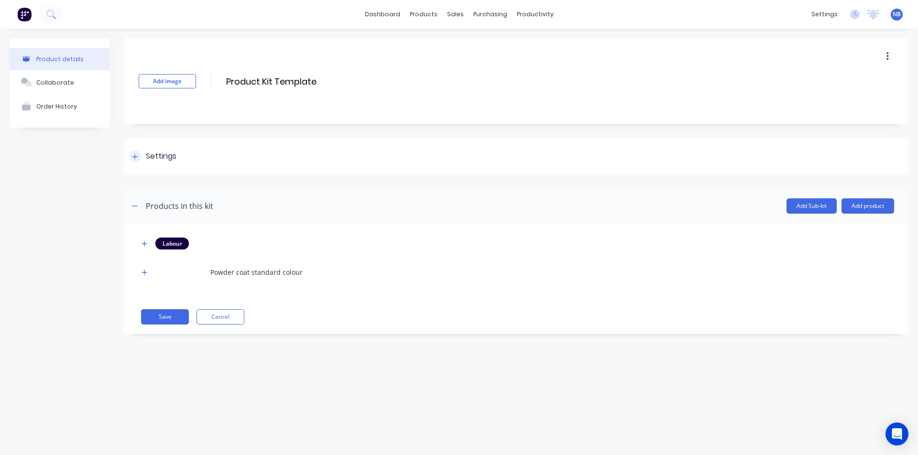
drag, startPoint x: 134, startPoint y: 154, endPoint x: 144, endPoint y: 172, distance: 20.3
click at [134, 154] on icon at bounding box center [135, 156] width 6 height 7
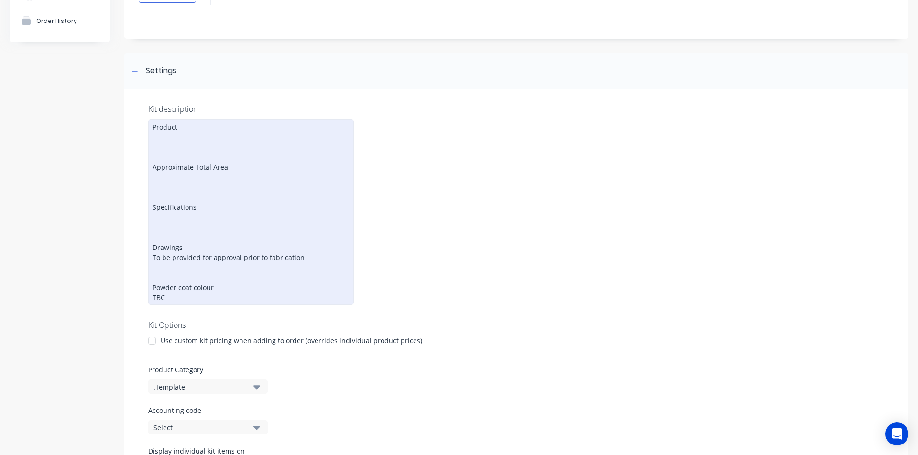
scroll to position [71, 0]
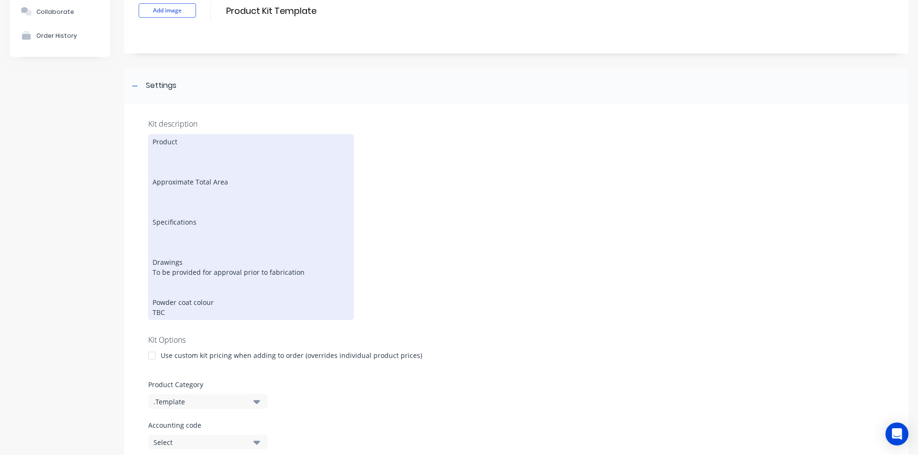
click at [241, 313] on div "Product Approximate Total Area Specifications Drawings To be provided for appro…" at bounding box center [251, 227] width 206 height 186
click at [151, 141] on div "Product Approximate Total Area Specifications Drawings To be provided for appro…" at bounding box center [251, 227] width 206 height 186
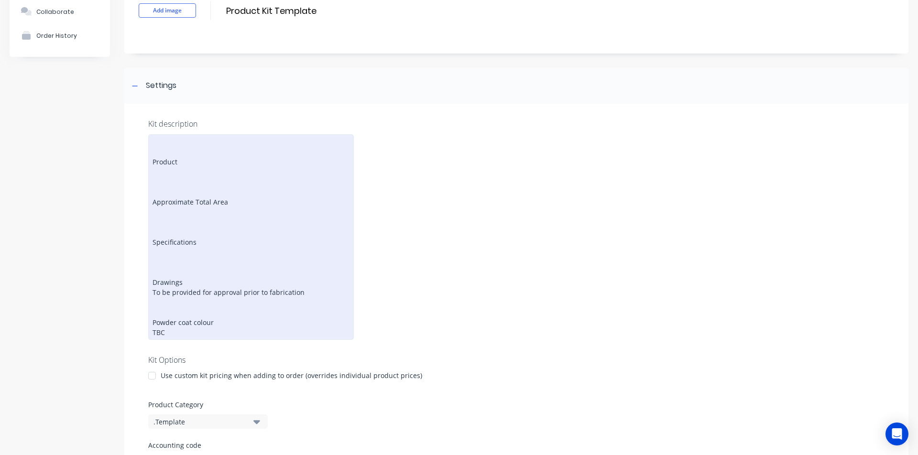
click at [188, 142] on div "Product Approximate Total Area Specifications Drawings To be provided for appro…" at bounding box center [251, 237] width 206 height 206
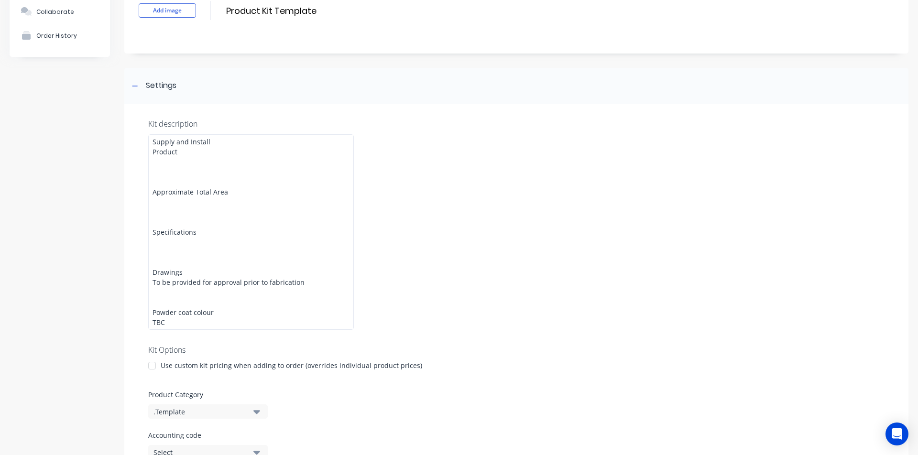
click at [487, 213] on div "Kit description Supply and Install Product Approximate Total Area Specification…" at bounding box center [516, 335] width 784 height 463
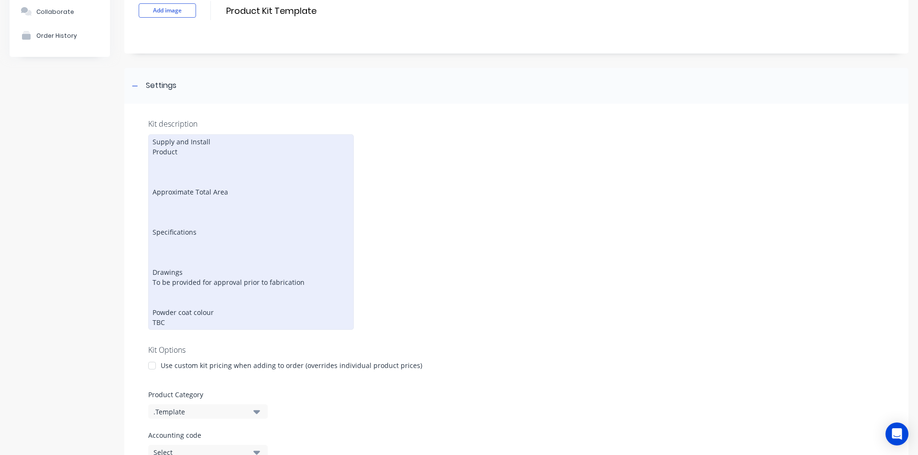
click at [236, 155] on div "Supply and Install Product Approximate Total Area Specifications Drawings To be…" at bounding box center [251, 232] width 206 height 196
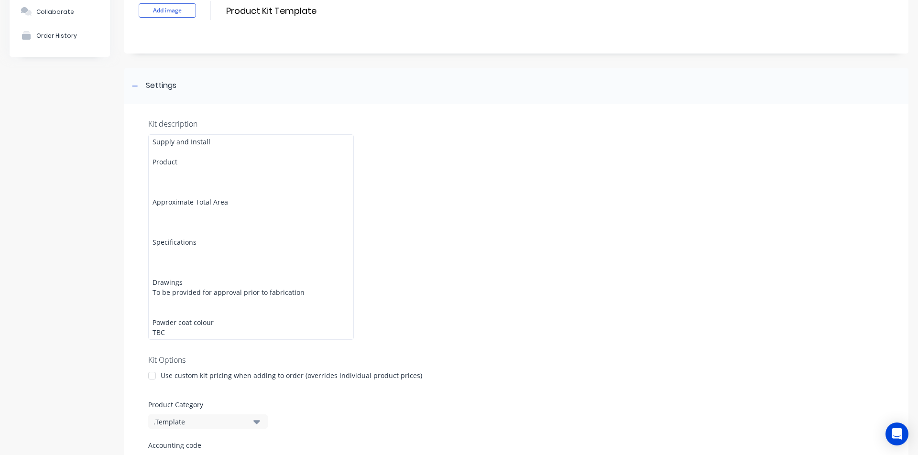
click at [551, 177] on div "Kit description Supply and Install Product Approximate Total Area Specification…" at bounding box center [516, 340] width 784 height 473
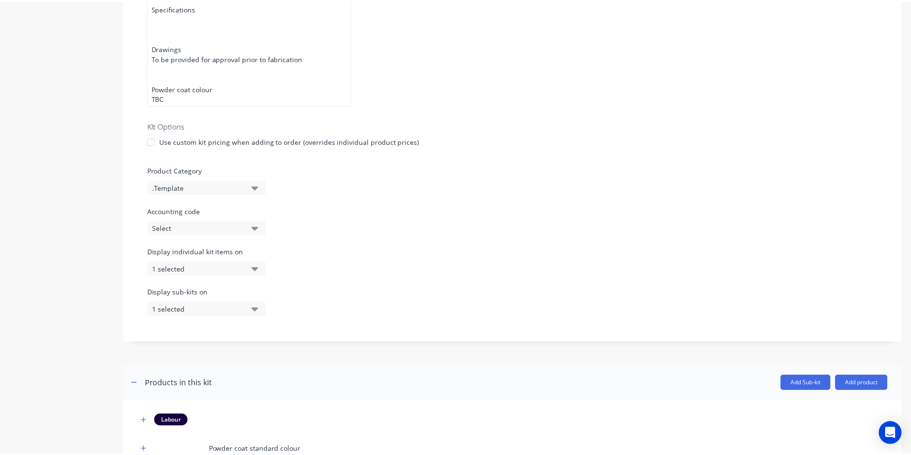
scroll to position [395, 0]
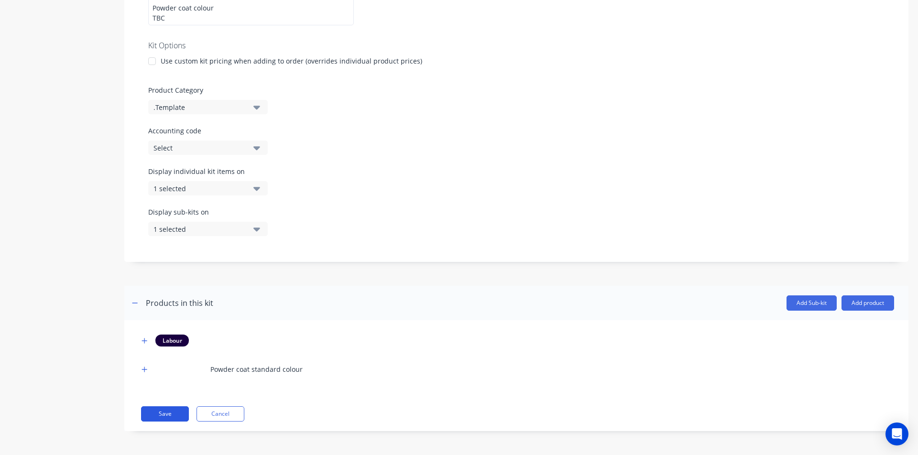
click at [178, 415] on button "Save" at bounding box center [165, 413] width 48 height 15
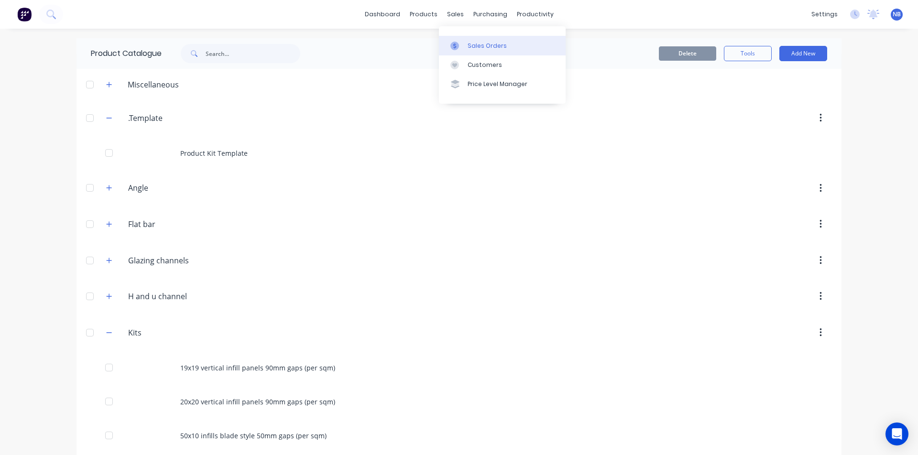
click at [460, 45] on div at bounding box center [457, 46] width 14 height 9
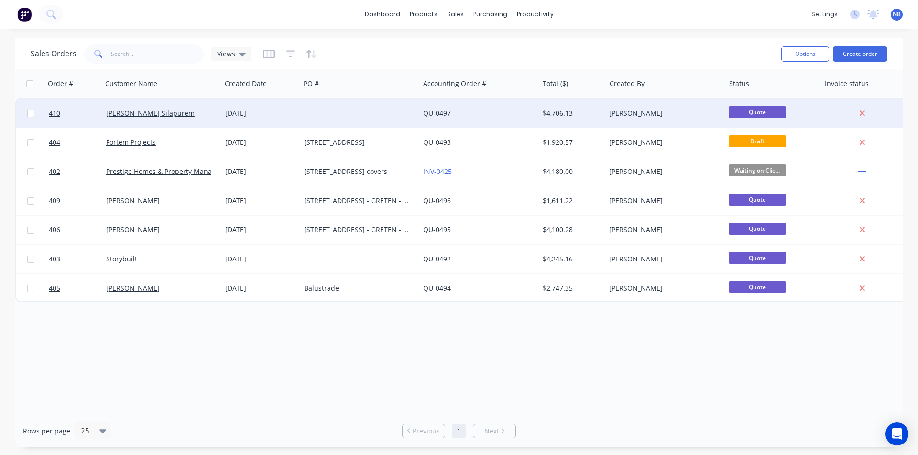
click at [261, 120] on div "[DATE]" at bounding box center [260, 113] width 79 height 29
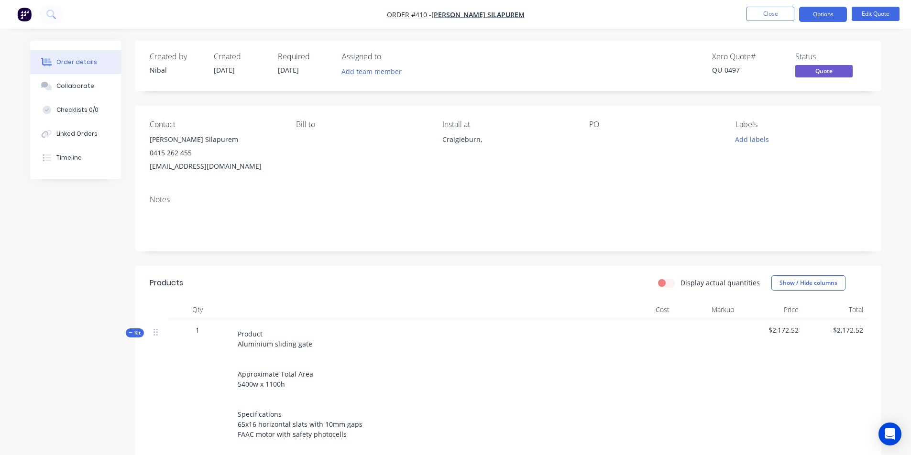
click at [259, 345] on span "Product Aluminium sliding gate Approximate Total Area 5400w x 1100h Specificati…" at bounding box center [314, 424] width 152 height 190
click at [878, 5] on nav "Order #410 - [PERSON_NAME] Silapurem Close Options Edit Quote" at bounding box center [455, 14] width 911 height 29
click at [876, 11] on button "Edit Quote" at bounding box center [876, 14] width 48 height 14
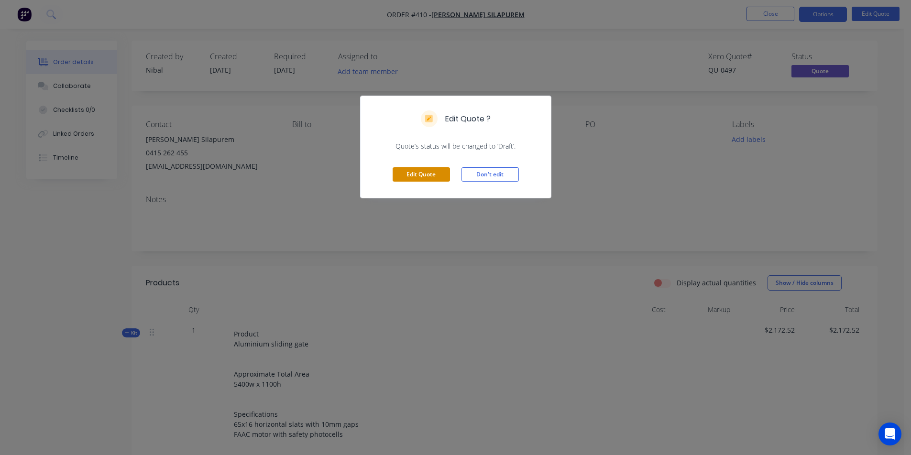
click at [420, 177] on button "Edit Quote" at bounding box center [421, 174] width 57 height 14
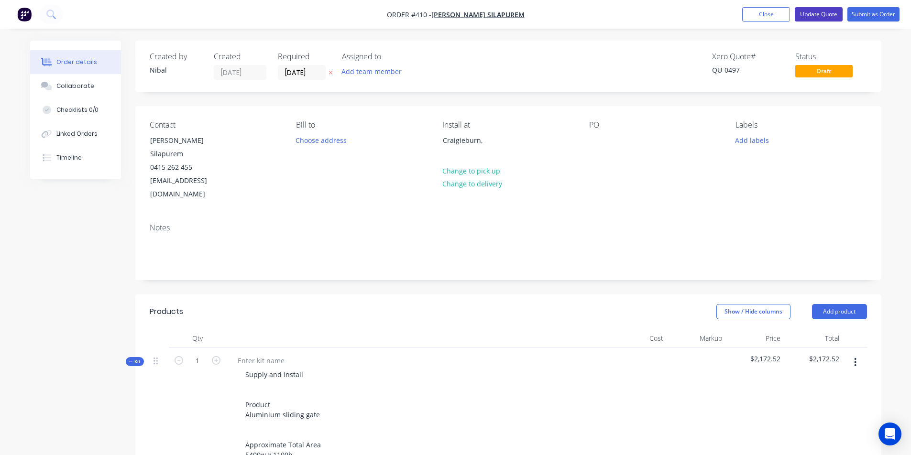
click at [820, 12] on button "Update Quote" at bounding box center [819, 14] width 48 height 14
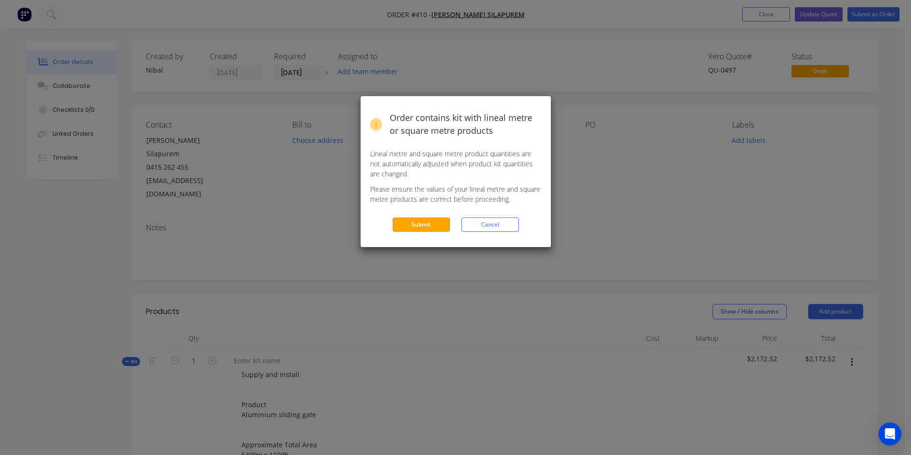
click at [386, 243] on div "Order contains kit with lineal metre or square metre products Lineal metre and …" at bounding box center [456, 171] width 190 height 151
click at [416, 228] on button "Submit" at bounding box center [421, 225] width 57 height 14
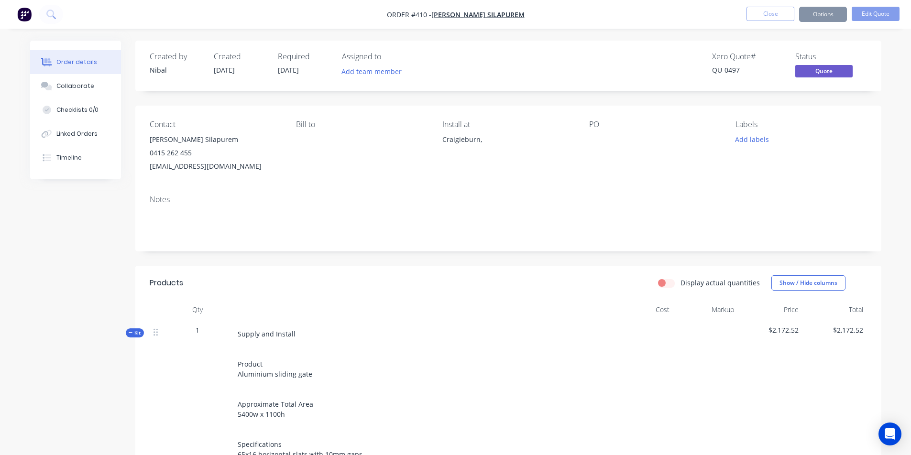
click at [837, 18] on button "Options" at bounding box center [823, 14] width 48 height 15
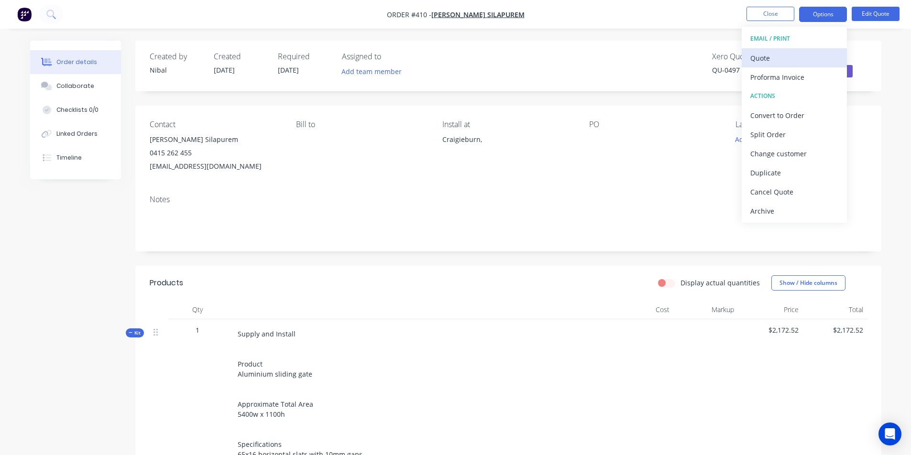
click at [773, 57] on div "Quote" at bounding box center [794, 58] width 88 height 14
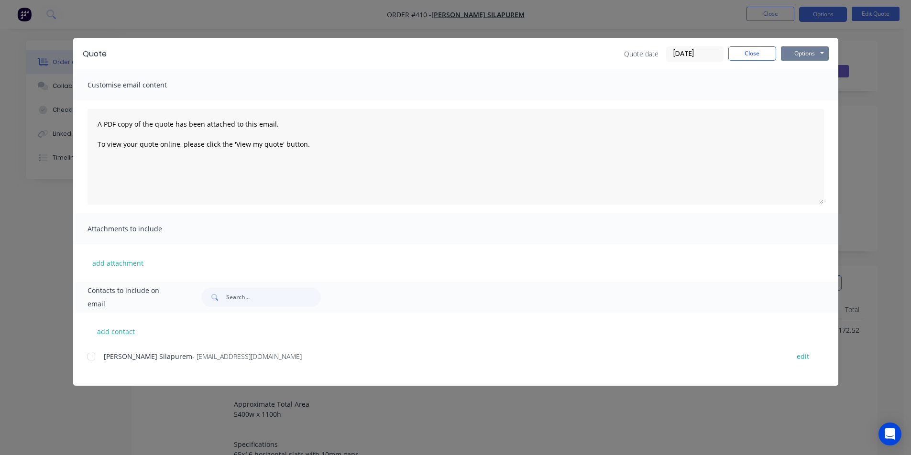
click at [808, 56] on button "Options" at bounding box center [805, 53] width 48 height 14
click at [785, 81] on button "Print" at bounding box center [811, 86] width 61 height 16
click at [336, 34] on div "Quote Quote date [DATE] Close Options Preview Print Email Customise email conte…" at bounding box center [455, 227] width 911 height 455
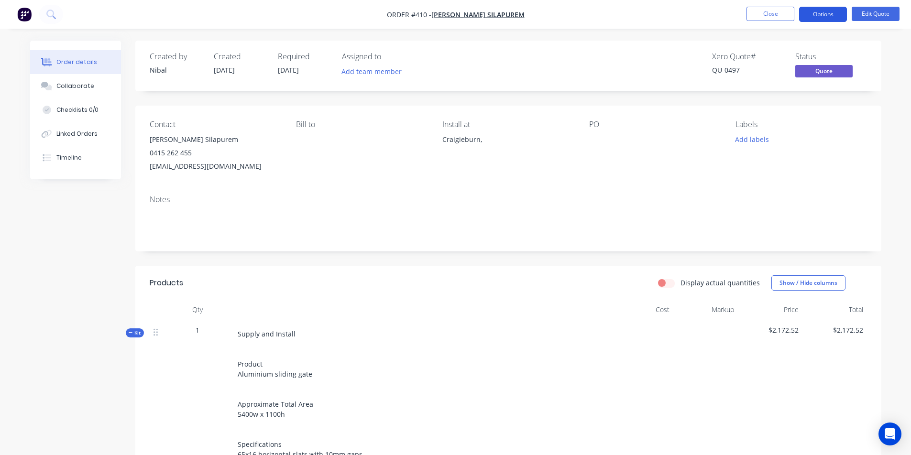
click at [830, 11] on button "Options" at bounding box center [823, 14] width 48 height 15
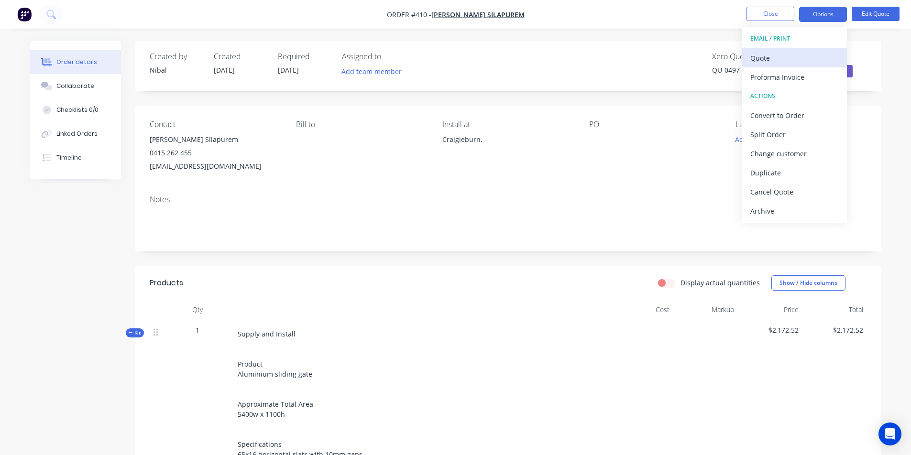
click at [773, 65] on button "Quote" at bounding box center [794, 57] width 105 height 19
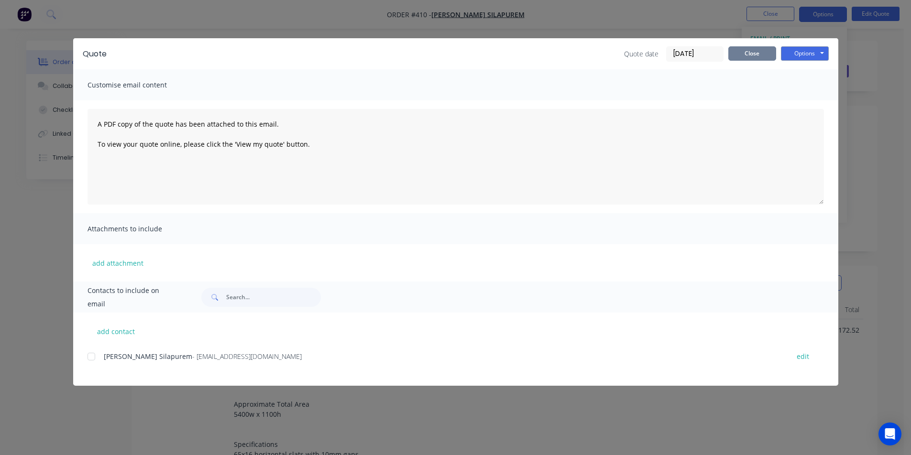
click at [773, 51] on button "Close" at bounding box center [752, 53] width 48 height 14
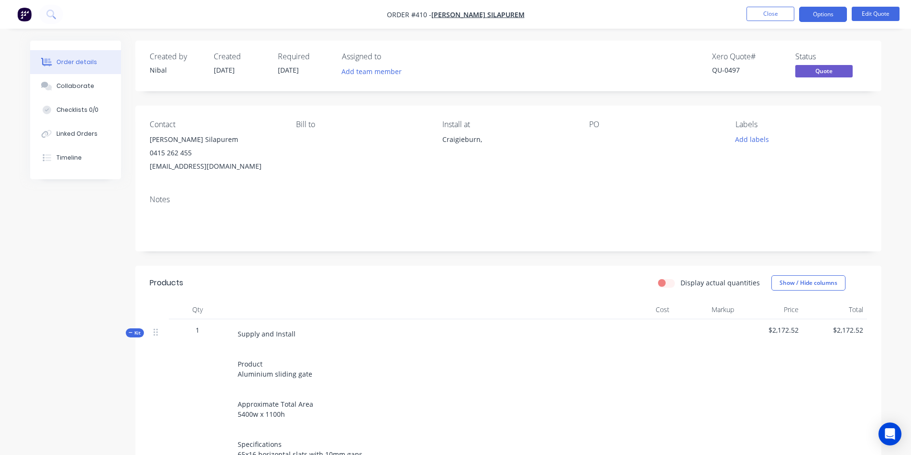
click at [827, 23] on nav "Order #410 - [PERSON_NAME] Silapurem Close Options Edit Quote" at bounding box center [455, 14] width 911 height 29
click at [831, 13] on button "Options" at bounding box center [823, 14] width 48 height 15
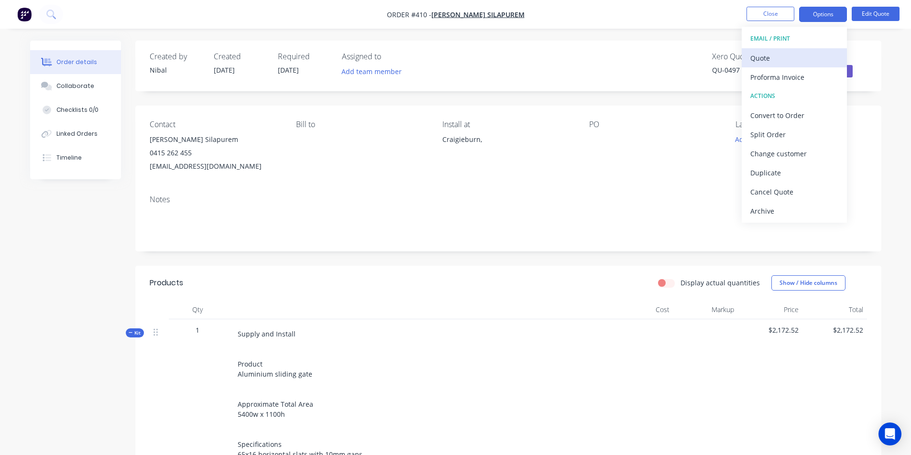
drag, startPoint x: 830, startPoint y: 22, endPoint x: 819, endPoint y: 63, distance: 43.0
click at [824, 46] on button "EMAIL / PRINT" at bounding box center [794, 38] width 105 height 19
click at [819, 64] on div "Quote" at bounding box center [794, 58] width 88 height 14
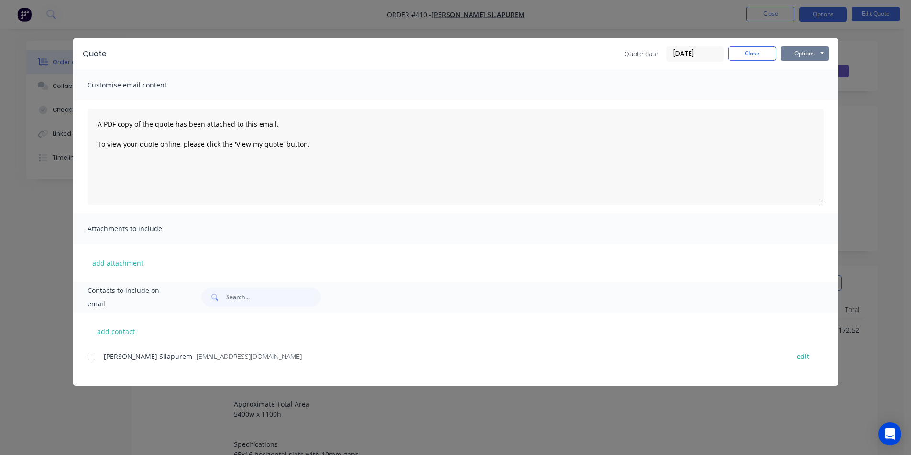
click at [788, 55] on button "Options" at bounding box center [805, 53] width 48 height 14
click at [793, 66] on button "Preview" at bounding box center [811, 71] width 61 height 16
click at [763, 48] on button "Close" at bounding box center [752, 53] width 48 height 14
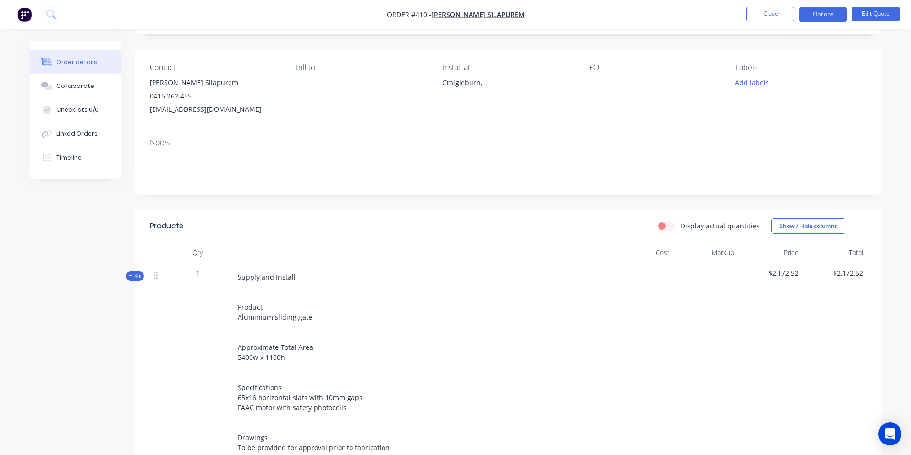
scroll to position [52, 0]
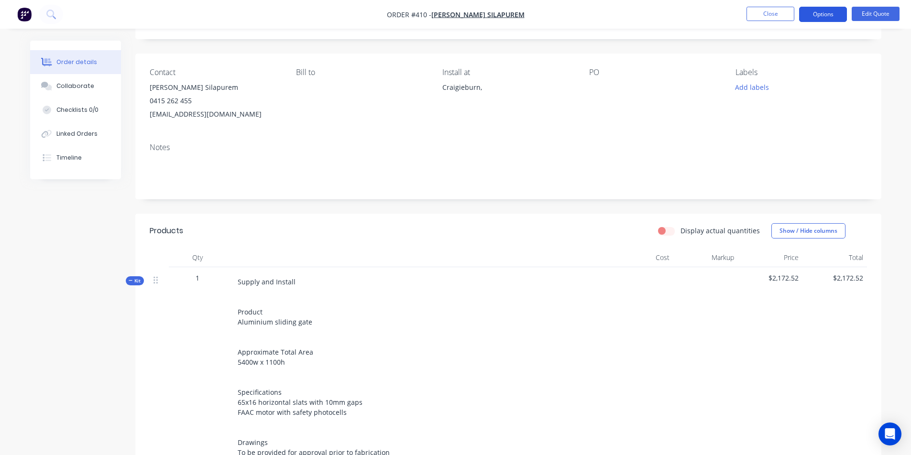
click at [822, 13] on button "Options" at bounding box center [823, 14] width 48 height 15
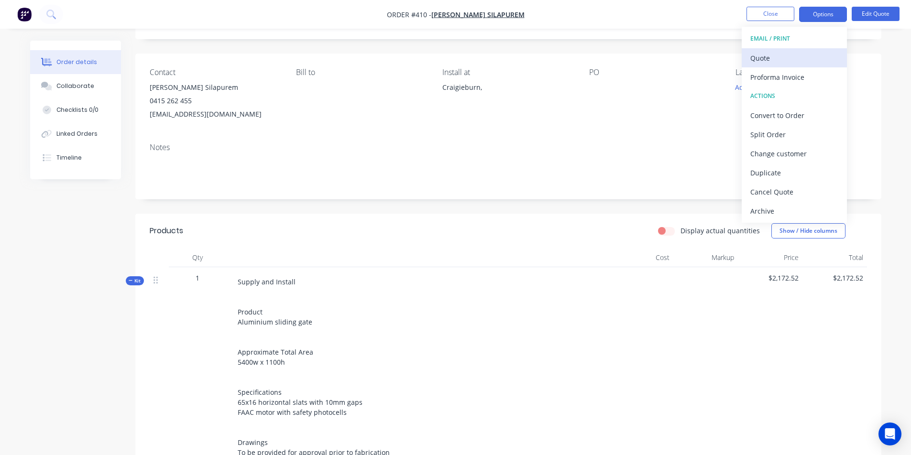
click at [810, 52] on div "Quote" at bounding box center [794, 58] width 88 height 14
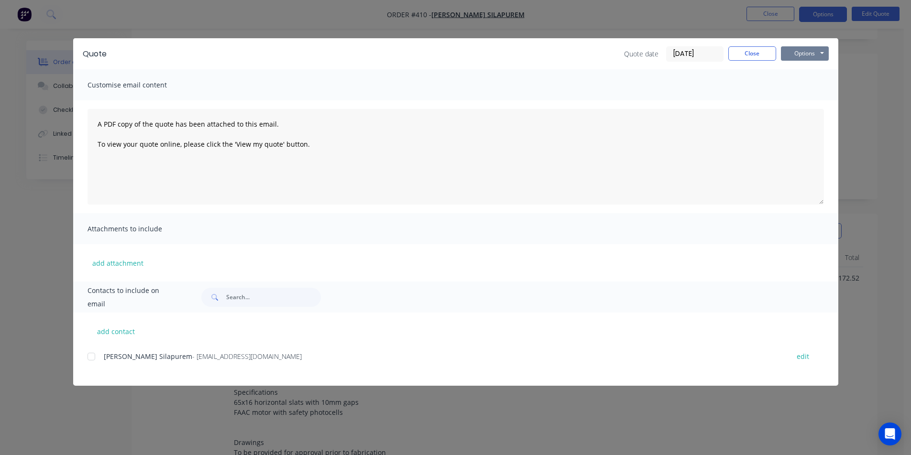
click at [794, 54] on button "Options" at bounding box center [805, 53] width 48 height 14
click at [792, 71] on button "Preview" at bounding box center [811, 71] width 61 height 16
click at [747, 52] on button "Close" at bounding box center [752, 53] width 48 height 14
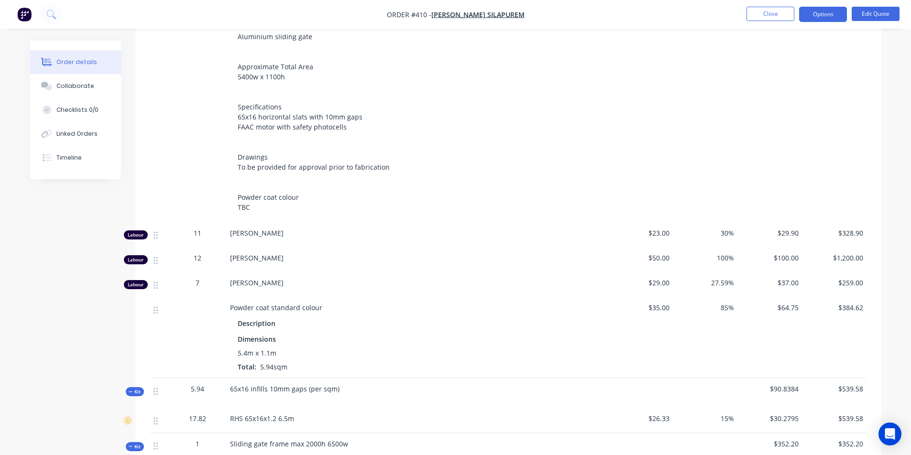
scroll to position [0, 0]
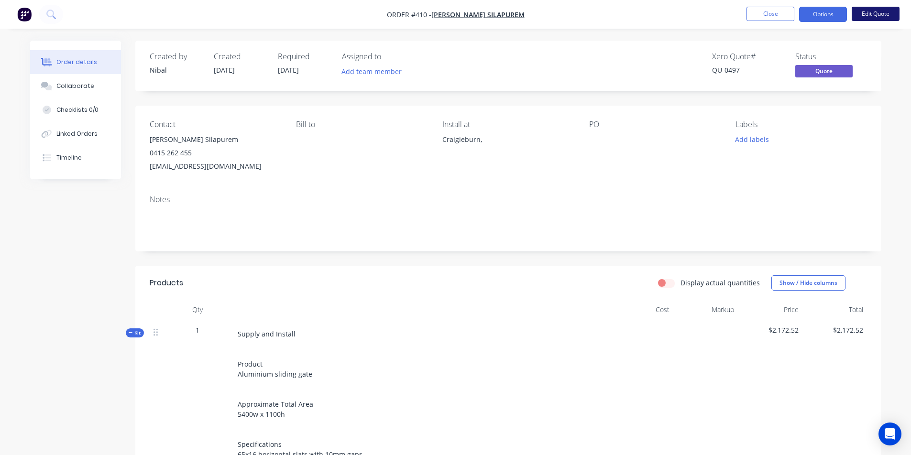
click at [864, 11] on button "Edit Quote" at bounding box center [876, 14] width 48 height 14
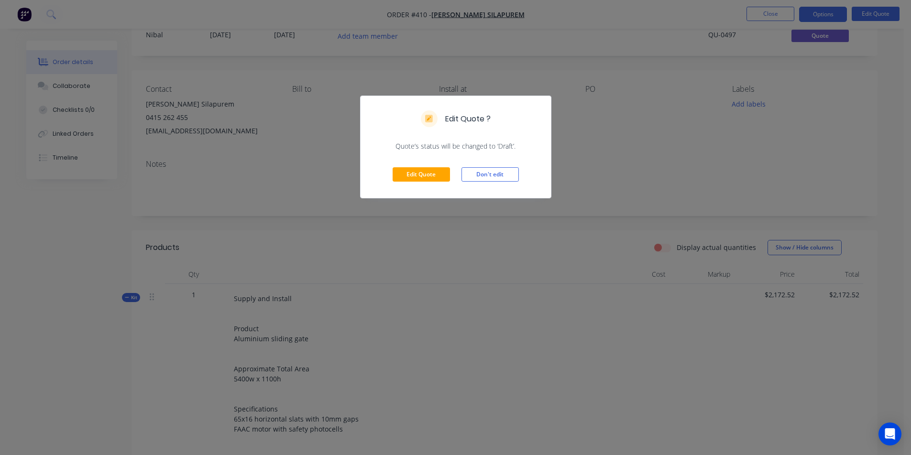
scroll to position [47, 0]
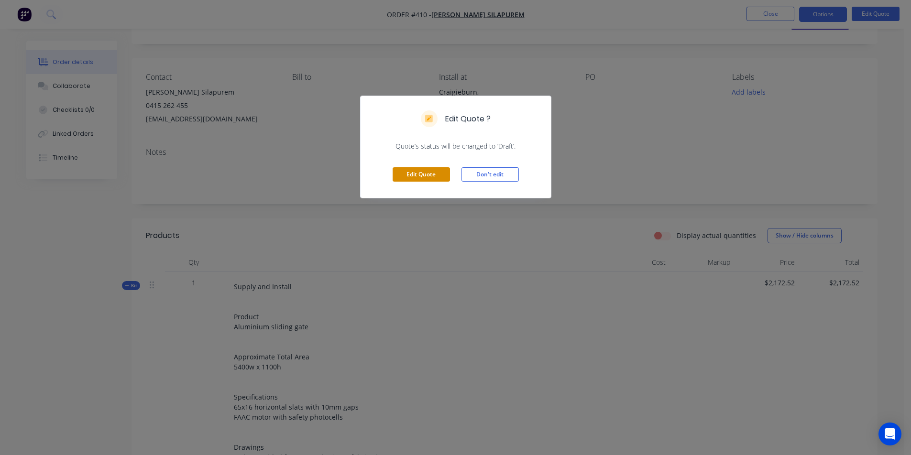
click at [432, 178] on button "Edit Quote" at bounding box center [421, 174] width 57 height 14
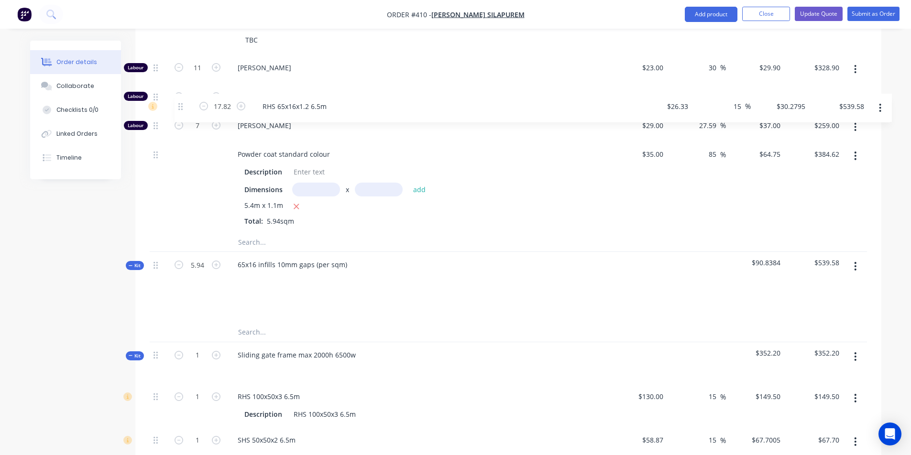
scroll to position [545, 0]
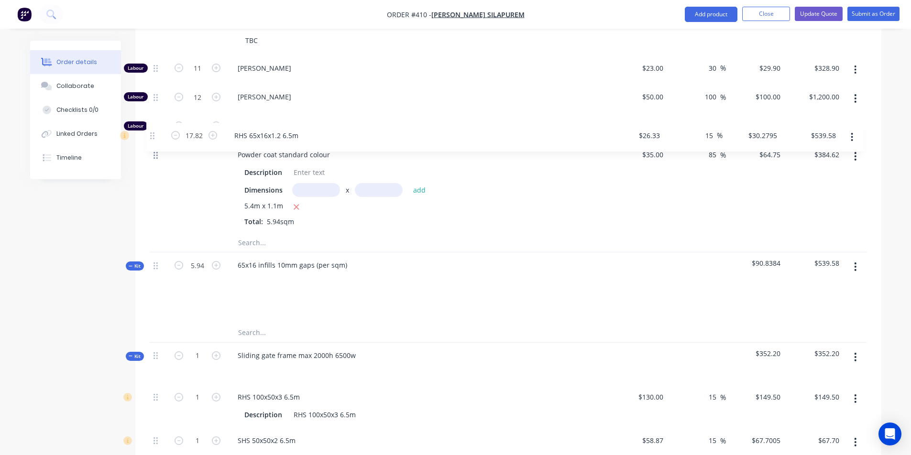
drag, startPoint x: 155, startPoint y: 264, endPoint x: 154, endPoint y: 132, distance: 131.5
click at [154, 132] on div "Kit 1 Supply and Install Product Aluminium sliding gate Approximate Total Area …" at bounding box center [508, 351] width 717 height 1097
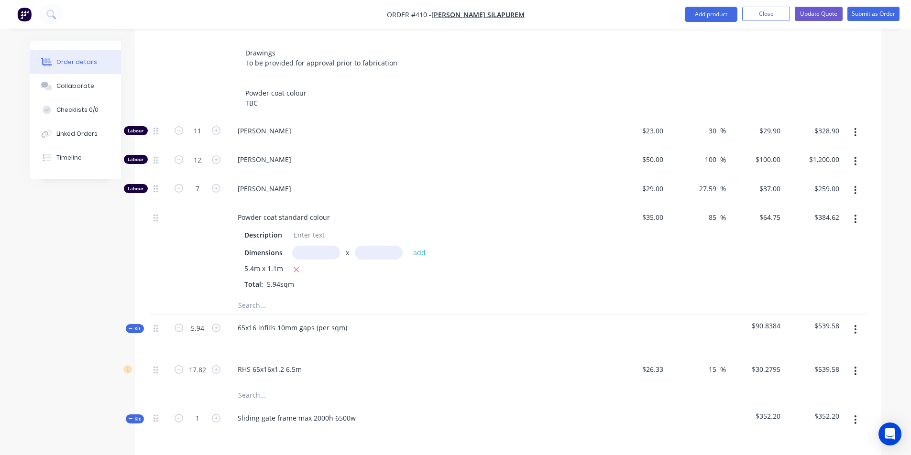
scroll to position [439, 0]
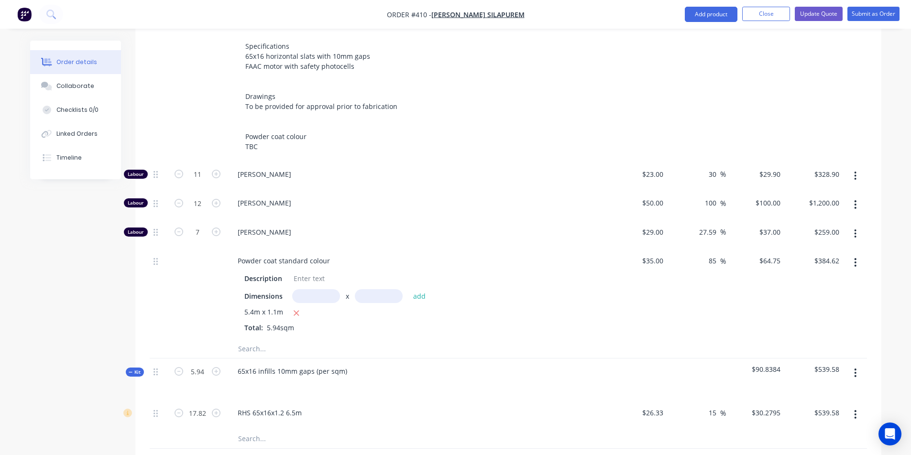
click at [256, 339] on input "text" at bounding box center [333, 348] width 191 height 19
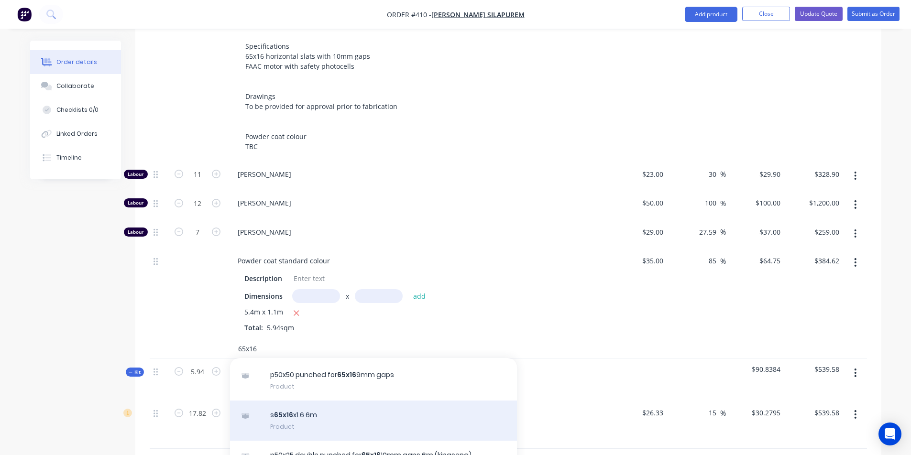
scroll to position [156, 0]
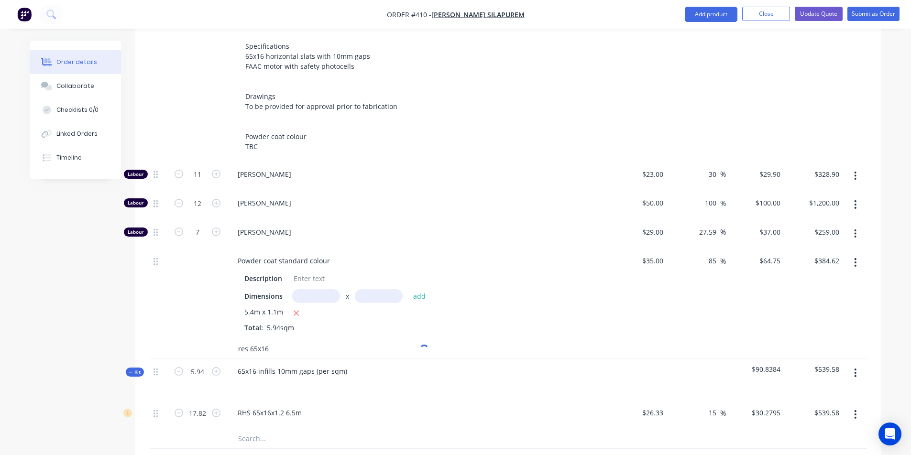
click at [242, 339] on input "res 65x16" at bounding box center [333, 348] width 191 height 19
click at [244, 339] on input "res 65x16" at bounding box center [333, 348] width 191 height 19
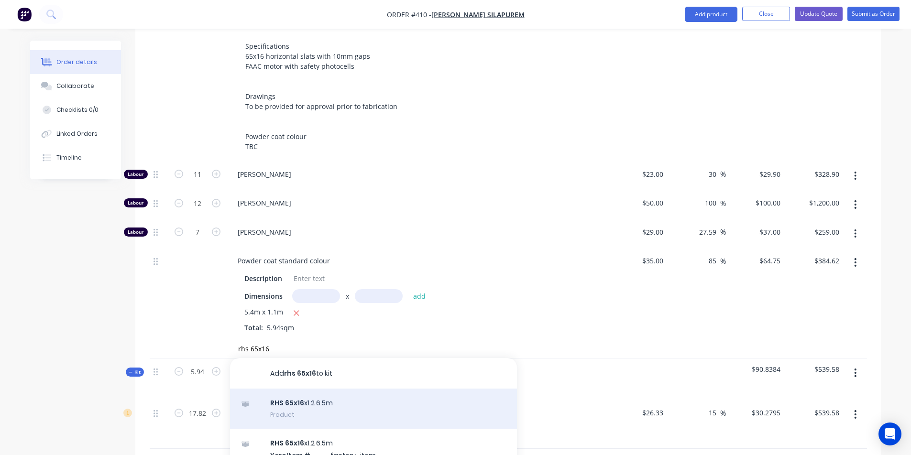
click at [352, 389] on div "RHS 65x16 x1.2 6.5m Product" at bounding box center [373, 409] width 287 height 40
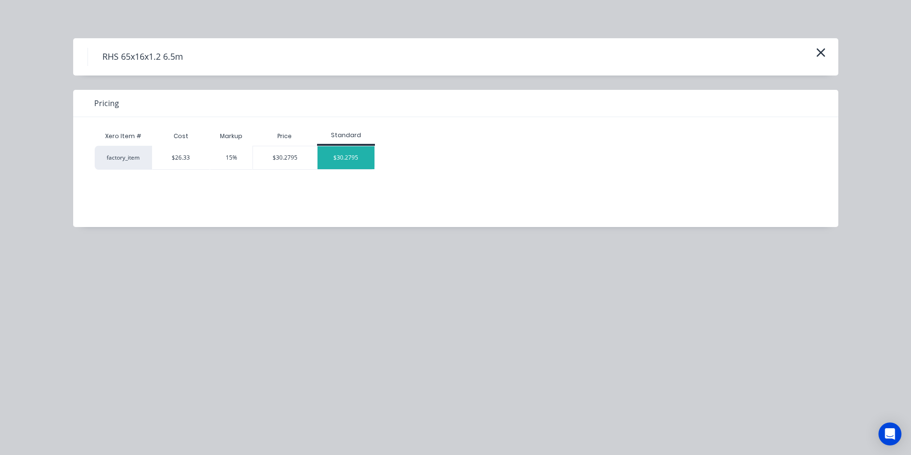
click at [343, 156] on div "$30.2795" at bounding box center [345, 157] width 57 height 23
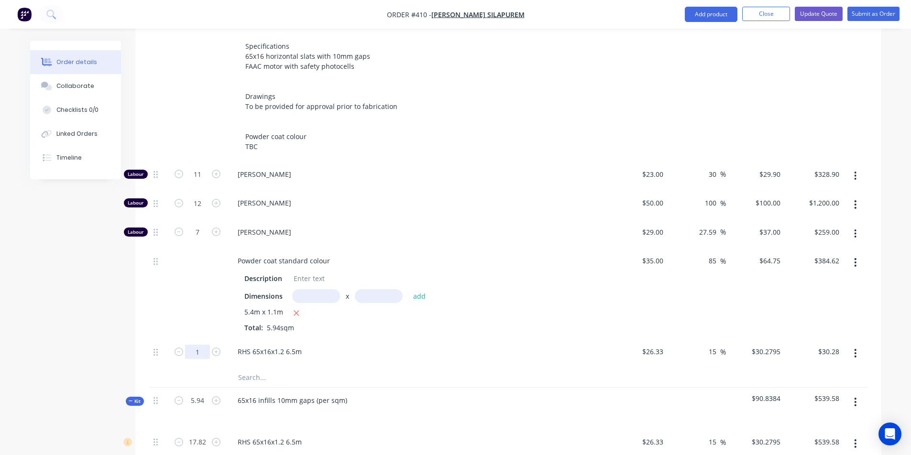
click at [204, 345] on input "1" at bounding box center [197, 352] width 25 height 14
click at [434, 388] on div "65x16 infills 10mm gaps (per sqm)" at bounding box center [417, 409] width 383 height 42
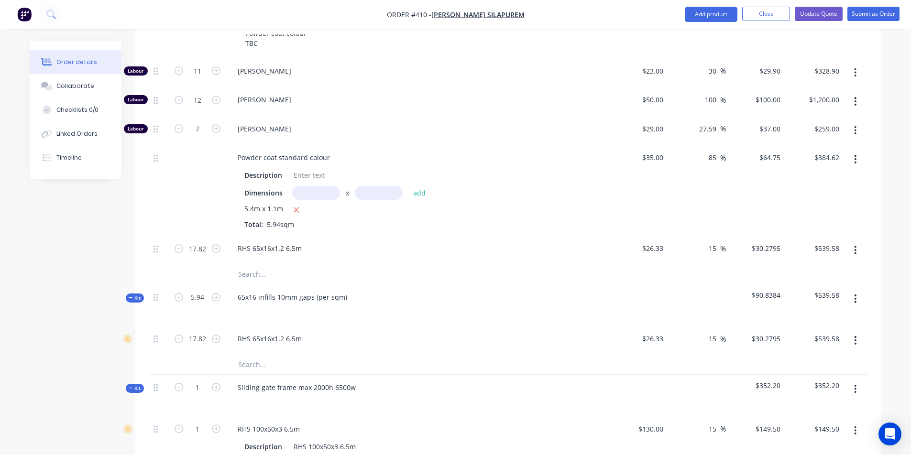
scroll to position [550, 0]
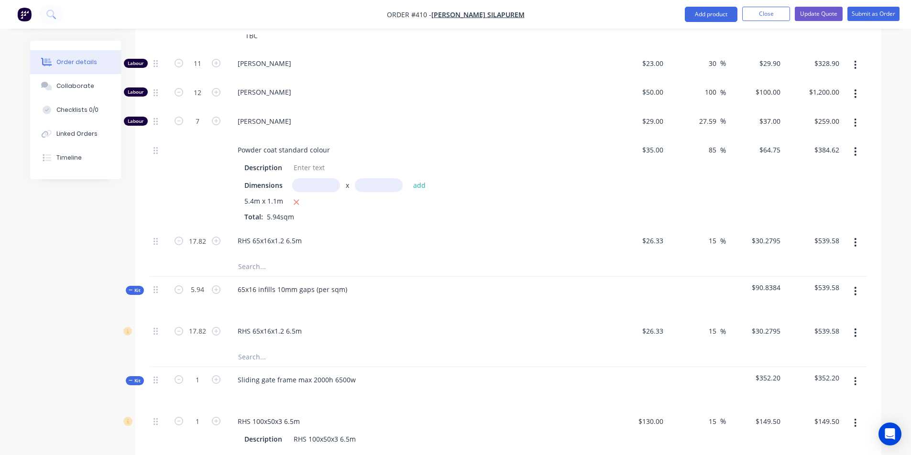
click at [859, 283] on button "button" at bounding box center [855, 291] width 22 height 17
click at [816, 367] on div "Delete" at bounding box center [822, 374] width 74 height 14
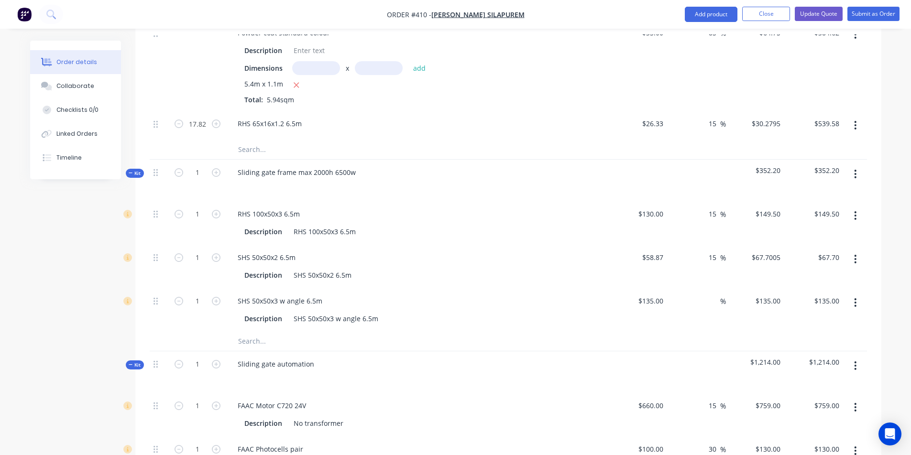
scroll to position [657, 0]
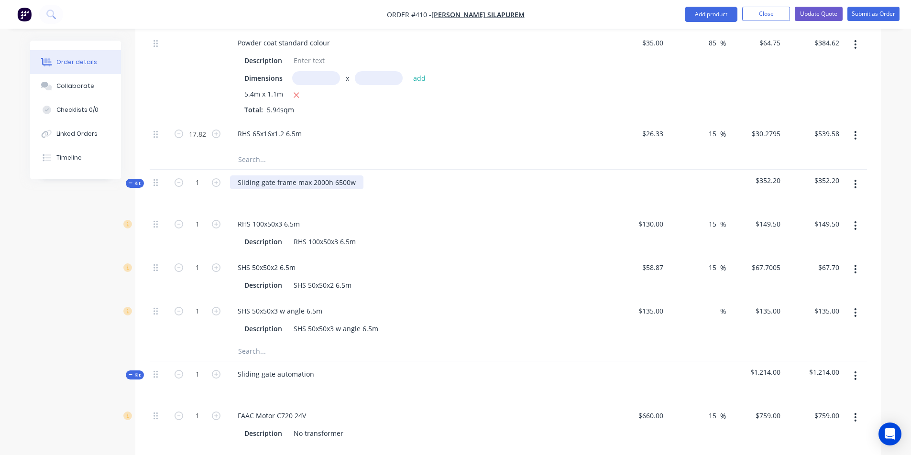
click at [265, 175] on div "Sliding gate frame max 2000h 6500w" at bounding box center [296, 182] width 133 height 14
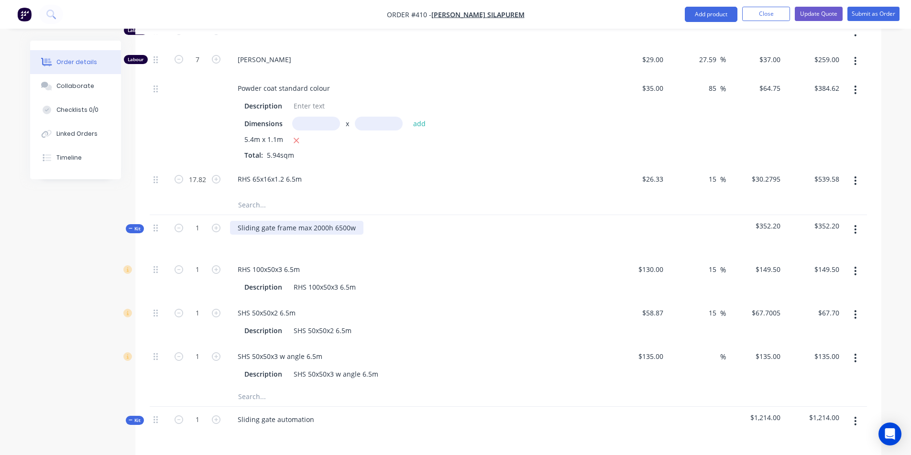
scroll to position [546, 0]
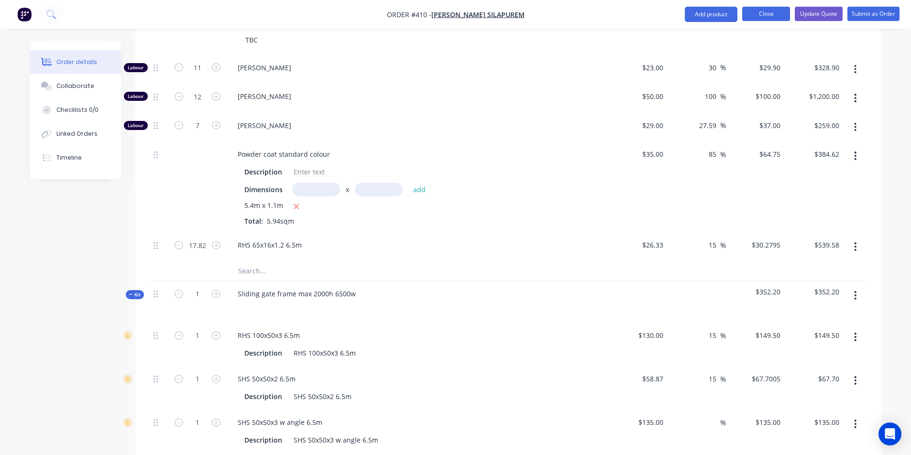
click at [764, 14] on button "Close" at bounding box center [766, 14] width 48 height 14
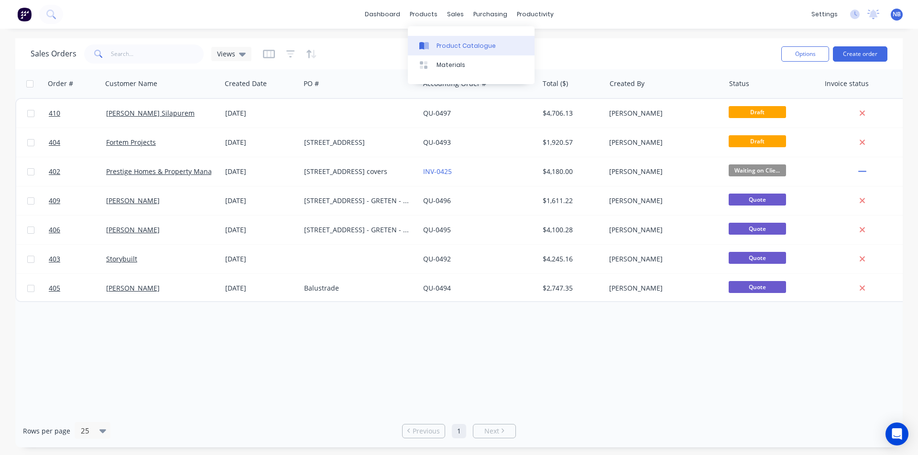
click at [437, 46] on div "Product Catalogue" at bounding box center [466, 46] width 59 height 9
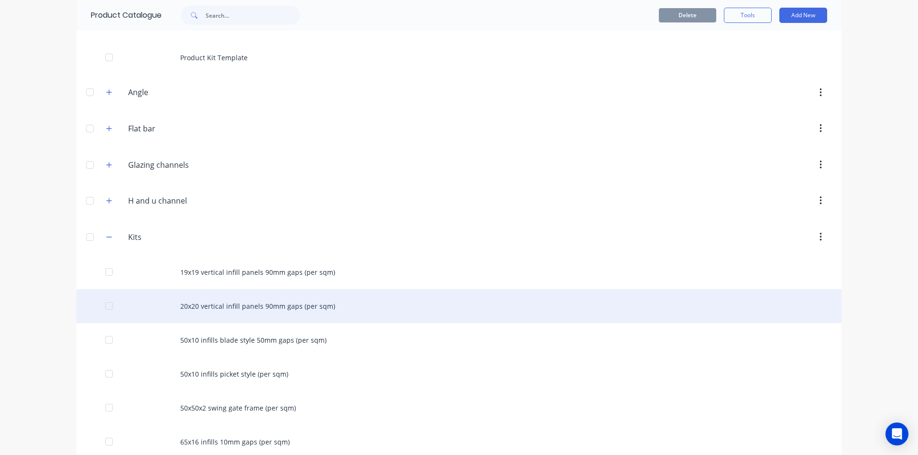
scroll to position [106, 0]
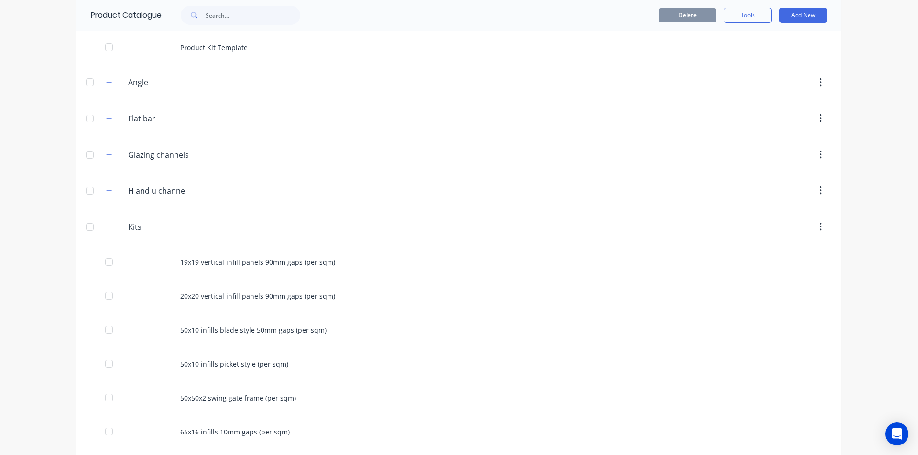
click at [109, 222] on span at bounding box center [109, 227] width 12 height 12
click at [109, 224] on button "button" at bounding box center [109, 227] width 12 height 12
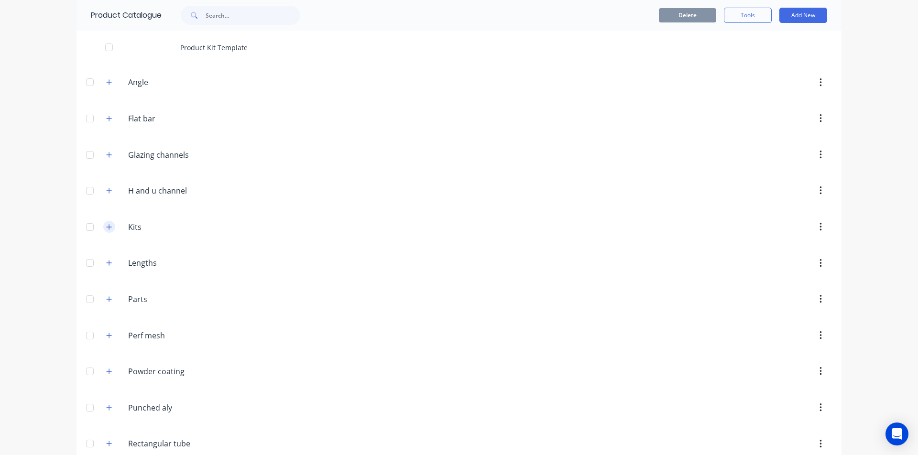
click at [109, 225] on button "button" at bounding box center [109, 227] width 12 height 12
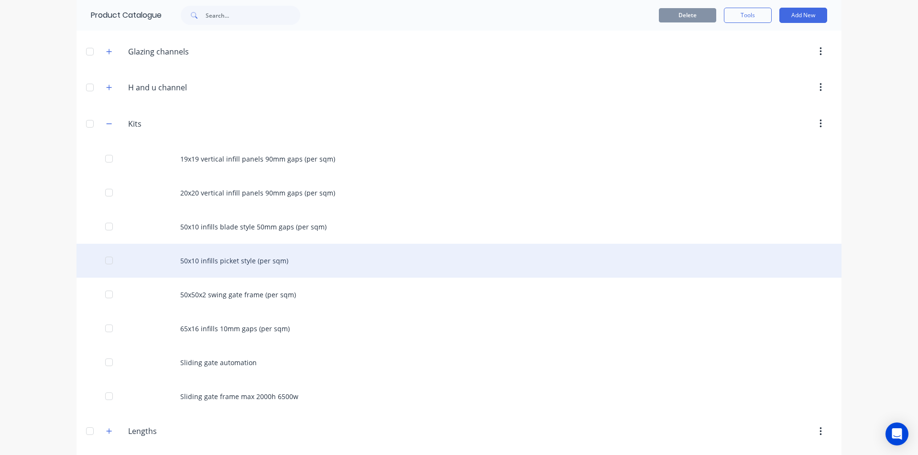
scroll to position [211, 0]
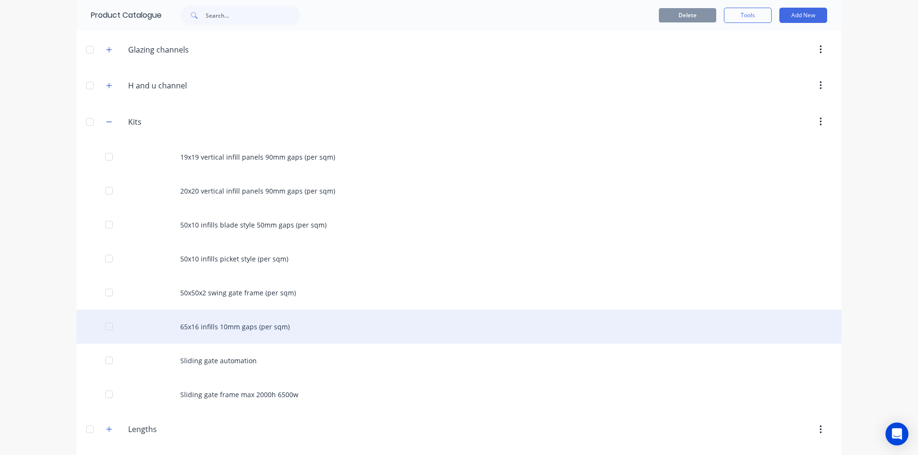
click at [227, 328] on div "65x16 infills 10mm gaps (per sqm)" at bounding box center [459, 327] width 765 height 34
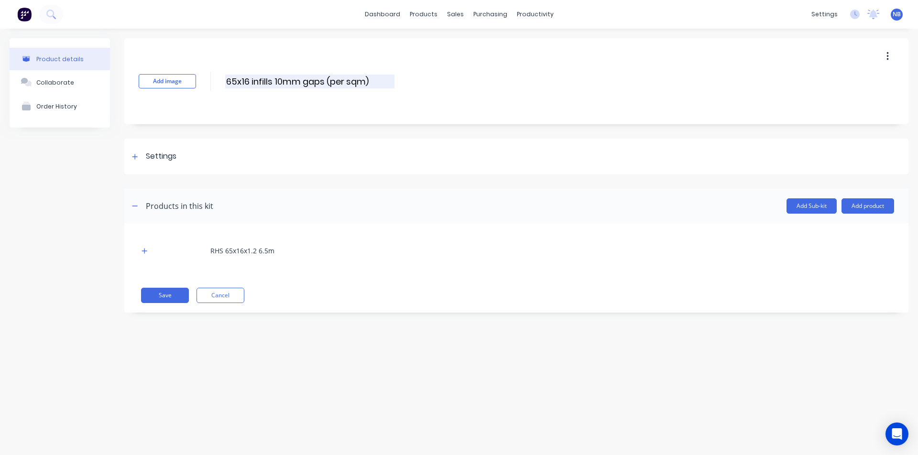
drag, startPoint x: 323, startPoint y: 82, endPoint x: 272, endPoint y: 81, distance: 51.7
click at [272, 81] on input "65x16 infills 10mm gaps (per sqm)" at bounding box center [309, 82] width 169 height 14
click at [445, 353] on div "Product details Collaborate Order History Add image 65x16 Infills (per sqm) 65x…" at bounding box center [459, 232] width 918 height 407
click at [162, 299] on button "Save" at bounding box center [165, 295] width 48 height 15
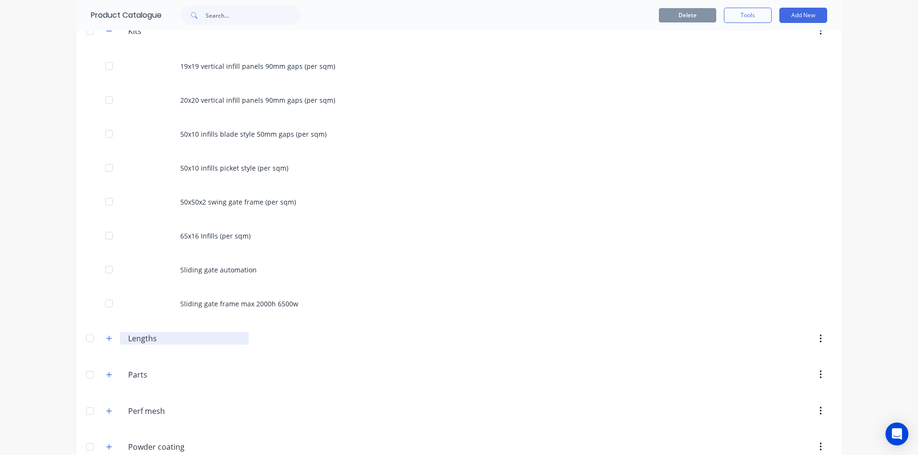
scroll to position [293, 0]
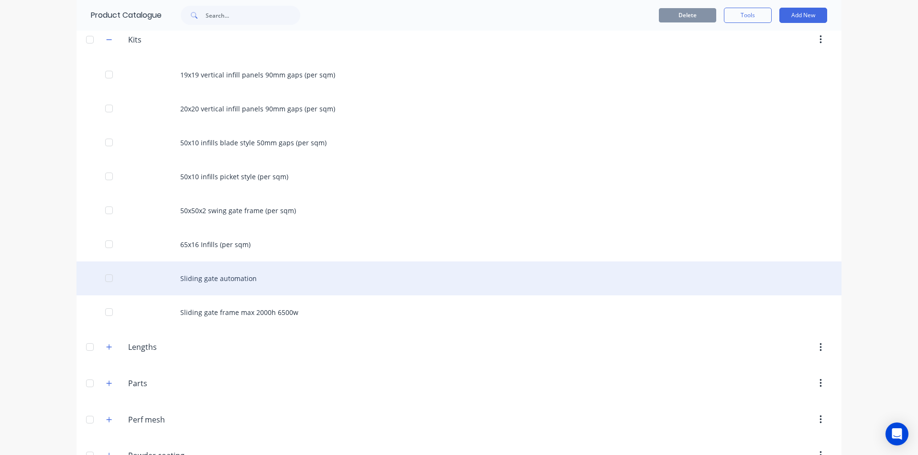
click at [225, 284] on div "Sliding gate automation" at bounding box center [459, 279] width 765 height 34
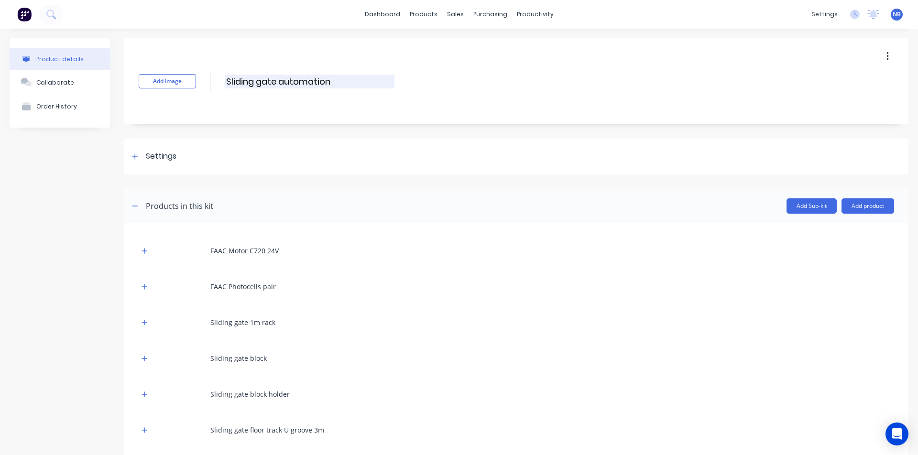
click at [256, 80] on input "Sliding gate automation" at bounding box center [309, 82] width 169 height 14
click at [262, 81] on input "Sliding gate automation" at bounding box center [309, 82] width 169 height 14
click at [473, 88] on div "Add image Sliding Gate Automation Sliding Gate Automation Enter kit name" at bounding box center [516, 81] width 784 height 86
click at [372, 78] on input "Sliding Gate Automation" at bounding box center [309, 82] width 169 height 14
click at [386, 115] on div "Add image Sliding Gate Automation Kit Sliding Gate Automation Kit Enter kit name" at bounding box center [516, 81] width 784 height 86
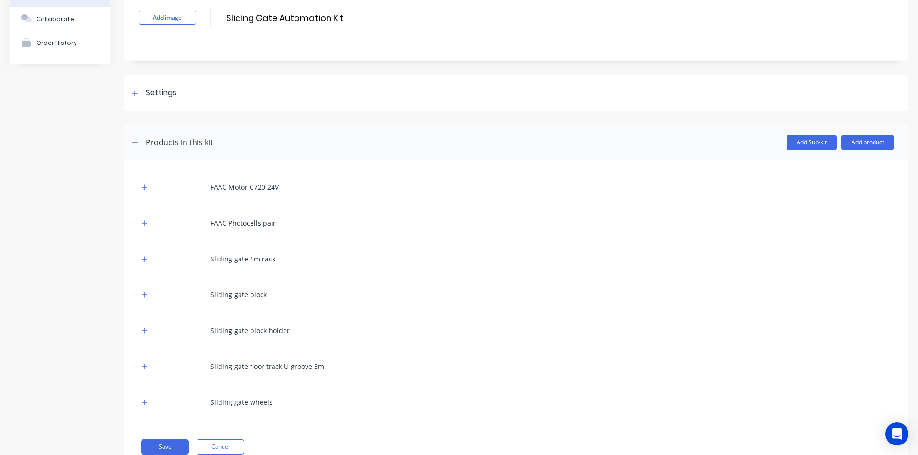
click at [177, 416] on div at bounding box center [179, 402] width 48 height 26
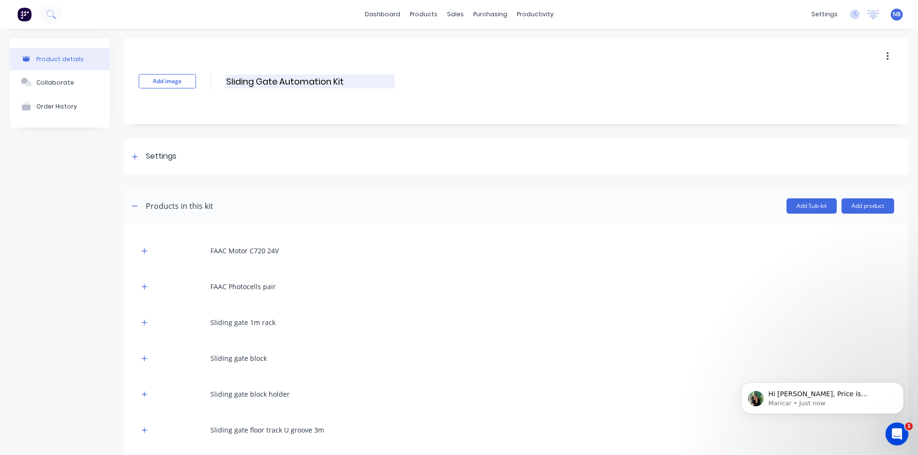
click at [328, 82] on input "Sliding Gate Automation Kit" at bounding box center [309, 82] width 169 height 14
drag, startPoint x: 329, startPoint y: 81, endPoint x: 302, endPoint y: 78, distance: 26.9
click at [297, 79] on input "Sliding Gate Automation Kit" at bounding box center [309, 82] width 169 height 14
click at [327, 80] on input "Sliding Gate Automation Kit" at bounding box center [309, 82] width 169 height 14
click at [343, 80] on input "Sliding Gate Automation Kit" at bounding box center [309, 82] width 169 height 14
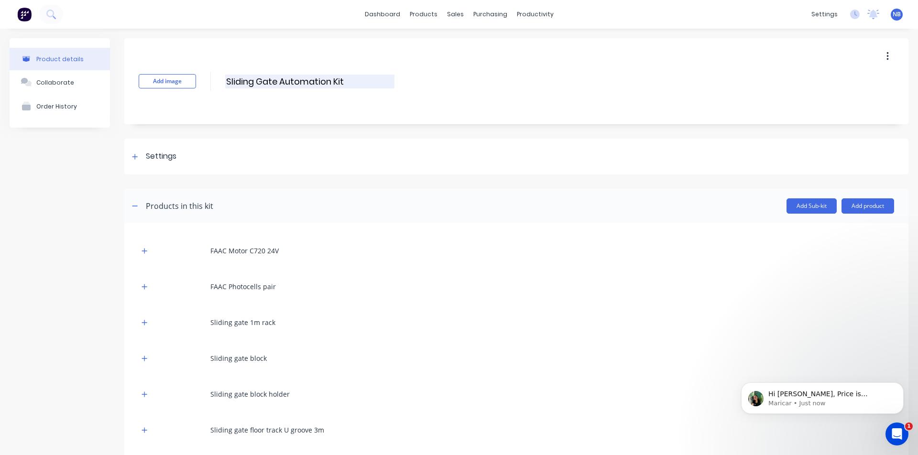
drag, startPoint x: 329, startPoint y: 82, endPoint x: 279, endPoint y: 77, distance: 50.5
click at [279, 77] on input "Sliding Gate Automation Kit" at bounding box center [309, 82] width 169 height 14
click at [355, 80] on input "Sliding Gate Automation Kit" at bounding box center [309, 82] width 169 height 14
click at [368, 94] on div "Add image Sliding Gate Automation Kit Sliding Gate Automation Kit Enter kit name" at bounding box center [516, 81] width 784 height 86
click at [886, 60] on button "button" at bounding box center [887, 56] width 22 height 17
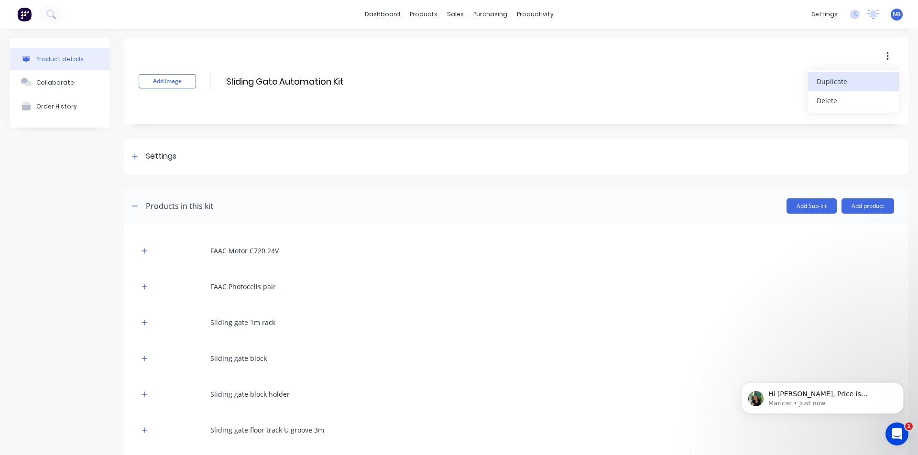
click at [822, 86] on span "Duplicate" at bounding box center [853, 82] width 72 height 10
click at [613, 126] on div "Add image Sliding Gate Automation Kit Sliding Gate Automation Kit Enter kit nam…" at bounding box center [516, 290] width 784 height 504
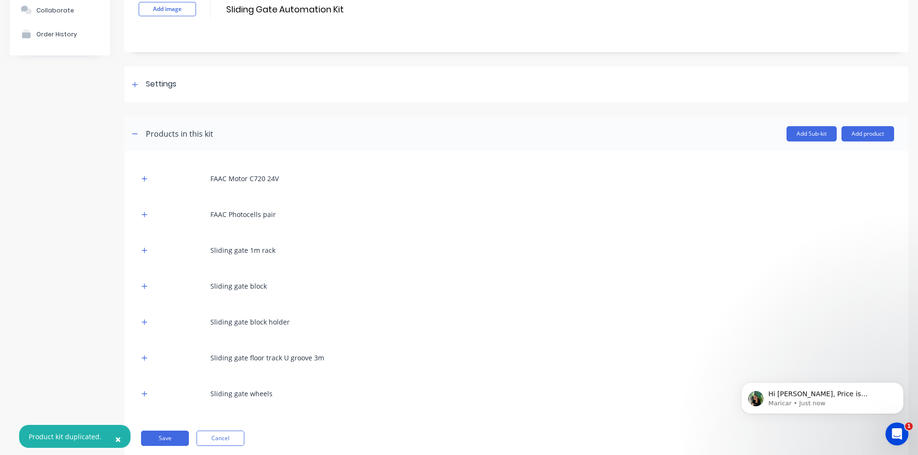
scroll to position [97, 0]
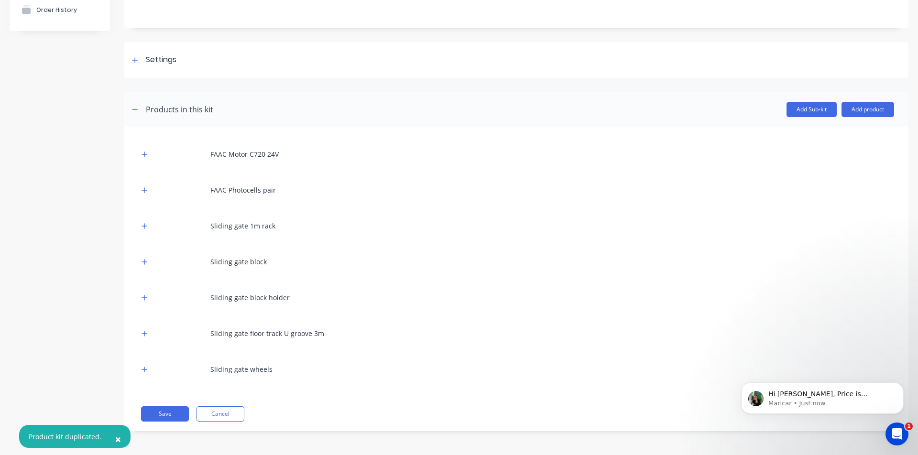
click at [163, 422] on div "FAAC Motor C720 24V FAAC Photocells pair Sliding gate 1m rack Sliding gate bloc…" at bounding box center [516, 279] width 784 height 305
click at [163, 418] on button "Save" at bounding box center [165, 413] width 48 height 15
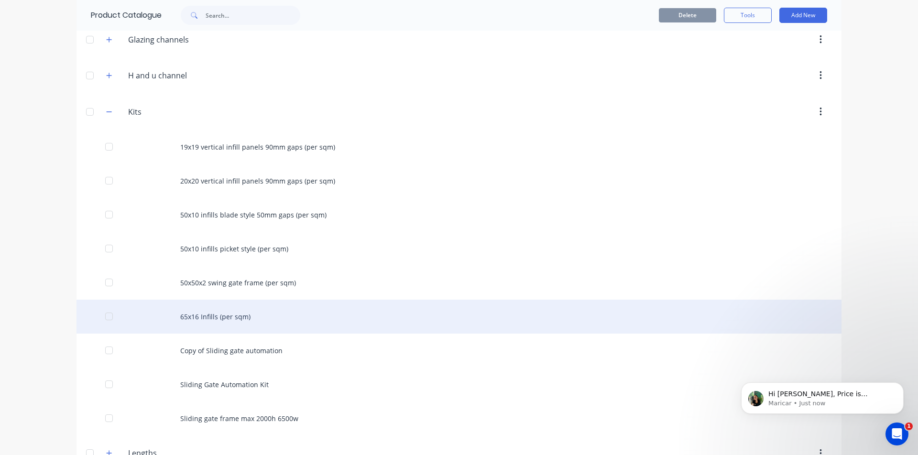
scroll to position [282, 0]
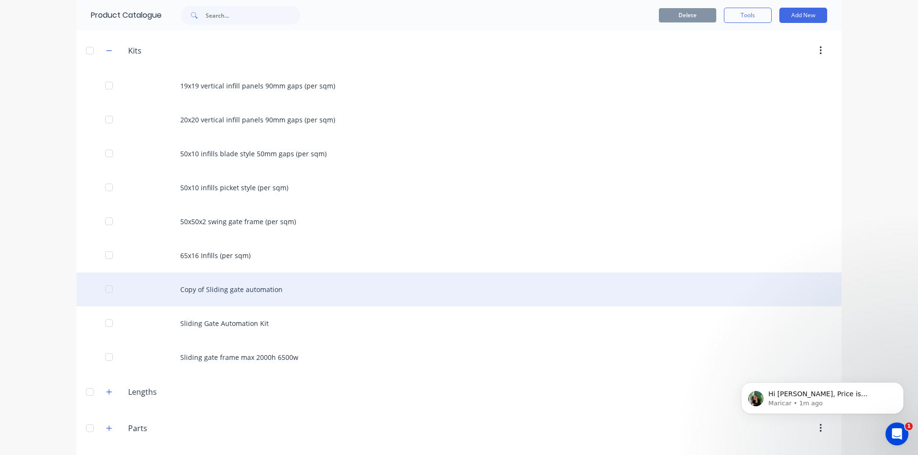
click at [213, 288] on div "Copy of Sliding gate automation" at bounding box center [459, 290] width 765 height 34
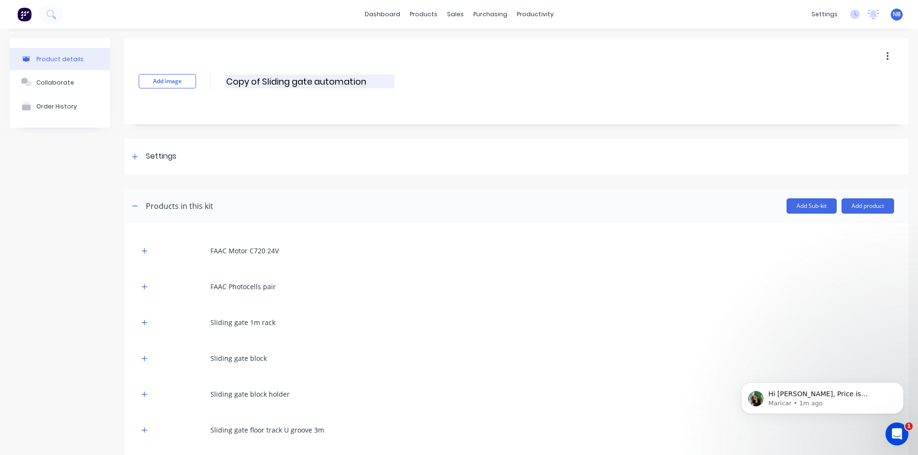
click at [334, 87] on input "Copy of Sliding gate automation" at bounding box center [309, 82] width 169 height 14
drag, startPoint x: 367, startPoint y: 85, endPoint x: 207, endPoint y: 65, distance: 161.4
click at [207, 65] on div "Add image Copy of Sliding gate automation Copy of Sliding gate automation Enter…" at bounding box center [516, 81] width 784 height 86
click at [821, 117] on div "Add image Sliding Gate Component Kit Sliding Gate Component Kit Enter kit name" at bounding box center [516, 81] width 784 height 86
click at [141, 252] on button "button" at bounding box center [145, 251] width 12 height 12
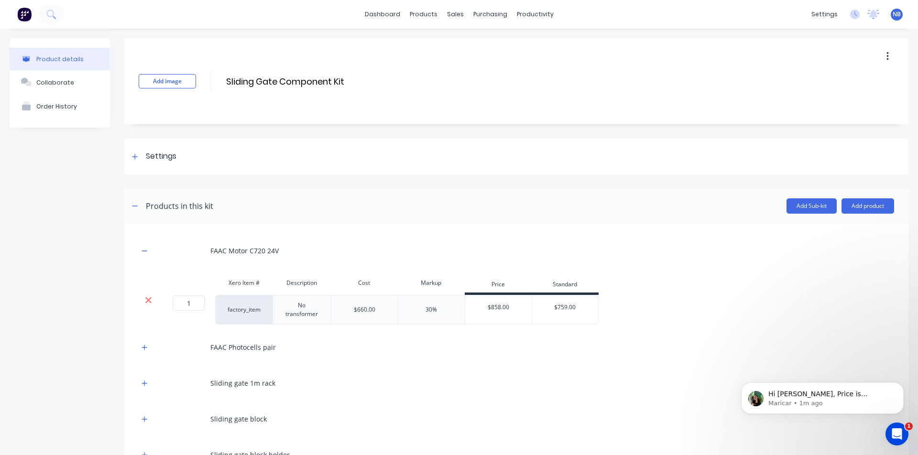
click at [151, 301] on icon at bounding box center [148, 300] width 7 height 10
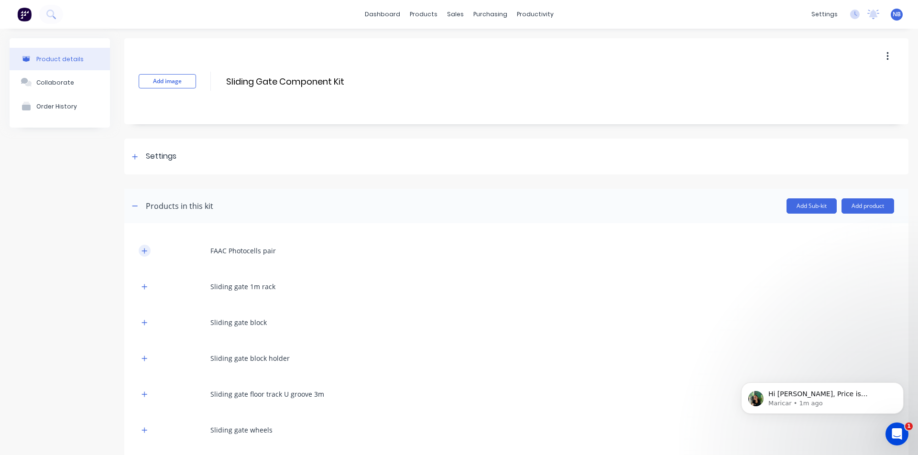
click at [141, 253] on button "button" at bounding box center [145, 251] width 12 height 12
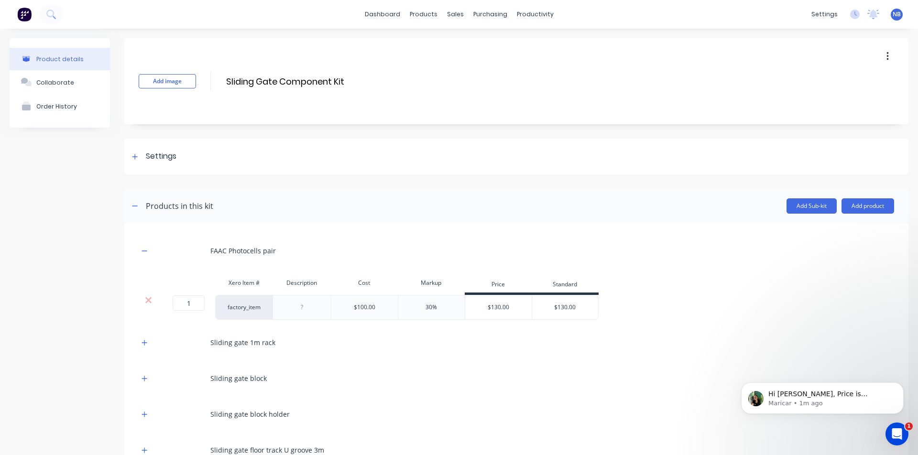
click at [146, 307] on div at bounding box center [148, 307] width 19 height 25
click at [145, 303] on icon at bounding box center [148, 300] width 7 height 10
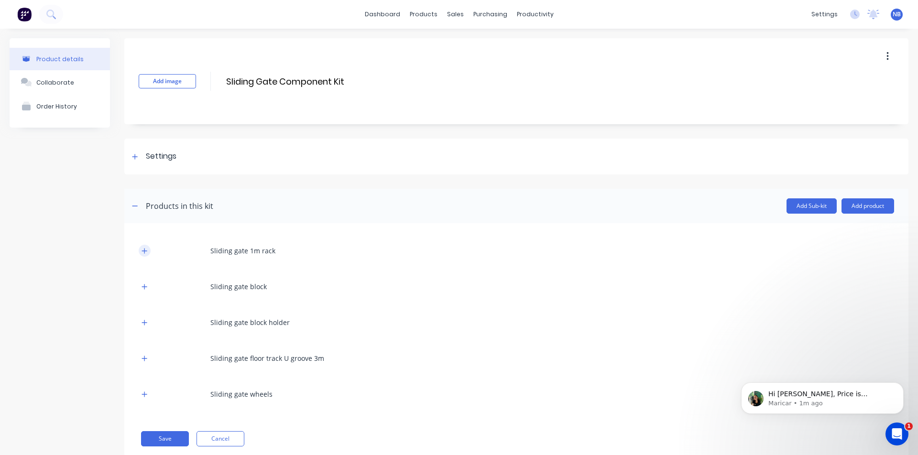
click at [140, 252] on button "button" at bounding box center [145, 251] width 12 height 12
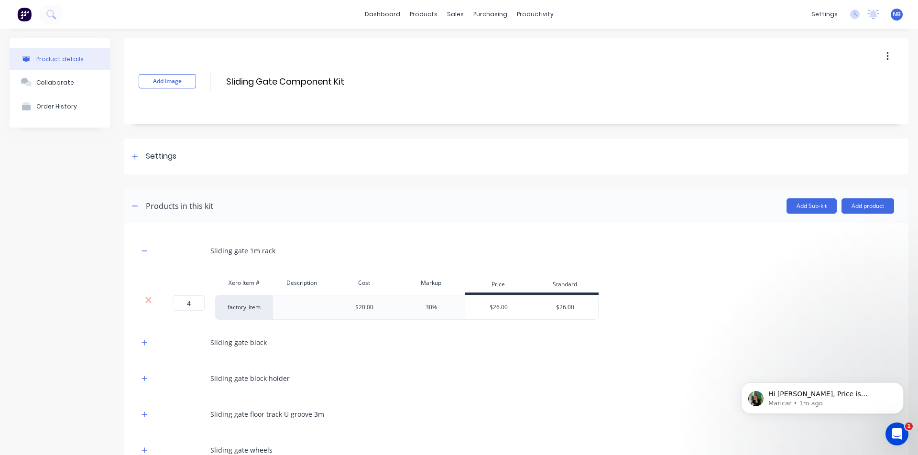
click at [138, 297] on div "Sliding gate 1m rack Xero Item # Description Cost Markup Price Standard 4 4 ? f…" at bounding box center [516, 367] width 784 height 289
click at [141, 297] on div at bounding box center [148, 300] width 18 height 10
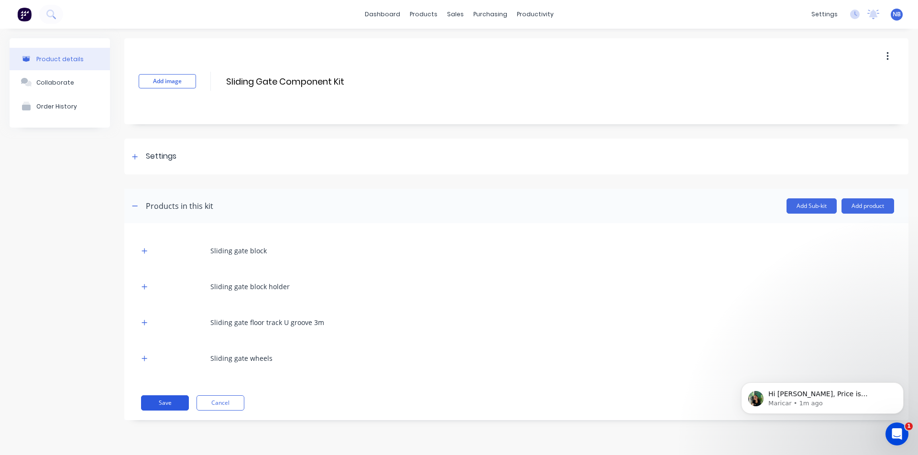
click at [175, 403] on button "Save" at bounding box center [165, 402] width 48 height 15
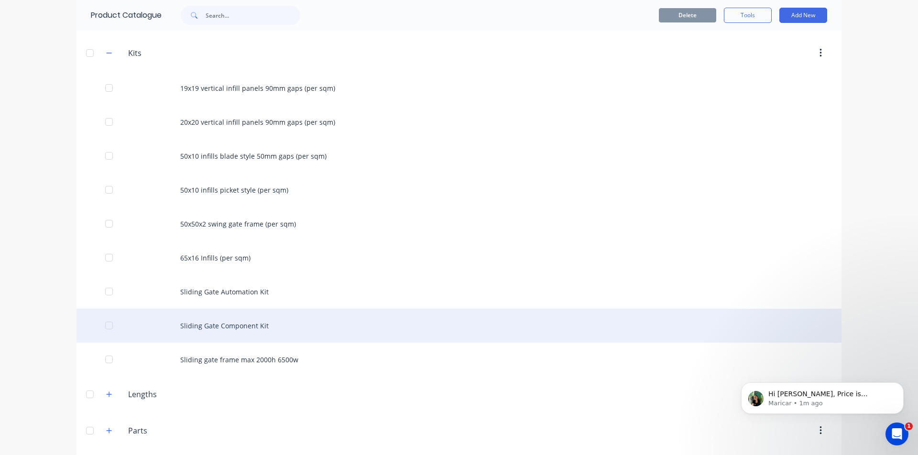
scroll to position [330, 0]
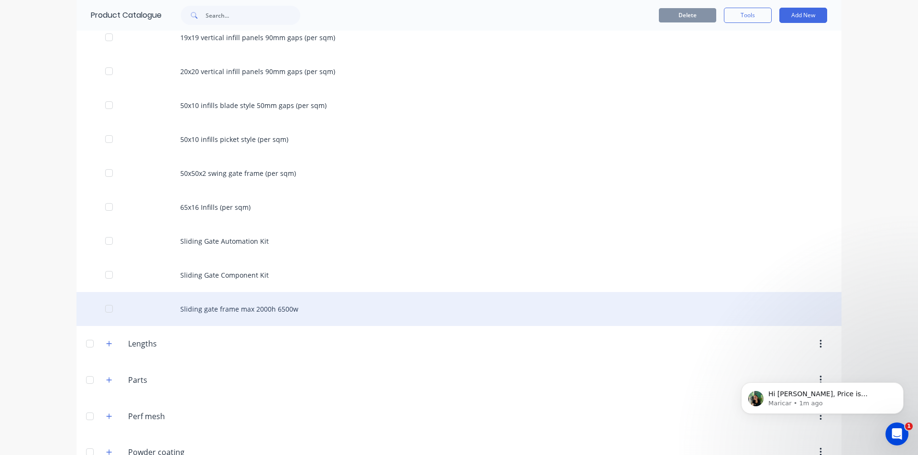
click at [262, 308] on div "Sliding gate frame max 2000h 6500w" at bounding box center [459, 309] width 765 height 34
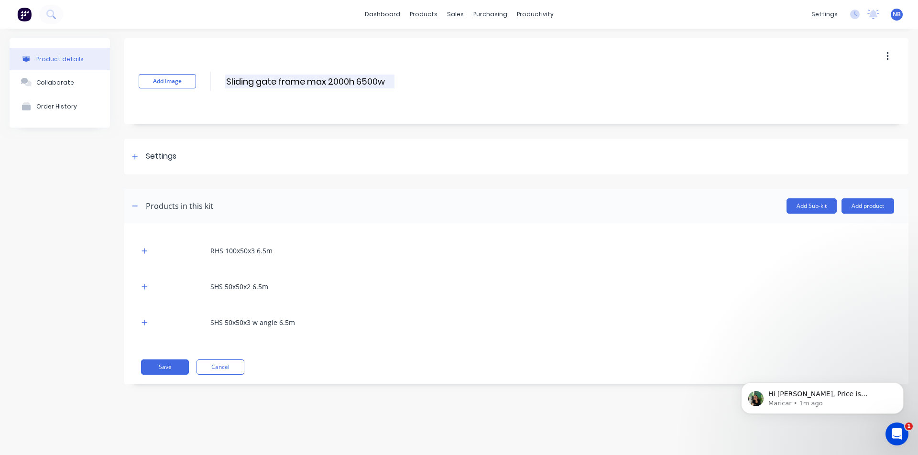
click at [279, 79] on input "Sliding gate frame max 2000h 6500w" at bounding box center [309, 82] width 169 height 14
click at [141, 158] on div at bounding box center [135, 157] width 12 height 12
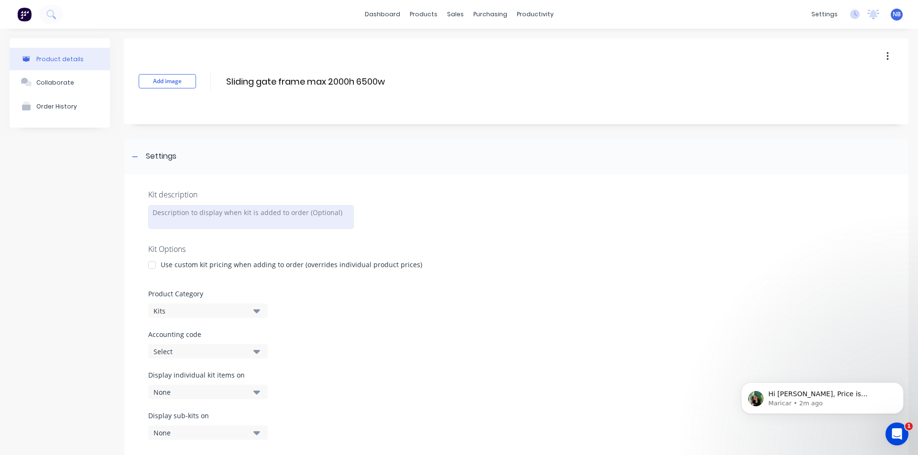
drag, startPoint x: 174, startPoint y: 210, endPoint x: 193, endPoint y: 205, distance: 20.4
click at [174, 211] on div at bounding box center [251, 217] width 206 height 24
drag, startPoint x: 385, startPoint y: 80, endPoint x: 310, endPoint y: 82, distance: 74.6
click at [310, 82] on input "Sliding gate frame max 2000h 6500w" at bounding box center [309, 82] width 169 height 14
click at [223, 221] on div at bounding box center [251, 217] width 206 height 24
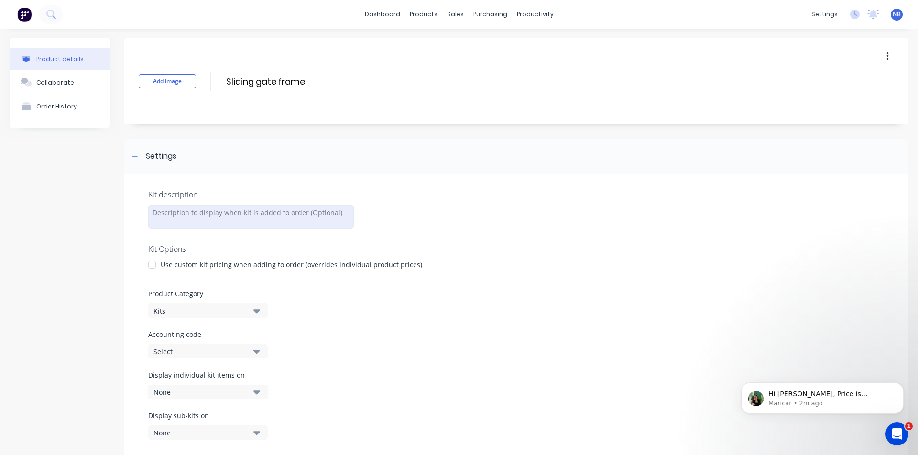
paste div
click at [159, 211] on div "max 2000h 6500w" at bounding box center [251, 217] width 206 height 24
click at [241, 80] on input "Sliding gate frame" at bounding box center [309, 82] width 169 height 14
click at [256, 85] on input "Sliding gate frame" at bounding box center [309, 82] width 169 height 14
click at [262, 85] on input "Sliding gate frame" at bounding box center [309, 82] width 169 height 14
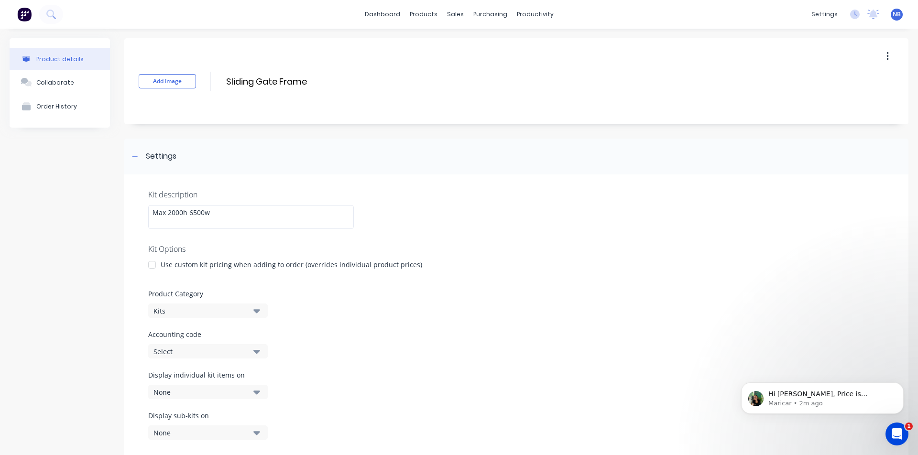
click at [552, 286] on div at bounding box center [516, 281] width 736 height 14
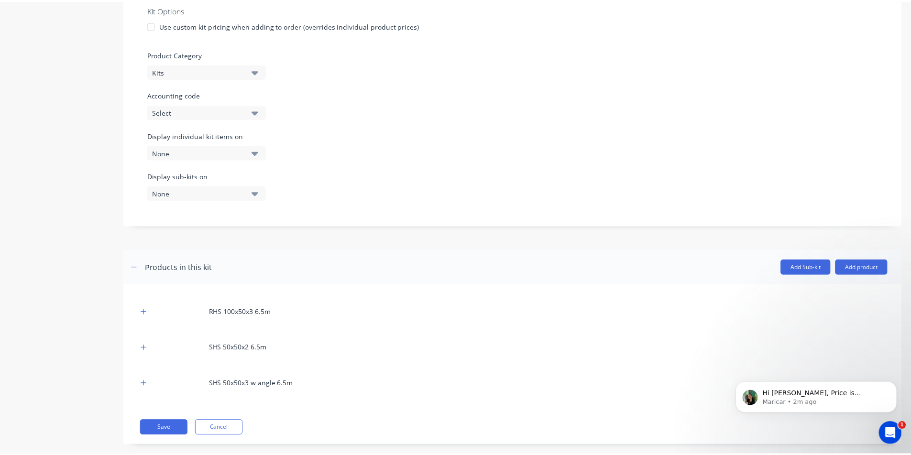
scroll to position [254, 0]
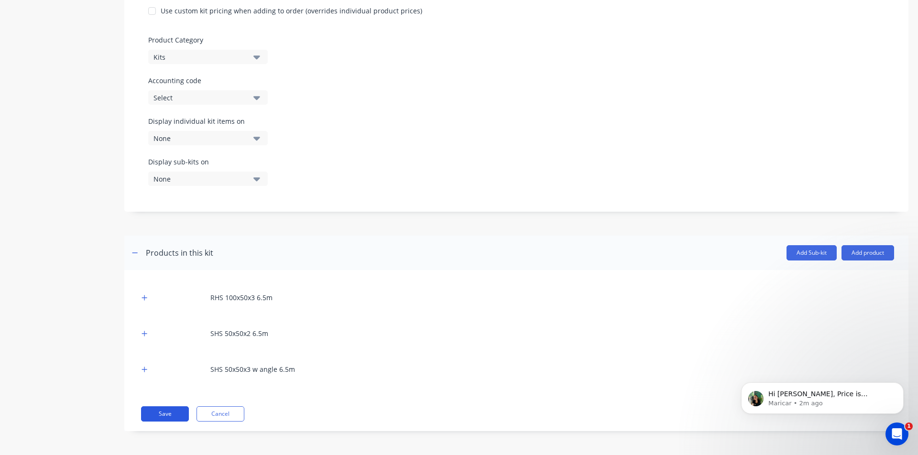
click at [167, 415] on button "Save" at bounding box center [165, 413] width 48 height 15
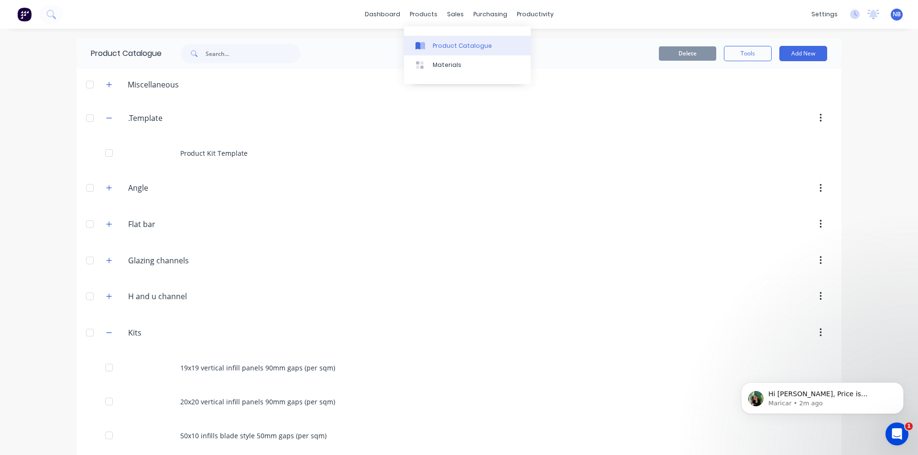
click at [438, 49] on div "Product Catalogue" at bounding box center [462, 46] width 59 height 9
click at [469, 47] on div "Sales Orders" at bounding box center [487, 46] width 39 height 9
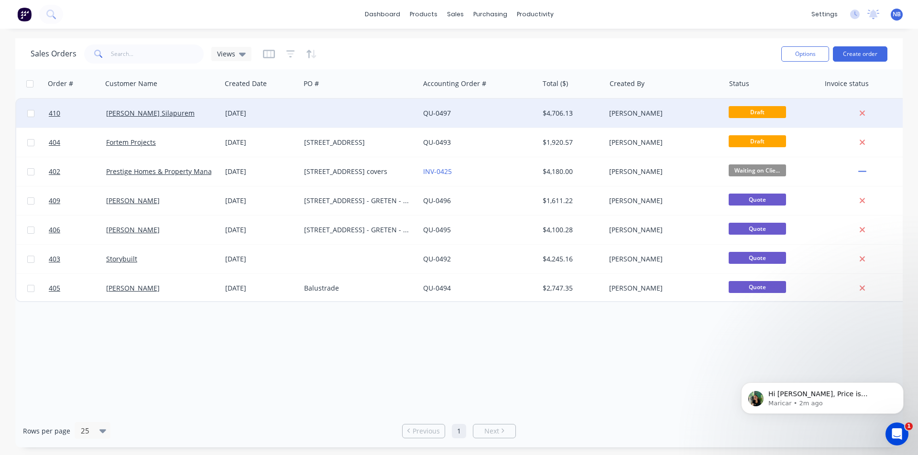
click at [214, 112] on div "[PERSON_NAME] Silapurem" at bounding box center [161, 114] width 111 height 10
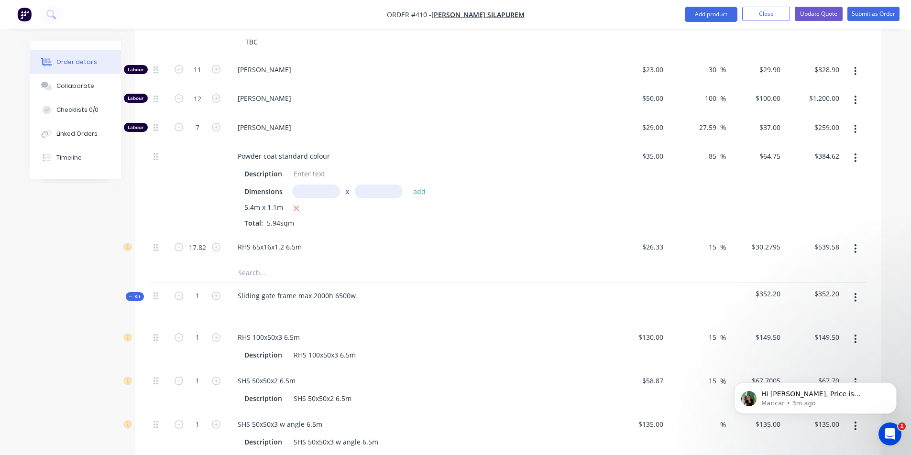
scroll to position [496, 0]
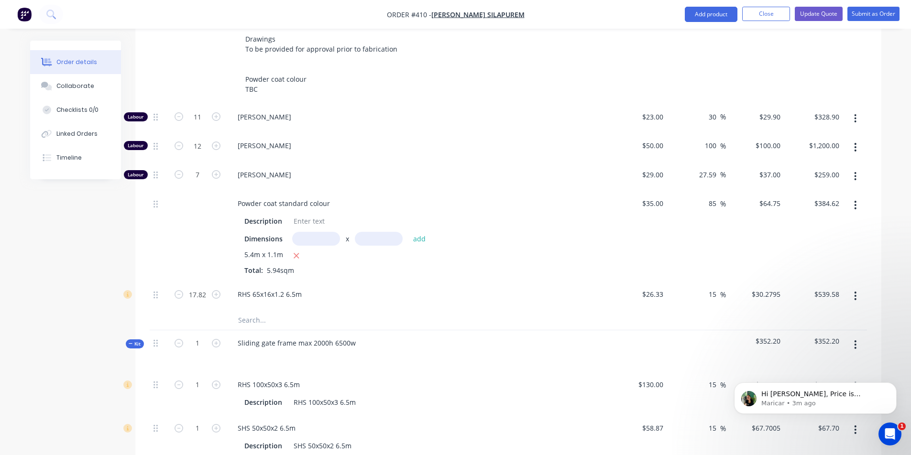
click at [283, 311] on input "text" at bounding box center [333, 320] width 191 height 19
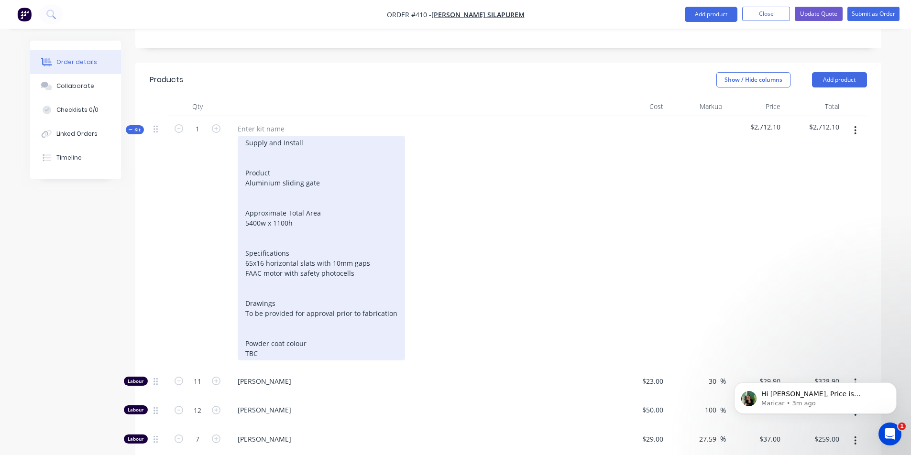
scroll to position [224, 0]
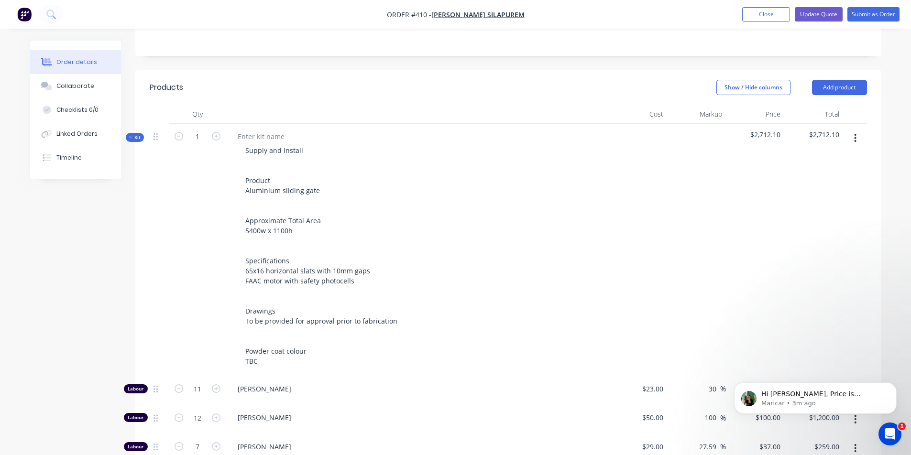
click at [859, 130] on button "button" at bounding box center [855, 138] width 22 height 17
click at [711, 169] on div at bounding box center [696, 250] width 59 height 252
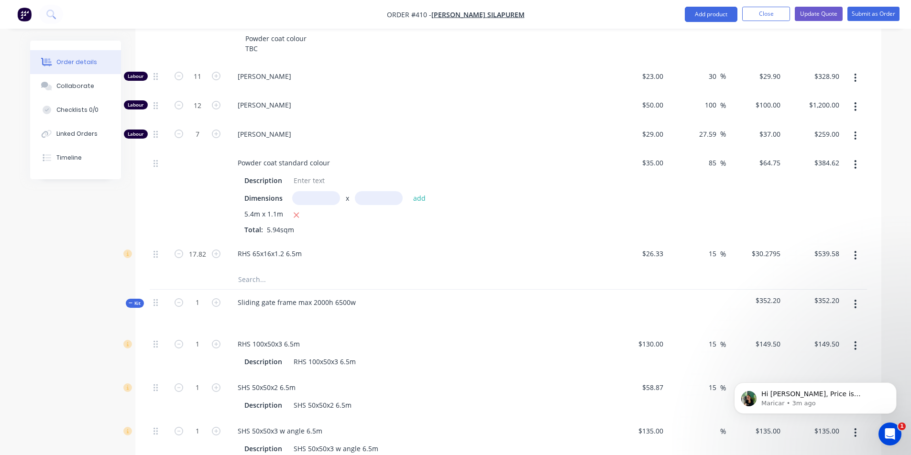
scroll to position [552, 0]
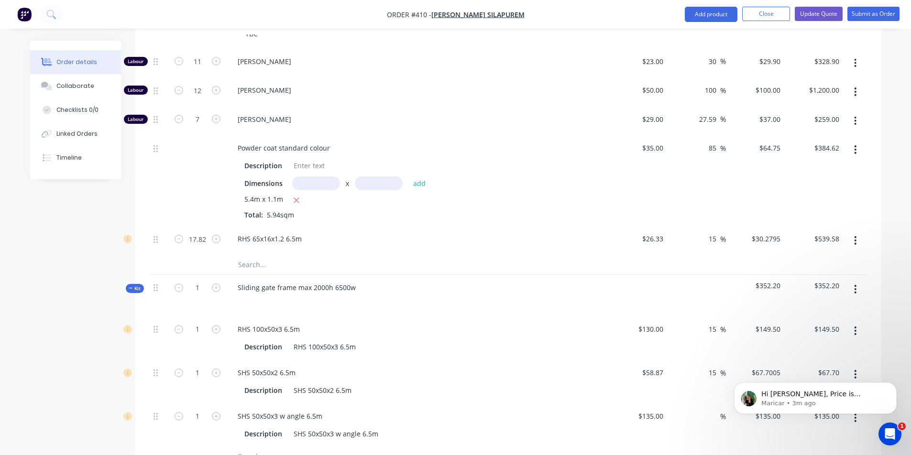
click at [139, 285] on span "Kit" at bounding box center [135, 288] width 12 height 7
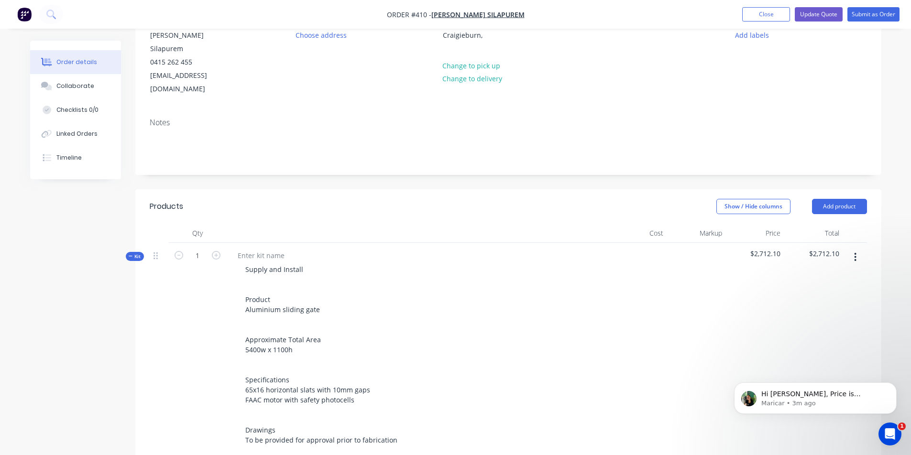
scroll to position [99, 0]
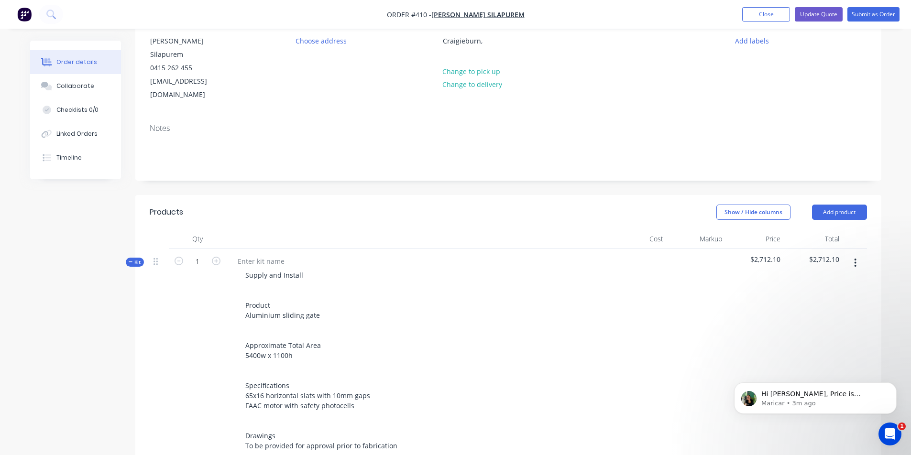
click at [852, 254] on button "button" at bounding box center [855, 262] width 22 height 17
click at [847, 300] on div "Add sub kit to kit" at bounding box center [822, 307] width 74 height 14
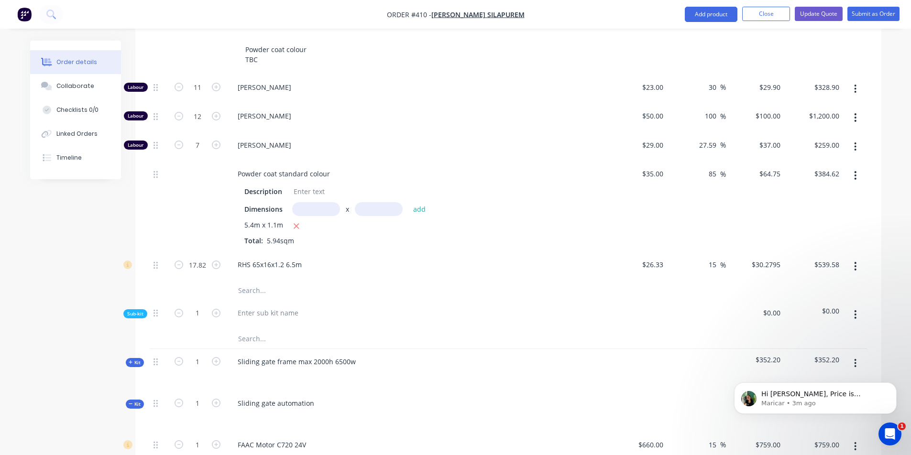
scroll to position [535, 0]
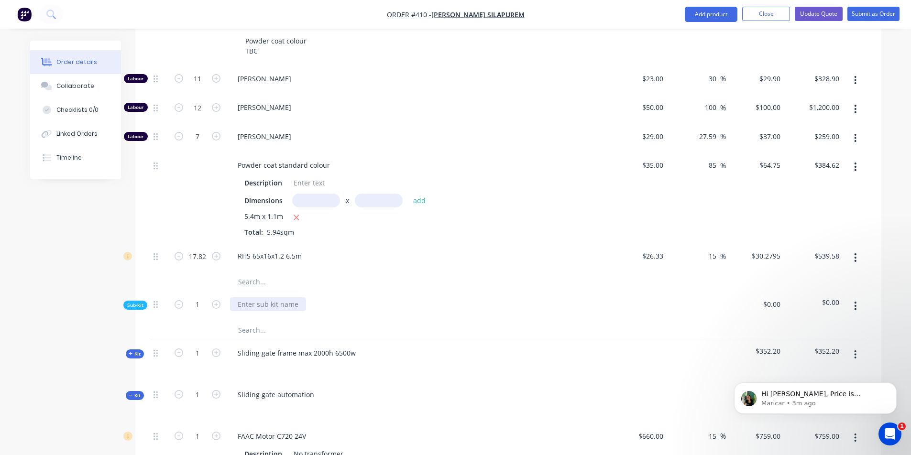
click at [292, 297] on div at bounding box center [268, 304] width 76 height 14
click at [247, 321] on input "text" at bounding box center [333, 330] width 191 height 19
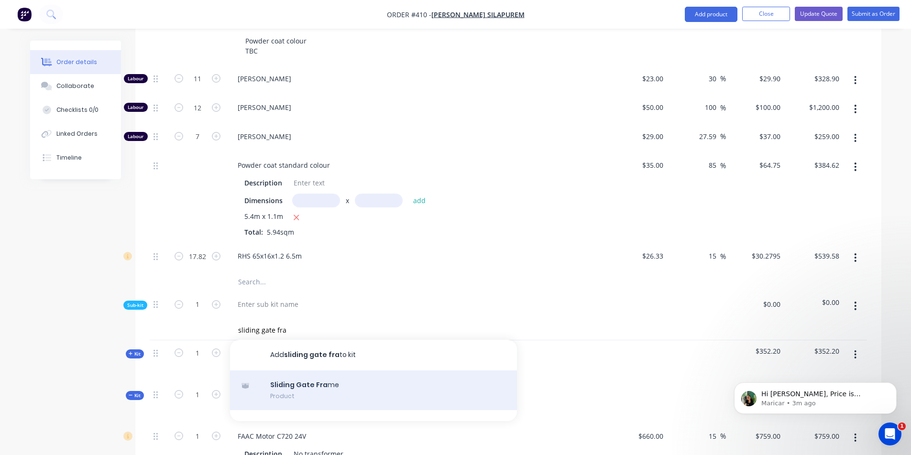
click at [359, 371] on div "Sliding Gate Fra me Product" at bounding box center [373, 391] width 287 height 40
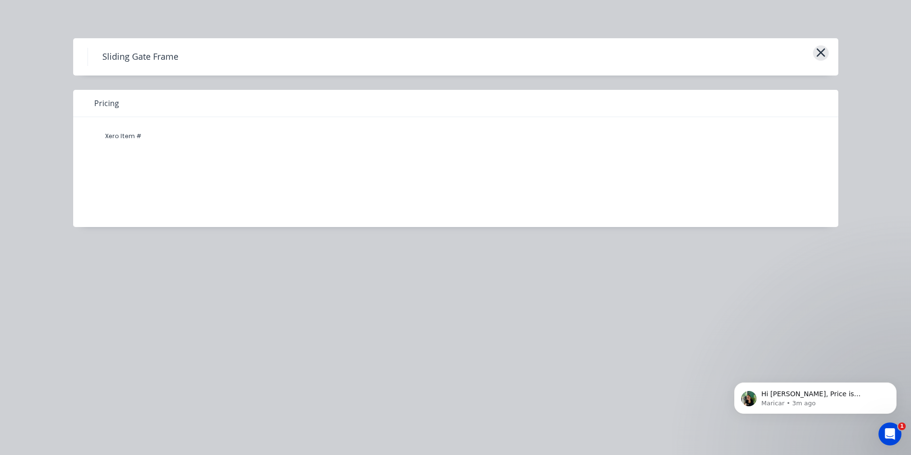
click at [819, 52] on icon "button" at bounding box center [821, 52] width 10 height 13
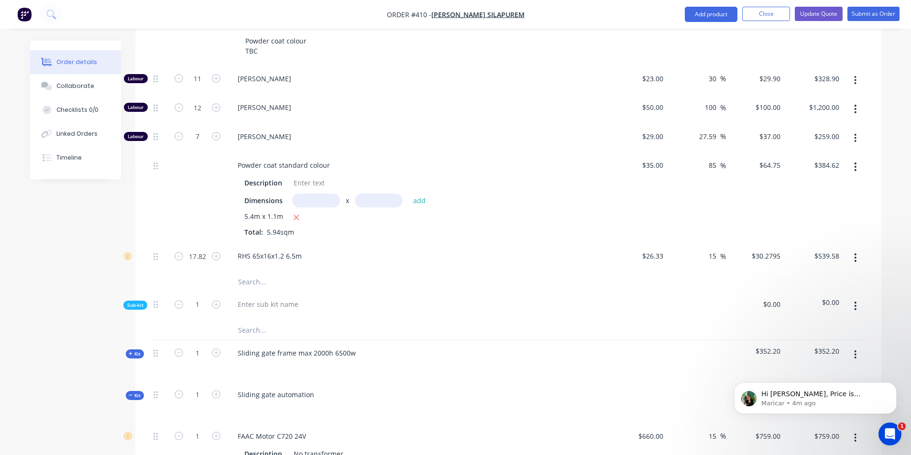
click at [855, 350] on icon "button" at bounding box center [855, 355] width 2 height 11
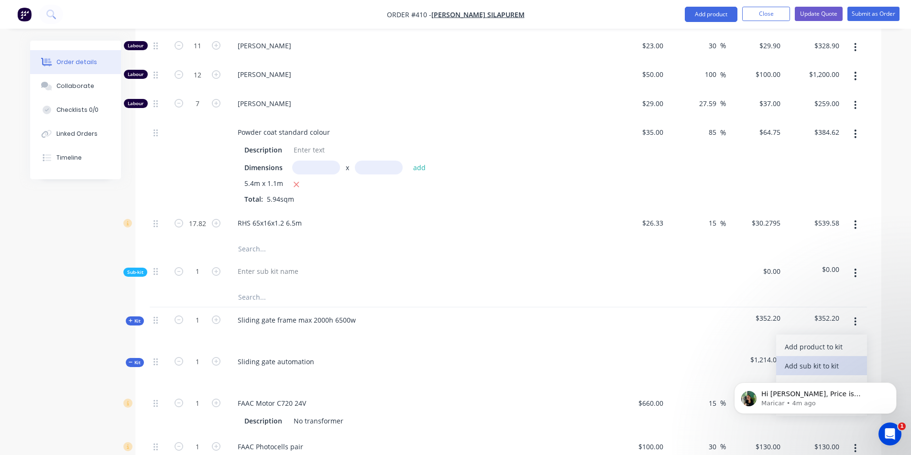
scroll to position [644, 0]
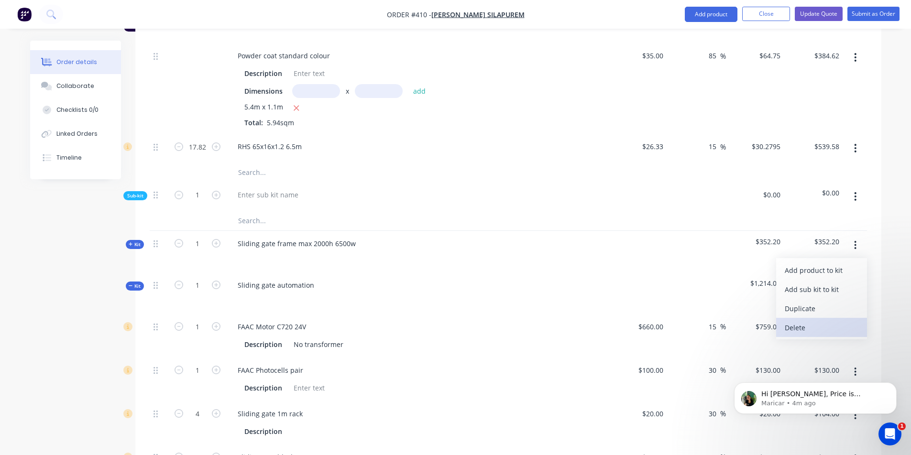
click at [840, 321] on div "Delete" at bounding box center [822, 328] width 74 height 14
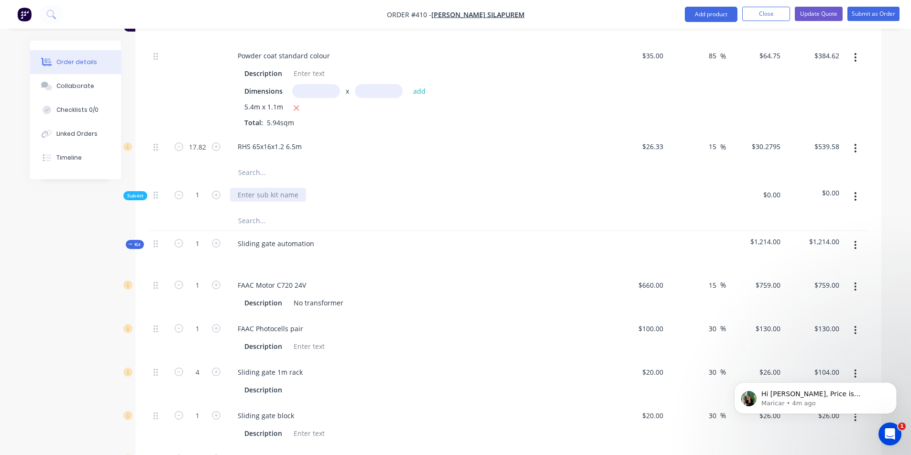
click at [264, 188] on div at bounding box center [268, 195] width 76 height 14
click at [293, 182] on div at bounding box center [417, 196] width 383 height 29
click at [850, 188] on button "button" at bounding box center [855, 196] width 22 height 17
click at [821, 234] on div "Delete" at bounding box center [822, 241] width 74 height 14
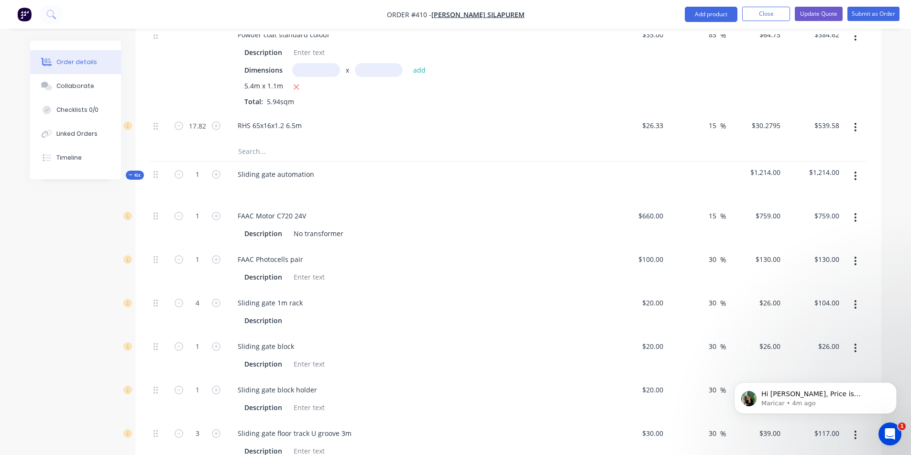
click at [139, 172] on span "Kit" at bounding box center [135, 175] width 12 height 7
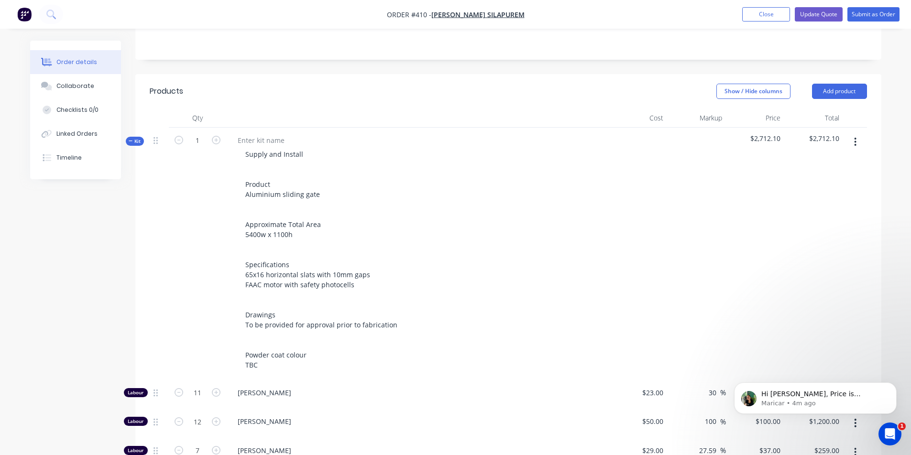
scroll to position [195, 0]
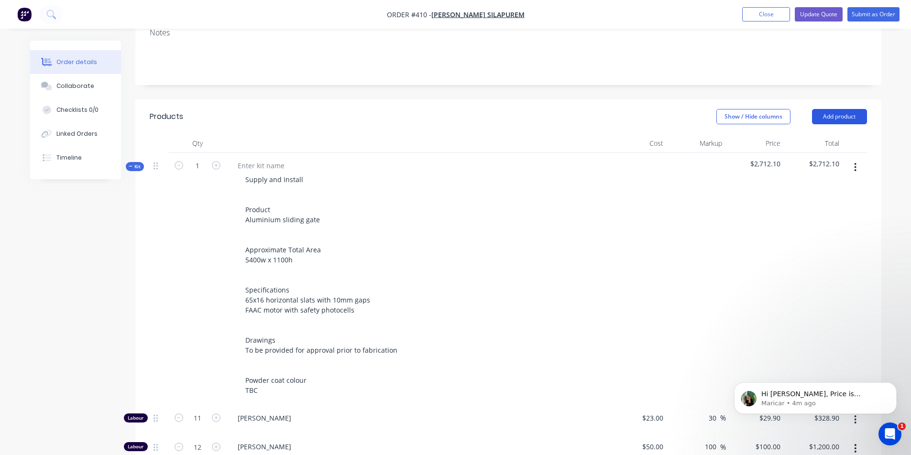
click at [851, 109] on button "Add product" at bounding box center [839, 116] width 55 height 15
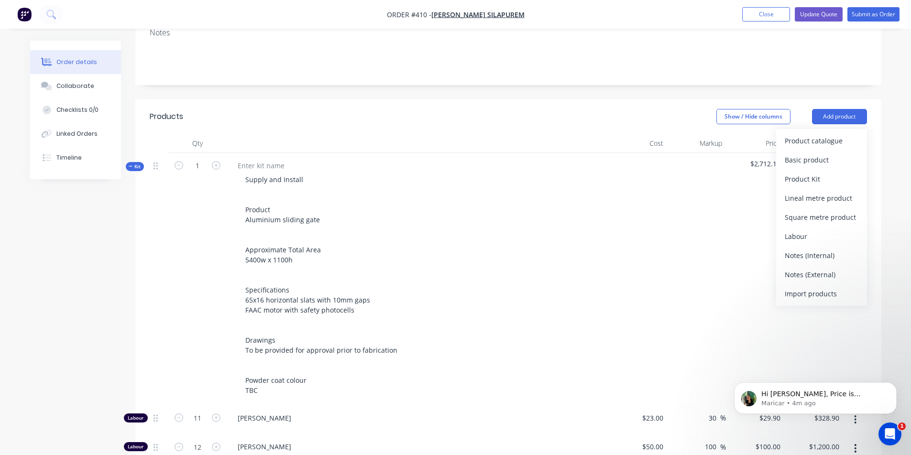
click at [716, 166] on div at bounding box center [696, 279] width 59 height 252
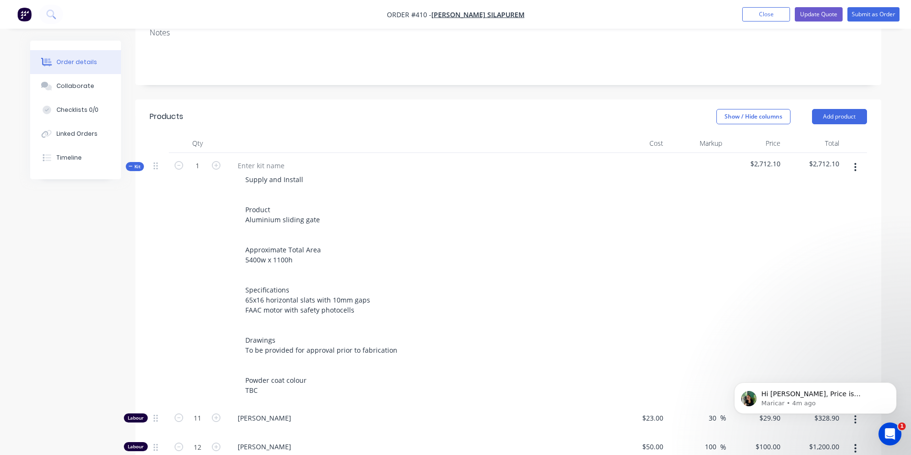
click at [856, 163] on icon "button" at bounding box center [855, 167] width 2 height 9
click at [829, 186] on div "Add product to kit" at bounding box center [822, 193] width 74 height 14
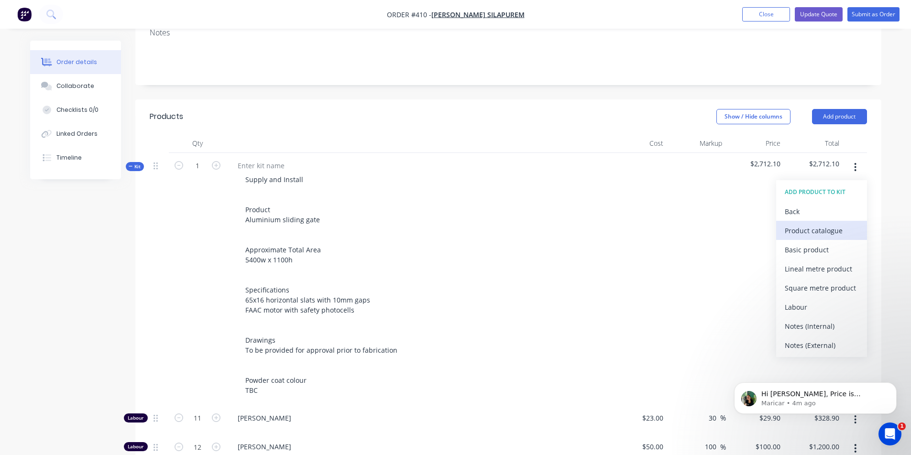
click at [831, 224] on div "Product catalogue" at bounding box center [822, 231] width 74 height 14
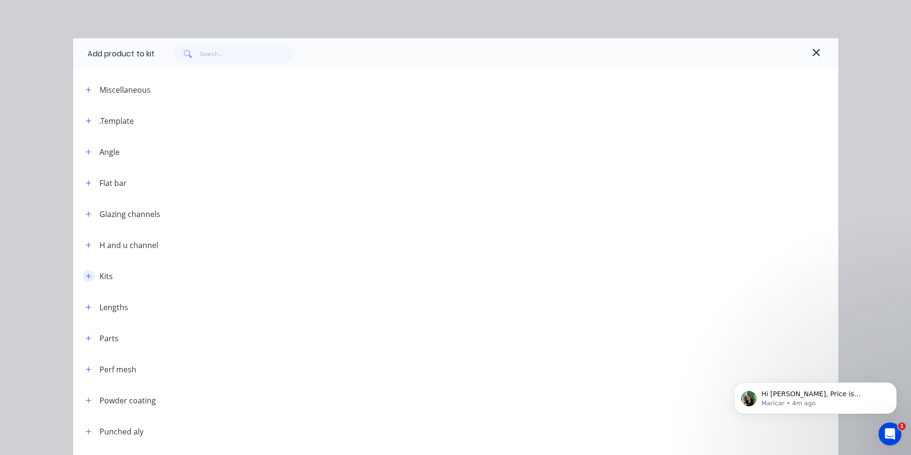
click at [86, 274] on icon "button" at bounding box center [89, 276] width 6 height 7
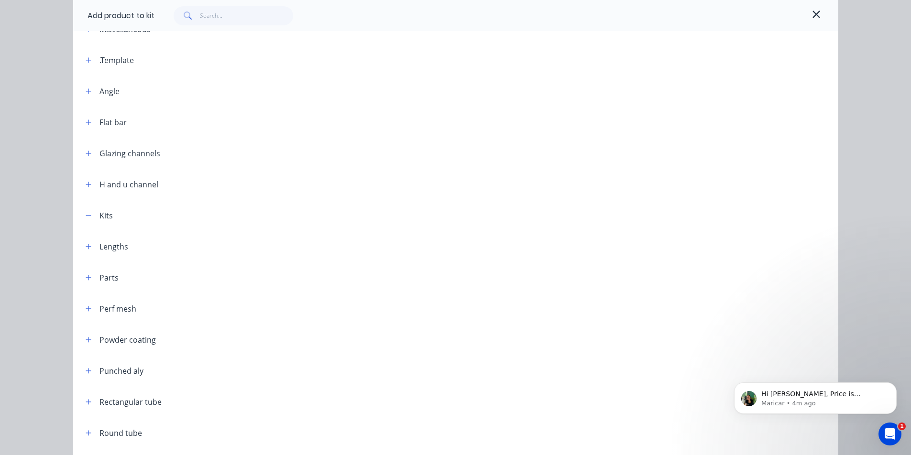
scroll to position [52, 0]
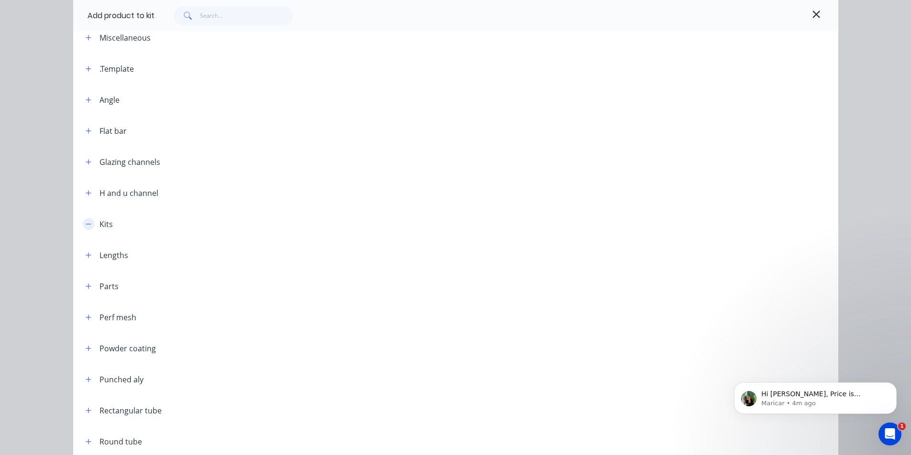
click at [88, 225] on icon "button" at bounding box center [89, 224] width 6 height 7
click at [86, 190] on icon "button" at bounding box center [89, 193] width 6 height 7
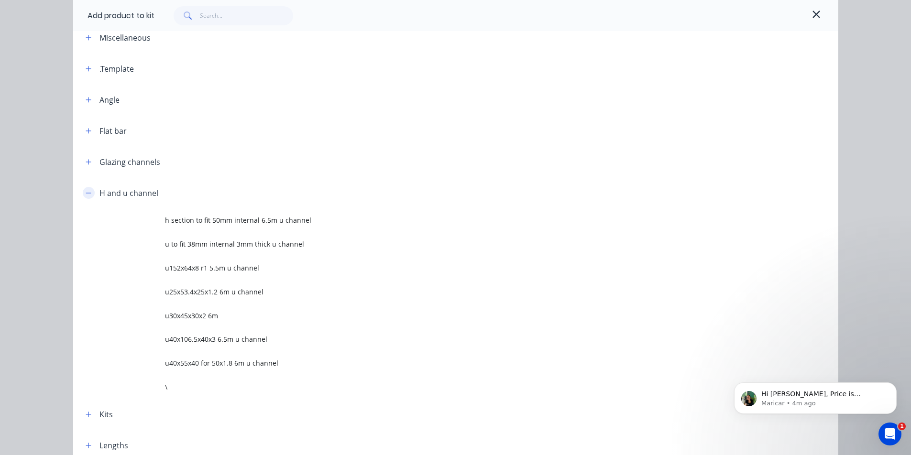
click at [86, 190] on icon "button" at bounding box center [89, 193] width 6 height 7
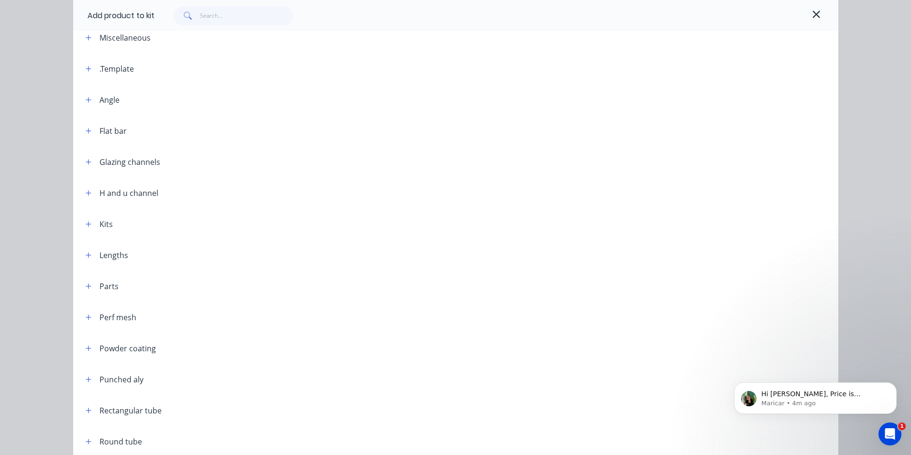
click at [91, 164] on div "Glazing channels" at bounding box center [119, 162] width 82 height 12
click at [91, 163] on div "Glazing channels" at bounding box center [119, 162] width 82 height 12
click at [89, 163] on button "button" at bounding box center [89, 162] width 12 height 12
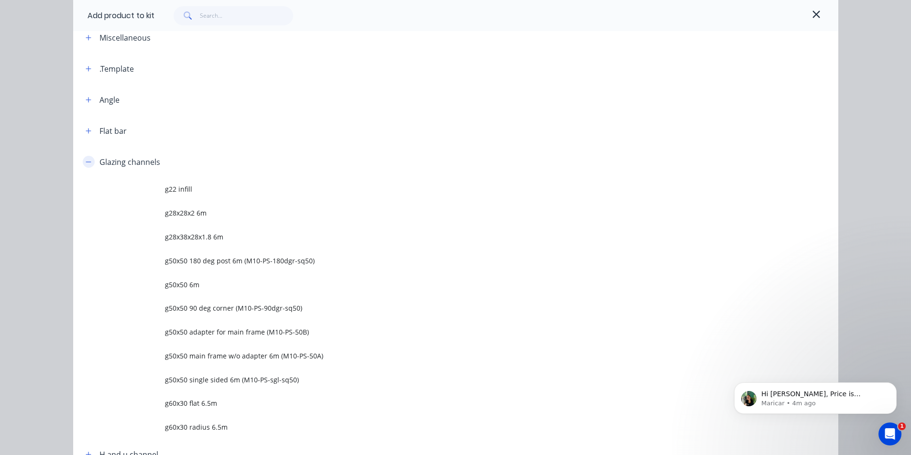
click at [89, 163] on button "button" at bounding box center [89, 162] width 12 height 12
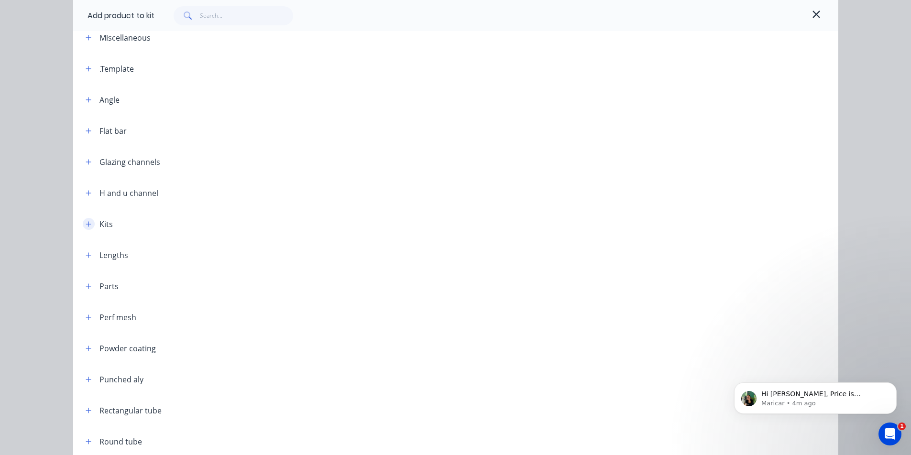
click at [88, 228] on button "button" at bounding box center [89, 224] width 12 height 12
click at [87, 226] on icon "button" at bounding box center [89, 224] width 6 height 7
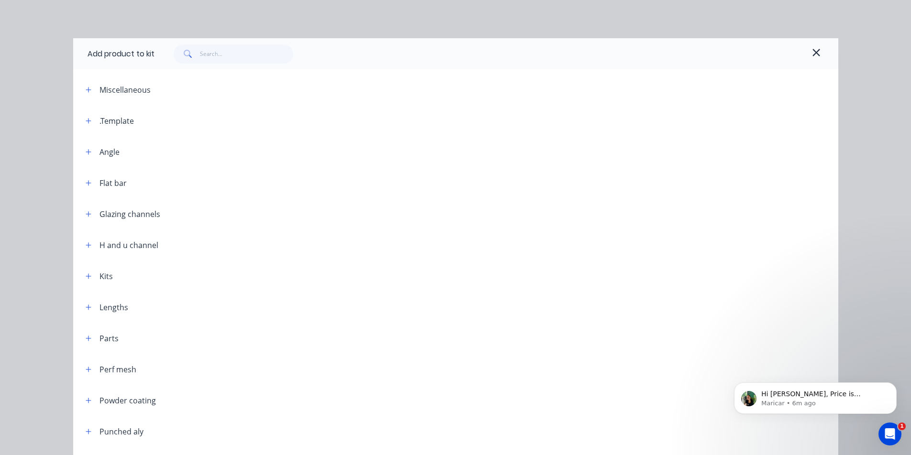
scroll to position [262, 0]
click at [828, 53] on div "Add product to kit" at bounding box center [455, 53] width 765 height 31
click at [817, 56] on button "button" at bounding box center [816, 53] width 15 height 15
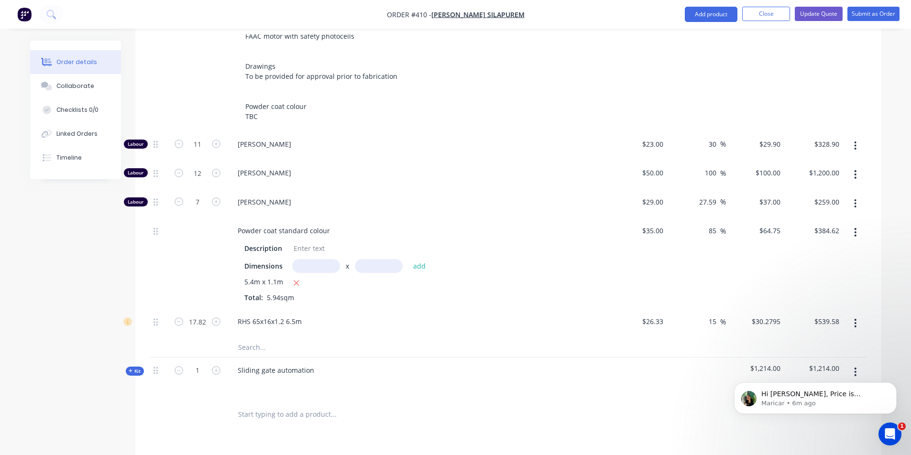
scroll to position [480, 0]
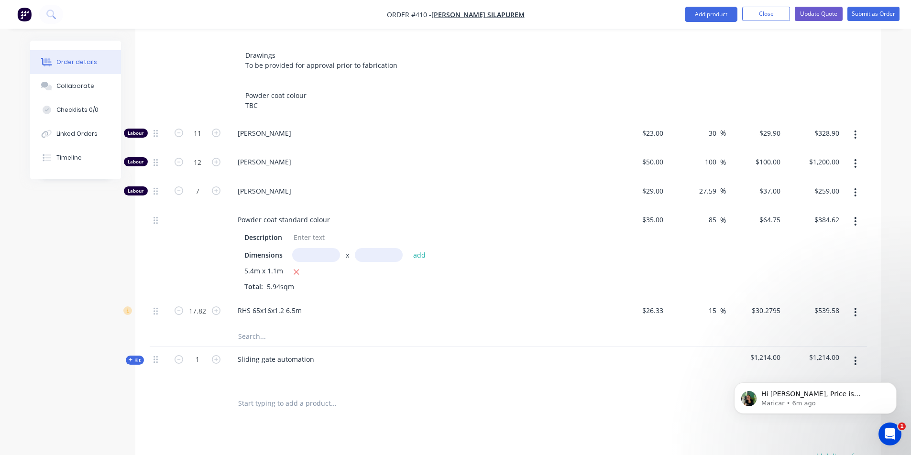
click at [855, 307] on icon "button" at bounding box center [855, 312] width 2 height 11
click at [822, 369] on div "Delete" at bounding box center [822, 376] width 74 height 14
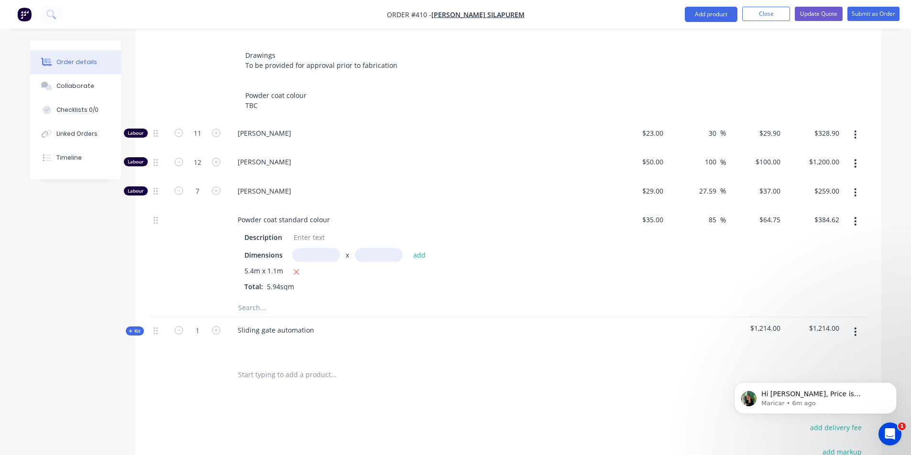
click at [857, 323] on button "button" at bounding box center [855, 331] width 22 height 17
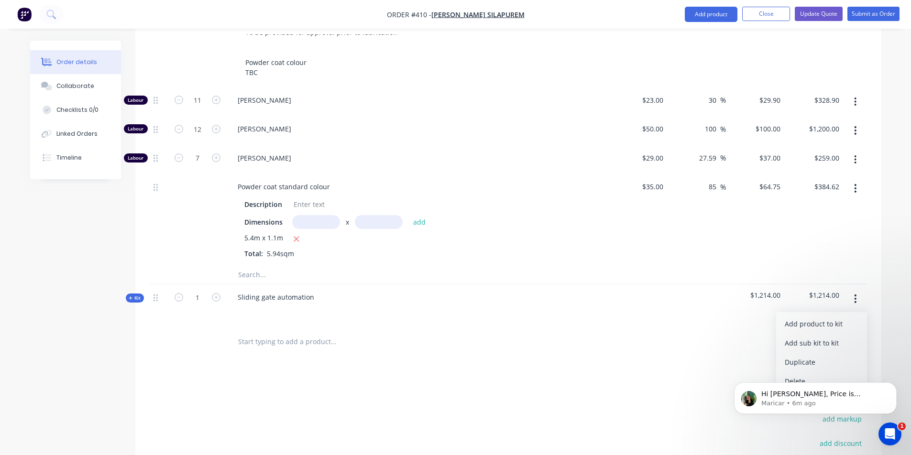
scroll to position [531, 0]
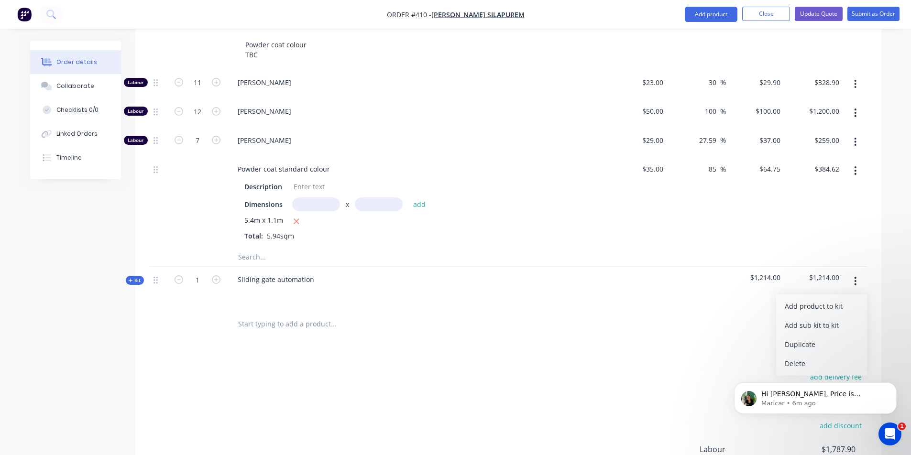
click at [801, 341] on div "Hi [PERSON_NAME], Price is calculated based on the cost plus the applied markup…" at bounding box center [815, 355] width 176 height 120
click at [800, 337] on div "Hi [PERSON_NAME], Price is calculated based on the cost plus the applied markup…" at bounding box center [815, 355] width 176 height 120
click at [714, 320] on div "Products Show / Hide columns Add product Qty Cost Markup Price Total Kit 1 Supp…" at bounding box center [508, 167] width 746 height 806
click at [857, 273] on button "button" at bounding box center [855, 281] width 22 height 17
click at [799, 357] on div "Delete" at bounding box center [822, 364] width 74 height 14
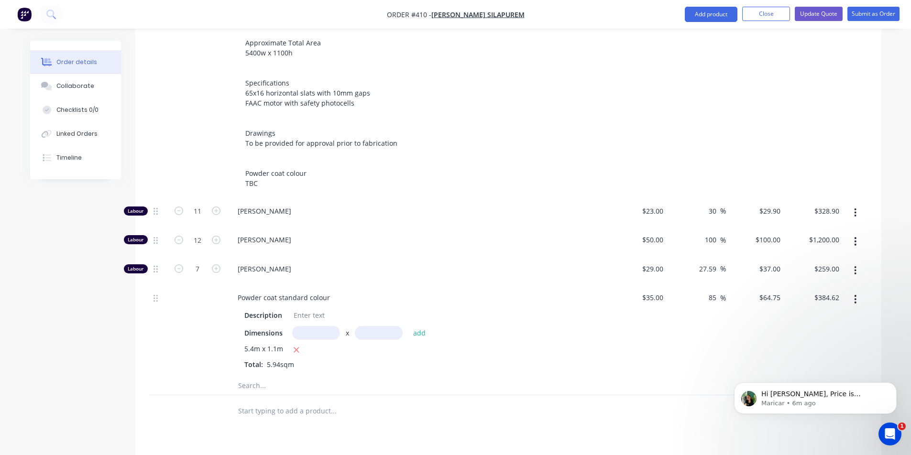
scroll to position [428, 0]
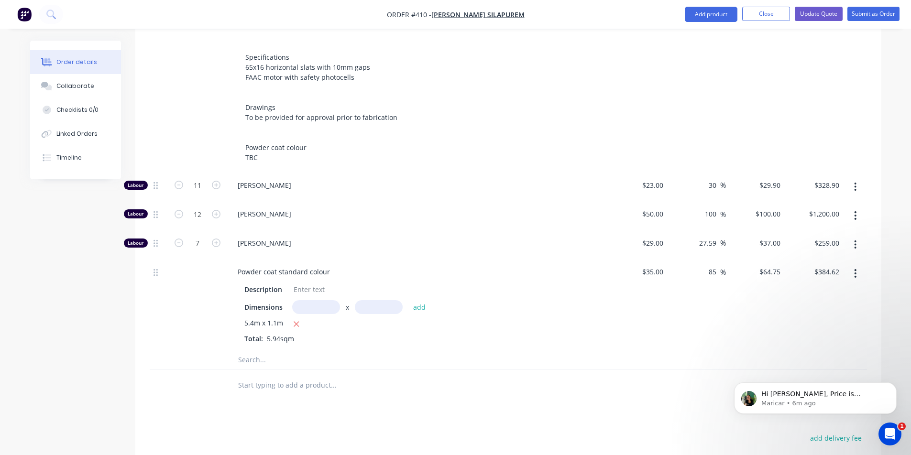
click at [266, 375] on input "text" at bounding box center [333, 384] width 191 height 19
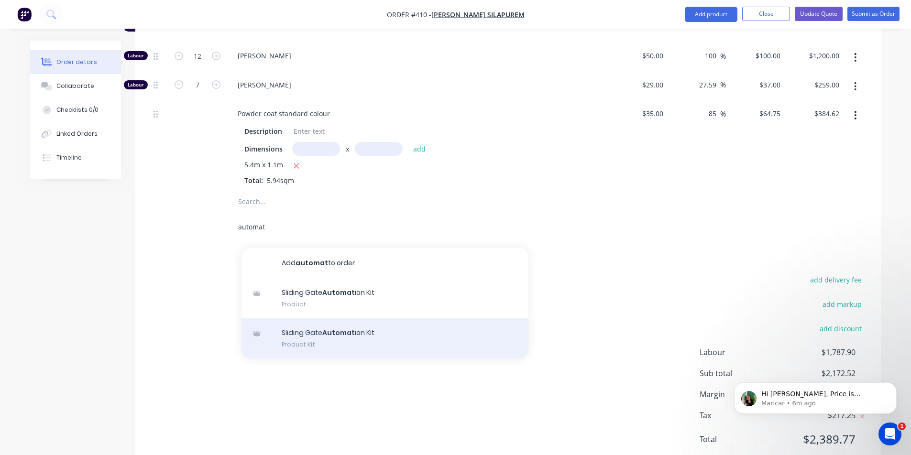
scroll to position [591, 0]
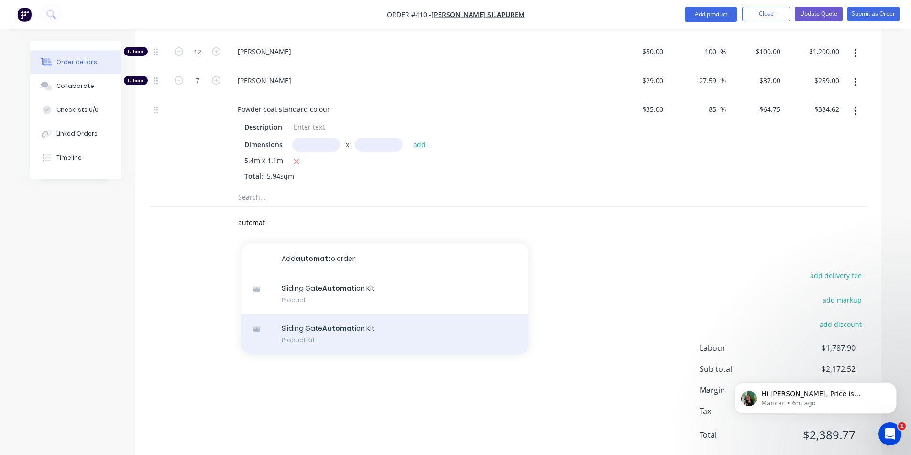
click at [374, 314] on div "Sliding Gate Automat ion Kit Product Kit" at bounding box center [384, 334] width 287 height 40
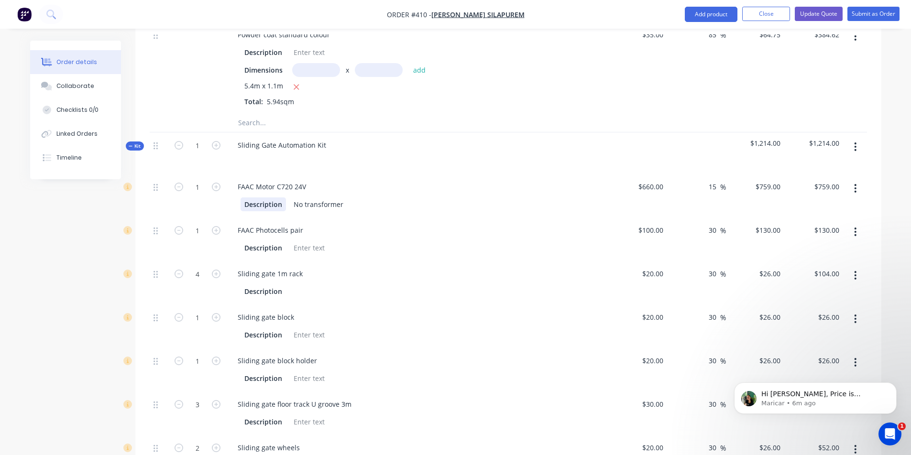
scroll to position [700, 0]
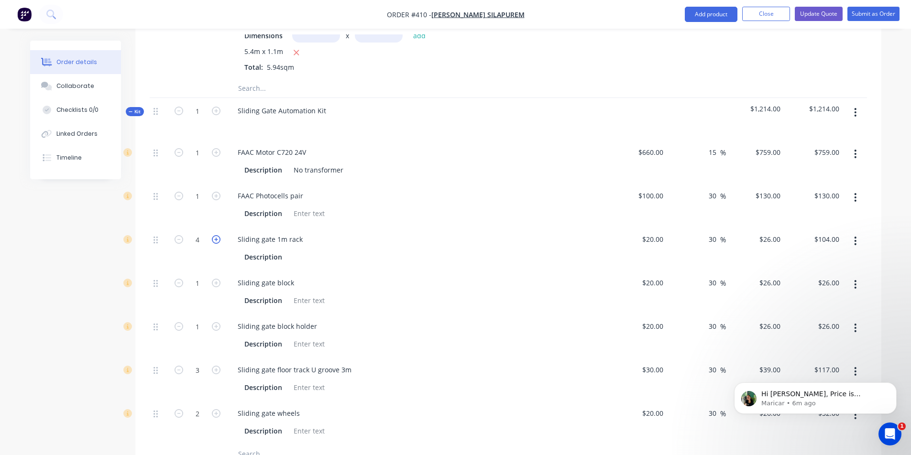
click at [214, 235] on icon "button" at bounding box center [216, 239] width 9 height 9
click at [329, 163] on div "No transformer" at bounding box center [318, 170] width 57 height 14
click at [265, 163] on div "Description" at bounding box center [263, 170] width 45 height 14
click at [267, 145] on div "FAAC Motor C720 24V" at bounding box center [272, 152] width 84 height 14
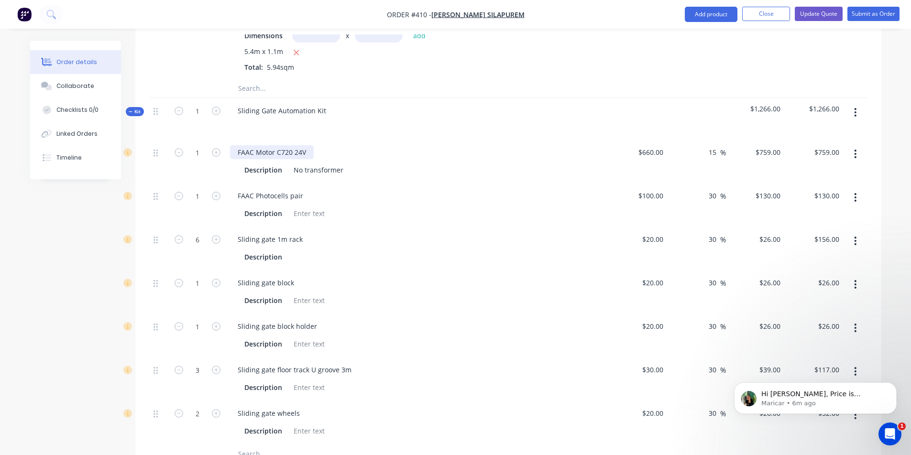
click at [289, 145] on div "FAAC Motor C720 24V" at bounding box center [272, 152] width 84 height 14
click at [336, 163] on div "No transformer" at bounding box center [318, 170] width 57 height 14
click at [370, 163] on div "Description No transformer" at bounding box center [416, 170] width 350 height 14
click at [859, 145] on button "button" at bounding box center [855, 153] width 22 height 17
click at [136, 108] on span "Kit" at bounding box center [135, 111] width 12 height 7
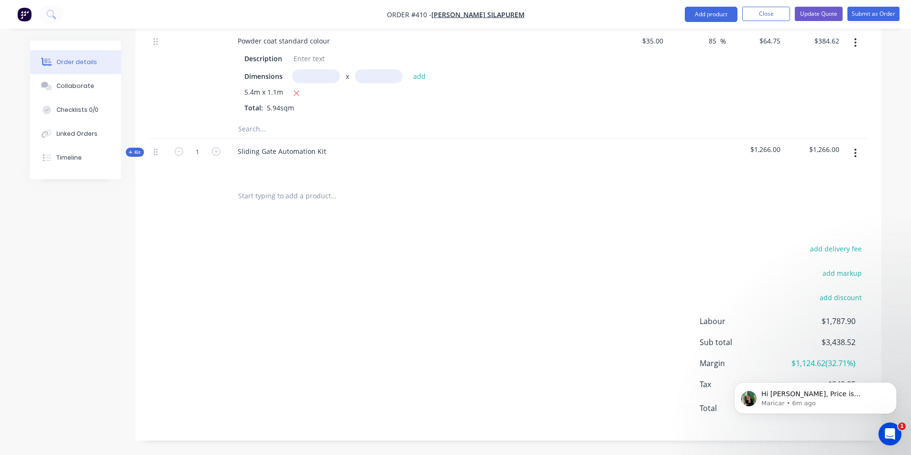
scroll to position [632, 0]
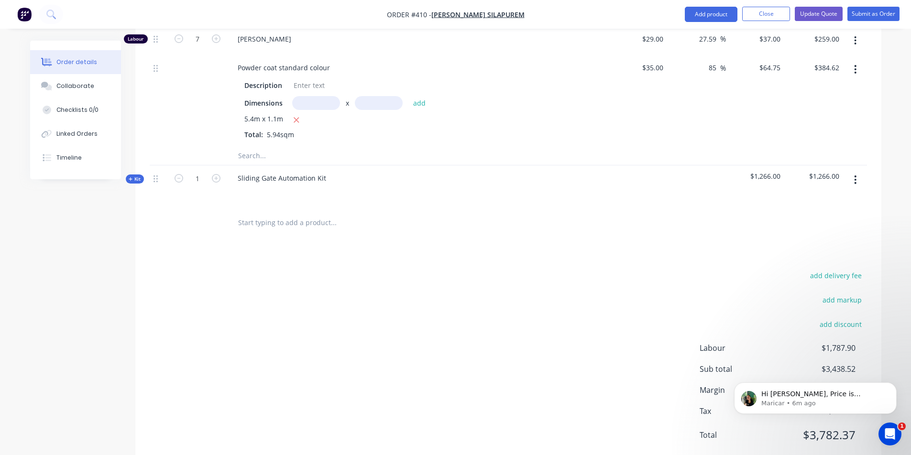
click at [312, 213] on input "text" at bounding box center [333, 222] width 191 height 19
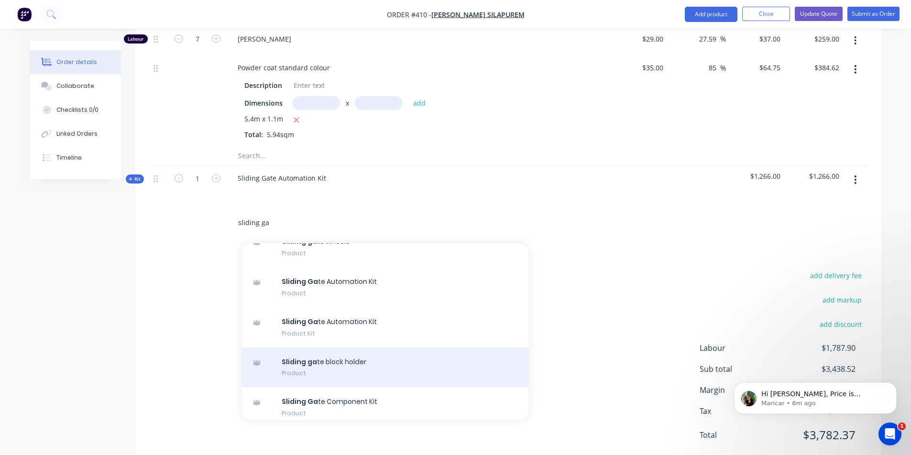
scroll to position [618, 0]
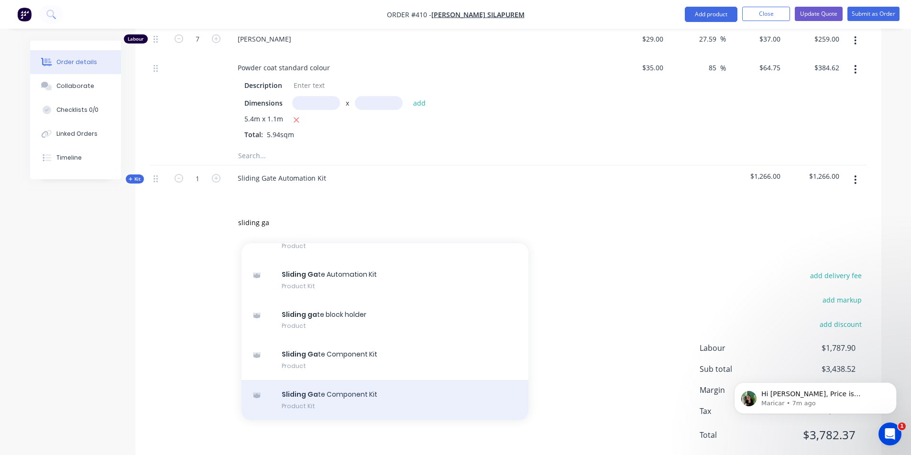
click at [397, 380] on div "Sliding Ga te Component Kit Product Kit" at bounding box center [384, 400] width 287 height 40
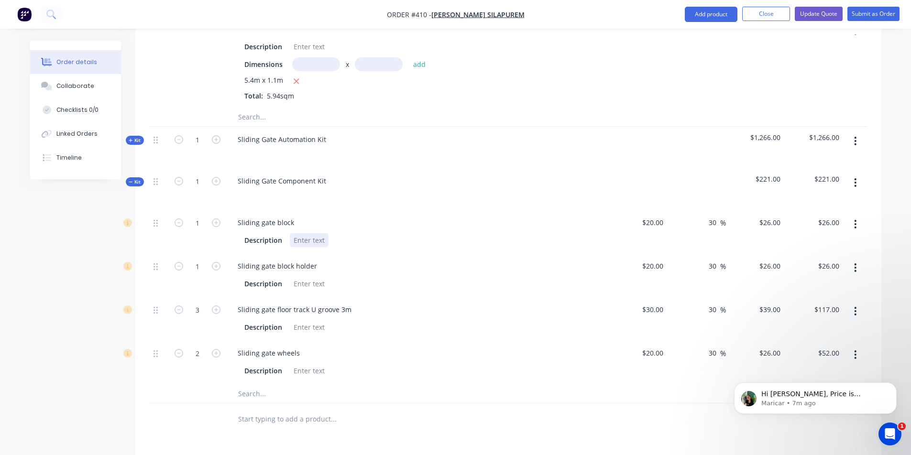
scroll to position [683, 0]
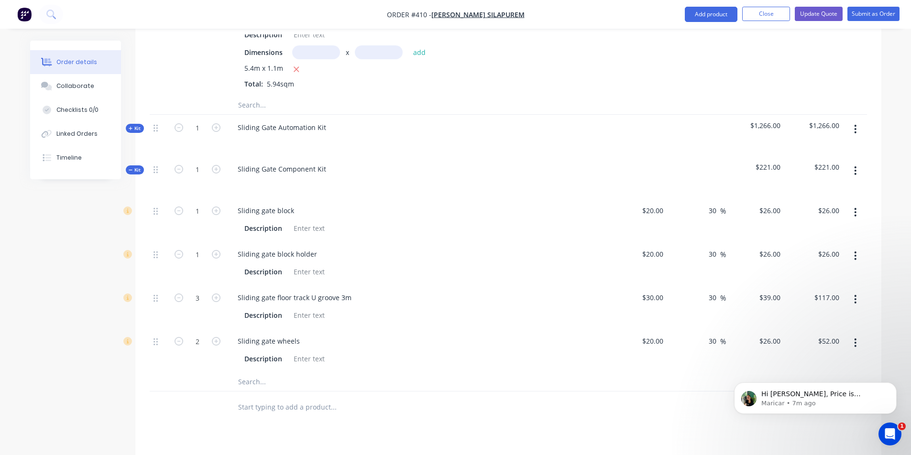
click at [864, 162] on button "button" at bounding box center [855, 170] width 22 height 17
click at [825, 246] on div "Delete" at bounding box center [822, 253] width 74 height 14
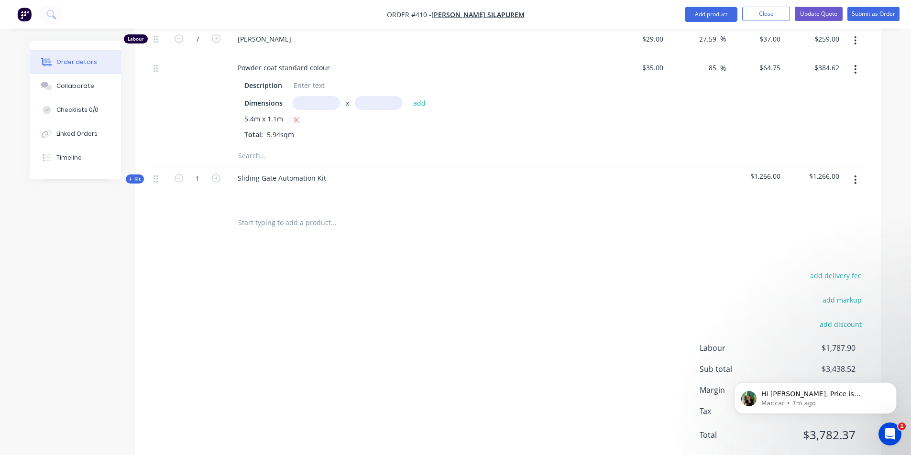
click at [271, 213] on input "text" at bounding box center [333, 222] width 191 height 19
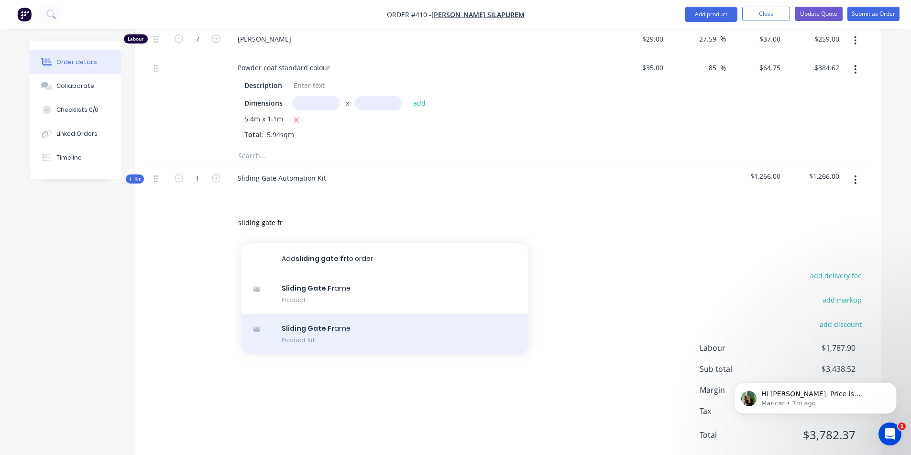
click at [326, 314] on div "Sliding Gate Fr ame Product Kit" at bounding box center [384, 334] width 287 height 40
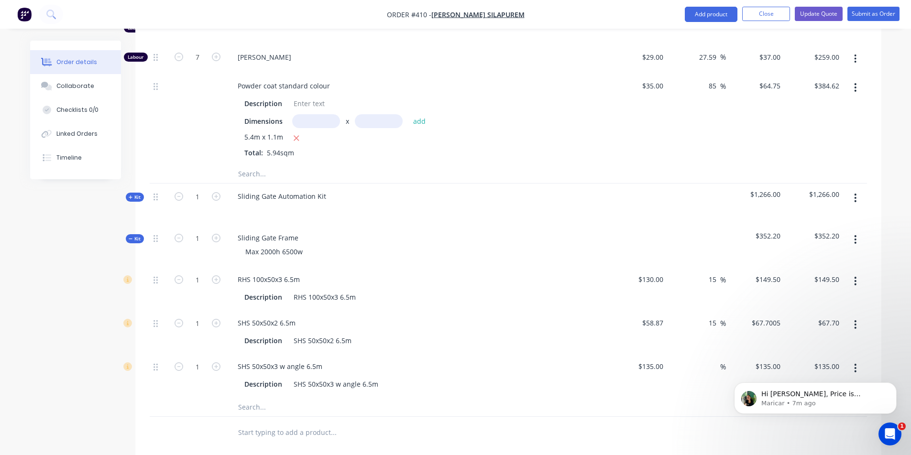
scroll to position [634, 0]
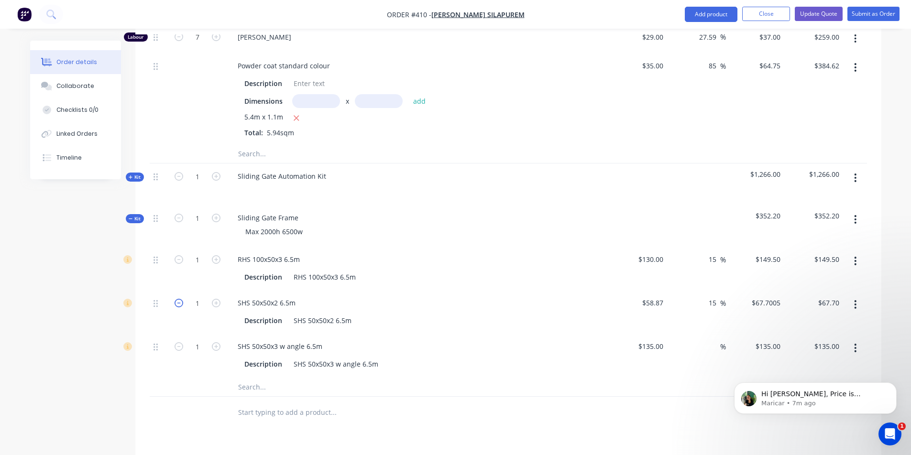
click at [177, 299] on icon "button" at bounding box center [179, 303] width 9 height 9
click at [215, 299] on icon "button" at bounding box center [216, 303] width 9 height 9
click at [183, 299] on icon "button" at bounding box center [179, 303] width 9 height 9
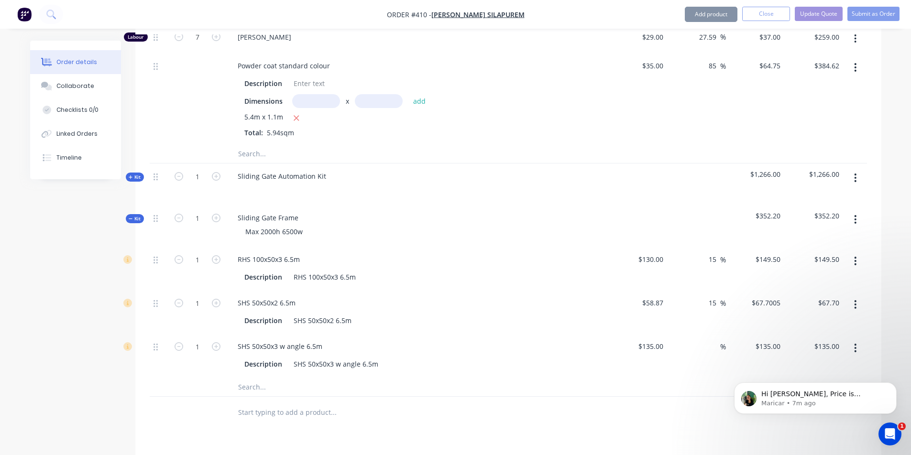
click at [169, 377] on div at bounding box center [197, 386] width 57 height 19
click at [141, 215] on span "Kit" at bounding box center [135, 218] width 12 height 7
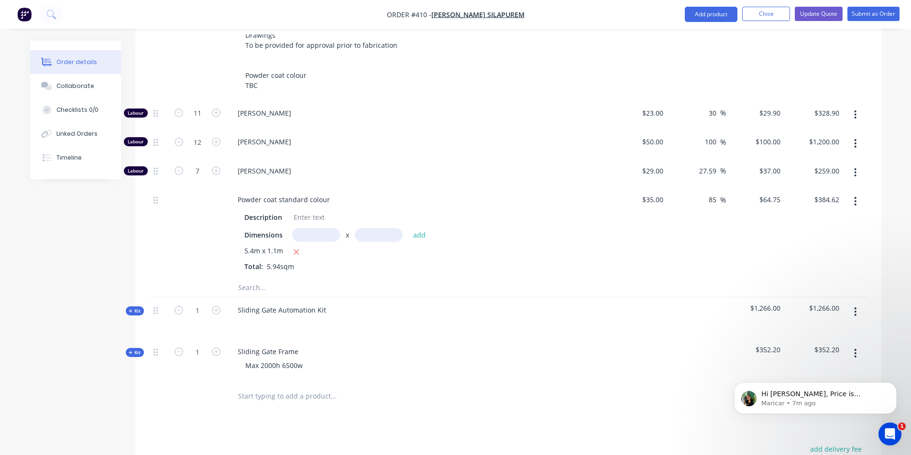
scroll to position [485, 0]
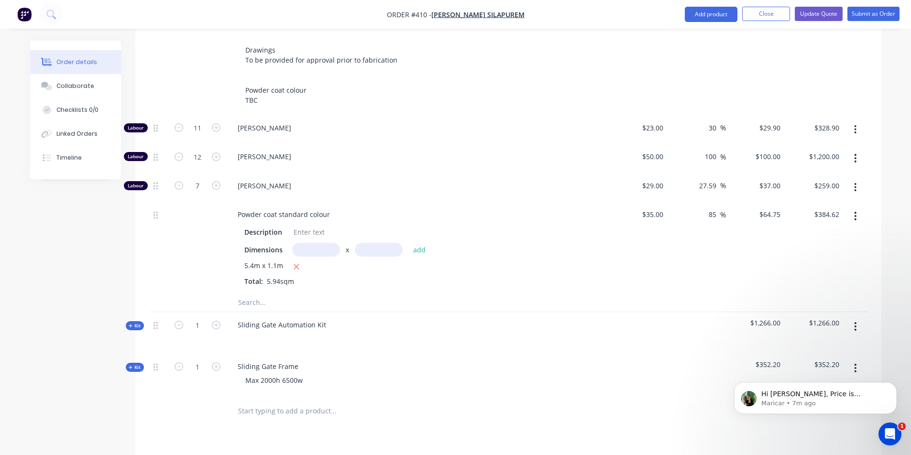
click at [264, 401] on input "text" at bounding box center [333, 410] width 191 height 19
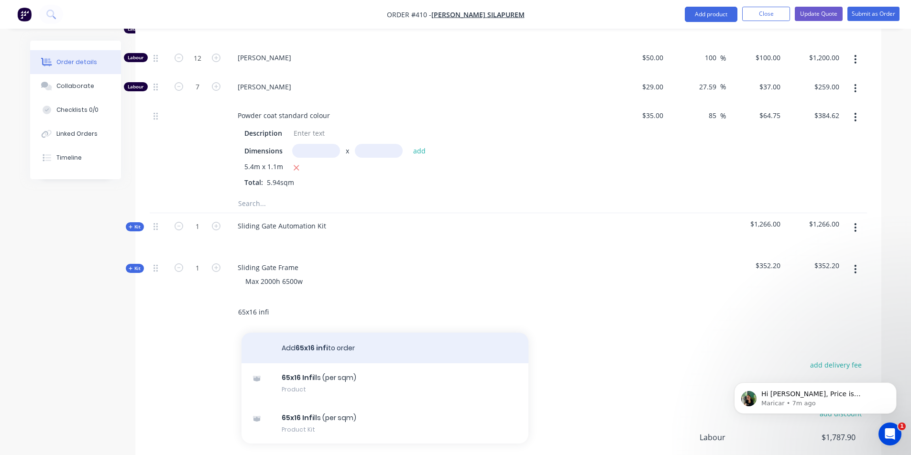
scroll to position [591, 0]
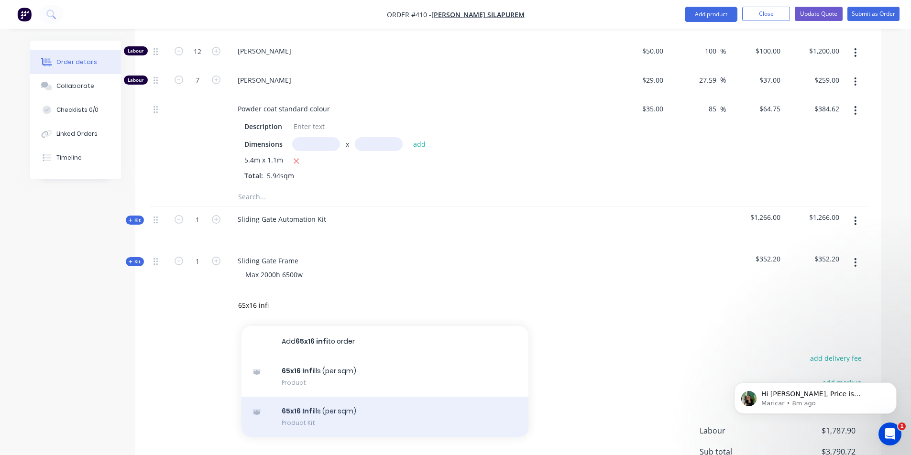
click at [385, 397] on div "65x16 Infi lls (per sqm) Product Kit" at bounding box center [384, 417] width 287 height 40
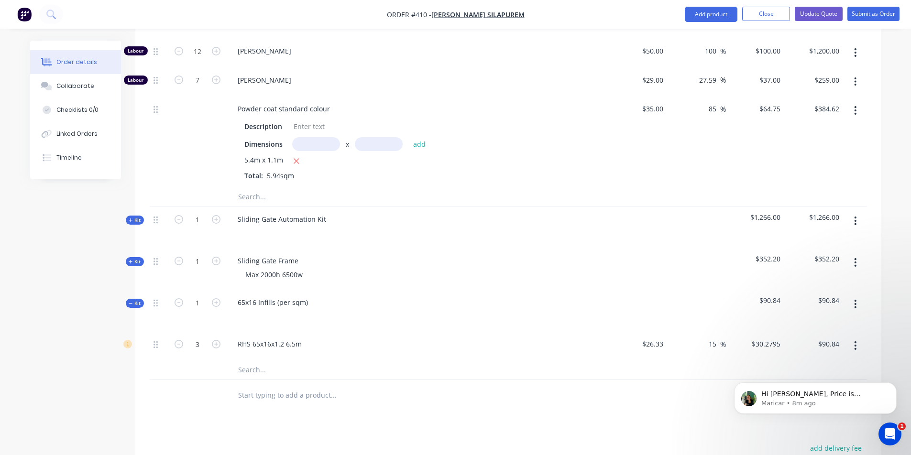
click at [851, 295] on button "button" at bounding box center [855, 303] width 22 height 17
click at [821, 377] on button "Delete" at bounding box center [821, 386] width 91 height 19
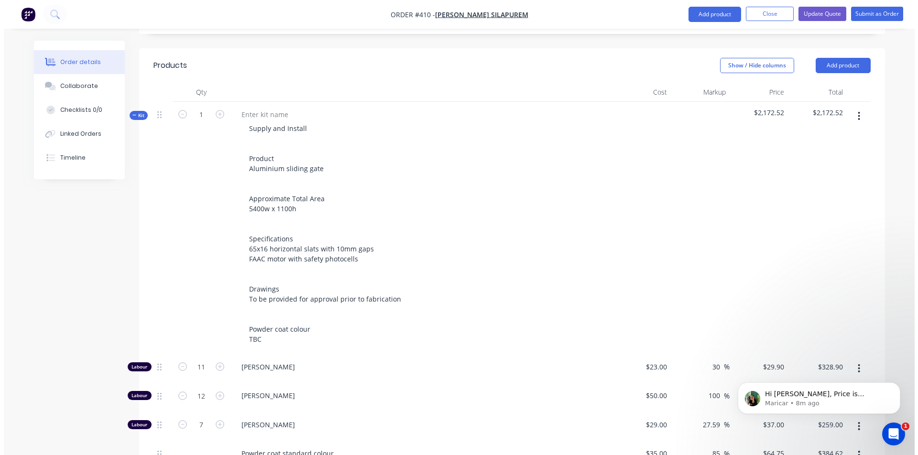
scroll to position [0, 0]
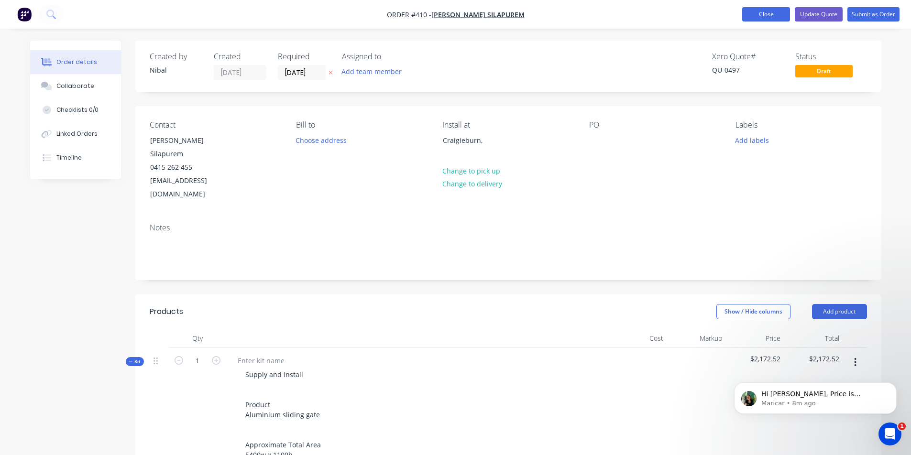
click at [748, 14] on button "Close" at bounding box center [766, 14] width 48 height 14
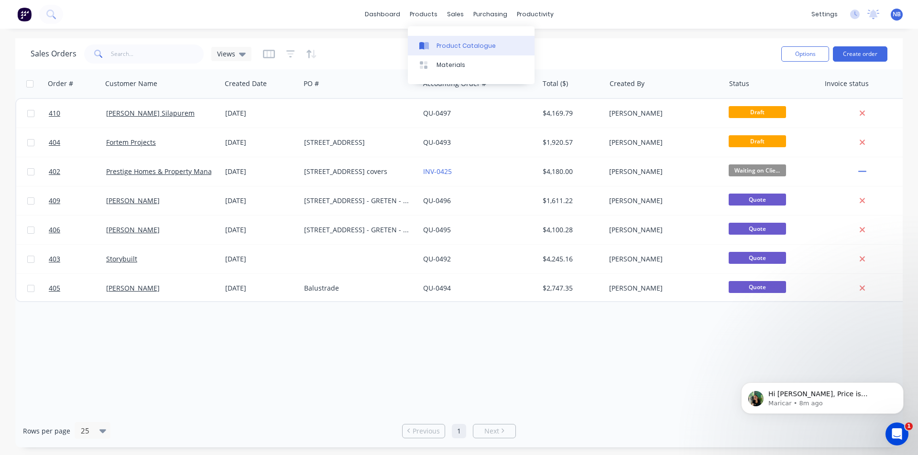
click at [454, 45] on div "Product Catalogue" at bounding box center [466, 46] width 59 height 9
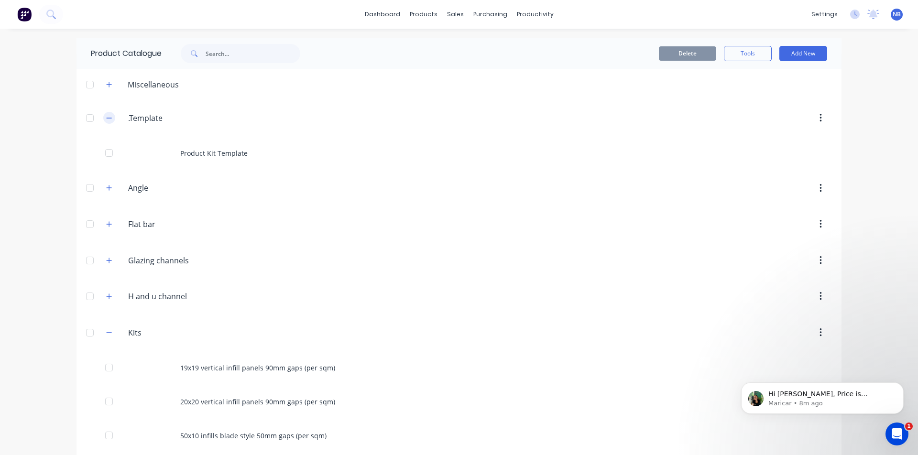
click at [109, 118] on button "button" at bounding box center [109, 118] width 12 height 12
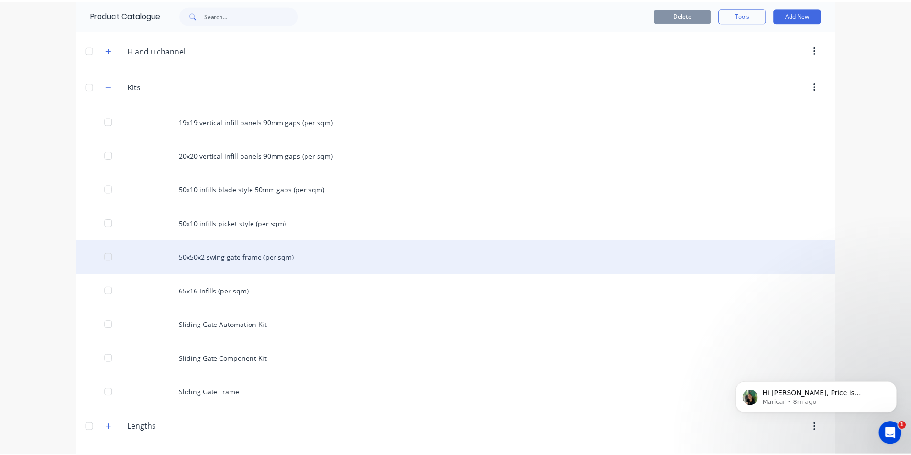
scroll to position [217, 0]
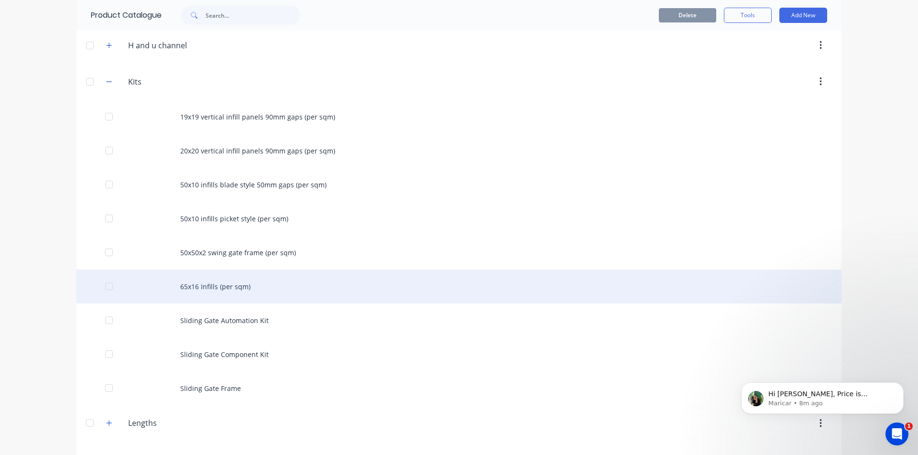
click at [233, 289] on div "65x16 Infills (per sqm)" at bounding box center [459, 287] width 765 height 34
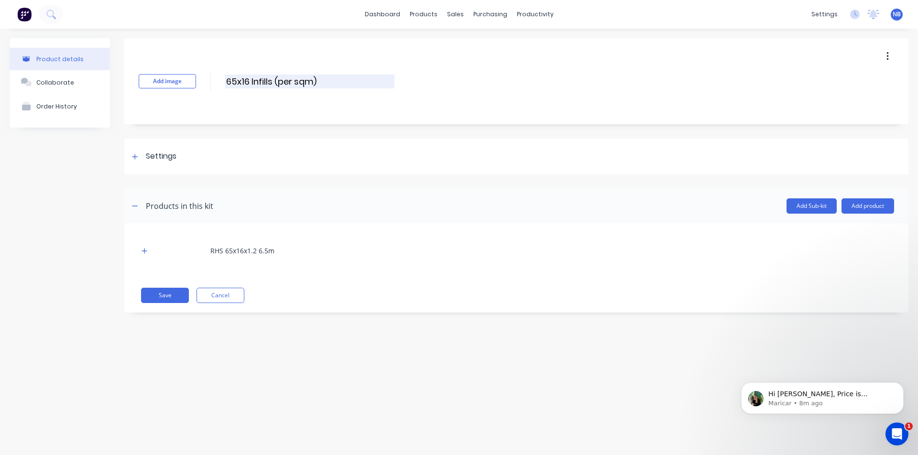
drag, startPoint x: 328, startPoint y: 80, endPoint x: 276, endPoint y: 76, distance: 52.8
click at [276, 76] on input "65x16 Infills (per sqm)" at bounding box center [309, 82] width 169 height 14
click at [405, 85] on div "Add image 65x16 Infills 65x16 Infills Enter kit name" at bounding box center [516, 81] width 784 height 86
click at [169, 300] on button "Save" at bounding box center [165, 295] width 48 height 15
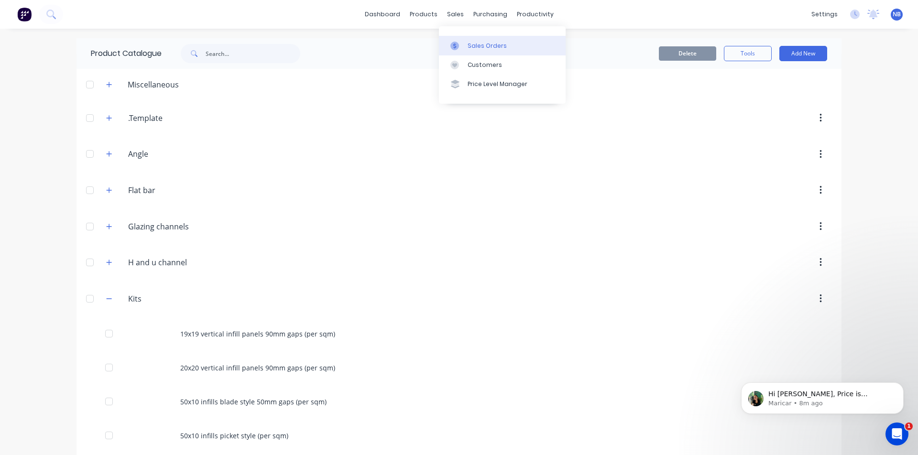
click at [460, 44] on div at bounding box center [457, 46] width 14 height 9
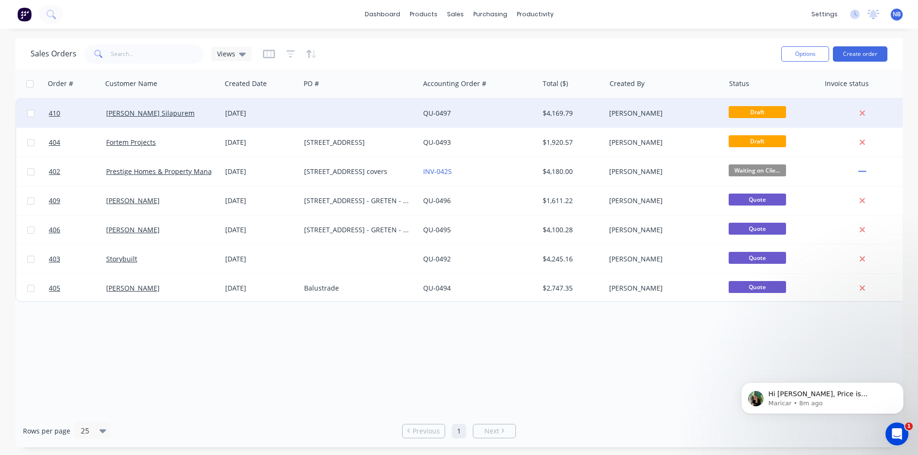
click at [253, 127] on div "[DATE]" at bounding box center [260, 113] width 79 height 29
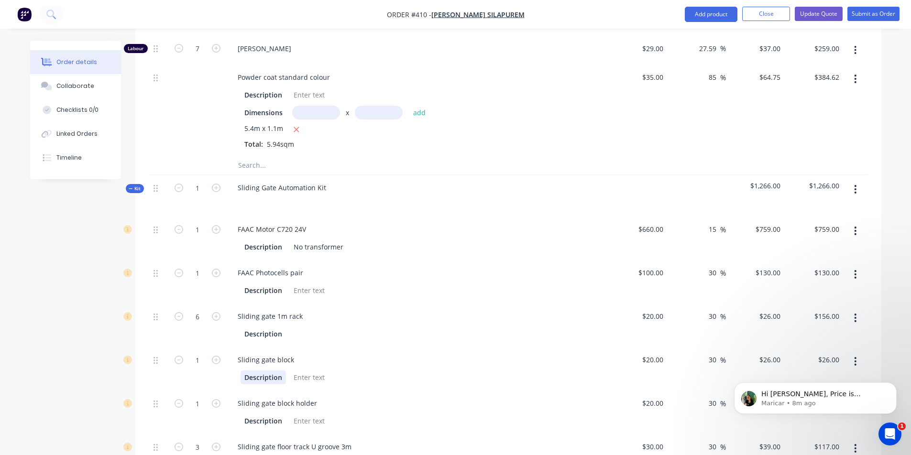
scroll to position [634, 0]
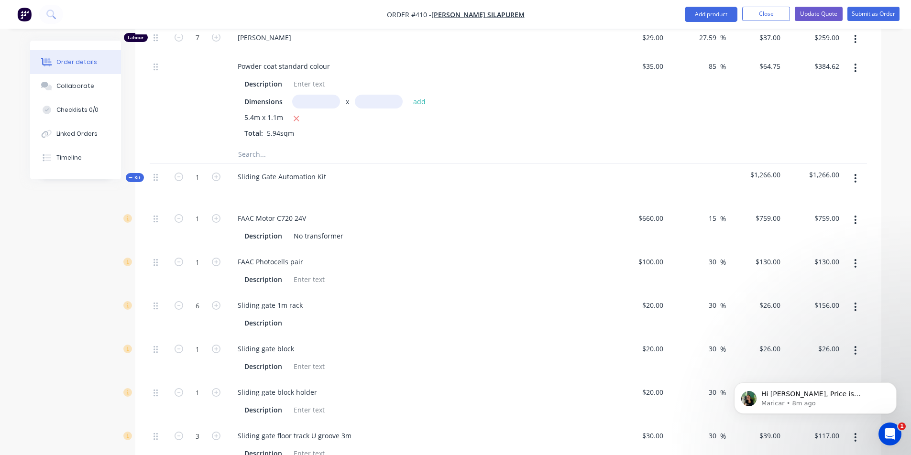
click at [140, 174] on span "Kit" at bounding box center [135, 177] width 12 height 7
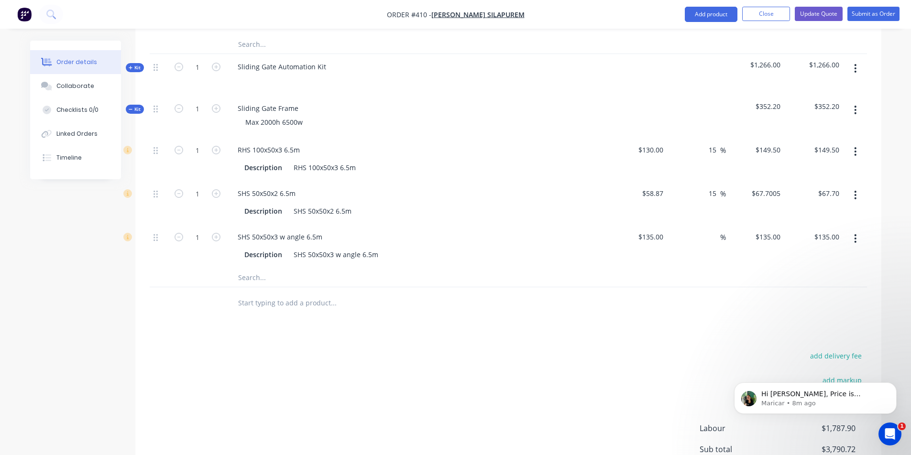
click at [133, 73] on div "Order details Collaborate Checklists 0/0 Linked Orders Timeline" at bounding box center [82, 110] width 105 height 139
click at [134, 106] on span "Kit" at bounding box center [135, 109] width 12 height 7
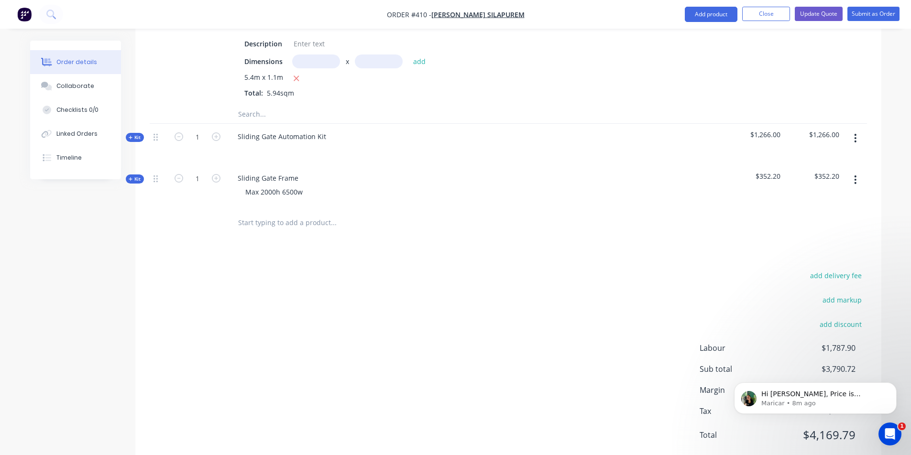
click at [297, 213] on input "text" at bounding box center [333, 222] width 191 height 19
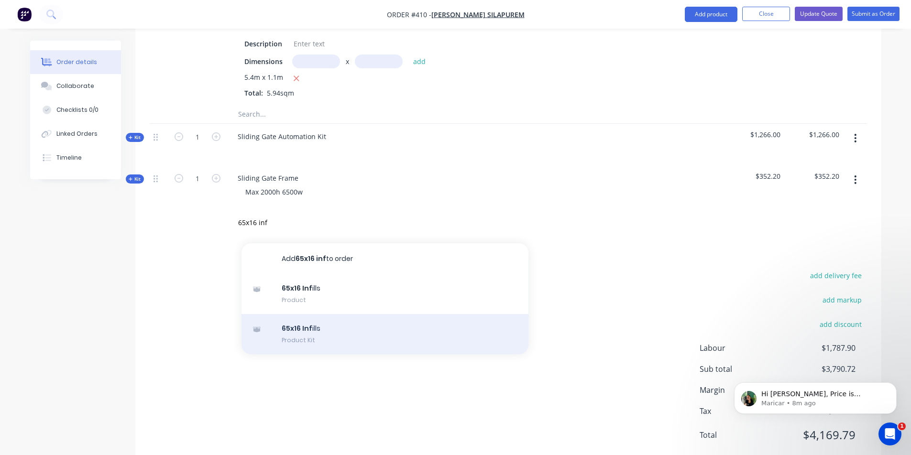
click at [328, 314] on div "65x16 Inf ills Product Kit" at bounding box center [384, 334] width 287 height 40
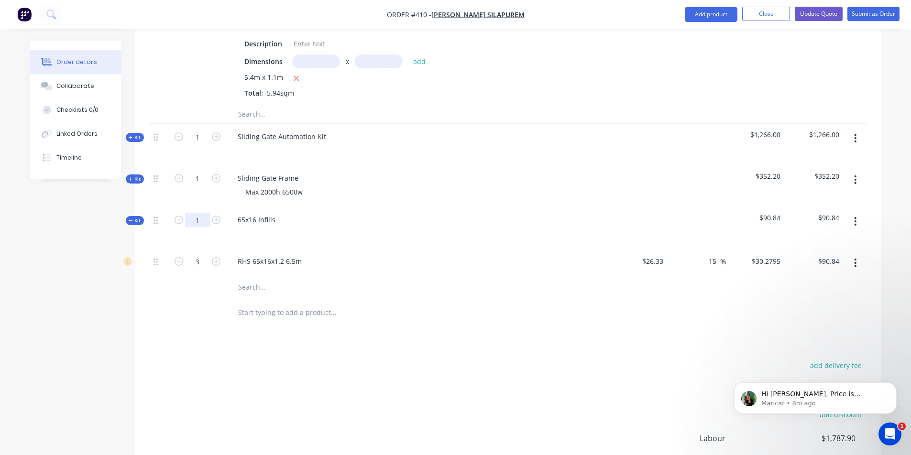
drag, startPoint x: 203, startPoint y: 195, endPoint x: 179, endPoint y: 183, distance: 26.5
click at [178, 207] on div "1" at bounding box center [197, 228] width 57 height 42
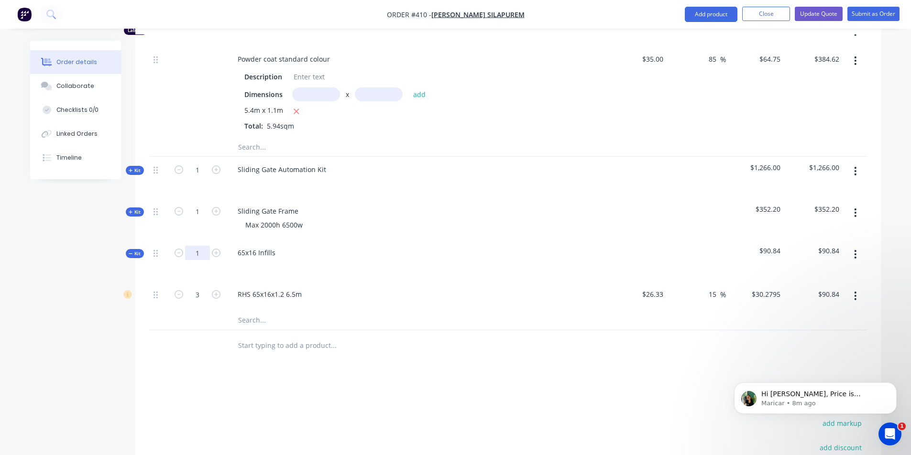
scroll to position [626, 0]
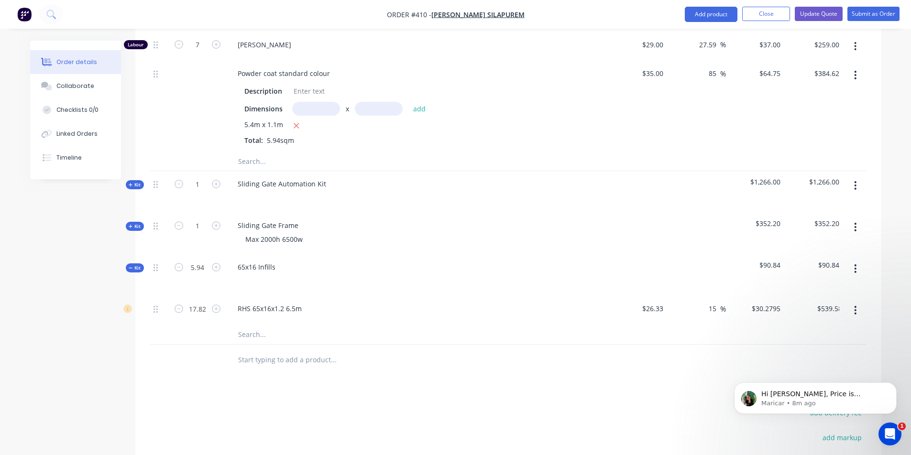
drag, startPoint x: 445, startPoint y: 405, endPoint x: 445, endPoint y: 399, distance: 6.2
click at [139, 264] on span "Kit" at bounding box center [135, 267] width 12 height 7
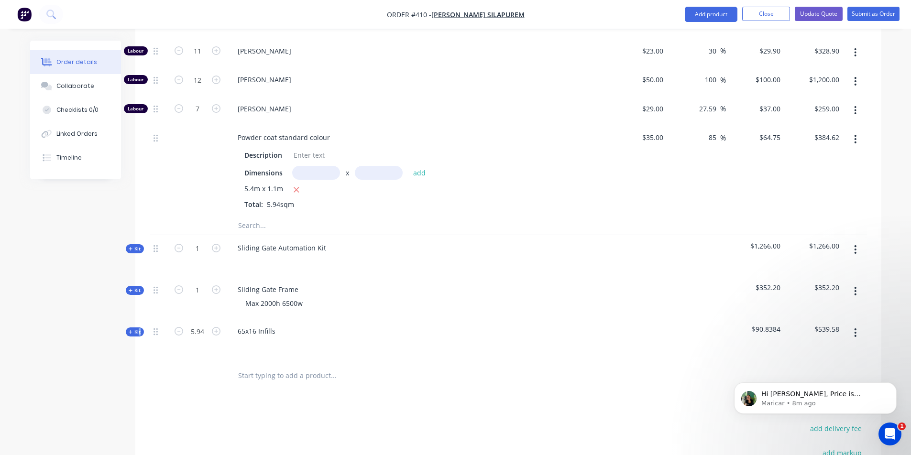
scroll to position [525, 0]
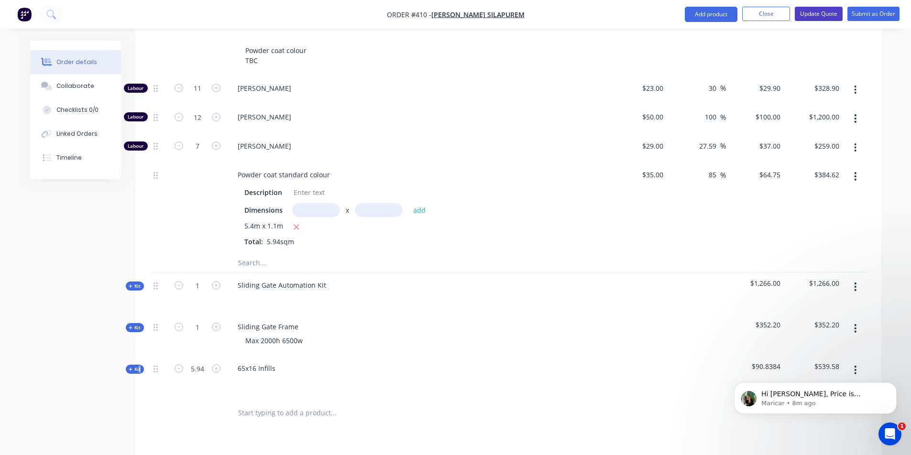
click at [833, 10] on button "Update Quote" at bounding box center [819, 14] width 48 height 14
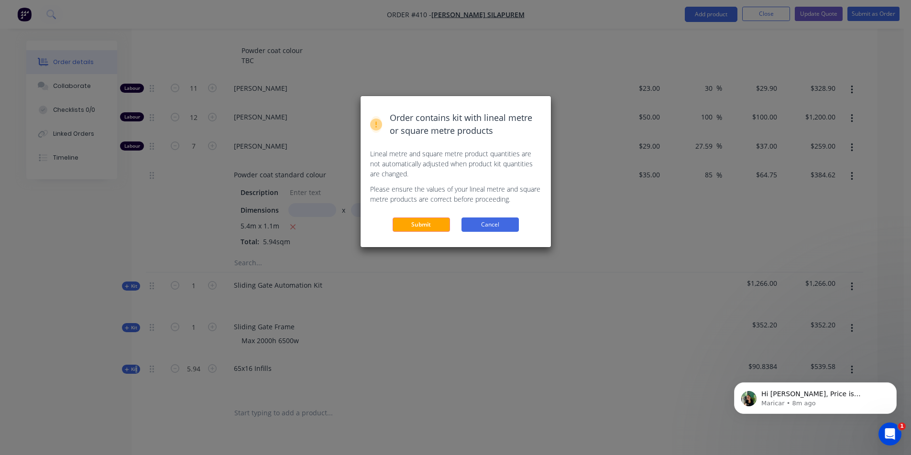
click at [495, 223] on button "Cancel" at bounding box center [489, 225] width 57 height 14
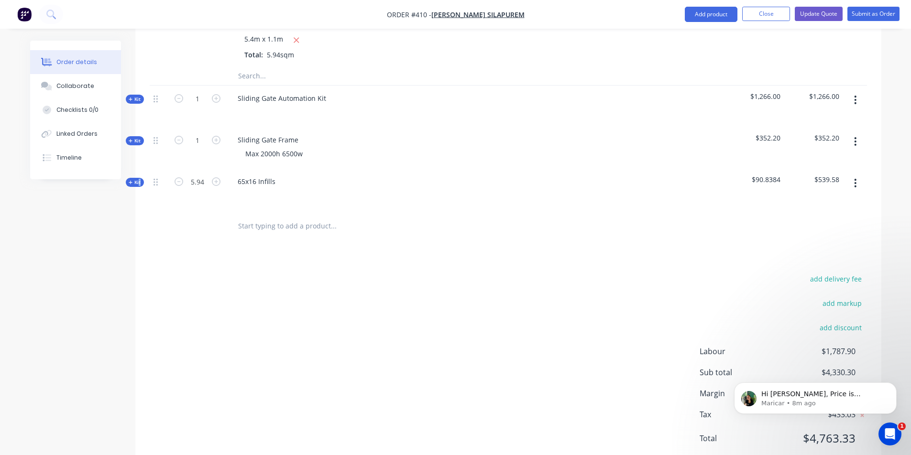
scroll to position [715, 0]
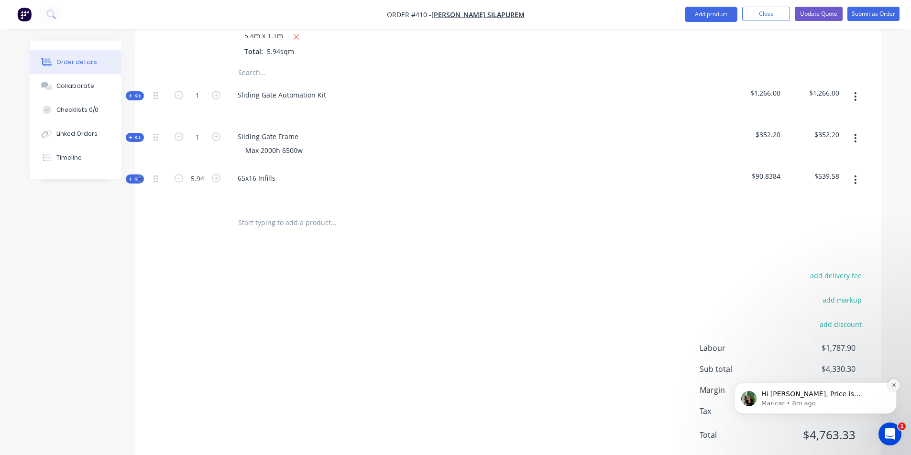
click at [895, 384] on icon "Dismiss notification" at bounding box center [893, 384] width 3 height 3
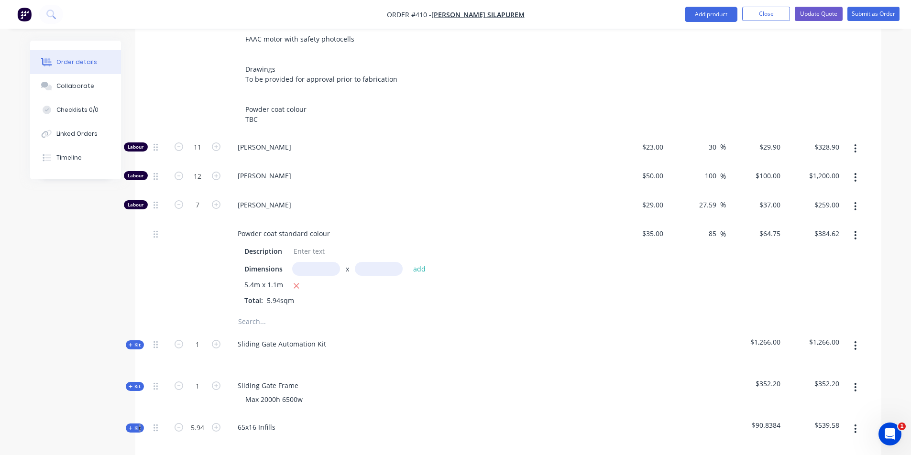
scroll to position [465, 0]
click at [815, 16] on button "Update Quote" at bounding box center [819, 14] width 48 height 14
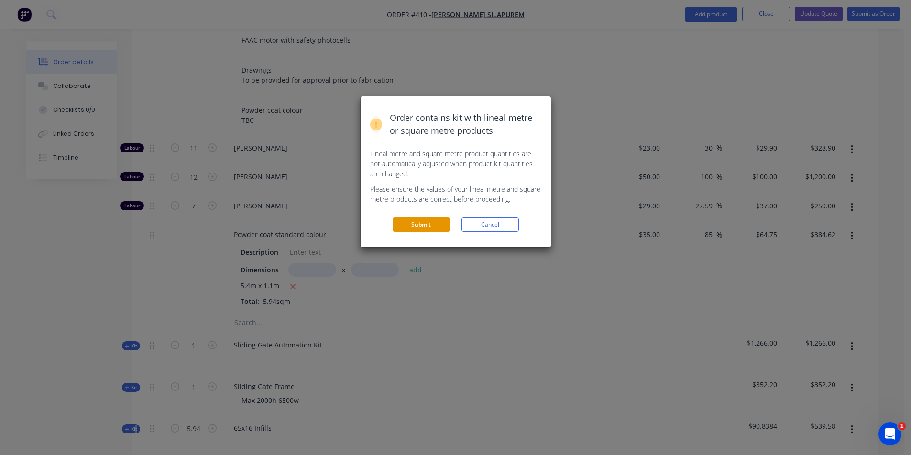
click at [442, 222] on button "Submit" at bounding box center [421, 225] width 57 height 14
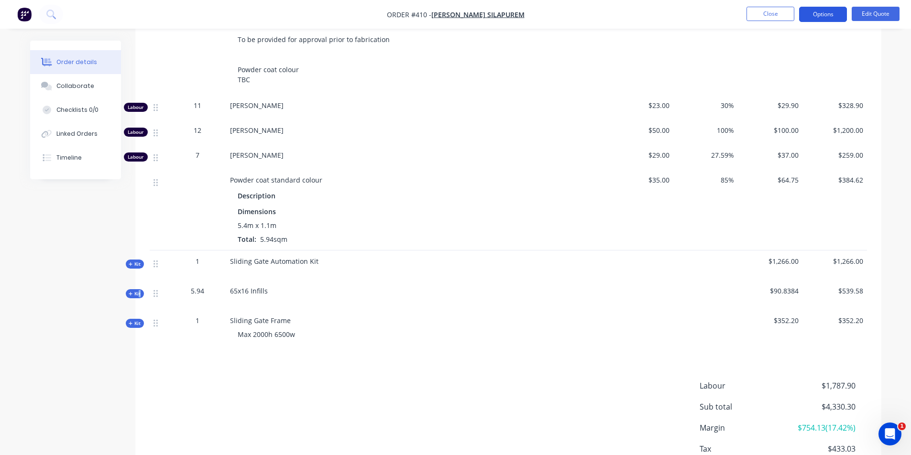
click at [814, 9] on button "Options" at bounding box center [823, 14] width 48 height 15
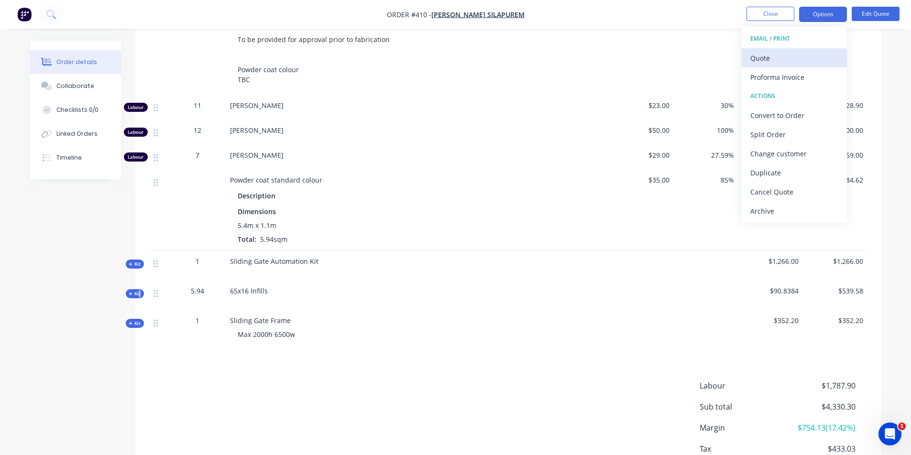
click at [782, 50] on button "Quote" at bounding box center [794, 57] width 105 height 19
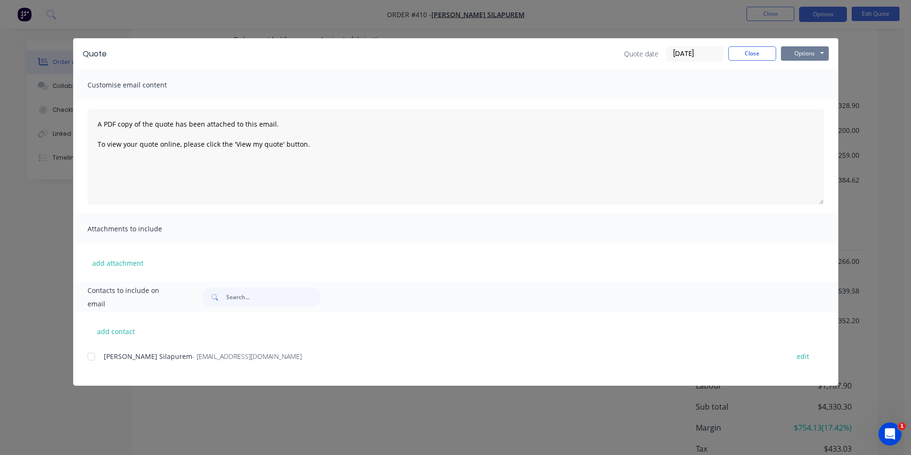
click at [787, 55] on button "Options" at bounding box center [805, 53] width 48 height 14
click at [788, 74] on button "Preview" at bounding box center [811, 71] width 61 height 16
click at [762, 58] on button "Close" at bounding box center [752, 53] width 48 height 14
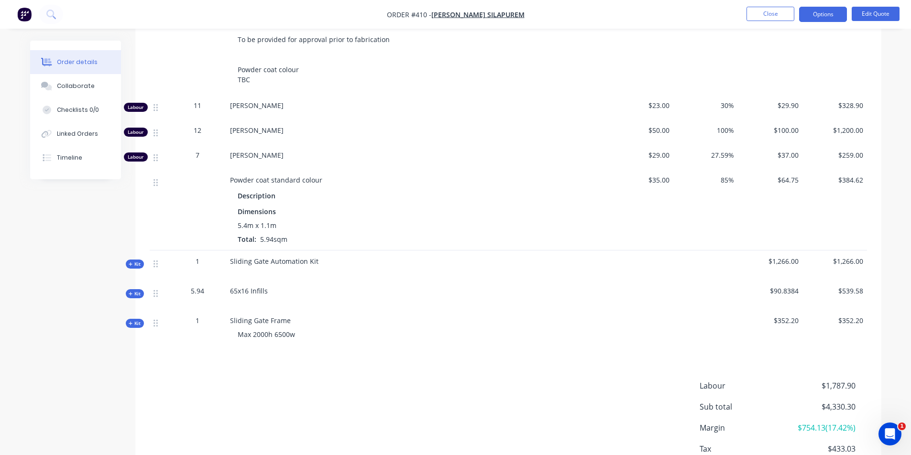
click at [764, 23] on nav "Order #410 - [PERSON_NAME] Silapurem Close Options Edit Quote" at bounding box center [455, 14] width 911 height 29
click at [774, 10] on button "Close" at bounding box center [770, 14] width 48 height 14
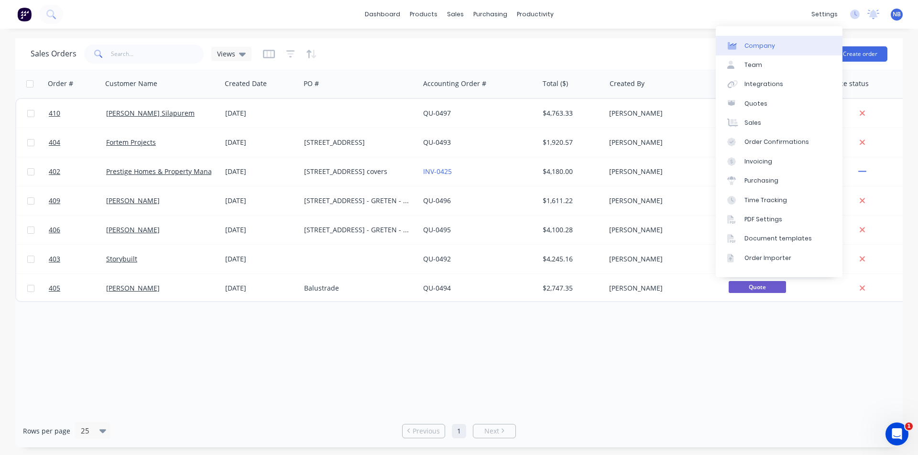
click at [776, 48] on link "Company" at bounding box center [779, 45] width 127 height 19
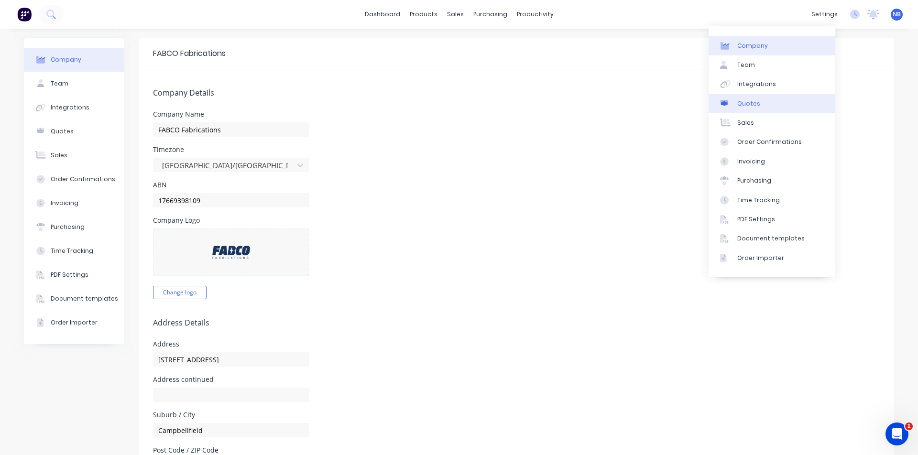
click at [766, 109] on link "Quotes" at bounding box center [772, 103] width 127 height 19
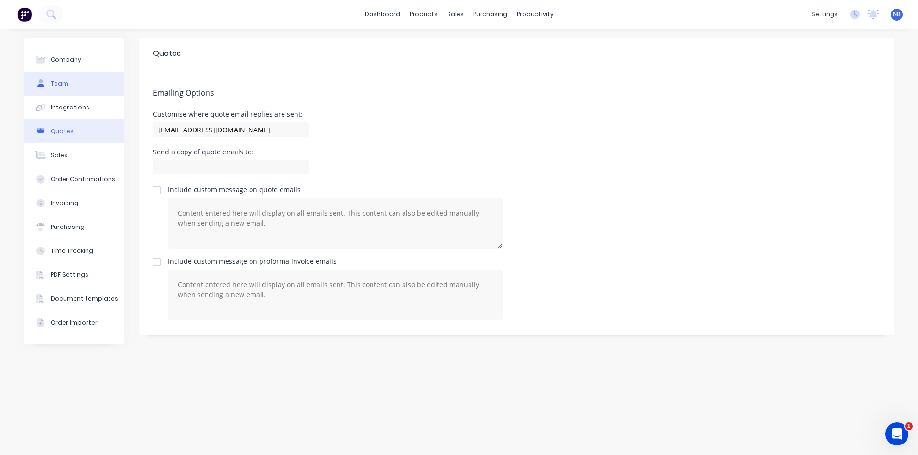
click at [92, 74] on button "Team" at bounding box center [74, 84] width 100 height 24
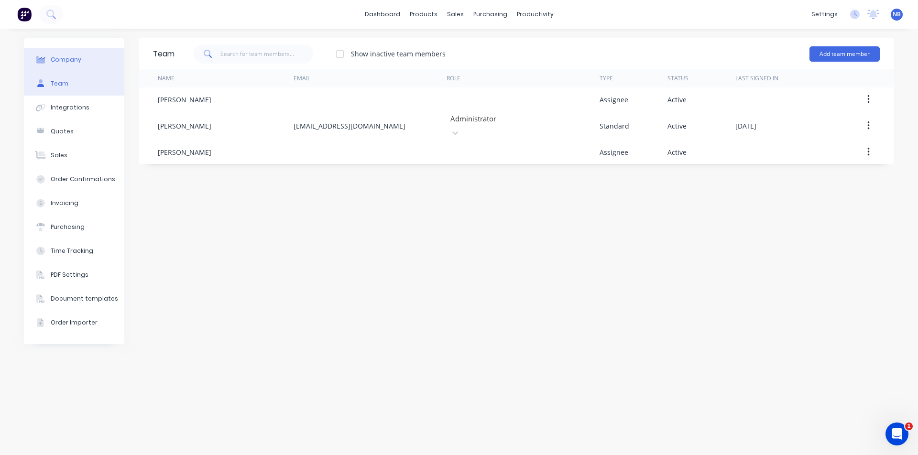
click at [94, 56] on button "Company" at bounding box center [74, 60] width 100 height 24
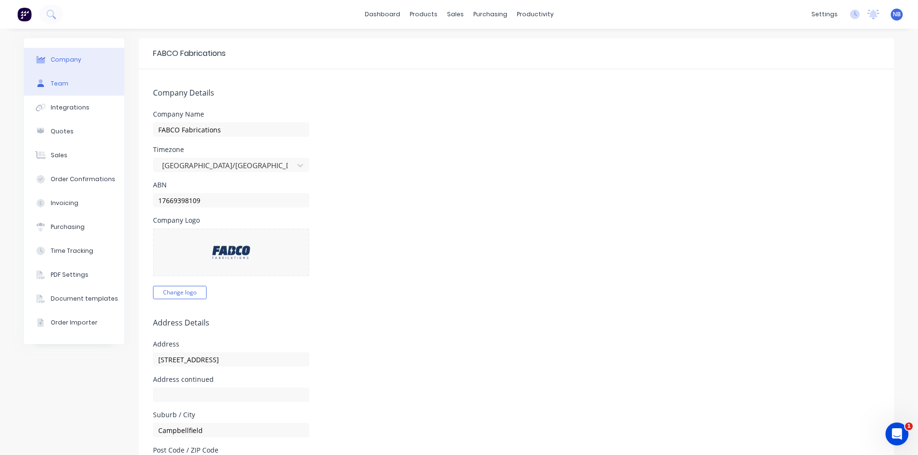
click at [88, 84] on button "Team" at bounding box center [74, 84] width 100 height 24
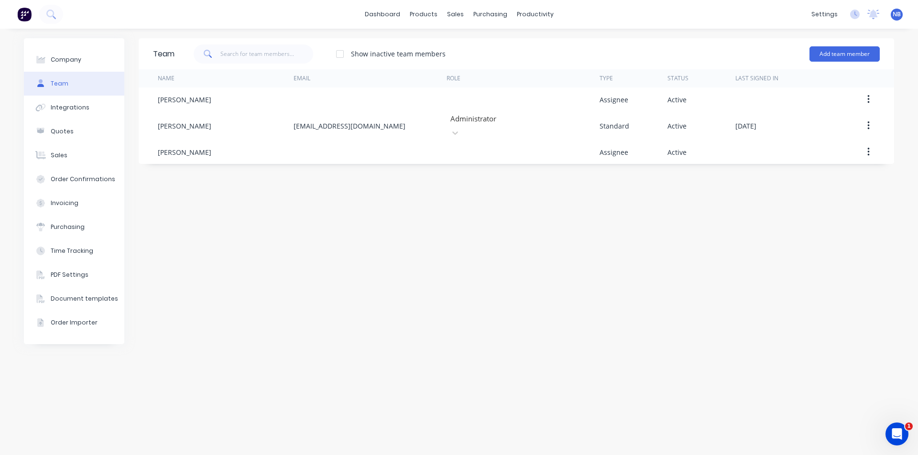
click at [76, 75] on button "Team" at bounding box center [74, 84] width 100 height 24
click at [84, 61] on button "Company" at bounding box center [74, 60] width 100 height 24
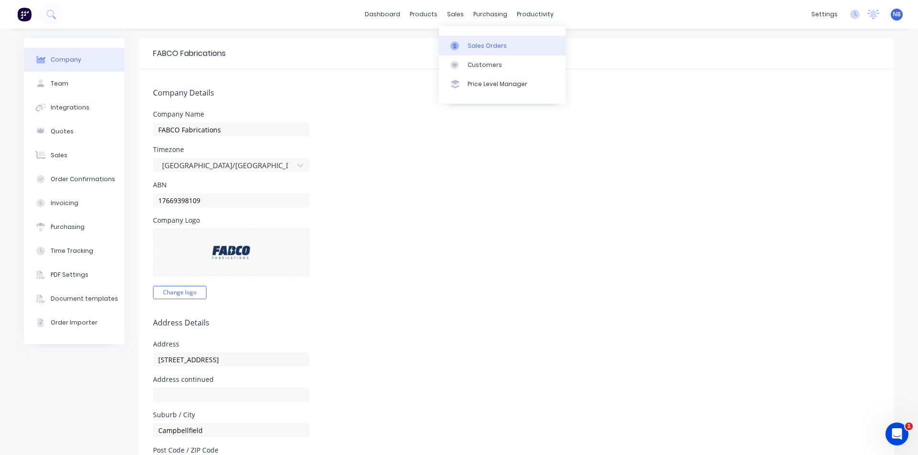
click at [481, 41] on link "Sales Orders" at bounding box center [502, 45] width 127 height 19
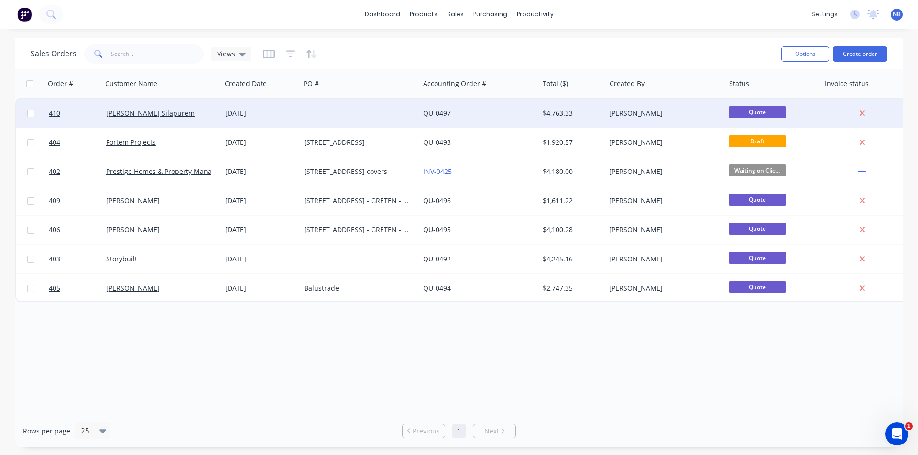
click at [286, 111] on div "[DATE]" at bounding box center [260, 114] width 71 height 10
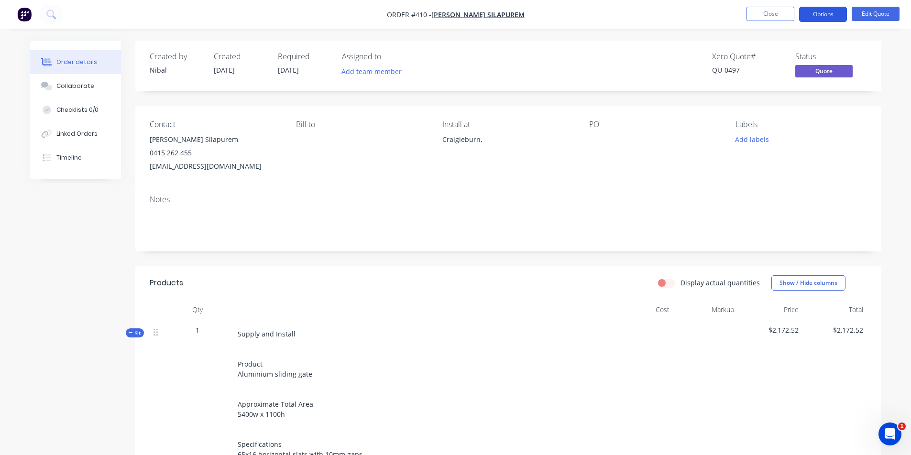
click at [814, 15] on button "Options" at bounding box center [823, 14] width 48 height 15
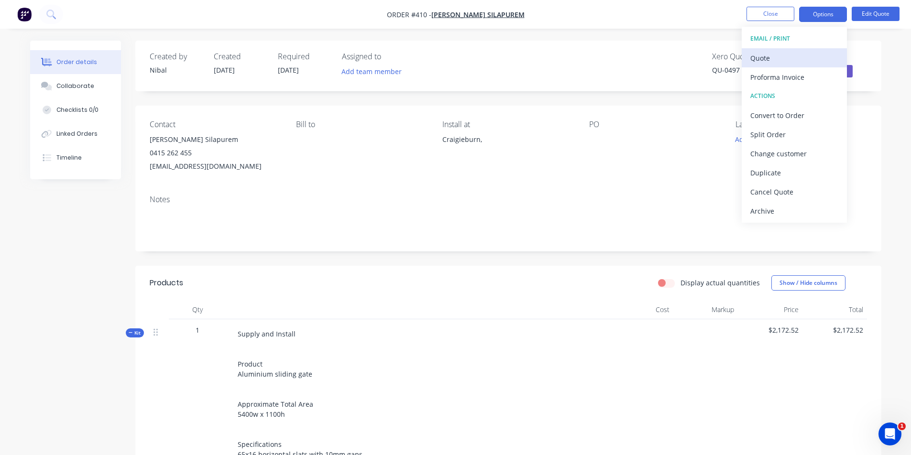
click at [799, 61] on div "Quote" at bounding box center [794, 58] width 88 height 14
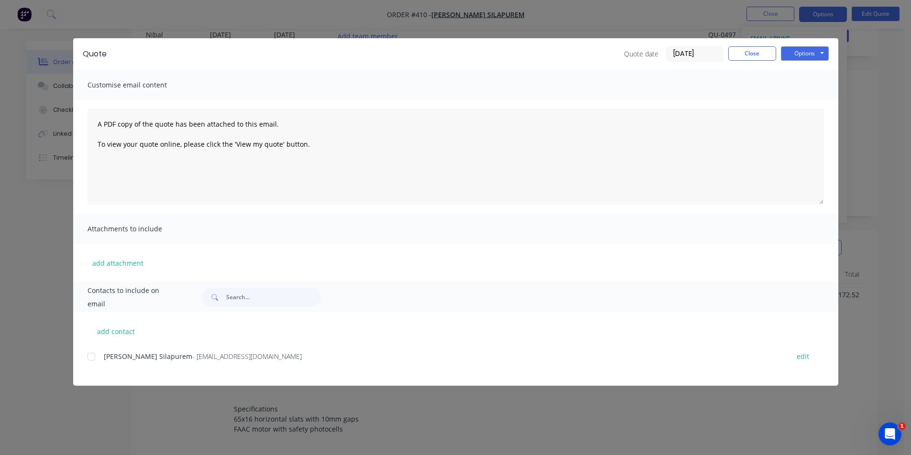
scroll to position [47, 0]
click at [742, 53] on button "Close" at bounding box center [752, 53] width 48 height 14
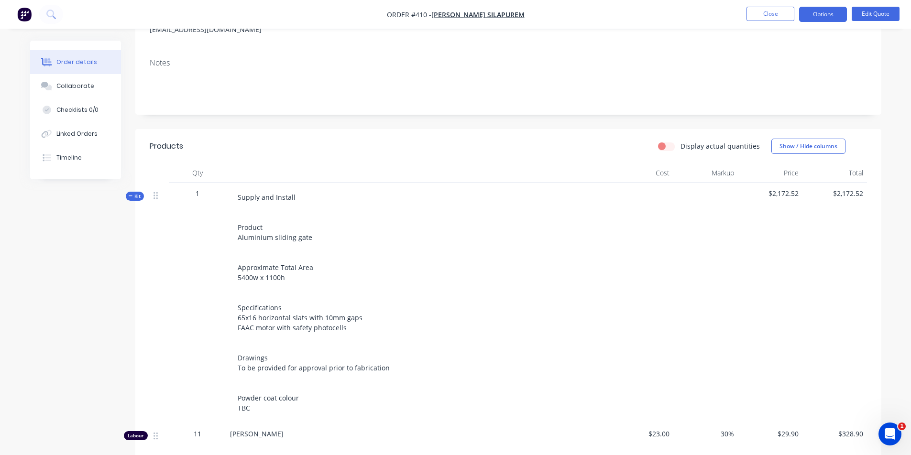
scroll to position [149, 0]
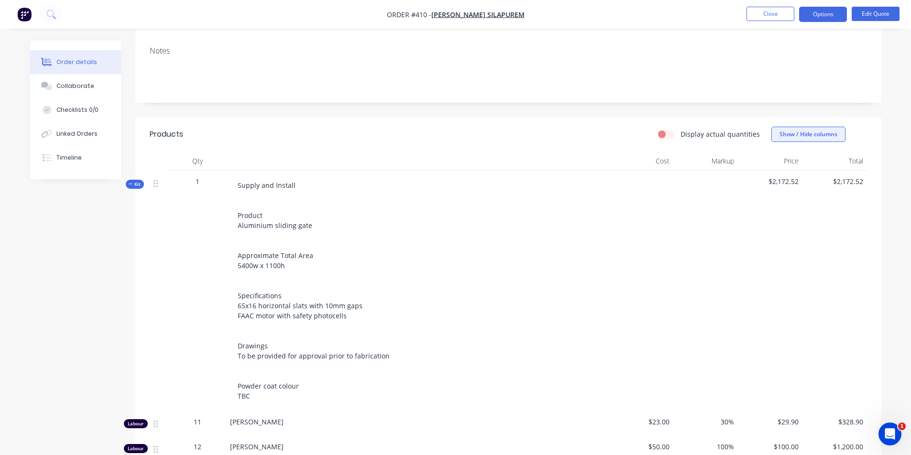
click at [782, 133] on button "Show / Hide columns" at bounding box center [808, 134] width 74 height 15
click at [784, 164] on span at bounding box center [787, 165] width 8 height 8
click at [775, 161] on input "Cost" at bounding box center [775, 161] width 0 height 0
click at [781, 180] on label "Markup" at bounding box center [783, 178] width 17 height 8
click at [775, 174] on input "Markup" at bounding box center [775, 174] width 0 height 0
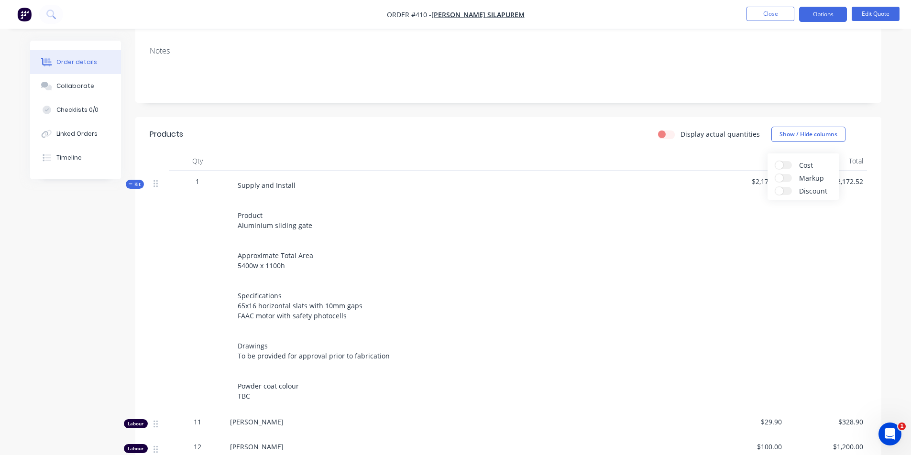
click at [618, 249] on div "Supply and Install Product Aluminium sliding gate Approximate Total Area 5400w …" at bounding box center [465, 290] width 471 height 229
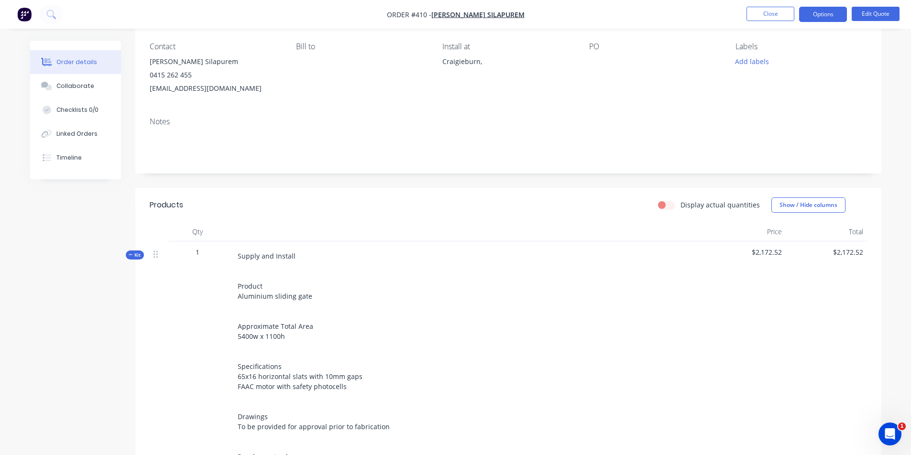
scroll to position [0, 0]
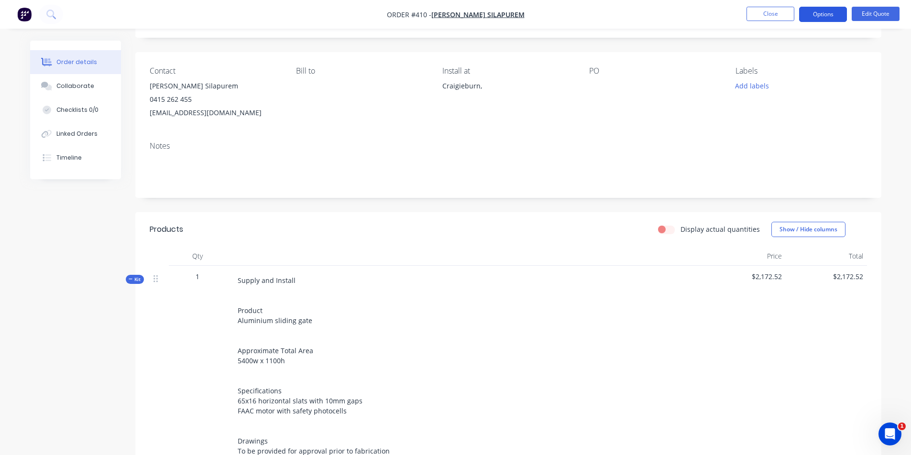
click at [817, 12] on button "Options" at bounding box center [823, 14] width 48 height 15
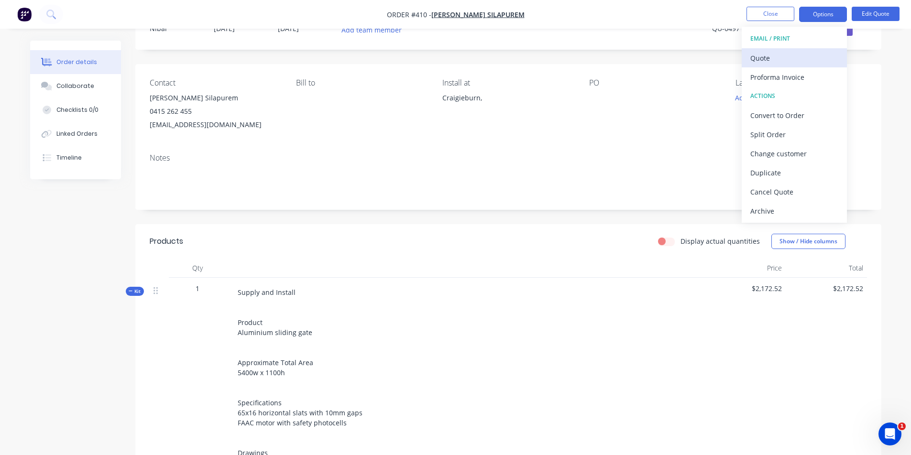
click at [805, 60] on div "Quote" at bounding box center [794, 58] width 88 height 14
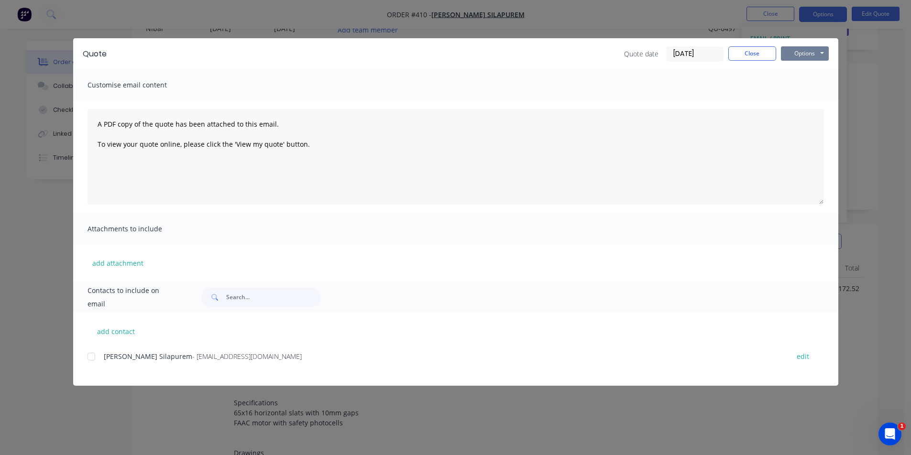
click at [794, 55] on button "Options" at bounding box center [805, 53] width 48 height 14
click at [786, 74] on button "Preview" at bounding box center [811, 71] width 61 height 16
click at [756, 51] on button "Close" at bounding box center [752, 53] width 48 height 14
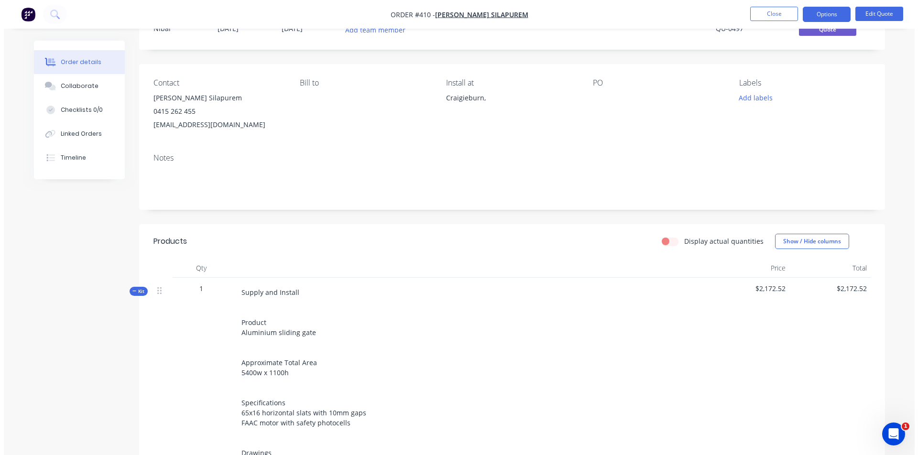
scroll to position [0, 0]
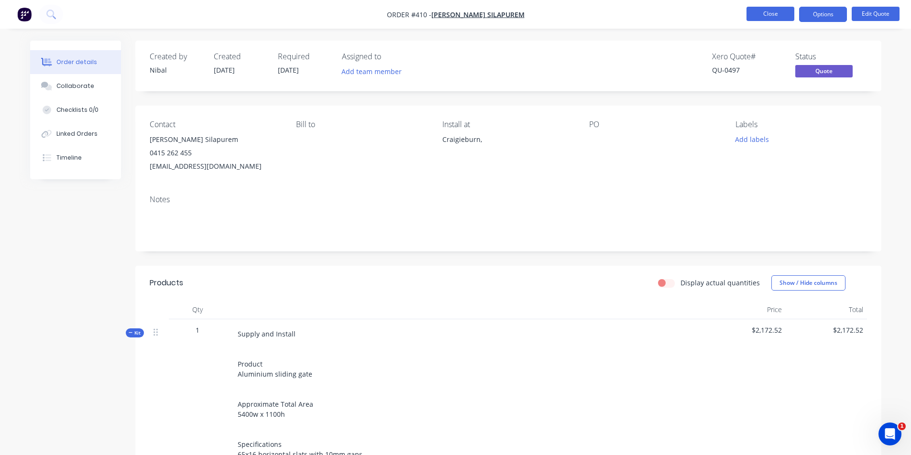
click at [779, 14] on button "Close" at bounding box center [770, 14] width 48 height 14
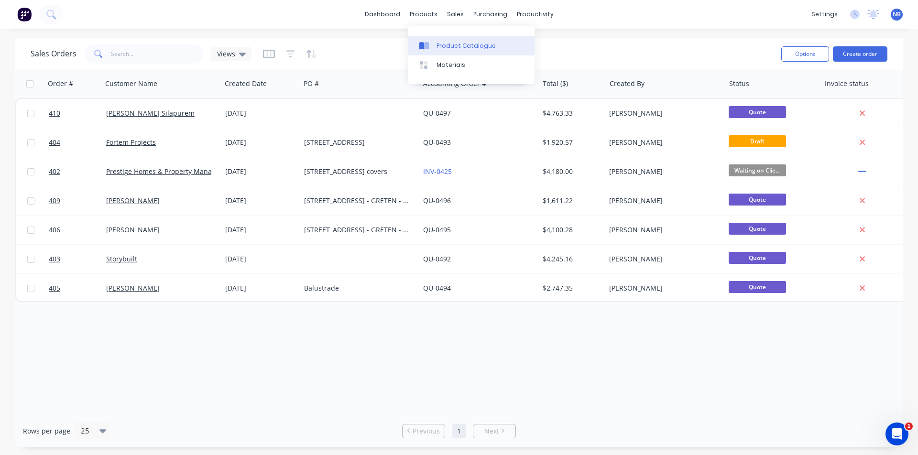
click at [442, 44] on div "Product Catalogue" at bounding box center [466, 46] width 59 height 9
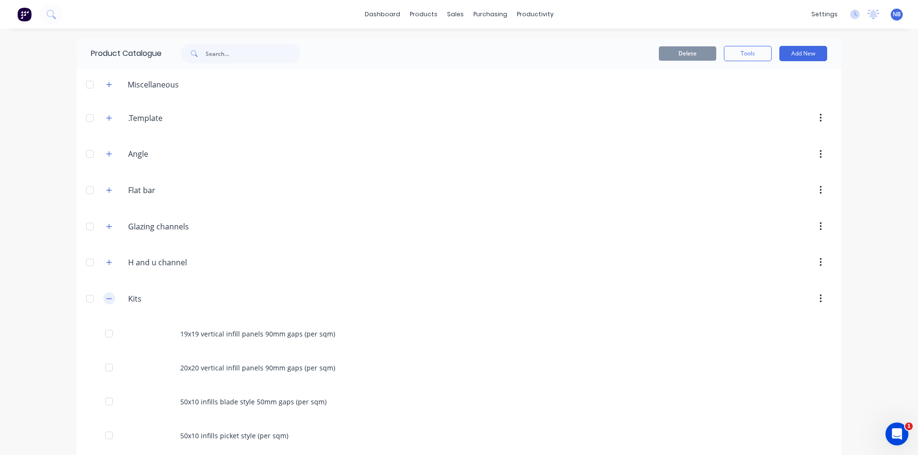
click at [106, 299] on icon "button" at bounding box center [109, 298] width 6 height 7
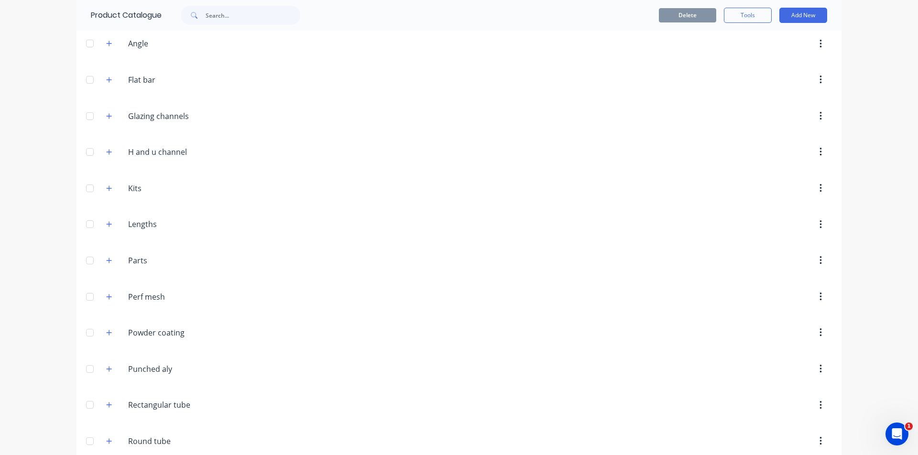
scroll to position [98, 0]
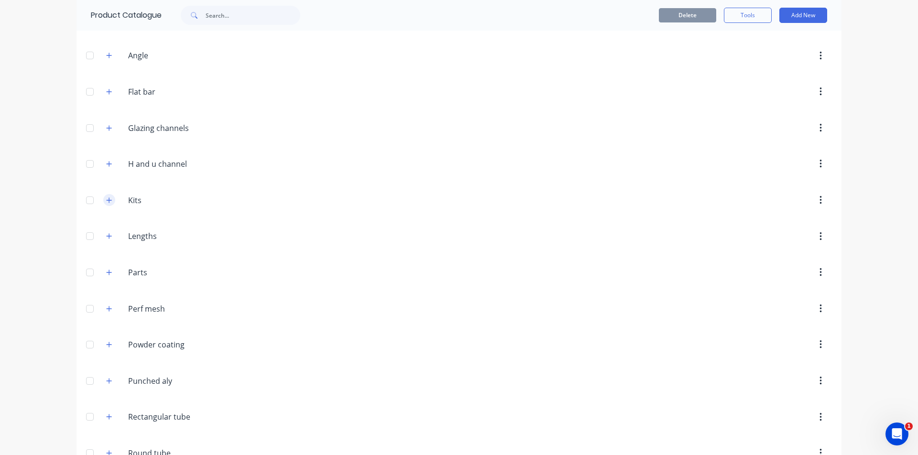
click at [103, 197] on button "button" at bounding box center [109, 200] width 12 height 12
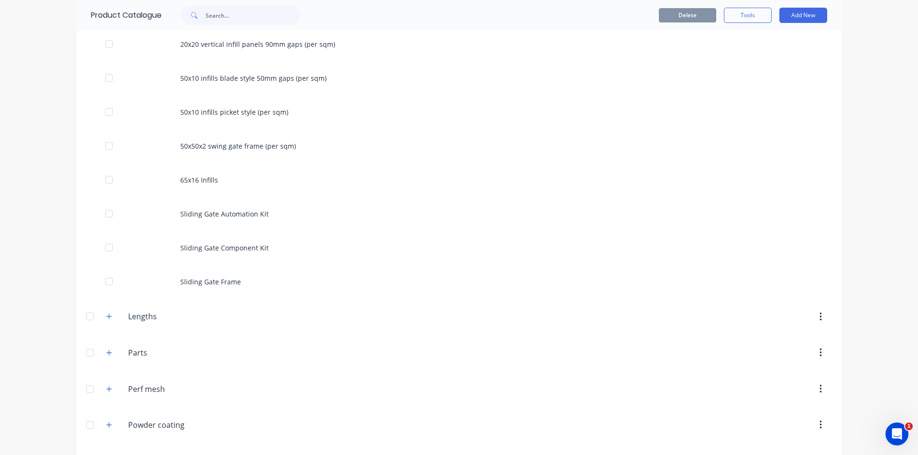
scroll to position [398, 0]
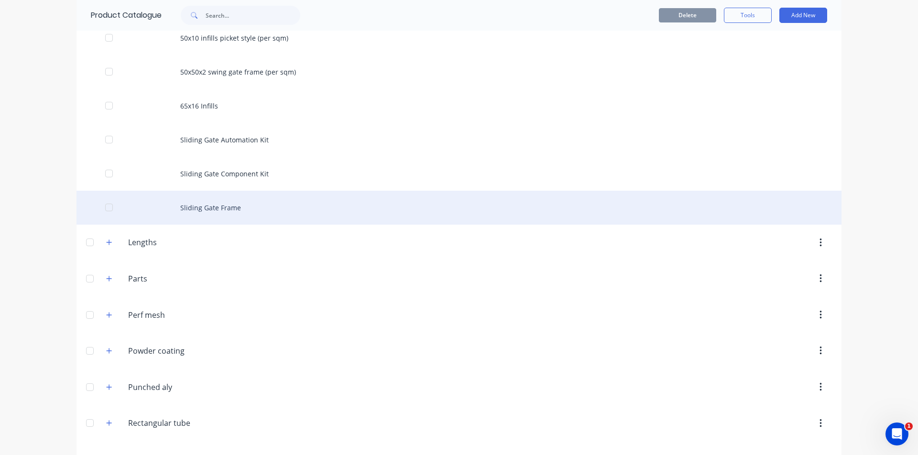
click at [234, 205] on div "Sliding Gate Frame" at bounding box center [459, 208] width 765 height 34
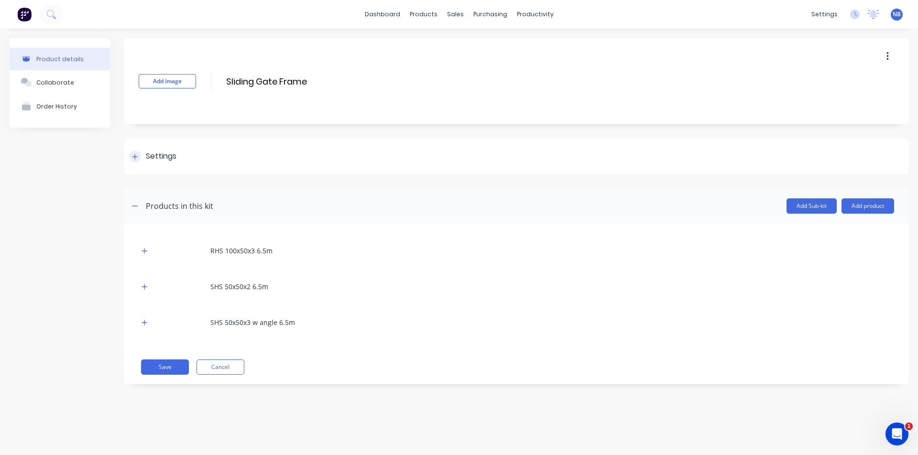
click at [132, 162] on div "Settings" at bounding box center [152, 157] width 47 height 12
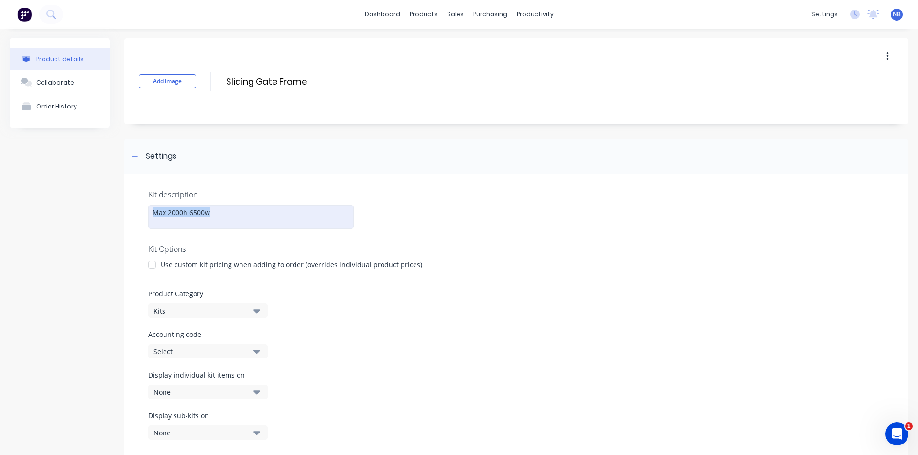
drag, startPoint x: 175, startPoint y: 209, endPoint x: 20, endPoint y: 198, distance: 156.2
click at [0, 176] on div "Product details Collaborate Order History Add image Sliding Gate Frame Sliding …" at bounding box center [459, 369] width 918 height 680
click at [69, 211] on div "Product details Collaborate Order History" at bounding box center [60, 368] width 100 height 661
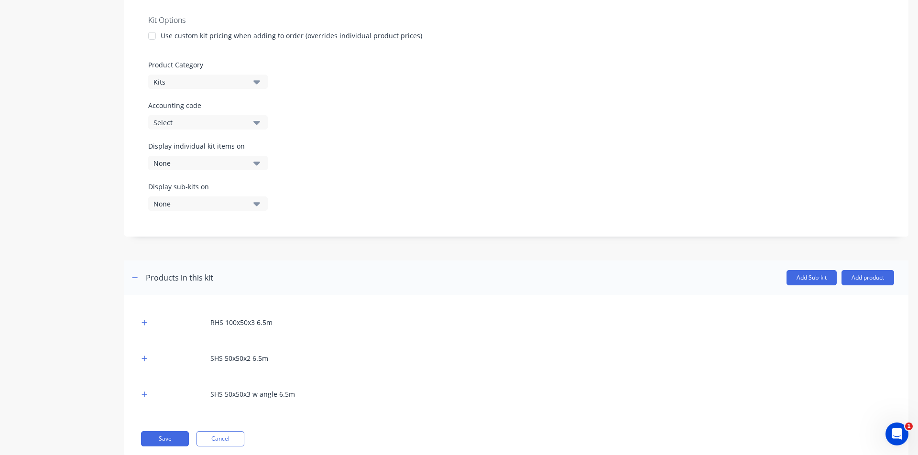
scroll to position [254, 0]
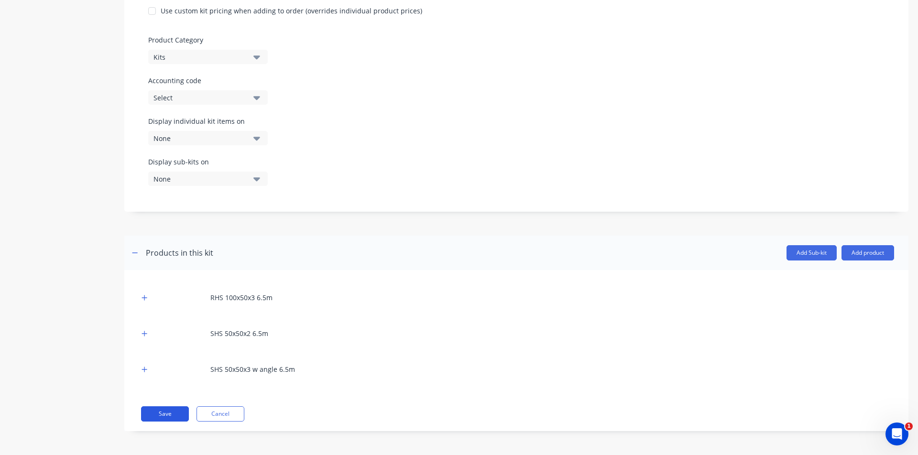
click at [179, 416] on button "Save" at bounding box center [165, 413] width 48 height 15
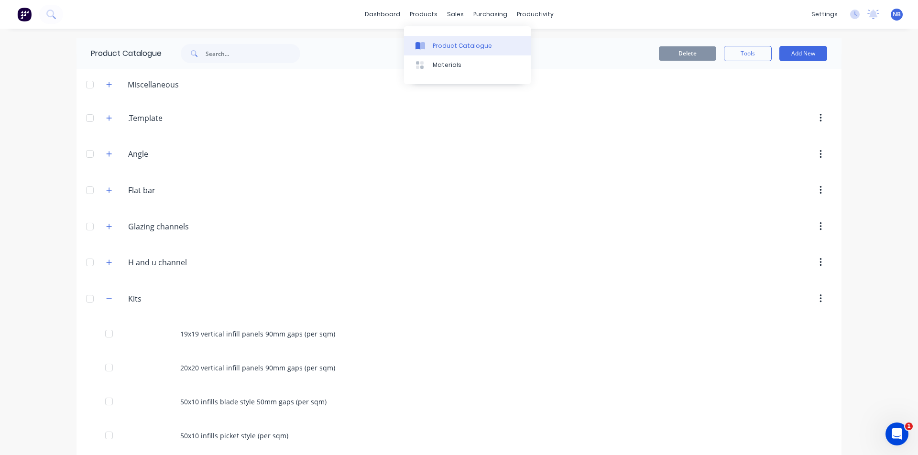
click at [442, 47] on div "Product Catalogue" at bounding box center [462, 46] width 59 height 9
click at [478, 43] on div "Sales Orders" at bounding box center [487, 46] width 39 height 9
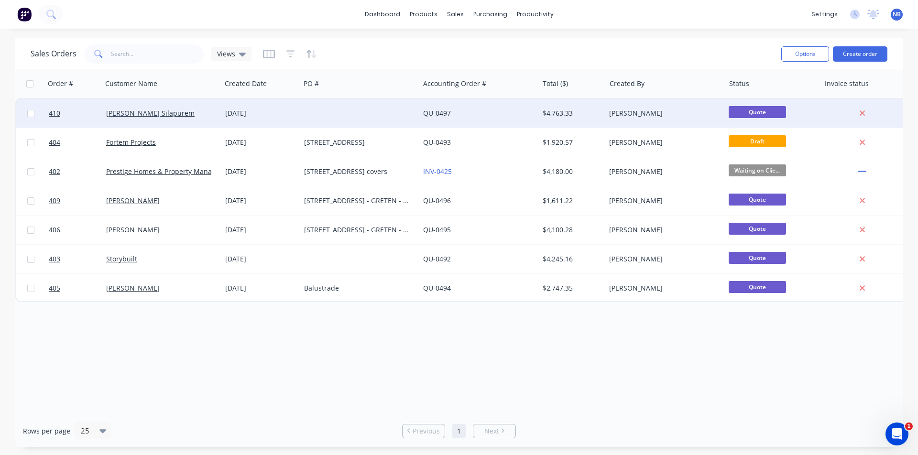
click at [298, 123] on div "[DATE]" at bounding box center [260, 113] width 79 height 29
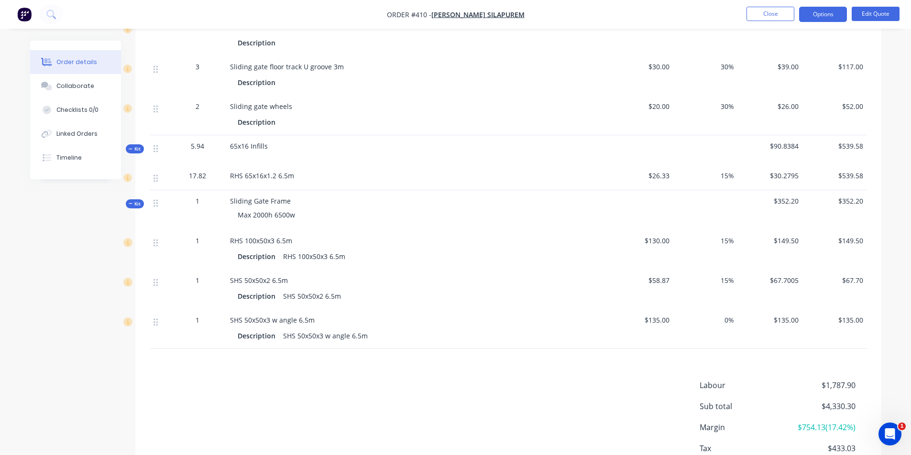
scroll to position [846, 0]
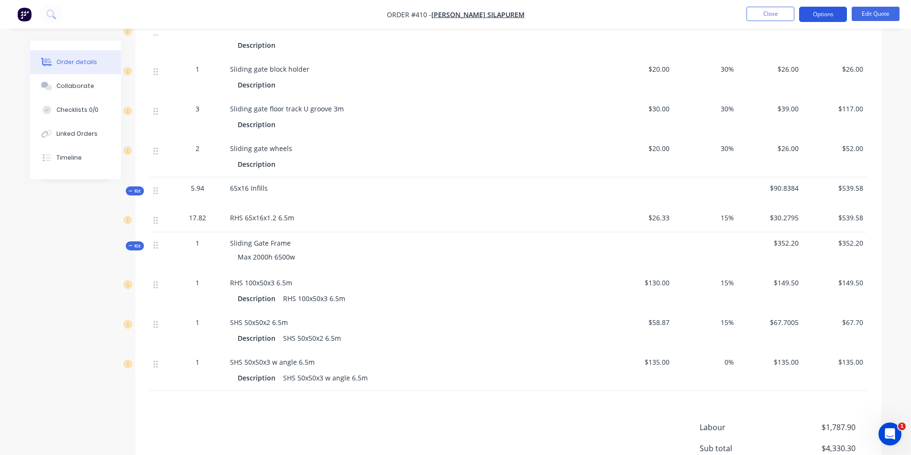
click at [829, 8] on button "Options" at bounding box center [823, 14] width 48 height 15
click at [862, 11] on button "Edit Quote" at bounding box center [876, 14] width 48 height 14
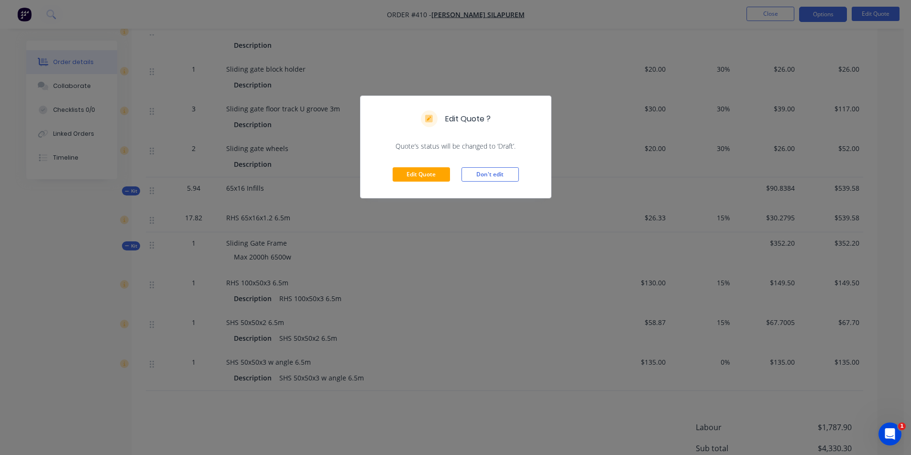
drag, startPoint x: 411, startPoint y: 181, endPoint x: 428, endPoint y: 181, distance: 17.2
click at [411, 181] on button "Edit Quote" at bounding box center [421, 174] width 57 height 14
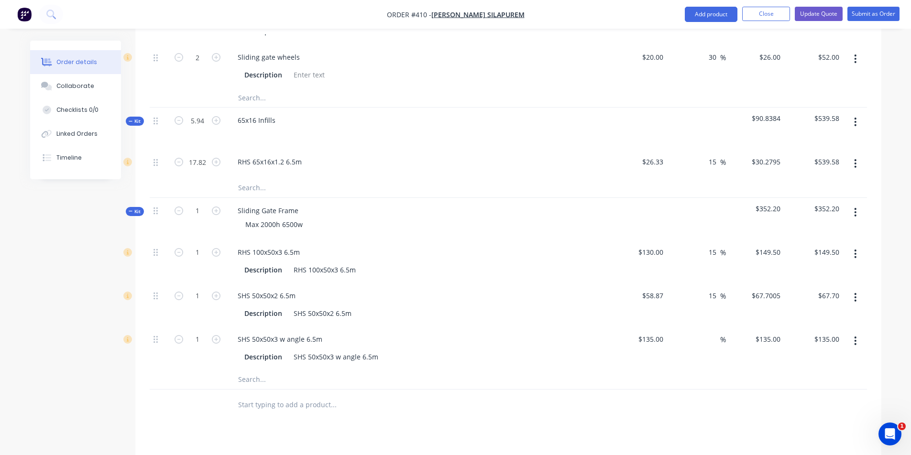
scroll to position [1062, 0]
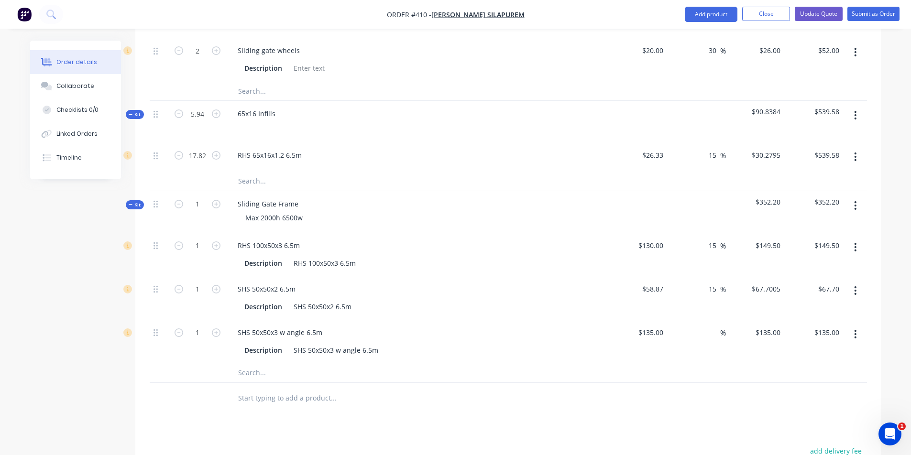
click at [861, 197] on button "button" at bounding box center [855, 205] width 22 height 17
click at [810, 281] on div "Delete" at bounding box center [822, 288] width 74 height 14
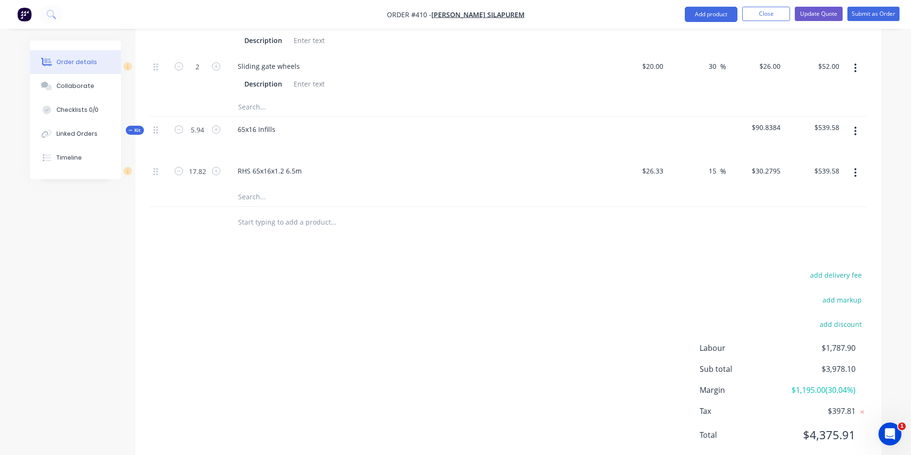
click at [342, 213] on input "text" at bounding box center [333, 222] width 191 height 19
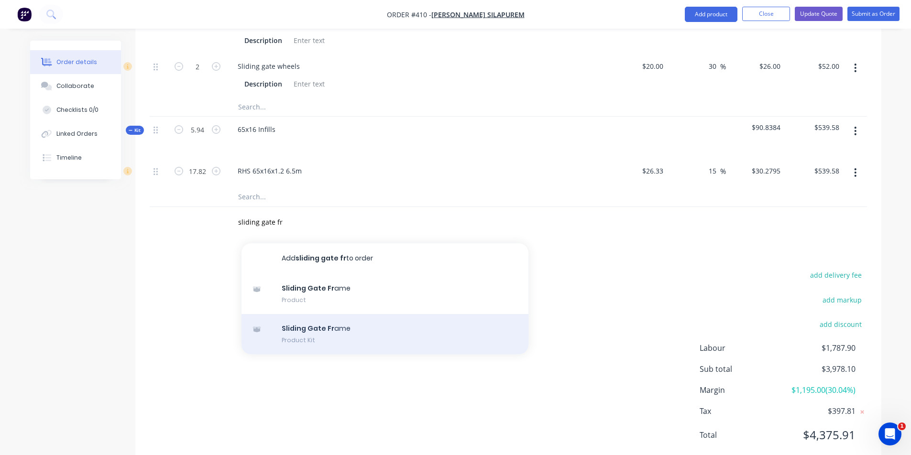
click at [355, 314] on div "Sliding Gate Fr ame Product Kit" at bounding box center [384, 334] width 287 height 40
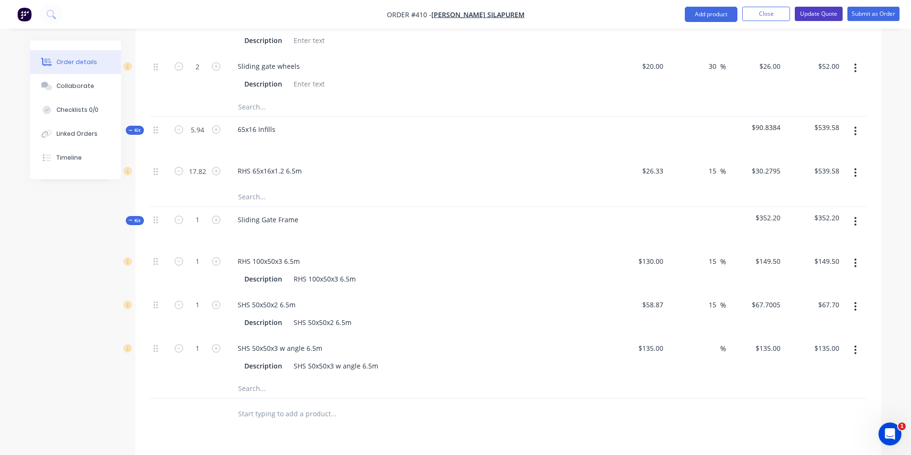
click at [837, 15] on button "Update Quote" at bounding box center [819, 14] width 48 height 14
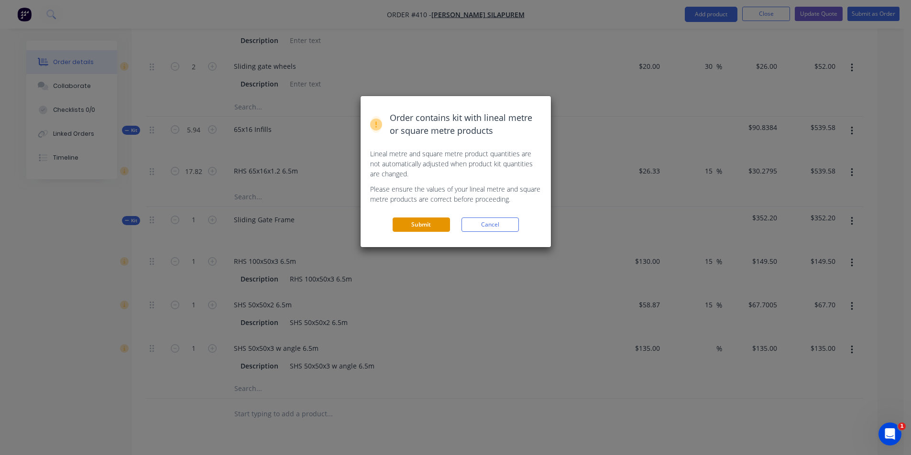
click at [434, 220] on button "Submit" at bounding box center [421, 225] width 57 height 14
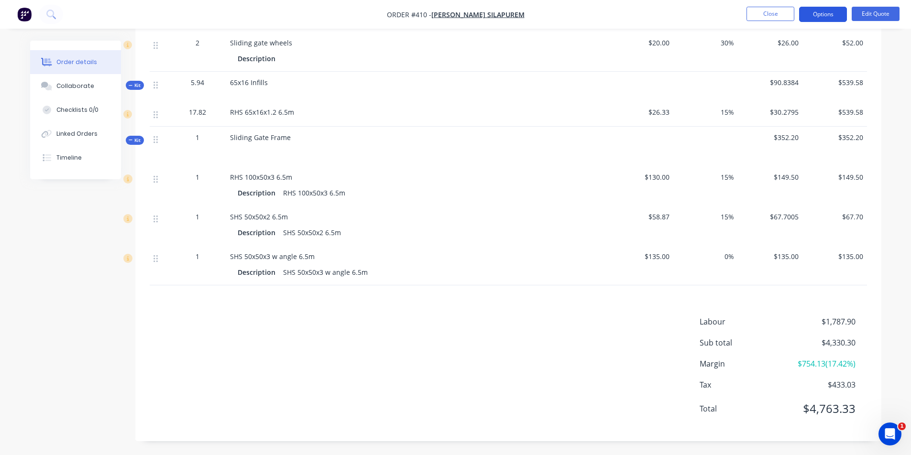
click at [834, 14] on button "Options" at bounding box center [823, 14] width 48 height 15
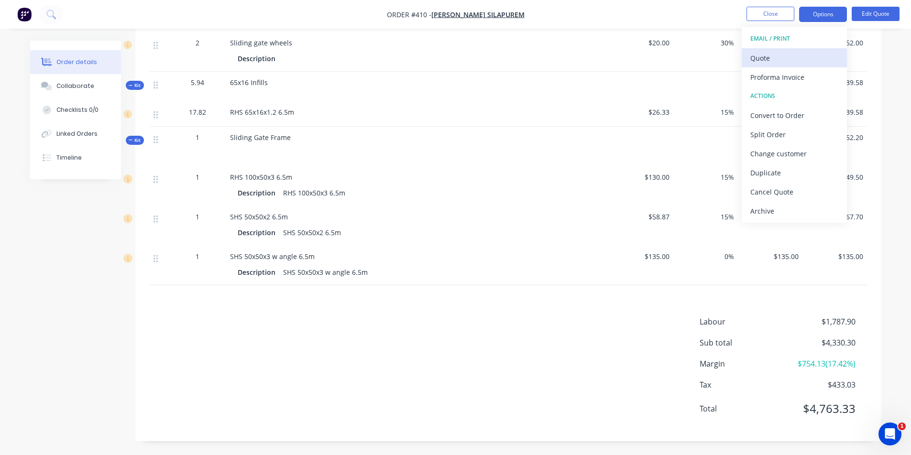
click at [813, 56] on div "Quote" at bounding box center [794, 58] width 88 height 14
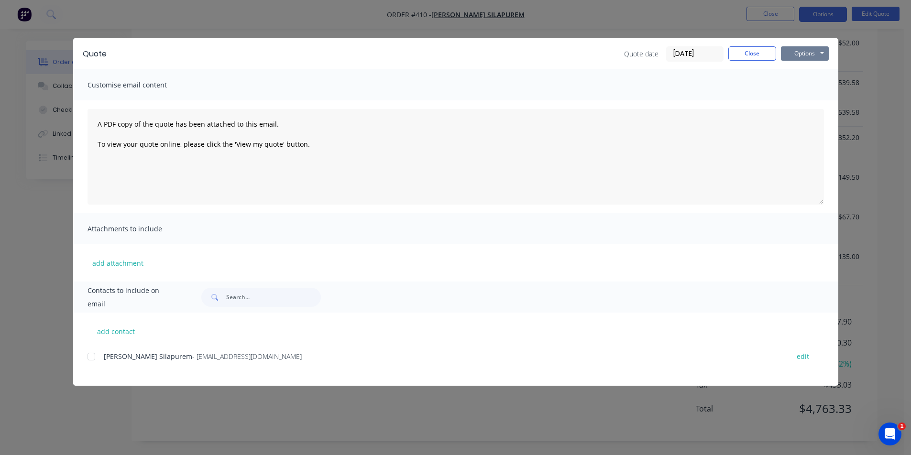
click at [816, 54] on button "Options" at bounding box center [805, 53] width 48 height 14
click at [809, 74] on button "Preview" at bounding box center [811, 71] width 61 height 16
click at [807, 54] on button "Options" at bounding box center [805, 53] width 48 height 14
click at [509, 255] on div "add attachment" at bounding box center [455, 262] width 765 height 37
drag, startPoint x: 99, startPoint y: 353, endPoint x: 115, endPoint y: 350, distance: 16.6
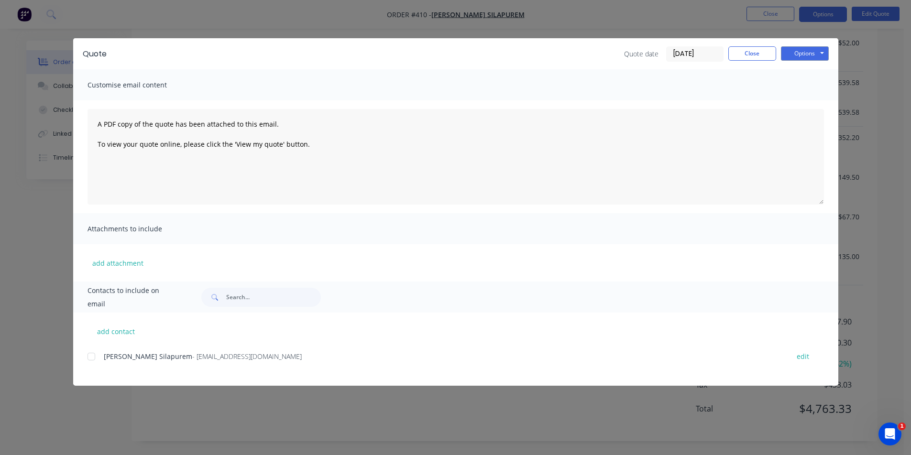
click at [99, 354] on div at bounding box center [91, 356] width 19 height 19
click at [821, 51] on button "Options" at bounding box center [805, 53] width 48 height 14
click at [808, 103] on button "Email" at bounding box center [811, 102] width 61 height 16
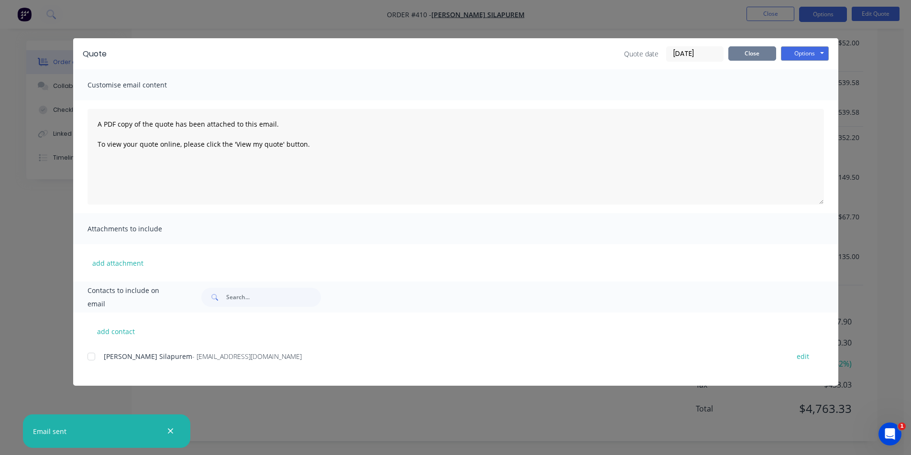
click at [743, 51] on button "Close" at bounding box center [752, 53] width 48 height 14
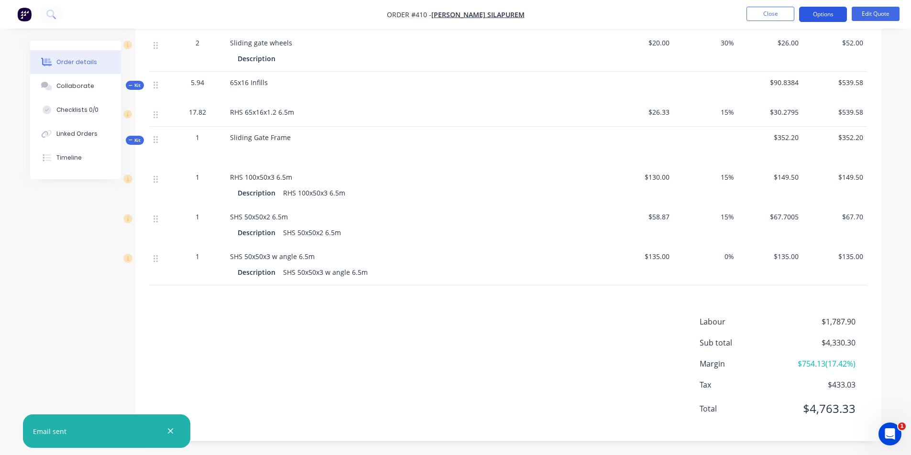
click at [815, 17] on button "Options" at bounding box center [823, 14] width 48 height 15
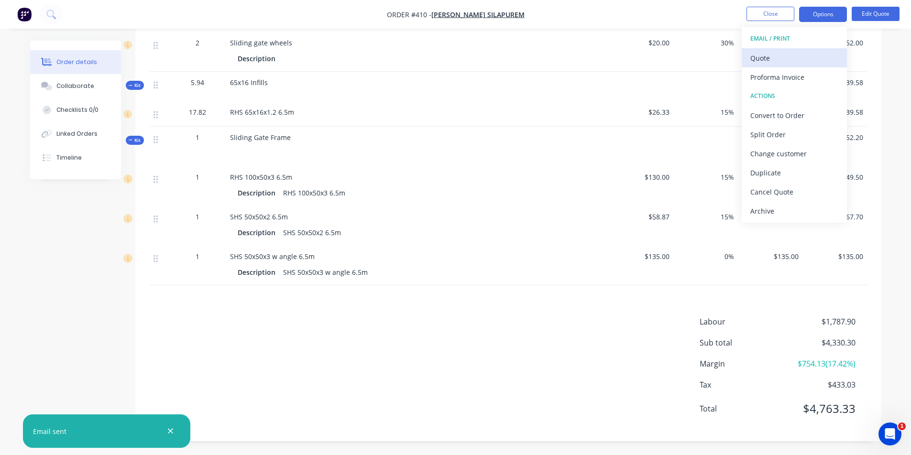
click at [795, 57] on div "Quote" at bounding box center [794, 58] width 88 height 14
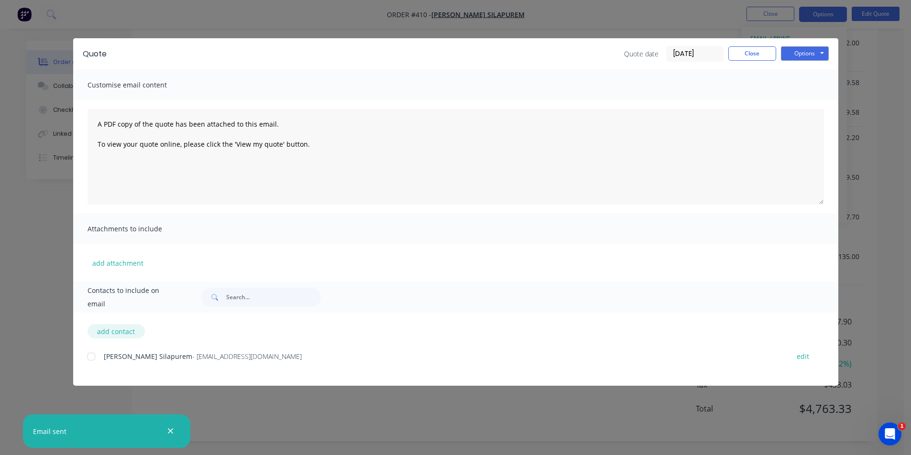
click at [101, 332] on button "add contact" at bounding box center [116, 331] width 57 height 14
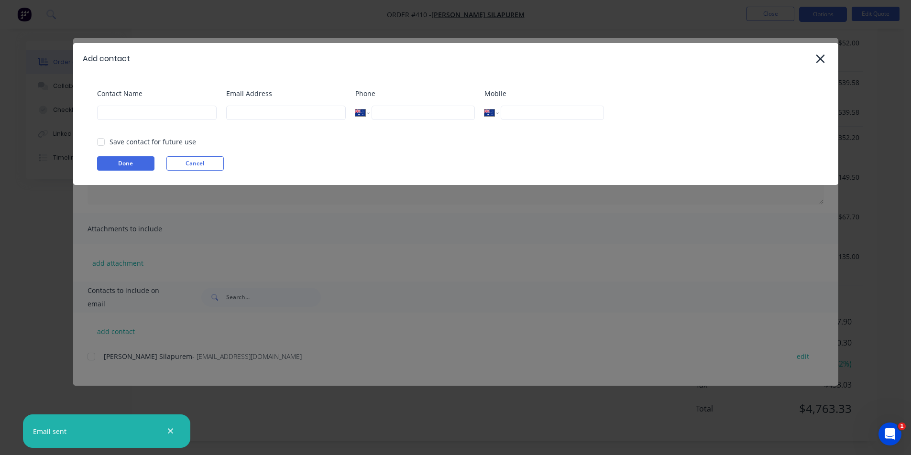
click at [188, 120] on div "Contact Name" at bounding box center [157, 107] width 120 height 39
click at [289, 112] on input "[EMAIL_ADDRESS][DOMAIN_NAME]" at bounding box center [286, 113] width 120 height 14
drag, startPoint x: 293, startPoint y: 111, endPoint x: 219, endPoint y: 109, distance: 74.1
click at [220, 110] on div "Contact Name nobal Email Address [EMAIL_ADDRESS][DOMAIN_NAME] Phone Internation…" at bounding box center [460, 107] width 727 height 39
click at [131, 165] on button "Done" at bounding box center [125, 163] width 57 height 14
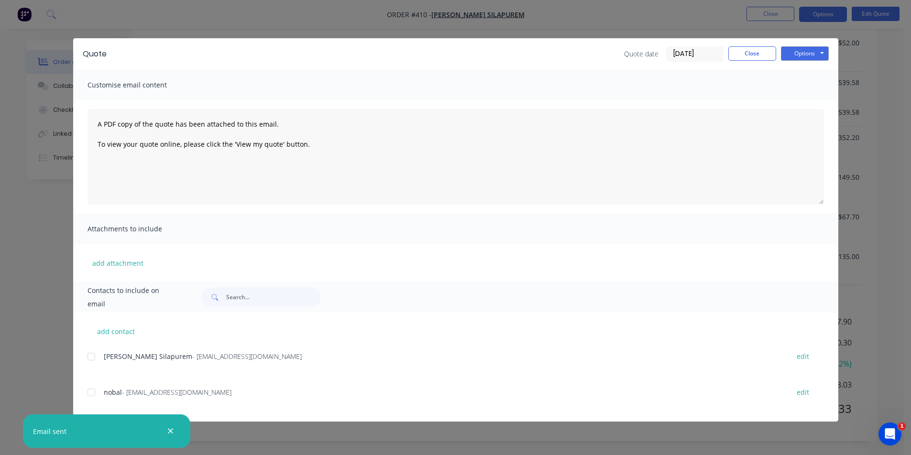
click at [93, 392] on div at bounding box center [91, 392] width 19 height 19
click at [788, 52] on button "Options" at bounding box center [805, 53] width 48 height 14
click at [802, 90] on button "Print" at bounding box center [811, 86] width 61 height 16
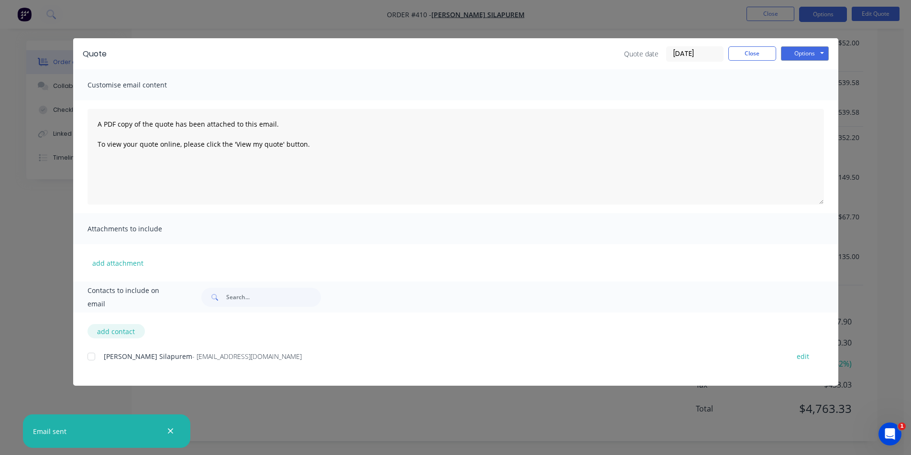
click at [112, 337] on button "add contact" at bounding box center [116, 331] width 57 height 14
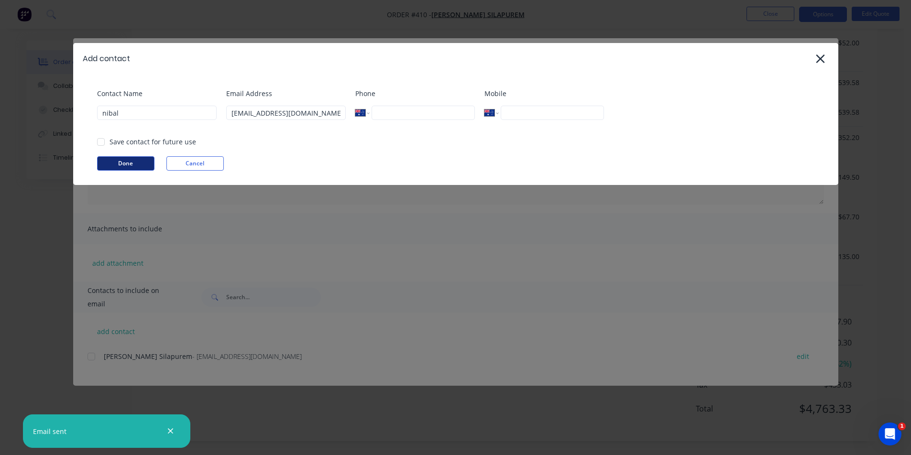
click at [152, 164] on button "Done" at bounding box center [125, 163] width 57 height 14
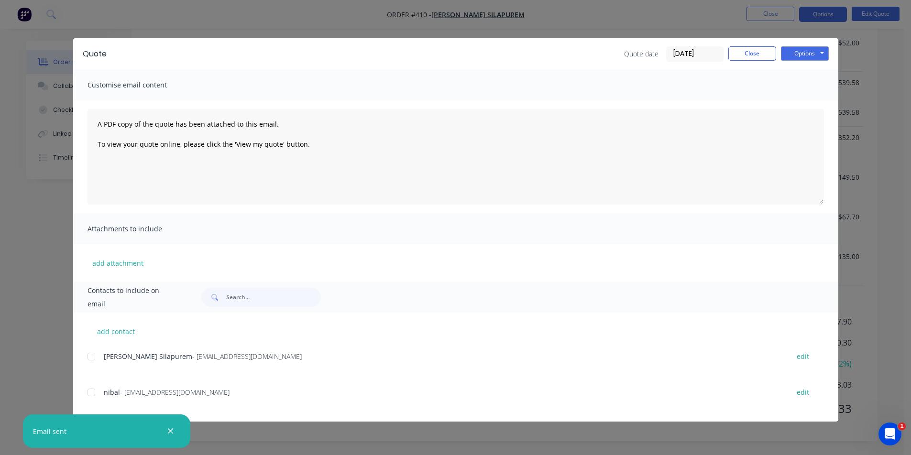
click at [86, 393] on div "add contact [PERSON_NAME] - [EMAIL_ADDRESS][DOMAIN_NAME] edit nibal - [EMAIL_AD…" at bounding box center [455, 367] width 765 height 109
click at [98, 389] on div at bounding box center [91, 392] width 19 height 19
drag, startPoint x: 798, startPoint y: 47, endPoint x: 799, endPoint y: 62, distance: 14.4
click at [798, 47] on button "Options" at bounding box center [805, 53] width 48 height 14
click at [798, 103] on button "Email" at bounding box center [811, 102] width 61 height 16
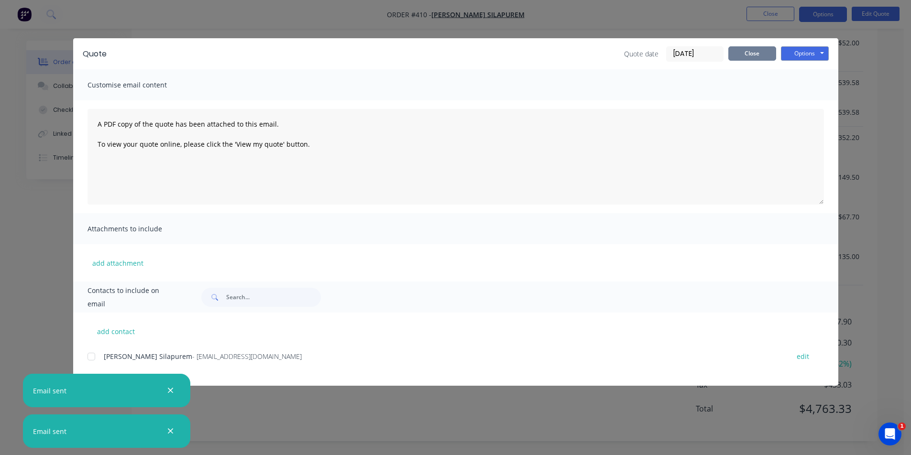
click at [737, 56] on button "Close" at bounding box center [752, 53] width 48 height 14
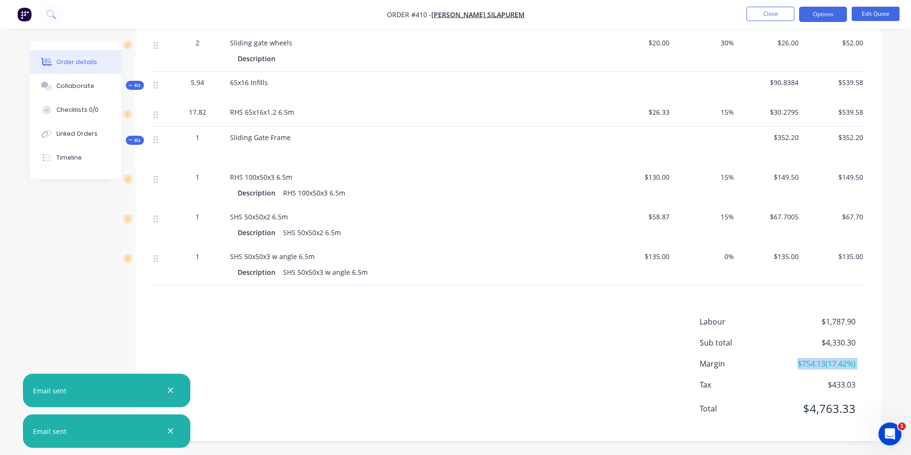
drag, startPoint x: 405, startPoint y: 374, endPoint x: 470, endPoint y: 309, distance: 91.3
click at [409, 372] on div "Labour $1,787.90 Sub total $4,330.30 Margin $754.13 ( 17.42 %) Tax $433.03 Tota…" at bounding box center [508, 371] width 717 height 111
click at [175, 388] on button "button" at bounding box center [170, 391] width 12 height 12
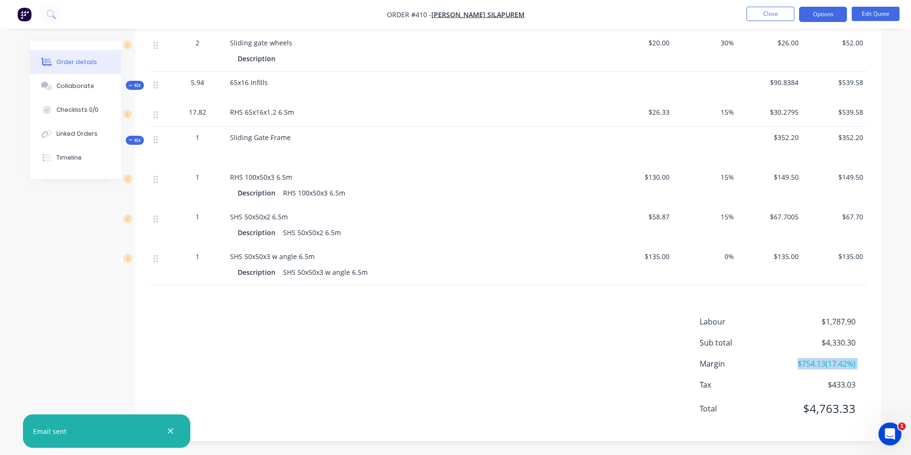
click at [175, 434] on button "button" at bounding box center [170, 432] width 12 height 12
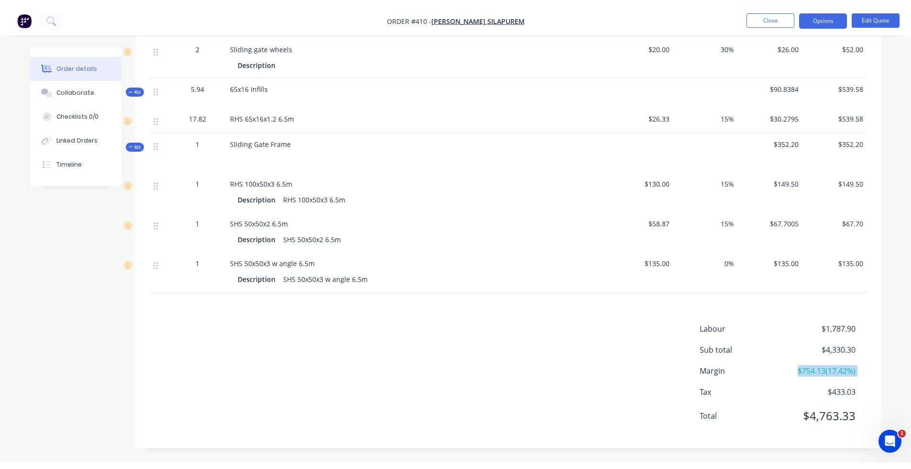
scroll to position [938, 0]
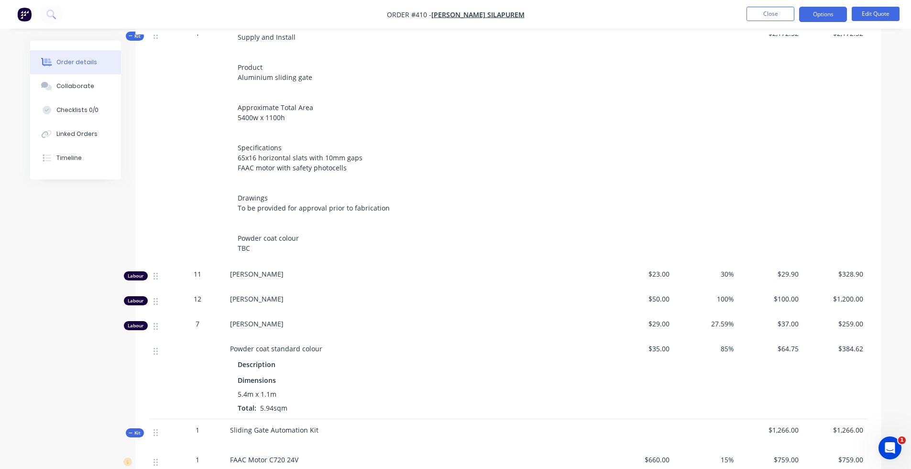
scroll to position [248, 0]
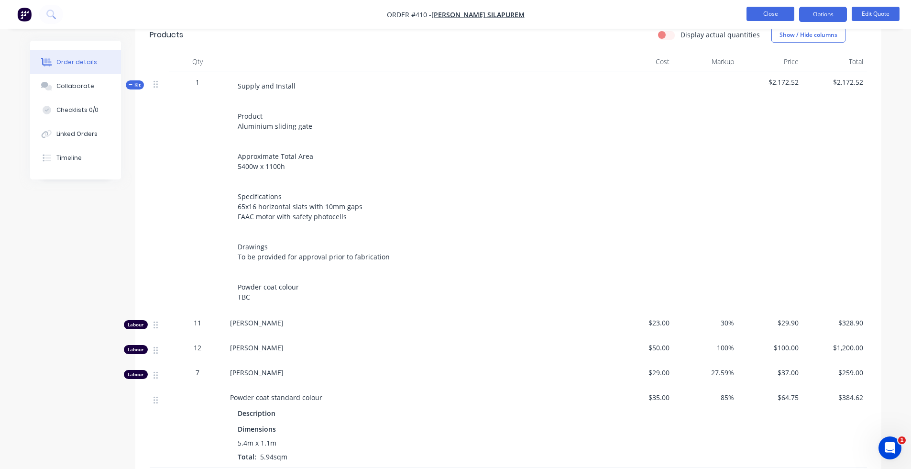
click at [781, 9] on button "Close" at bounding box center [770, 14] width 48 height 14
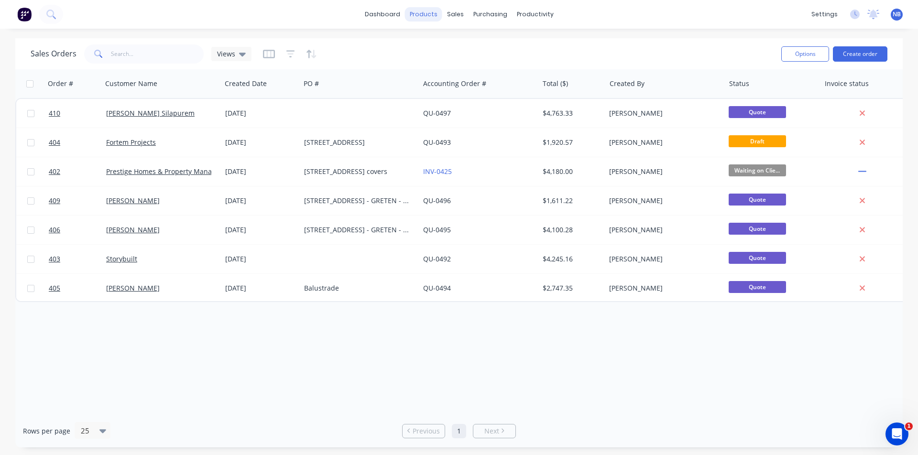
click at [421, 21] on div "products" at bounding box center [423, 14] width 37 height 14
click at [456, 48] on div "Product Catalogue" at bounding box center [466, 46] width 59 height 9
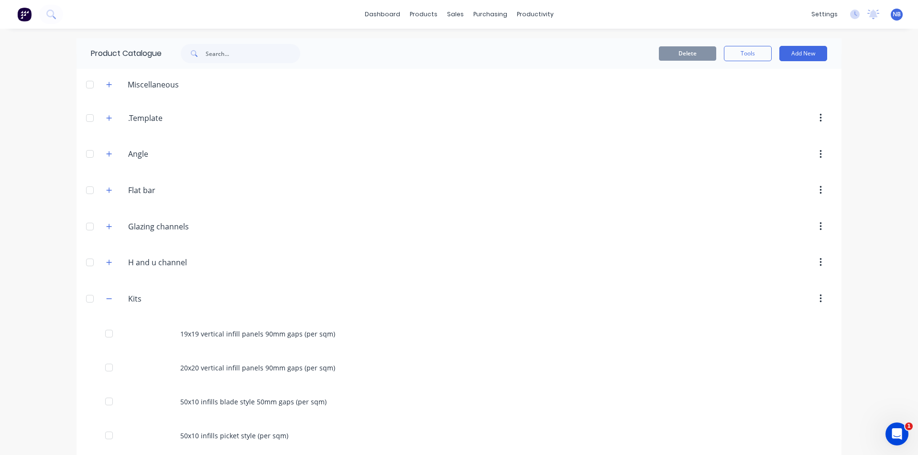
click at [262, 71] on header "Miscellaneous" at bounding box center [459, 84] width 765 height 31
click at [260, 56] on input "text" at bounding box center [253, 53] width 95 height 19
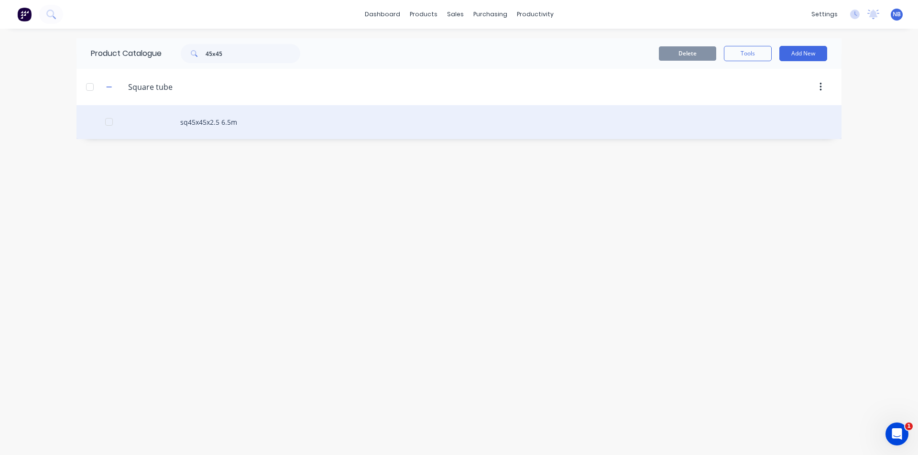
click at [220, 123] on div "sq45x45x2.5 6.5m" at bounding box center [459, 122] width 765 height 34
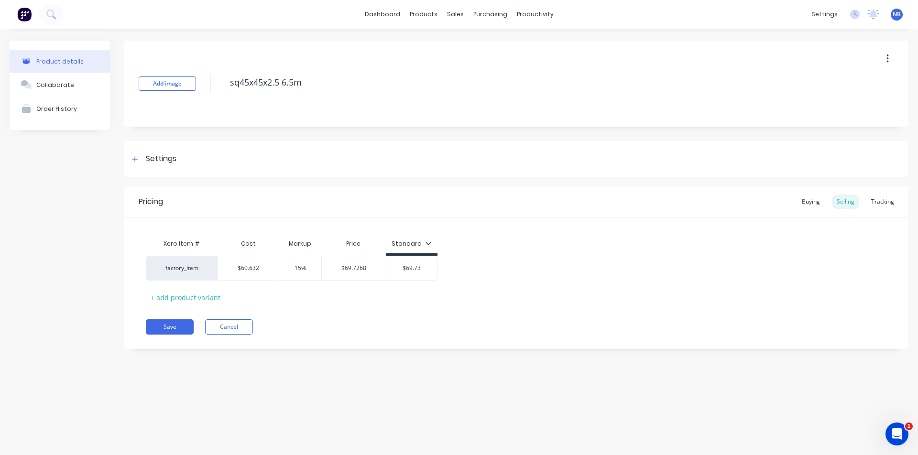
drag, startPoint x: 240, startPoint y: 83, endPoint x: 156, endPoint y: 91, distance: 84.6
click at [197, 77] on div "Add image sq45x45x2.5 6.5m" at bounding box center [516, 84] width 784 height 86
click at [161, 157] on div "Settings" at bounding box center [161, 159] width 31 height 12
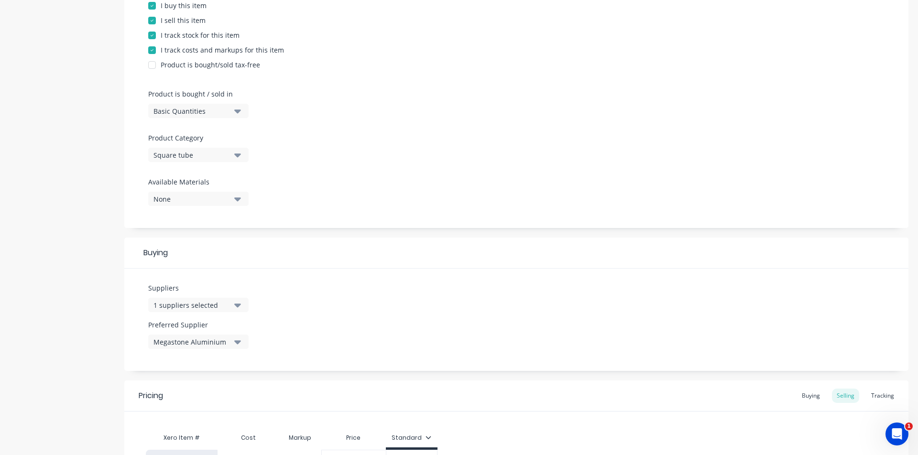
scroll to position [263, 0]
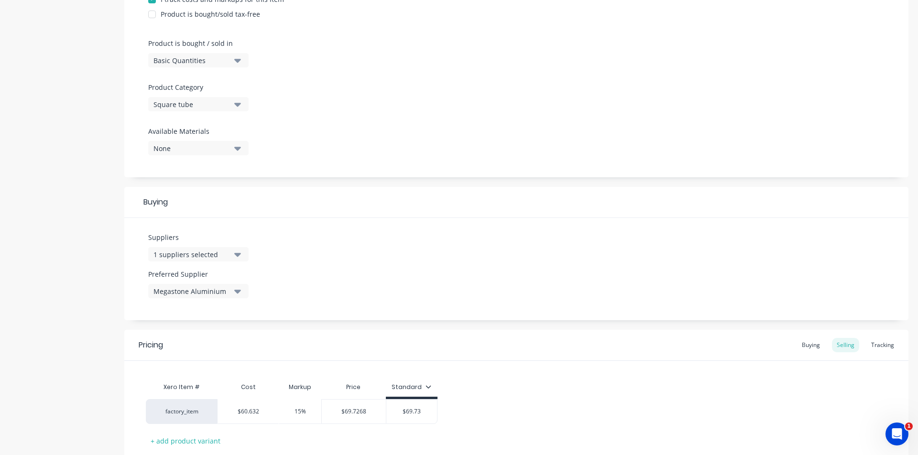
click at [197, 256] on div "1 suppliers selected" at bounding box center [191, 255] width 77 height 10
click at [442, 250] on div "Suppliers 1 suppliers selected Megastone Aluminium 2Moro Group 7 eleven A Marcu…" at bounding box center [516, 269] width 784 height 102
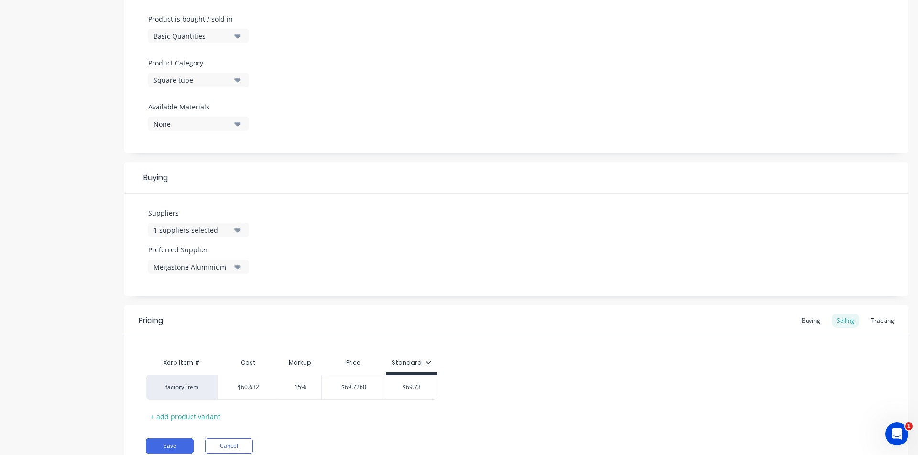
scroll to position [326, 0]
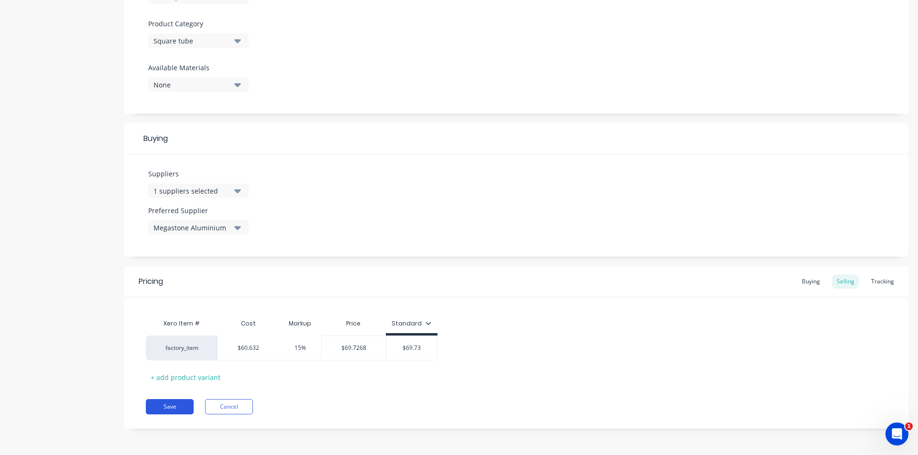
drag, startPoint x: 178, startPoint y: 396, endPoint x: 179, endPoint y: 404, distance: 7.8
click at [178, 396] on div "Pricing Buying Selling Tracking Xero Item # Cost Markup Price Standard factory_…" at bounding box center [516, 347] width 784 height 163
click at [180, 405] on button "Save" at bounding box center [170, 406] width 48 height 15
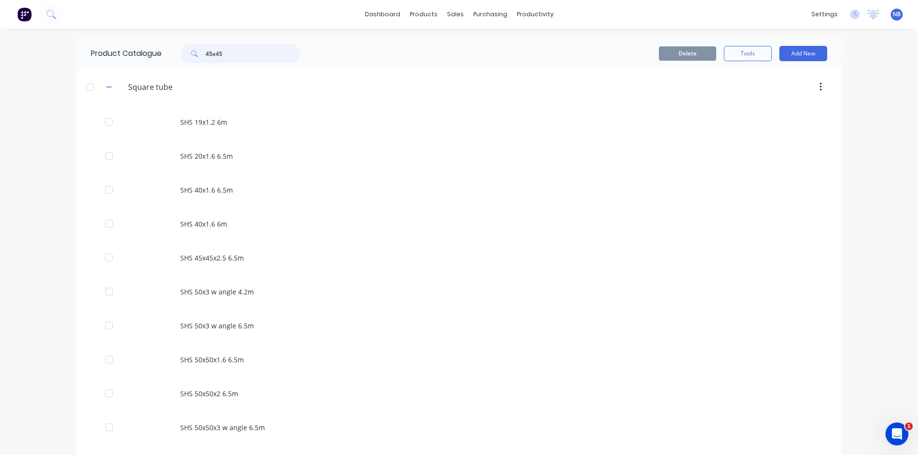
drag, startPoint x: 234, startPoint y: 58, endPoint x: 166, endPoint y: 33, distance: 72.1
click at [166, 33] on div "dashboard products sales purchasing productivity dashboard products Product Cat…" at bounding box center [459, 227] width 918 height 455
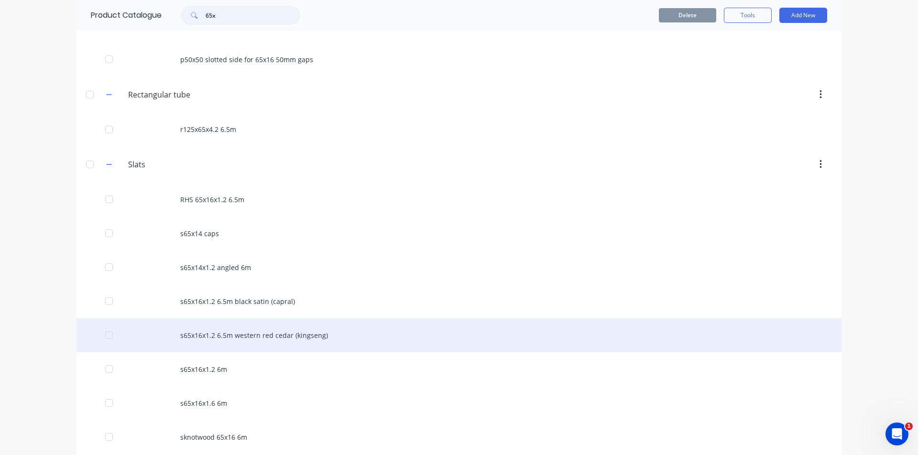
scroll to position [485, 0]
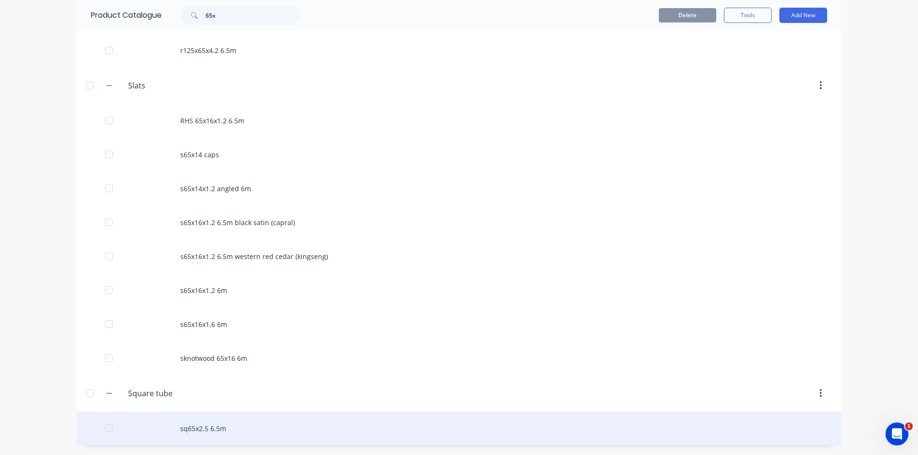
click at [228, 424] on div "sq65x2.5 6.5m" at bounding box center [459, 429] width 765 height 34
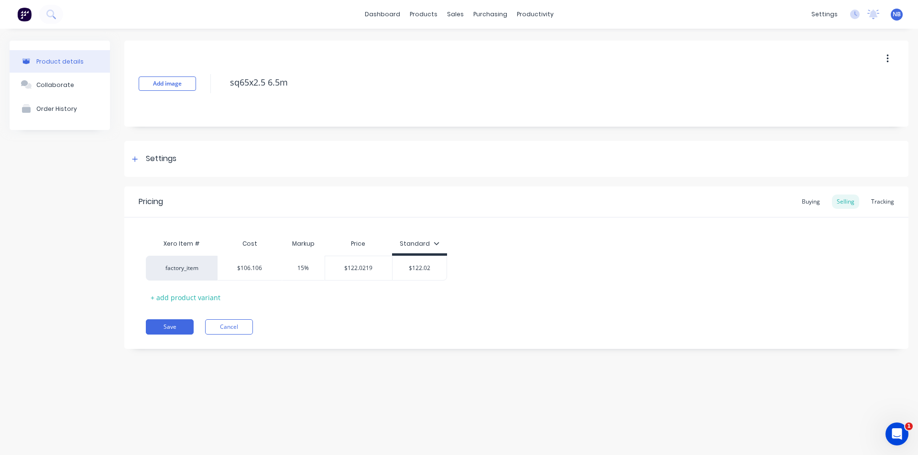
drag, startPoint x: 239, startPoint y: 83, endPoint x: 183, endPoint y: 71, distance: 56.7
click at [219, 72] on div "Add image sq65x2.5 6.5m" at bounding box center [516, 84] width 784 height 86
click at [142, 159] on div "Settings" at bounding box center [152, 159] width 47 height 12
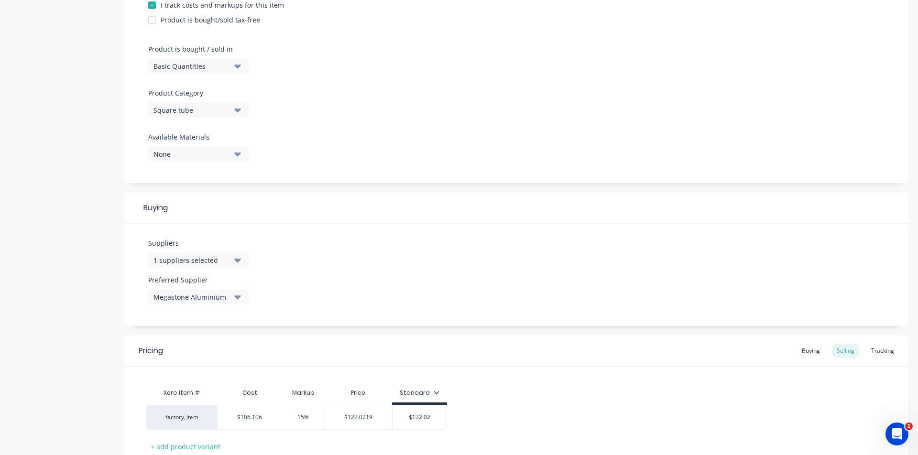
scroll to position [272, 0]
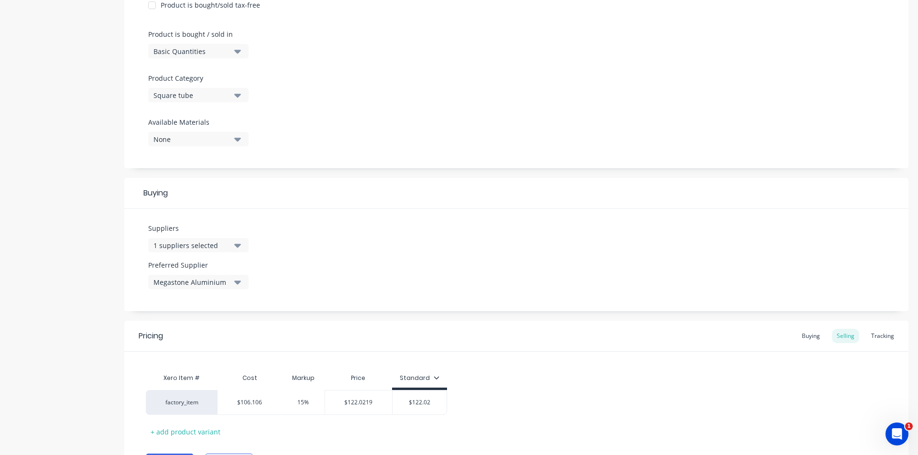
click at [228, 246] on div "1 suppliers selected" at bounding box center [191, 246] width 77 height 10
click at [215, 273] on input "text" at bounding box center [226, 273] width 101 height 19
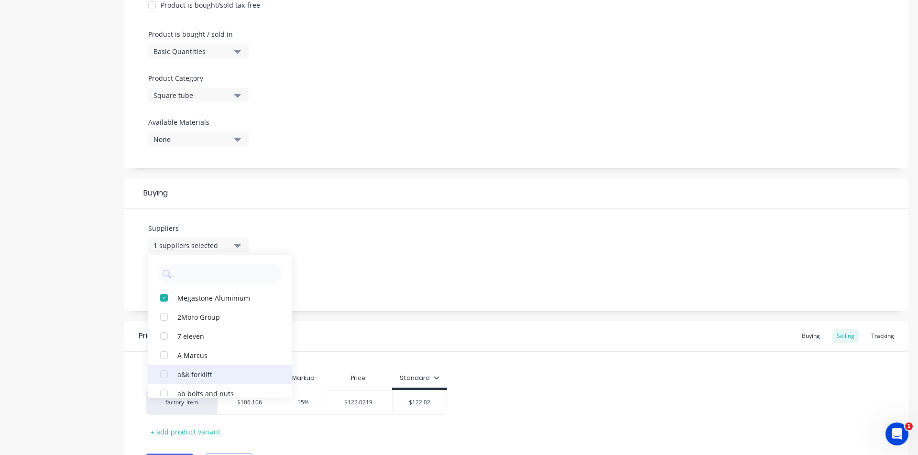
scroll to position [326, 0]
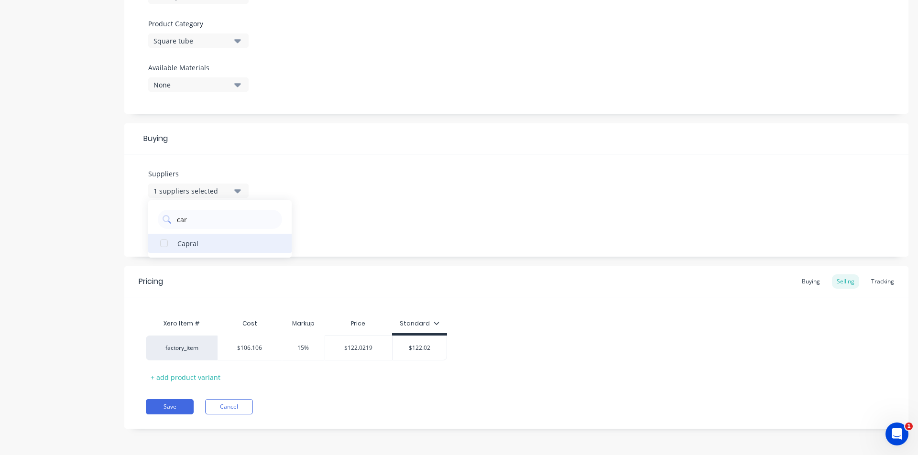
drag, startPoint x: 240, startPoint y: 273, endPoint x: 214, endPoint y: 249, distance: 35.5
click at [213, 249] on button "Capral" at bounding box center [219, 243] width 143 height 19
click at [407, 237] on div "Suppliers 2 suppliers selected car australian online car parts soak city car wa…" at bounding box center [516, 205] width 784 height 102
click at [198, 196] on button "2 suppliers selected" at bounding box center [198, 191] width 100 height 14
click at [329, 203] on div "Suppliers 2 suppliers selected car australian online car parts soak city car wa…" at bounding box center [516, 205] width 784 height 102
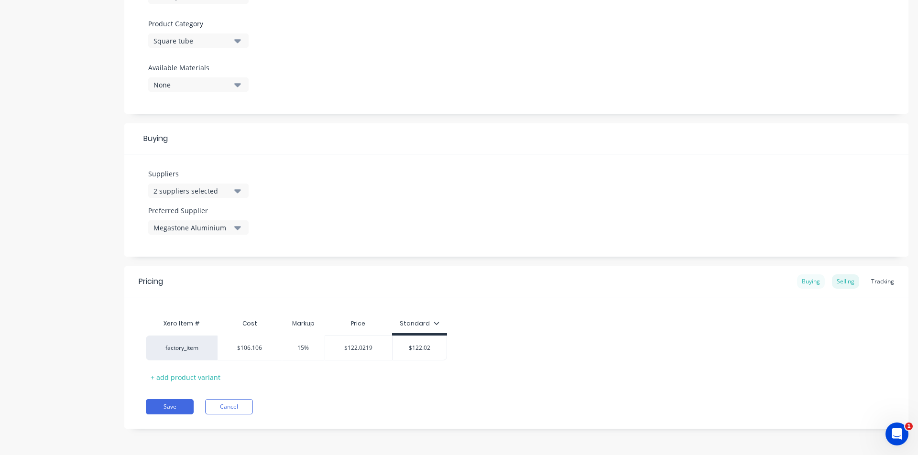
click at [808, 282] on div "Buying" at bounding box center [811, 281] width 28 height 14
click at [246, 338] on div "$0.00" at bounding box center [244, 348] width 52 height 24
drag, startPoint x: 255, startPoint y: 346, endPoint x: 204, endPoint y: 337, distance: 52.0
click at [205, 337] on div "factory_item $0.00 $0.00 $106.106" at bounding box center [249, 348] width 207 height 25
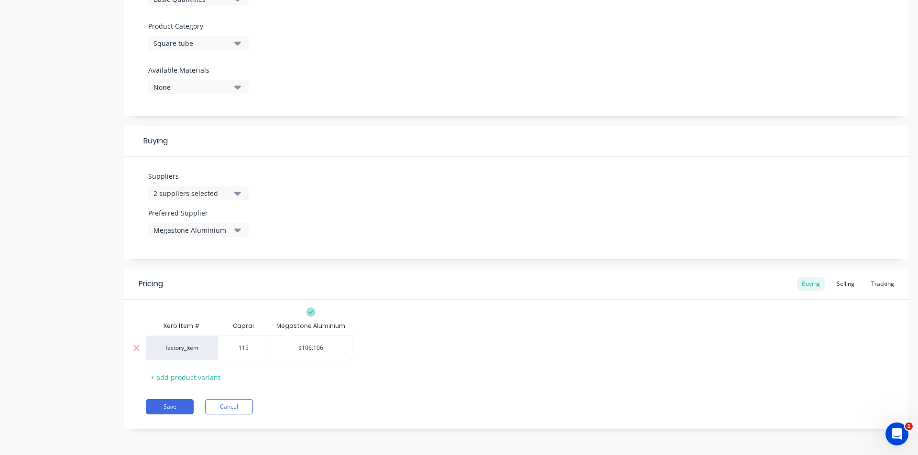
click at [436, 369] on div "Xero Item # Capral Megastone Aluminium factory_item $115.00 115 $106.106 + add …" at bounding box center [516, 351] width 741 height 68
click at [835, 280] on div "Selling" at bounding box center [845, 284] width 27 height 14
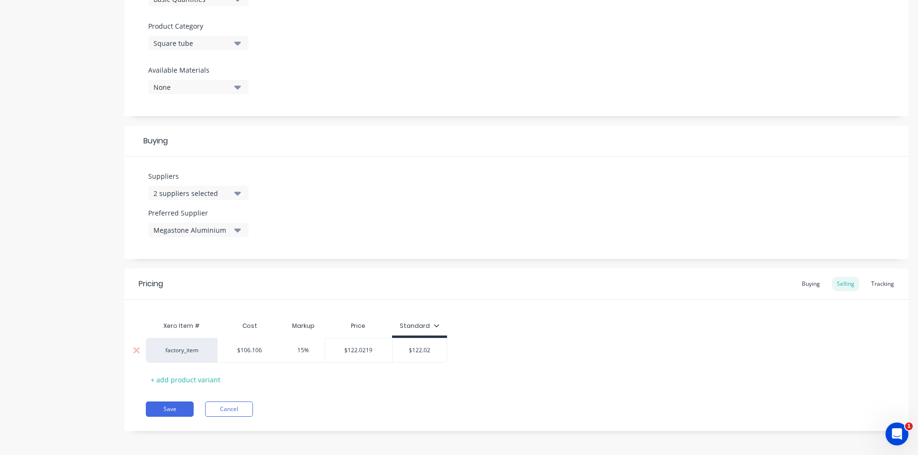
click at [241, 350] on input "$106.106" at bounding box center [250, 350] width 64 height 9
click at [245, 351] on input "$106.106" at bounding box center [250, 350] width 64 height 9
click at [321, 385] on div "Xero Item # Cost Markup Price Standard factory_item $115.00 $115 15% $132.25 $1…" at bounding box center [516, 352] width 741 height 71
click at [358, 350] on input "$132.25" at bounding box center [343, 350] width 61 height 9
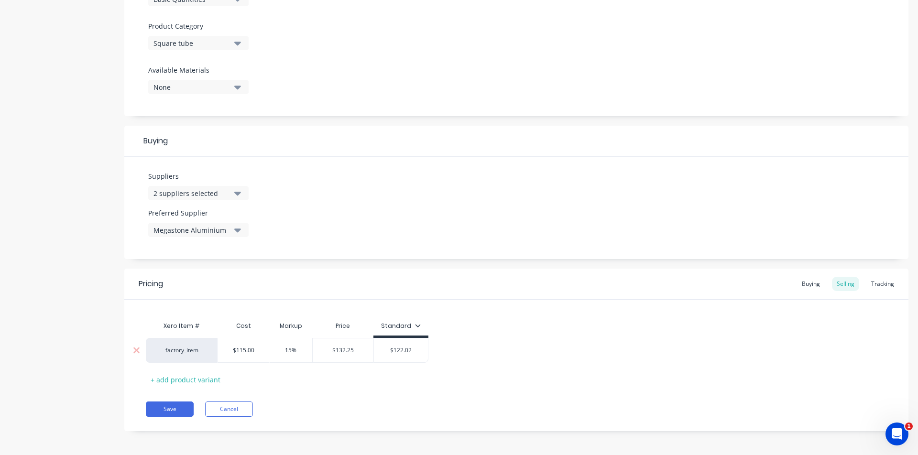
click at [358, 350] on input "$132.25" at bounding box center [343, 350] width 61 height 9
drag, startPoint x: 411, startPoint y: 349, endPoint x: 372, endPoint y: 344, distance: 40.0
click at [372, 344] on div "factory_item $115.00 $115 15% $132.25 $132.25 $122.02 $122.02" at bounding box center [287, 350] width 283 height 25
paste input "132.25"
drag, startPoint x: 440, startPoint y: 380, endPoint x: 326, endPoint y: 398, distance: 115.6
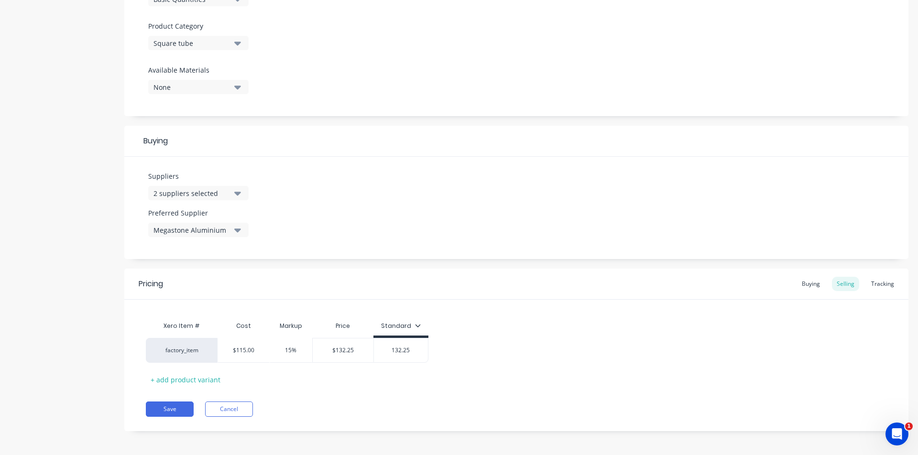
click at [440, 380] on div "Xero Item # Cost Markup Price Standard factory_item $115.00 $115 15% $132.25 $1…" at bounding box center [516, 352] width 741 height 71
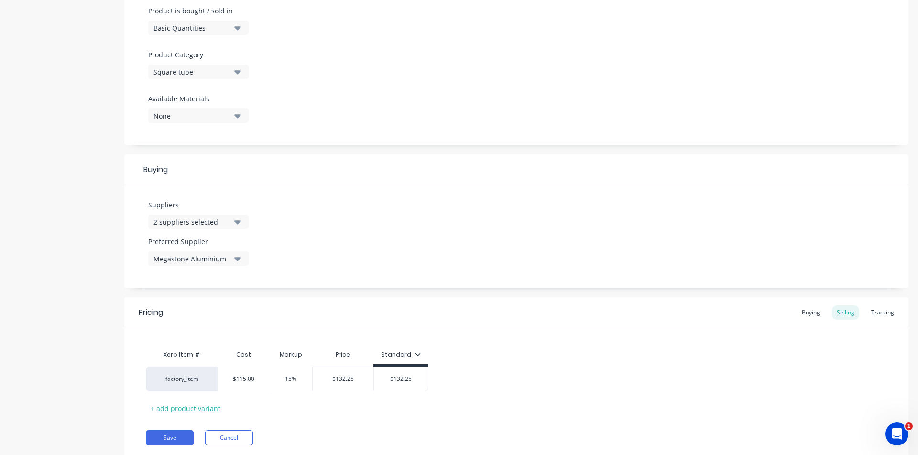
scroll to position [326, 0]
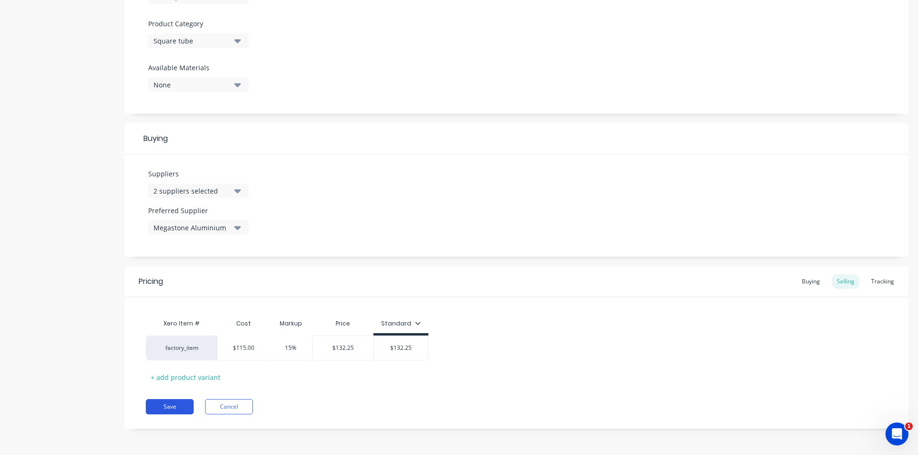
click at [175, 414] on button "Save" at bounding box center [170, 406] width 48 height 15
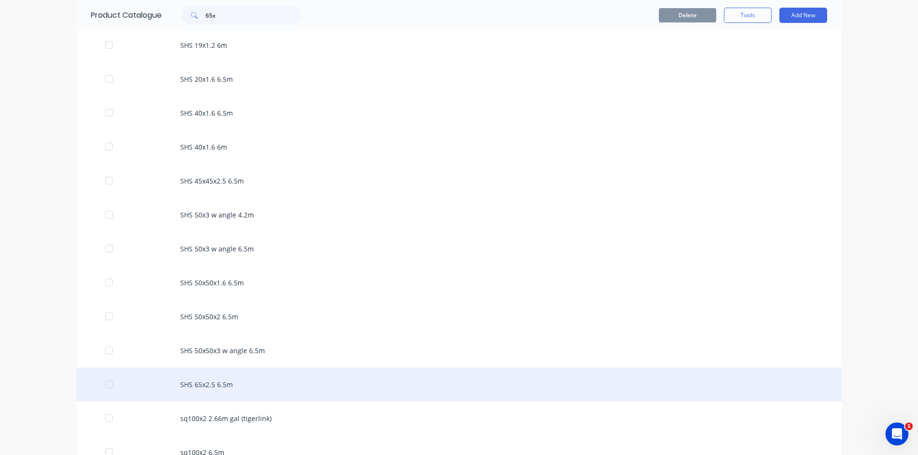
scroll to position [916, 0]
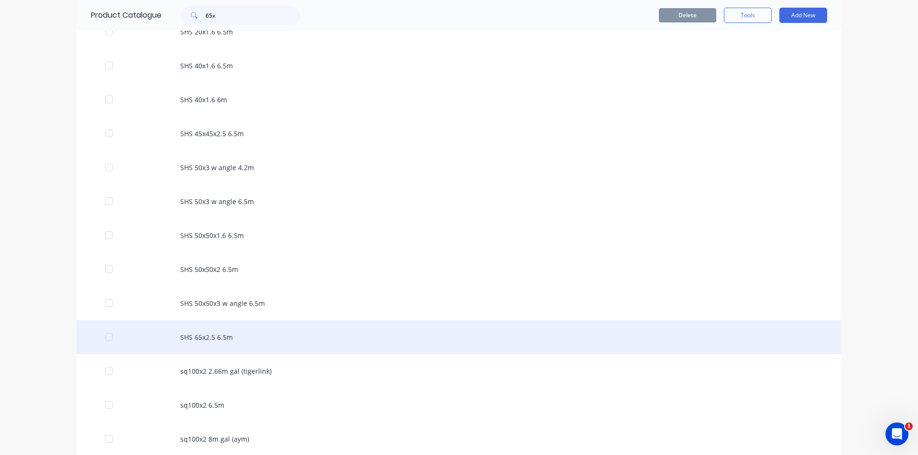
click at [255, 341] on div "SHS 65x2.5 6.5m" at bounding box center [459, 337] width 765 height 34
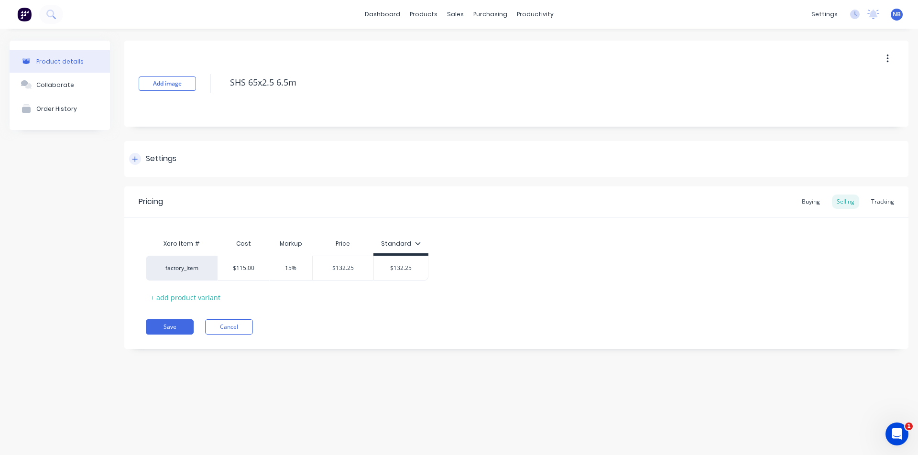
click at [145, 154] on div "Settings" at bounding box center [152, 159] width 47 height 12
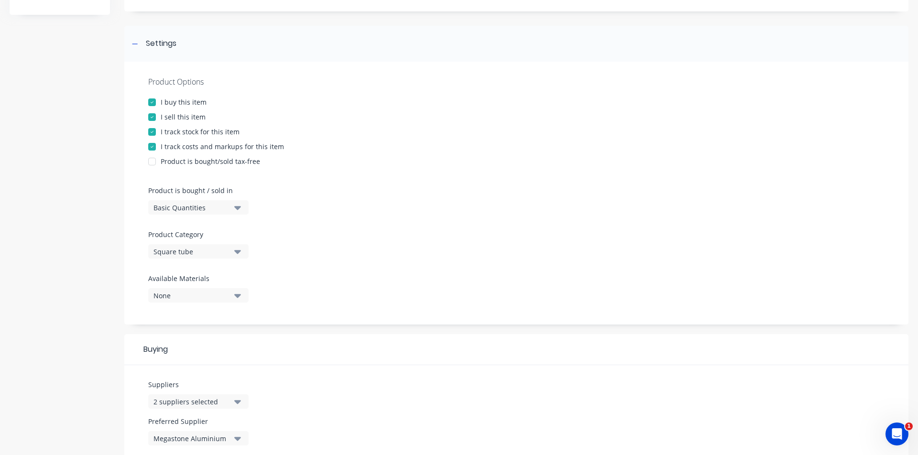
scroll to position [166, 0]
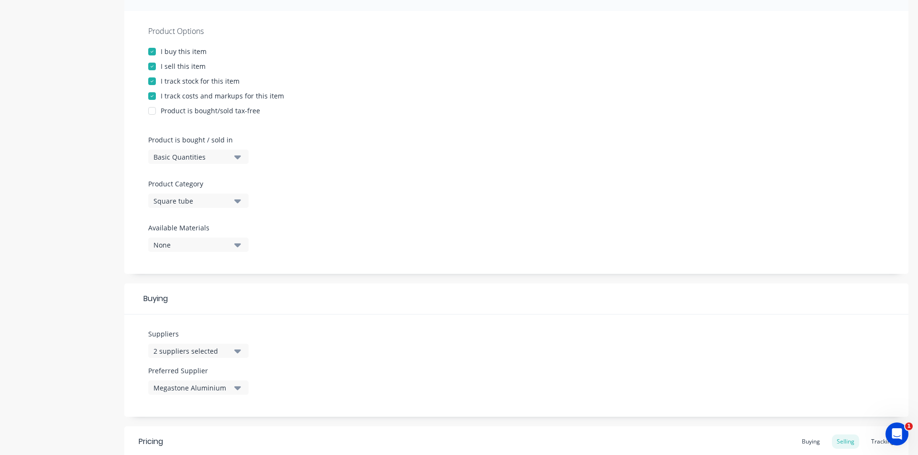
click at [226, 354] on div "2 suppliers selected" at bounding box center [191, 351] width 77 height 10
click at [189, 221] on input "text" at bounding box center [226, 219] width 101 height 19
click at [187, 251] on button "Vulcan" at bounding box center [219, 243] width 143 height 19
click at [630, 315] on div "Suppliers 3 suppliers selected vul Vulcan Preferred Supplier Megastone Aluminium" at bounding box center [516, 366] width 784 height 102
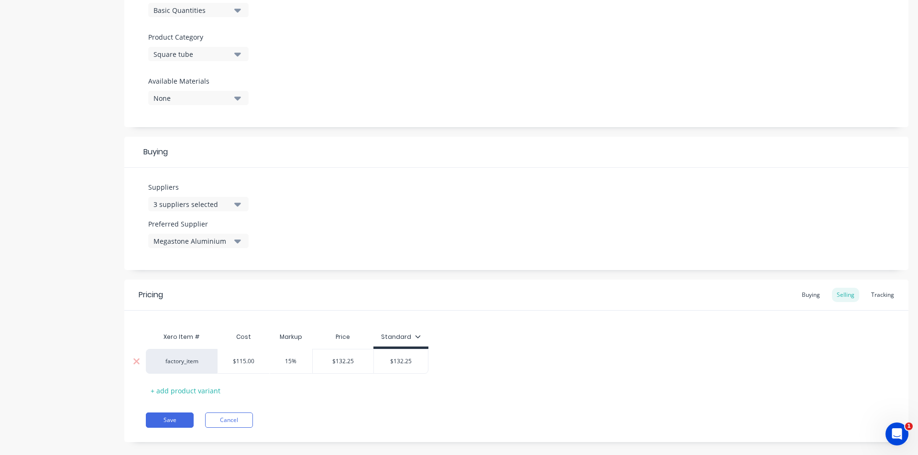
scroll to position [326, 0]
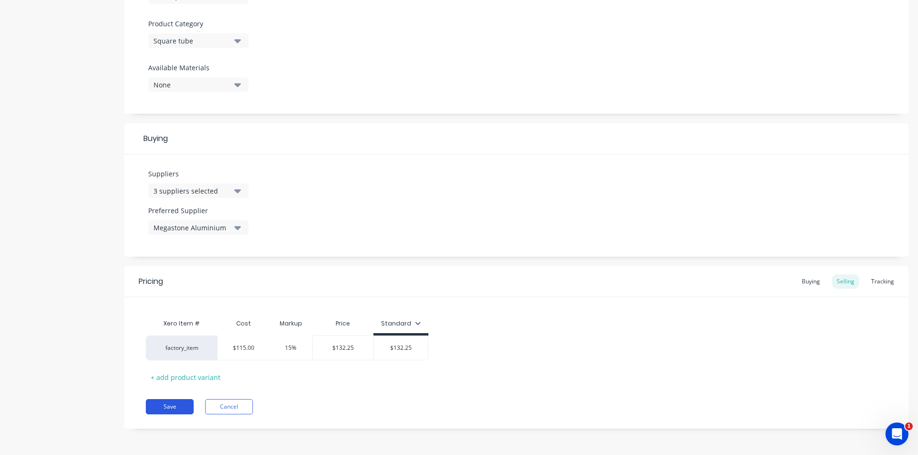
click at [170, 401] on button "Save" at bounding box center [170, 406] width 48 height 15
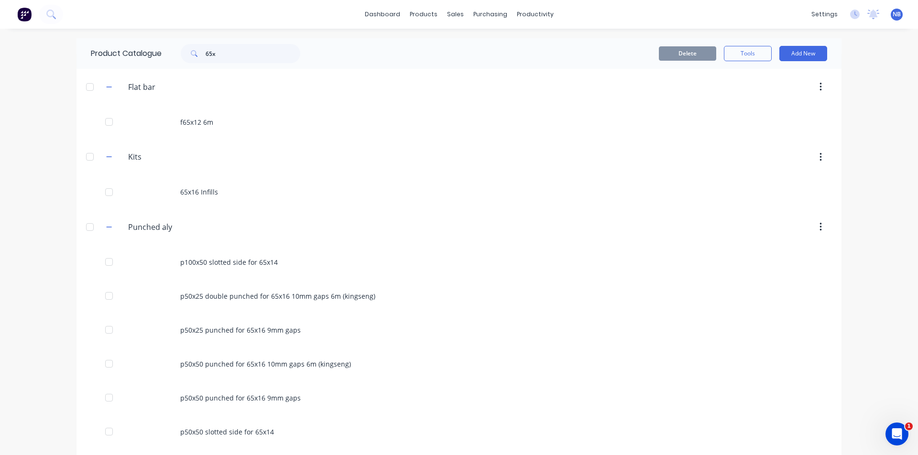
click at [62, 20] on div at bounding box center [31, 14] width 63 height 19
click at [55, 15] on icon at bounding box center [50, 14] width 9 height 9
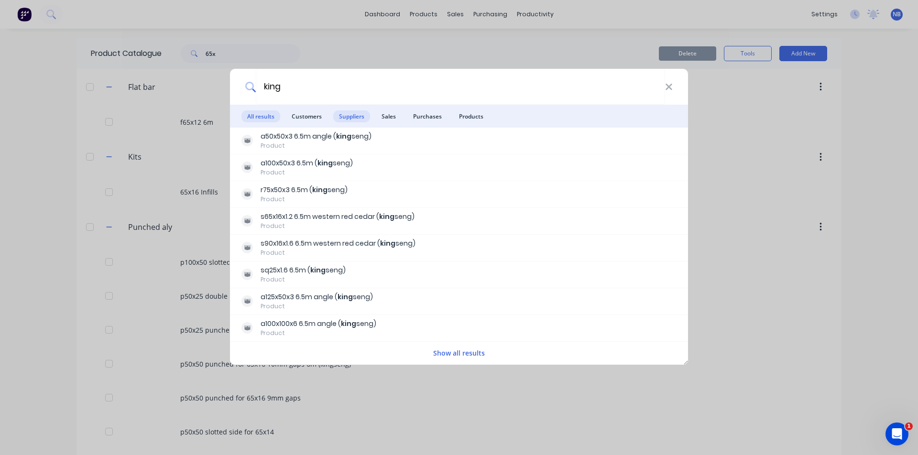
click at [340, 118] on span "Suppliers" at bounding box center [351, 116] width 37 height 12
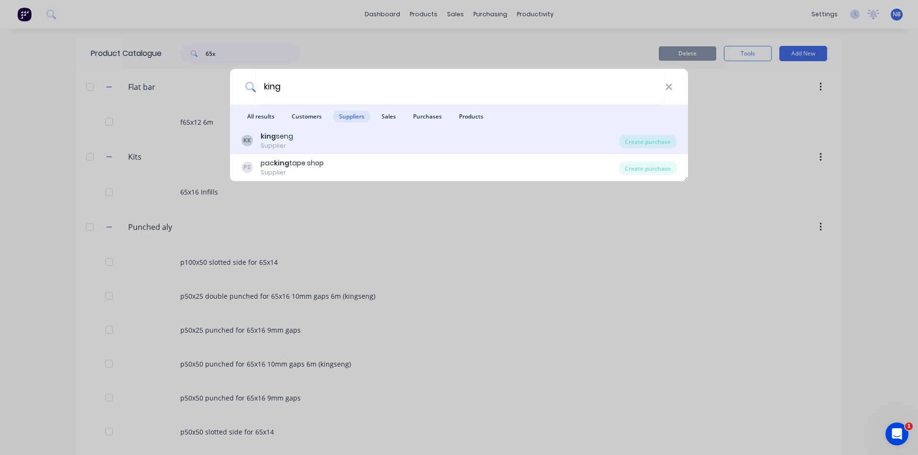
click at [315, 134] on div "[PERSON_NAME] [PERSON_NAME] Supplier" at bounding box center [430, 140] width 378 height 19
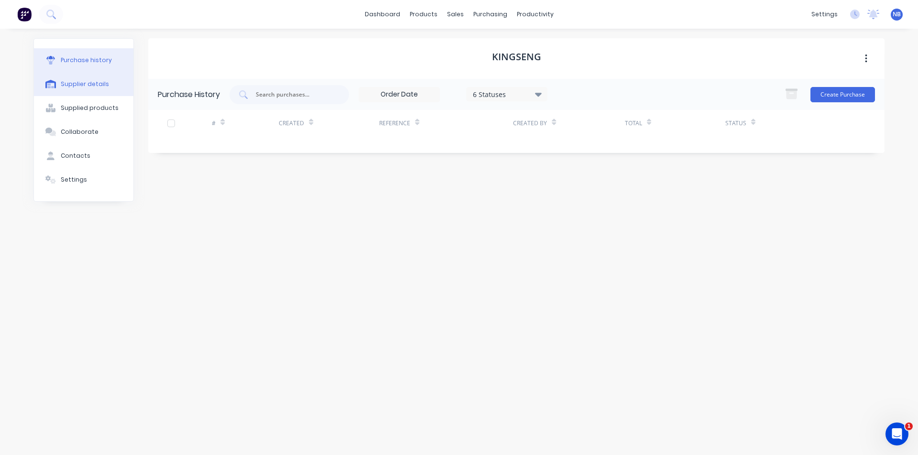
click at [87, 94] on button "Supplier details" at bounding box center [83, 84] width 99 height 24
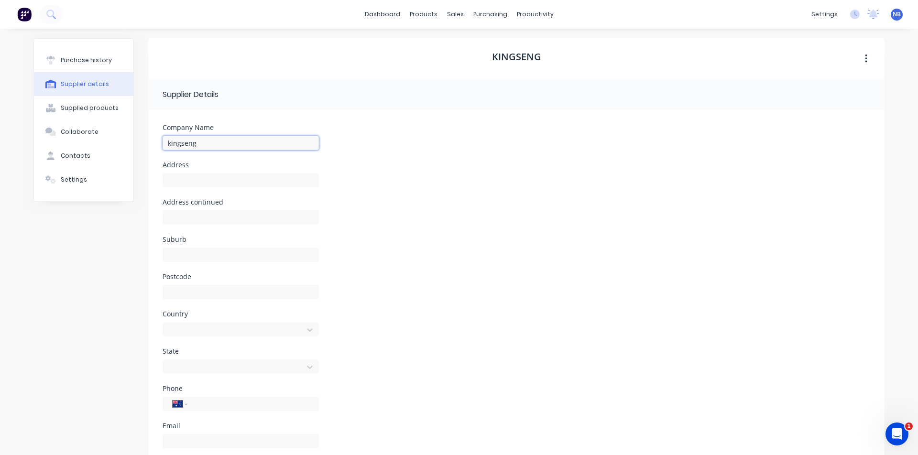
drag, startPoint x: 222, startPoint y: 149, endPoint x: 130, endPoint y: 137, distance: 92.6
click at [168, 144] on input "kingseng" at bounding box center [241, 143] width 156 height 14
click at [604, 188] on div "Address" at bounding box center [517, 180] width 708 height 37
click at [236, 136] on input "Kingseng" at bounding box center [241, 143] width 156 height 14
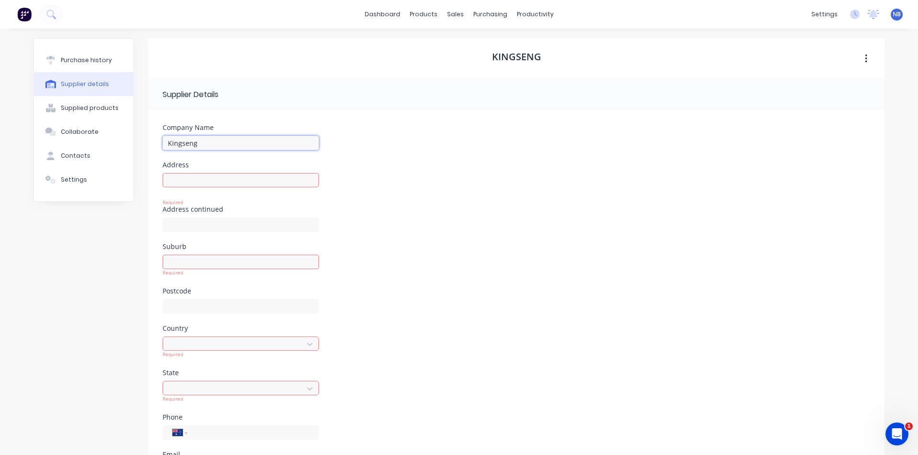
click at [235, 139] on input "Kingseng" at bounding box center [241, 143] width 156 height 14
click at [426, 201] on div "Address Required" at bounding box center [517, 184] width 708 height 44
click at [84, 96] on button "Supplier details" at bounding box center [83, 84] width 99 height 24
click at [88, 104] on div "Supplied products" at bounding box center [90, 108] width 58 height 9
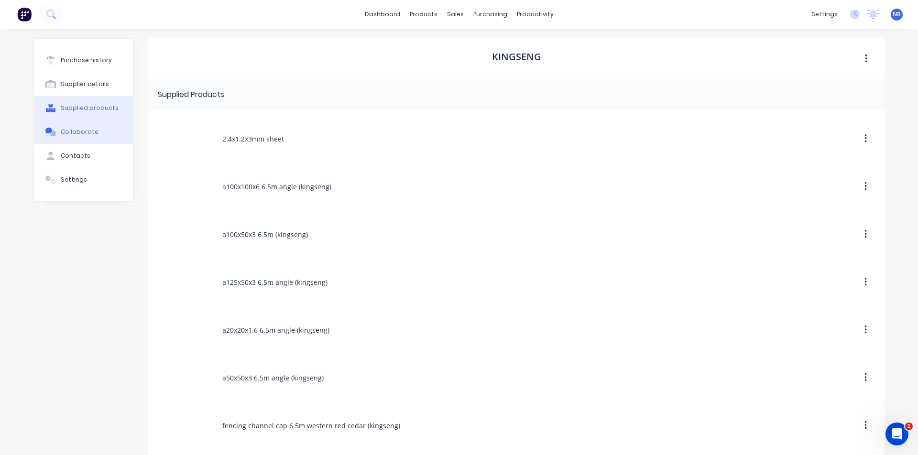
click at [93, 128] on button "Collaborate" at bounding box center [83, 132] width 99 height 24
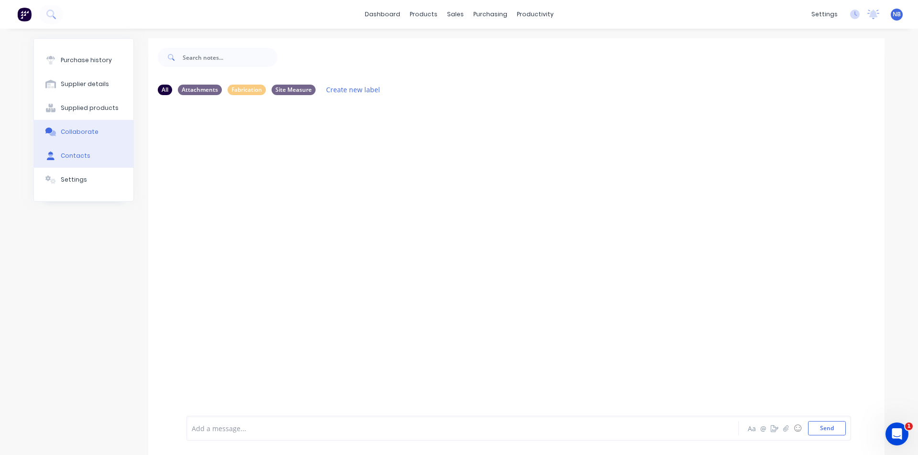
click at [95, 154] on button "Contacts" at bounding box center [83, 156] width 99 height 24
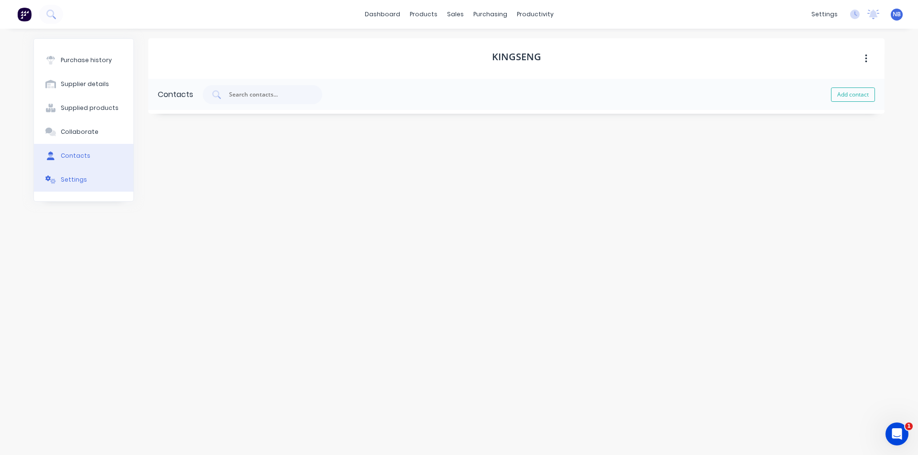
click at [88, 175] on button "Settings" at bounding box center [83, 180] width 99 height 24
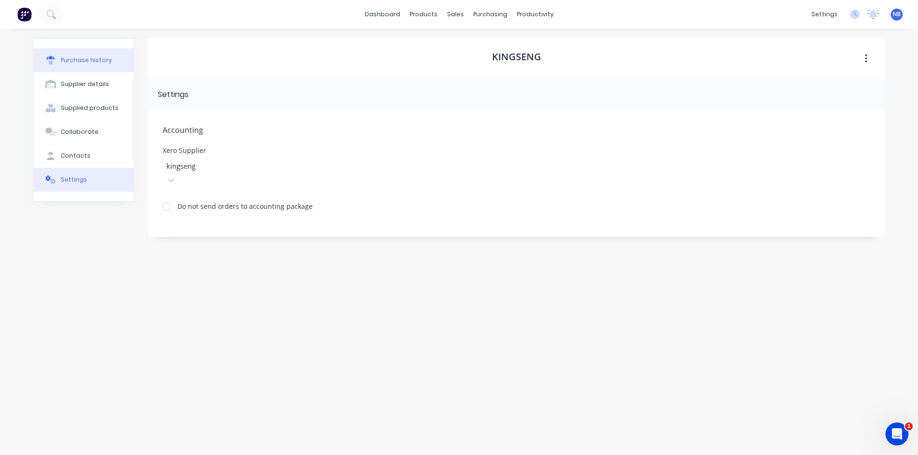
click at [92, 62] on div "Purchase history" at bounding box center [86, 60] width 51 height 9
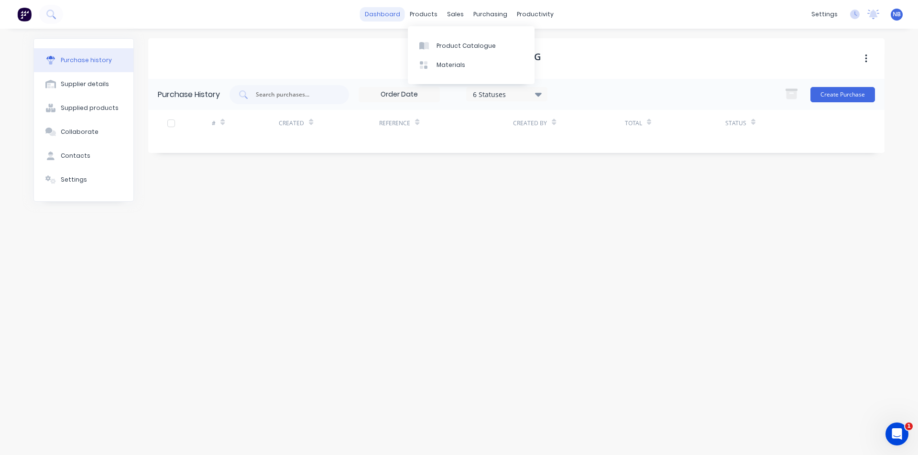
click at [379, 12] on link "dashboard" at bounding box center [382, 14] width 45 height 14
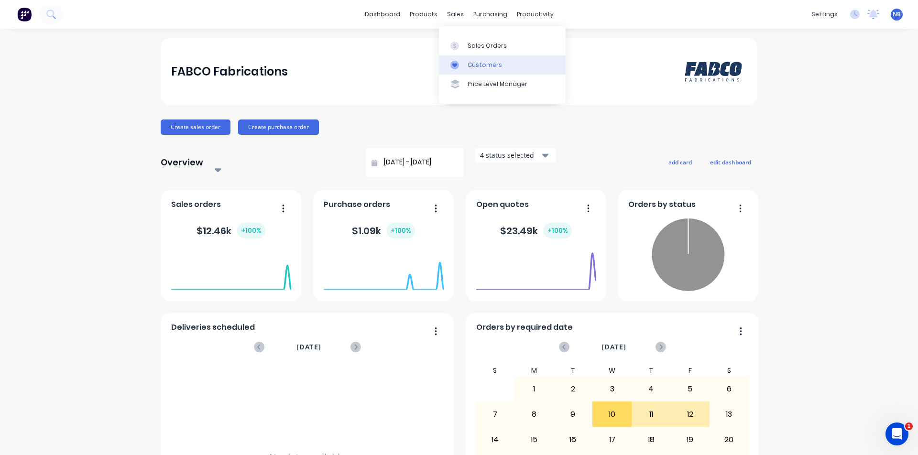
click at [471, 72] on link "Customers" at bounding box center [502, 64] width 127 height 19
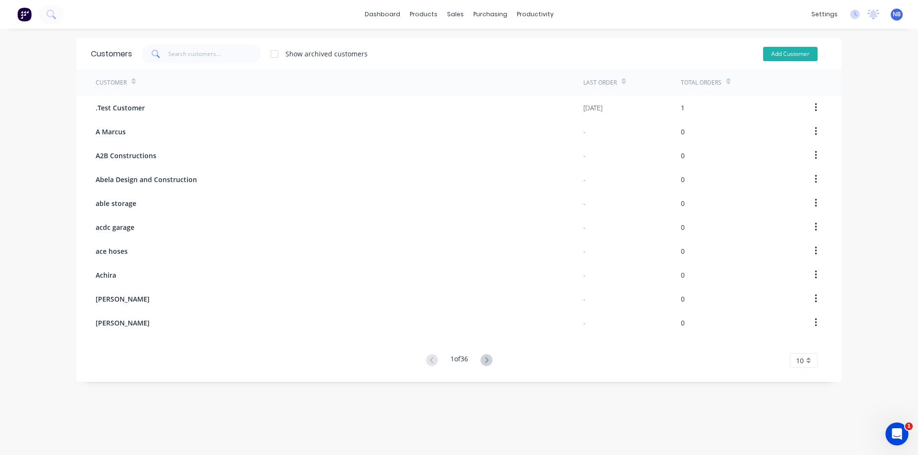
click at [774, 54] on button "Add Customer" at bounding box center [790, 54] width 55 height 14
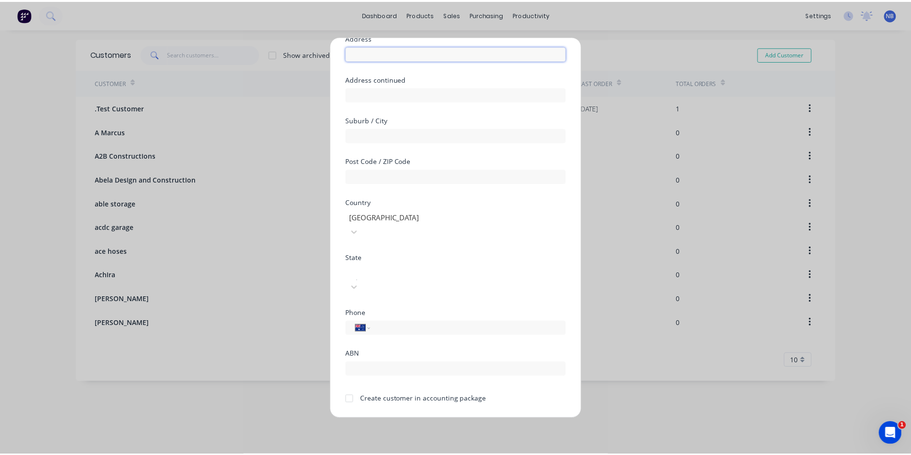
scroll to position [84, 0]
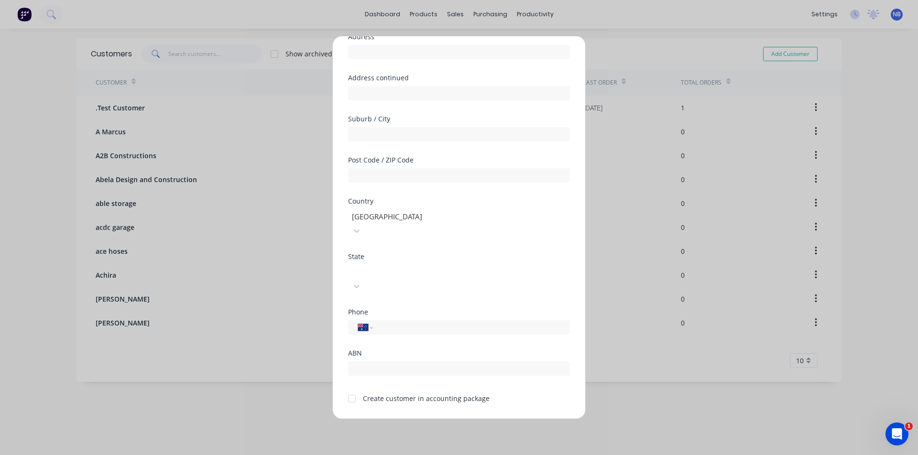
click at [421, 376] on form "Customer name CHAPTR Address Address continued Suburb / City Post Code / ZIP Co…" at bounding box center [459, 213] width 222 height 442
click at [418, 394] on div "Create customer in accounting package" at bounding box center [426, 399] width 127 height 10
click at [350, 389] on div at bounding box center [351, 398] width 19 height 19
click at [414, 419] on button "Save" at bounding box center [429, 426] width 53 height 15
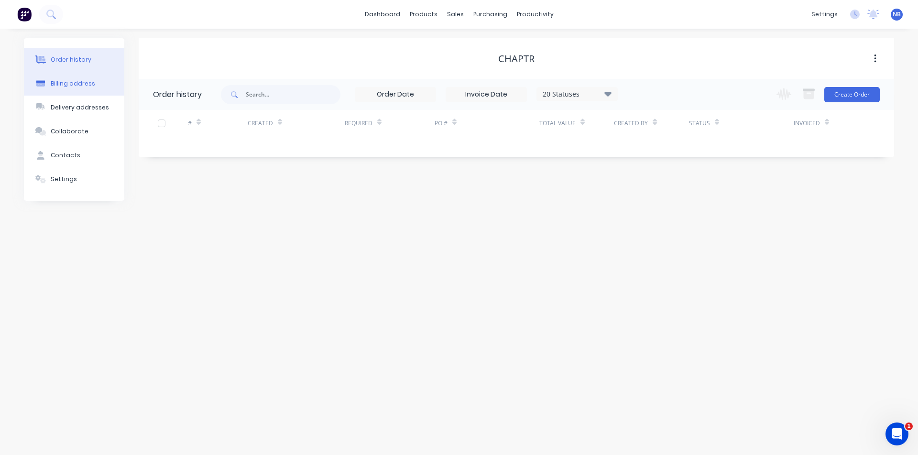
click at [92, 85] on button "Billing address" at bounding box center [74, 84] width 100 height 24
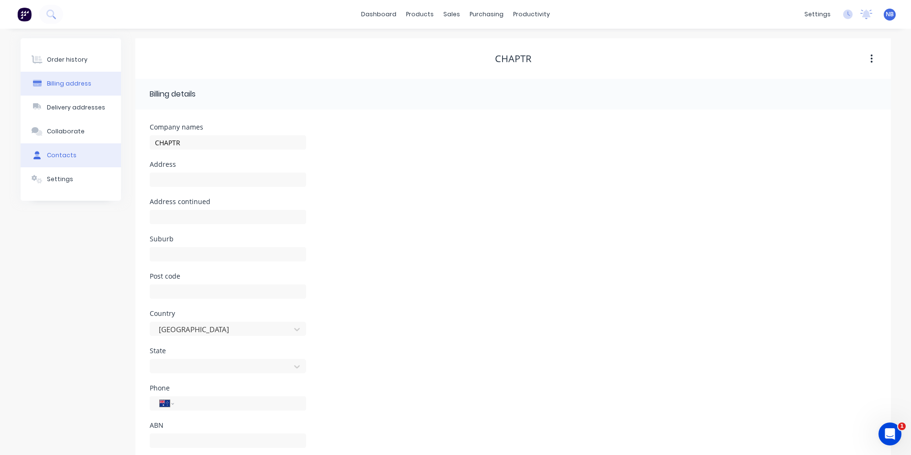
click at [86, 160] on button "Contacts" at bounding box center [71, 155] width 100 height 24
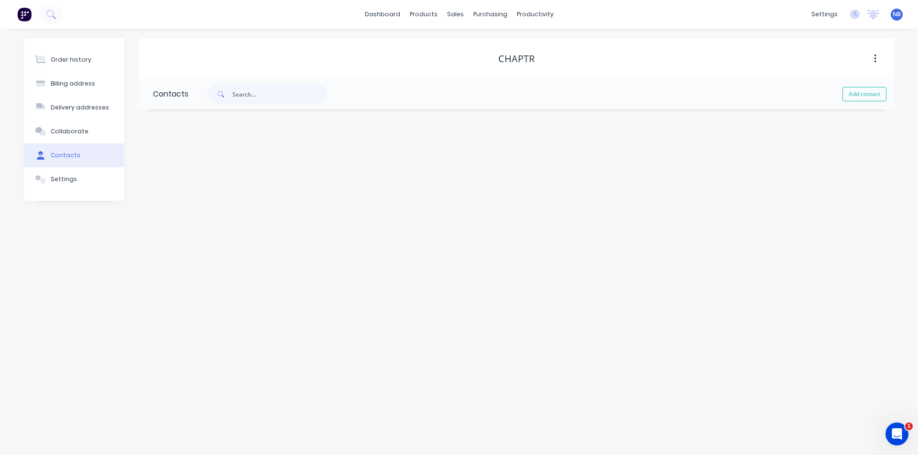
click at [863, 103] on div "Add contact" at bounding box center [541, 94] width 706 height 31
click at [865, 98] on button "Add contact" at bounding box center [865, 94] width 44 height 14
drag, startPoint x: 192, startPoint y: 160, endPoint x: 109, endPoint y: 160, distance: 82.2
click at [109, 160] on div "Order history Billing address Delivery addresses Collaborate Contacts Settings …" at bounding box center [459, 171] width 870 height 266
paste input "[PERSON_NAME]"
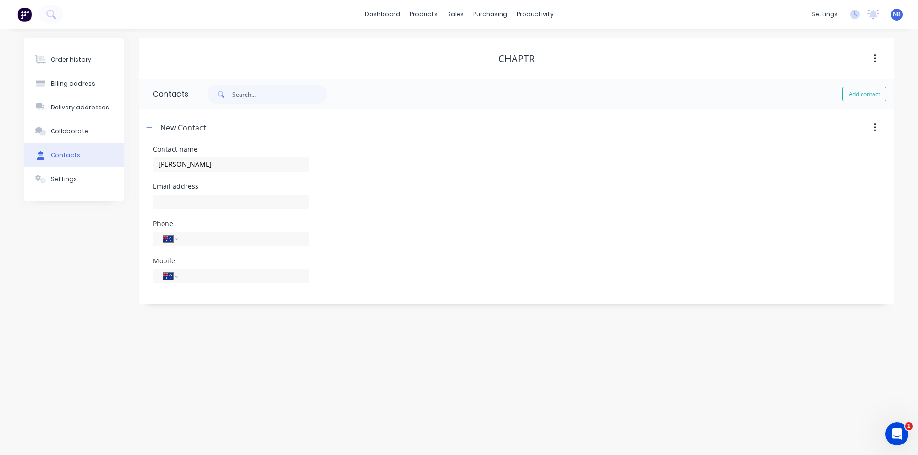
click at [439, 265] on div "Mobile International [GEOGRAPHIC_DATA] [GEOGRAPHIC_DATA] [GEOGRAPHIC_DATA] [GEO…" at bounding box center [516, 276] width 727 height 37
paste input "[PERSON_NAME][EMAIL_ADDRESS][DOMAIN_NAME]"
click at [456, 231] on div "Phone International [GEOGRAPHIC_DATA] [GEOGRAPHIC_DATA] [GEOGRAPHIC_DATA] [GEOG…" at bounding box center [516, 238] width 727 height 37
drag, startPoint x: 645, startPoint y: 202, endPoint x: 401, endPoint y: 178, distance: 245.0
click at [645, 202] on div "Email address [PERSON_NAME][EMAIL_ADDRESS][DOMAIN_NAME]" at bounding box center [516, 201] width 727 height 37
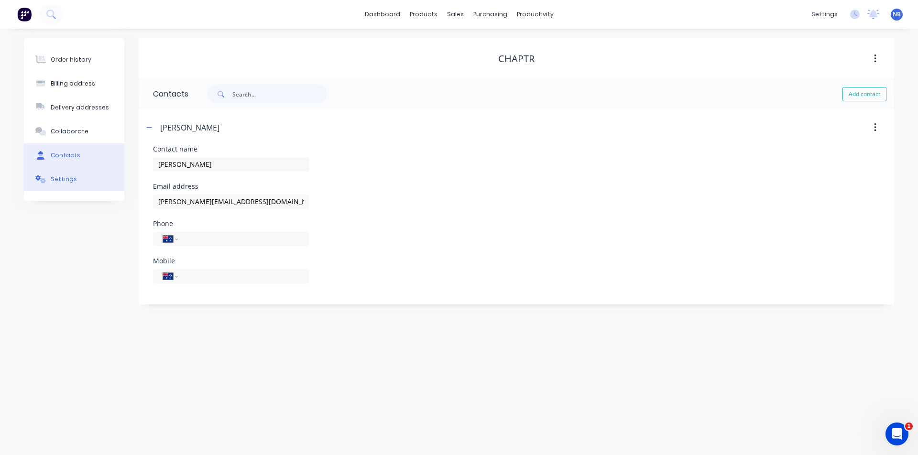
click at [79, 182] on button "Settings" at bounding box center [74, 179] width 100 height 24
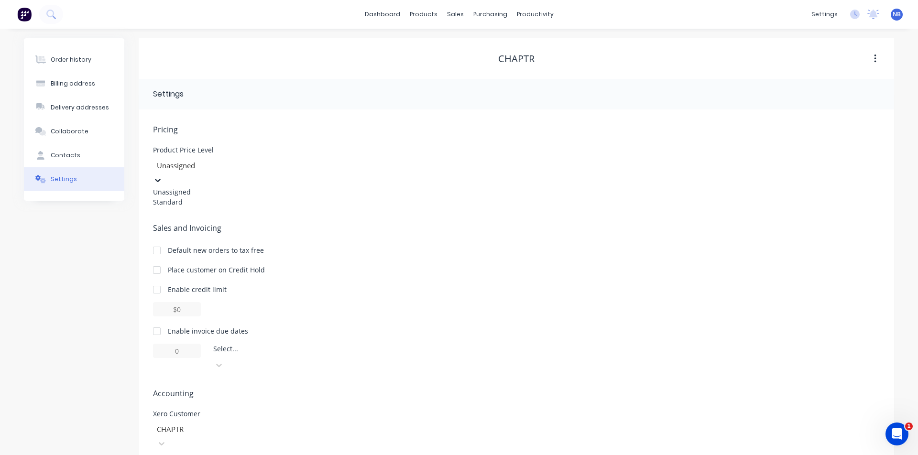
click at [227, 167] on div at bounding box center [225, 166] width 138 height 12
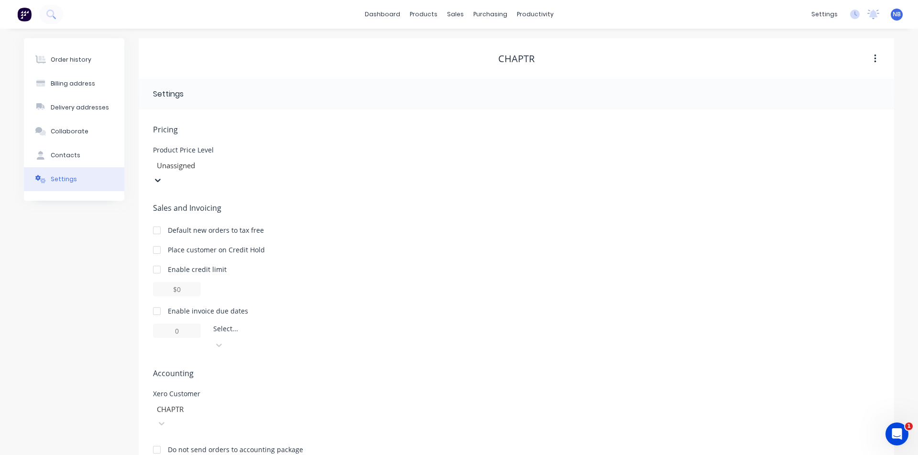
click at [227, 167] on div at bounding box center [225, 166] width 138 height 12
click at [195, 306] on div "Enable invoice due dates" at bounding box center [208, 311] width 80 height 10
click at [154, 302] on div at bounding box center [156, 311] width 19 height 19
click at [187, 324] on input "1" at bounding box center [177, 331] width 48 height 14
click at [241, 326] on div "of the current month" at bounding box center [282, 331] width 136 height 11
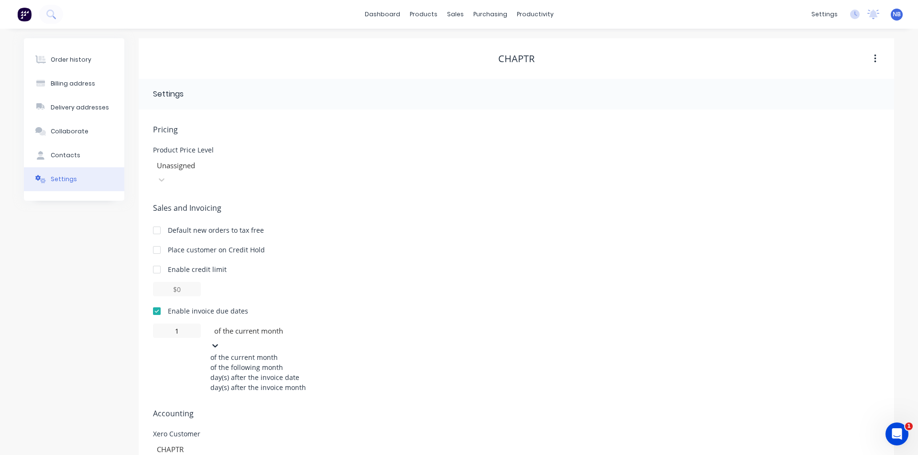
click at [262, 375] on div "day(s) after the invoice date" at bounding box center [281, 377] width 143 height 10
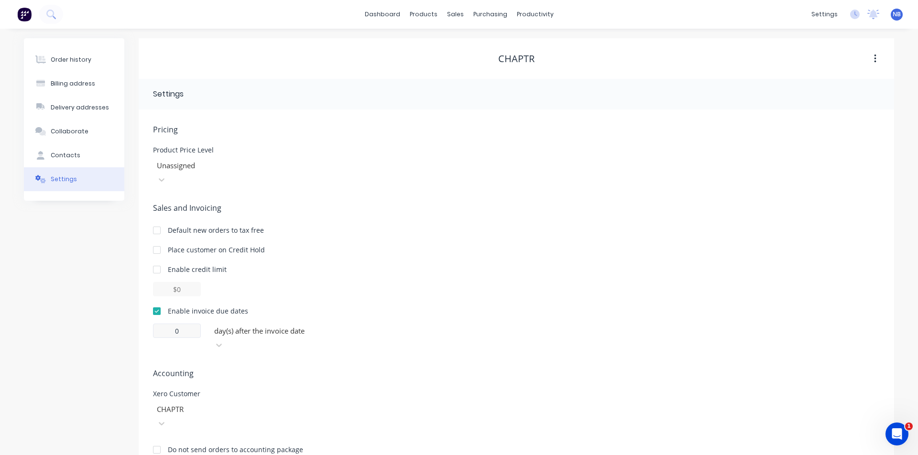
click at [165, 312] on div "Enable invoice due dates 0 day(s) after the invoice date" at bounding box center [516, 329] width 727 height 46
drag, startPoint x: 182, startPoint y: 321, endPoint x: 137, endPoint y: 319, distance: 44.5
click at [137, 319] on div "Order history Billing address Delivery addresses Collaborate Contacts Settings …" at bounding box center [459, 254] width 870 height 432
click at [375, 291] on div "Sales and Invoicing Default new orders to tax free Place customer on Credit Hol…" at bounding box center [516, 277] width 727 height 150
click at [89, 107] on div "Delivery addresses" at bounding box center [80, 107] width 58 height 9
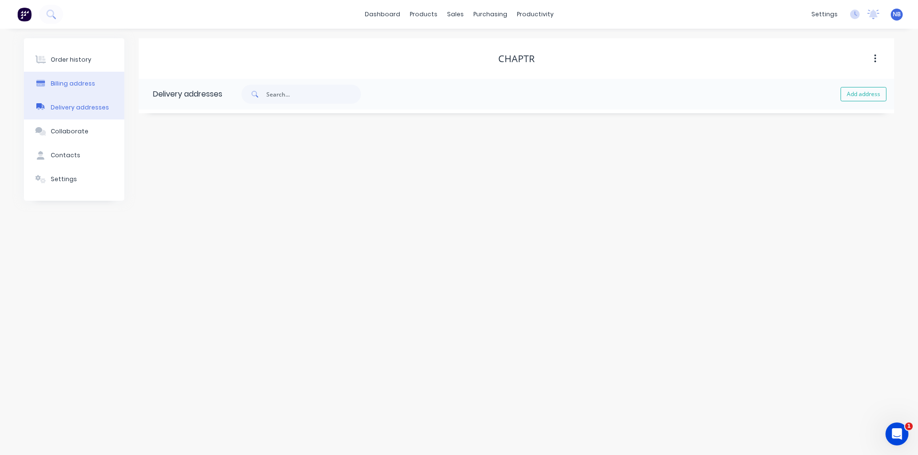
click at [91, 92] on button "Billing address" at bounding box center [74, 84] width 100 height 24
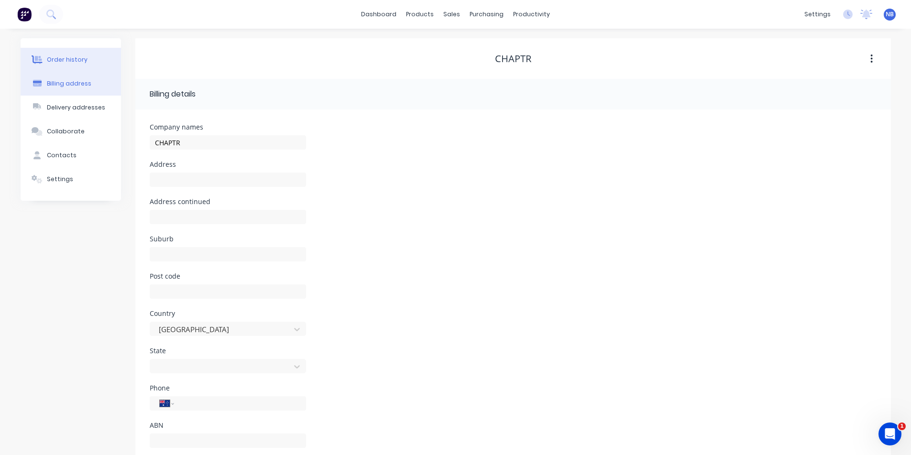
click at [84, 65] on button "Order history" at bounding box center [71, 60] width 100 height 24
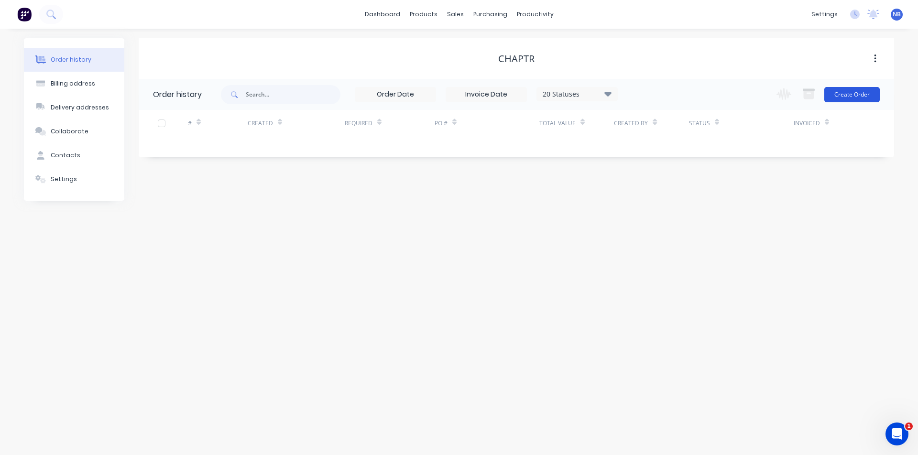
click at [843, 97] on button "Create Order" at bounding box center [851, 94] width 55 height 15
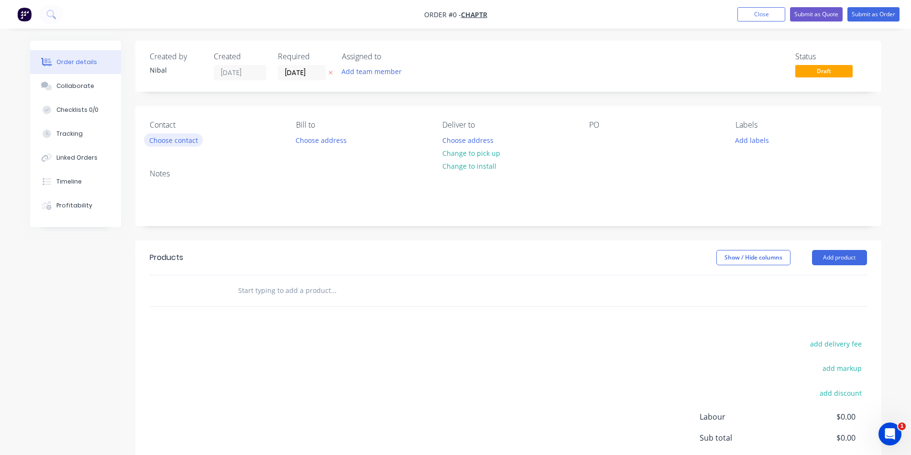
click at [170, 138] on button "Choose contact" at bounding box center [173, 139] width 59 height 13
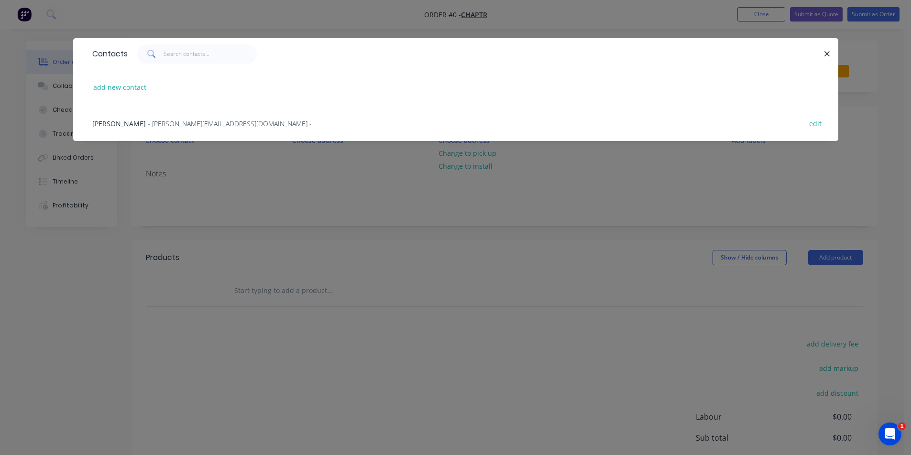
click at [186, 119] on span "- [PERSON_NAME][EMAIL_ADDRESS][DOMAIN_NAME] -" at bounding box center [230, 123] width 164 height 9
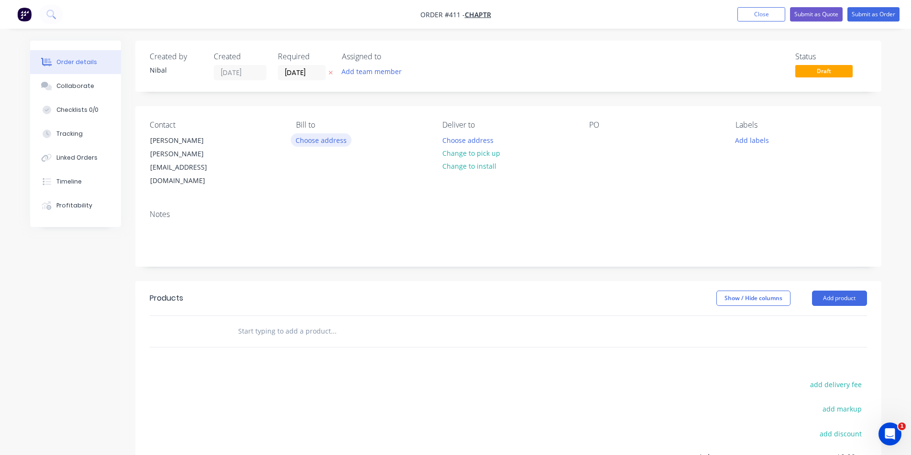
click at [334, 144] on button "Choose address" at bounding box center [321, 139] width 61 height 13
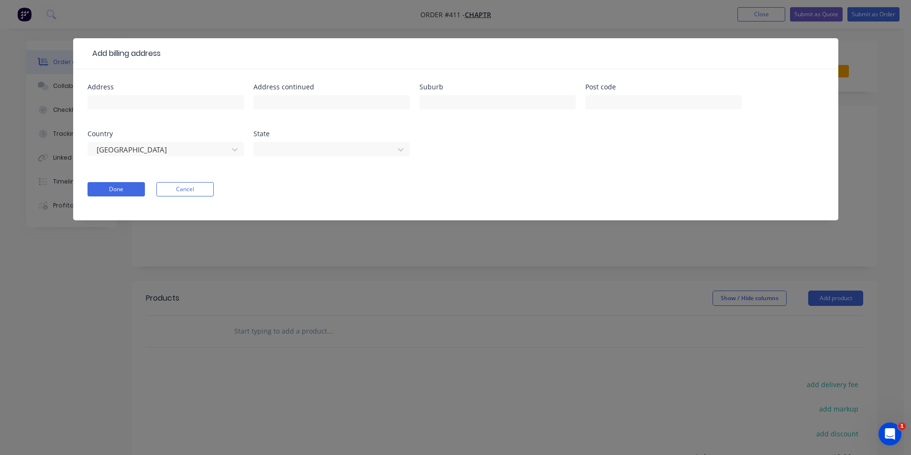
click at [197, 194] on button "Cancel" at bounding box center [184, 189] width 57 height 14
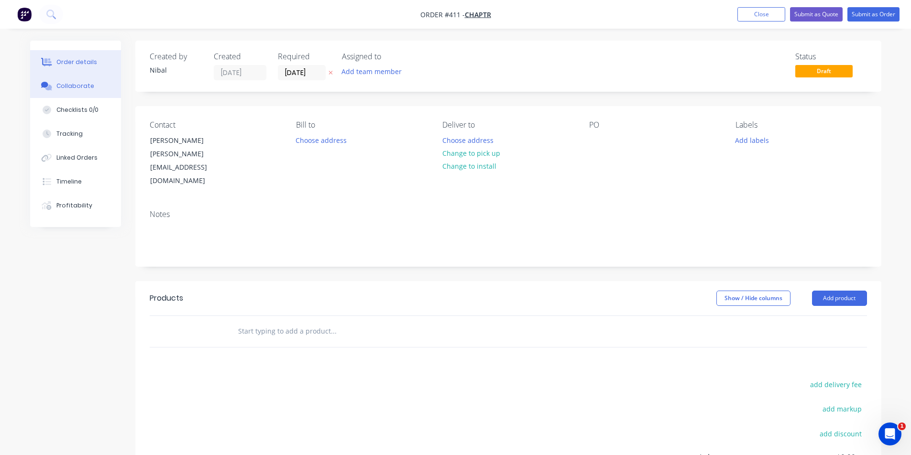
click at [85, 88] on div "Collaborate" at bounding box center [75, 86] width 38 height 9
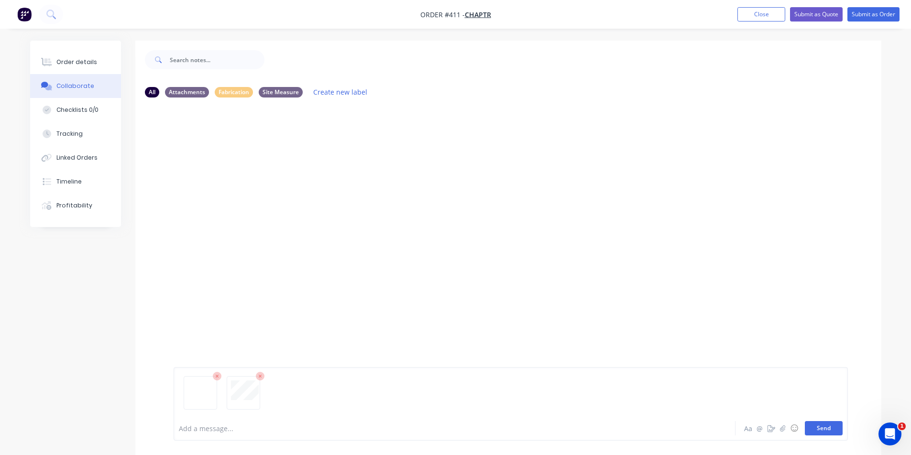
click at [822, 432] on button "Send" at bounding box center [824, 428] width 38 height 14
click at [776, 2] on nav "Order #411 - CHAPTR Add product Close Submit as Quote Submit as Order" at bounding box center [455, 14] width 911 height 29
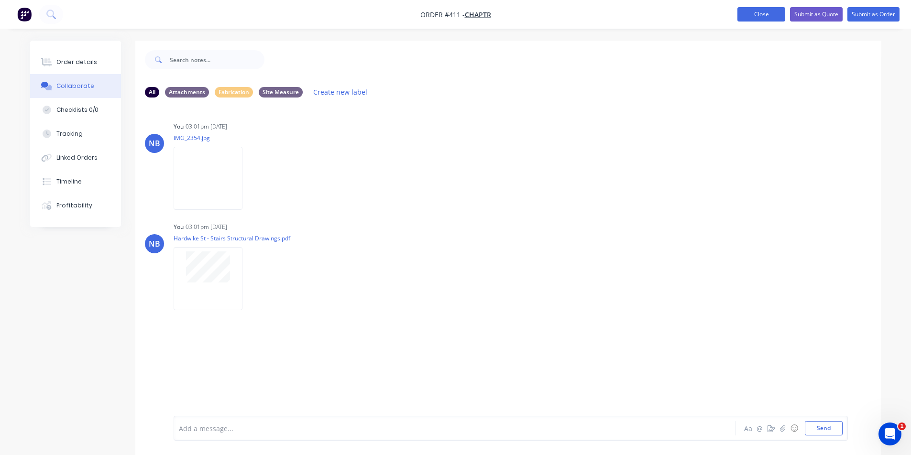
click at [779, 17] on button "Close" at bounding box center [761, 14] width 48 height 14
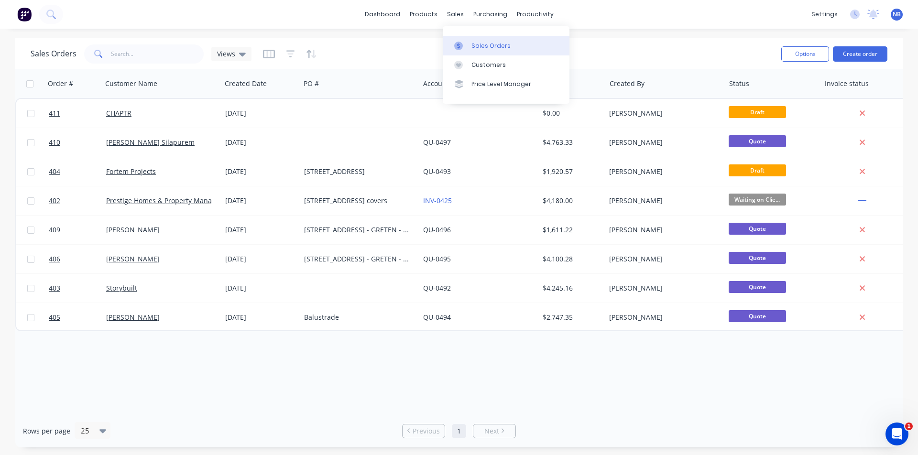
click at [472, 45] on div "Sales Orders" at bounding box center [490, 46] width 39 height 9
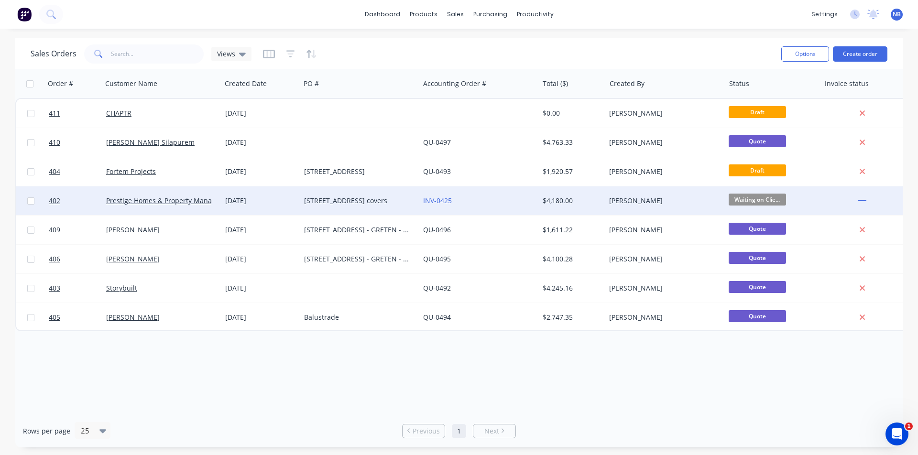
click at [257, 208] on div "[DATE]" at bounding box center [260, 200] width 79 height 29
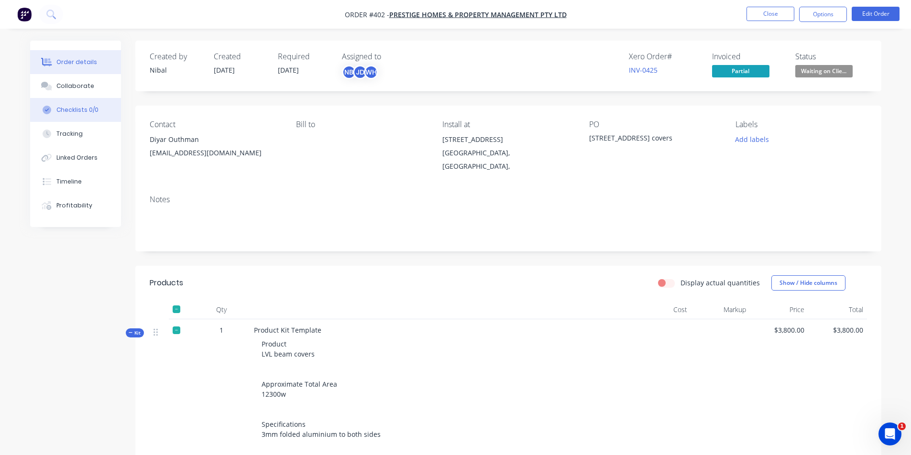
click at [75, 99] on button "Checklists 0/0" at bounding box center [75, 110] width 91 height 24
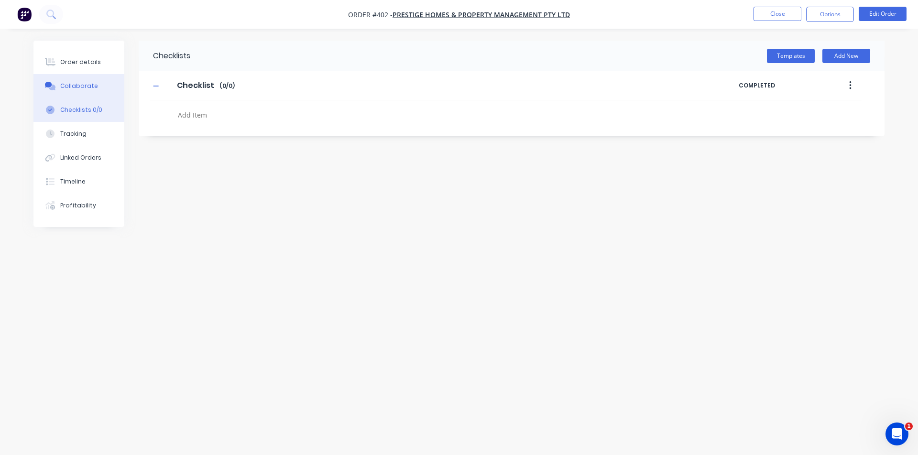
click at [80, 86] on div "Collaborate" at bounding box center [79, 86] width 38 height 9
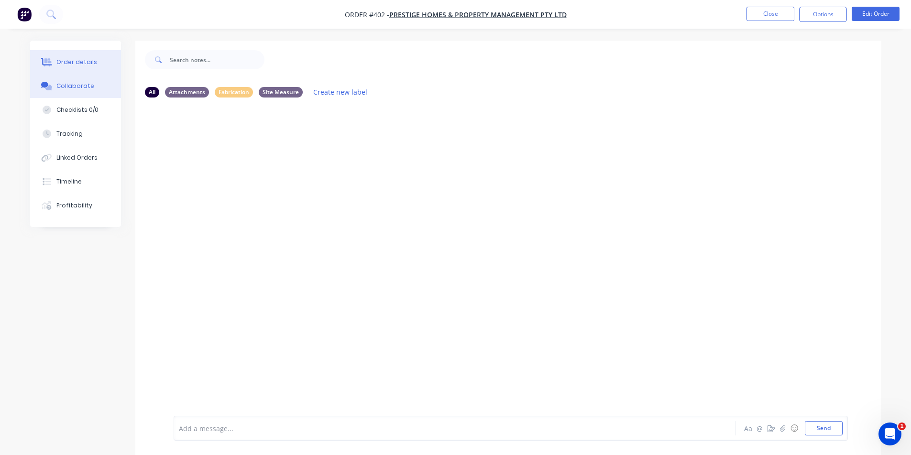
click at [63, 60] on div "Order details" at bounding box center [76, 62] width 41 height 9
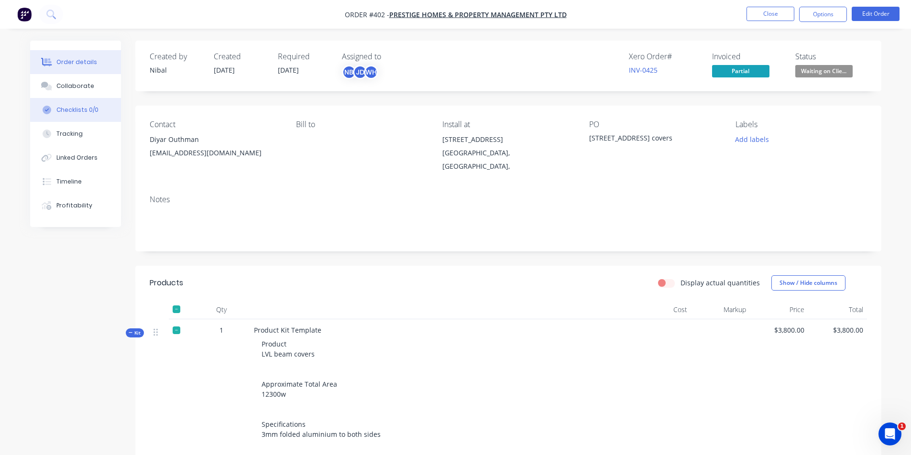
click at [69, 112] on div "Checklists 0/0" at bounding box center [77, 110] width 42 height 9
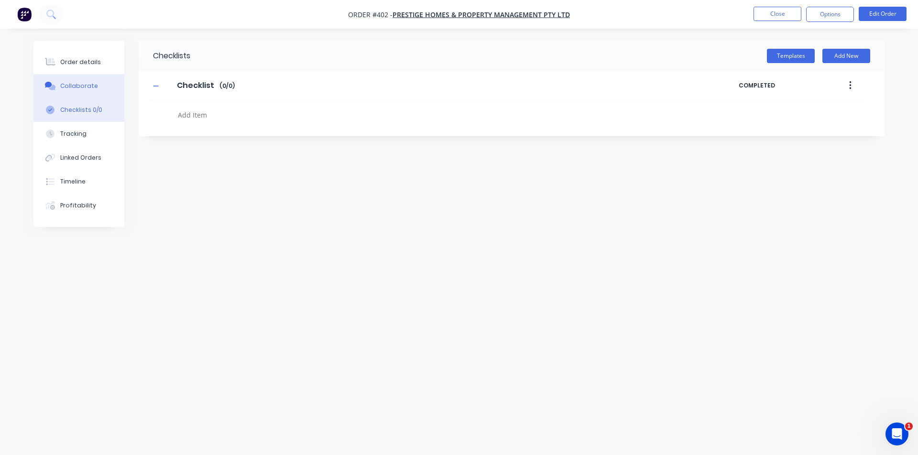
click at [81, 88] on div "Collaborate" at bounding box center [79, 86] width 38 height 9
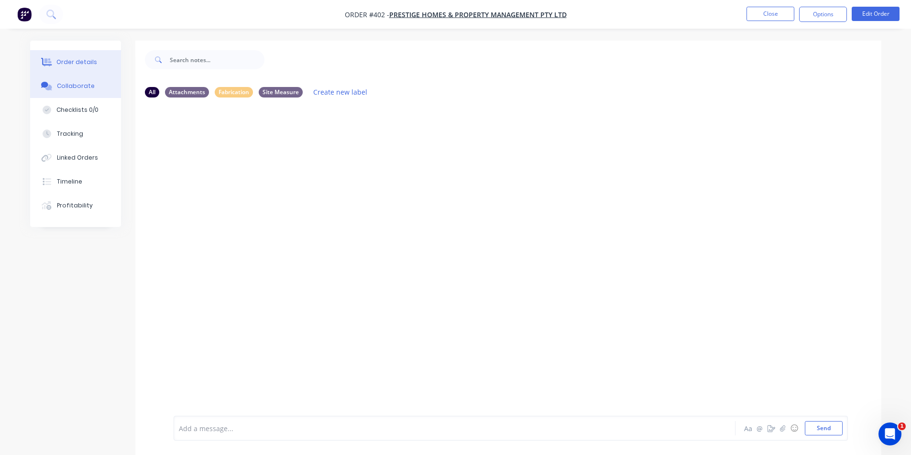
click at [83, 60] on div "Order details" at bounding box center [76, 62] width 41 height 9
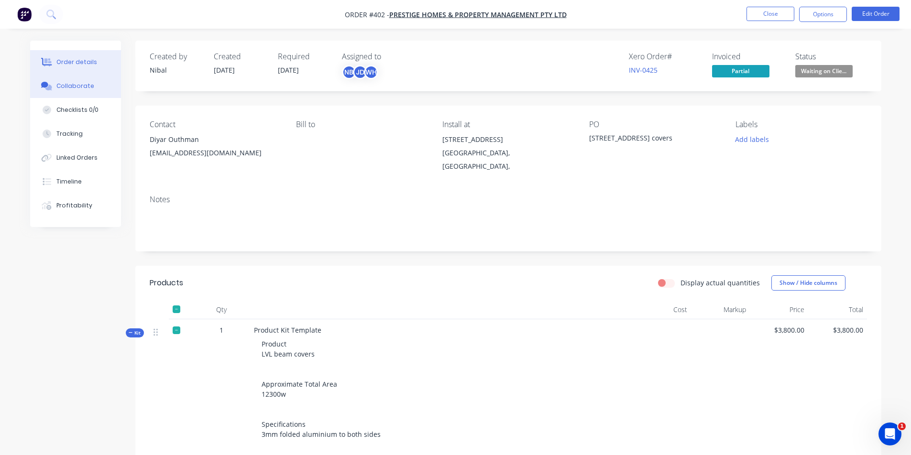
click at [63, 83] on div "Collaborate" at bounding box center [75, 86] width 38 height 9
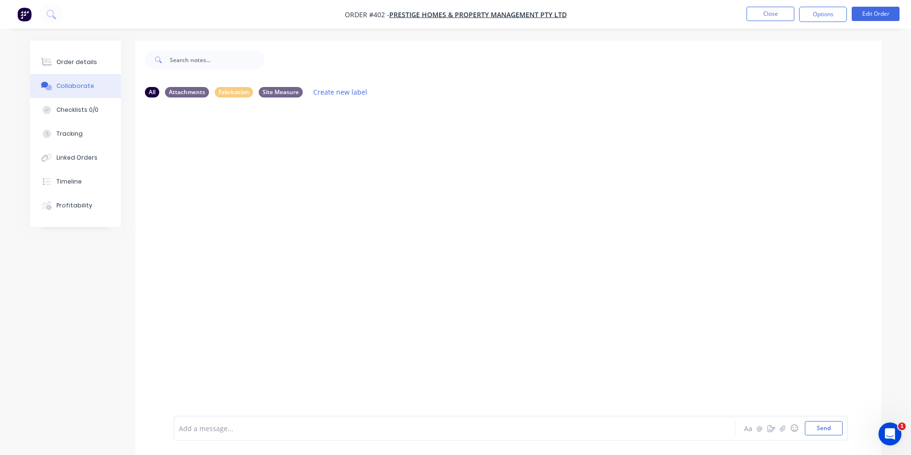
click at [15, 20] on button "button" at bounding box center [24, 14] width 20 height 15
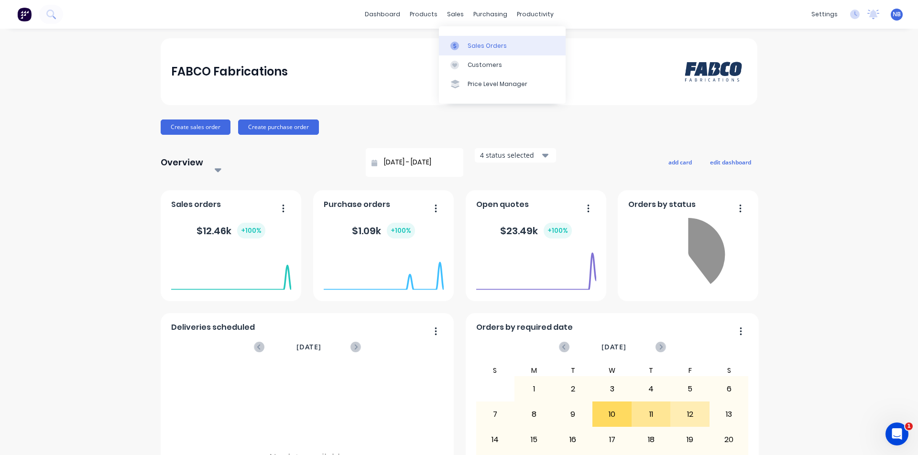
click at [477, 39] on link "Sales Orders" at bounding box center [502, 45] width 127 height 19
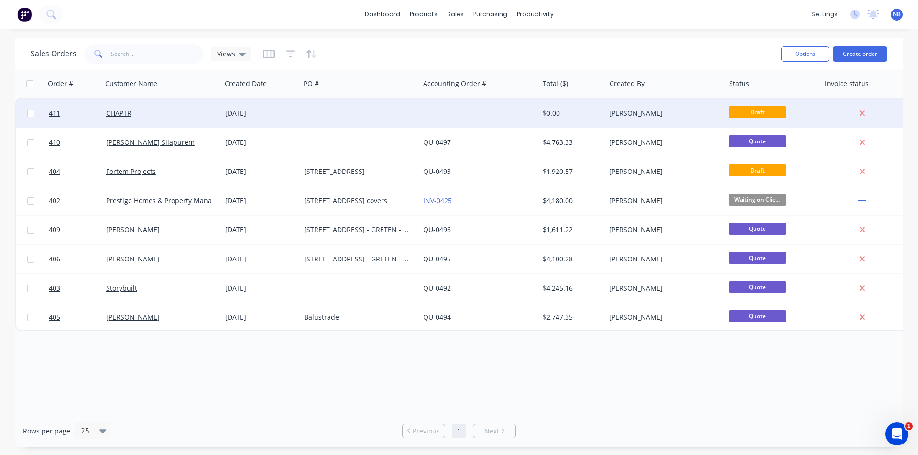
click at [388, 120] on div at bounding box center [359, 113] width 119 height 29
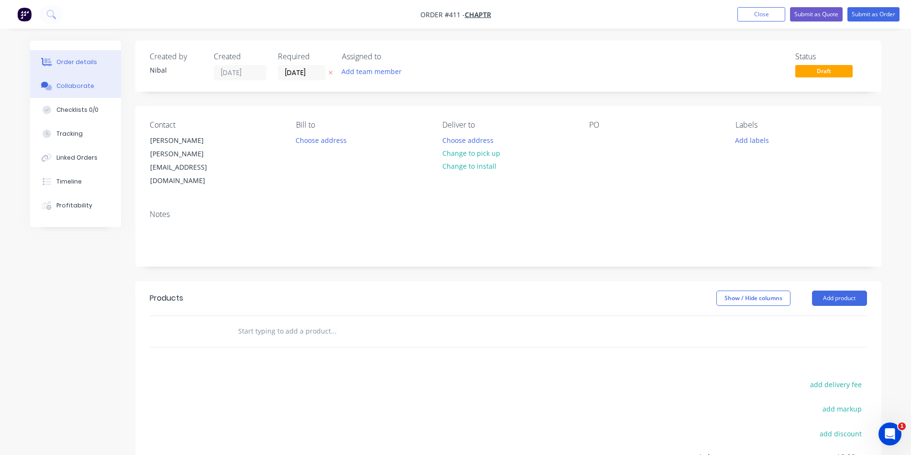
click at [81, 82] on div "Collaborate" at bounding box center [75, 86] width 38 height 9
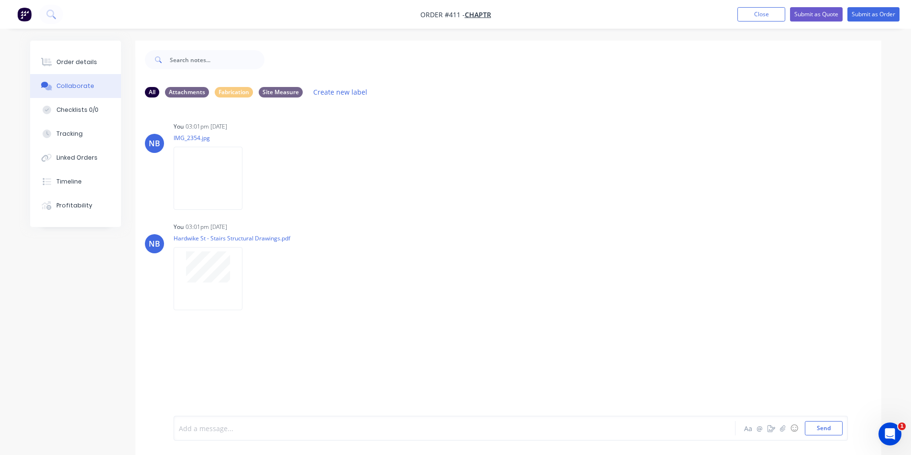
click at [205, 429] on div at bounding box center [427, 429] width 497 height 10
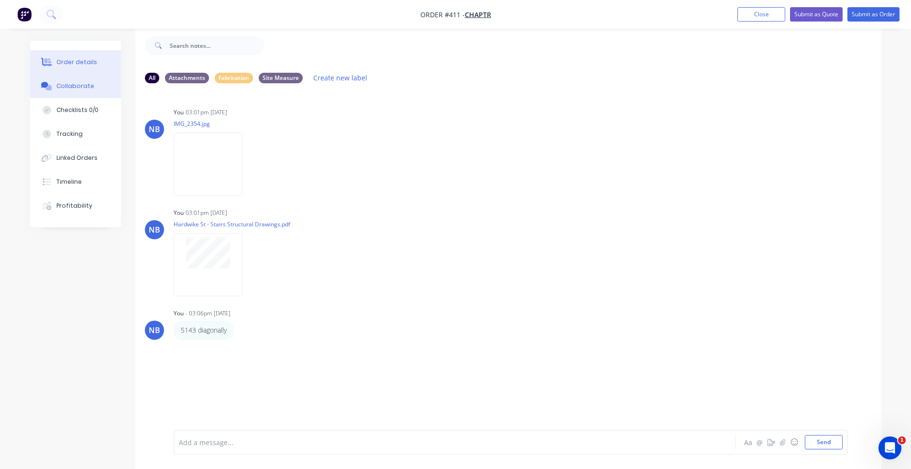
click at [84, 74] on button "Order details" at bounding box center [75, 62] width 91 height 24
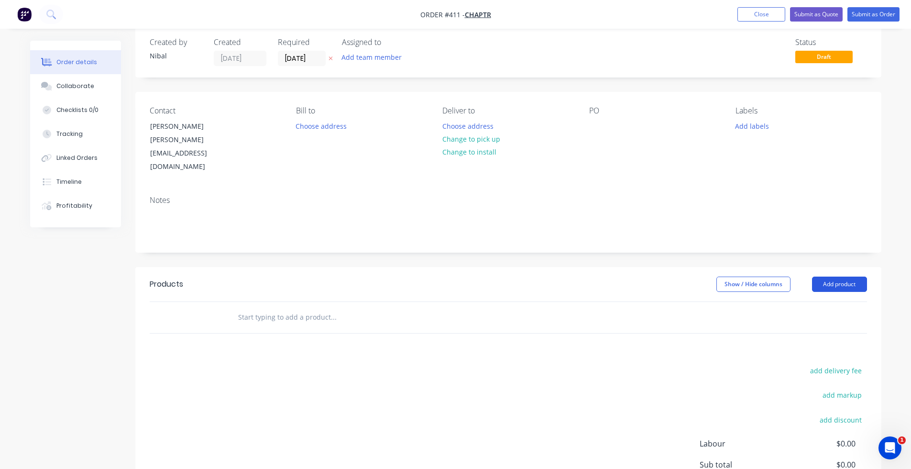
click at [847, 276] on button "Add product" at bounding box center [839, 283] width 55 height 15
click at [847, 268] on header "Products Show / Hide columns Add product" at bounding box center [508, 284] width 746 height 34
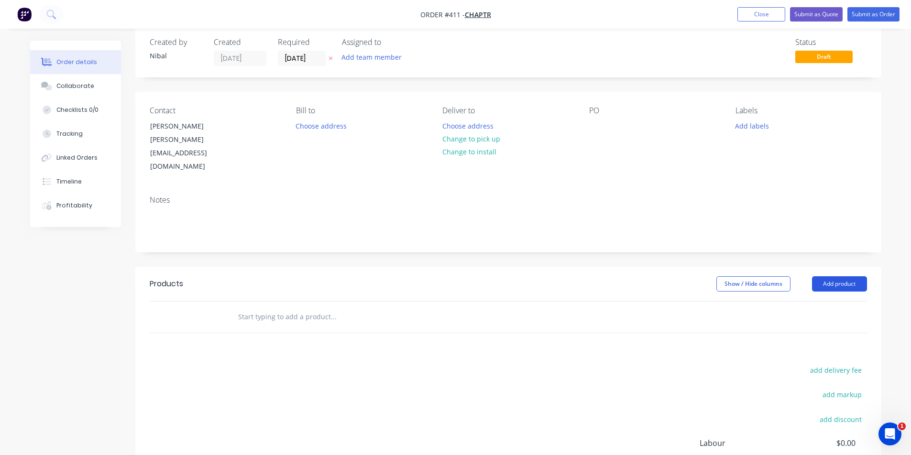
click at [831, 276] on button "Add product" at bounding box center [839, 283] width 55 height 15
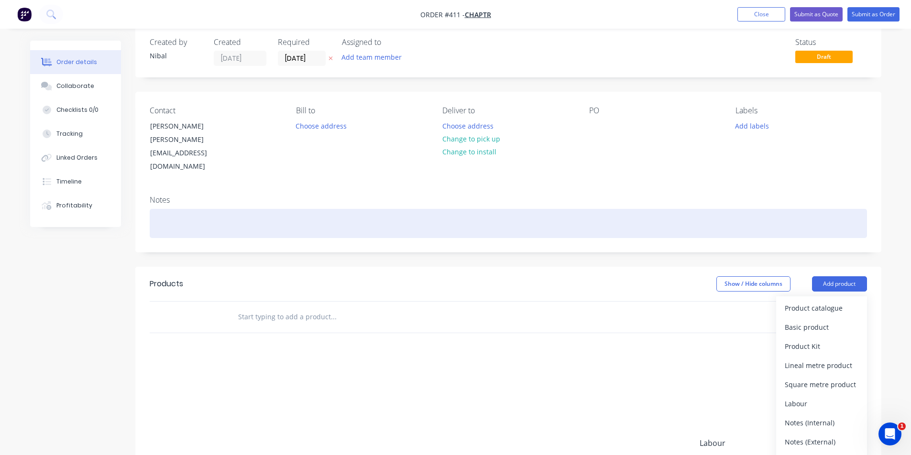
click at [853, 209] on div at bounding box center [508, 223] width 717 height 29
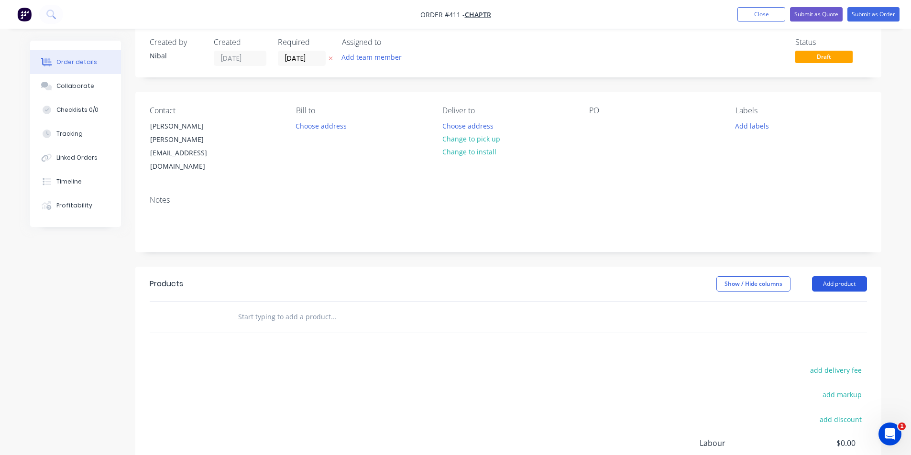
click at [840, 276] on button "Add product" at bounding box center [839, 283] width 55 height 15
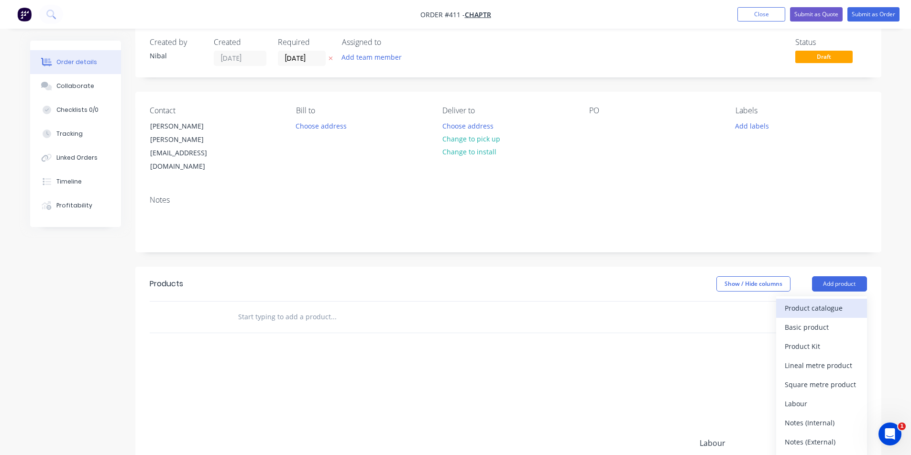
click at [802, 301] on div "Product catalogue" at bounding box center [822, 308] width 74 height 14
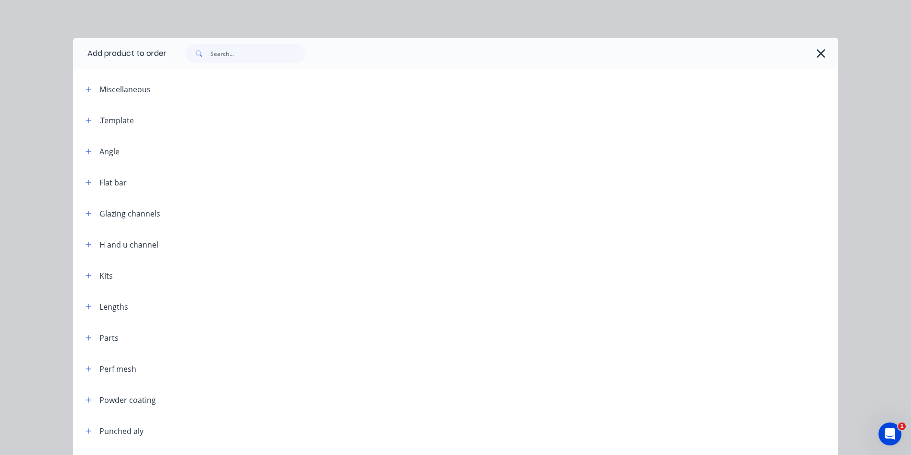
drag, startPoint x: 86, startPoint y: 281, endPoint x: 93, endPoint y: 274, distance: 9.5
click at [86, 280] on button "button" at bounding box center [89, 276] width 12 height 12
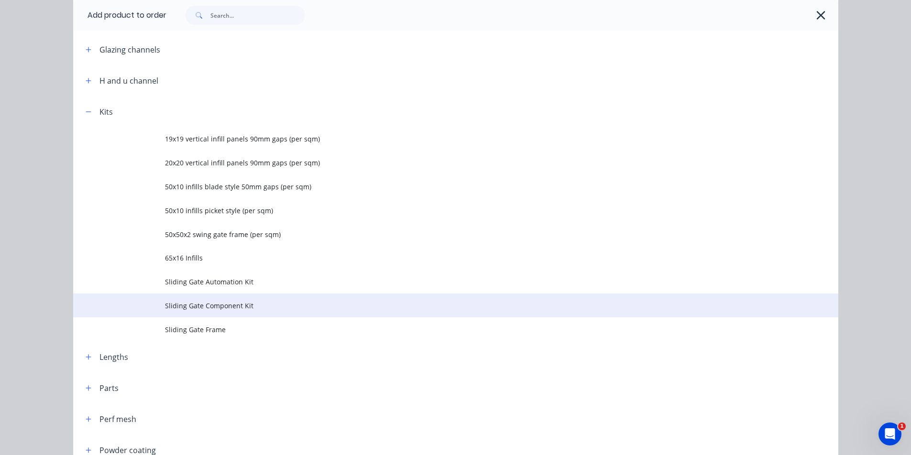
scroll to position [168, 0]
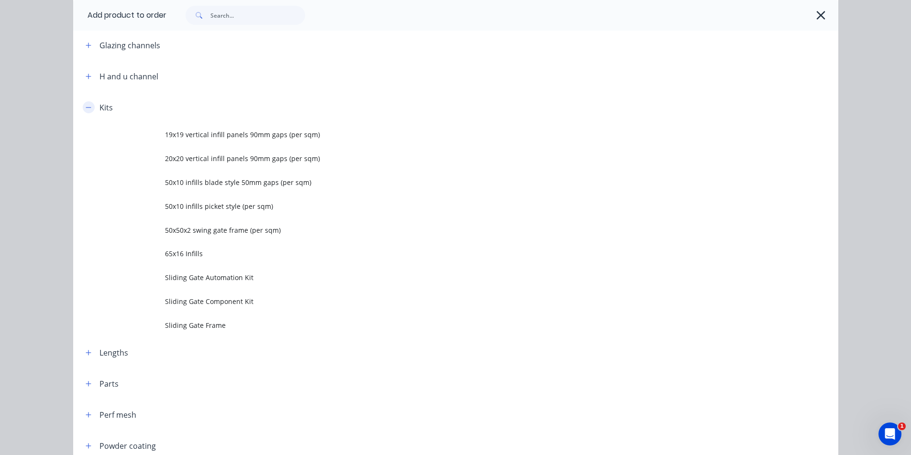
click at [86, 110] on icon "button" at bounding box center [89, 107] width 6 height 7
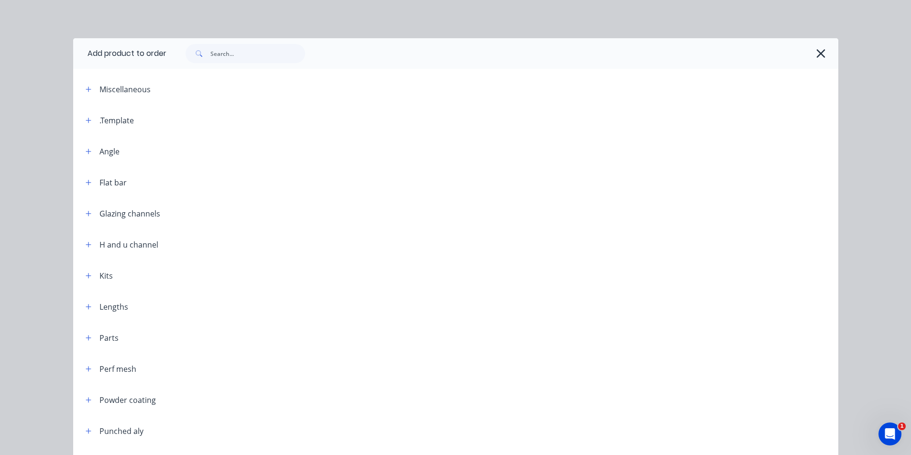
scroll to position [0, 0]
click at [86, 122] on icon "button" at bounding box center [89, 120] width 6 height 7
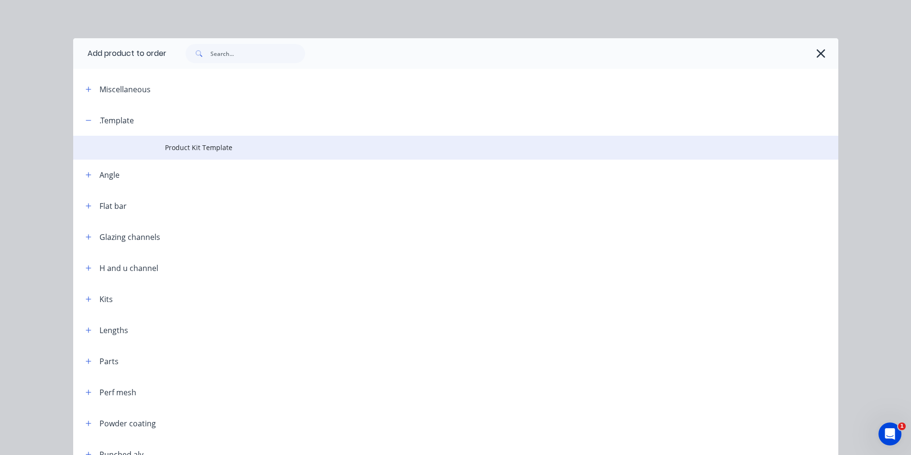
click at [169, 149] on span "Product Kit Template" at bounding box center [434, 147] width 538 height 10
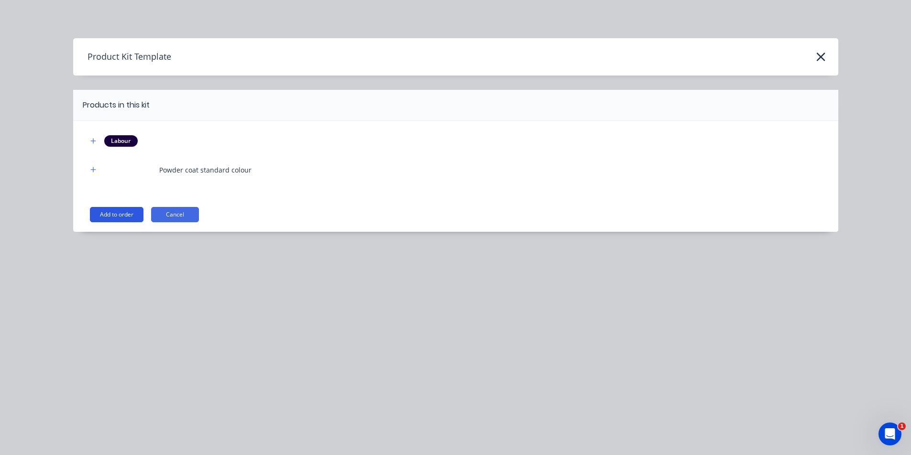
click at [121, 213] on button "Add to order" at bounding box center [117, 214] width 54 height 15
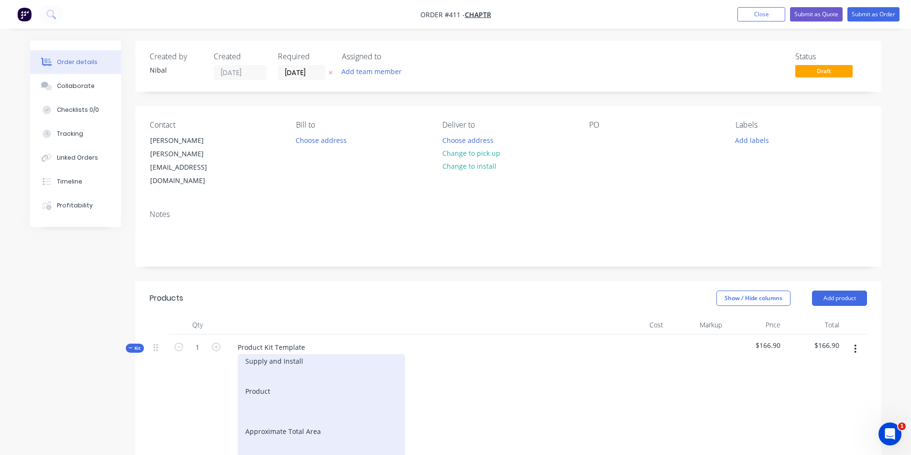
scroll to position [47, 0]
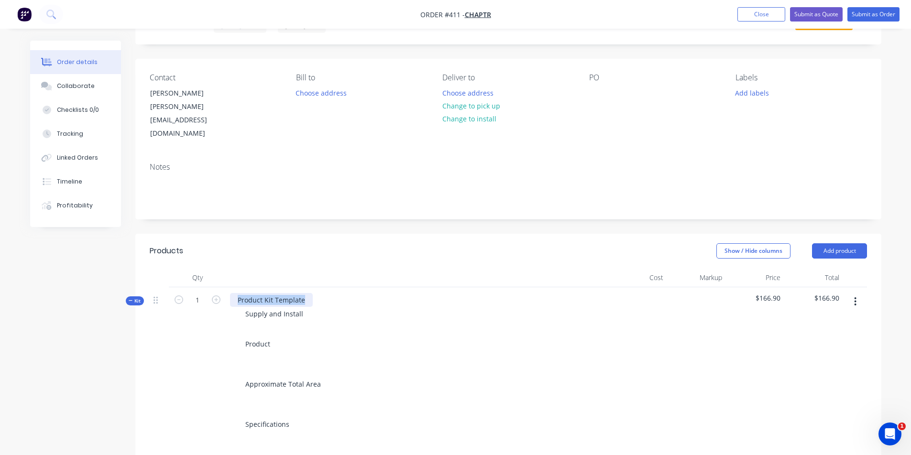
drag, startPoint x: 307, startPoint y: 275, endPoint x: 197, endPoint y: 253, distance: 112.2
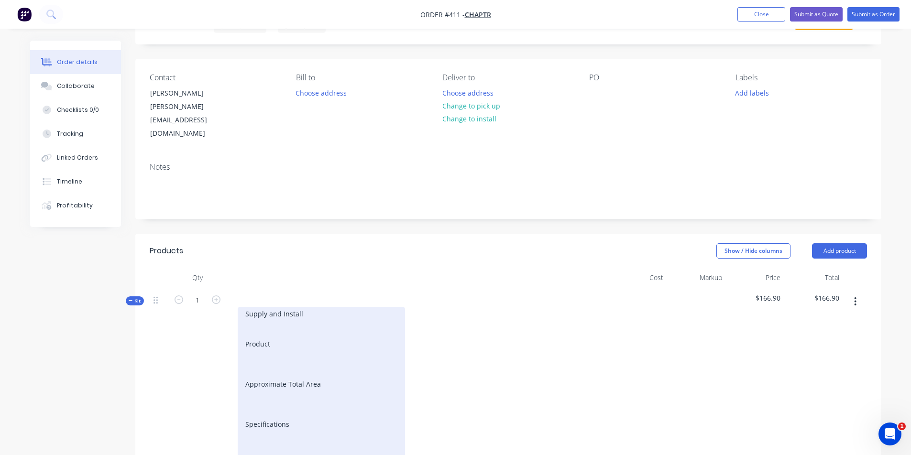
click at [277, 307] on div "Supply and Install Product Approximate Total Area Specifications Drawings To be…" at bounding box center [321, 414] width 167 height 215
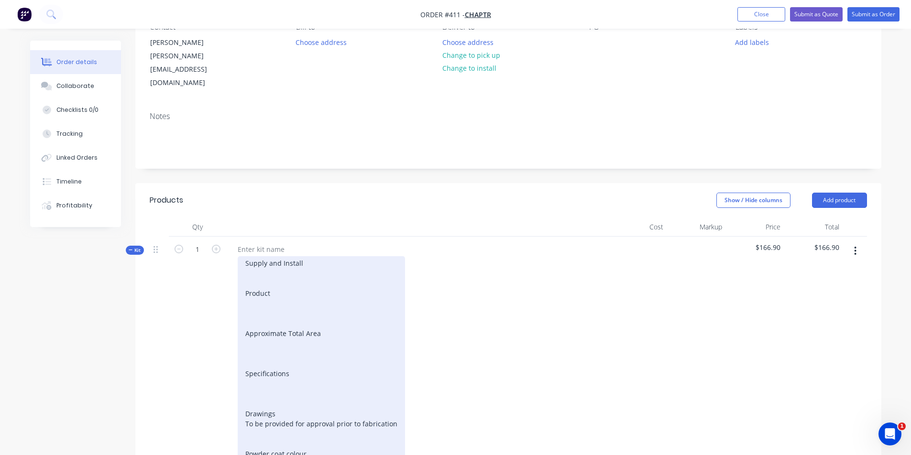
scroll to position [149, 0]
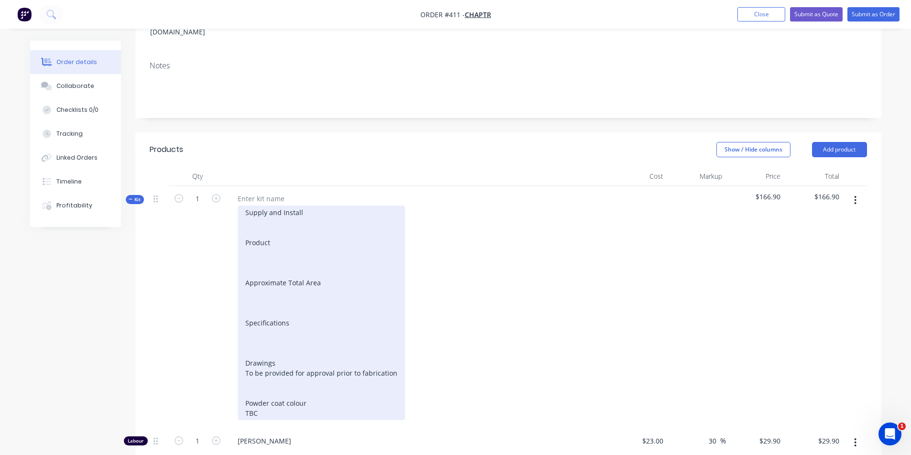
click at [265, 221] on div "Supply and Install Product Approximate Total Area Specifications Drawings To be…" at bounding box center [321, 313] width 167 height 215
click at [275, 227] on div "Supply and Install Product Approximate Total Area Specifications Drawings To be…" at bounding box center [321, 313] width 167 height 215
click at [294, 267] on div "Supply and Install Product Aluminium stair balustrade Approximate Total Area Sp…" at bounding box center [321, 313] width 167 height 215
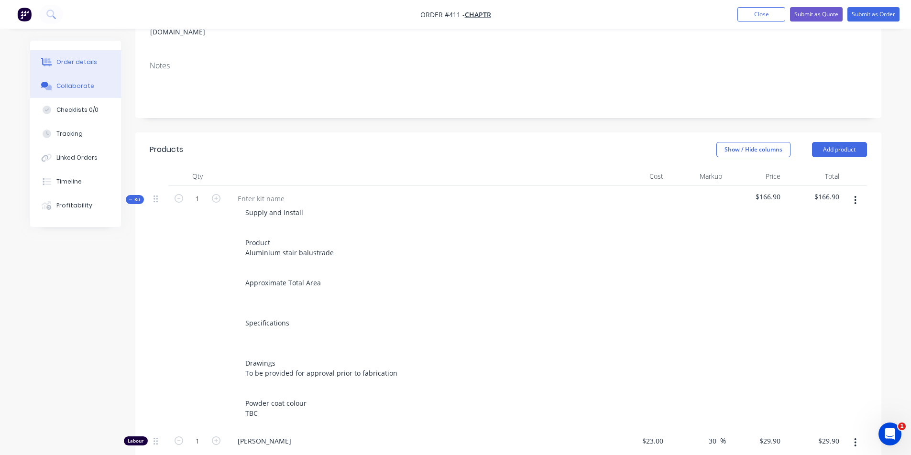
drag, startPoint x: 68, startPoint y: 94, endPoint x: 72, endPoint y: 84, distance: 11.0
click at [68, 94] on button "Collaborate" at bounding box center [75, 86] width 91 height 24
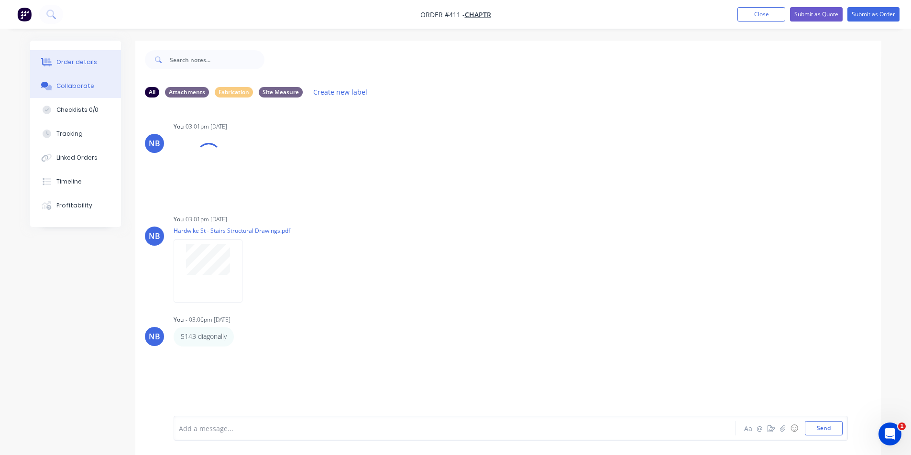
click at [73, 67] on button "Order details" at bounding box center [75, 62] width 91 height 24
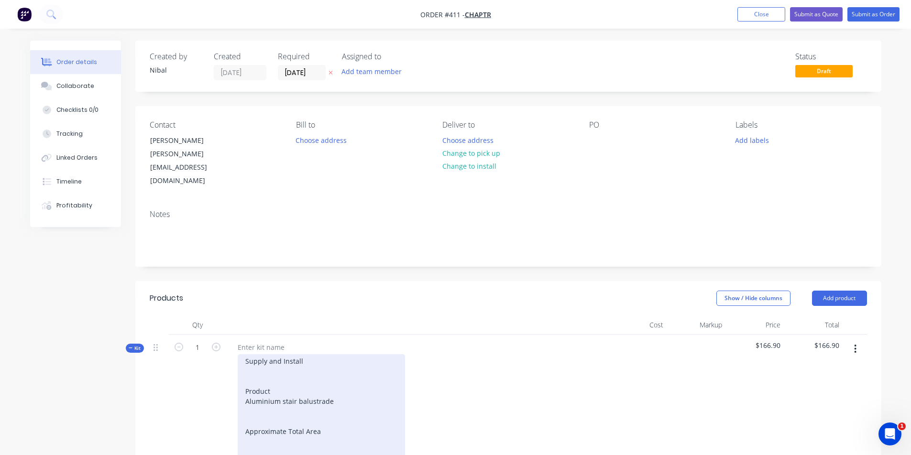
click at [318, 383] on div "Supply and Install Product Aluminium stair balustrade Approximate Total Area Sp…" at bounding box center [321, 461] width 167 height 215
click at [323, 420] on div "Supply and Install Product Aluminium stair balustrade Approximate Total Area Sp…" at bounding box center [321, 461] width 167 height 215
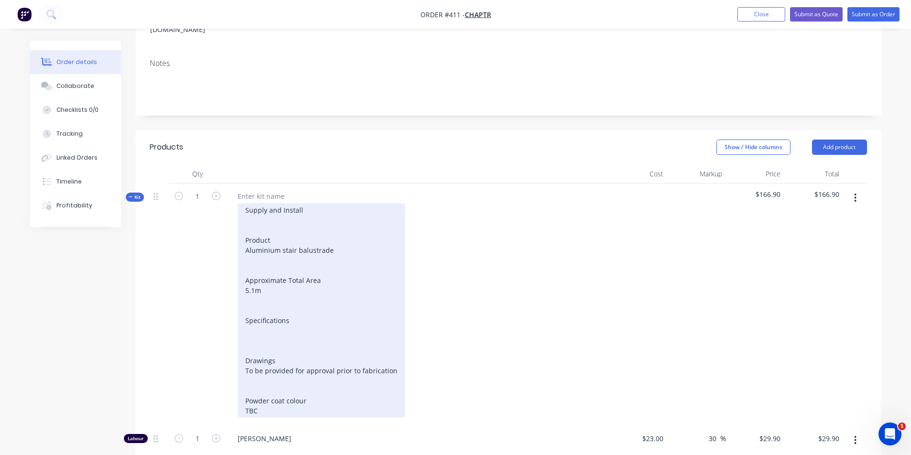
scroll to position [163, 0]
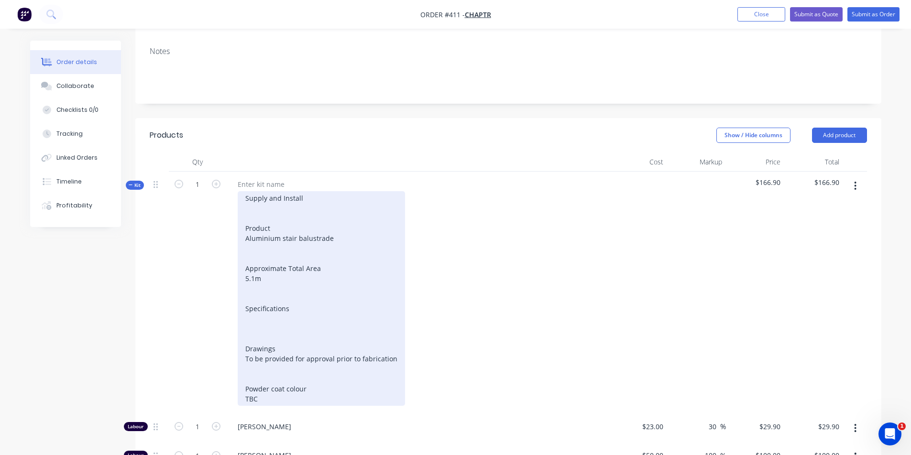
click at [279, 292] on div "Supply and Install Product Aluminium stair balustrade Approximate Total Area 5.…" at bounding box center [321, 298] width 167 height 215
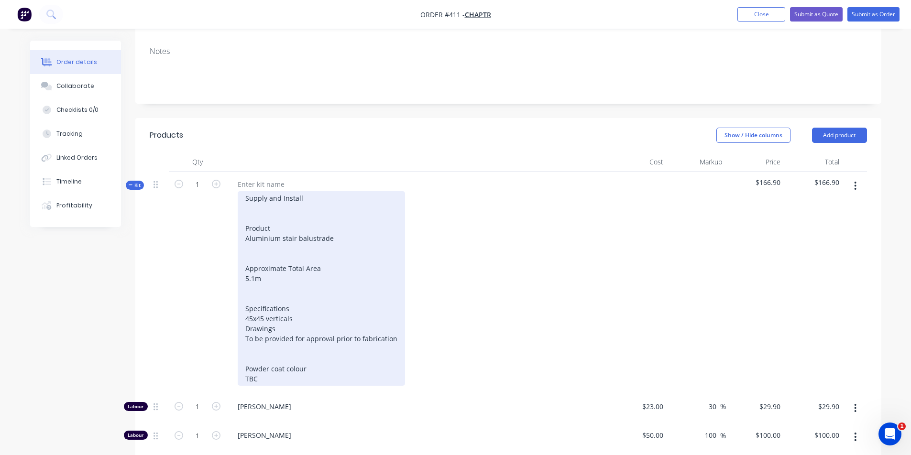
click at [243, 294] on div "Supply and Install Product Aluminium stair balustrade Approximate Total Area 5.…" at bounding box center [321, 288] width 167 height 195
click at [263, 304] on div "Supply and Install Product Aluminium stair balustrade Approximate Total Area 5.…" at bounding box center [321, 288] width 167 height 195
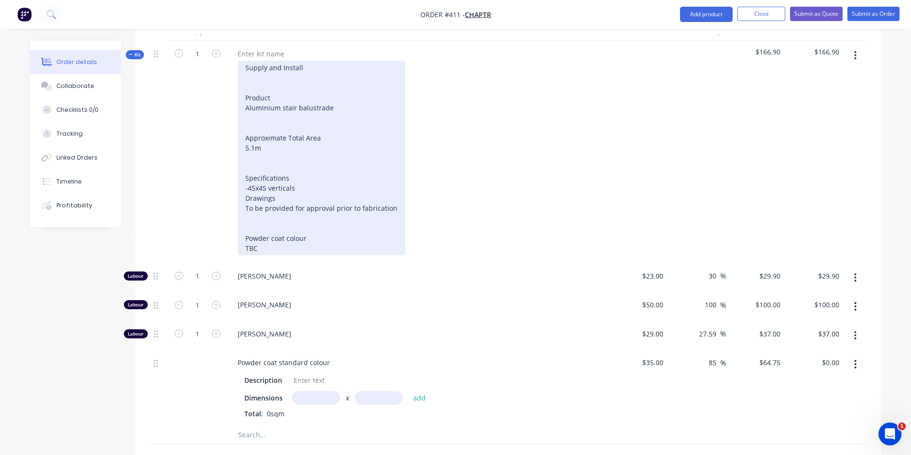
scroll to position [279, 0]
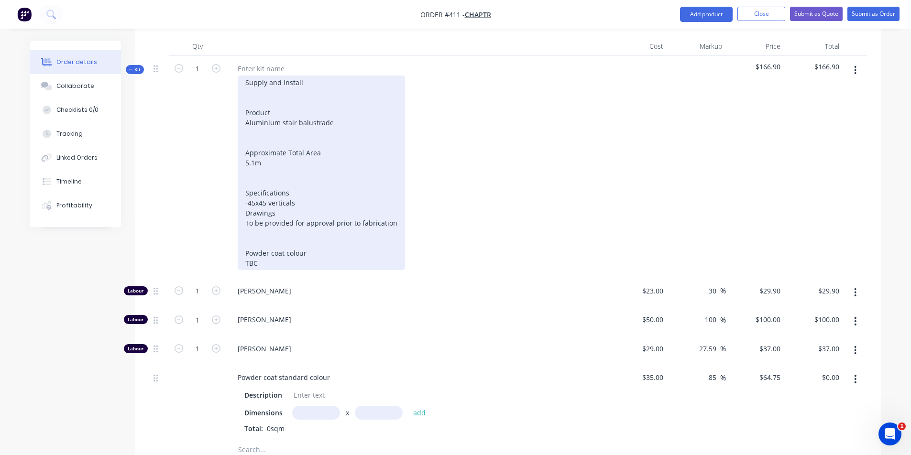
click at [249, 178] on div "Supply and Install Product Aluminium stair balustrade Approximate Total Area 5.…" at bounding box center [321, 173] width 167 height 195
click at [258, 186] on div "Supply and Install Product Aluminium stair balustrade Approximate Total Area 5.…" at bounding box center [321, 173] width 167 height 195
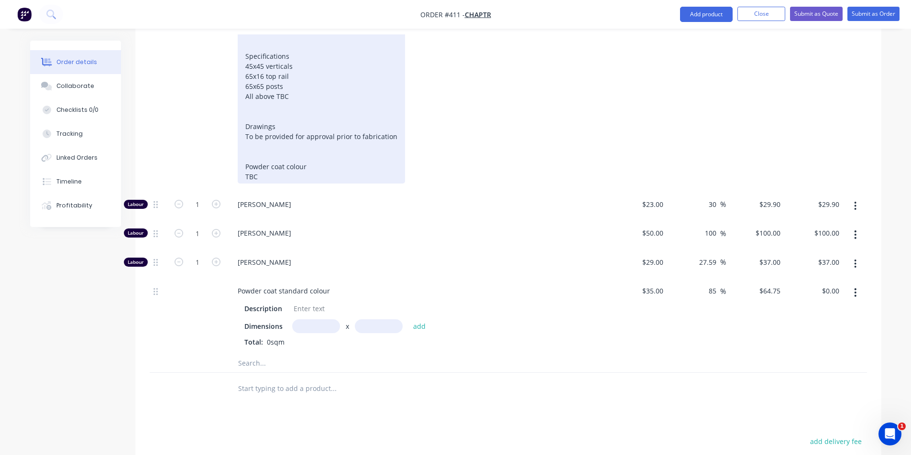
scroll to position [427, 0]
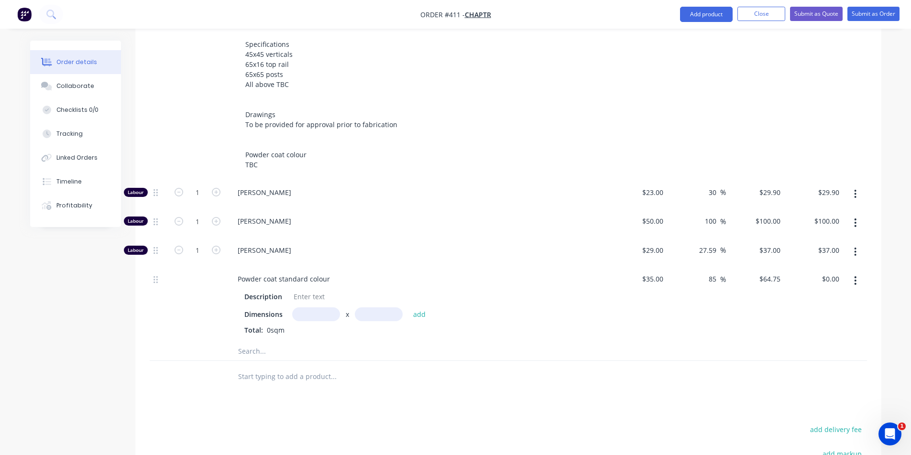
click at [252, 187] on span "[PERSON_NAME]" at bounding box center [421, 192] width 367 height 10
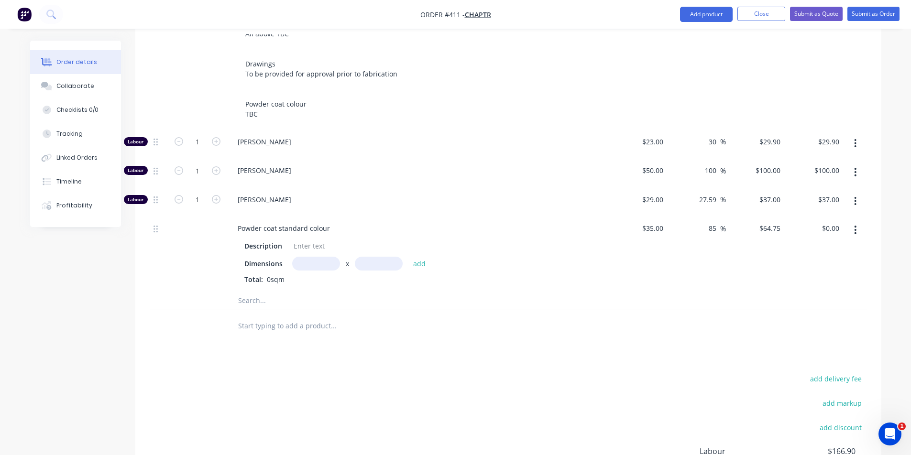
drag, startPoint x: 311, startPoint y: 241, endPoint x: 328, endPoint y: 254, distance: 22.1
click at [311, 257] on input "text" at bounding box center [316, 264] width 48 height 14
click at [277, 291] on input "text" at bounding box center [333, 300] width 191 height 19
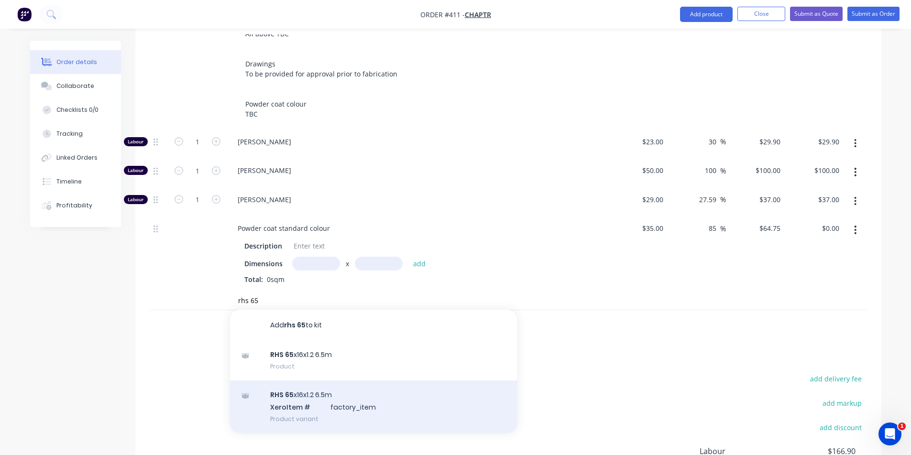
click at [311, 381] on div "RHS 65 x16x1.2 6.5m Xero Item # factory_item Product variant" at bounding box center [373, 407] width 287 height 53
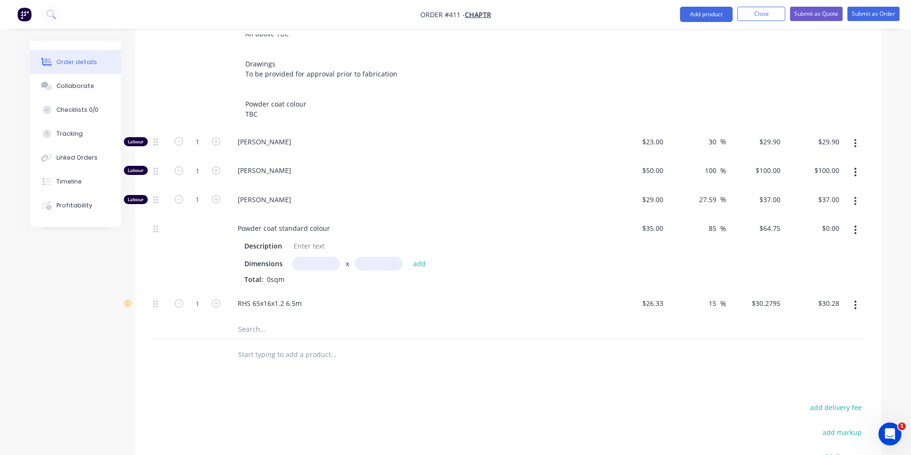
click at [281, 320] on input "text" at bounding box center [333, 329] width 191 height 19
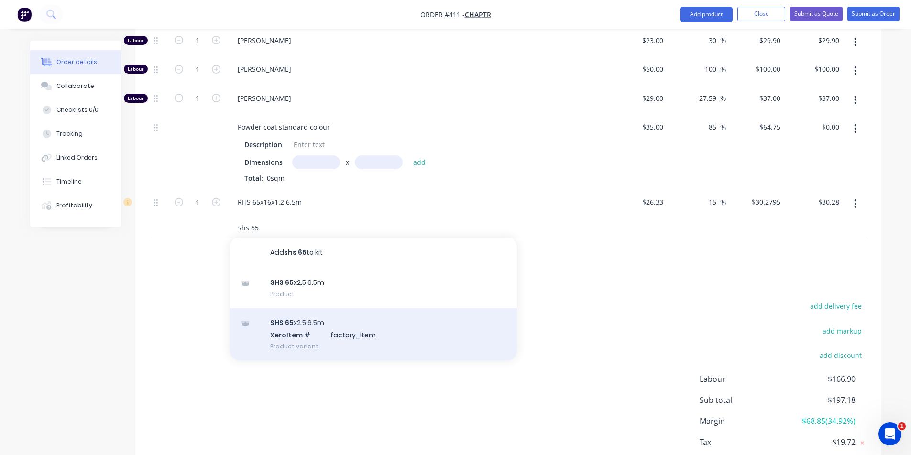
scroll to position [591, 0]
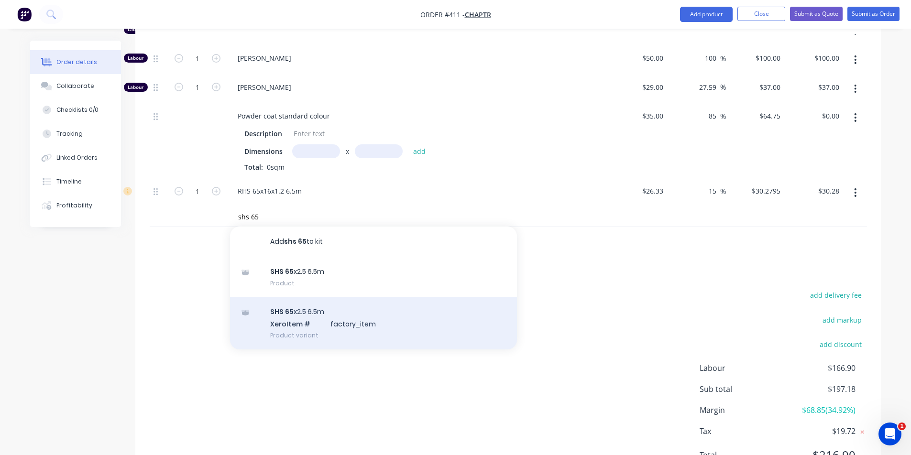
click at [317, 311] on div "SHS 65 x2.5 6.5m Xero Item # factory_item Product variant" at bounding box center [373, 323] width 287 height 53
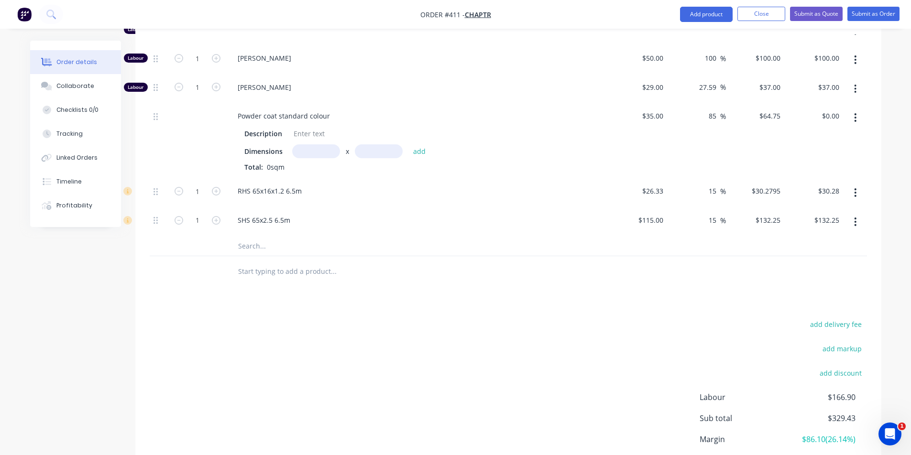
click at [289, 237] on input "text" at bounding box center [333, 246] width 191 height 19
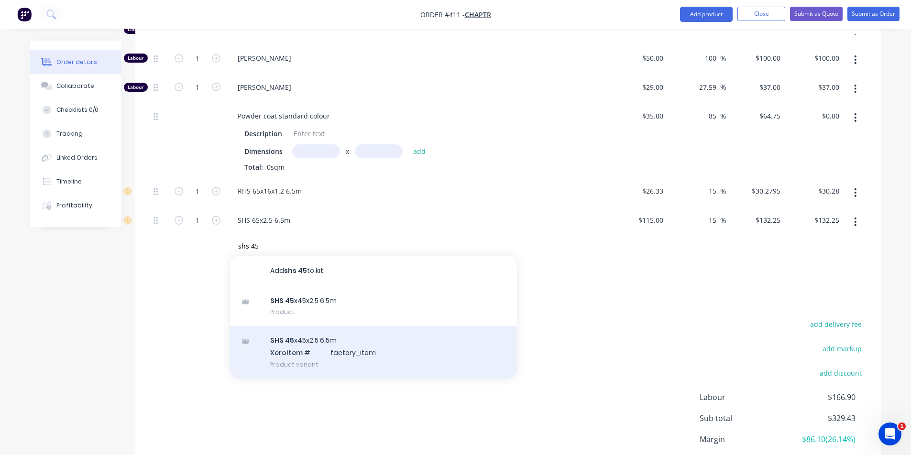
click at [282, 327] on div "SHS 45 x45x2.5 6.5m Xero Item # factory_item Product variant" at bounding box center [373, 352] width 287 height 53
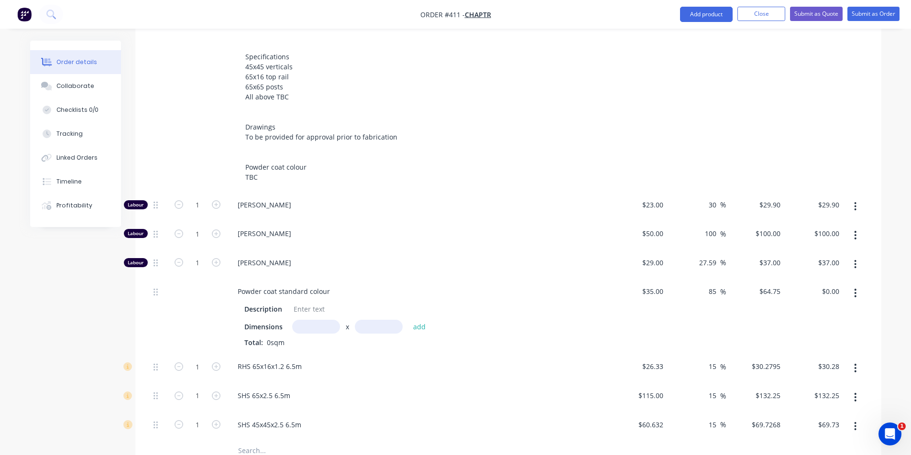
scroll to position [427, 0]
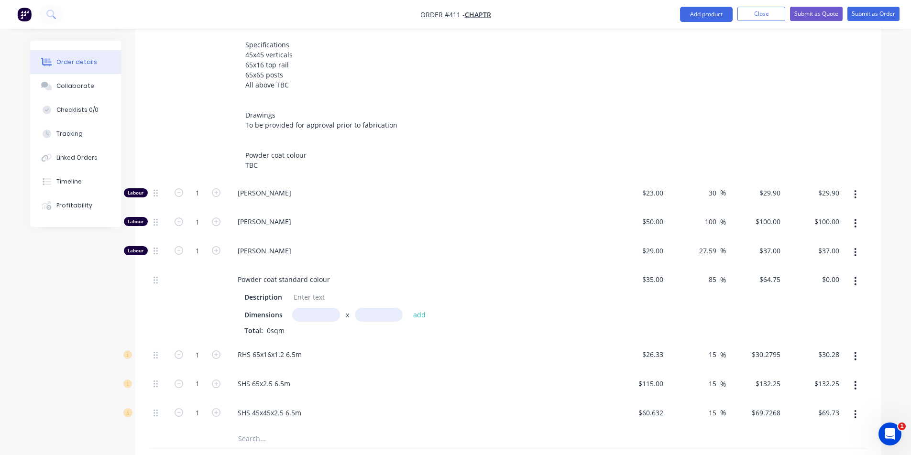
click at [321, 308] on input "text" at bounding box center [316, 315] width 48 height 14
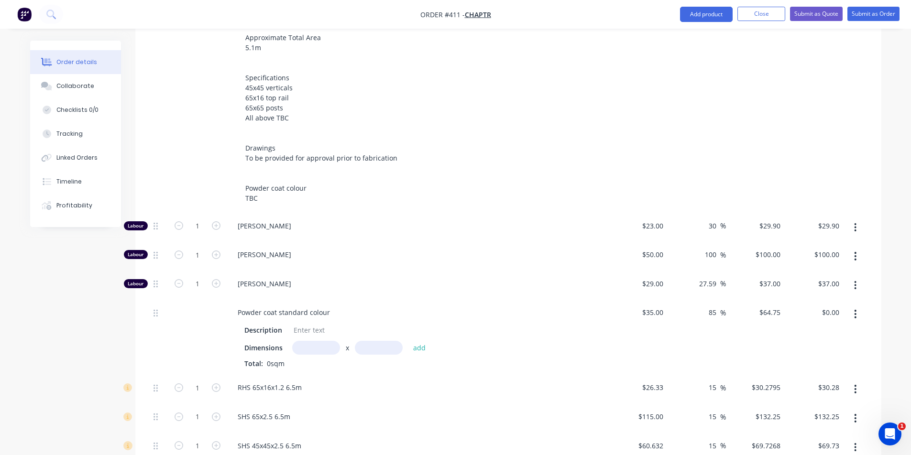
scroll to position [380, 0]
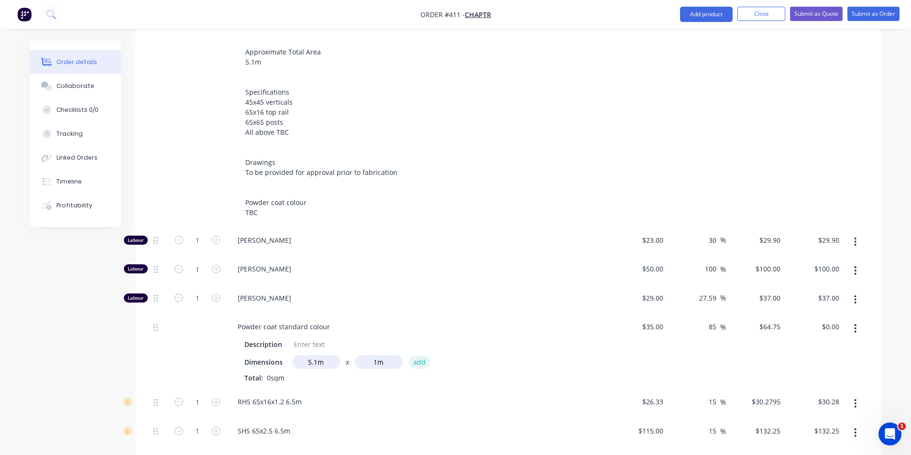
click at [415, 356] on button "add" at bounding box center [419, 362] width 22 height 13
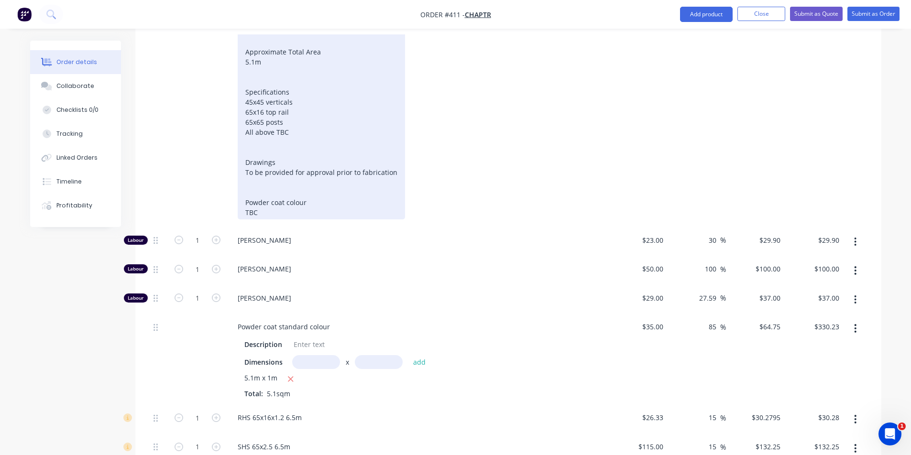
click at [271, 105] on div "Supply and Install Product Aluminium stair balustrade Approximate Total Area 5.…" at bounding box center [321, 97] width 167 height 245
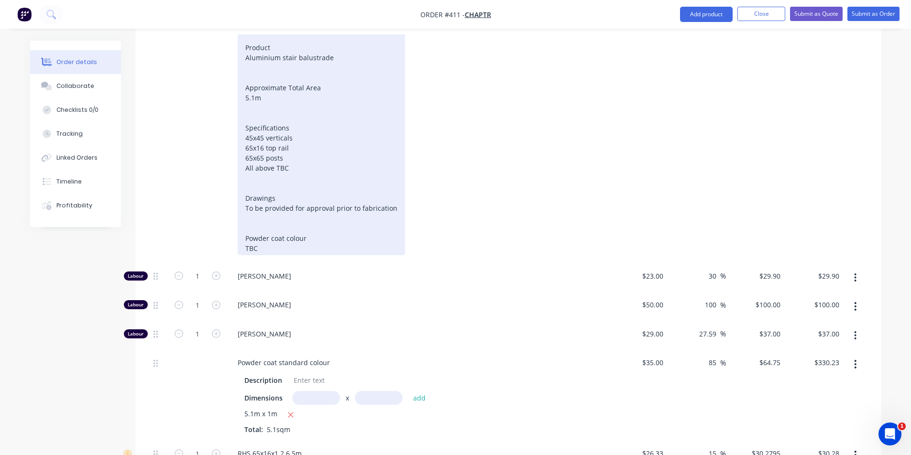
scroll to position [329, 0]
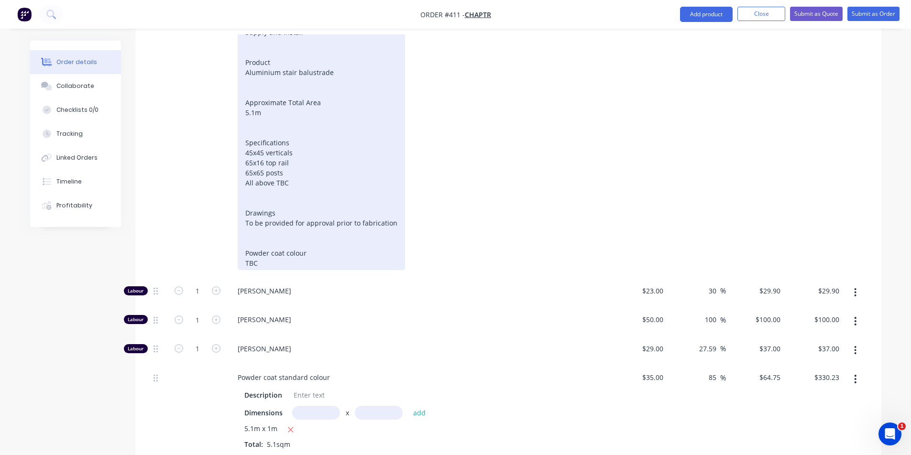
click at [263, 91] on div "Supply and Install Product Aluminium stair balustrade Approximate Total Area 5.…" at bounding box center [321, 147] width 167 height 245
click at [249, 89] on div "Supply and Install Product Aluminium stair balustrade Approximate Total Area 5.…" at bounding box center [321, 147] width 167 height 245
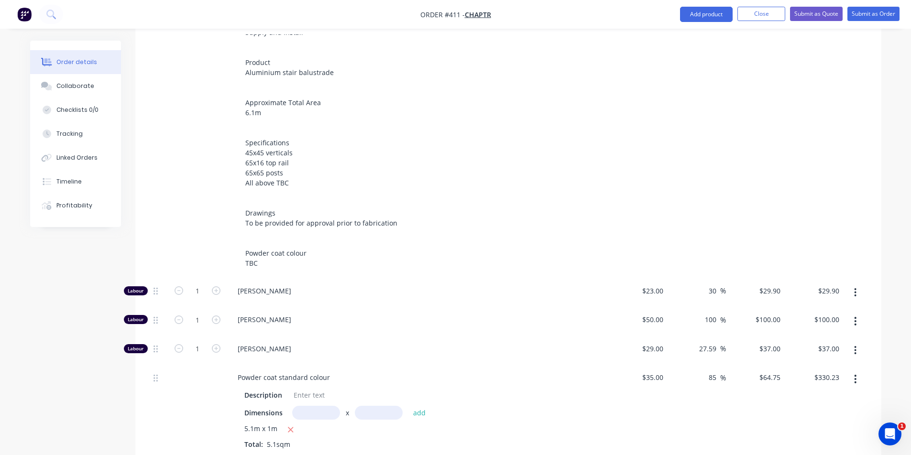
click at [553, 142] on div "Supply and Install Product Aluminium stair balustrade Approximate Total Area 6.…" at bounding box center [417, 147] width 375 height 245
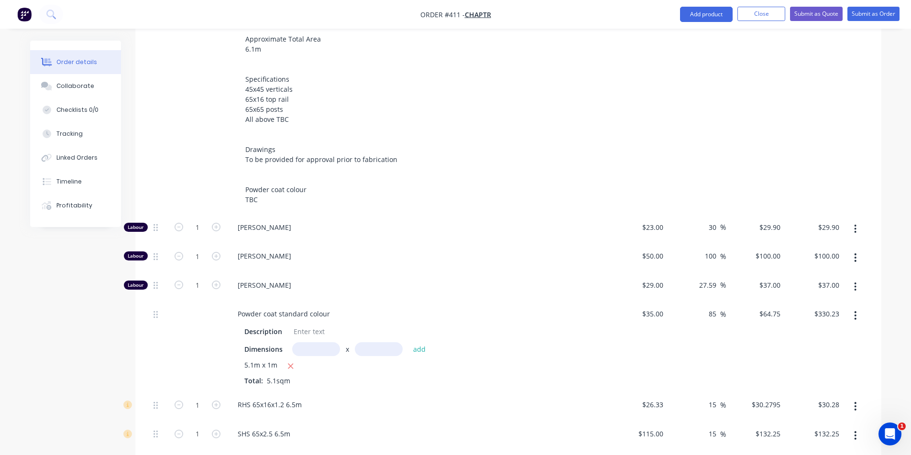
scroll to position [435, 0]
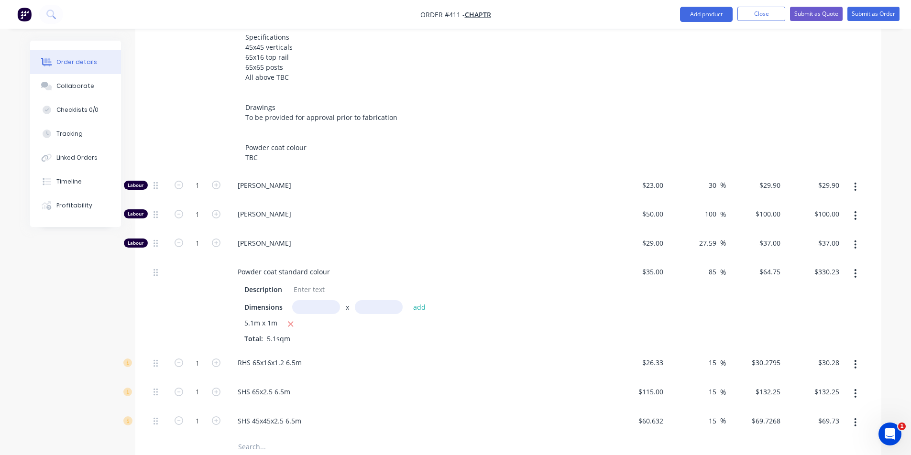
click at [318, 300] on input "text" at bounding box center [316, 307] width 48 height 14
click at [419, 301] on button "add" at bounding box center [419, 307] width 22 height 13
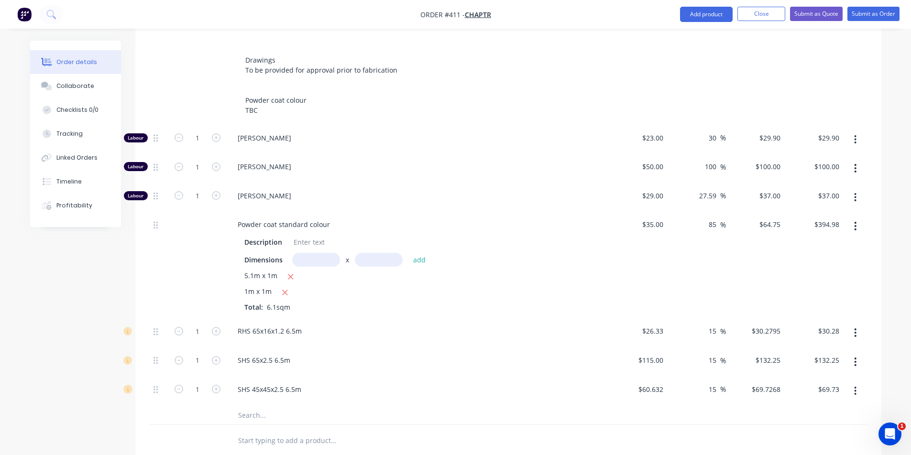
scroll to position [533, 0]
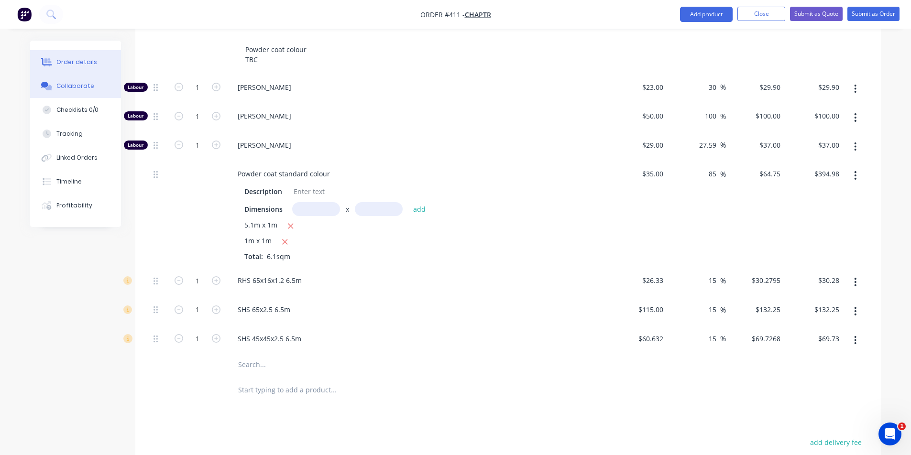
click at [66, 96] on button "Collaborate" at bounding box center [75, 86] width 91 height 24
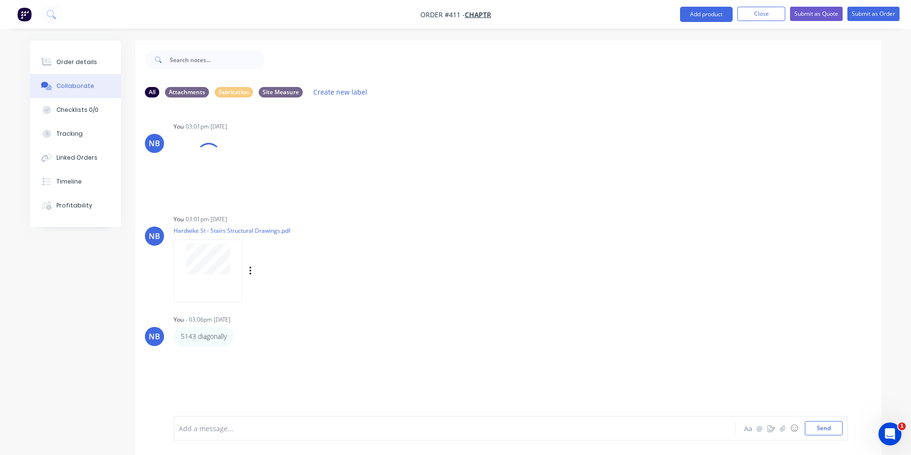
click at [200, 285] on div at bounding box center [208, 271] width 69 height 63
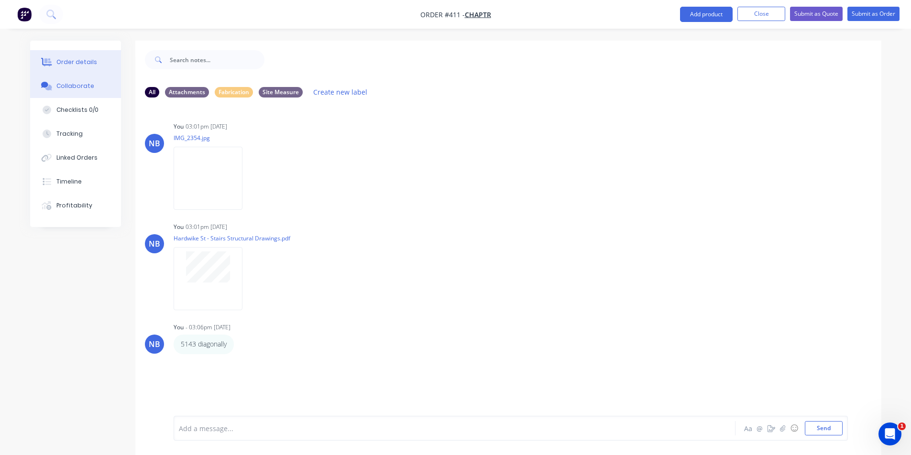
click at [77, 59] on div "Order details" at bounding box center [76, 62] width 41 height 9
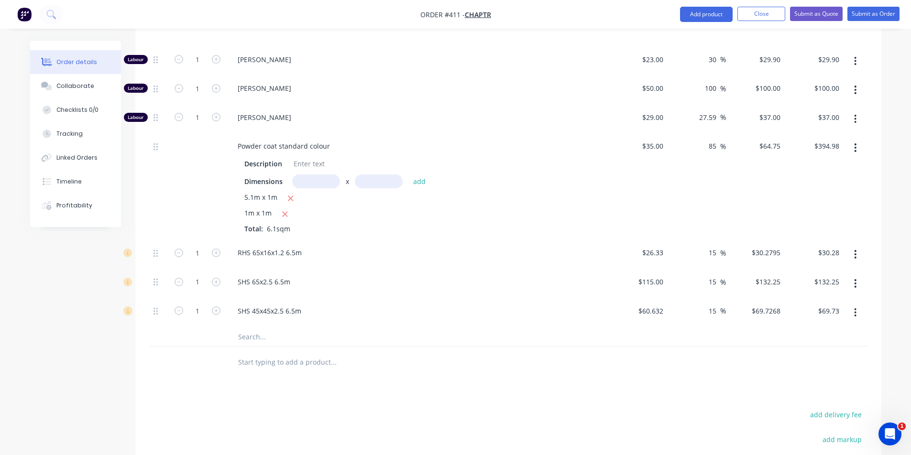
scroll to position [578, 0]
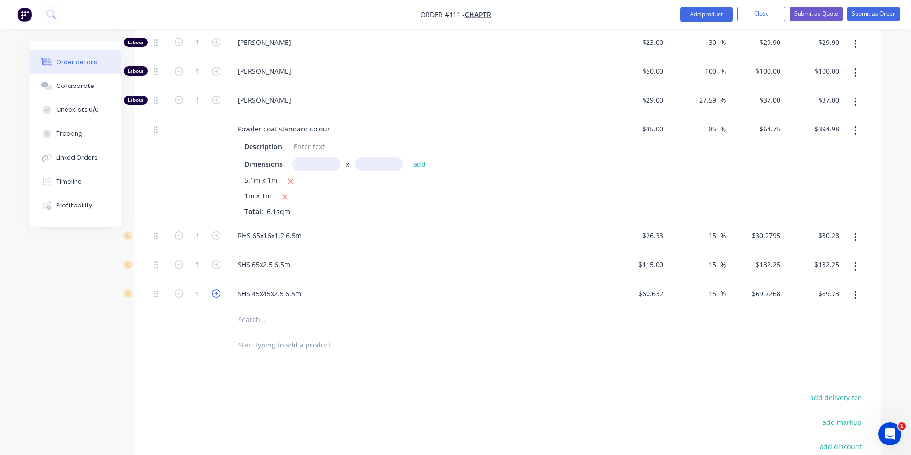
click at [216, 289] on icon "button" at bounding box center [216, 293] width 9 height 9
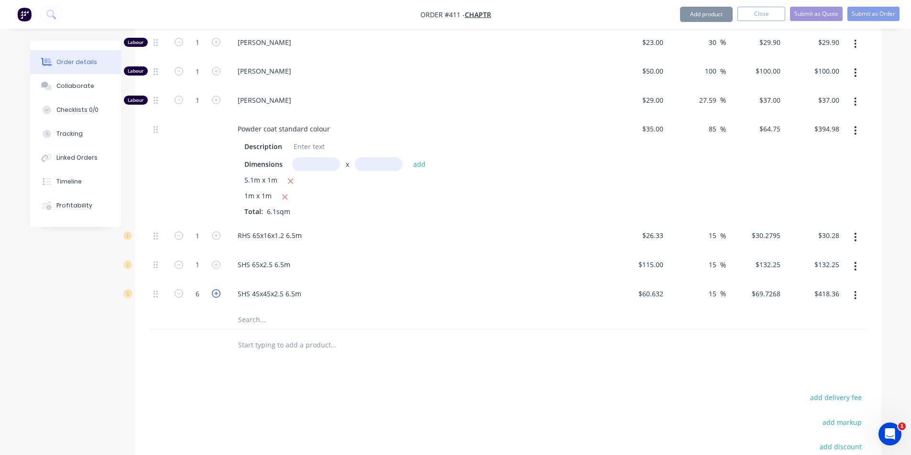
click at [216, 289] on icon "button" at bounding box center [216, 293] width 9 height 9
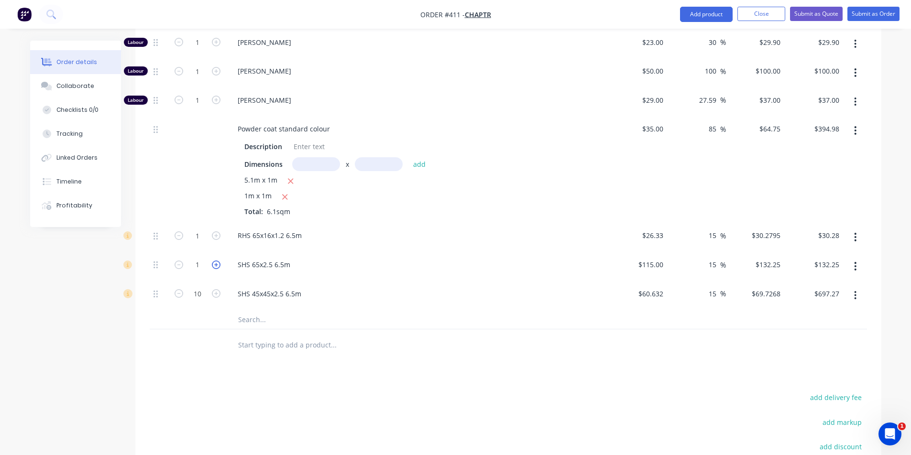
click at [213, 261] on icon "button" at bounding box center [216, 265] width 9 height 9
click at [183, 261] on icon "button" at bounding box center [179, 265] width 9 height 9
click at [219, 231] on icon "button" at bounding box center [216, 235] width 9 height 9
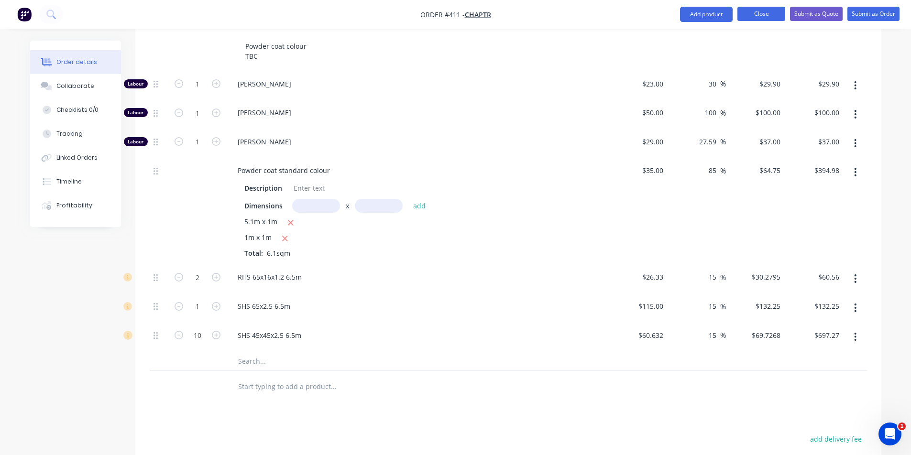
click at [763, 18] on button "Close" at bounding box center [761, 14] width 48 height 14
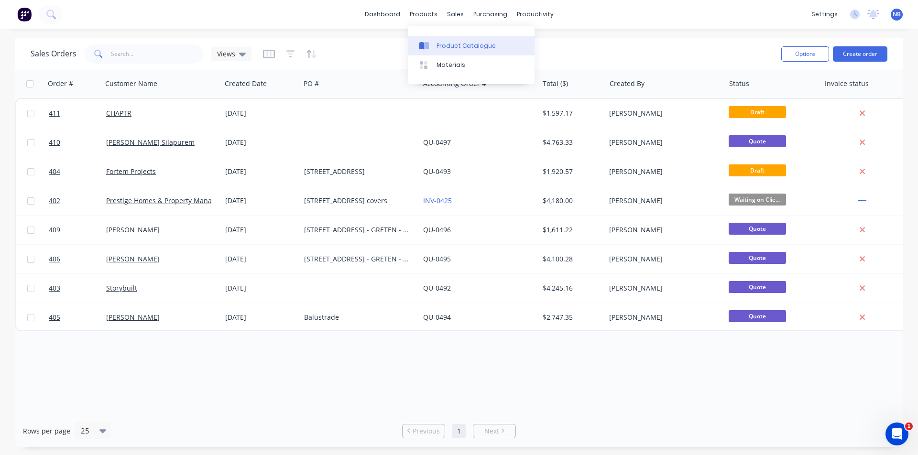
click at [429, 45] on div at bounding box center [426, 46] width 14 height 9
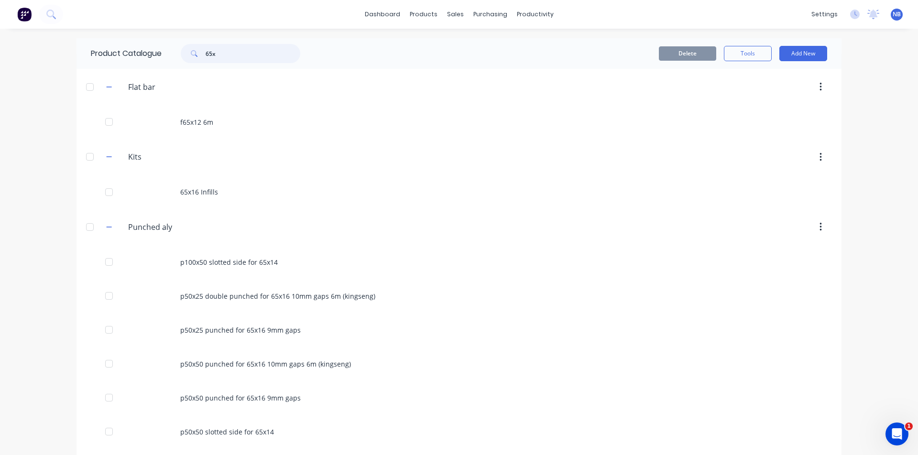
drag, startPoint x: 226, startPoint y: 49, endPoint x: 211, endPoint y: 55, distance: 16.3
click at [211, 55] on input "65x" at bounding box center [253, 53] width 95 height 19
click at [221, 55] on input "65x" at bounding box center [253, 53] width 95 height 19
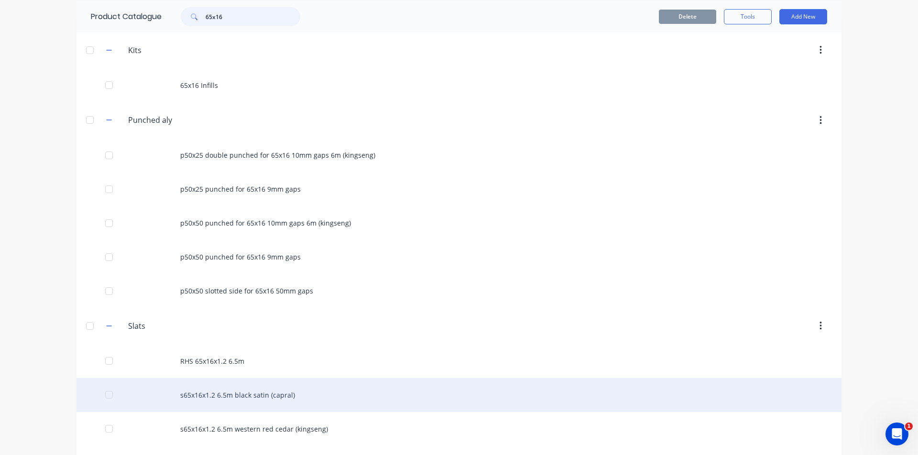
scroll to position [139, 0]
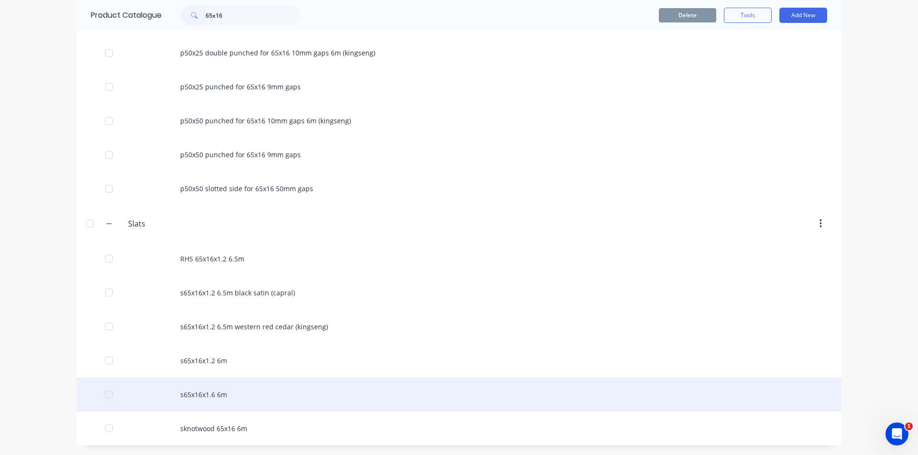
click at [243, 398] on div "s65x16x1.6 6m" at bounding box center [459, 395] width 765 height 34
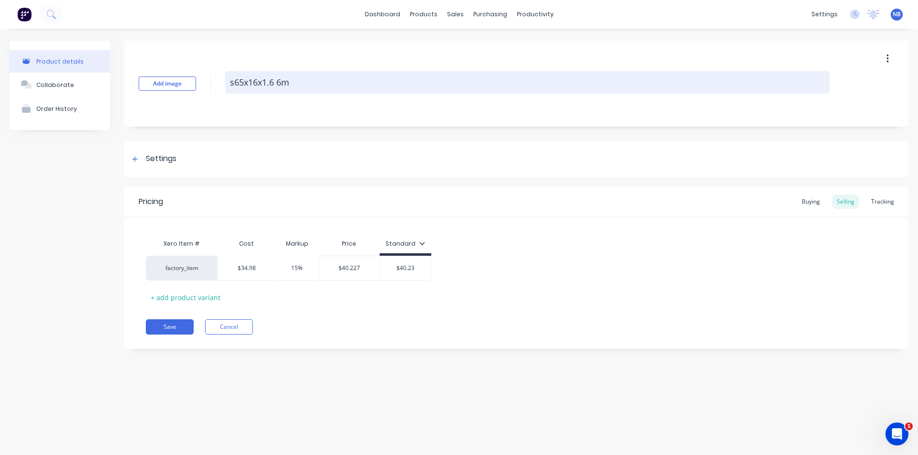
click at [234, 84] on textarea "s65x16x1.6 6m" at bounding box center [527, 82] width 604 height 22
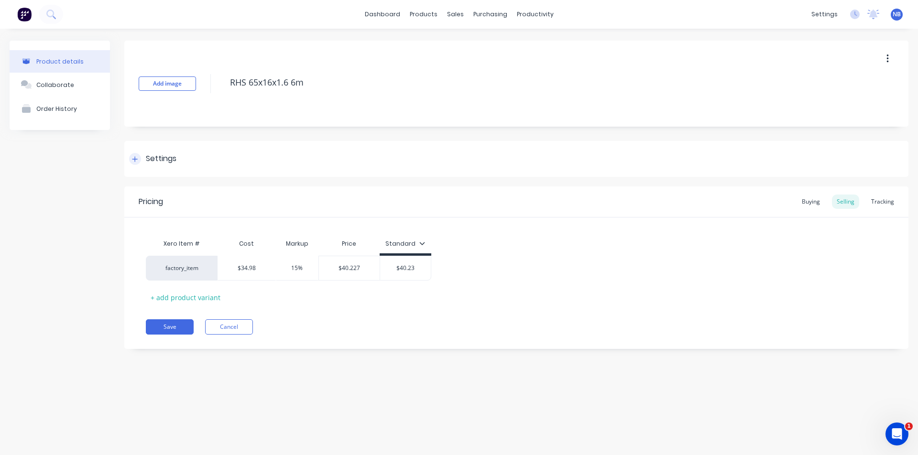
click at [172, 158] on div "Settings" at bounding box center [161, 159] width 31 height 12
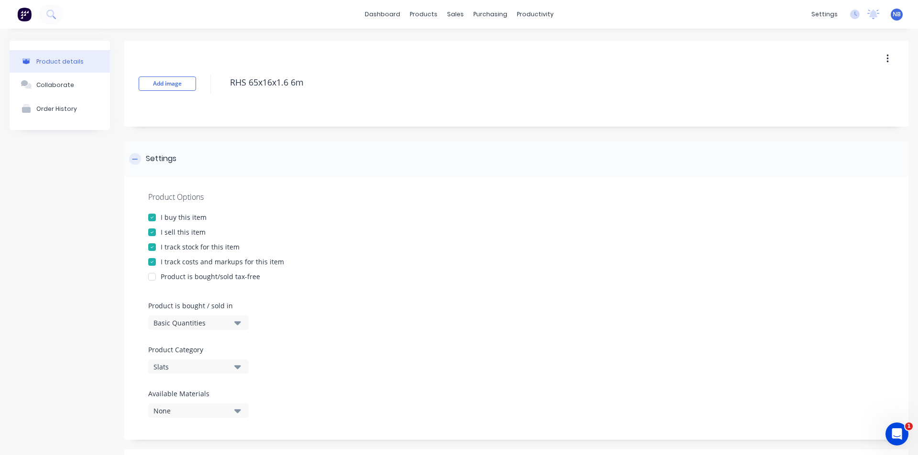
click at [139, 157] on div at bounding box center [135, 159] width 12 height 12
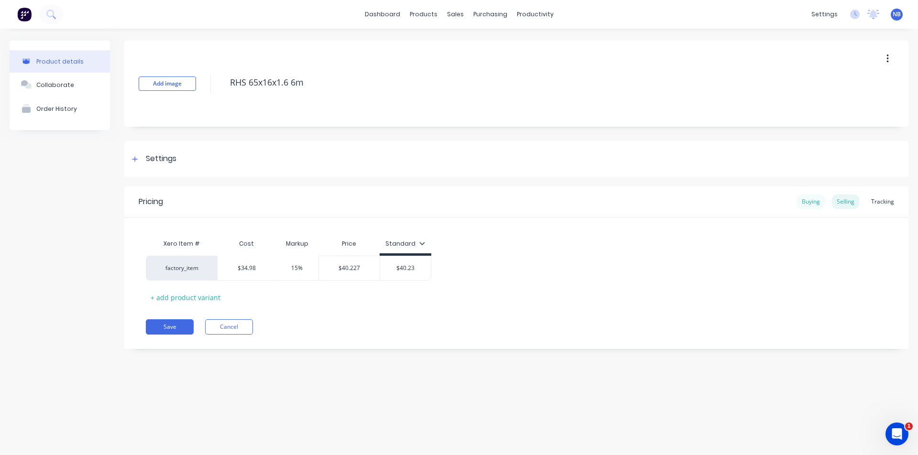
click at [822, 208] on div "Buying" at bounding box center [811, 202] width 28 height 14
click at [848, 201] on div "Selling" at bounding box center [845, 202] width 27 height 14
click at [820, 202] on div "Buying" at bounding box center [811, 202] width 28 height 14
click at [160, 161] on div "Settings" at bounding box center [161, 159] width 31 height 12
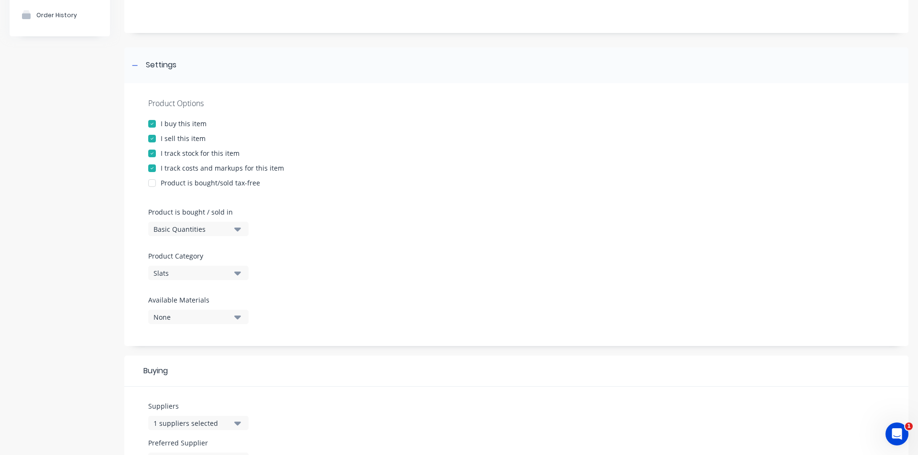
scroll to position [158, 0]
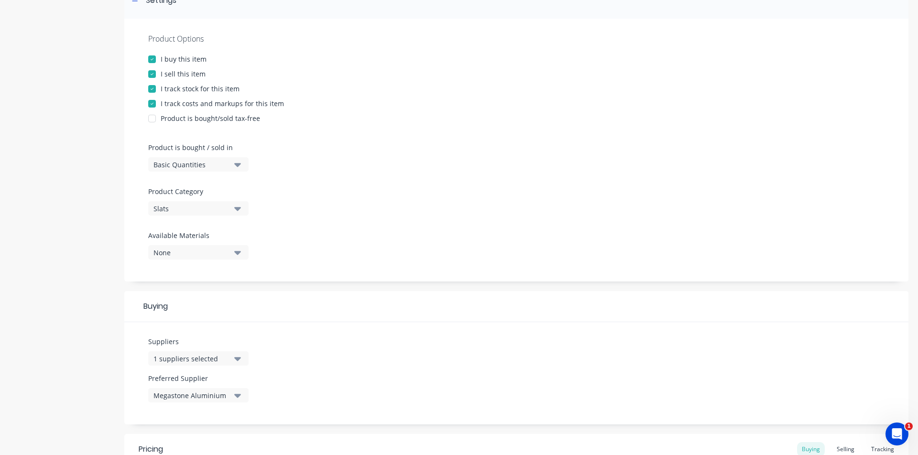
click at [230, 359] on button "1 suppliers selected" at bounding box center [198, 358] width 100 height 14
click at [232, 218] on input "text" at bounding box center [226, 227] width 101 height 19
click at [189, 252] on div "kingseng" at bounding box center [225, 251] width 96 height 10
click at [431, 262] on div "Product Options I buy this item I sell this item I track stock for this item I …" at bounding box center [516, 150] width 784 height 263
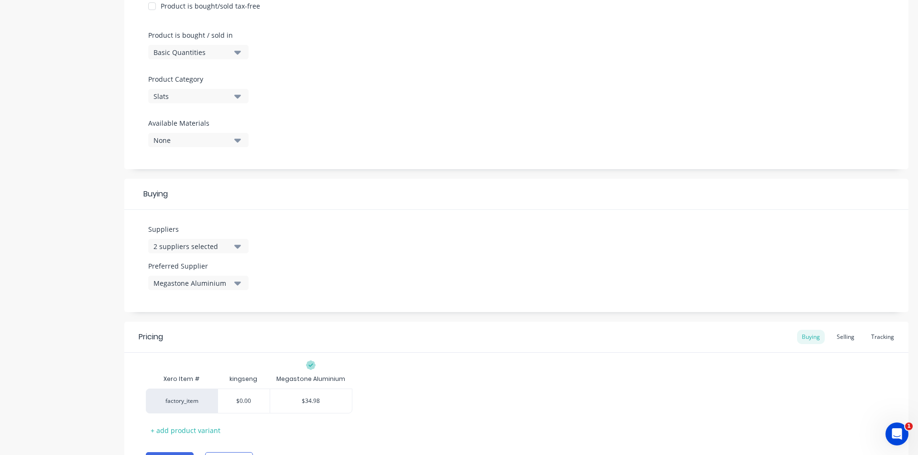
scroll to position [324, 0]
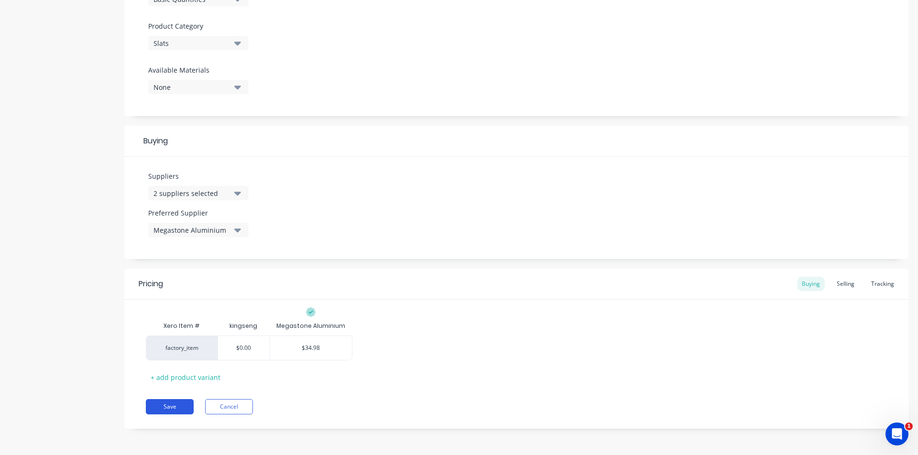
click at [179, 408] on button "Save" at bounding box center [170, 406] width 48 height 15
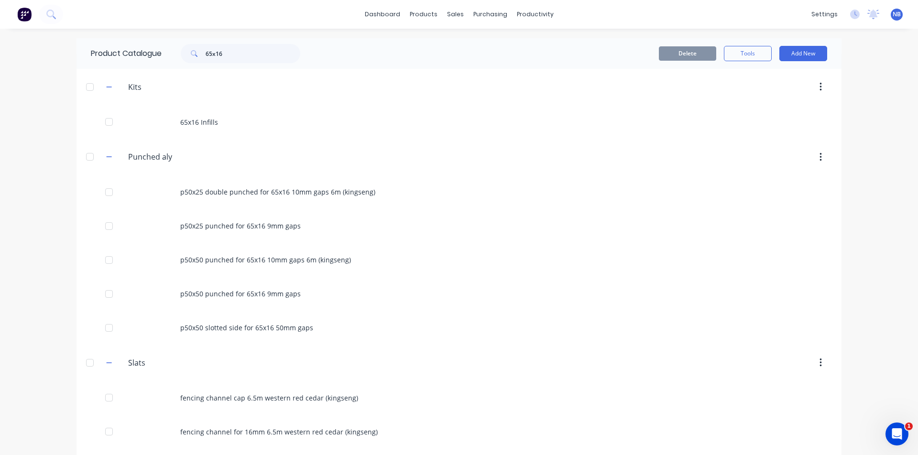
scroll to position [51, 0]
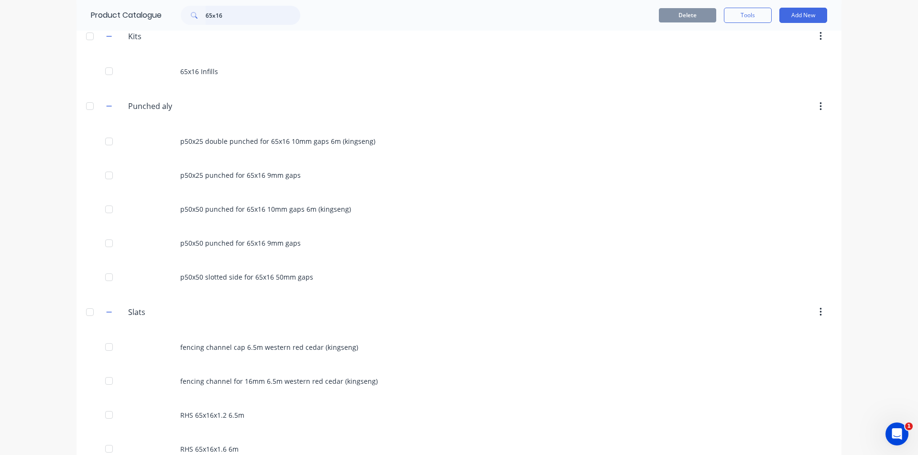
click at [236, 24] on input "65x16" at bounding box center [253, 15] width 95 height 19
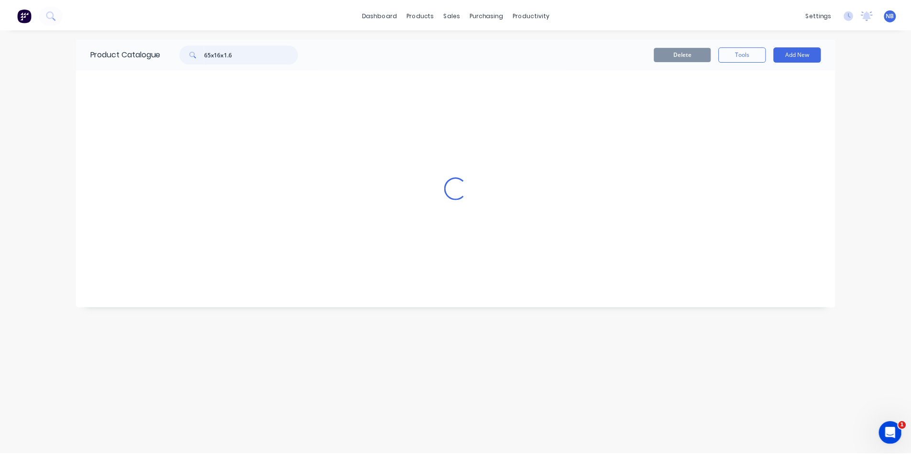
scroll to position [0, 0]
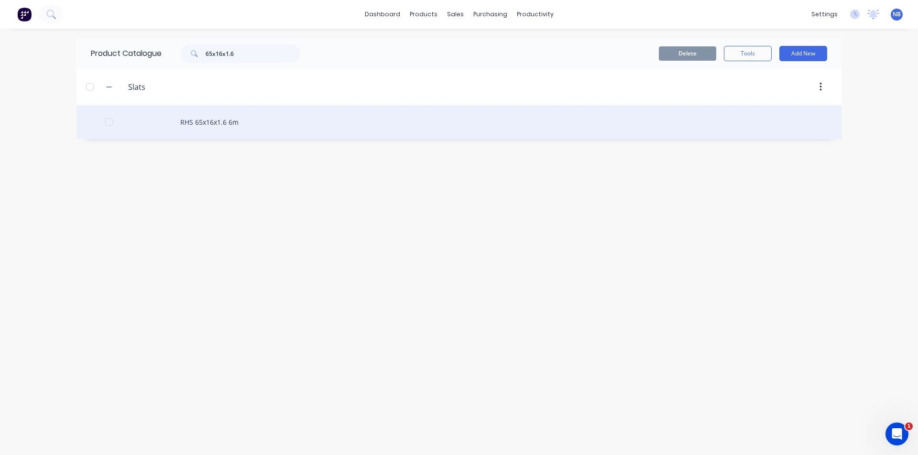
click at [285, 133] on div "RHS 65x16x1.6 6m" at bounding box center [459, 122] width 765 height 34
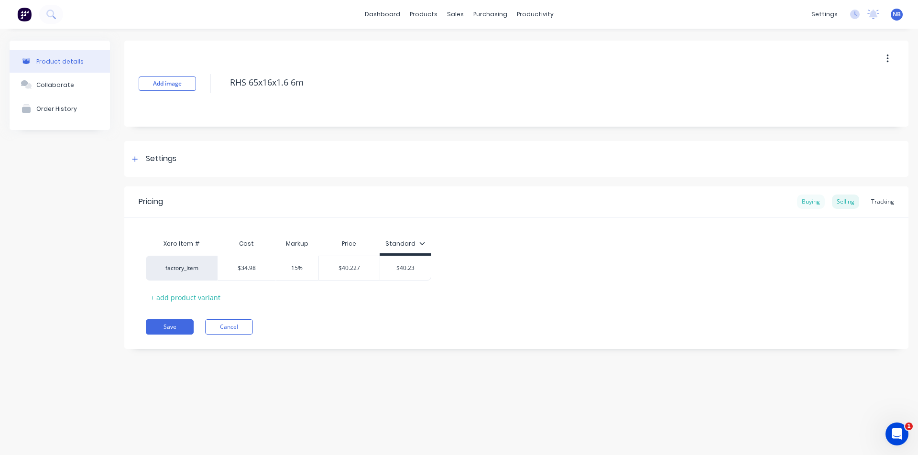
click at [821, 199] on div "Buying" at bounding box center [811, 202] width 28 height 14
click at [315, 259] on div "$34.98" at bounding box center [311, 266] width 82 height 24
click at [334, 271] on div "$34.98" at bounding box center [311, 266] width 82 height 24
click at [314, 264] on input "$34.98" at bounding box center [311, 266] width 82 height 9
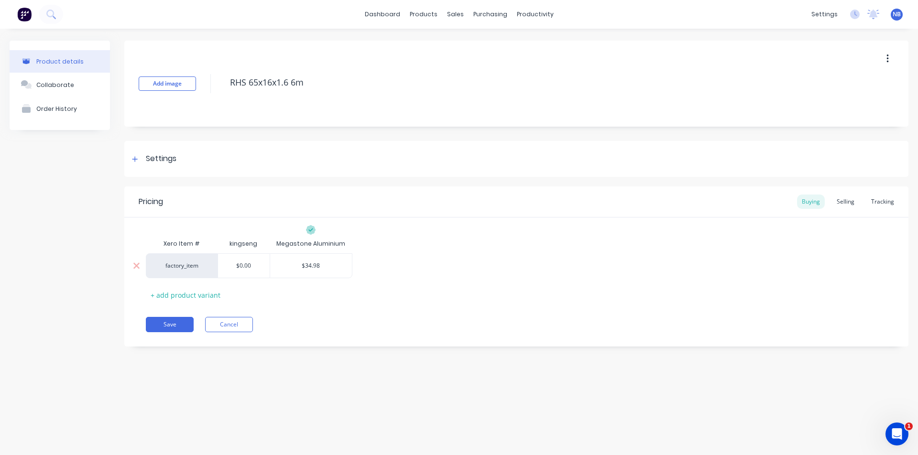
click at [259, 274] on div "$0.00" at bounding box center [244, 266] width 52 height 24
click at [321, 258] on div "$34.98" at bounding box center [311, 266] width 82 height 24
drag, startPoint x: 321, startPoint y: 263, endPoint x: 285, endPoint y: 263, distance: 36.3
click at [285, 263] on input "$34.98" at bounding box center [311, 266] width 82 height 9
click at [264, 267] on input "$0.00" at bounding box center [244, 266] width 52 height 9
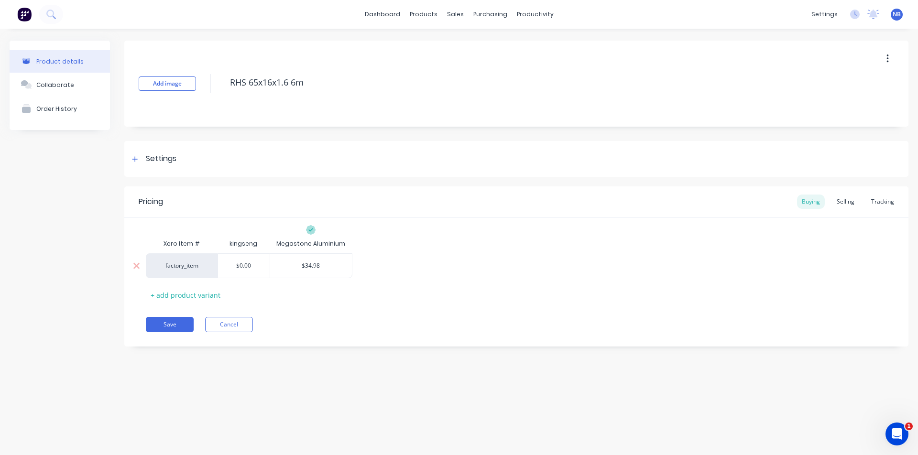
click at [233, 259] on div "$0.00" at bounding box center [244, 266] width 52 height 24
drag, startPoint x: 254, startPoint y: 267, endPoint x: 234, endPoint y: 263, distance: 20.4
click at [241, 265] on input "$0.00" at bounding box center [244, 266] width 52 height 9
click at [246, 263] on input "$0.00" at bounding box center [244, 266] width 52 height 9
click at [307, 265] on input "$34.98" at bounding box center [311, 266] width 82 height 9
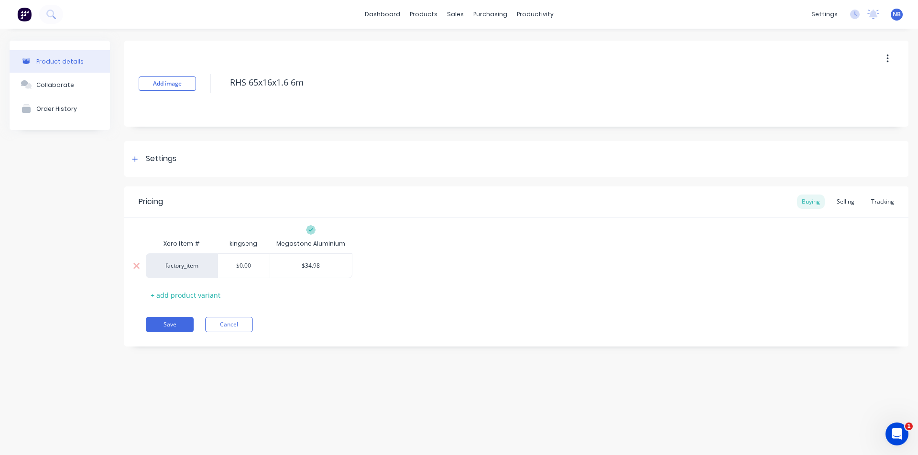
click at [256, 265] on input "$0.00" at bounding box center [244, 266] width 52 height 9
drag, startPoint x: 222, startPoint y: 265, endPoint x: 210, endPoint y: 264, distance: 12.0
click at [211, 264] on div "factory_item $0.00 $0.00 $34.98 $34.98" at bounding box center [249, 265] width 207 height 25
paste input "34.98"
click at [466, 275] on div "factory_item $34.98 $34.98 $34.98 $34.98" at bounding box center [516, 265] width 741 height 25
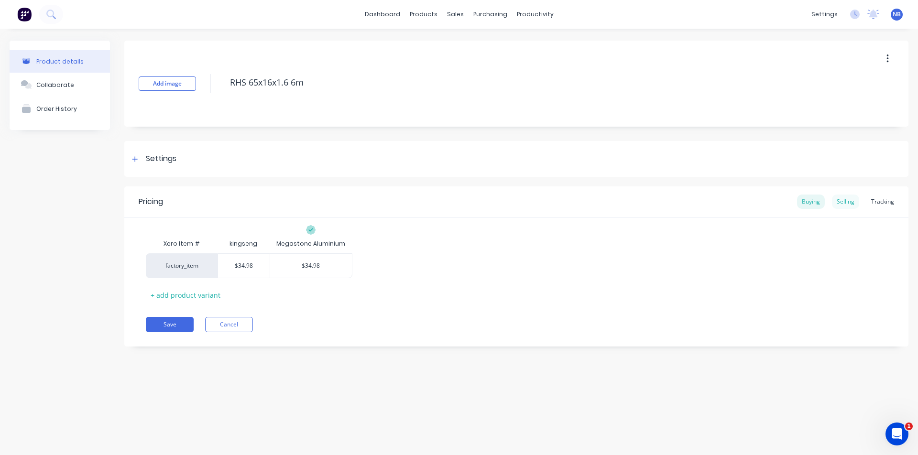
click at [856, 207] on div "Selling" at bounding box center [845, 202] width 27 height 14
click at [878, 208] on div "Tracking" at bounding box center [882, 202] width 33 height 14
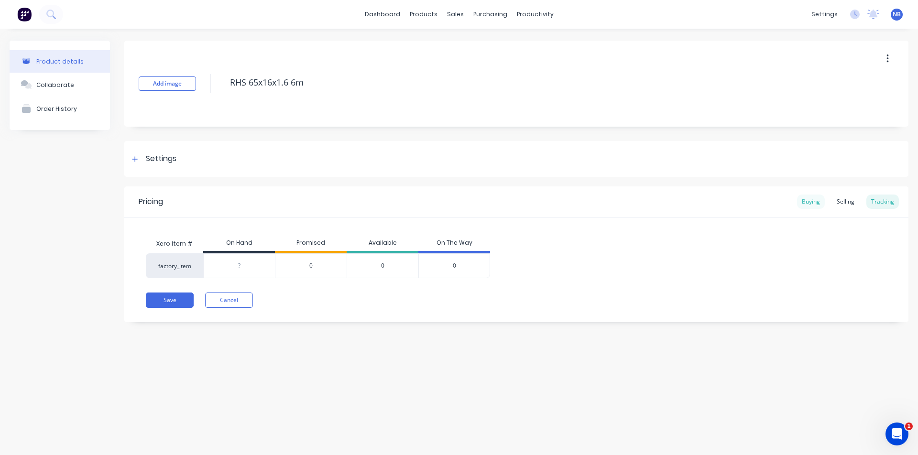
click at [810, 203] on div "Buying" at bounding box center [811, 202] width 28 height 14
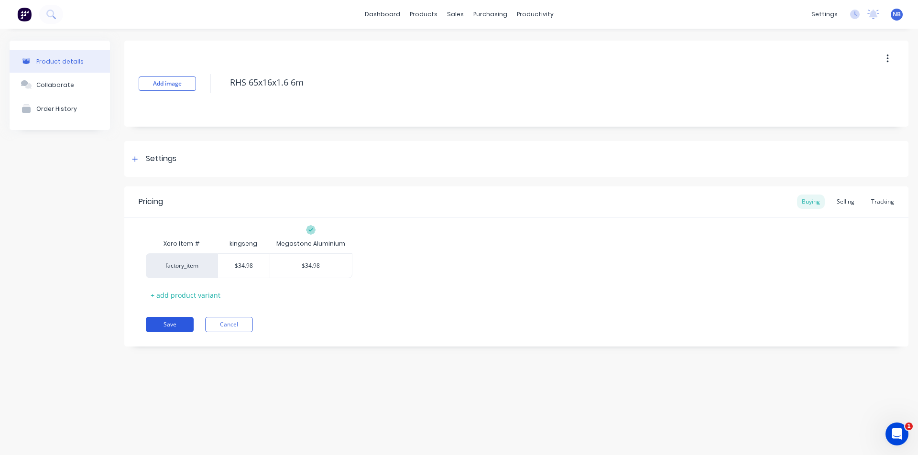
click at [182, 320] on button "Save" at bounding box center [170, 324] width 48 height 15
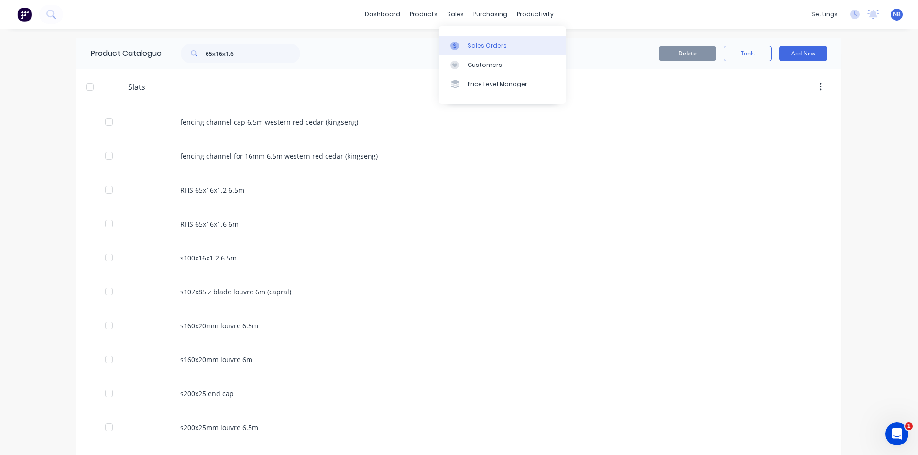
click at [469, 44] on div "Sales Orders" at bounding box center [487, 46] width 39 height 9
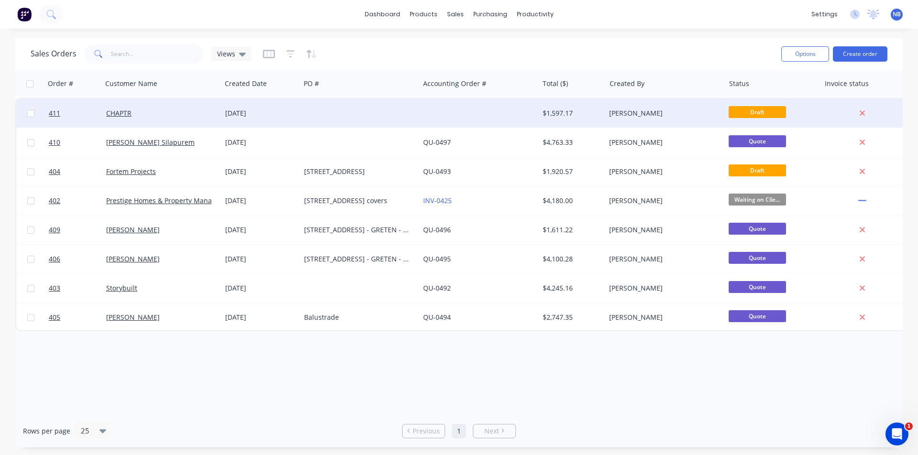
click at [288, 108] on div "[DATE]" at bounding box center [260, 113] width 79 height 29
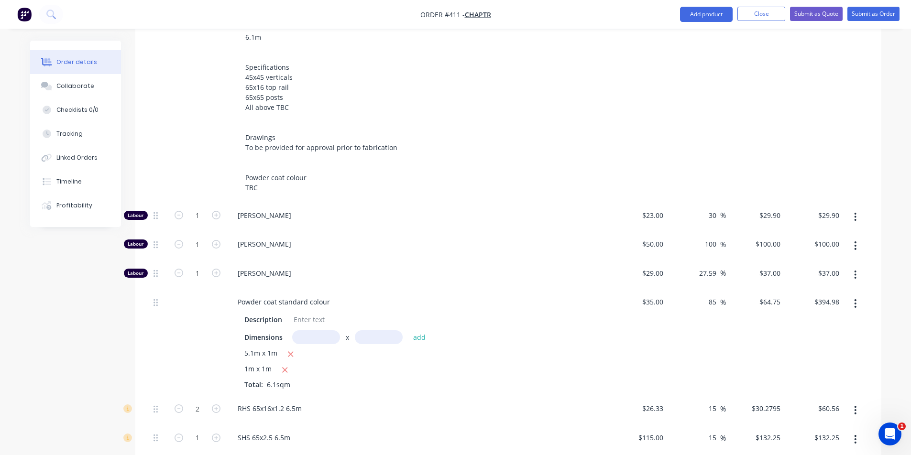
scroll to position [404, 0]
click at [218, 212] on icon "button" at bounding box center [216, 216] width 9 height 9
click at [217, 212] on icon "button" at bounding box center [216, 216] width 9 height 9
click at [220, 241] on icon "button" at bounding box center [216, 245] width 9 height 9
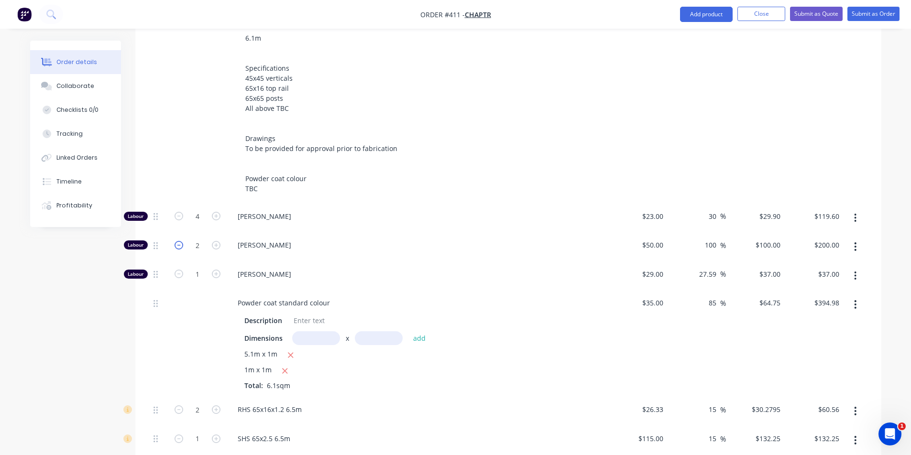
click at [176, 241] on icon "button" at bounding box center [179, 245] width 9 height 9
click at [217, 241] on icon "button" at bounding box center [216, 245] width 9 height 9
drag, startPoint x: 155, startPoint y: 221, endPoint x: 154, endPoint y: 196, distance: 25.8
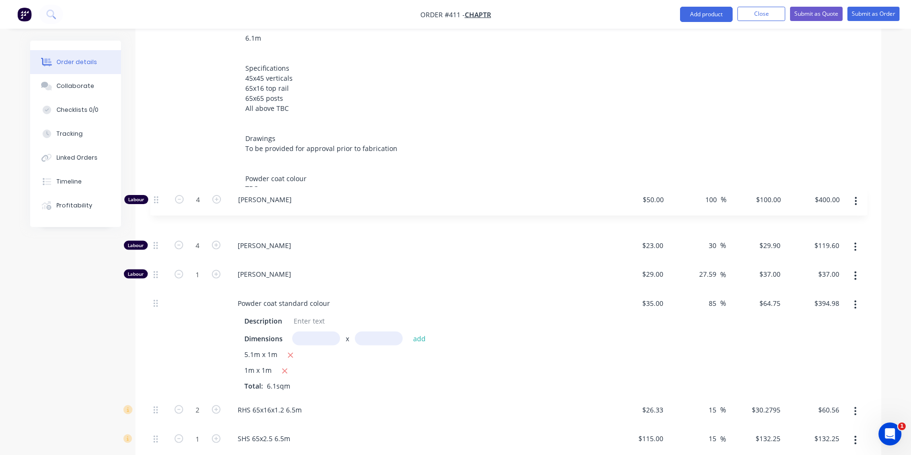
click at [154, 204] on div "Labour 4 [PERSON_NAME] $23.00 $23.00 30 30 % $29.90 $29.90 $119.60 $119.60 Labo…" at bounding box center [508, 344] width 717 height 281
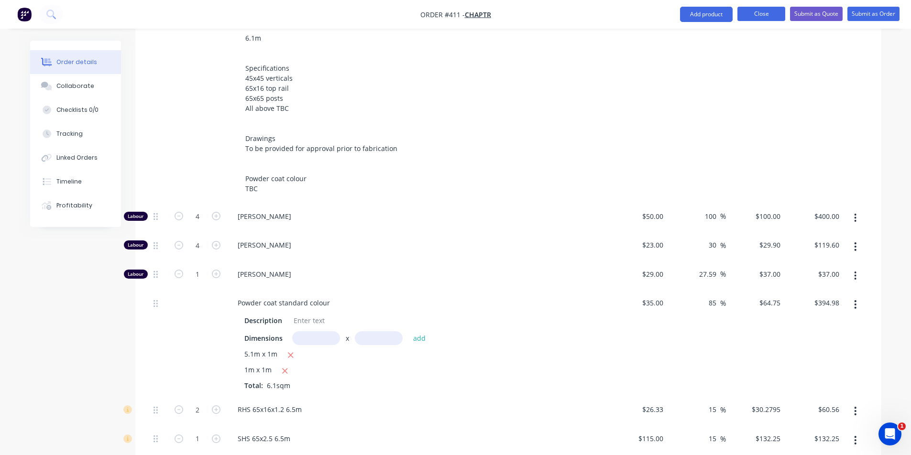
click at [766, 16] on button "Close" at bounding box center [761, 14] width 48 height 14
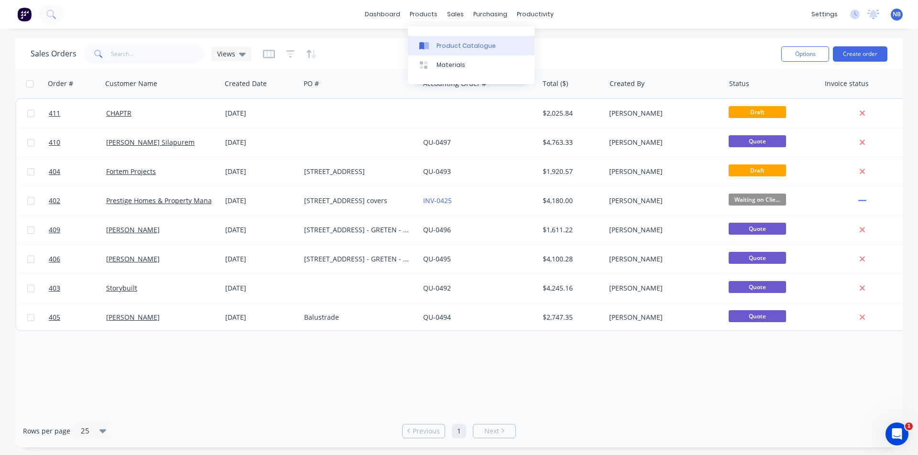
click at [451, 47] on div "Product Catalogue" at bounding box center [466, 46] width 59 height 9
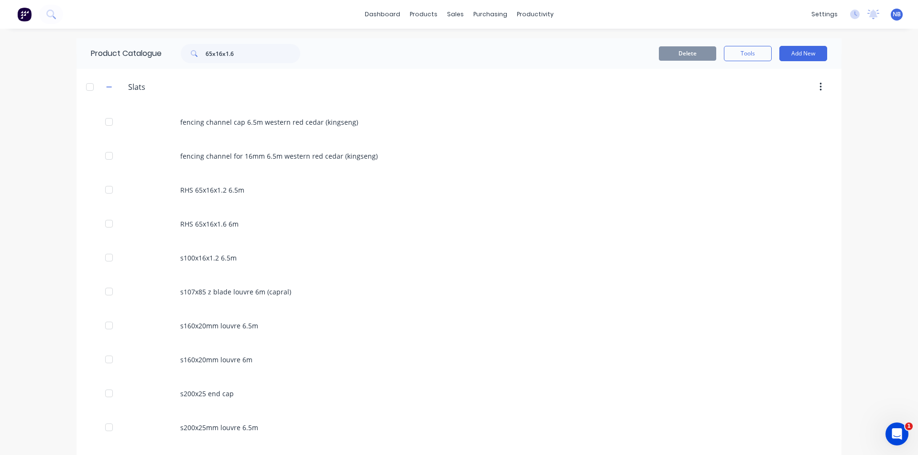
click at [103, 88] on button "button" at bounding box center [109, 87] width 12 height 12
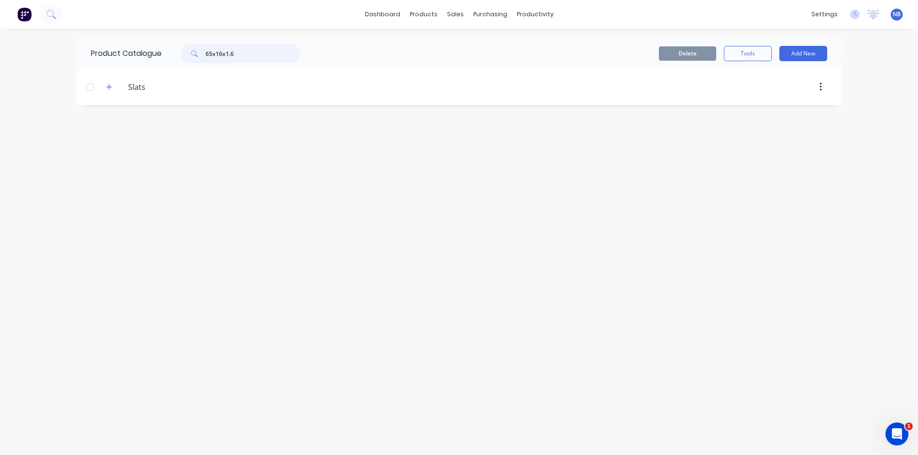
drag, startPoint x: 260, startPoint y: 59, endPoint x: 89, endPoint y: 41, distance: 171.6
click at [87, 41] on div "Product Catalogue 65x16x1.6" at bounding box center [201, 53] width 248 height 31
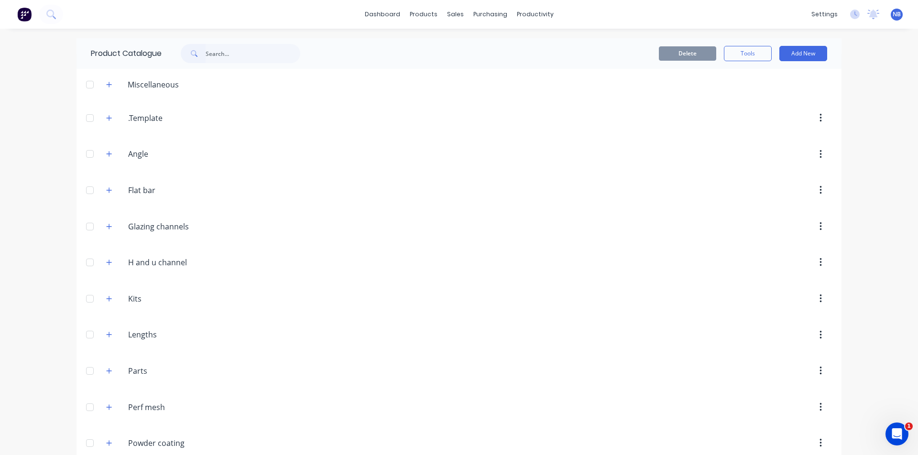
click at [111, 120] on span at bounding box center [109, 118] width 12 height 12
click at [107, 116] on icon "button" at bounding box center [109, 118] width 6 height 7
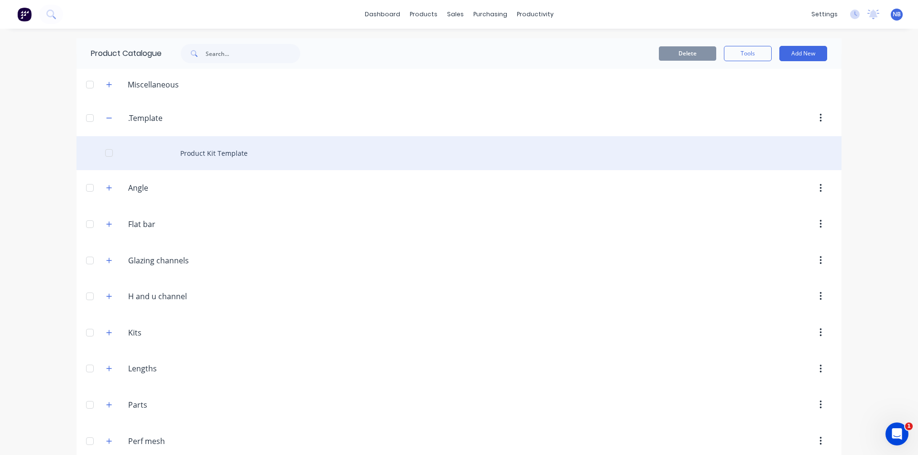
click at [191, 149] on div "Product Kit Template" at bounding box center [459, 153] width 765 height 34
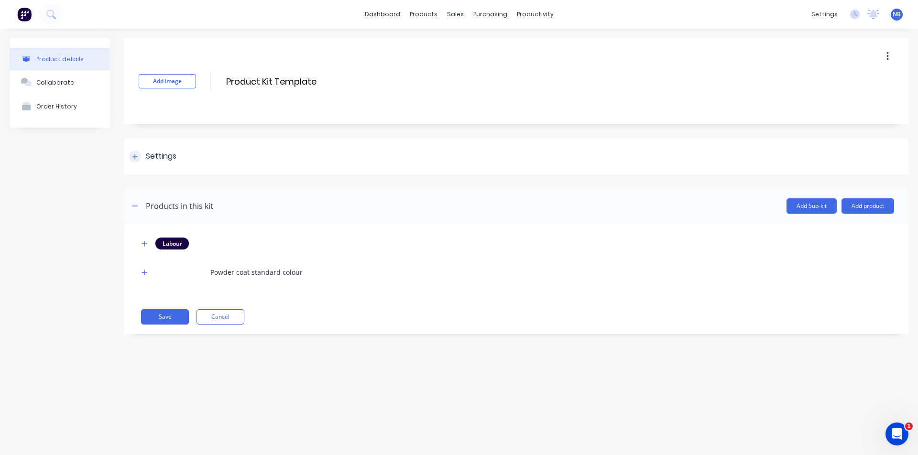
click at [137, 158] on icon at bounding box center [135, 156] width 6 height 7
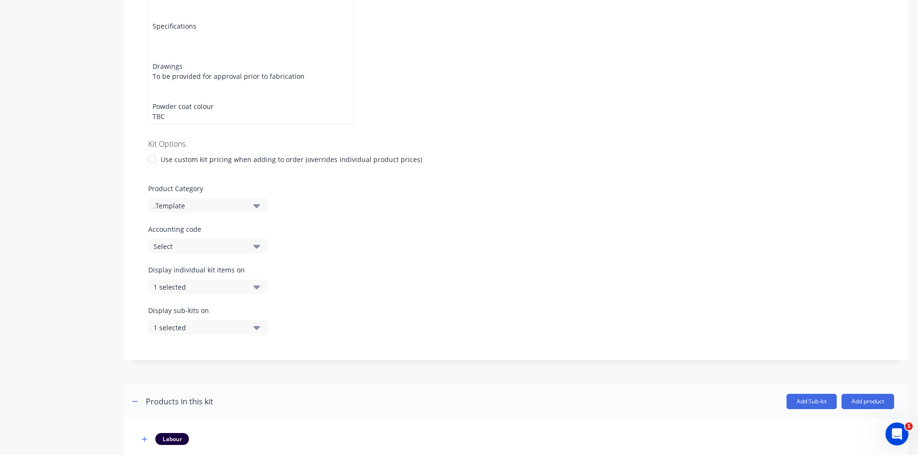
scroll to position [395, 0]
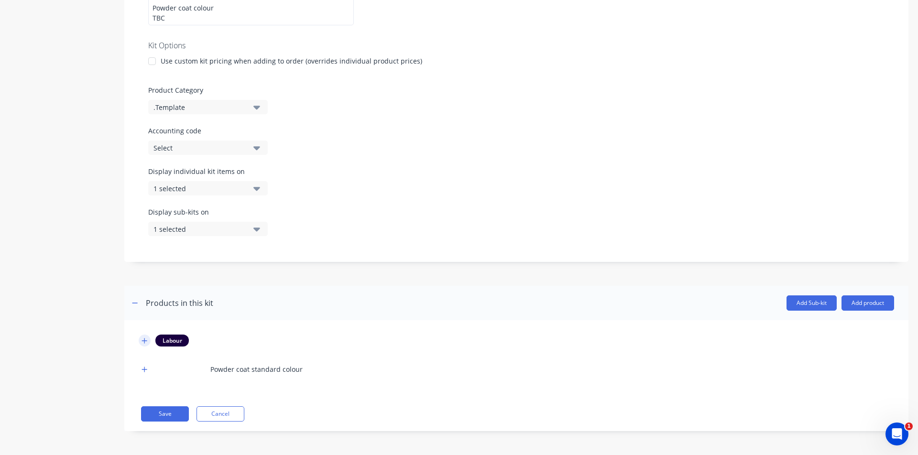
click at [146, 342] on icon "button" at bounding box center [145, 341] width 6 height 7
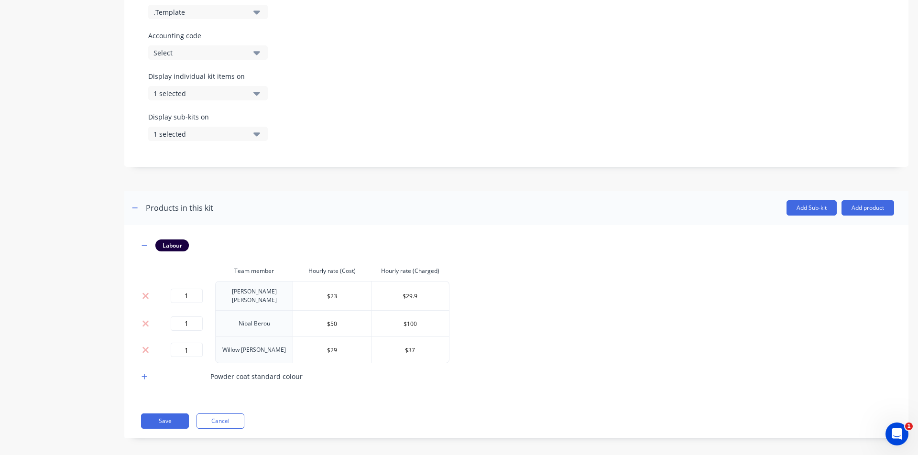
scroll to position [495, 0]
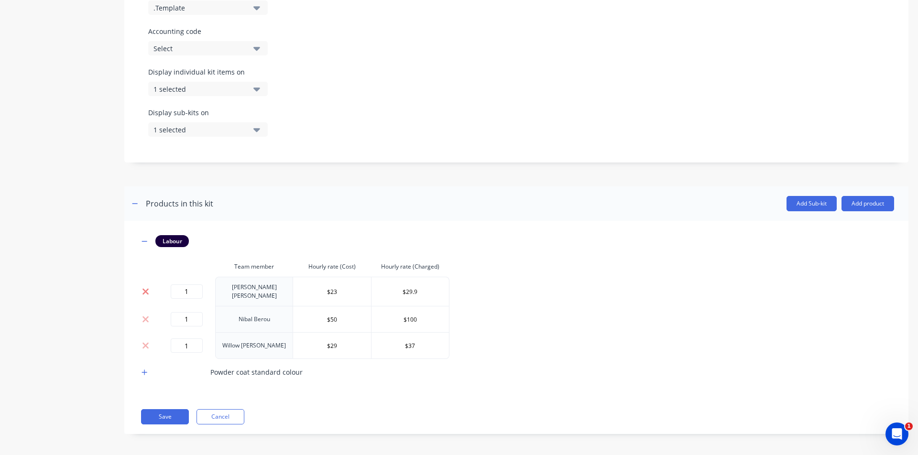
click at [146, 291] on icon at bounding box center [145, 291] width 6 height 6
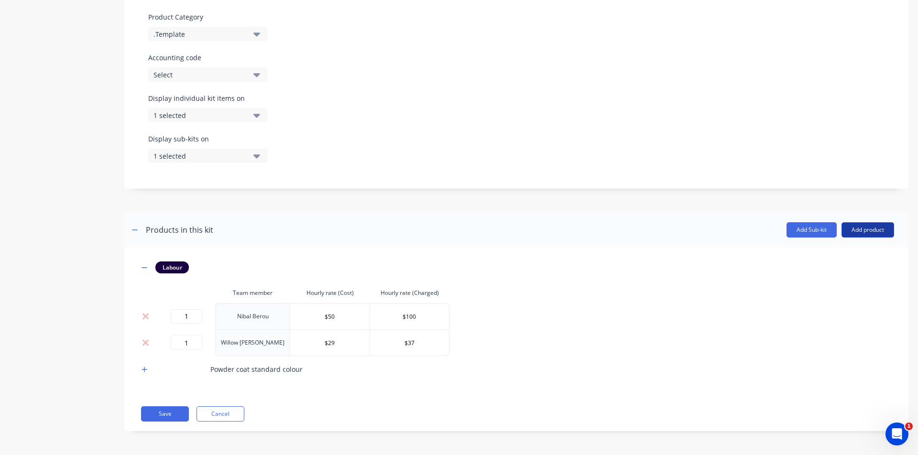
click at [842, 234] on button "Add product" at bounding box center [868, 229] width 53 height 15
click at [845, 273] on div "Labour" at bounding box center [849, 274] width 74 height 14
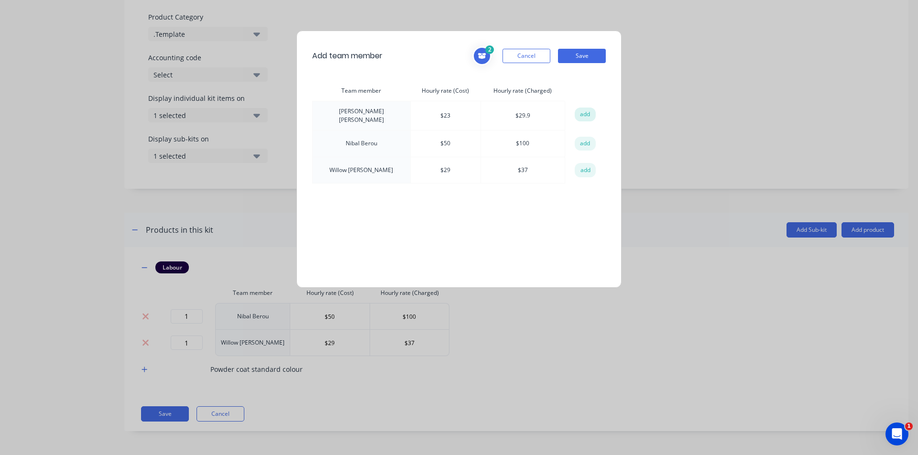
click at [584, 115] on button "add" at bounding box center [585, 115] width 21 height 14
click at [592, 61] on button "Save" at bounding box center [582, 56] width 48 height 14
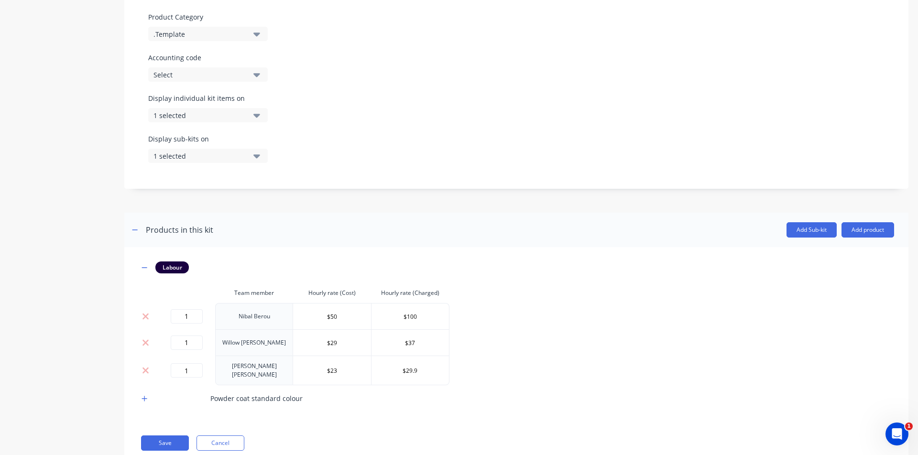
scroll to position [495, 0]
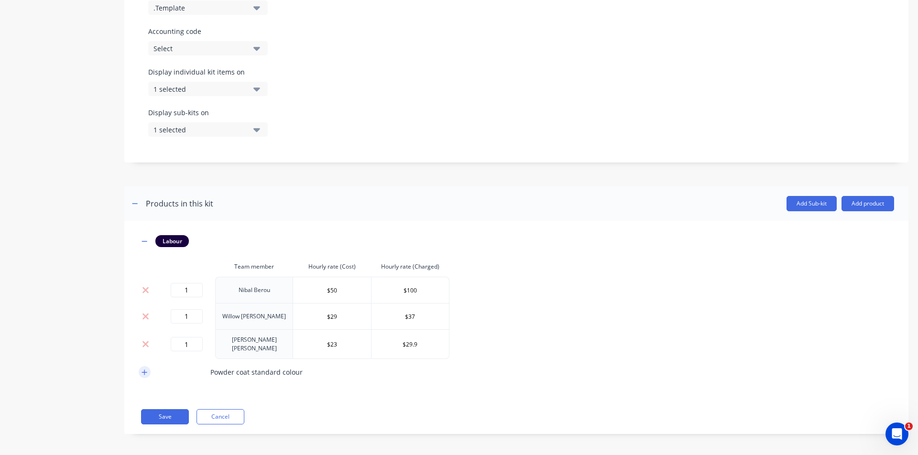
click at [148, 369] on button "button" at bounding box center [145, 372] width 12 height 12
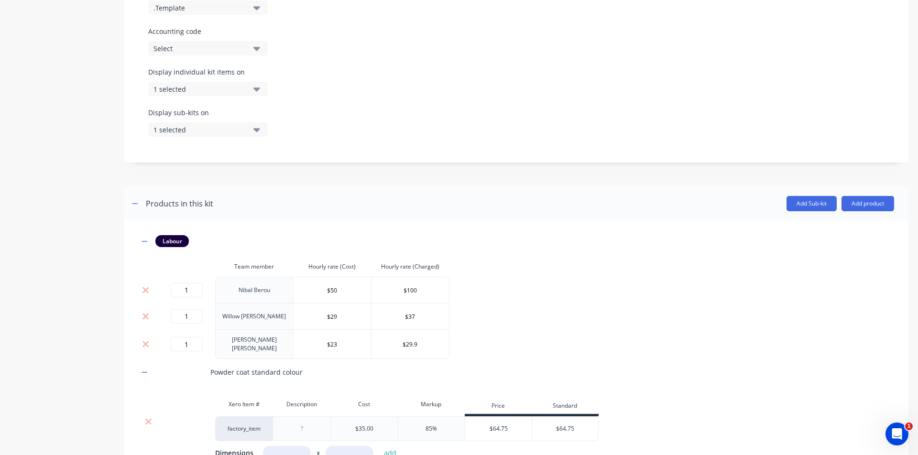
scroll to position [598, 0]
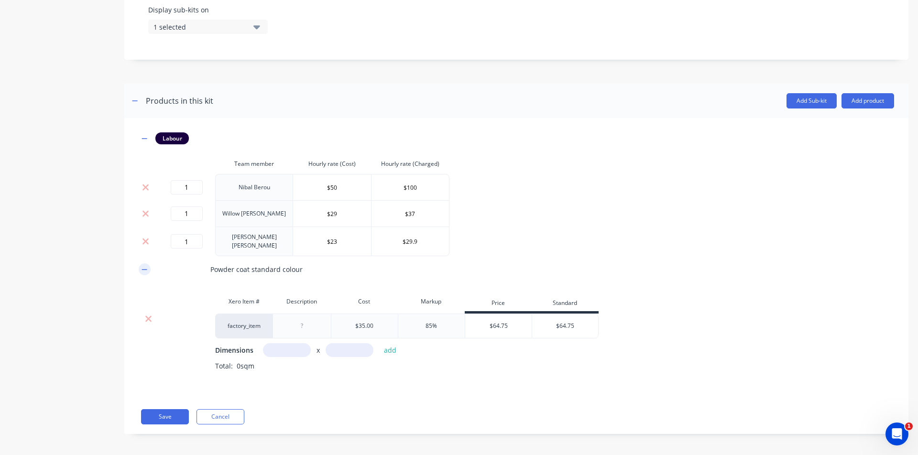
click at [144, 269] on icon "button" at bounding box center [144, 269] width 5 height 0
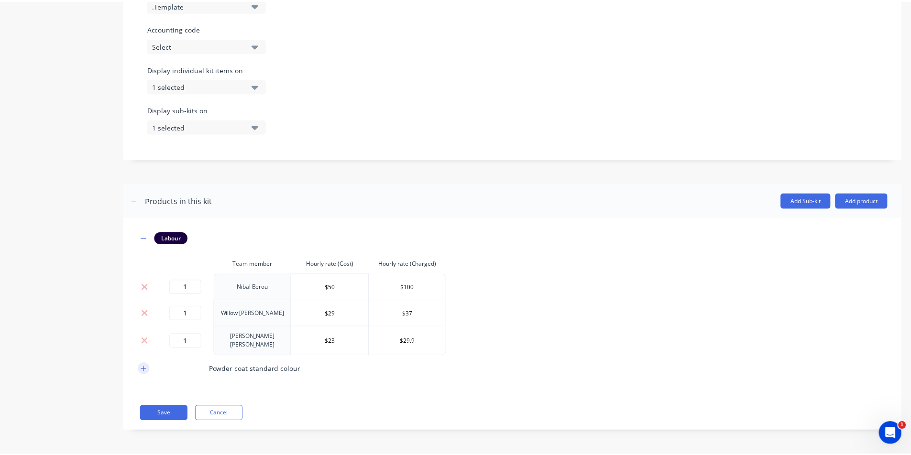
scroll to position [495, 0]
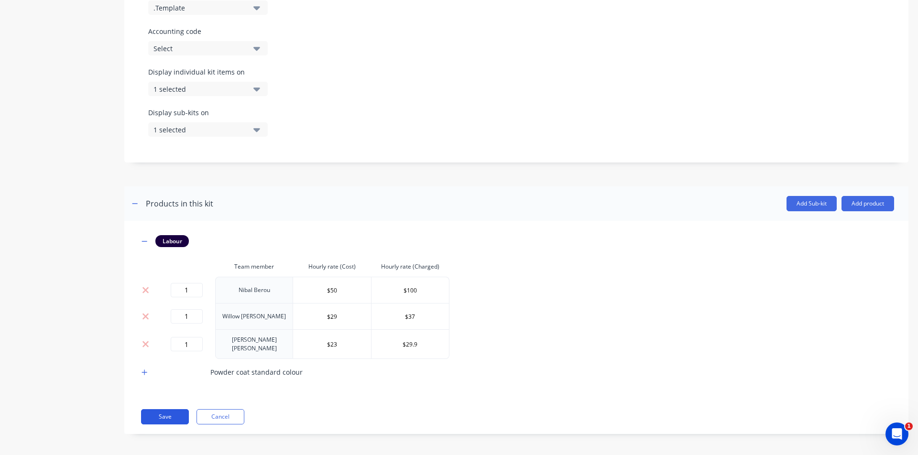
click at [156, 411] on button "Save" at bounding box center [165, 416] width 48 height 15
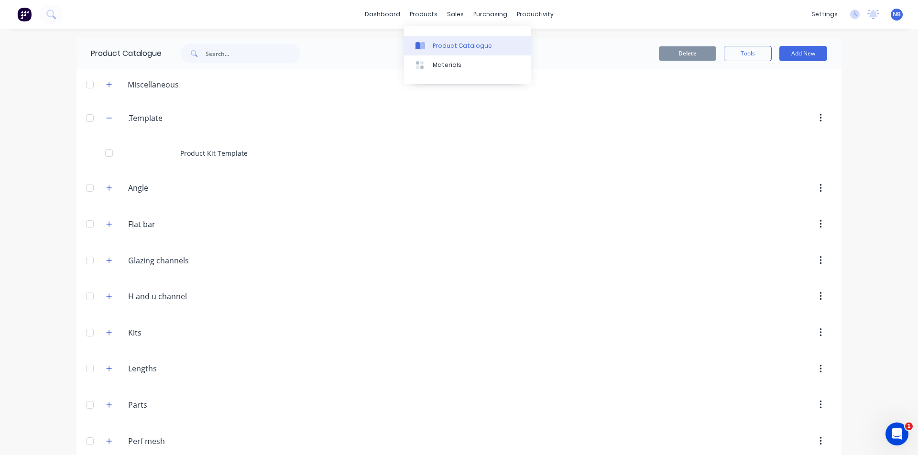
click at [445, 46] on div "Product Catalogue" at bounding box center [462, 46] width 59 height 9
click at [444, 60] on link "Materials" at bounding box center [467, 64] width 127 height 19
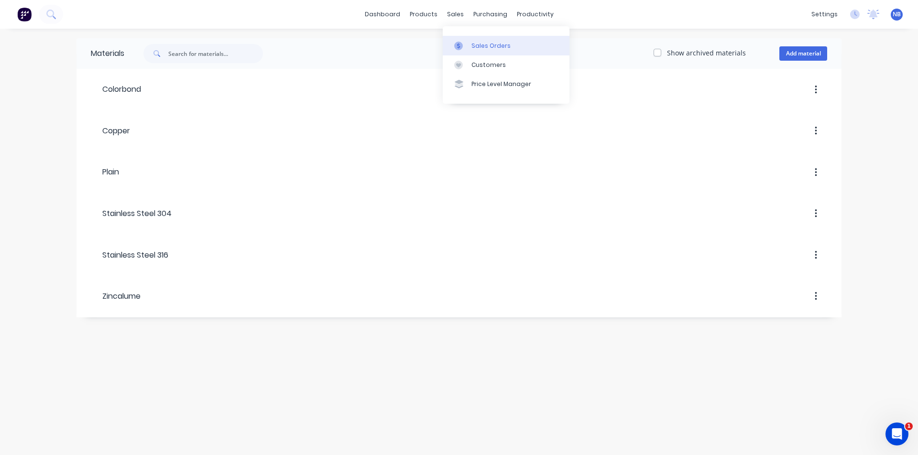
click at [475, 49] on div "Sales Orders" at bounding box center [490, 46] width 39 height 9
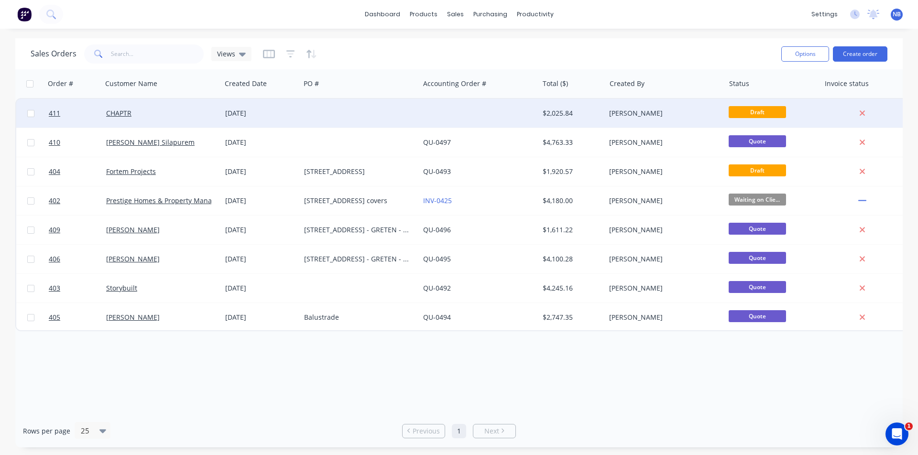
click at [255, 116] on div "[DATE]" at bounding box center [260, 114] width 71 height 10
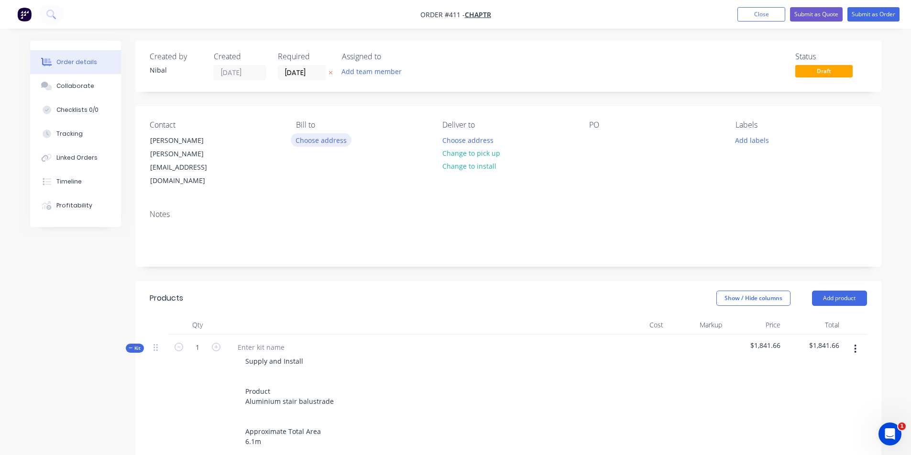
click at [312, 144] on button "Choose address" at bounding box center [321, 139] width 61 height 13
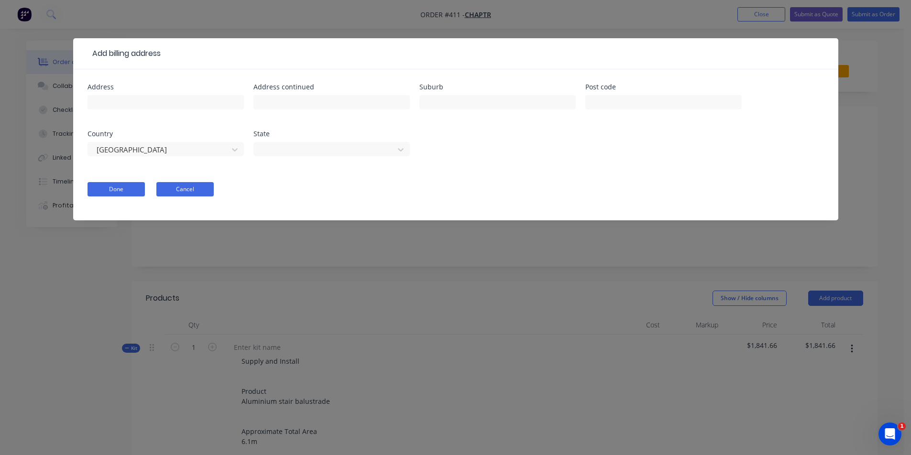
click at [181, 189] on button "Cancel" at bounding box center [184, 189] width 57 height 14
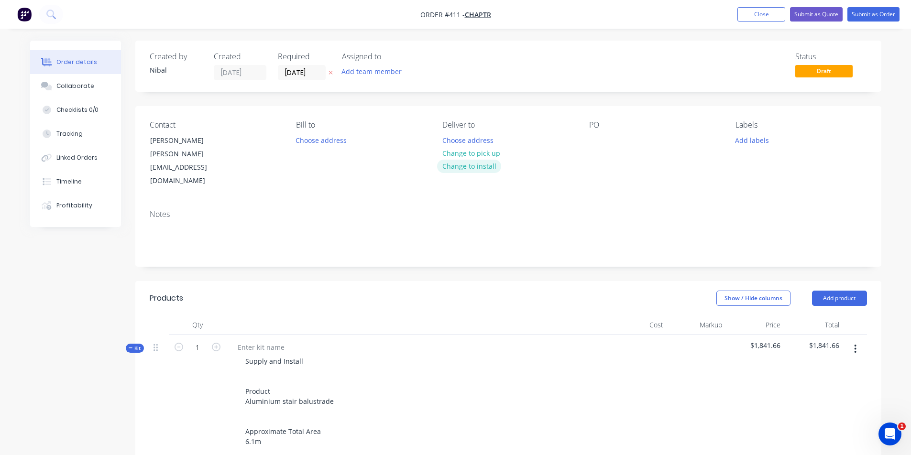
click at [462, 164] on button "Change to install" at bounding box center [469, 166] width 64 height 13
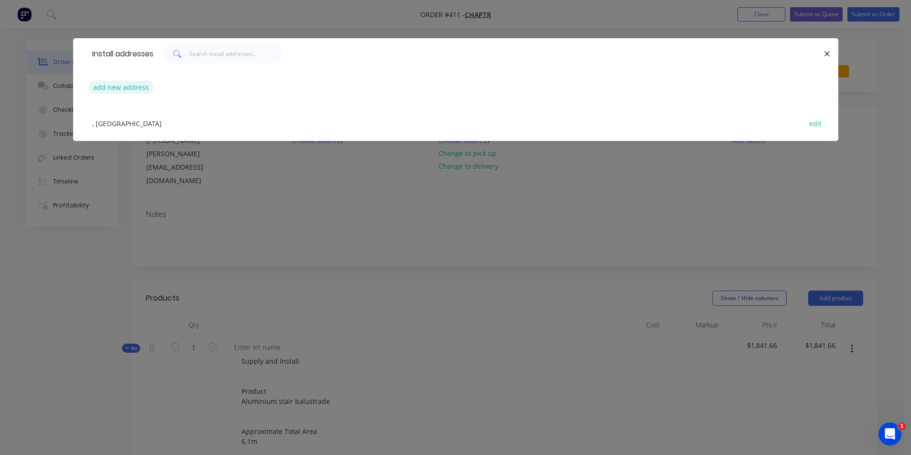
click at [126, 88] on button "add new address" at bounding box center [121, 87] width 66 height 13
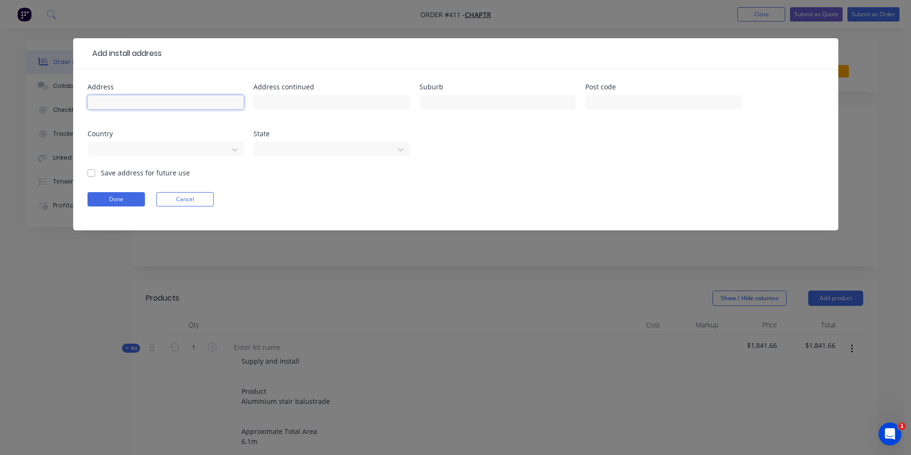
click at [188, 101] on input "text" at bounding box center [166, 102] width 156 height 14
paste input "[STREET_ADDRESS]"
click at [458, 93] on div at bounding box center [497, 107] width 156 height 28
click at [123, 167] on div "Select..." at bounding box center [166, 154] width 156 height 28
click at [125, 174] on label "Save address for future use" at bounding box center [145, 173] width 89 height 10
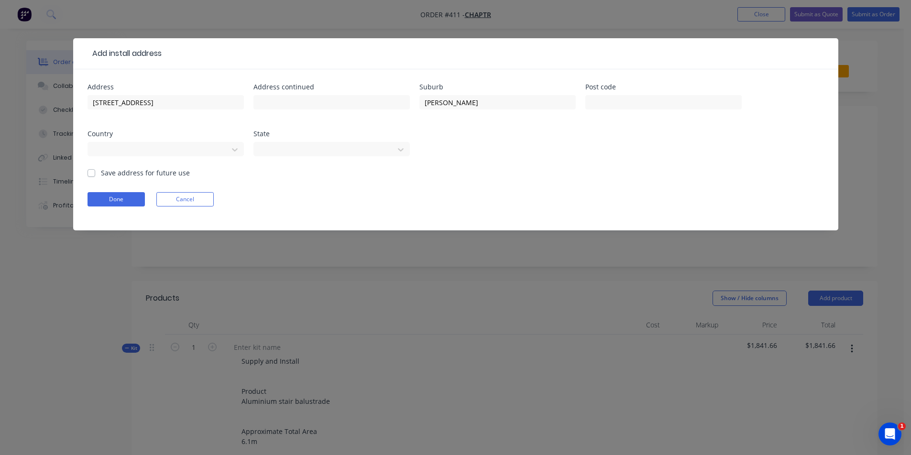
click at [95, 174] on input "Save address for future use" at bounding box center [92, 172] width 8 height 9
click at [132, 200] on button "Done" at bounding box center [116, 199] width 57 height 14
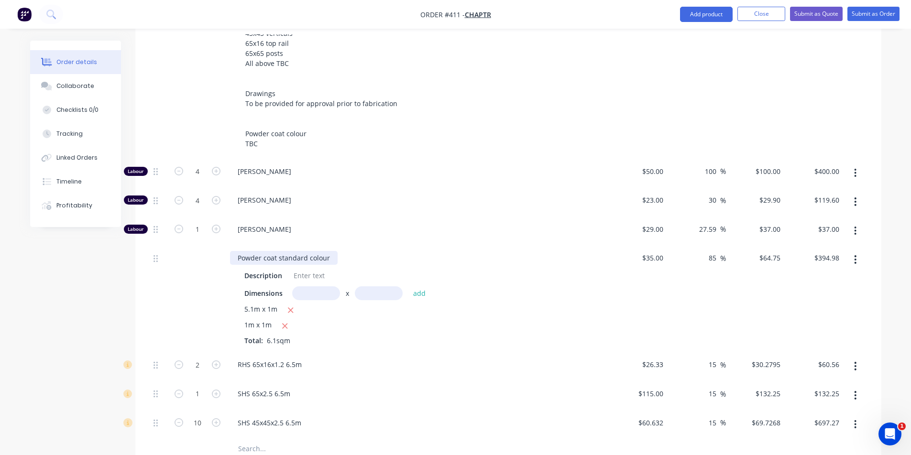
scroll to position [434, 0]
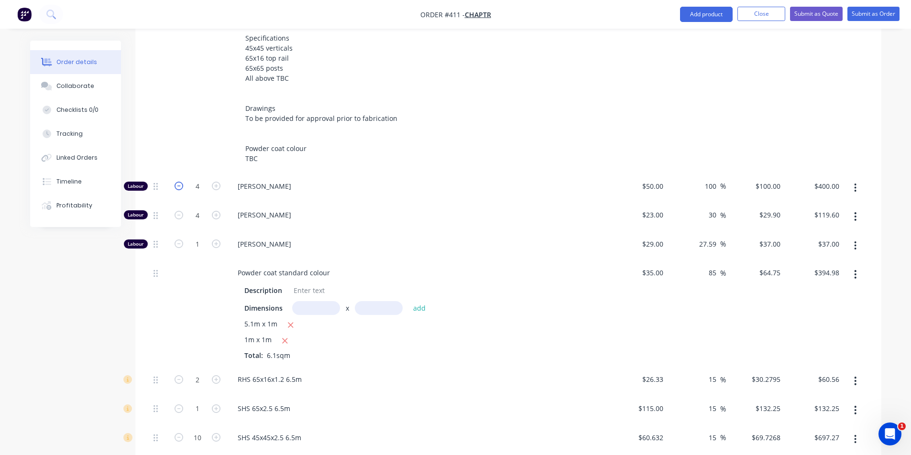
click at [179, 182] on icon "button" at bounding box center [179, 186] width 9 height 9
click at [218, 182] on icon "button" at bounding box center [216, 186] width 9 height 9
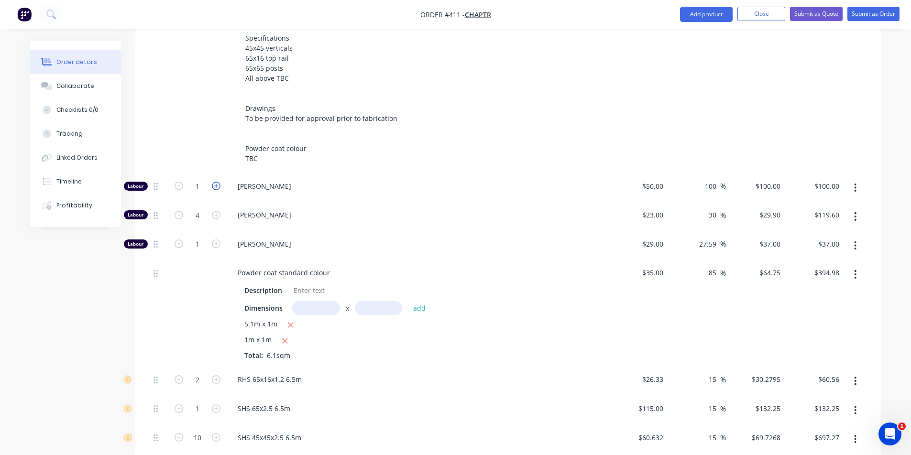
click at [218, 182] on icon "button" at bounding box center [216, 186] width 9 height 9
click at [217, 182] on icon "button" at bounding box center [216, 186] width 9 height 9
click at [219, 240] on icon "button" at bounding box center [216, 244] width 9 height 9
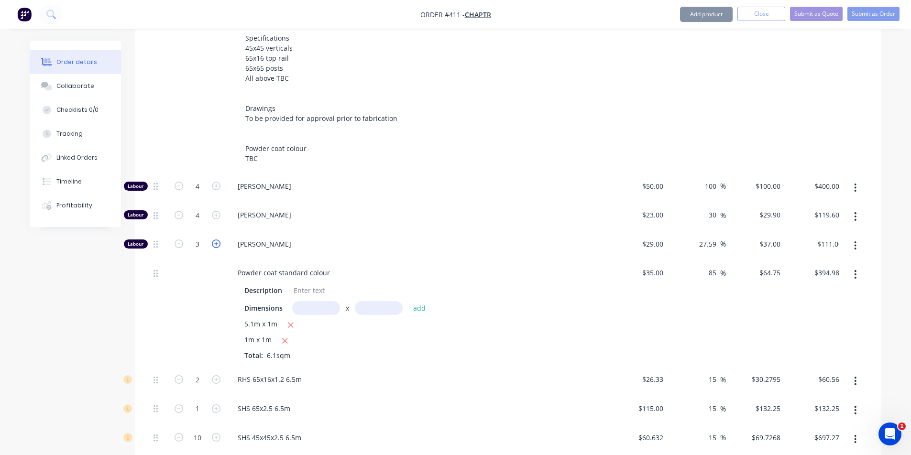
click at [219, 240] on icon "button" at bounding box center [216, 244] width 9 height 9
click at [218, 240] on icon "button" at bounding box center [216, 244] width 9 height 9
click at [217, 182] on icon "button" at bounding box center [216, 186] width 9 height 9
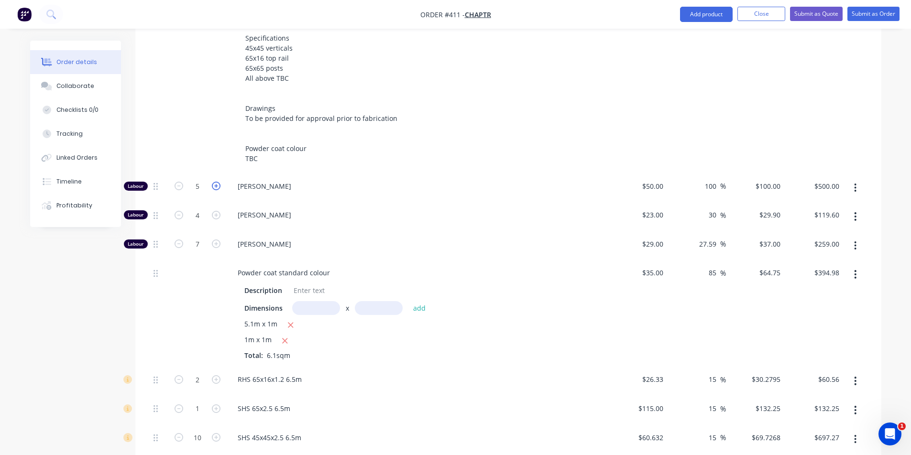
click at [217, 182] on icon "button" at bounding box center [216, 186] width 9 height 9
click at [213, 211] on icon "button" at bounding box center [216, 215] width 9 height 9
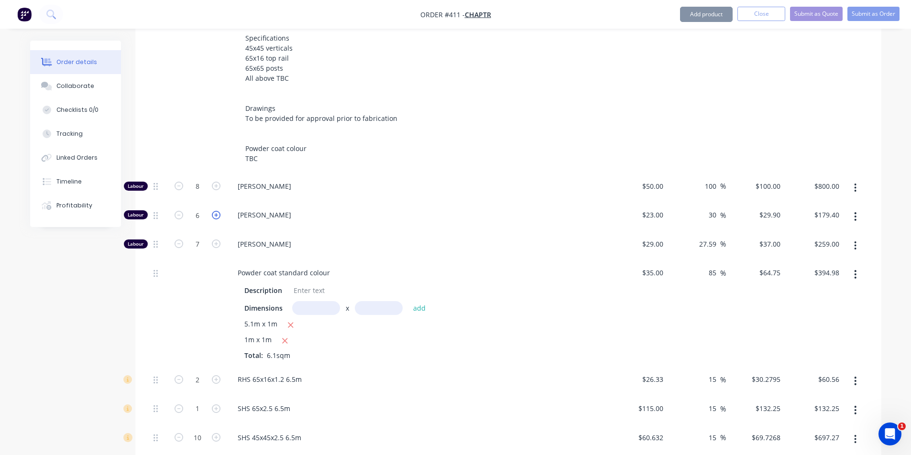
click at [213, 211] on icon "button" at bounding box center [216, 215] width 9 height 9
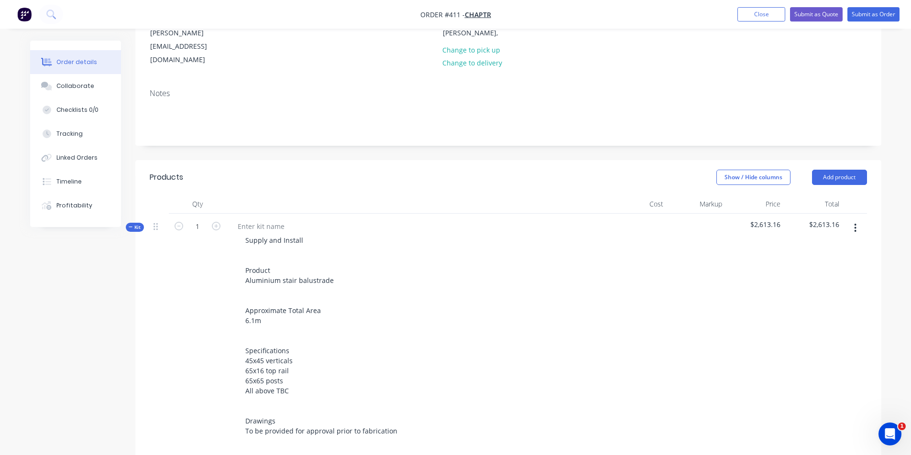
scroll to position [118, 0]
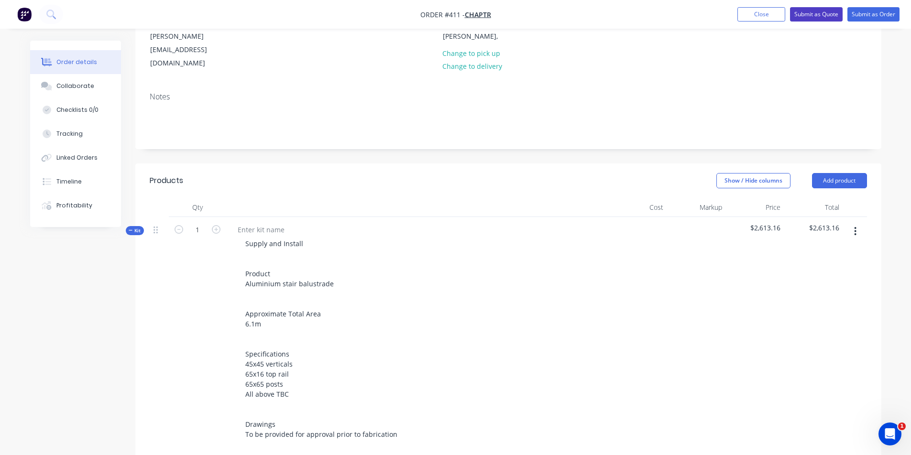
click at [817, 14] on button "Submit as Quote" at bounding box center [816, 14] width 53 height 14
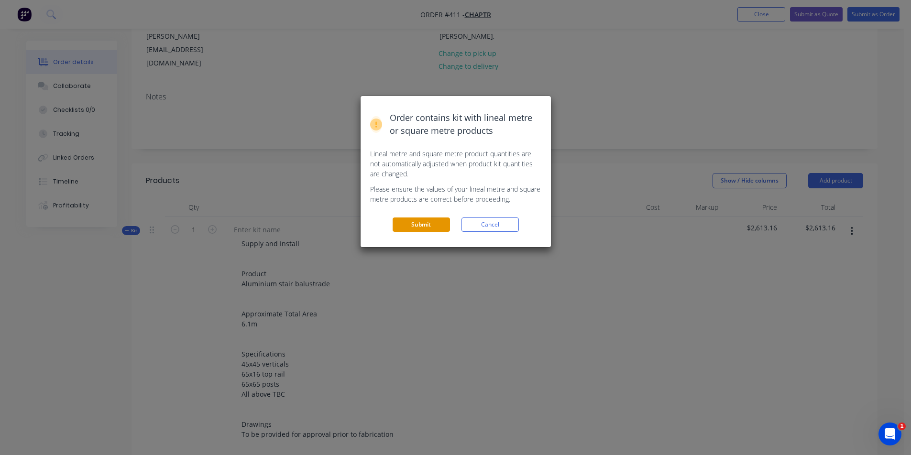
click at [418, 227] on button "Submit" at bounding box center [421, 225] width 57 height 14
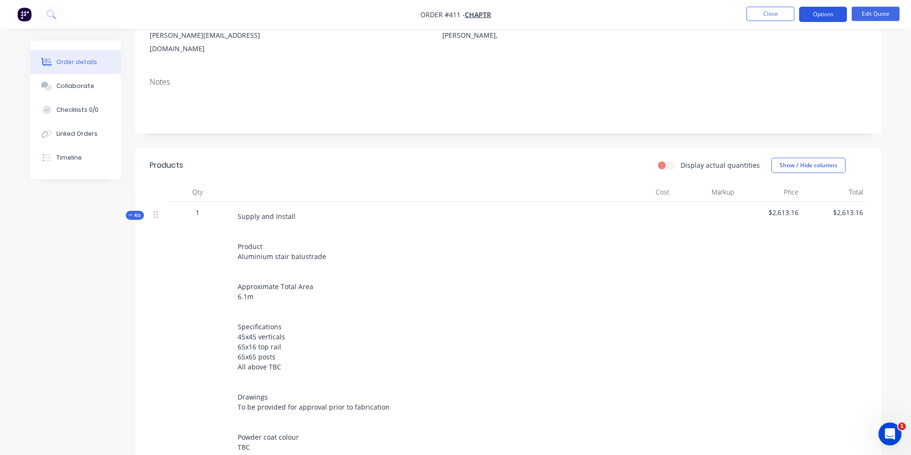
click at [808, 13] on button "Options" at bounding box center [823, 14] width 48 height 15
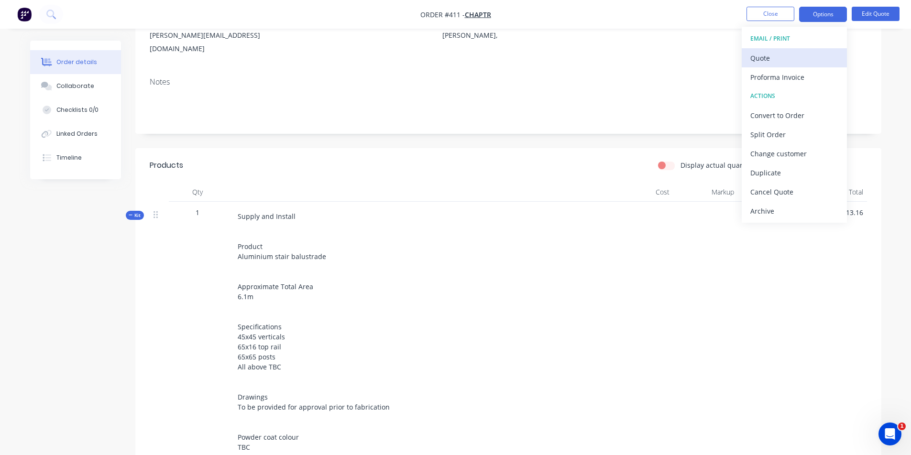
click at [806, 51] on div "Quote" at bounding box center [794, 58] width 88 height 14
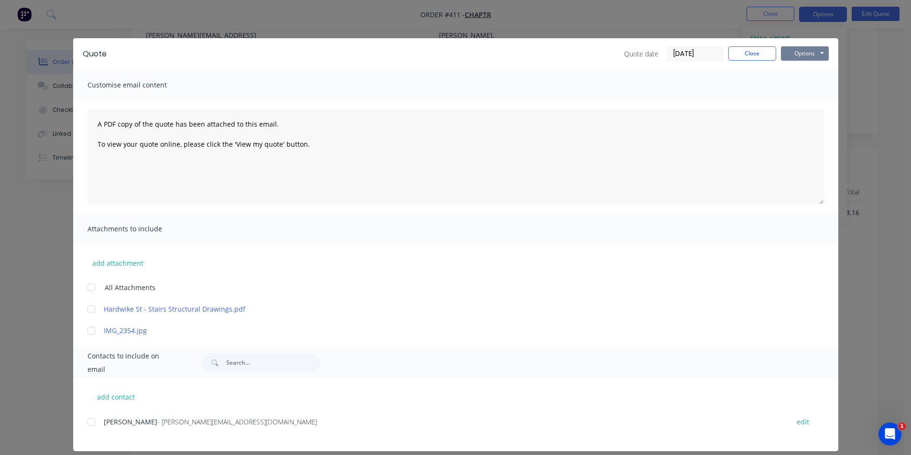
click at [805, 53] on button "Options" at bounding box center [805, 53] width 48 height 14
click at [804, 73] on button "Preview" at bounding box center [811, 71] width 61 height 16
click at [755, 53] on button "Close" at bounding box center [752, 53] width 48 height 14
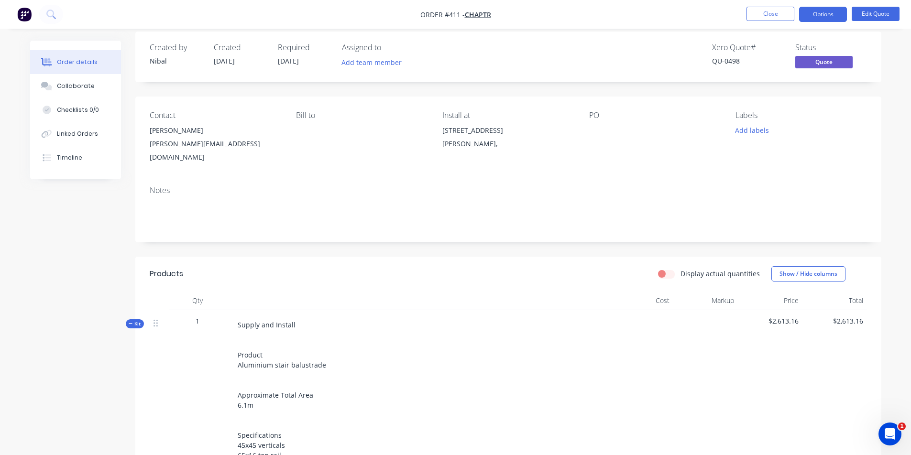
scroll to position [0, 0]
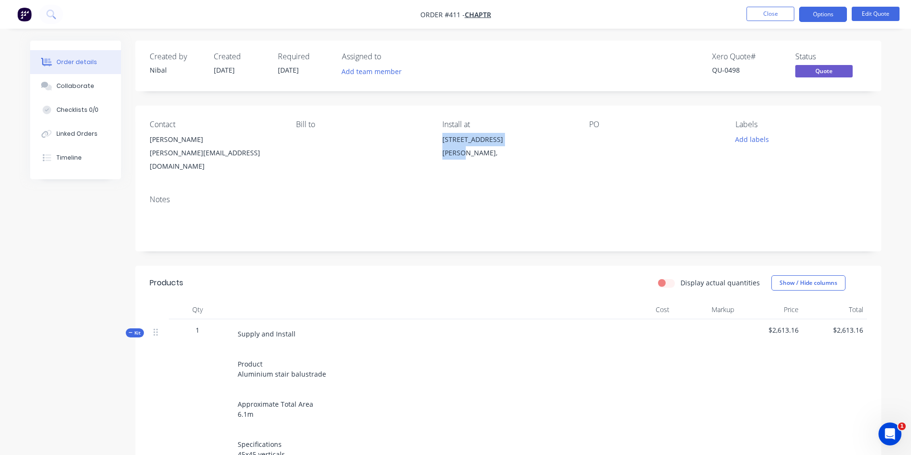
drag, startPoint x: 443, startPoint y: 138, endPoint x: 464, endPoint y: 153, distance: 25.3
click at [464, 153] on div "[STREET_ADDRESS]," at bounding box center [507, 148] width 131 height 31
click at [463, 139] on div "[STREET_ADDRESS]" at bounding box center [507, 139] width 131 height 13
drag, startPoint x: 441, startPoint y: 142, endPoint x: 491, endPoint y: 141, distance: 50.2
click at [491, 141] on div "Contact [PERSON_NAME] [PERSON_NAME][EMAIL_ADDRESS][DOMAIN_NAME] Bill to Install…" at bounding box center [508, 147] width 746 height 82
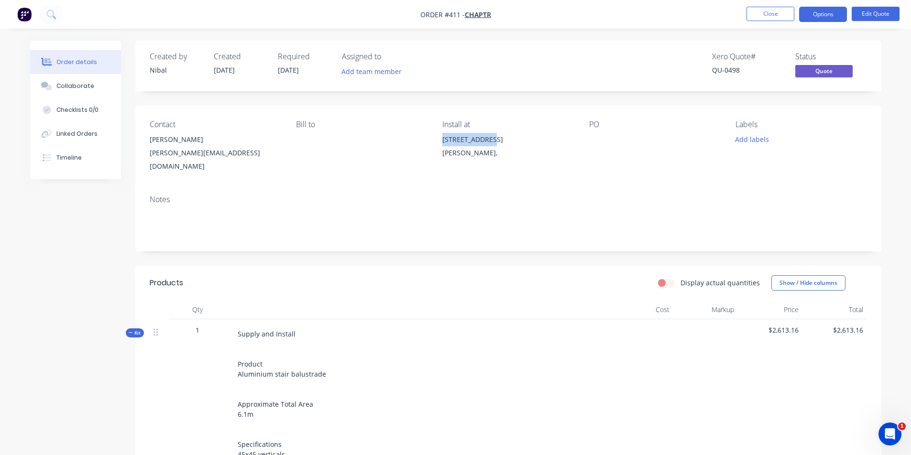
copy div "[STREET_ADDRESS]"
click at [592, 131] on div "PO" at bounding box center [654, 146] width 131 height 53
click at [593, 133] on div at bounding box center [649, 139] width 120 height 13
click at [871, 11] on button "Edit Quote" at bounding box center [876, 14] width 48 height 14
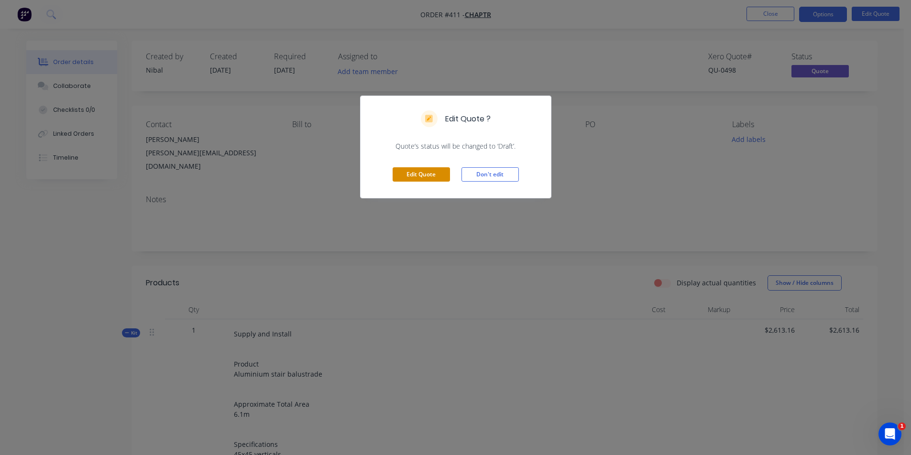
click at [420, 172] on button "Edit Quote" at bounding box center [421, 174] width 57 height 14
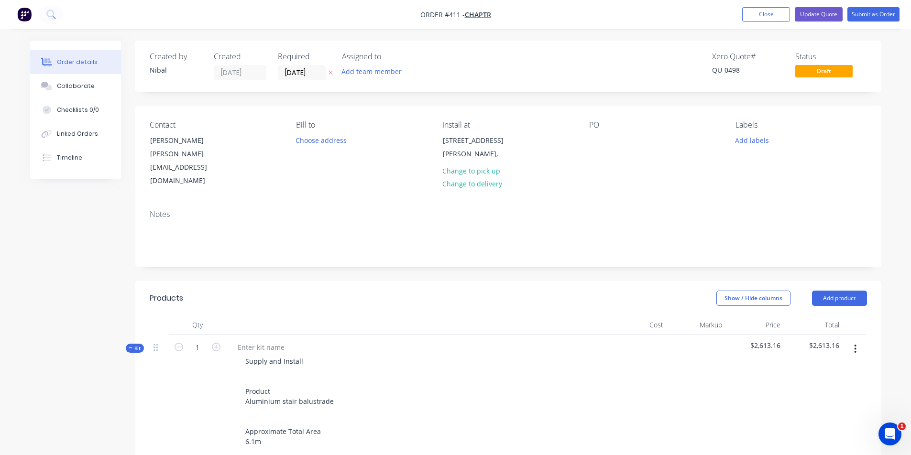
click at [597, 147] on div "PO" at bounding box center [654, 153] width 131 height 67
click at [603, 131] on div "PO" at bounding box center [654, 153] width 131 height 67
click at [603, 140] on div at bounding box center [596, 140] width 15 height 14
paste div
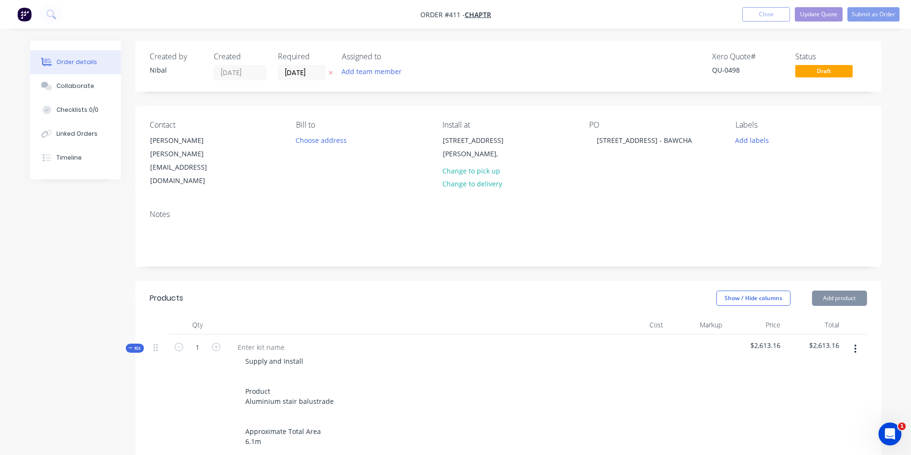
click at [746, 210] on div "Notes" at bounding box center [508, 214] width 717 height 9
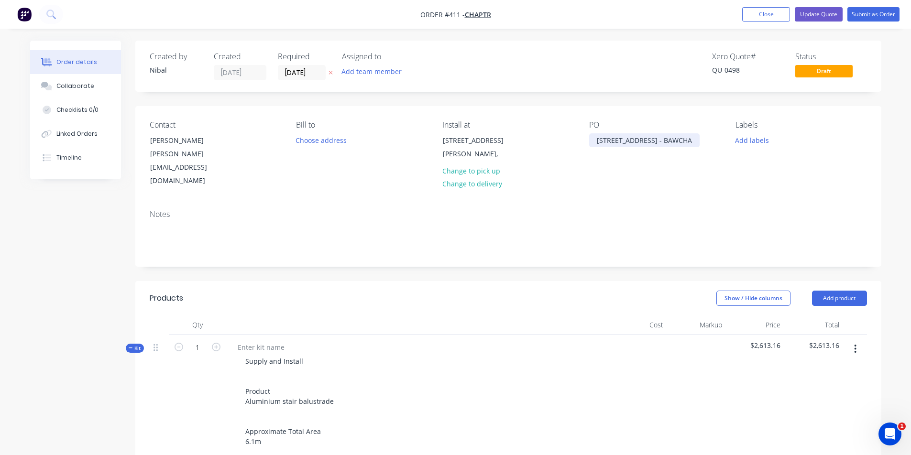
click at [676, 146] on div "[STREET_ADDRESS] - BAWCHA" at bounding box center [644, 140] width 110 height 14
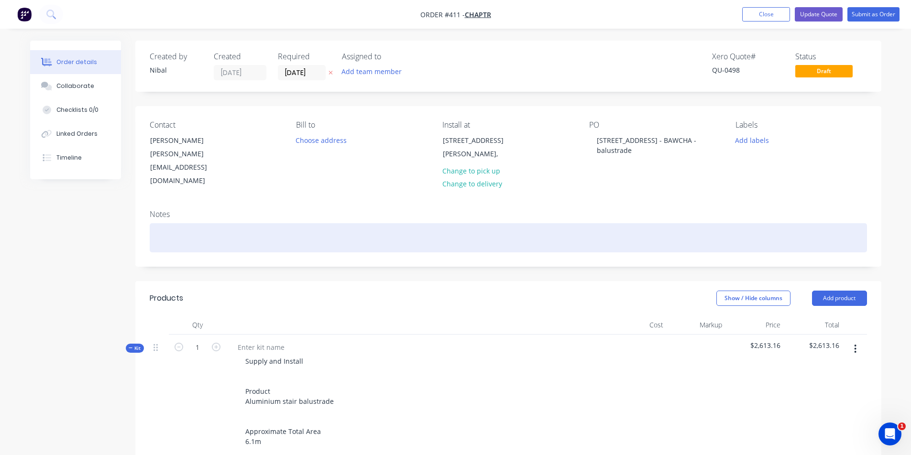
click at [774, 223] on div at bounding box center [508, 237] width 717 height 29
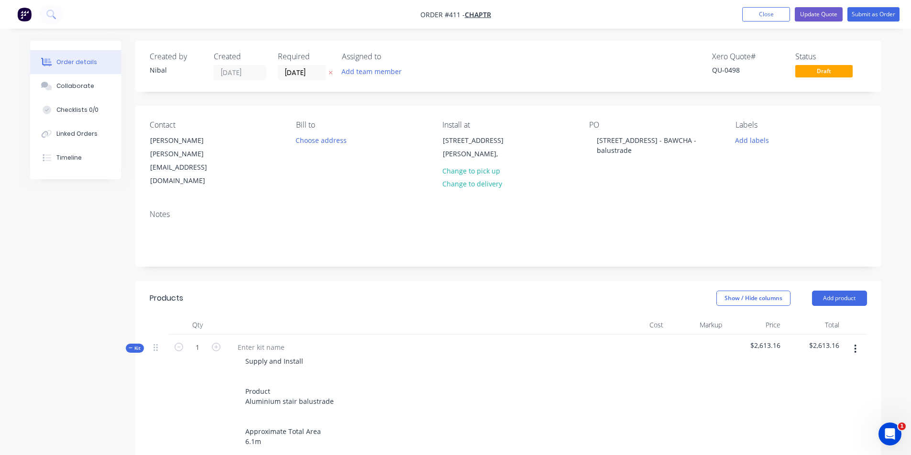
click at [835, 6] on nav "Order #411 - CHAPTR Add product Close Update Quote Submit as Order" at bounding box center [455, 14] width 911 height 29
click at [833, 10] on button "Update Quote" at bounding box center [819, 14] width 48 height 14
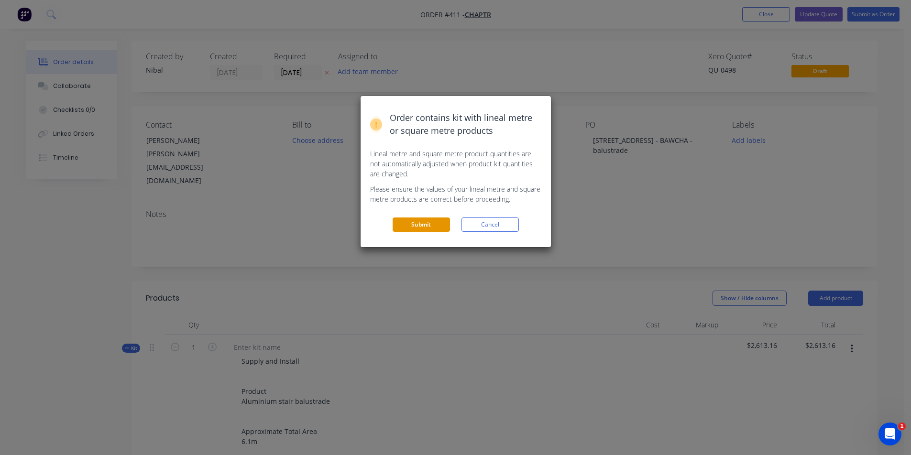
click at [426, 228] on button "Submit" at bounding box center [421, 225] width 57 height 14
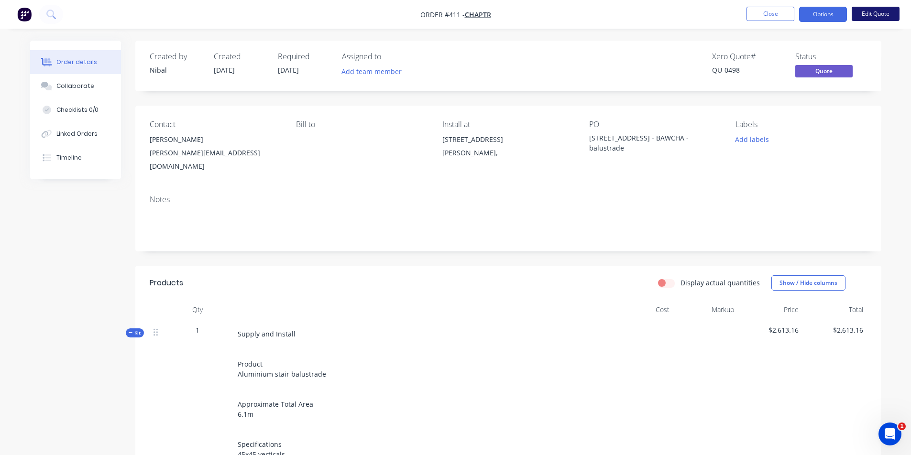
click at [856, 16] on button "Edit Quote" at bounding box center [876, 14] width 48 height 14
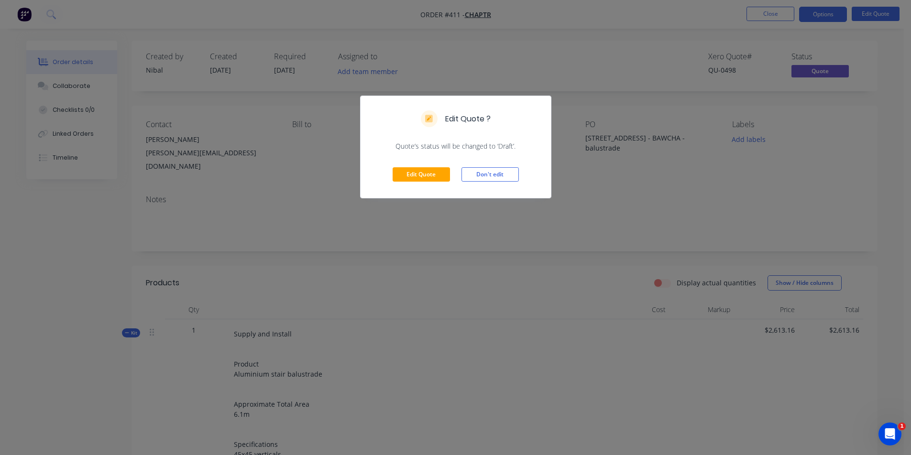
click at [839, 21] on div "Edit Quote ? Quote’s status will be changed to ‘Draft’. Edit Quote Don't edit" at bounding box center [455, 227] width 911 height 455
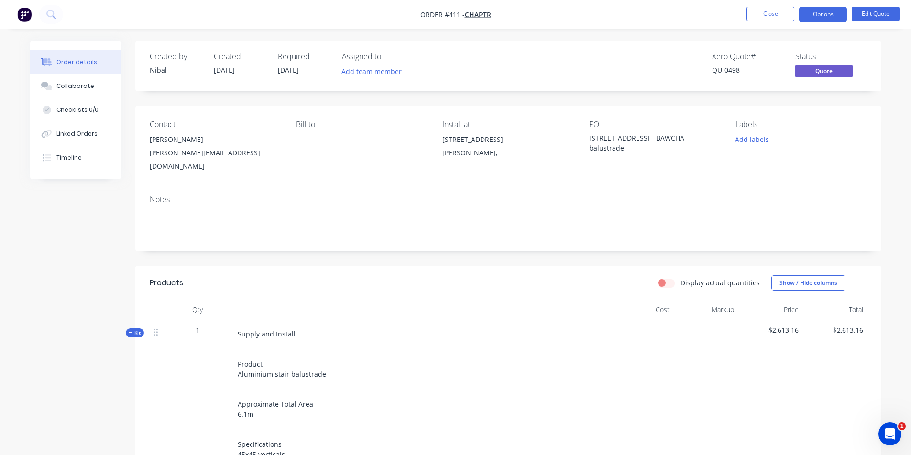
click at [804, 24] on nav "Order #411 - CHAPTR Close Options Edit Quote" at bounding box center [455, 14] width 911 height 29
click at [814, 20] on button "Options" at bounding box center [823, 14] width 48 height 15
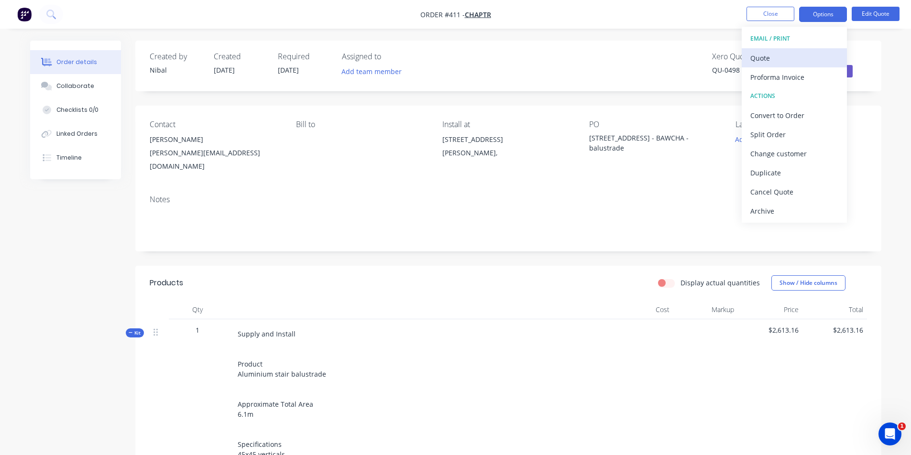
click at [800, 57] on div "Quote" at bounding box center [794, 58] width 88 height 14
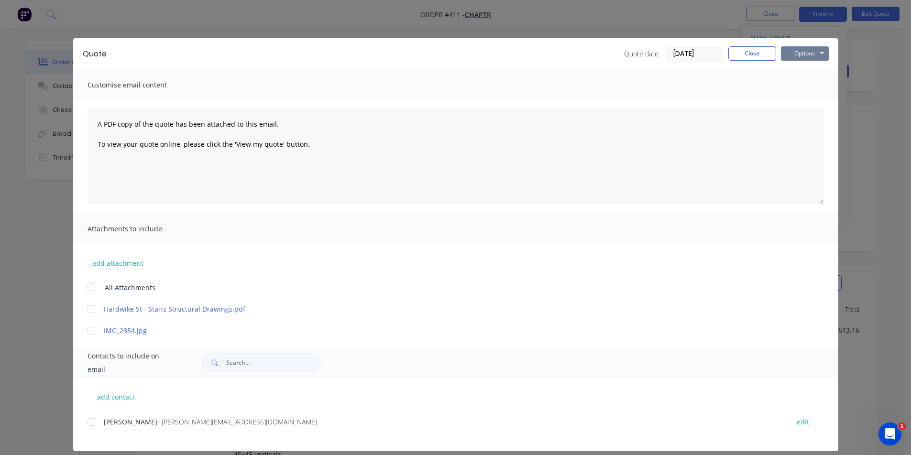
drag, startPoint x: 793, startPoint y: 59, endPoint x: 795, endPoint y: 53, distance: 6.7
click at [793, 59] on button "Options" at bounding box center [805, 53] width 48 height 14
click at [796, 52] on button "Options" at bounding box center [805, 53] width 48 height 14
click at [797, 54] on button "Options" at bounding box center [805, 53] width 48 height 14
click at [801, 74] on button "Preview" at bounding box center [811, 71] width 61 height 16
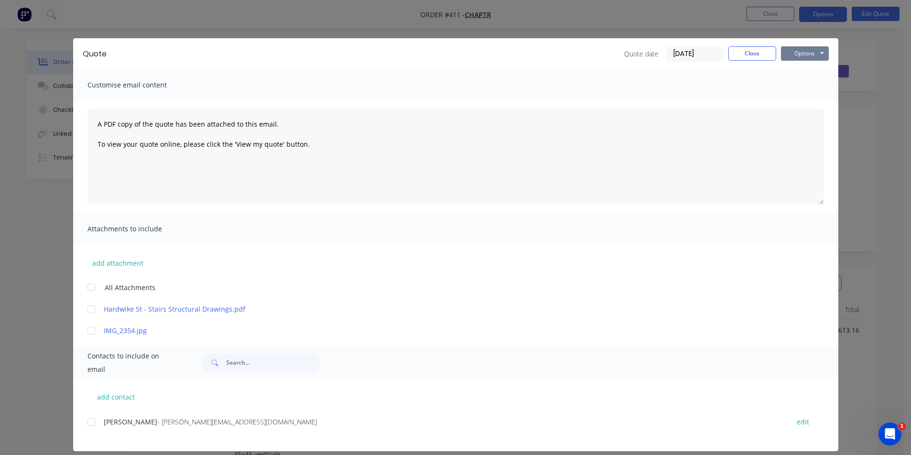
click at [794, 55] on button "Options" at bounding box center [805, 53] width 48 height 14
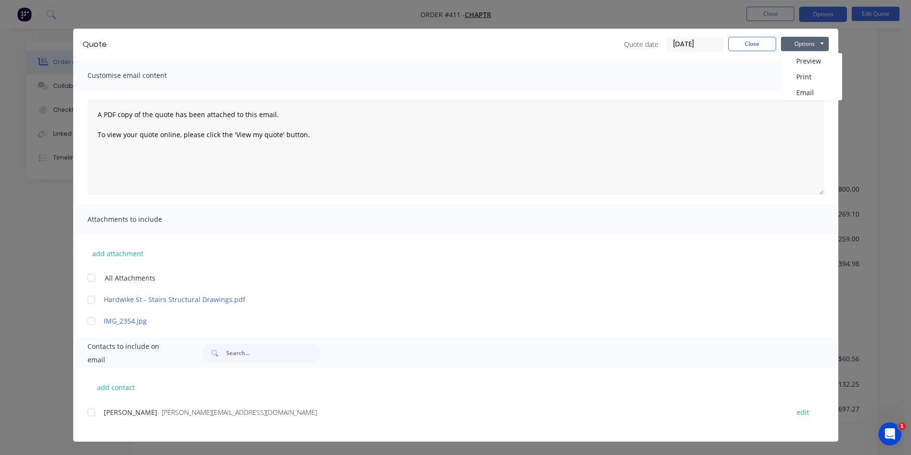
scroll to position [408, 0]
click at [106, 407] on div "[PERSON_NAME] - [PERSON_NAME][EMAIL_ADDRESS][DOMAIN_NAME]" at bounding box center [442, 412] width 676 height 10
drag, startPoint x: 107, startPoint y: 410, endPoint x: 157, endPoint y: 411, distance: 50.7
click at [107, 411] on span "[PERSON_NAME]" at bounding box center [131, 412] width 54 height 9
drag, startPoint x: 88, startPoint y: 416, endPoint x: 215, endPoint y: 381, distance: 131.7
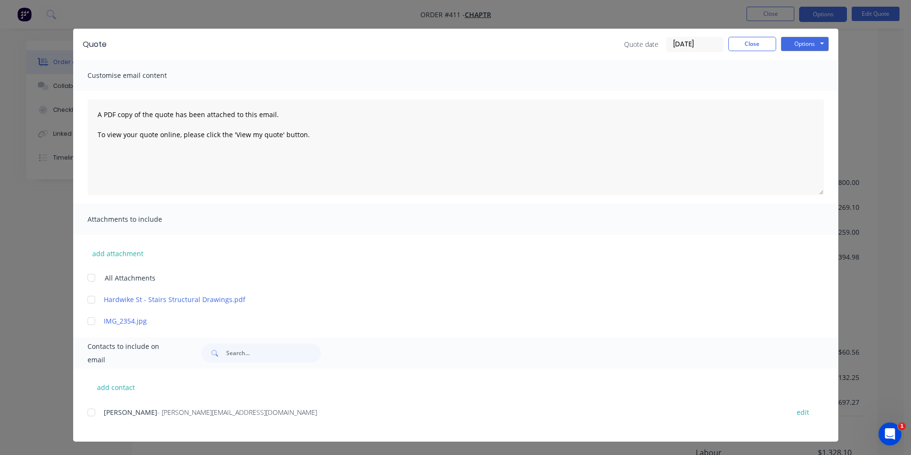
click at [98, 414] on div "[PERSON_NAME] - [PERSON_NAME][EMAIL_ADDRESS][DOMAIN_NAME] edit" at bounding box center [463, 412] width 751 height 13
click at [83, 413] on div "add contact [PERSON_NAME] - [PERSON_NAME][EMAIL_ADDRESS][DOMAIN_NAME] edit" at bounding box center [455, 405] width 765 height 73
click at [87, 413] on div at bounding box center [91, 412] width 19 height 19
click at [810, 43] on button "Options" at bounding box center [805, 44] width 48 height 14
click at [808, 78] on button "Print" at bounding box center [811, 77] width 61 height 16
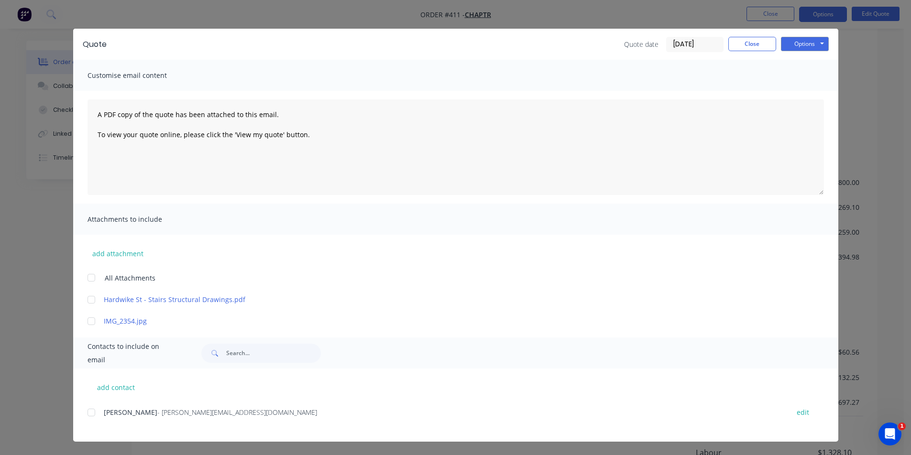
scroll to position [530, 0]
click at [80, 412] on div "add contact [PERSON_NAME] - [PERSON_NAME][EMAIL_ADDRESS][DOMAIN_NAME] edit" at bounding box center [455, 405] width 765 height 73
click at [88, 413] on div at bounding box center [91, 412] width 19 height 19
click at [800, 42] on button "Options" at bounding box center [805, 44] width 48 height 14
click at [810, 88] on button "Email" at bounding box center [811, 93] width 61 height 16
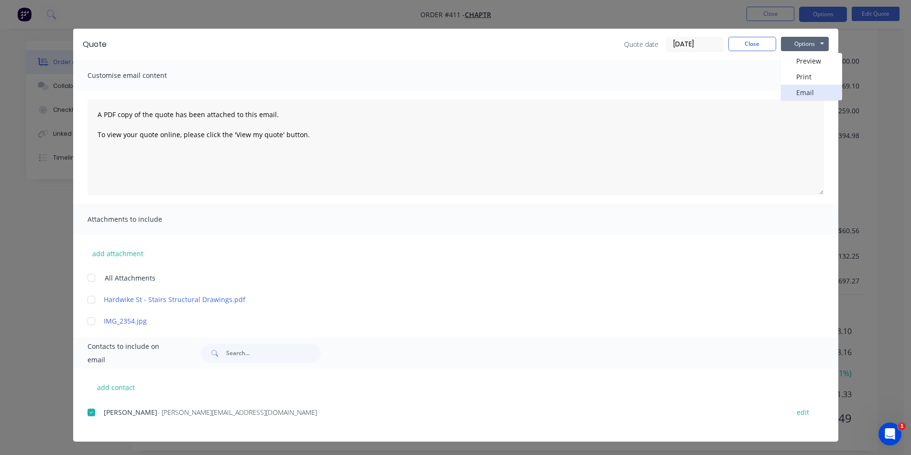
scroll to position [0, 0]
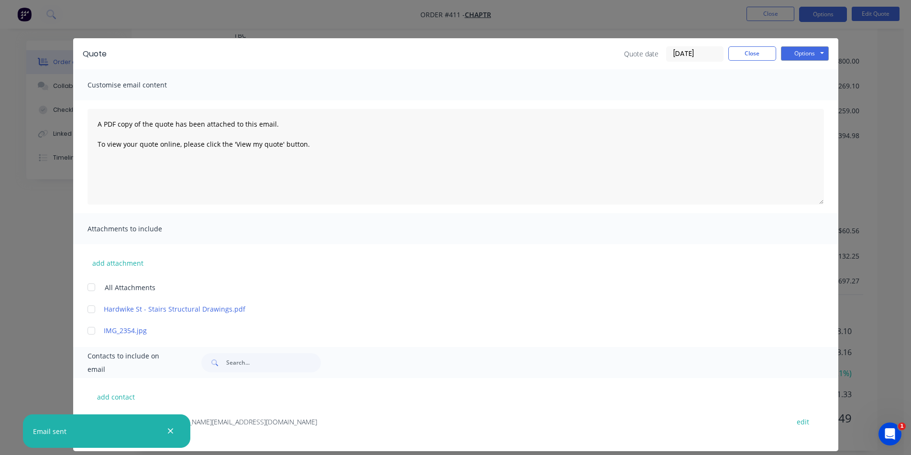
click at [169, 433] on icon "button" at bounding box center [170, 431] width 5 height 5
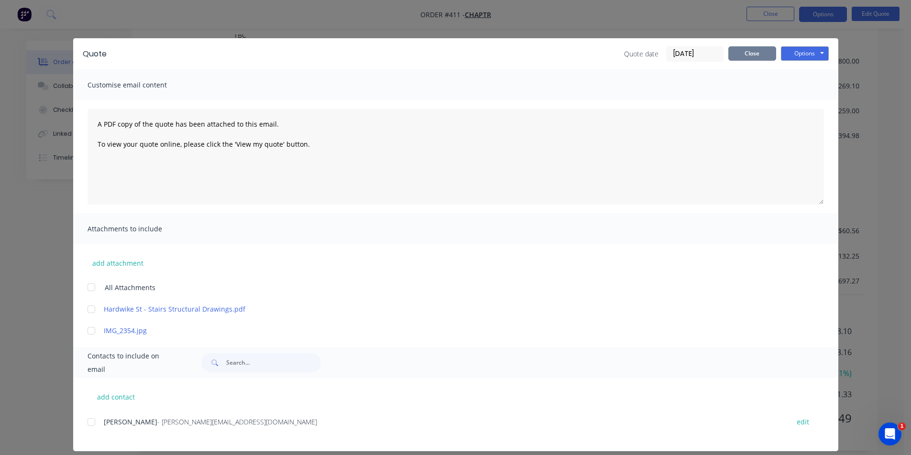
click at [751, 54] on button "Close" at bounding box center [752, 53] width 48 height 14
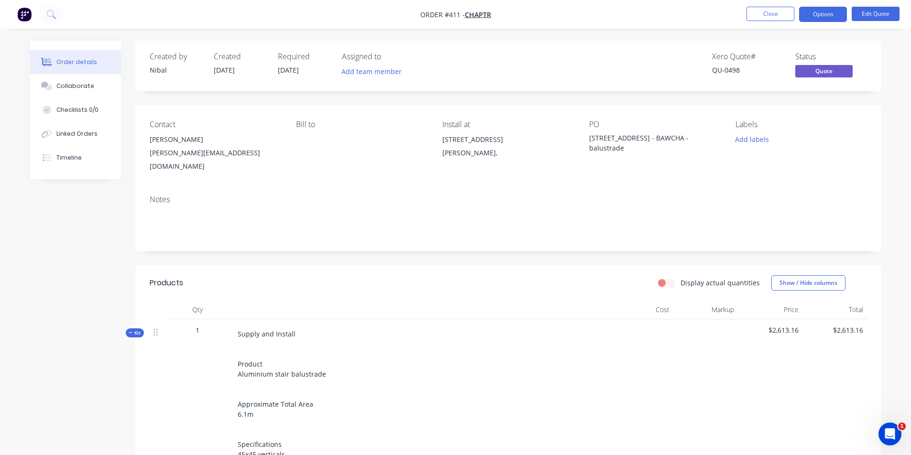
click at [808, 69] on span "Quote" at bounding box center [823, 71] width 57 height 12
click at [85, 92] on button "Collaborate" at bounding box center [75, 86] width 91 height 24
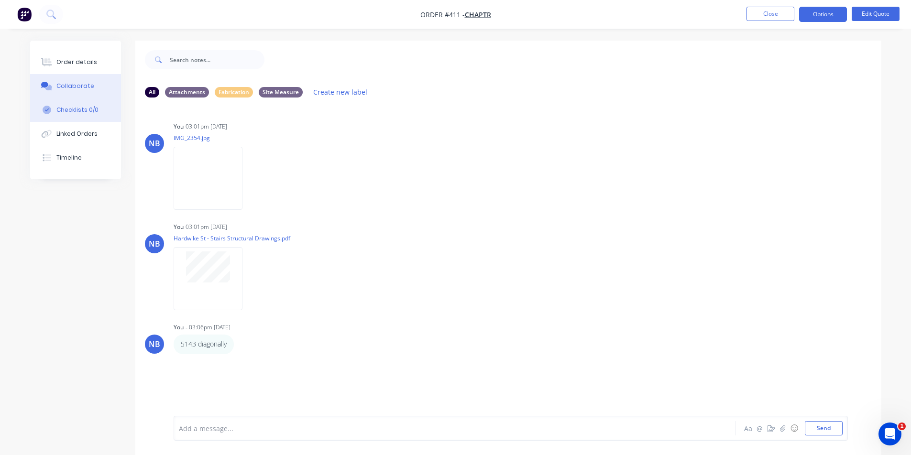
click at [77, 116] on button "Checklists 0/0" at bounding box center [75, 110] width 91 height 24
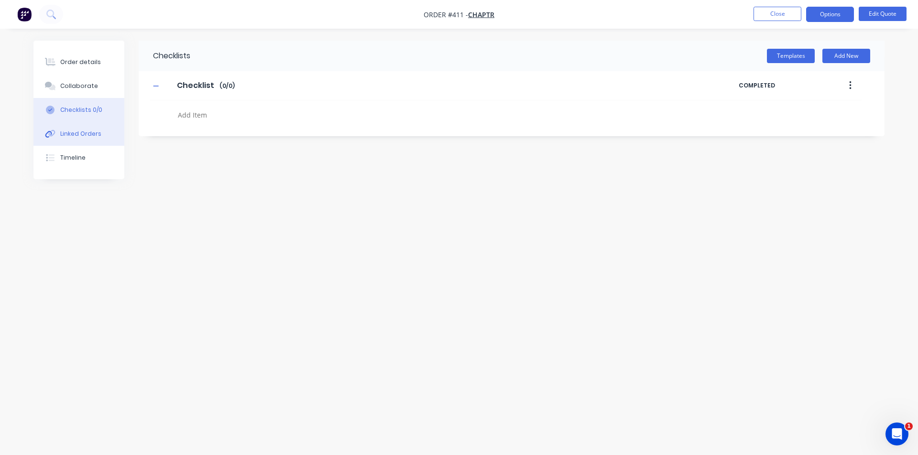
click at [76, 138] on button "Linked Orders" at bounding box center [78, 134] width 91 height 24
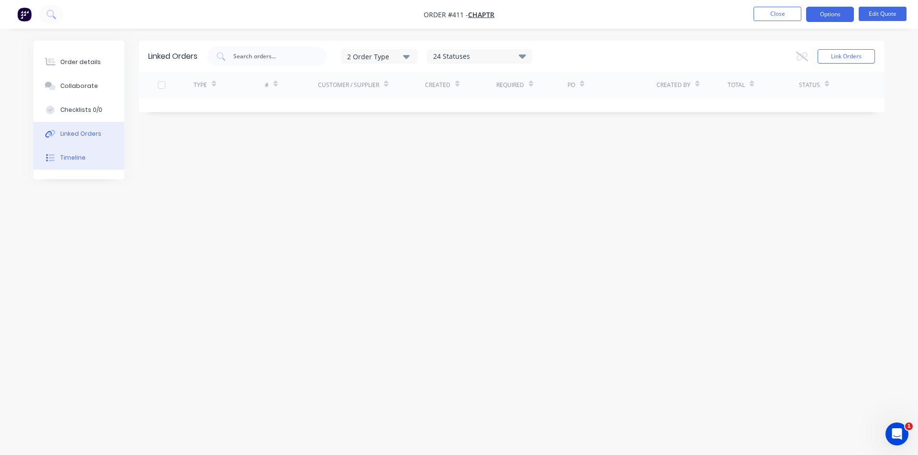
click at [80, 159] on div "Timeline" at bounding box center [72, 157] width 25 height 9
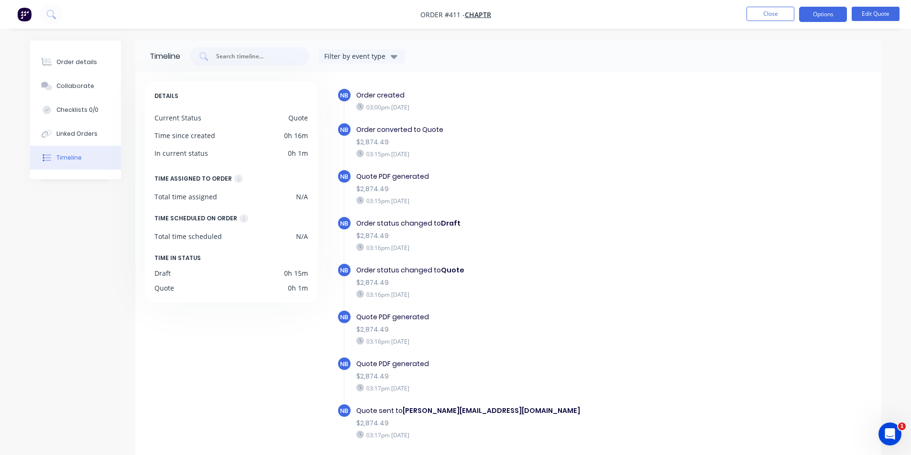
scroll to position [36, 0]
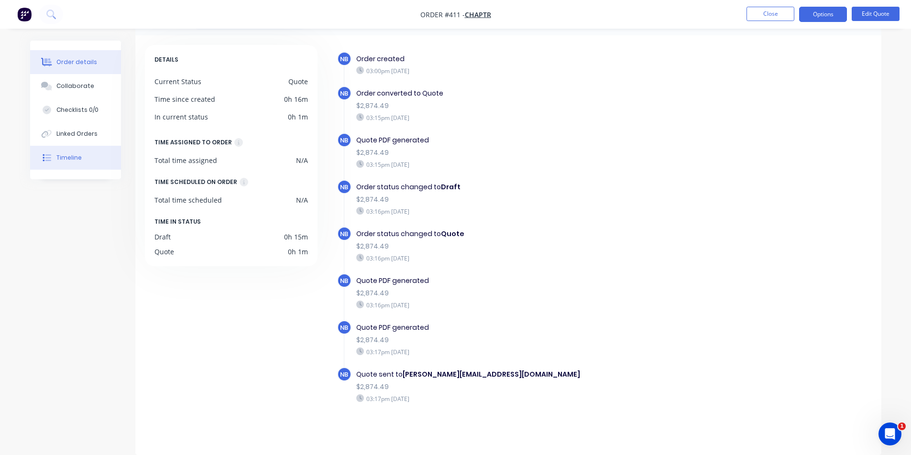
click at [94, 59] on button "Order details" at bounding box center [75, 62] width 91 height 24
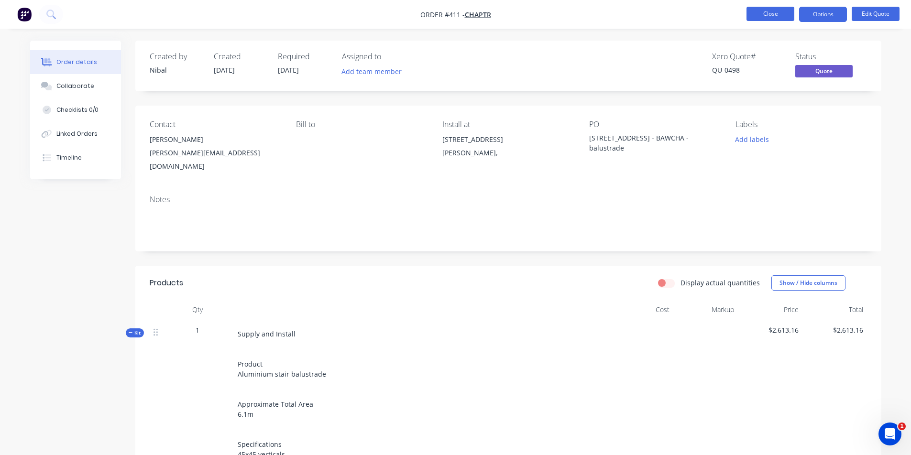
click at [779, 20] on button "Close" at bounding box center [770, 14] width 48 height 14
